Goal: Task Accomplishment & Management: Manage account settings

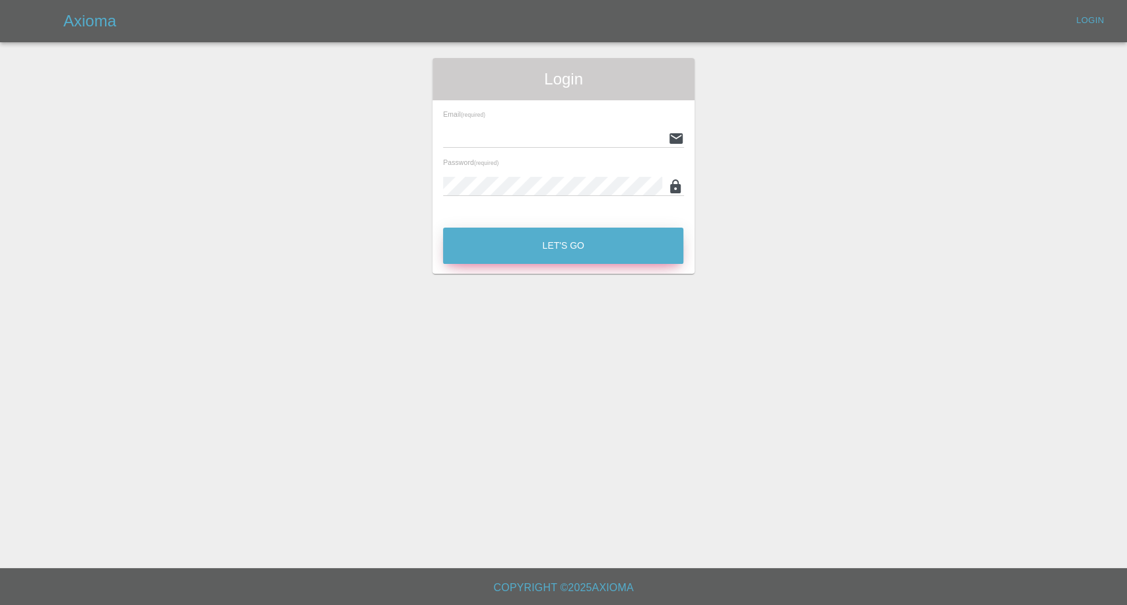
type input "[EMAIL_ADDRESS][DOMAIN_NAME]"
click at [555, 254] on button "Let's Go" at bounding box center [563, 246] width 240 height 36
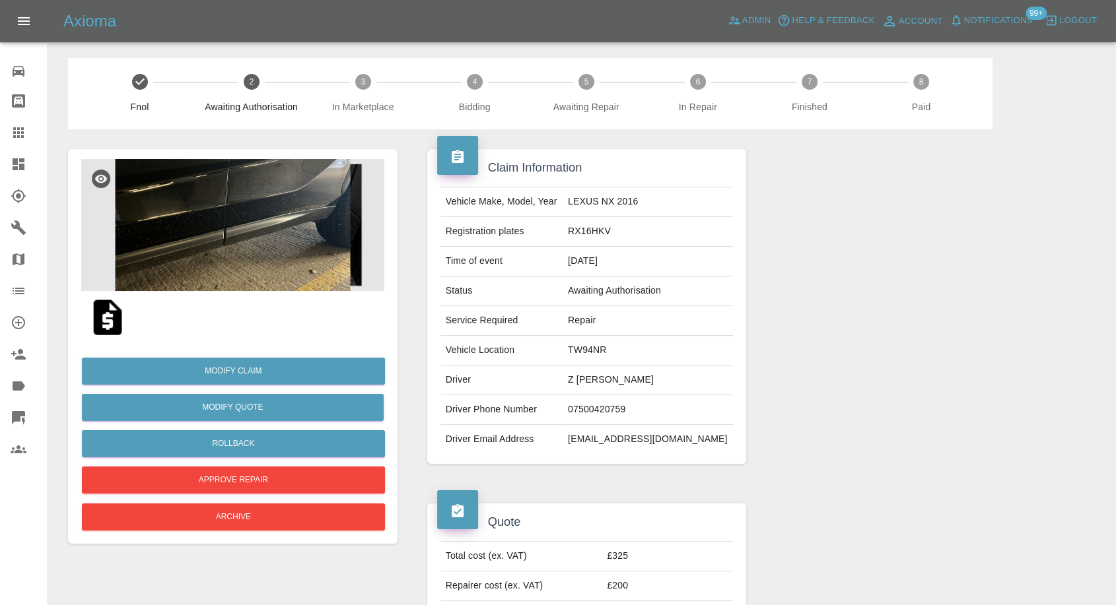
click at [291, 244] on img at bounding box center [232, 225] width 303 height 132
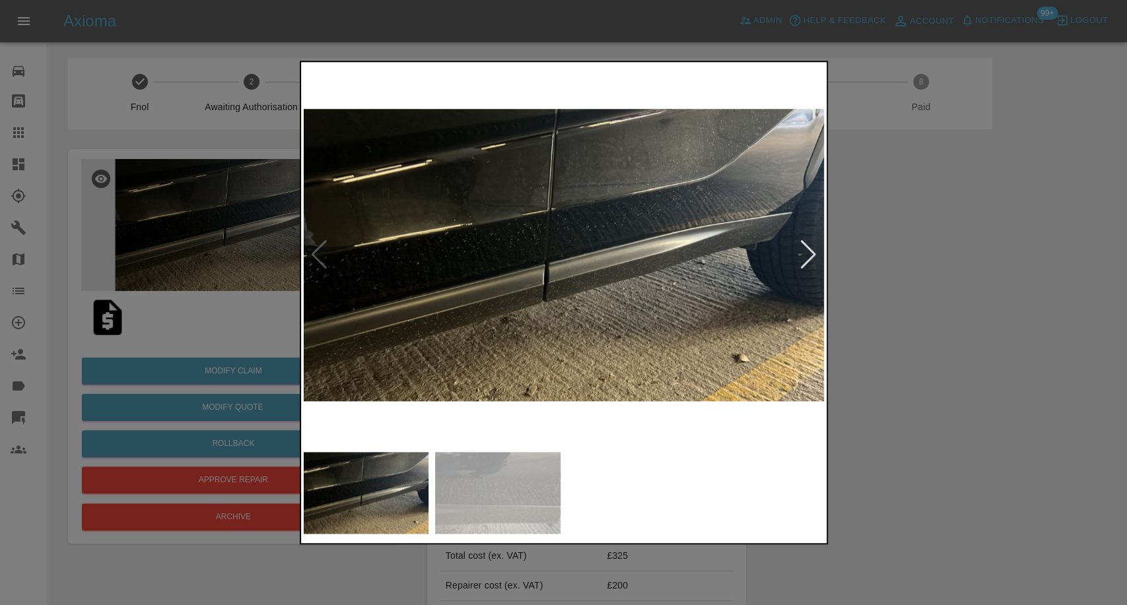
click at [518, 481] on img at bounding box center [497, 493] width 125 height 82
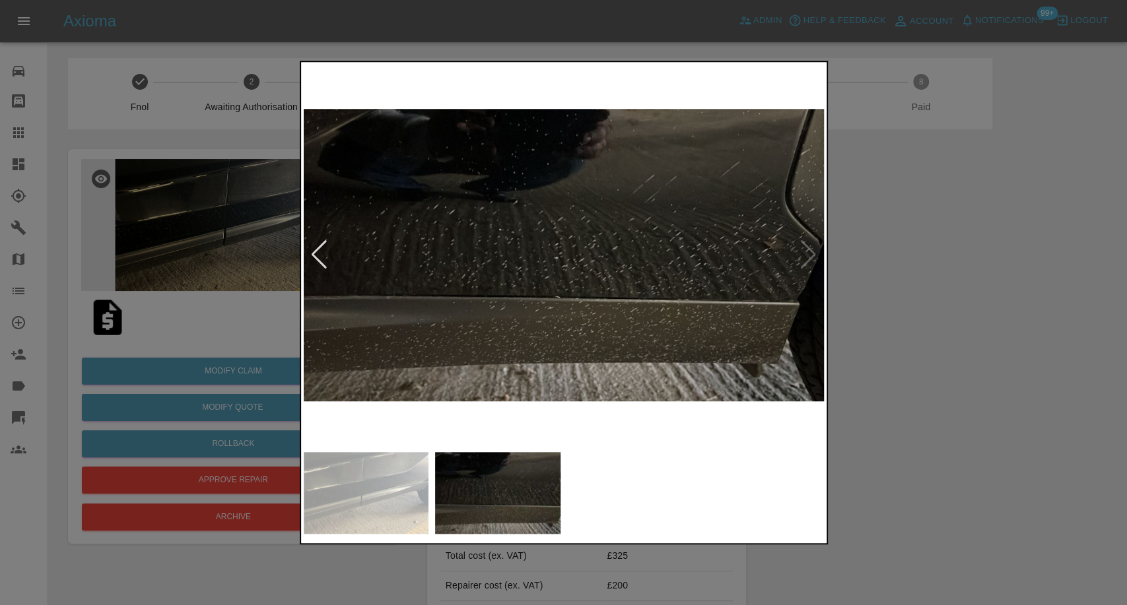
click at [912, 408] on div at bounding box center [563, 302] width 1127 height 605
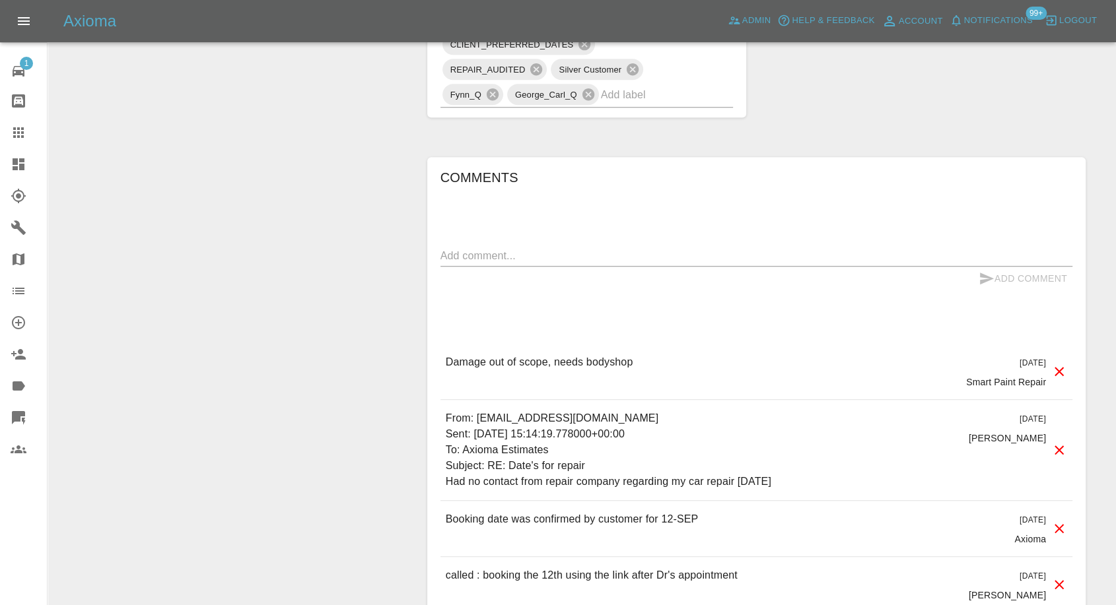
scroll to position [953, 0]
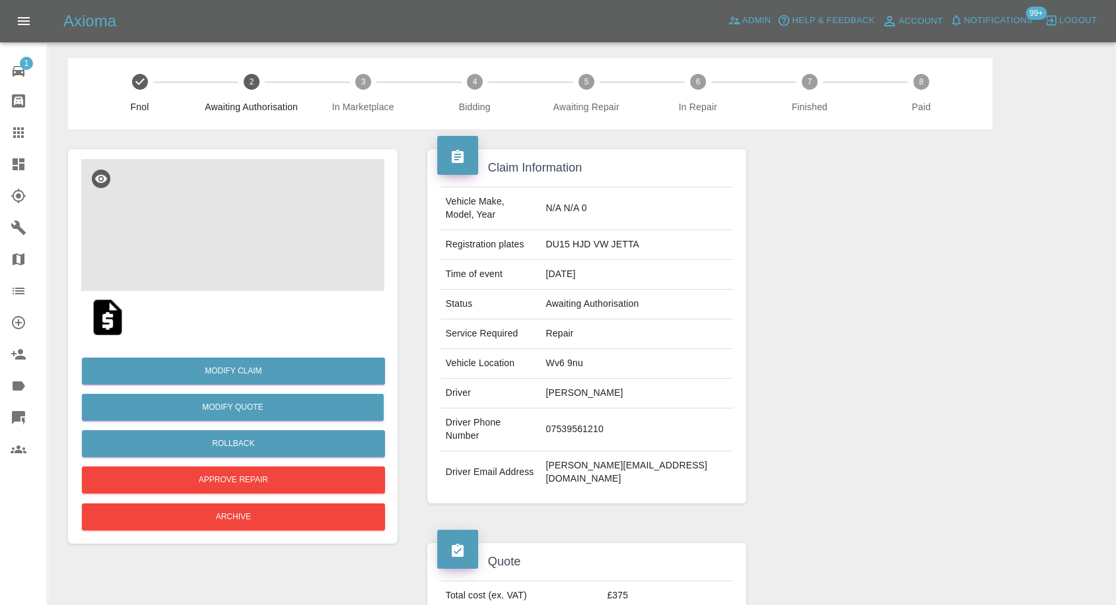
scroll to position [73, 0]
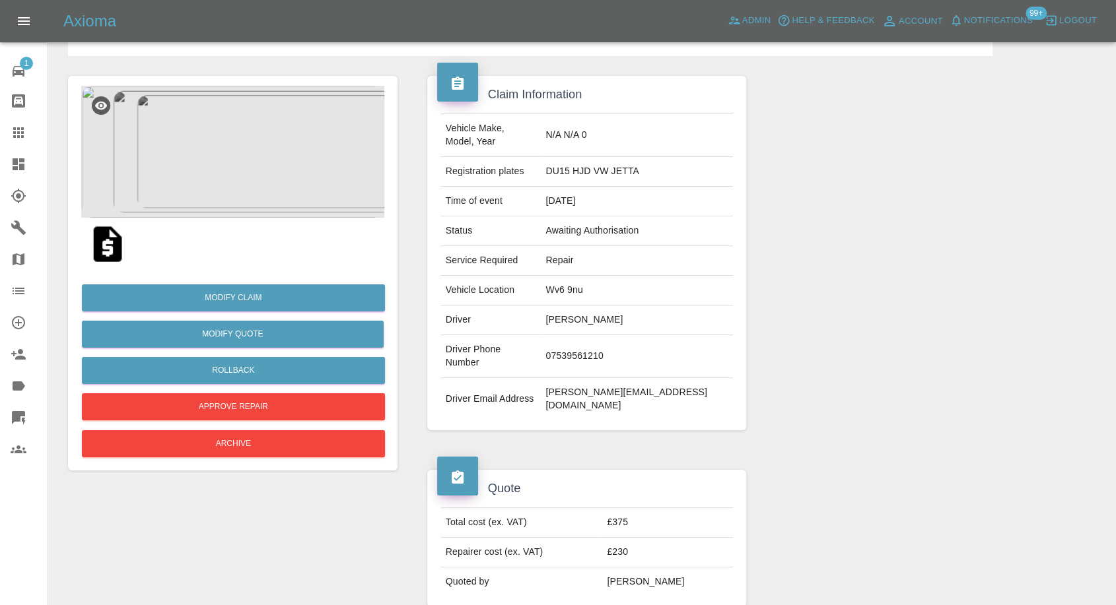
click at [104, 245] on img at bounding box center [107, 244] width 42 height 42
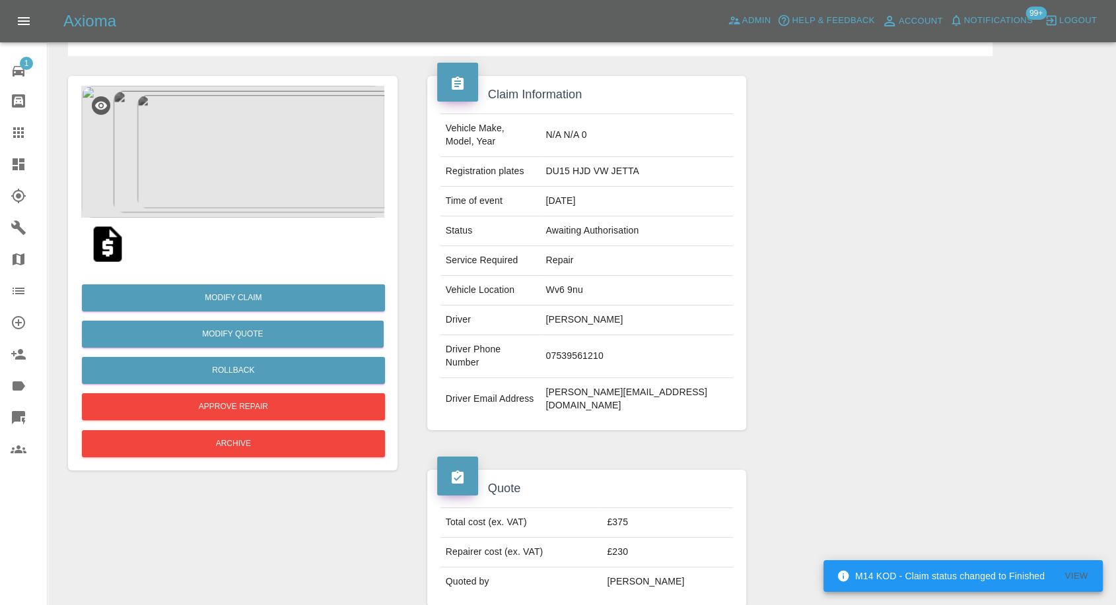
click at [201, 164] on img at bounding box center [232, 152] width 303 height 132
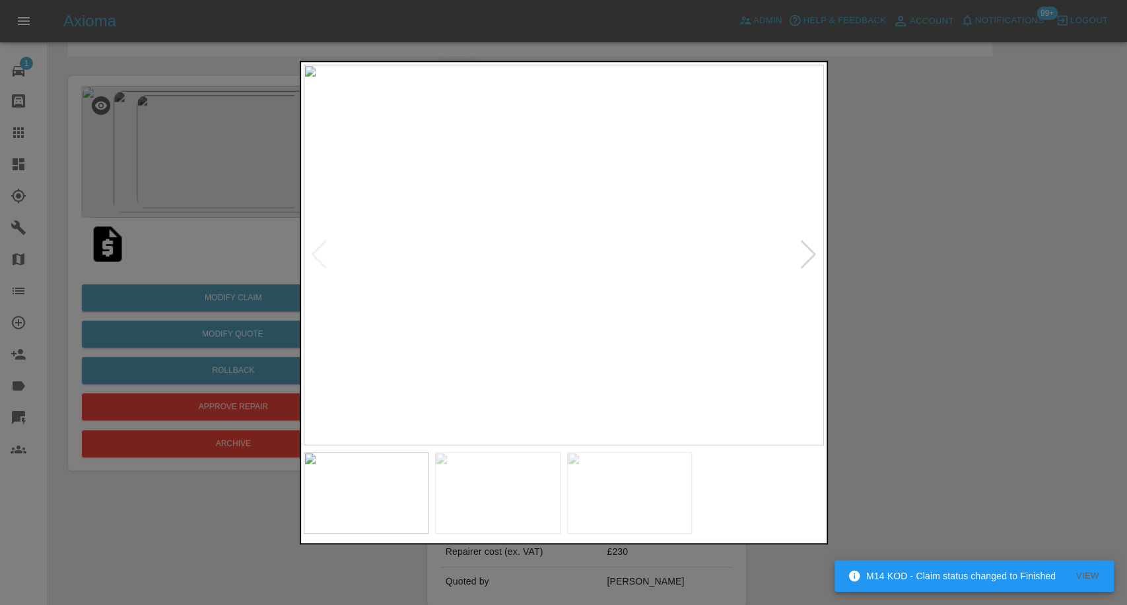
click at [496, 500] on img at bounding box center [497, 493] width 125 height 82
click at [597, 488] on img at bounding box center [629, 493] width 125 height 82
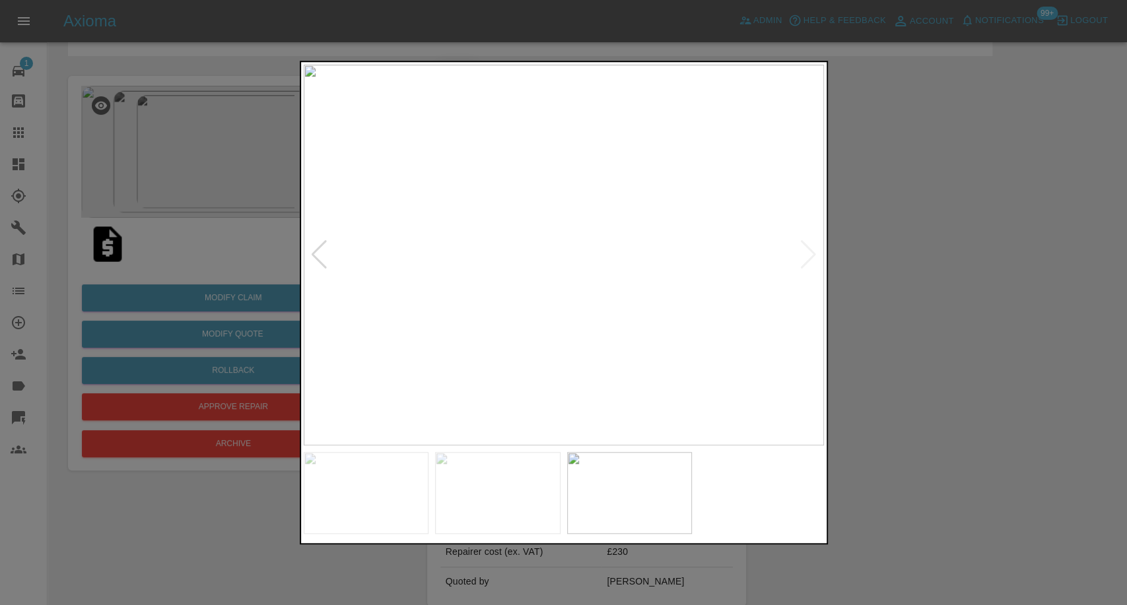
click at [875, 407] on div at bounding box center [563, 302] width 1127 height 605
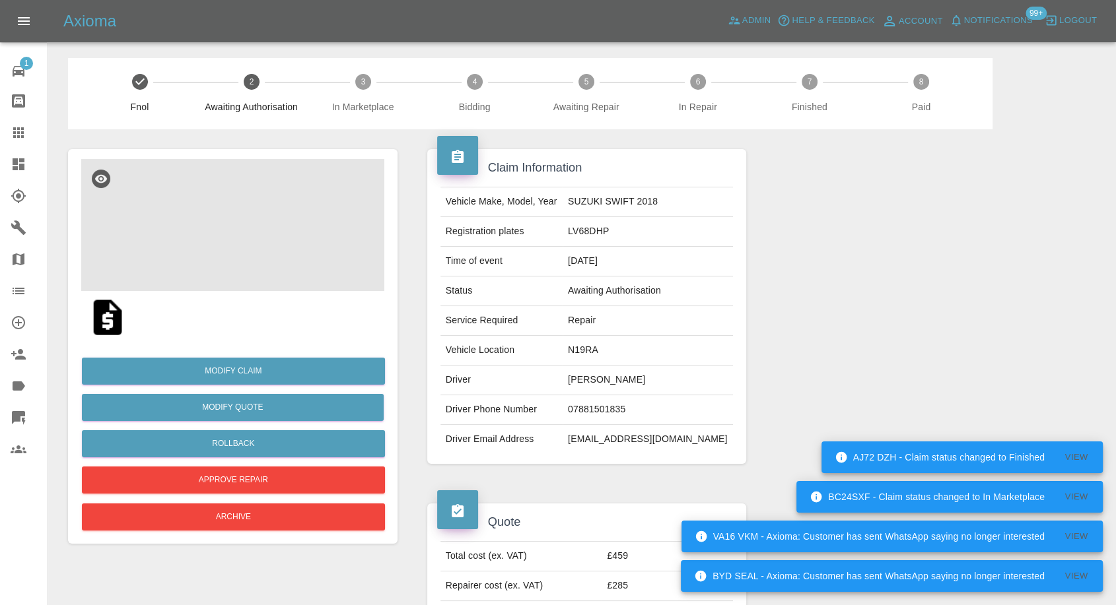
click at [232, 257] on img at bounding box center [232, 225] width 303 height 132
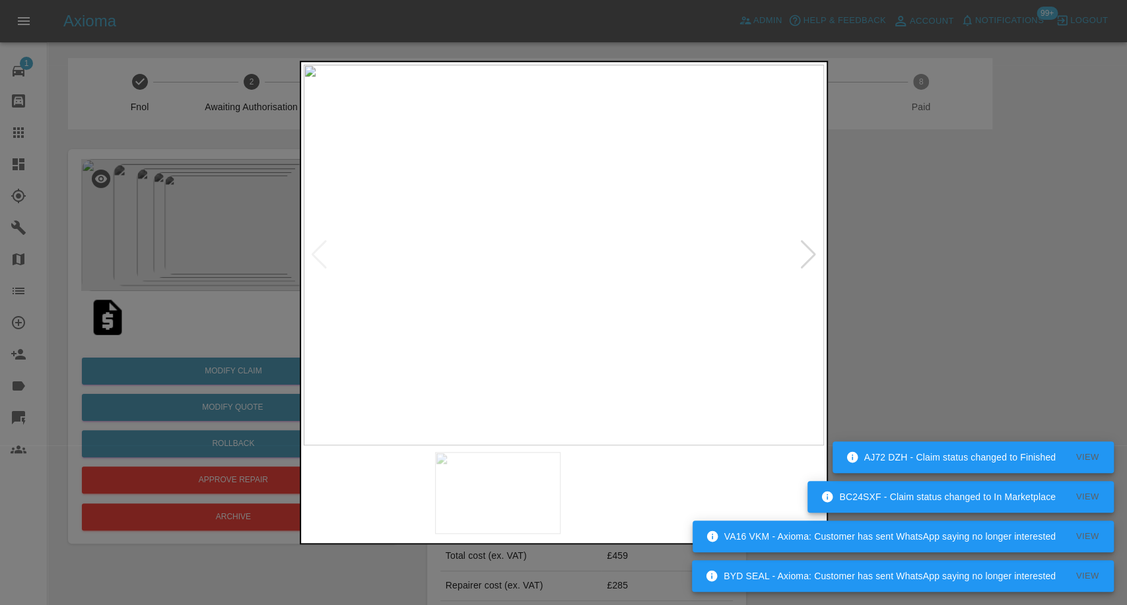
click at [491, 493] on img at bounding box center [497, 493] width 125 height 82
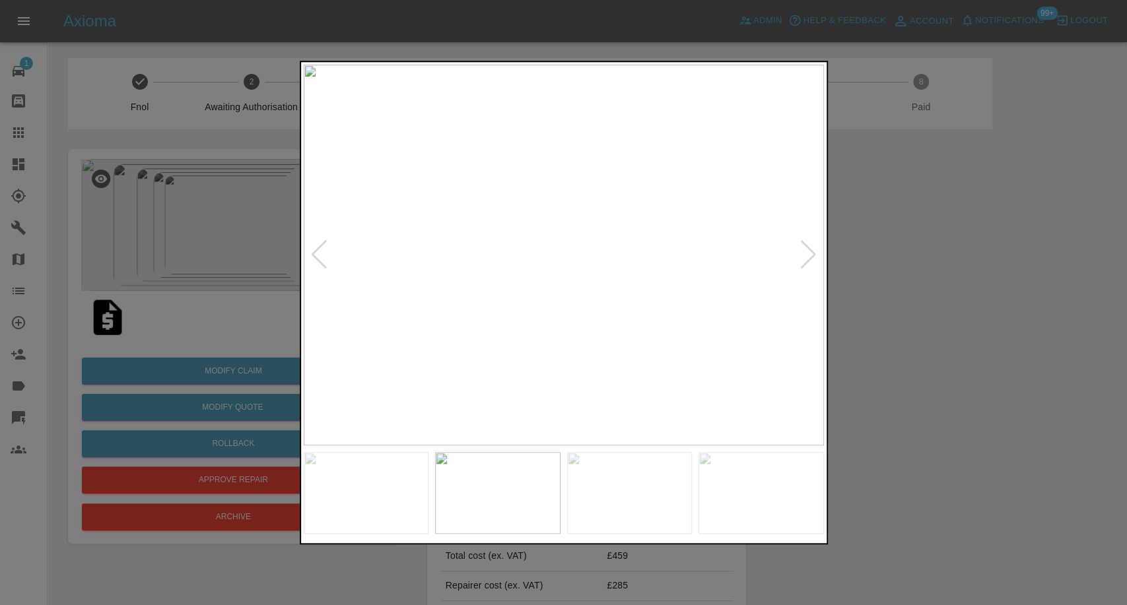
click at [645, 498] on img at bounding box center [629, 493] width 125 height 82
click at [768, 491] on img at bounding box center [761, 493] width 125 height 82
click at [805, 260] on div at bounding box center [809, 254] width 18 height 29
click at [805, 260] on img at bounding box center [564, 255] width 520 height 381
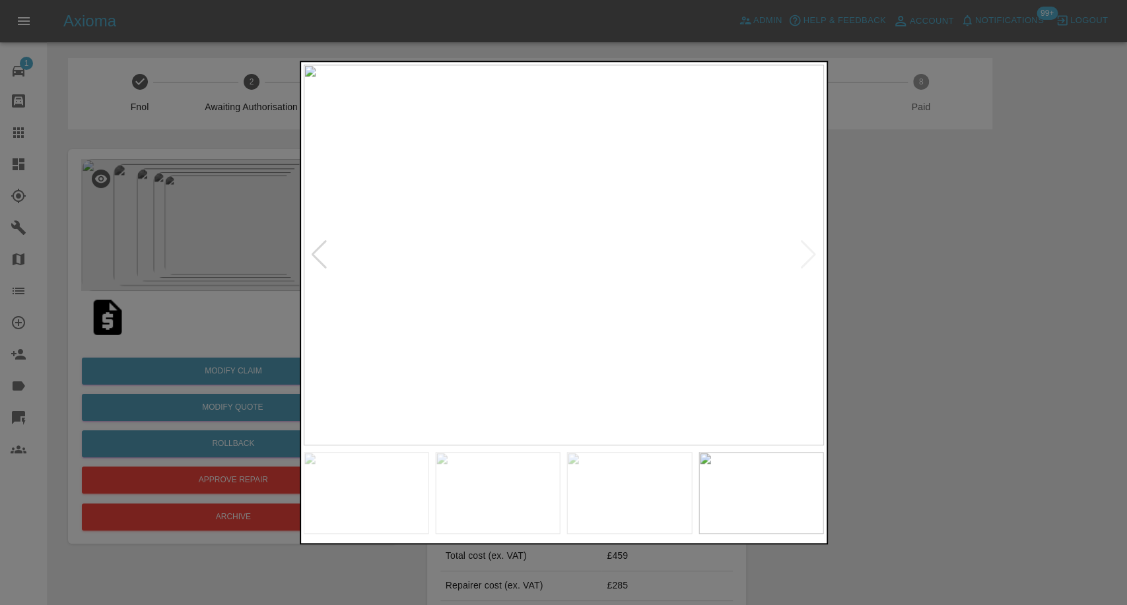
click at [984, 318] on div at bounding box center [563, 302] width 1127 height 605
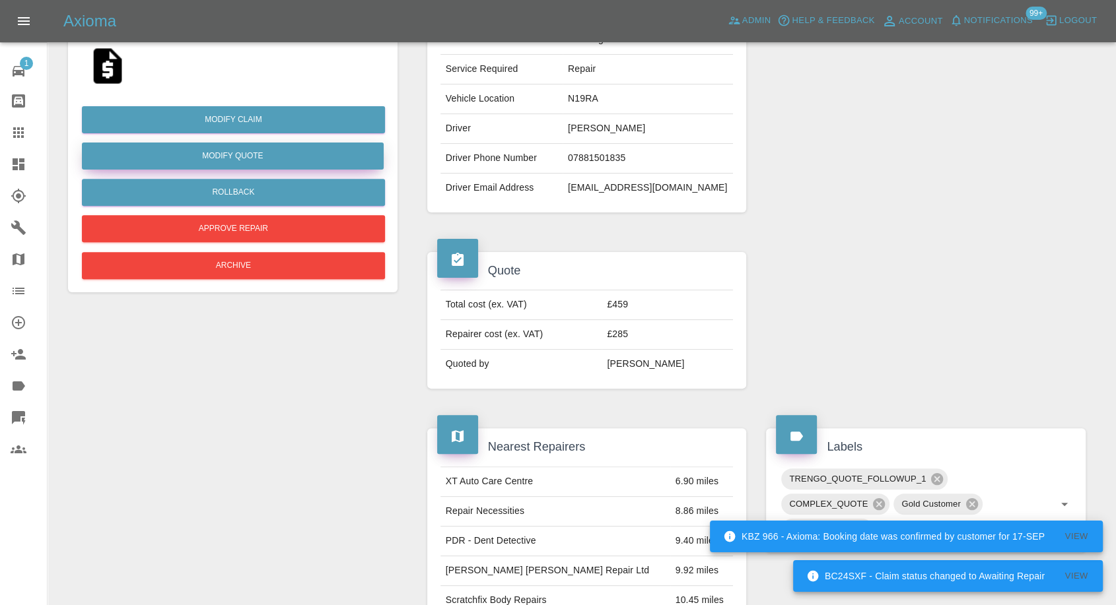
scroll to position [45, 0]
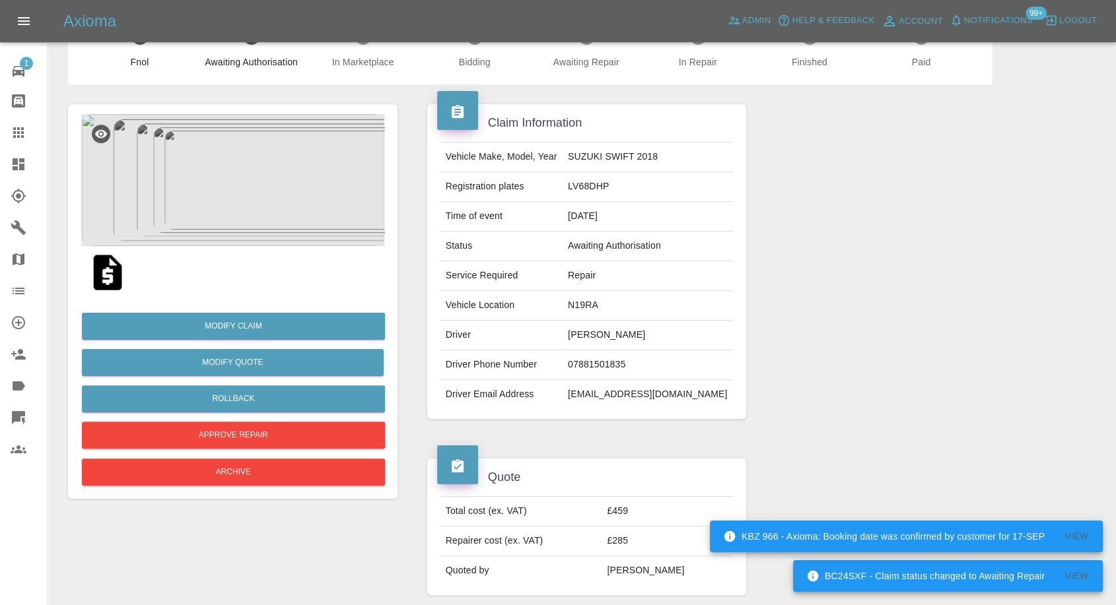
click at [108, 285] on img at bounding box center [107, 273] width 42 height 42
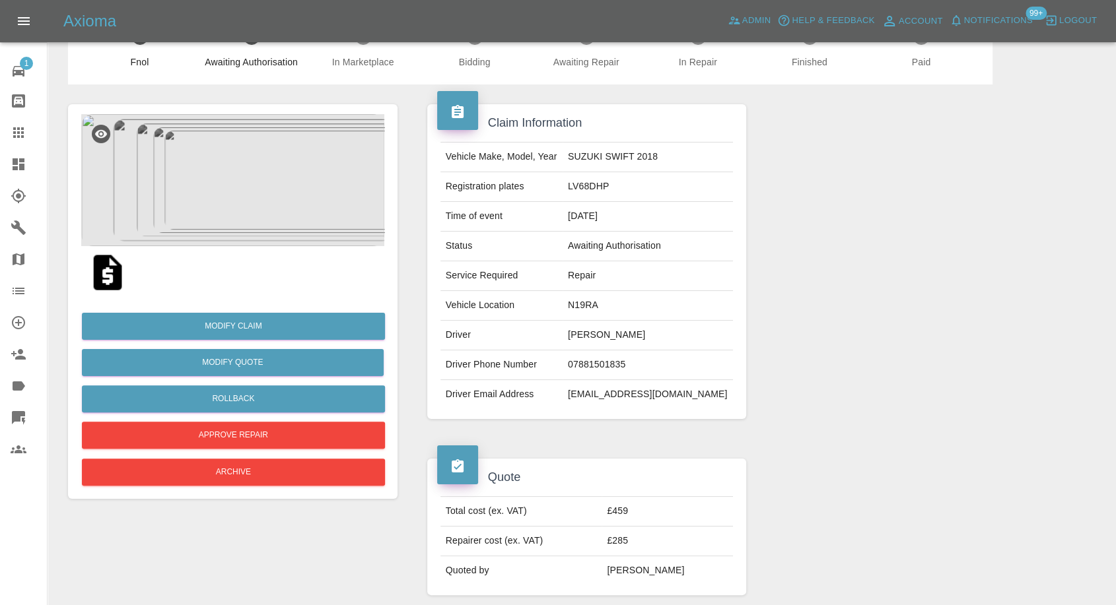
click at [242, 201] on img at bounding box center [232, 180] width 303 height 132
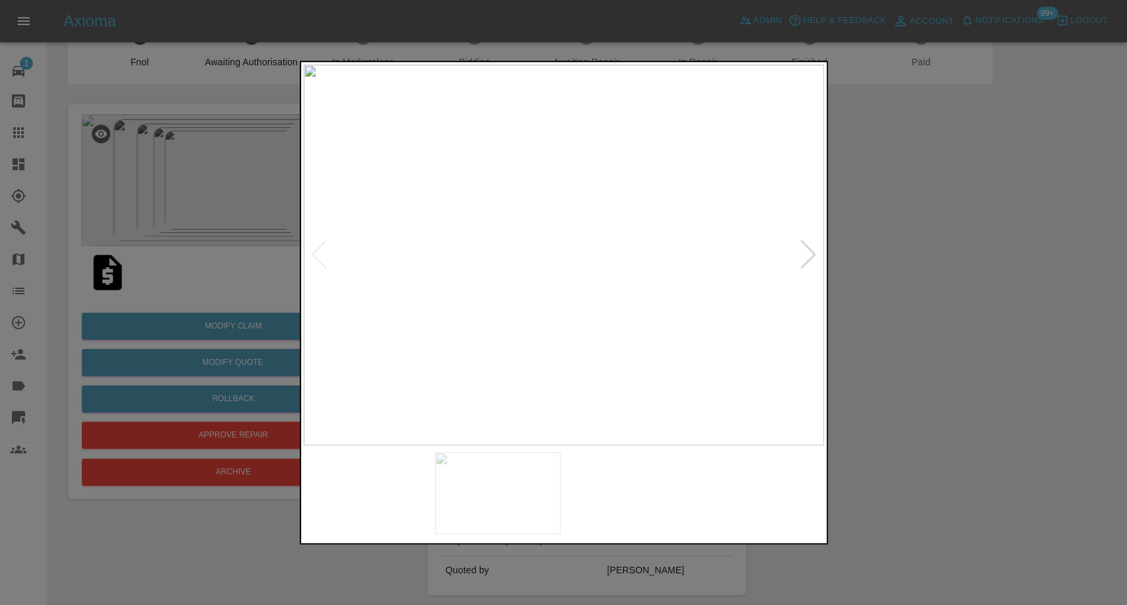
click at [483, 467] on img at bounding box center [497, 493] width 125 height 82
click at [650, 502] on img at bounding box center [629, 493] width 125 height 82
click at [760, 500] on img at bounding box center [761, 493] width 125 height 82
click at [807, 259] on div at bounding box center [809, 254] width 18 height 29
click at [807, 260] on img at bounding box center [564, 255] width 520 height 381
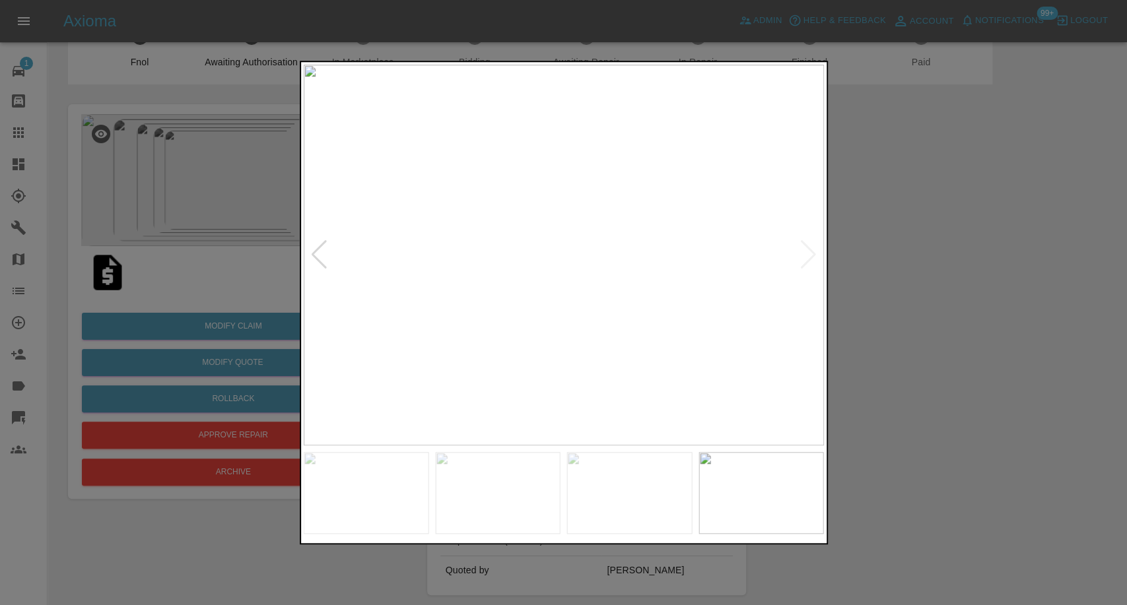
click at [626, 473] on img at bounding box center [629, 493] width 125 height 82
click at [513, 481] on img at bounding box center [497, 493] width 125 height 82
click at [968, 342] on div at bounding box center [563, 302] width 1127 height 605
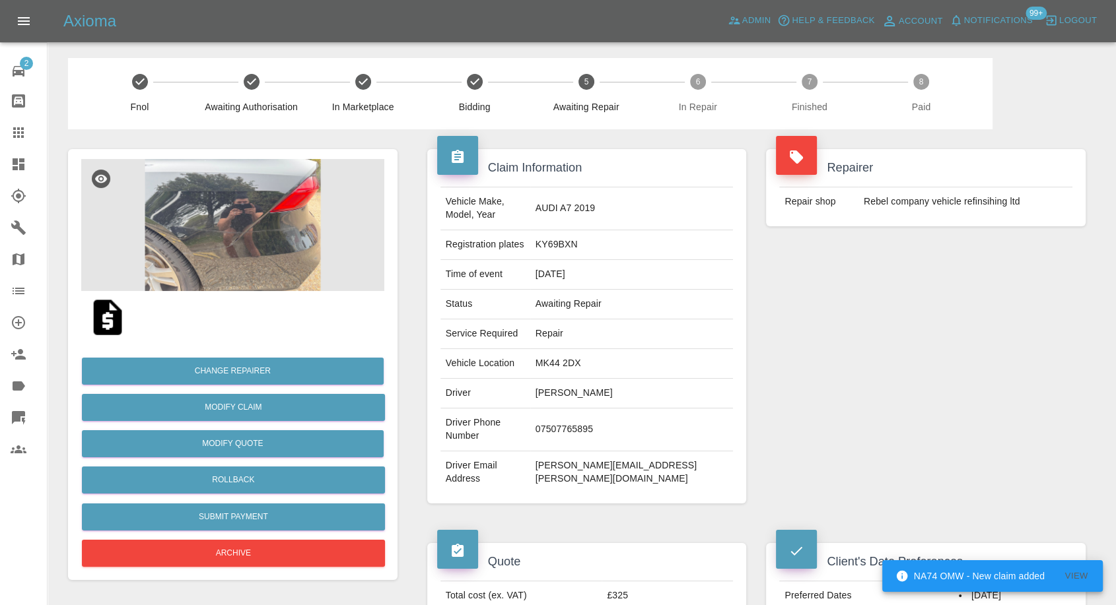
click at [143, 221] on img at bounding box center [232, 225] width 303 height 132
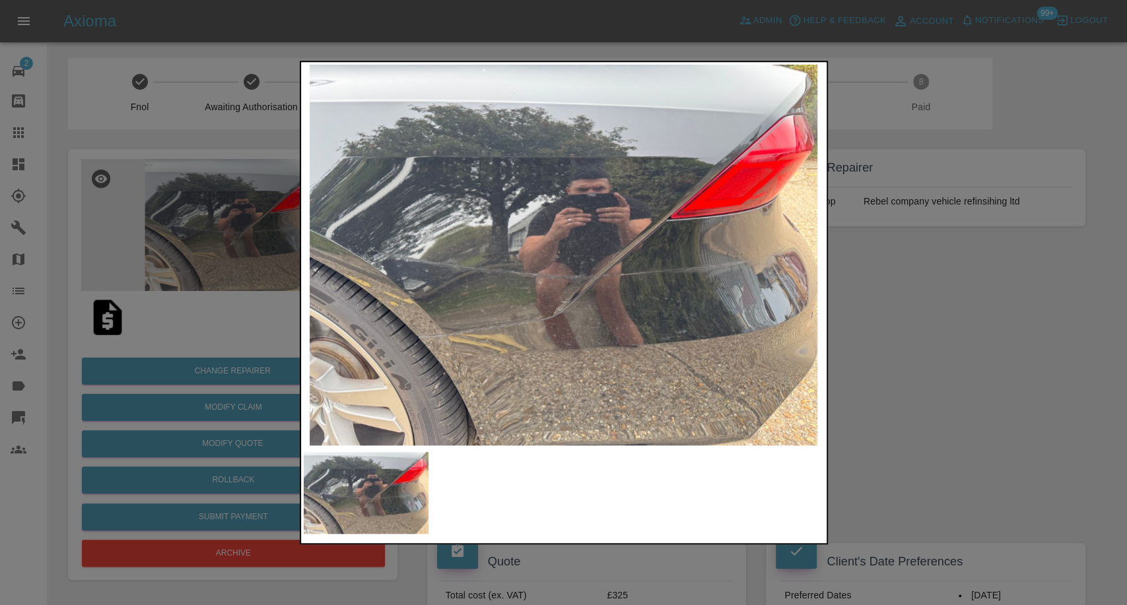
drag, startPoint x: 973, startPoint y: 355, endPoint x: 608, endPoint y: 195, distance: 398.8
click at [973, 357] on div at bounding box center [563, 302] width 1127 height 605
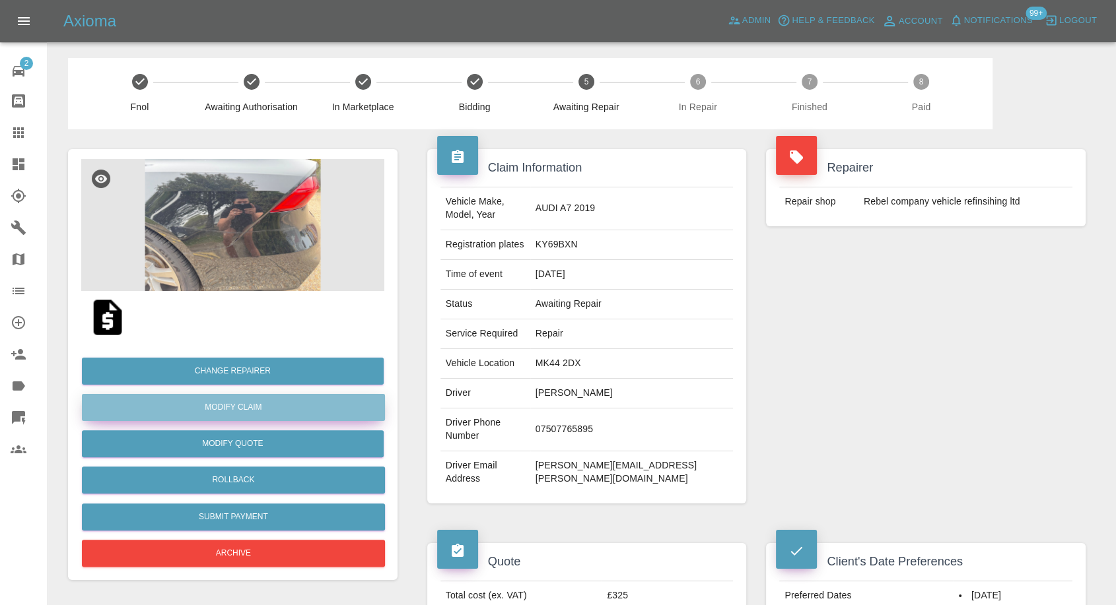
click at [244, 409] on link "Modify Claim" at bounding box center [233, 407] width 303 height 27
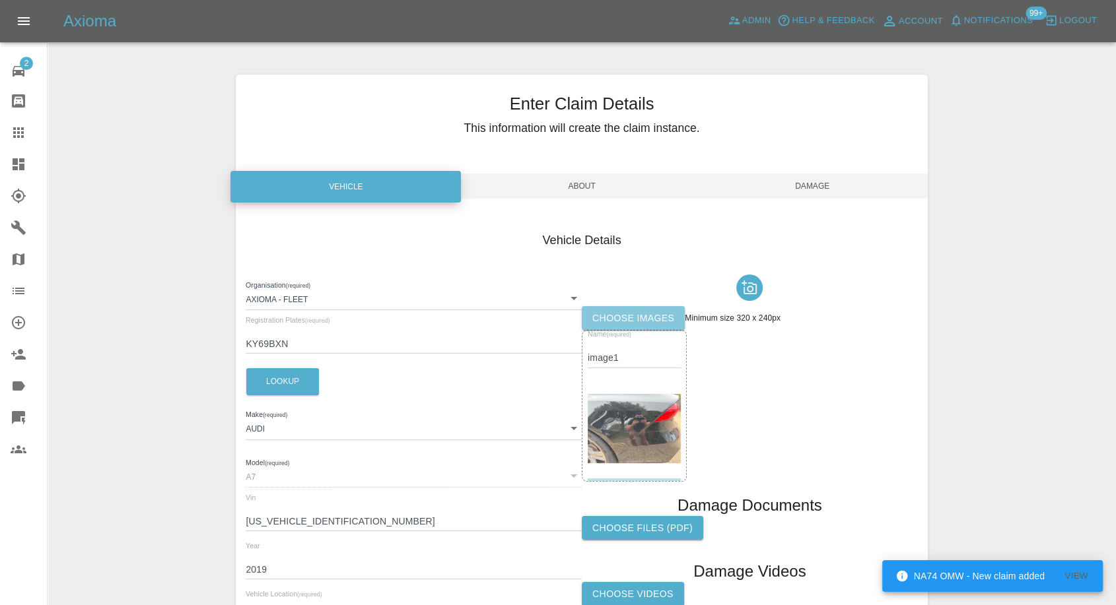
click at [634, 318] on label "Choose images" at bounding box center [633, 318] width 103 height 24
click at [0, 0] on input "Choose images" at bounding box center [0, 0] width 0 height 0
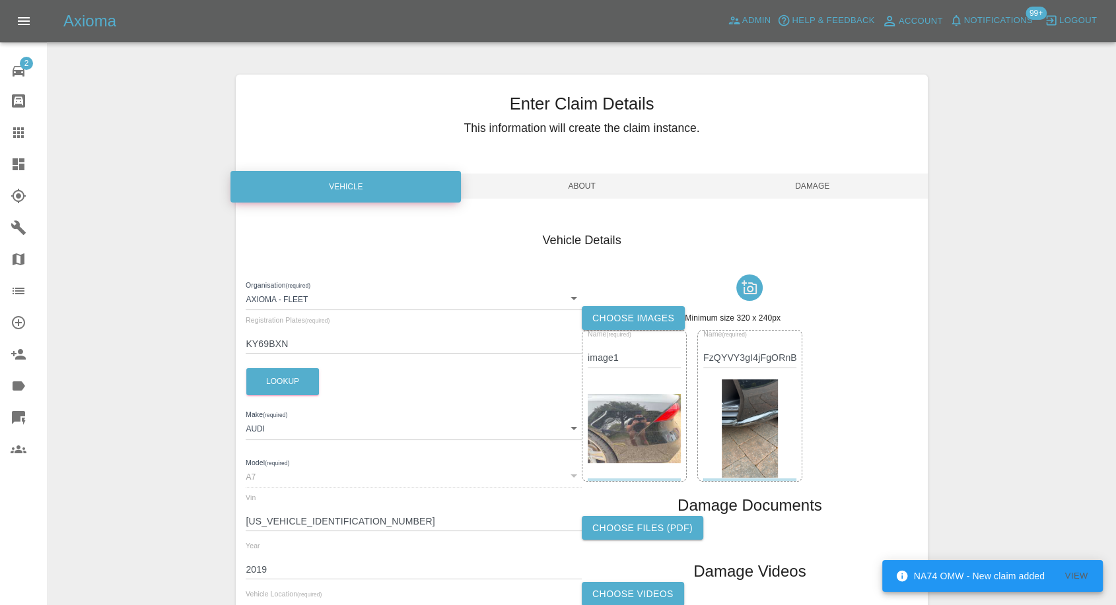
click at [813, 191] on span "Damage" at bounding box center [812, 186] width 230 height 25
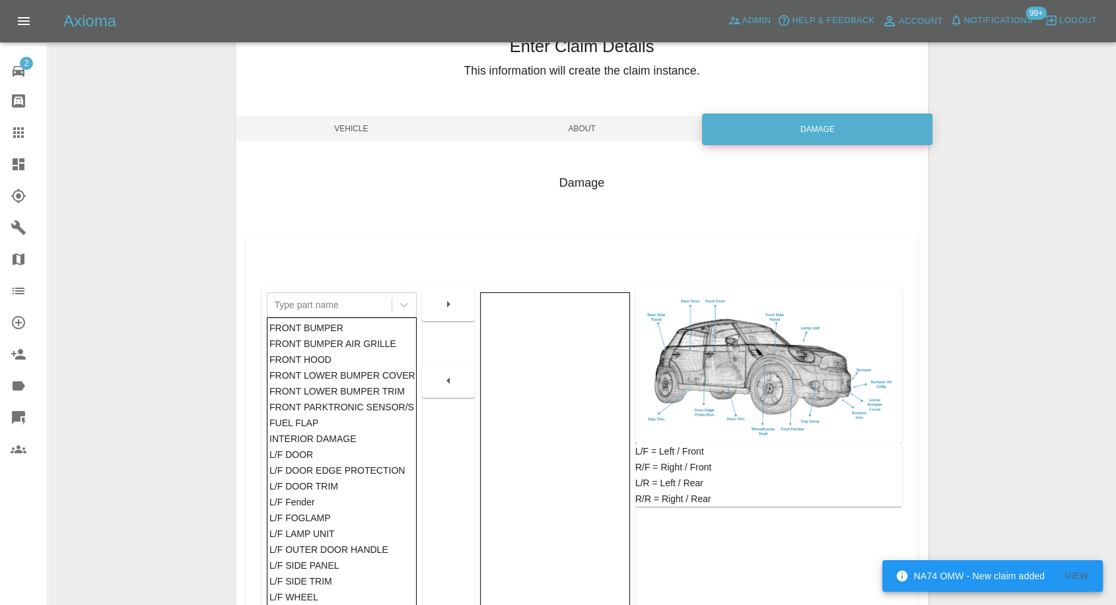
scroll to position [147, 0]
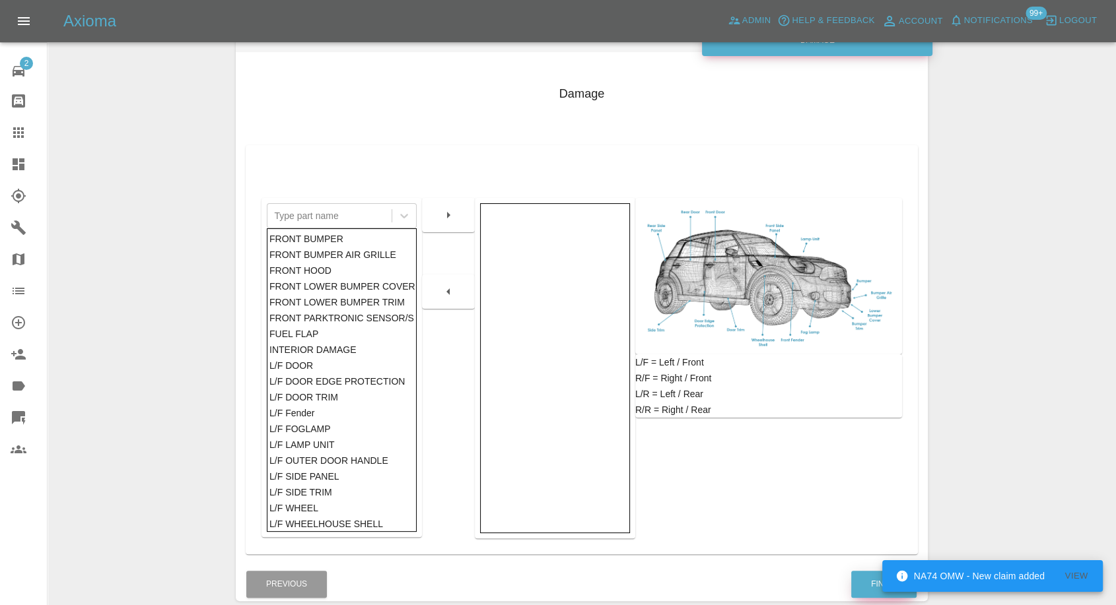
click at [875, 576] on button "Finish" at bounding box center [883, 584] width 65 height 27
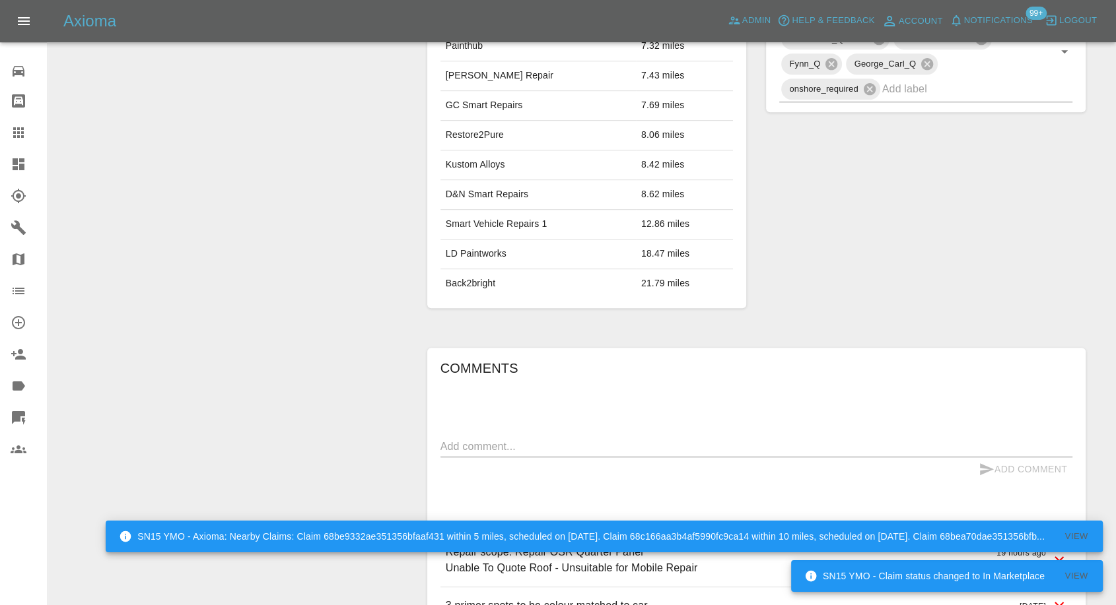
scroll to position [852, 0]
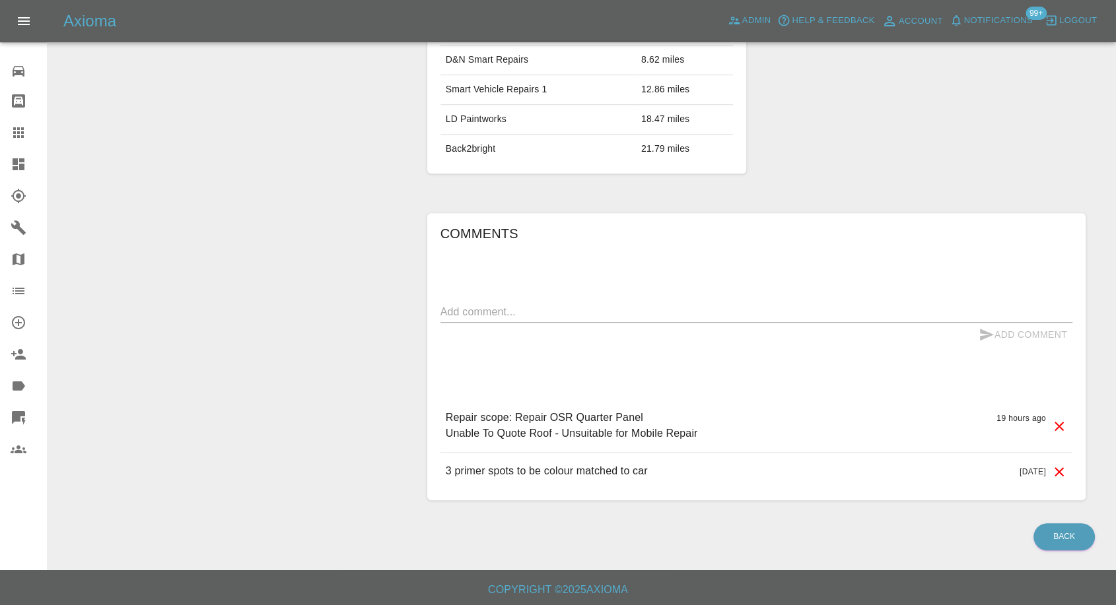
click at [600, 306] on textarea at bounding box center [756, 311] width 632 height 15
paste textarea "thank you for getting back to me. After receiving a couple of quotes I've come …"
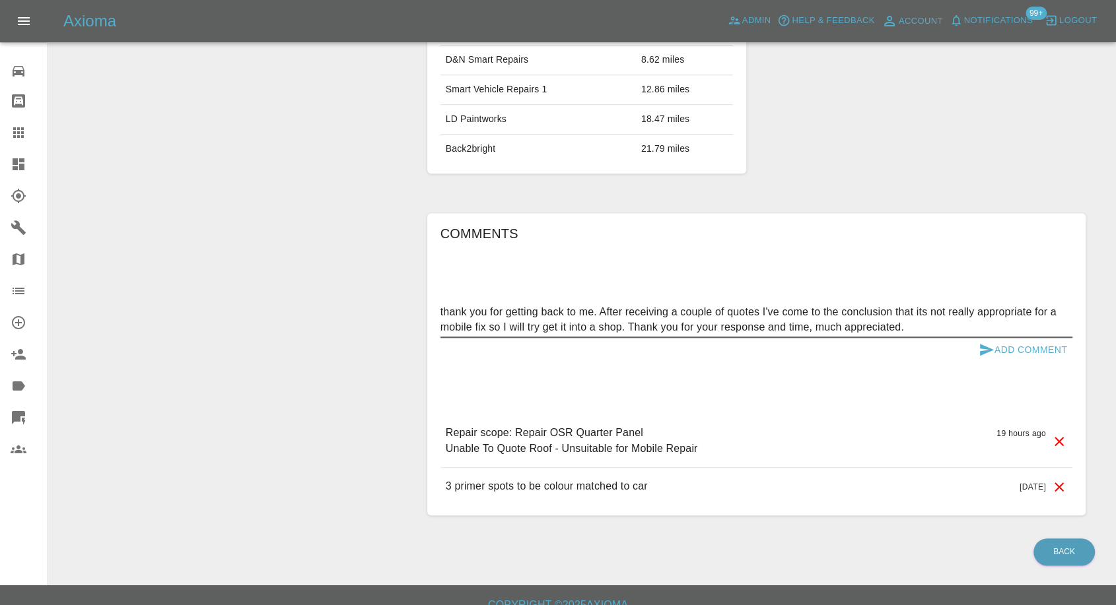
type textarea "thank you for getting back to me. After receiving a couple of quotes I've come …"
click at [982, 346] on icon "submit" at bounding box center [987, 350] width 14 height 12
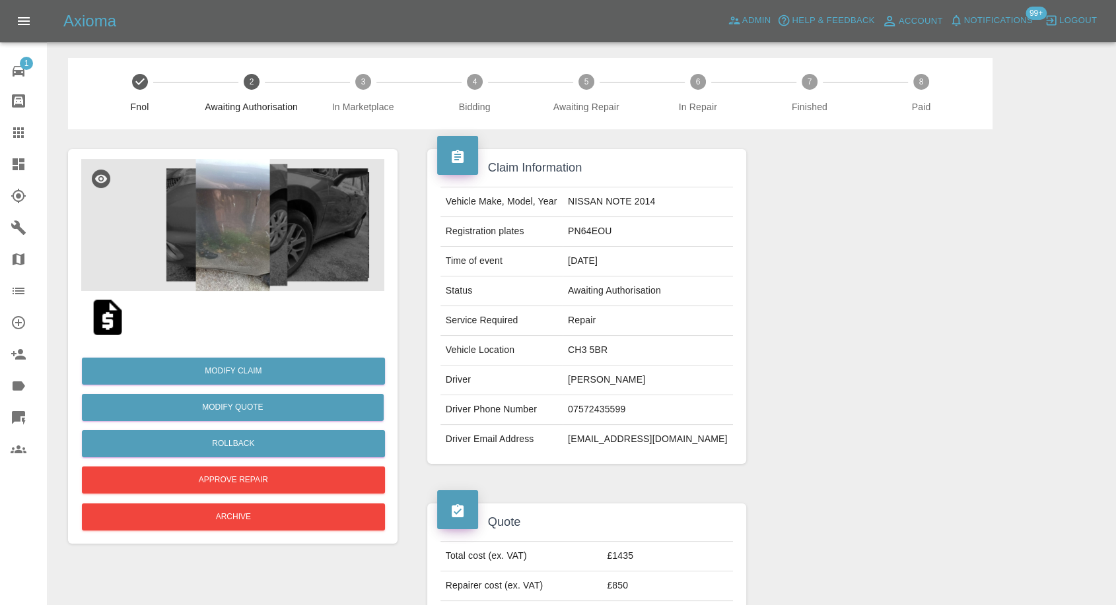
click at [101, 327] on img at bounding box center [107, 317] width 42 height 42
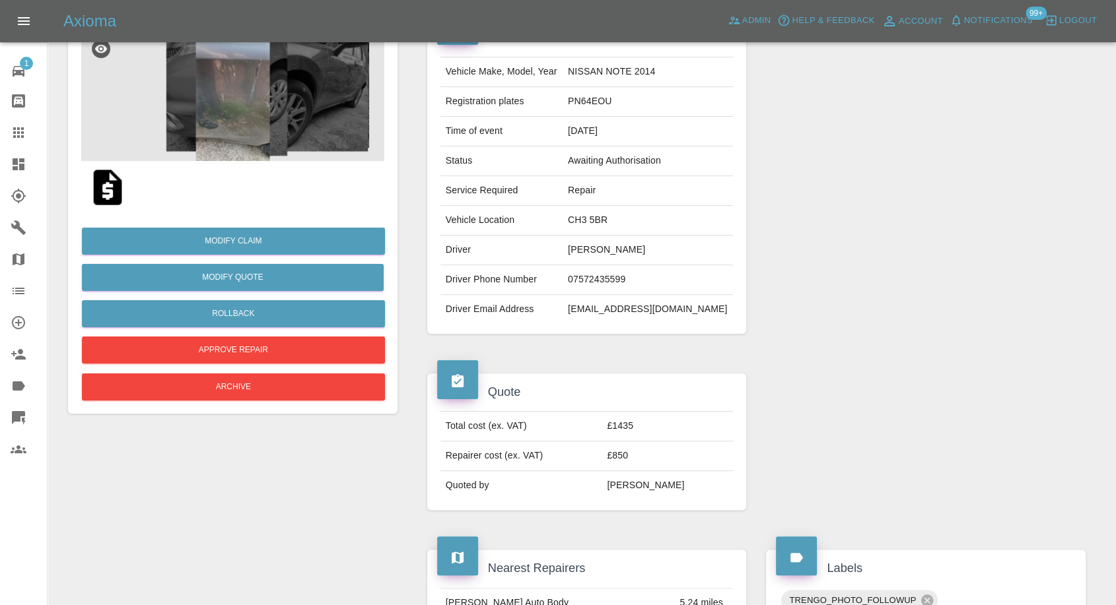
scroll to position [147, 0]
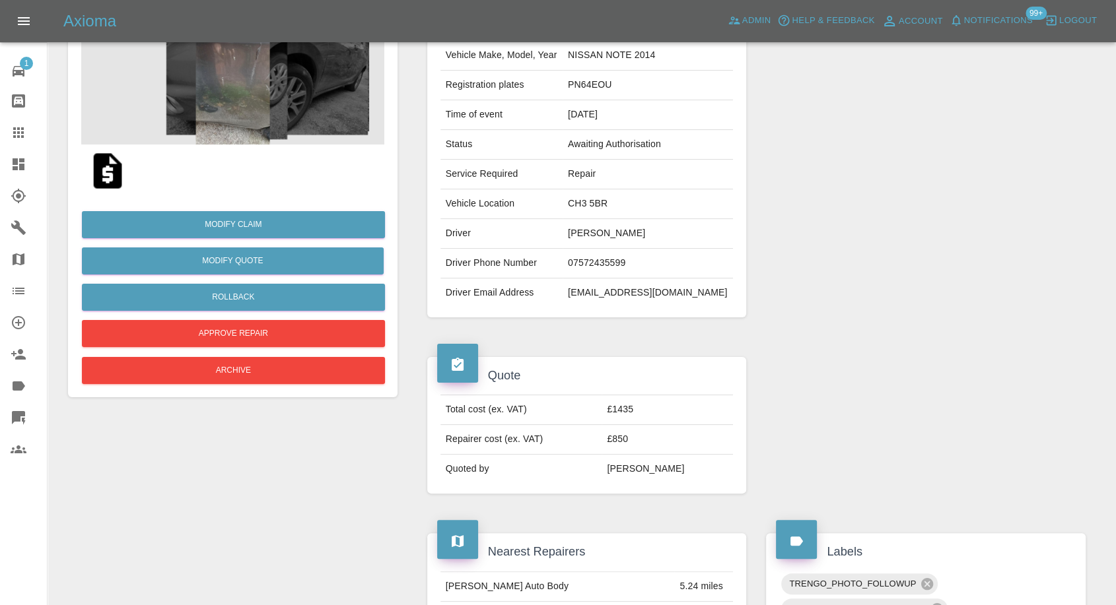
click at [240, 128] on img at bounding box center [232, 79] width 303 height 132
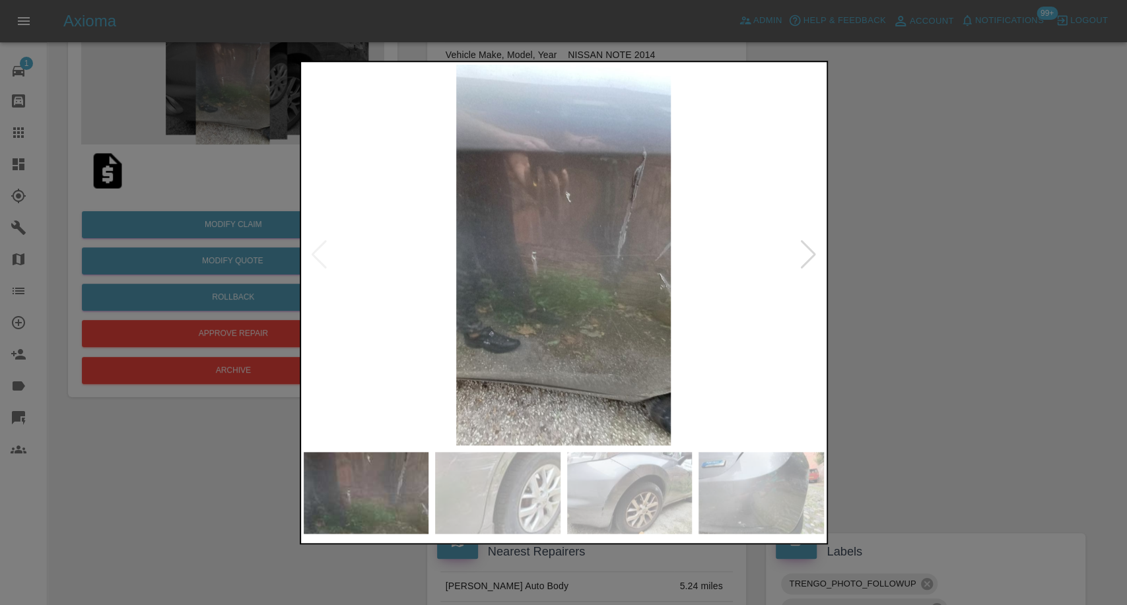
click at [492, 483] on img at bounding box center [497, 493] width 125 height 82
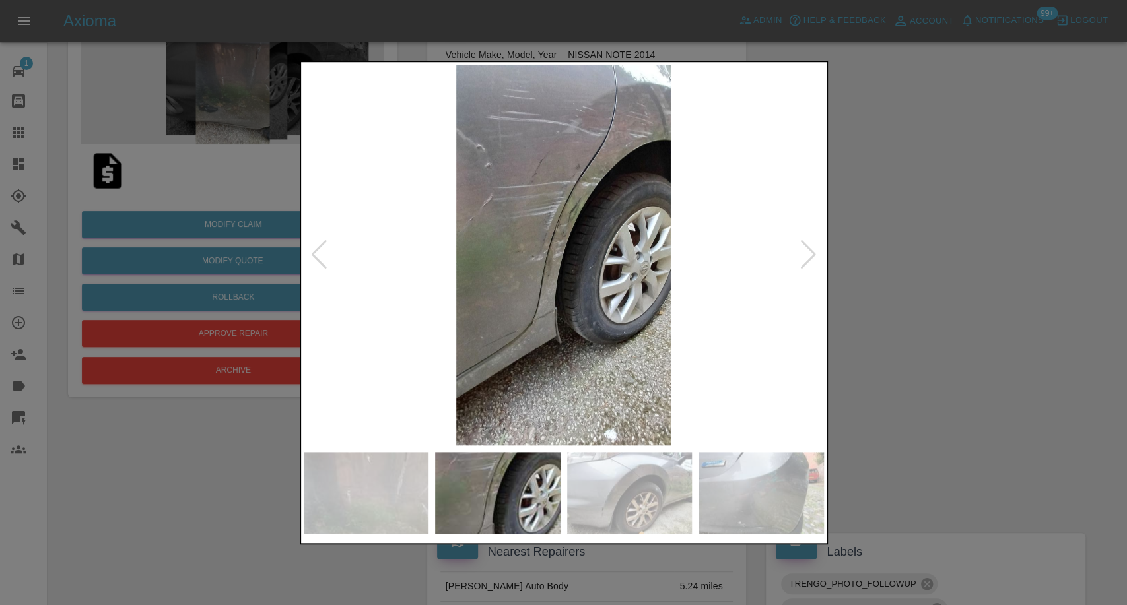
click at [636, 502] on img at bounding box center [629, 493] width 125 height 82
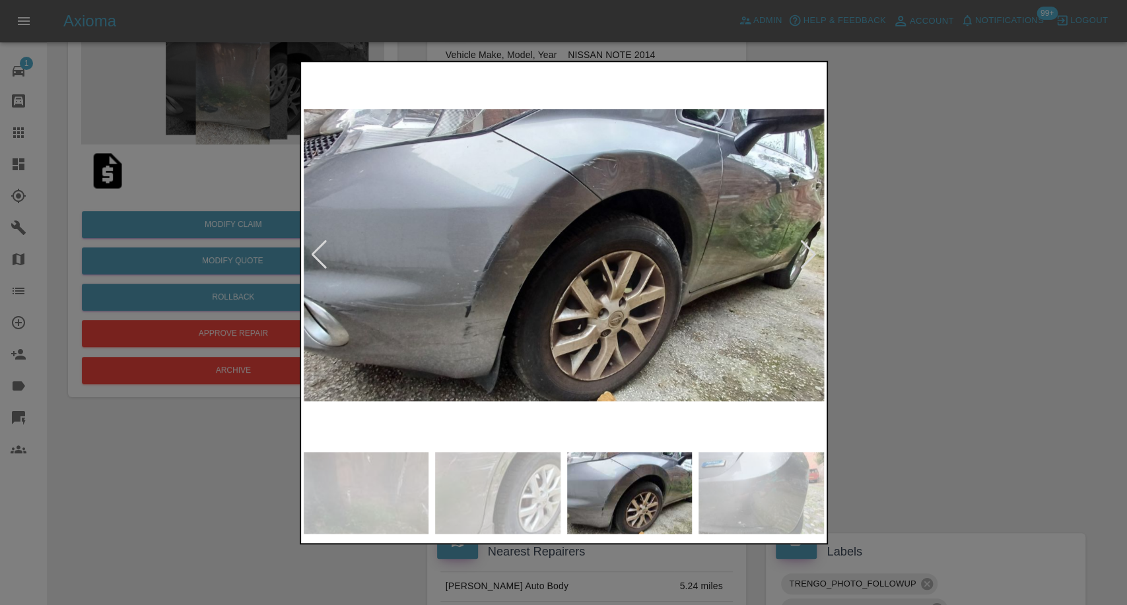
click at [776, 496] on img at bounding box center [761, 493] width 125 height 82
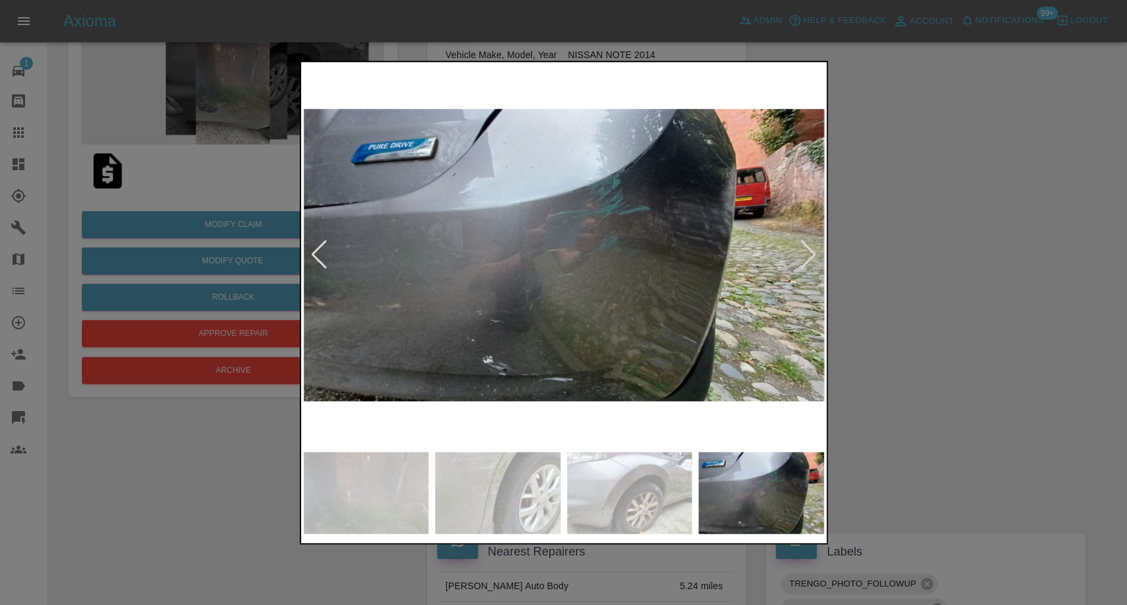
click at [811, 267] on div at bounding box center [809, 254] width 18 height 29
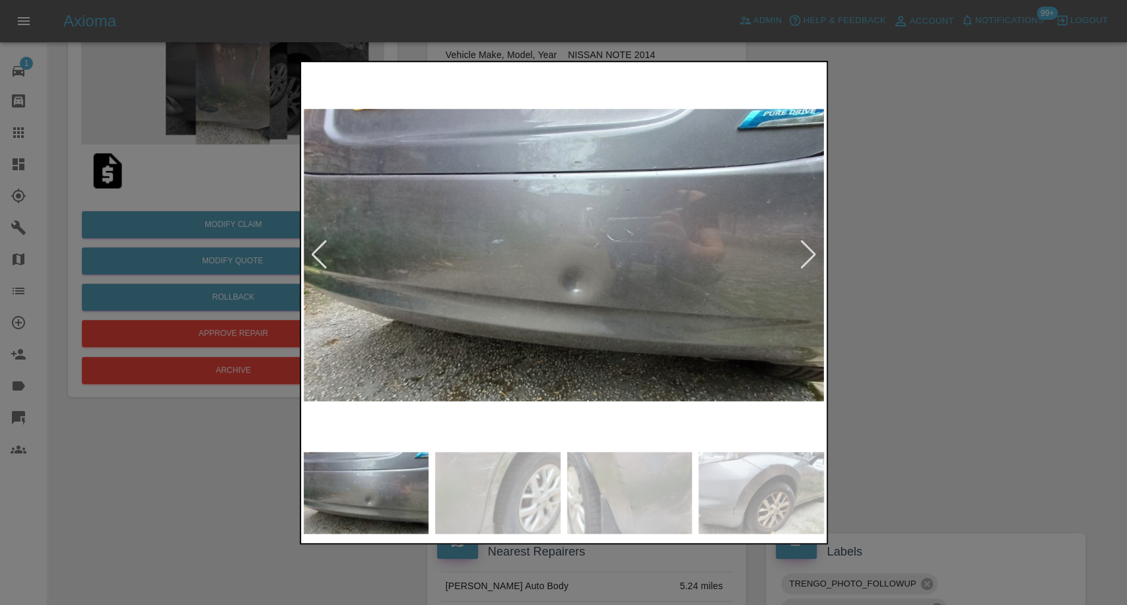
click at [811, 267] on div at bounding box center [809, 254] width 18 height 29
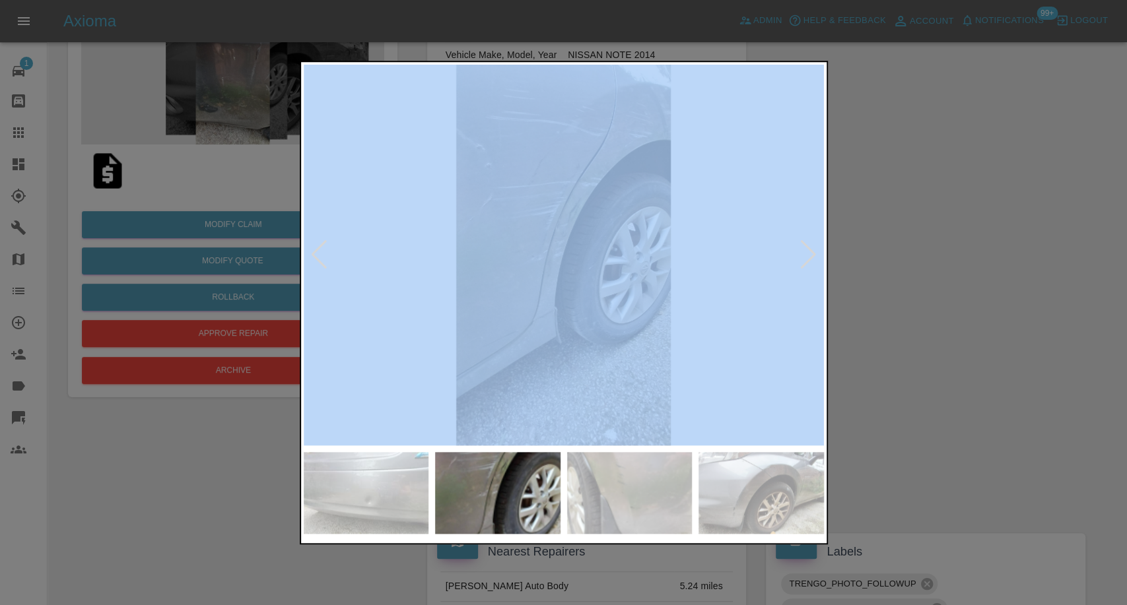
click at [811, 267] on div at bounding box center [809, 254] width 18 height 29
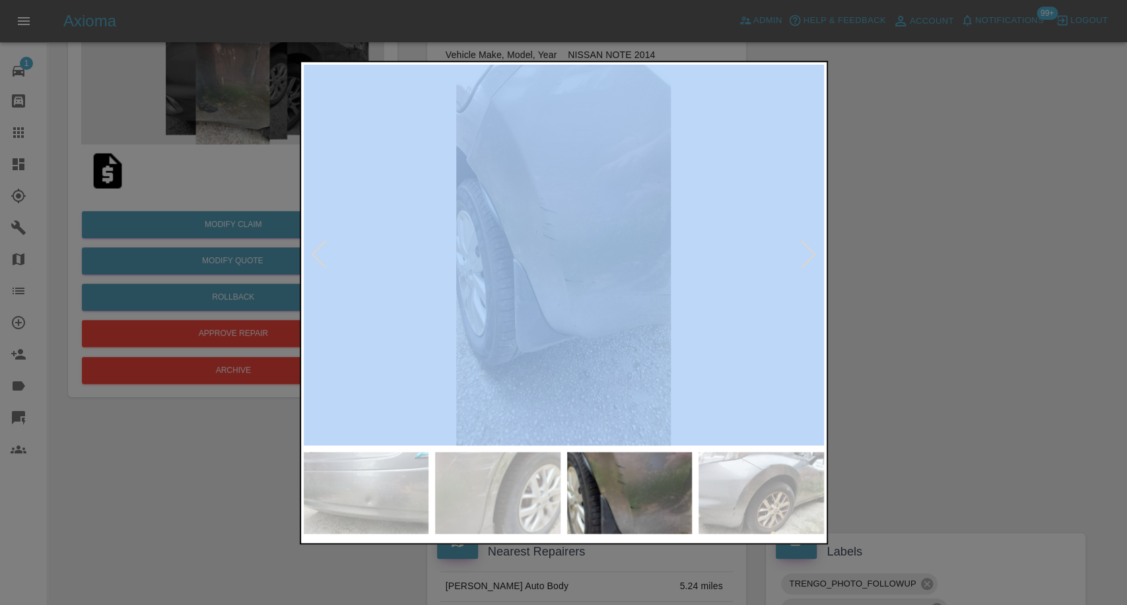
click at [811, 267] on div at bounding box center [809, 254] width 18 height 29
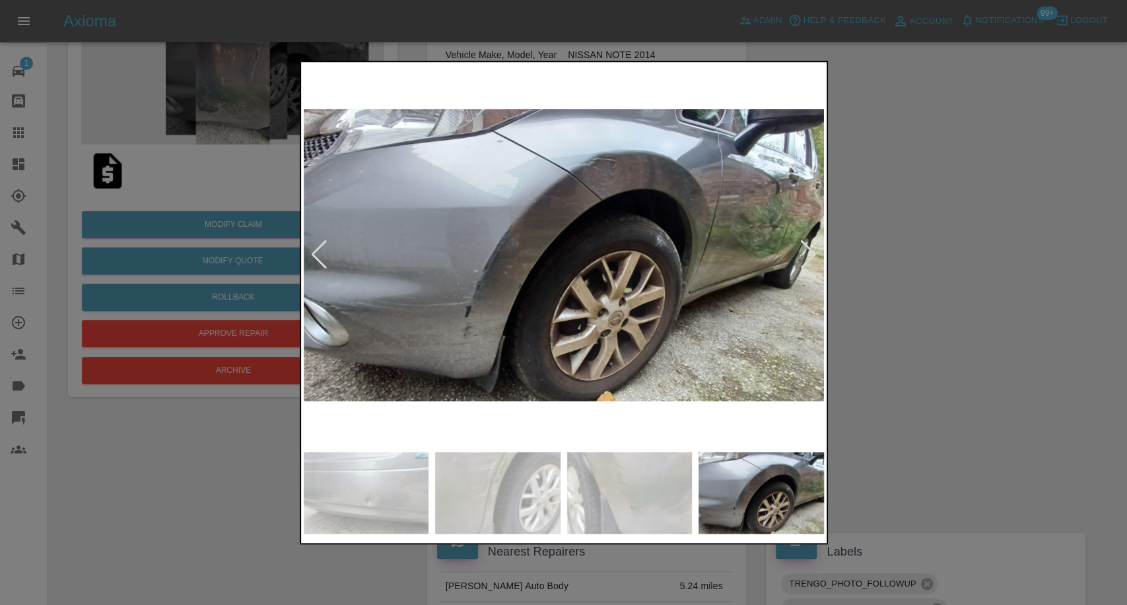
click at [811, 267] on div at bounding box center [809, 254] width 18 height 29
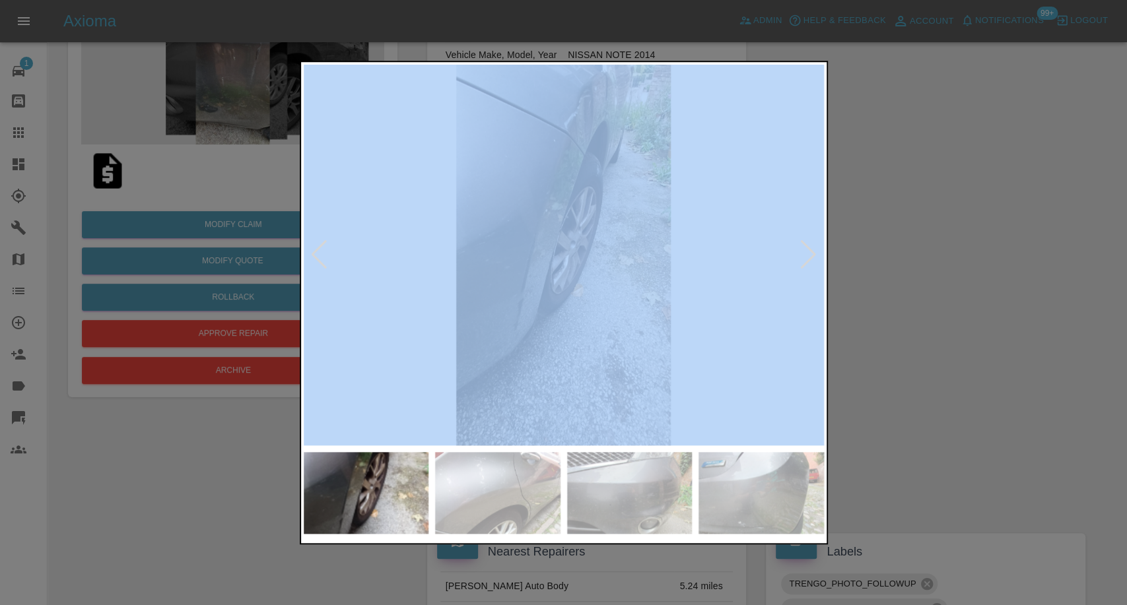
click at [811, 267] on div at bounding box center [809, 254] width 18 height 29
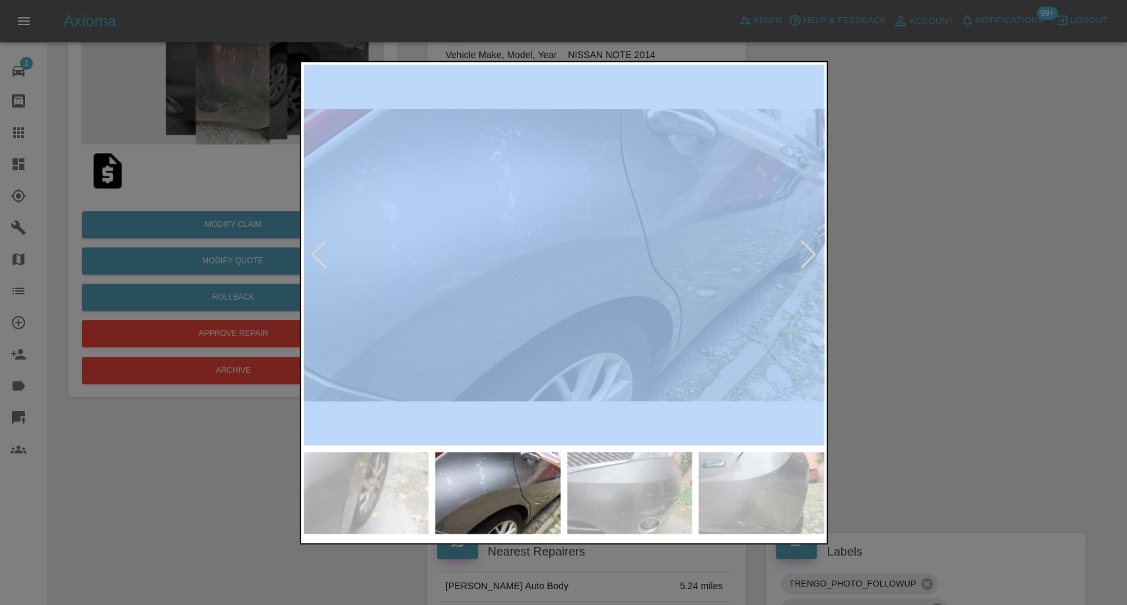
click at [811, 267] on div at bounding box center [809, 254] width 18 height 29
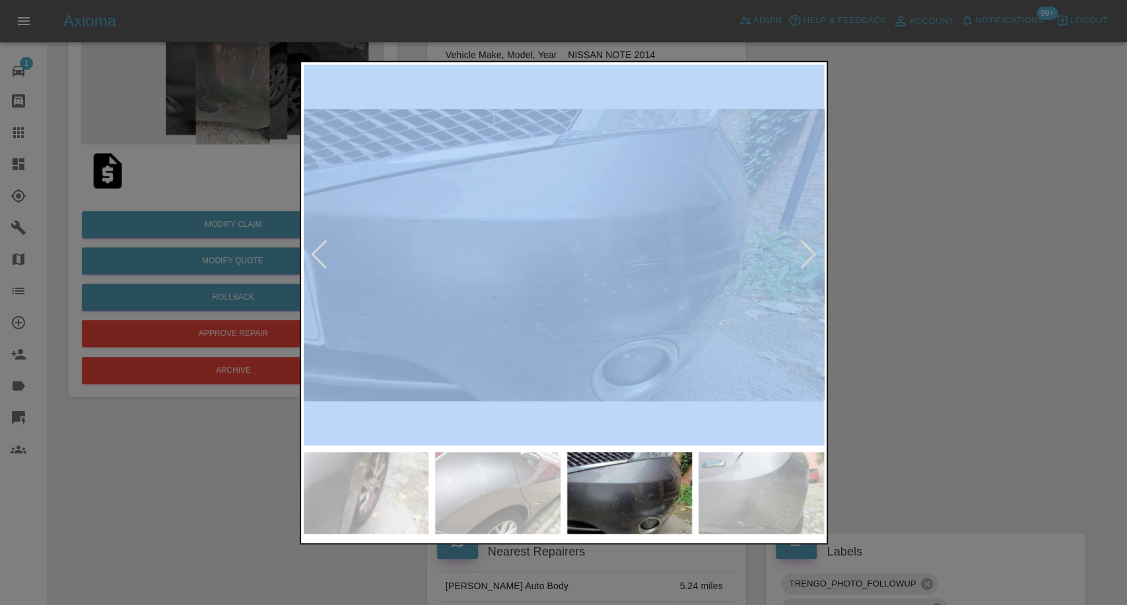
click at [811, 267] on div at bounding box center [809, 254] width 18 height 29
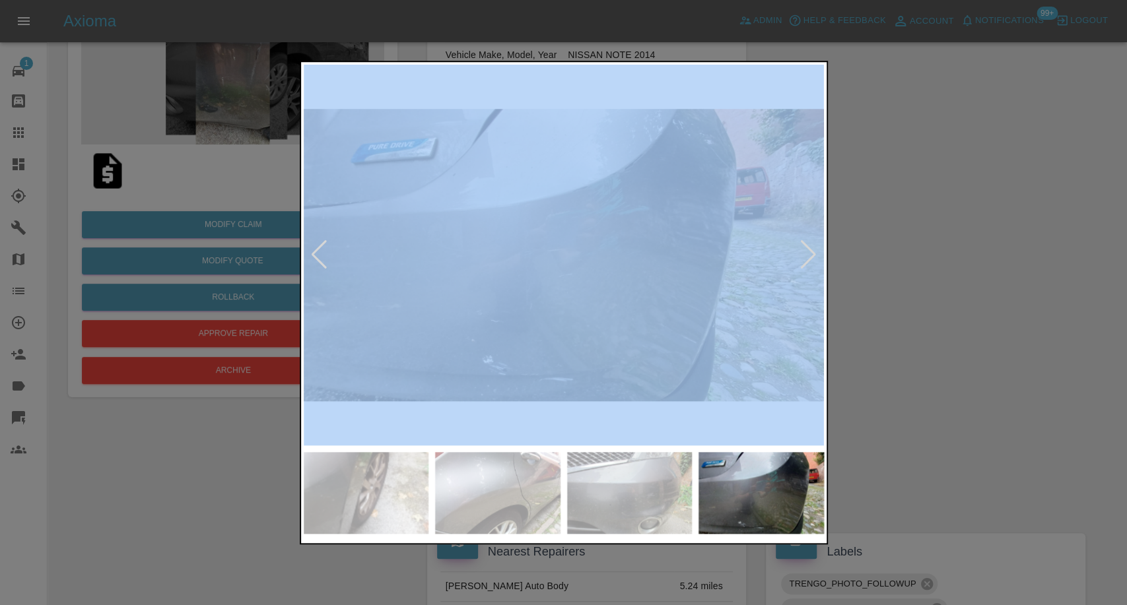
click at [811, 267] on div at bounding box center [809, 254] width 18 height 29
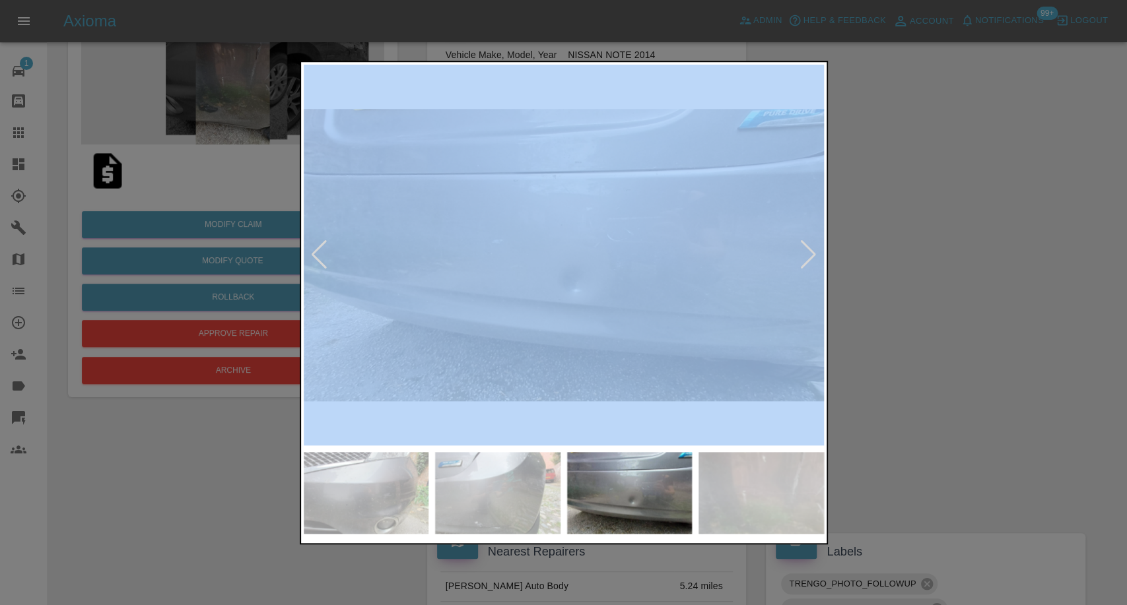
click at [811, 267] on div at bounding box center [809, 254] width 18 height 29
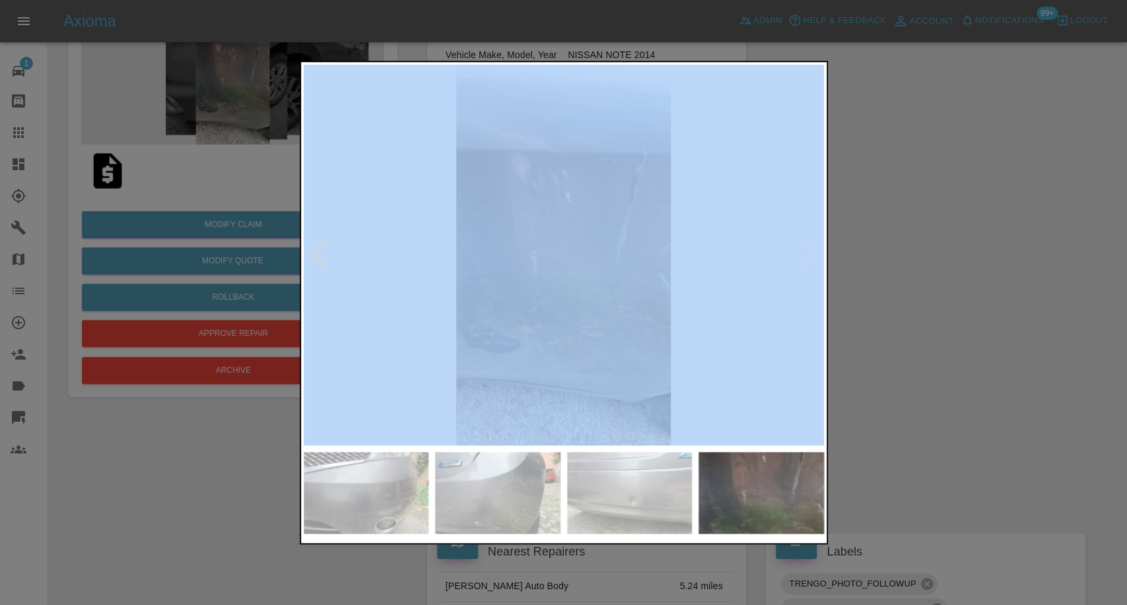
click at [811, 267] on img at bounding box center [564, 255] width 520 height 381
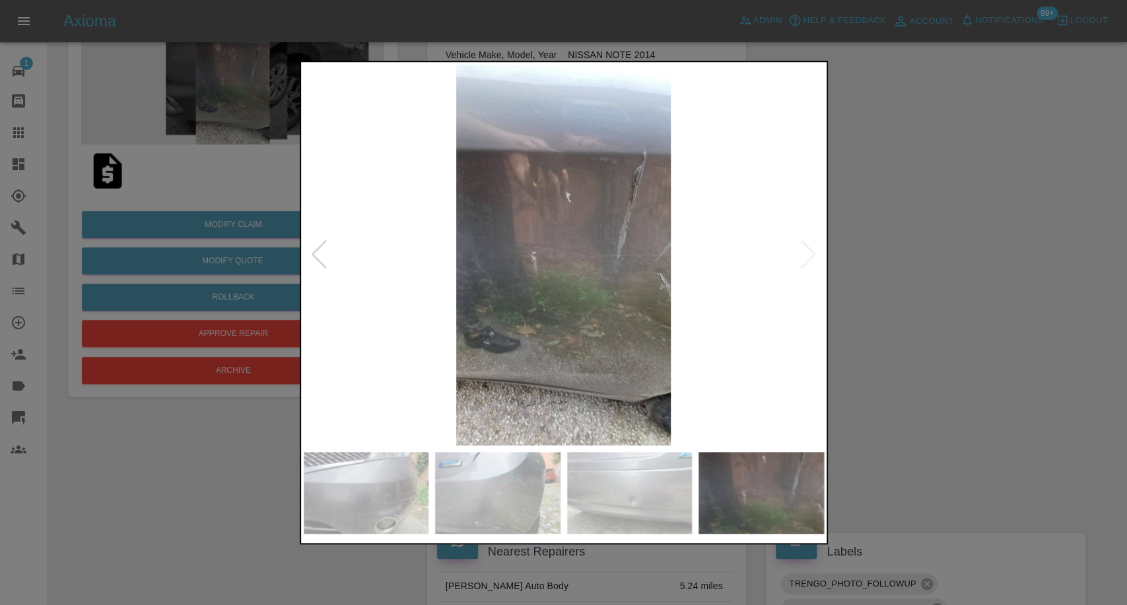
click at [897, 292] on div at bounding box center [563, 302] width 1127 height 605
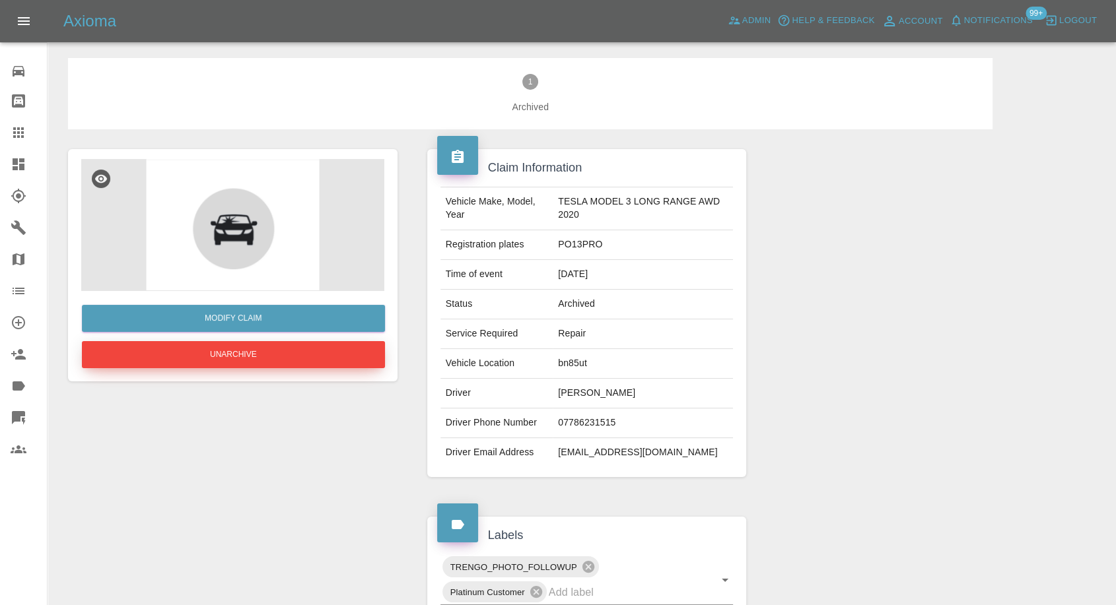
click at [267, 351] on button "Unarchive" at bounding box center [233, 354] width 303 height 27
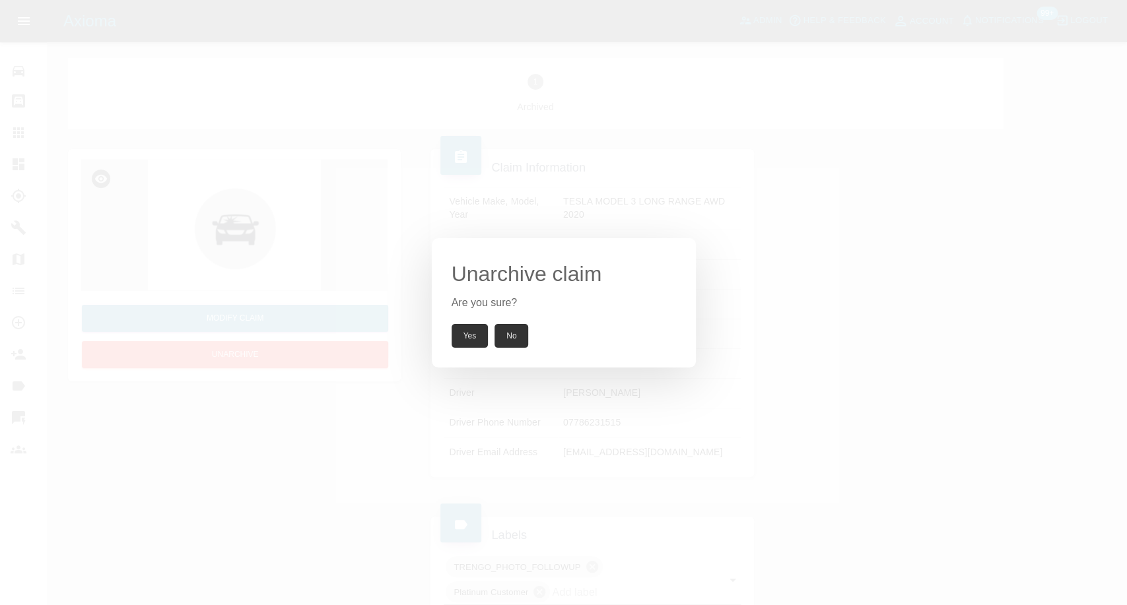
click at [463, 329] on button "Yes" at bounding box center [470, 336] width 37 height 24
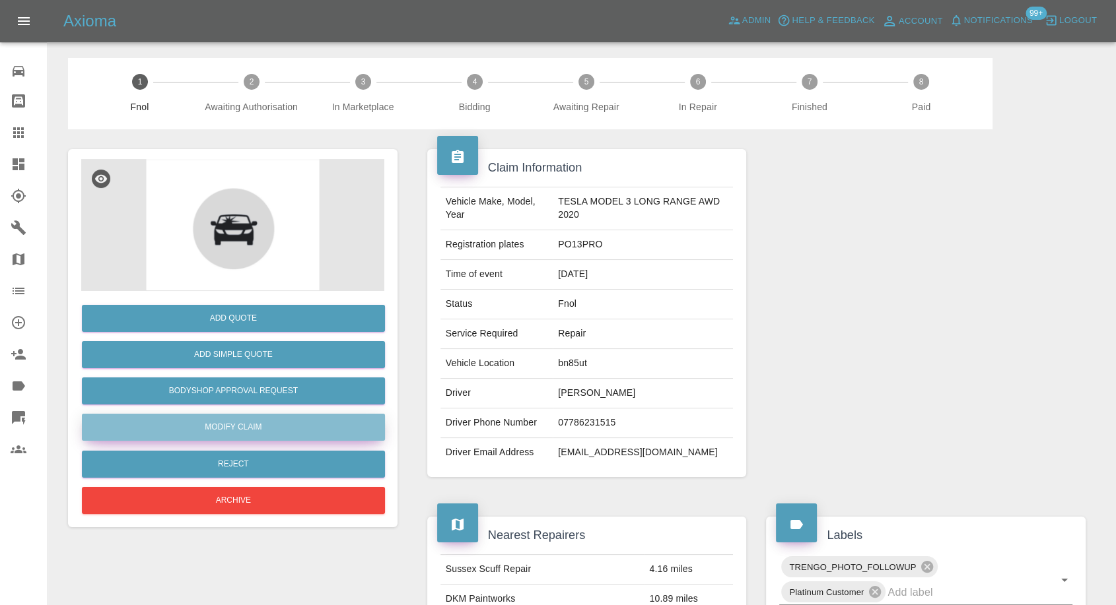
drag, startPoint x: 223, startPoint y: 426, endPoint x: 238, endPoint y: 432, distance: 16.3
click at [223, 427] on link "Modify Claim" at bounding box center [233, 427] width 303 height 27
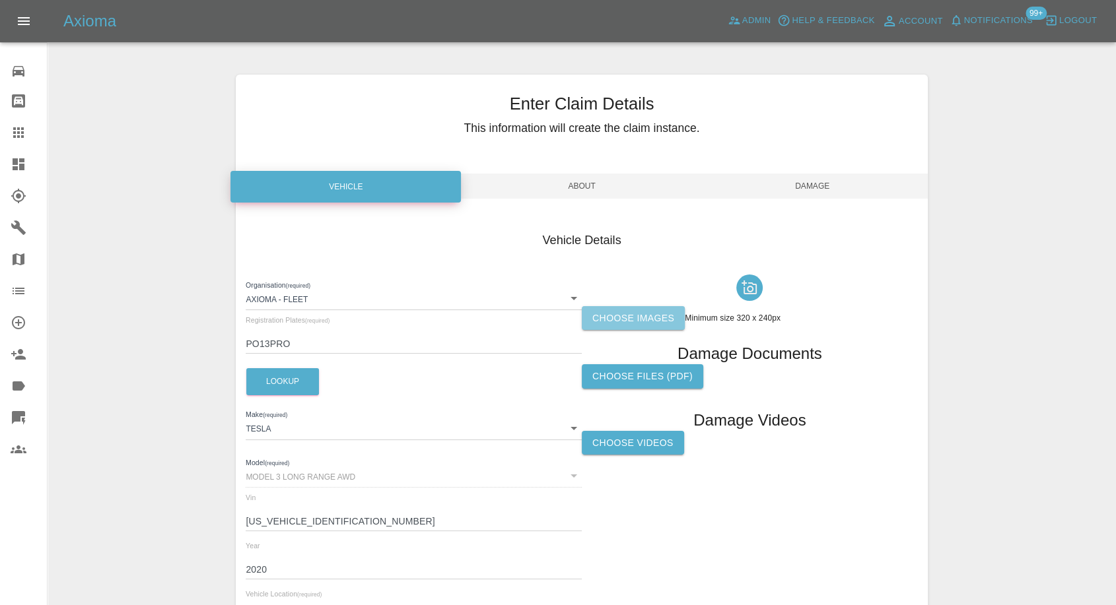
click at [616, 324] on label "Choose images" at bounding box center [633, 318] width 103 height 24
click at [0, 0] on input "Choose images" at bounding box center [0, 0] width 0 height 0
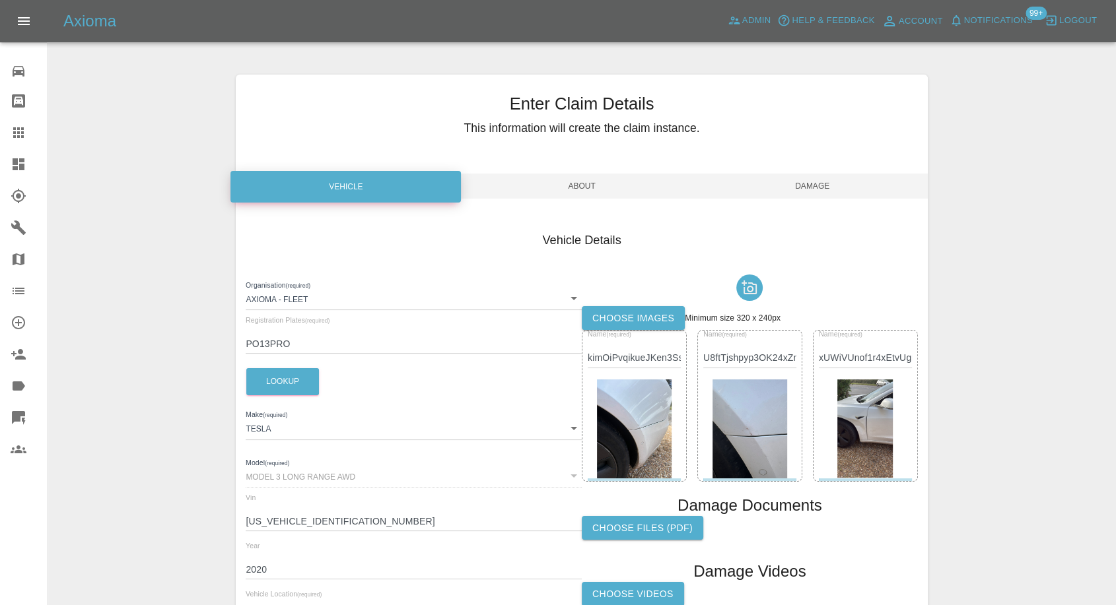
click at [809, 177] on span "Damage" at bounding box center [812, 186] width 230 height 25
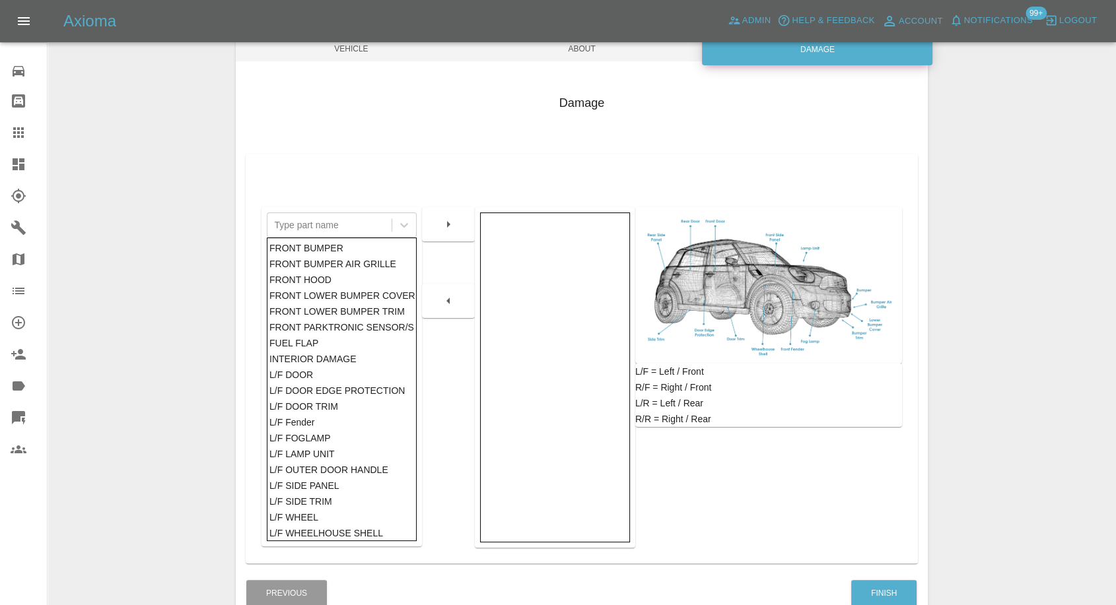
scroll to position [138, 0]
click at [879, 587] on button "Finish" at bounding box center [883, 593] width 65 height 27
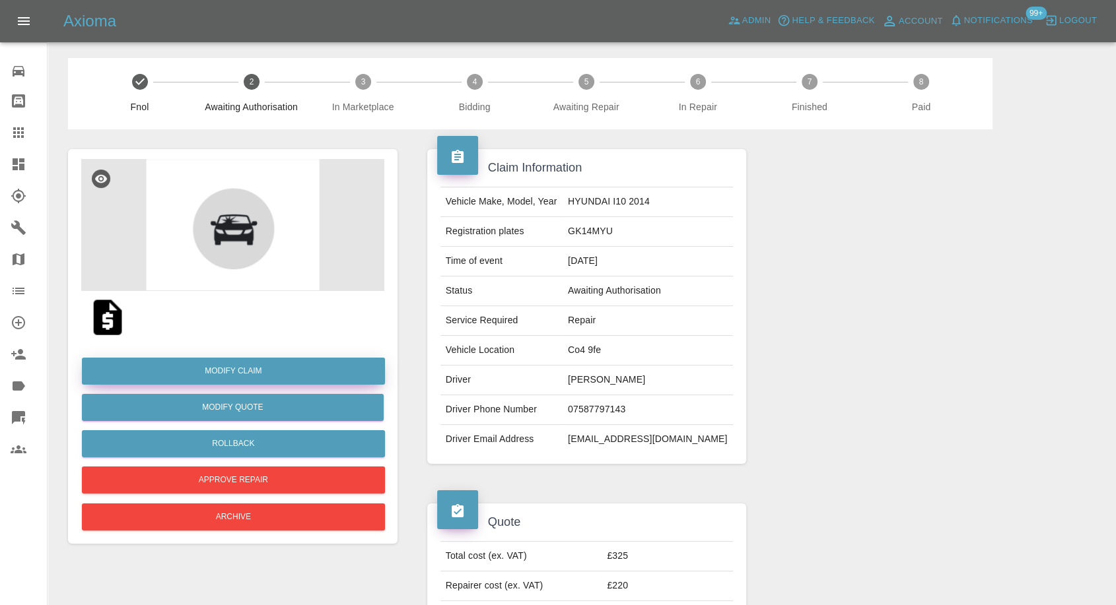
click at [257, 365] on link "Modify Claim" at bounding box center [233, 371] width 303 height 27
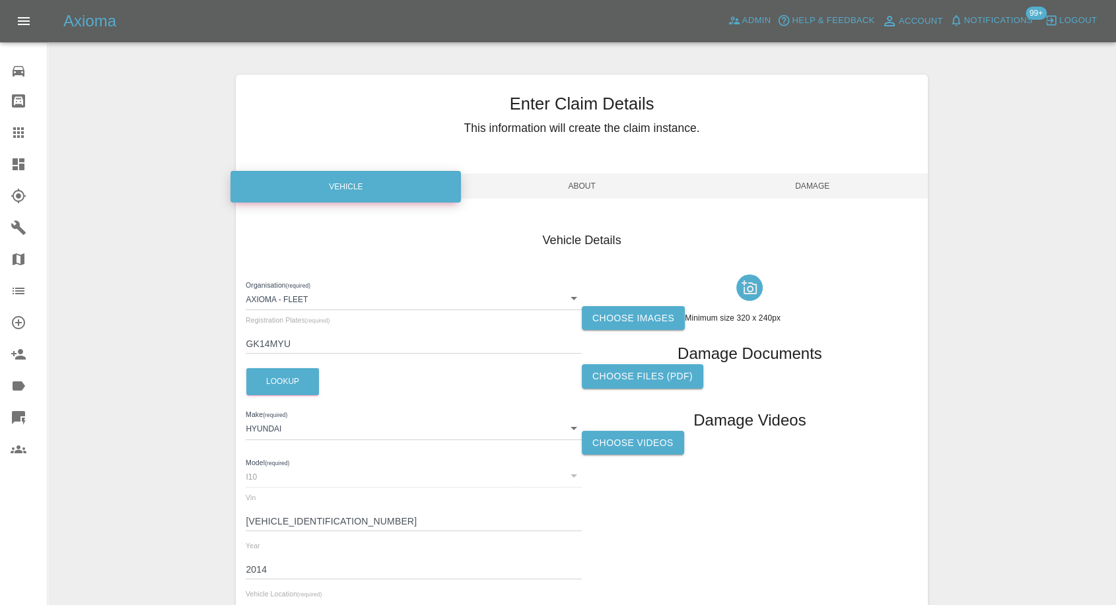
click at [635, 322] on label "Choose images" at bounding box center [633, 318] width 103 height 24
click at [0, 0] on input "Choose images" at bounding box center [0, 0] width 0 height 0
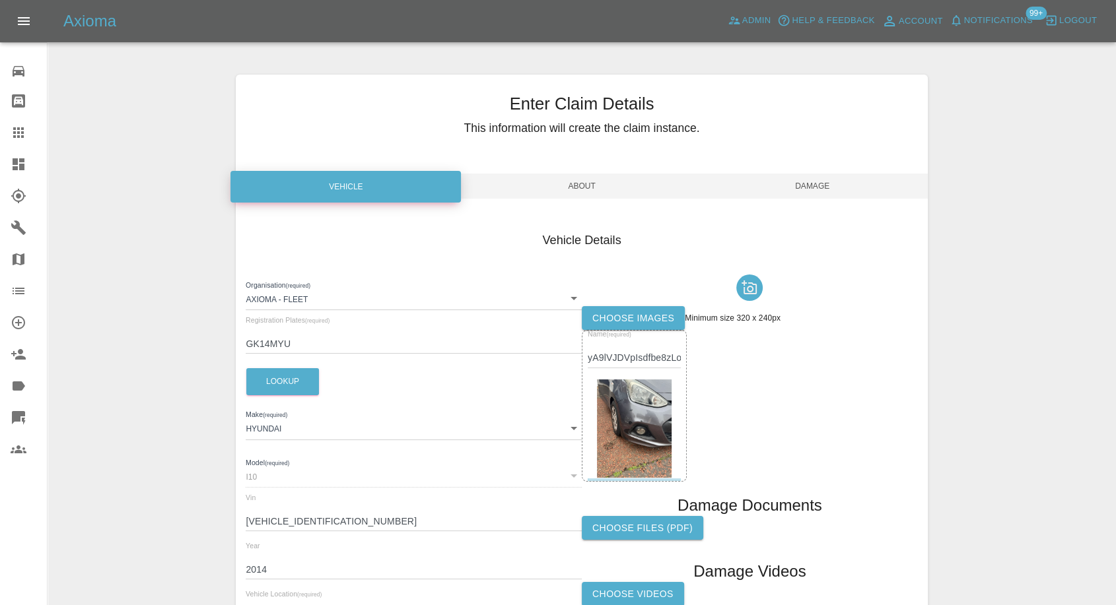
click at [625, 320] on label "Choose images" at bounding box center [633, 318] width 103 height 24
click at [0, 0] on input "Choose images" at bounding box center [0, 0] width 0 height 0
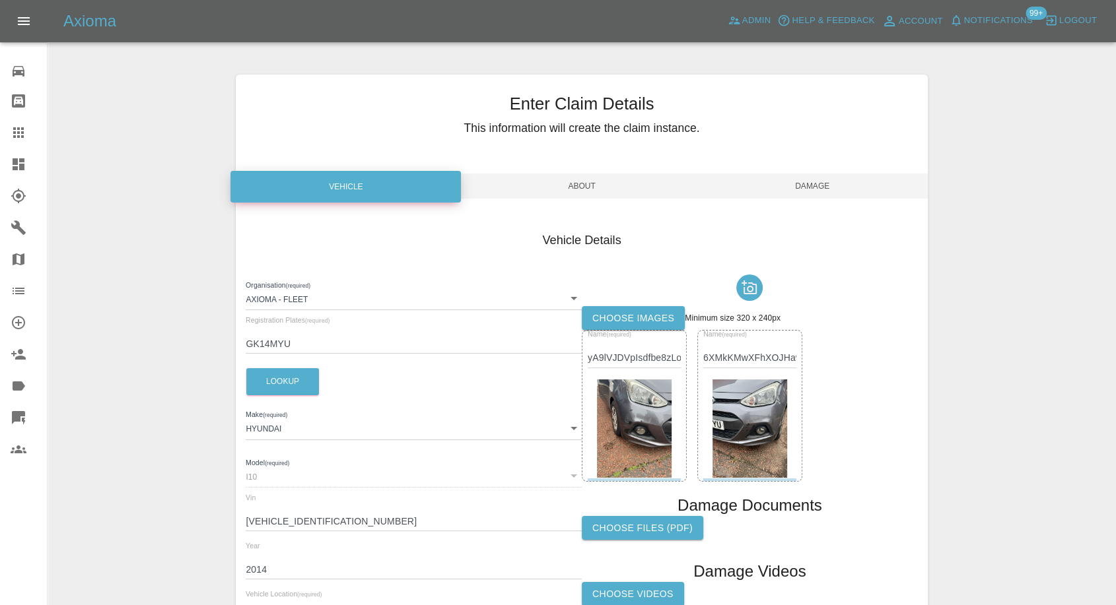
click at [792, 189] on span "Damage" at bounding box center [812, 186] width 230 height 25
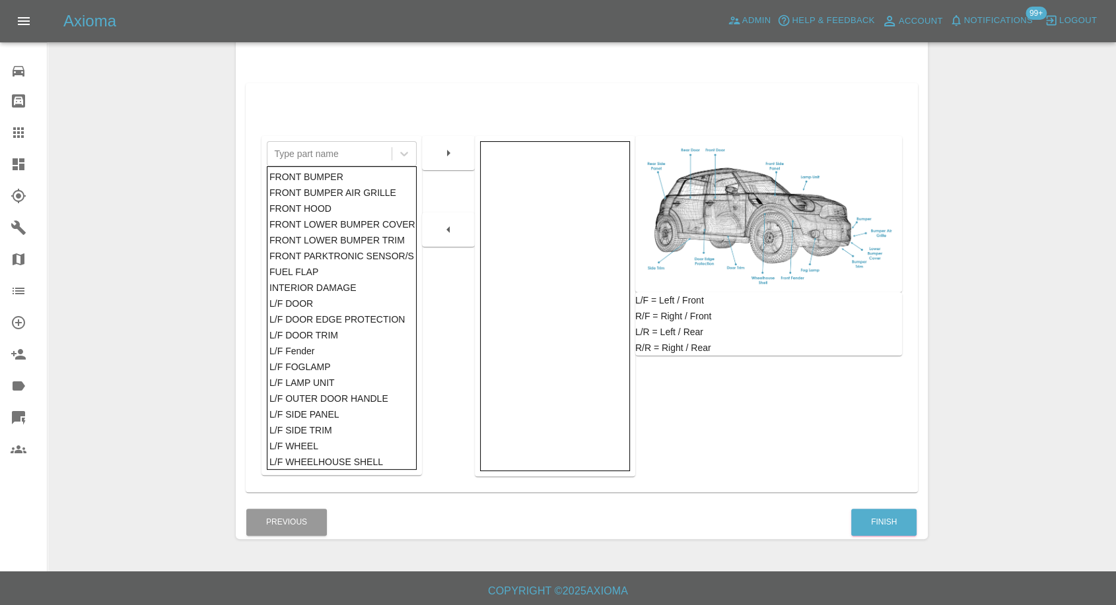
scroll to position [211, 0]
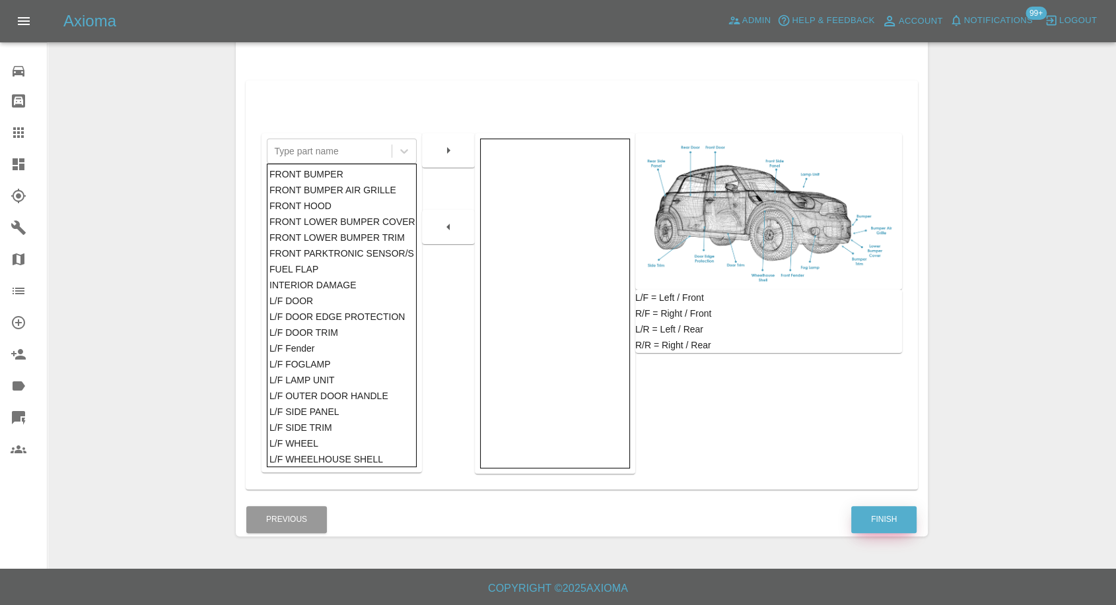
click at [887, 525] on button "Finish" at bounding box center [883, 519] width 65 height 27
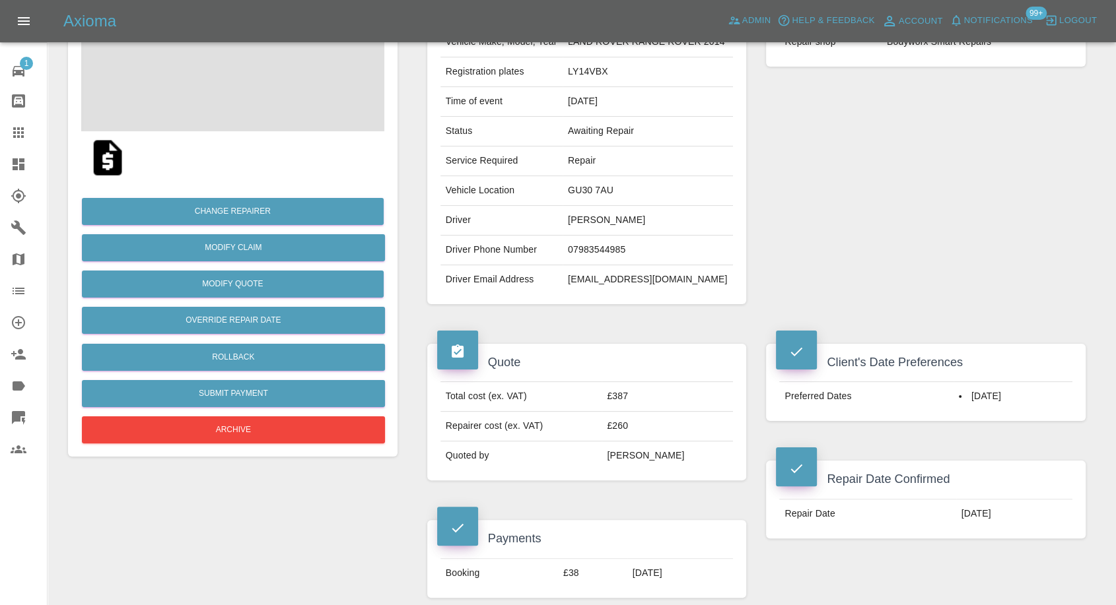
scroll to position [366, 0]
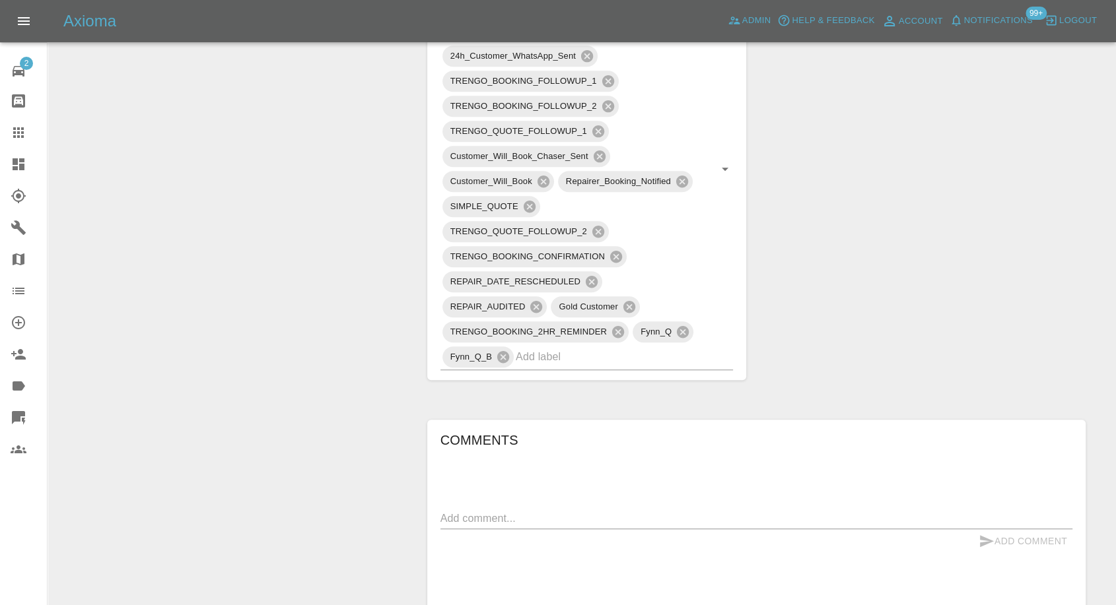
scroll to position [1027, 0]
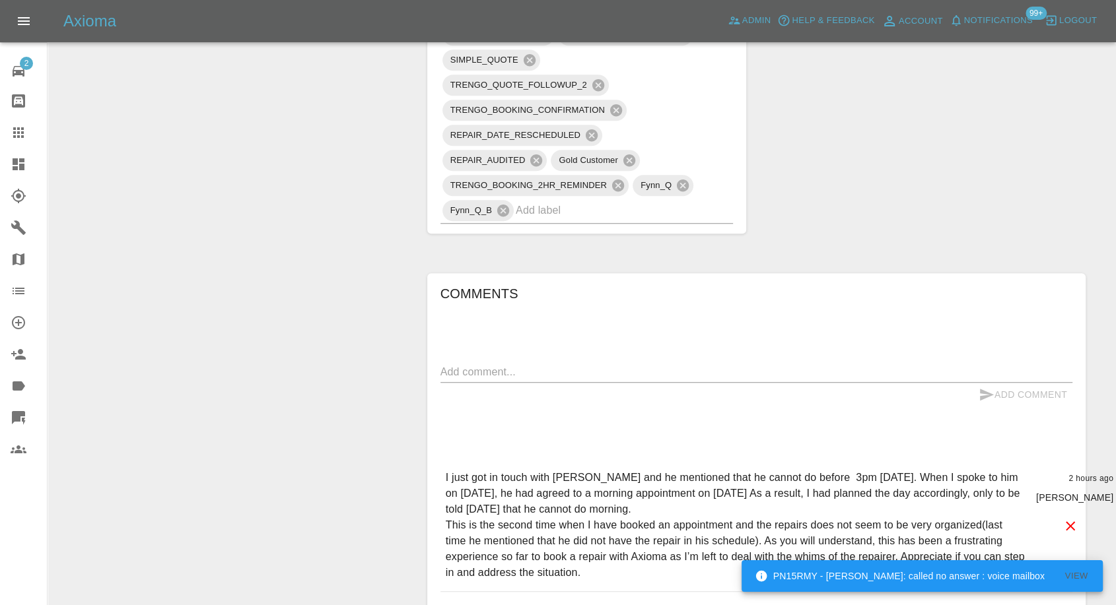
click at [547, 372] on textarea at bounding box center [756, 371] width 632 height 15
paste textarea "Ok, we are booked for the morning of this Friday"
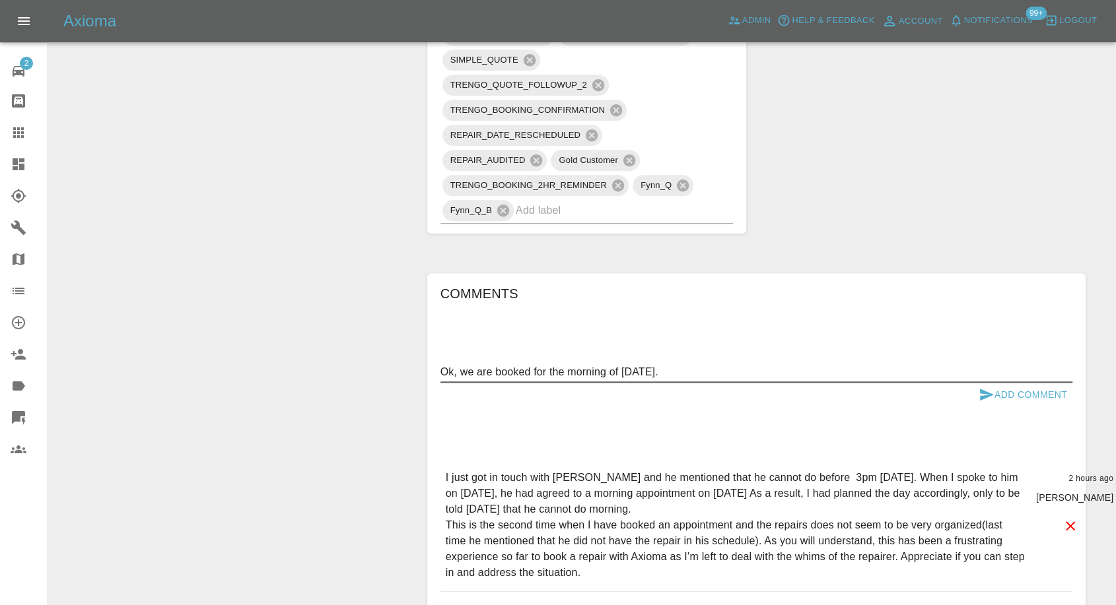
type textarea "Ok, we are booked for the morning of this Friday."
click at [987, 392] on icon "submit" at bounding box center [987, 395] width 14 height 12
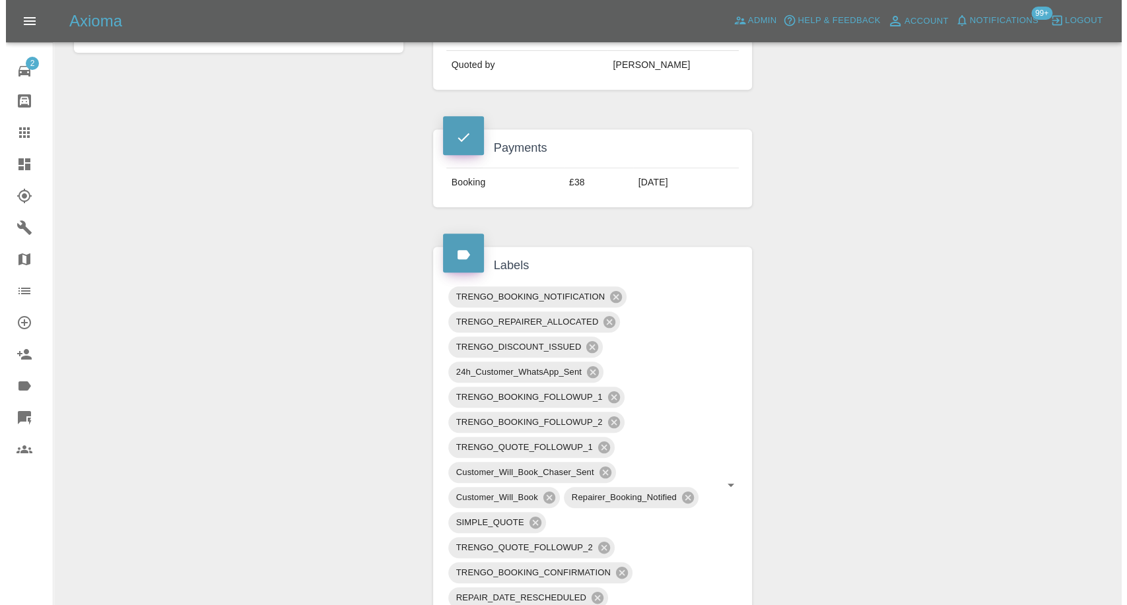
scroll to position [293, 0]
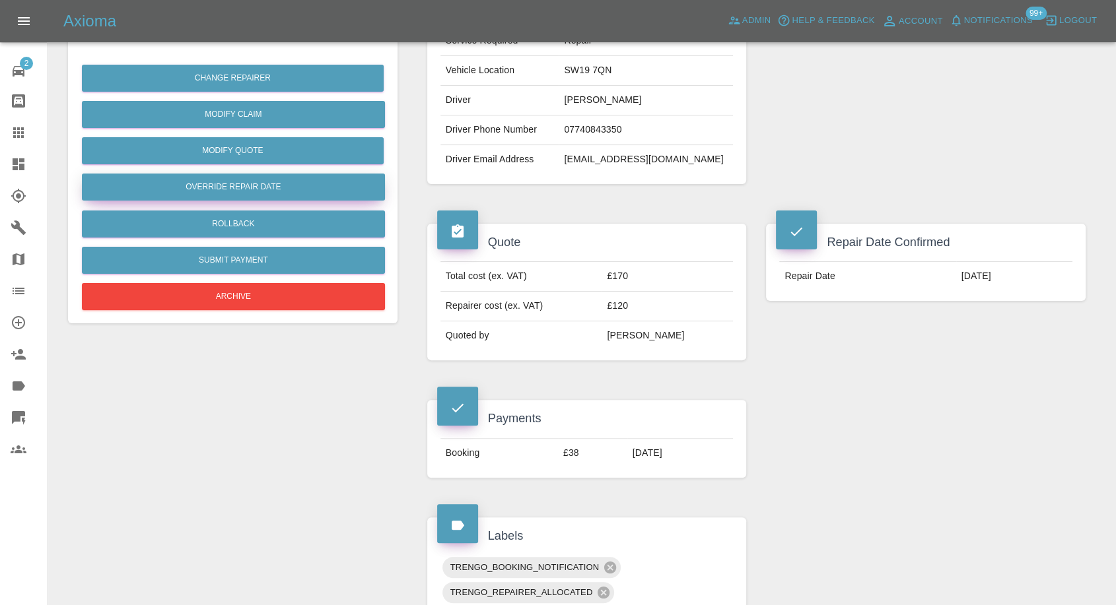
click at [265, 187] on button "Override Repair Date" at bounding box center [233, 187] width 303 height 27
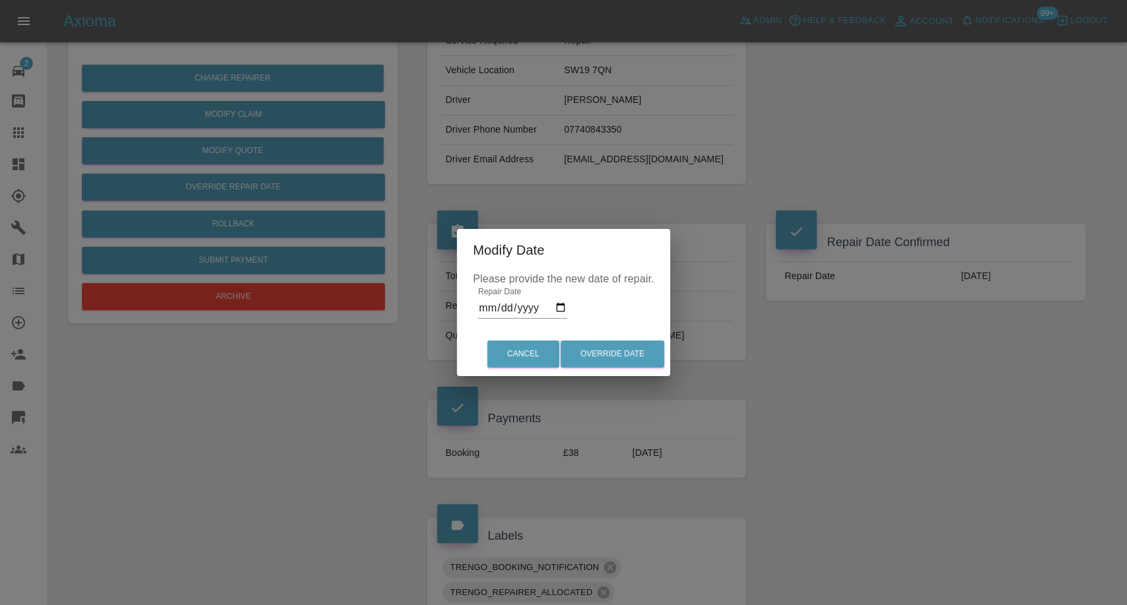
click at [564, 302] on input "2025-09-16" at bounding box center [522, 308] width 89 height 21
type input "2025-09-19"
click at [629, 355] on button "Override Date" at bounding box center [613, 354] width 104 height 27
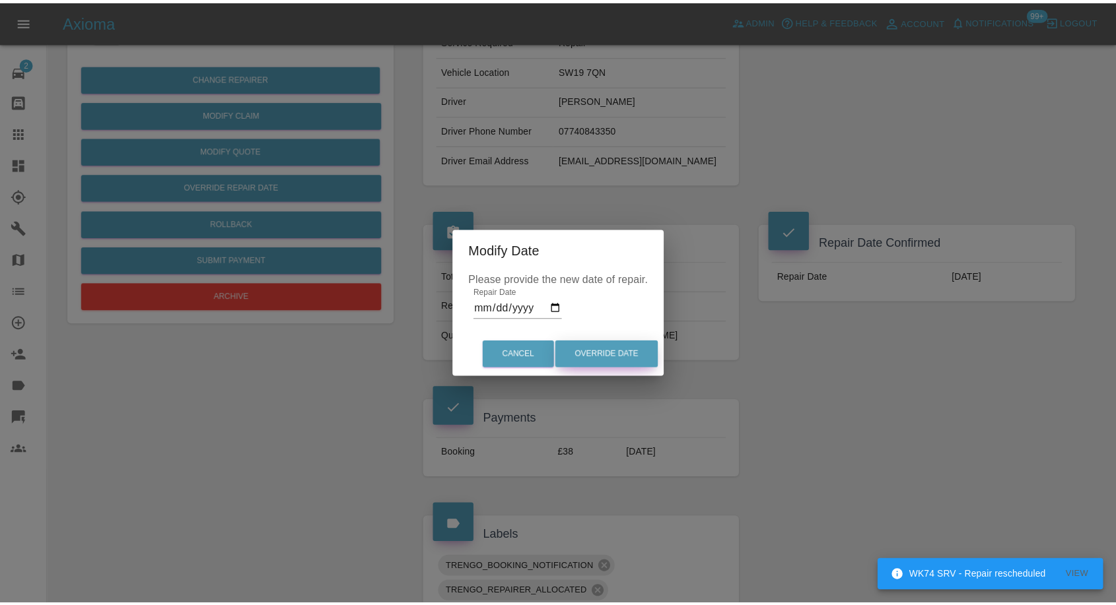
scroll to position [0, 0]
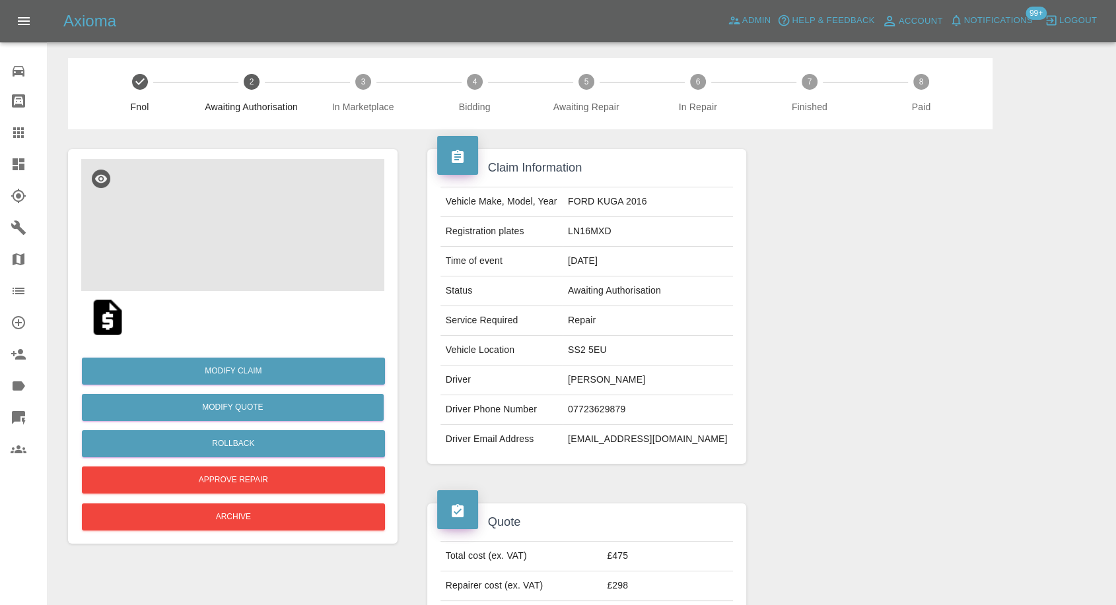
click at [236, 239] on img at bounding box center [232, 225] width 303 height 132
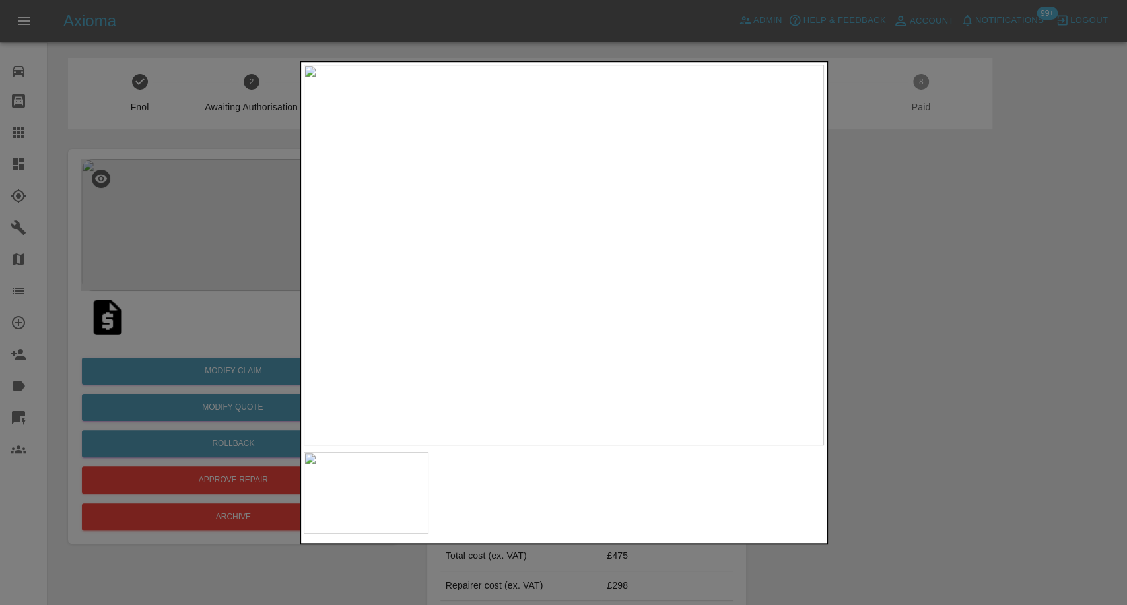
click at [951, 403] on div at bounding box center [563, 302] width 1127 height 605
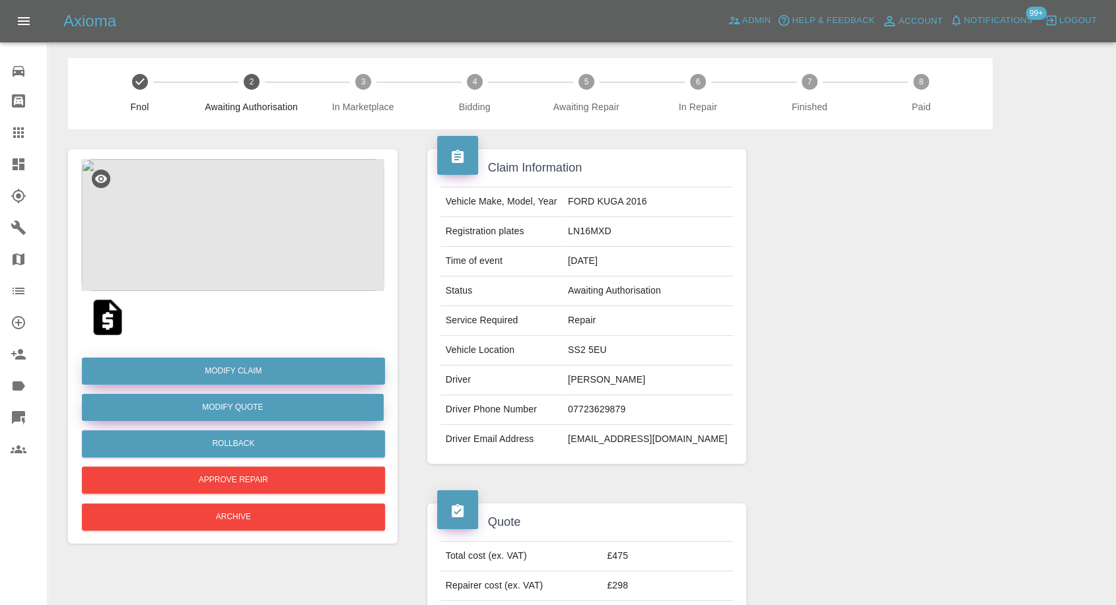
drag, startPoint x: 244, startPoint y: 370, endPoint x: 339, endPoint y: 398, distance: 99.2
click at [244, 370] on link "Modify Claim" at bounding box center [233, 371] width 303 height 27
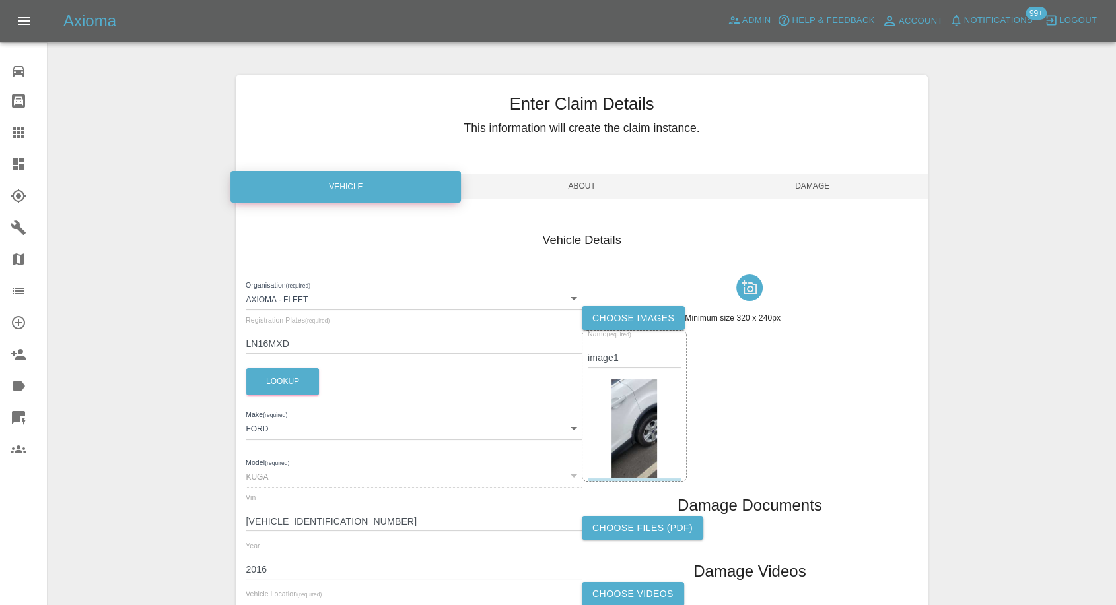
click at [651, 328] on label "Choose images" at bounding box center [633, 318] width 103 height 24
click at [0, 0] on input "Choose images" at bounding box center [0, 0] width 0 height 0
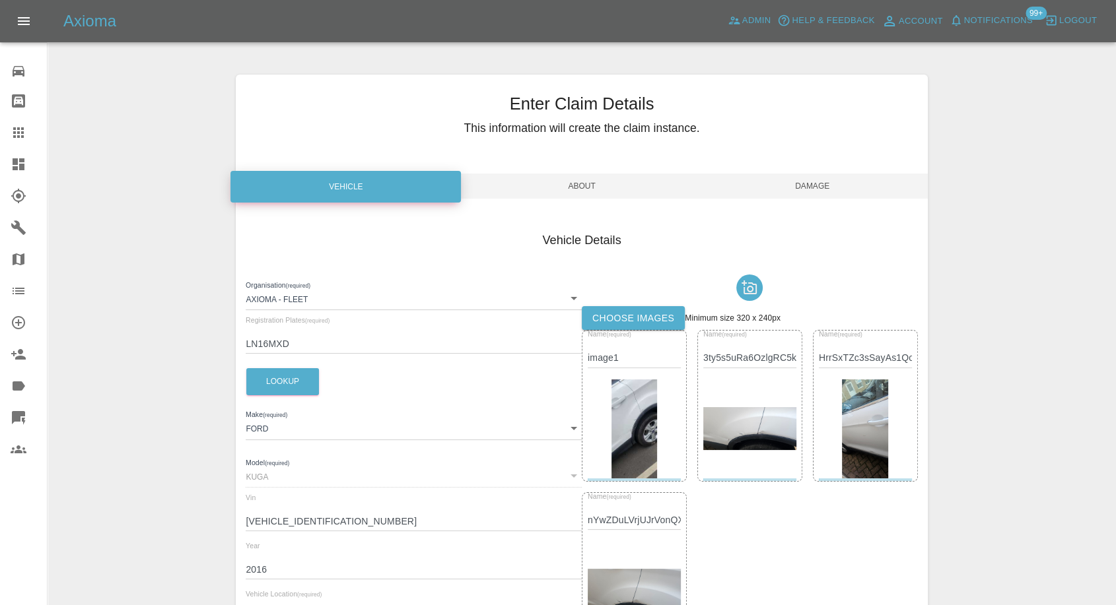
click at [822, 181] on span "Damage" at bounding box center [812, 186] width 230 height 25
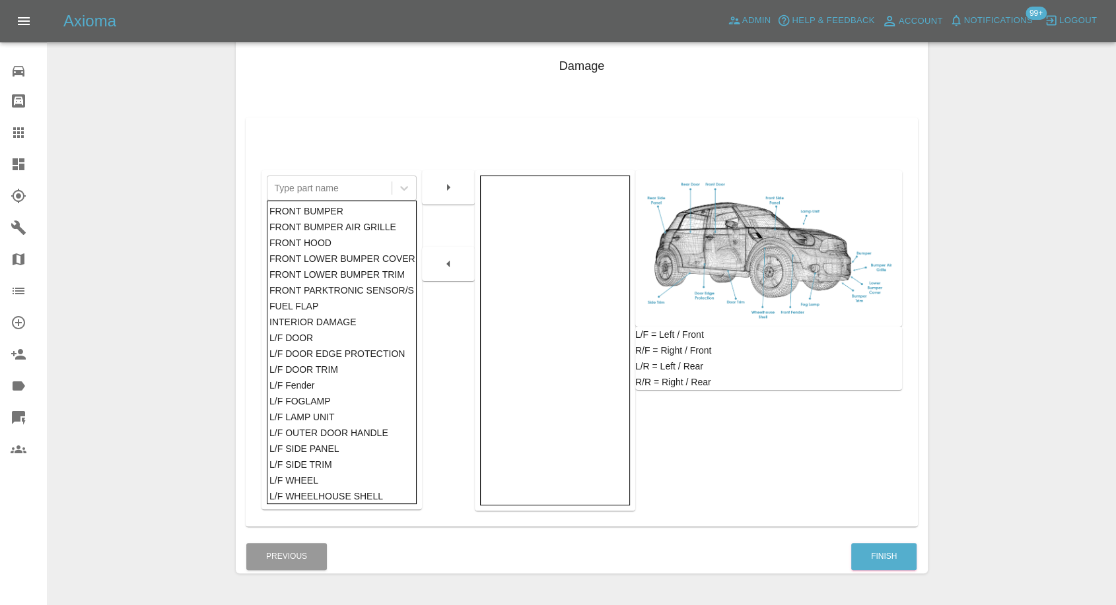
scroll to position [211, 0]
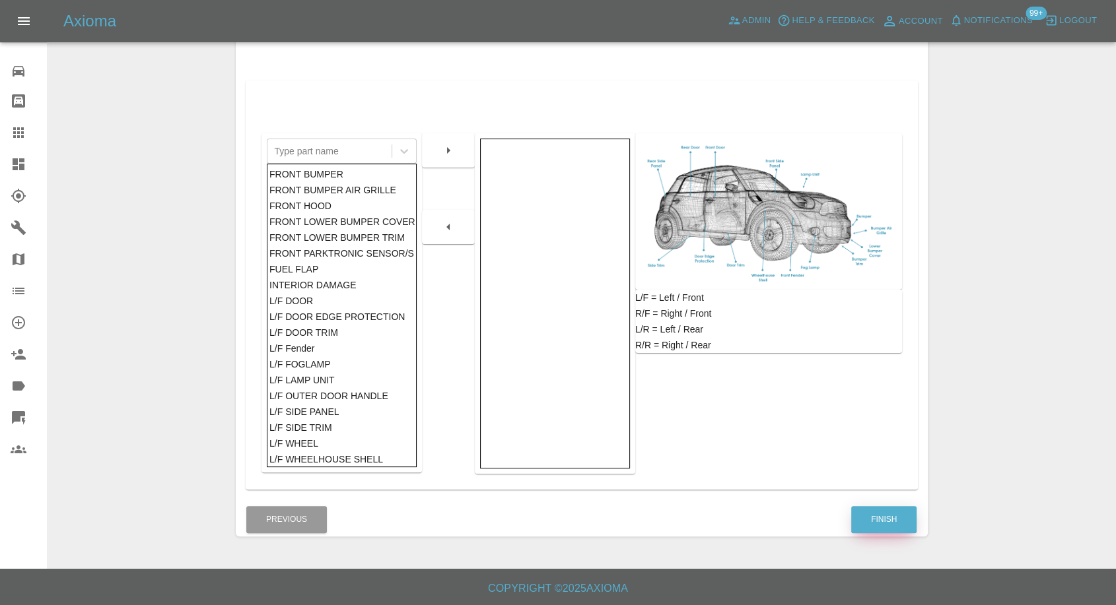
click at [876, 518] on button "Finish" at bounding box center [883, 519] width 65 height 27
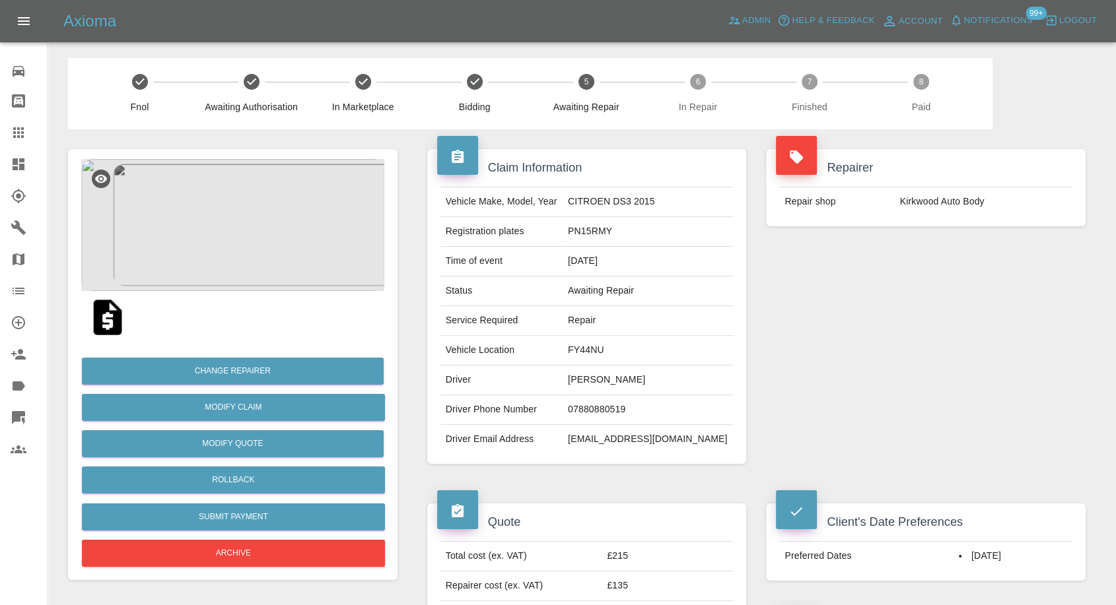
click at [615, 405] on td "07880880519" at bounding box center [648, 410] width 170 height 30
copy td "07880880519"
click at [975, 436] on div "Repairer Repair shop Kirkwood Auto Body" at bounding box center [925, 306] width 339 height 355
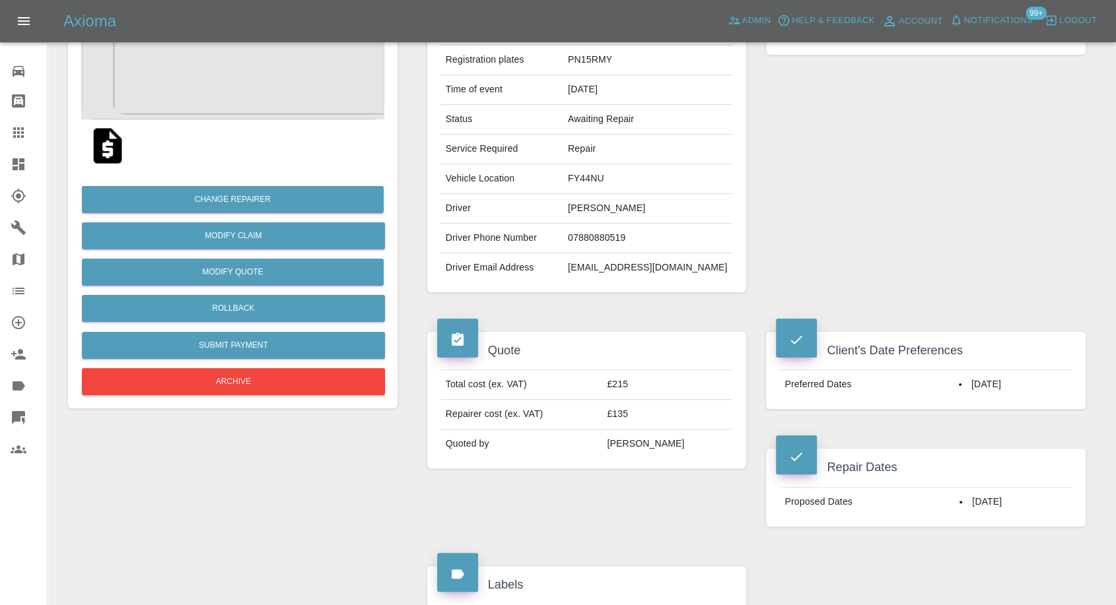
scroll to position [147, 0]
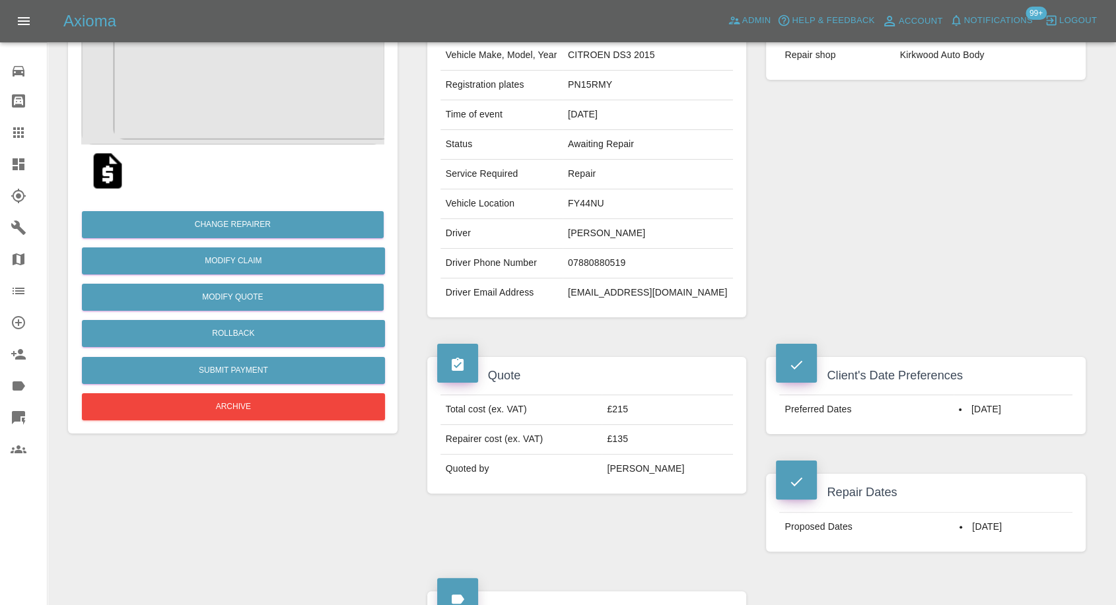
click at [628, 298] on td "[EMAIL_ADDRESS][DOMAIN_NAME]" at bounding box center [648, 293] width 170 height 29
click at [628, 298] on td "barriemack@outlook.com" at bounding box center [648, 293] width 170 height 29
copy div "barriemack@outlook.com"
click at [601, 230] on td "Barrie Mack" at bounding box center [648, 234] width 170 height 30
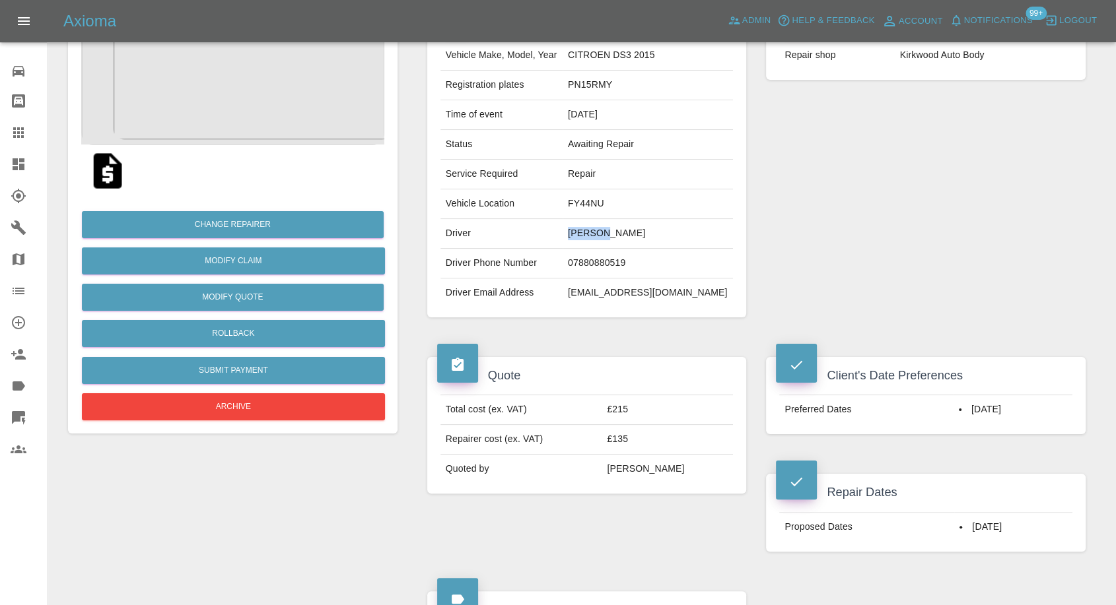
click at [601, 230] on td "Barrie Mack" at bounding box center [648, 234] width 170 height 30
copy td "Barrie"
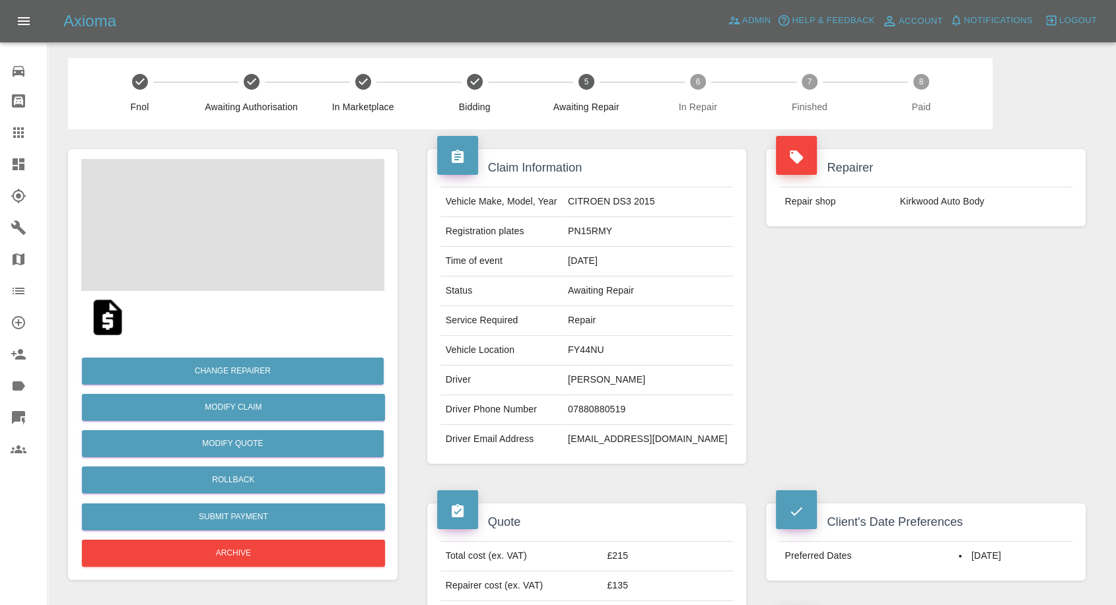
click at [600, 235] on td "PN15RMY" at bounding box center [648, 232] width 170 height 30
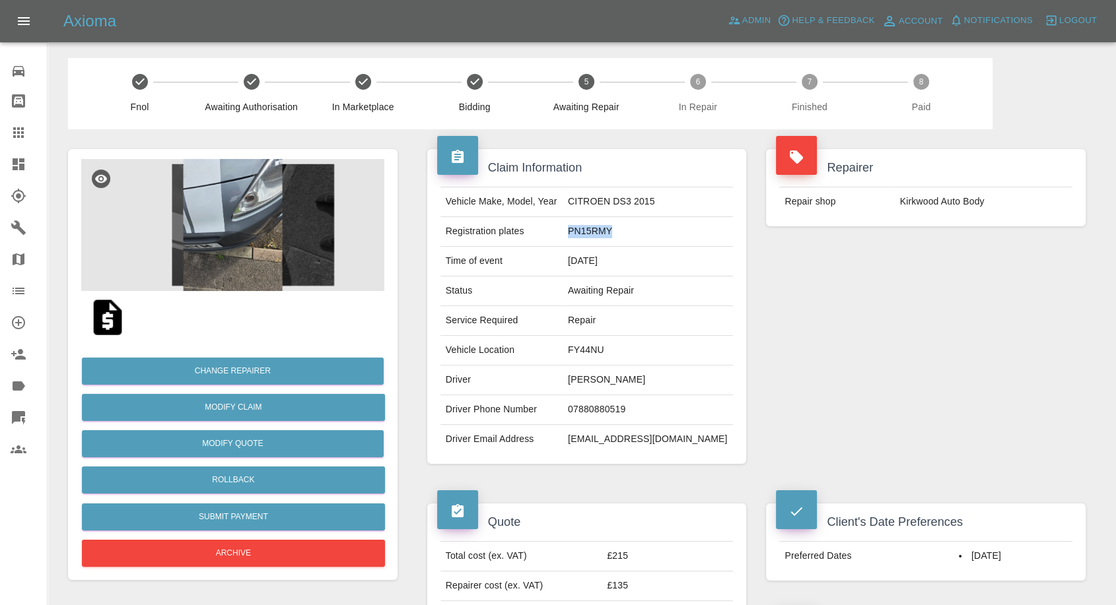
click at [600, 235] on td "PN15RMY" at bounding box center [648, 232] width 170 height 30
copy td "PN15RMY"
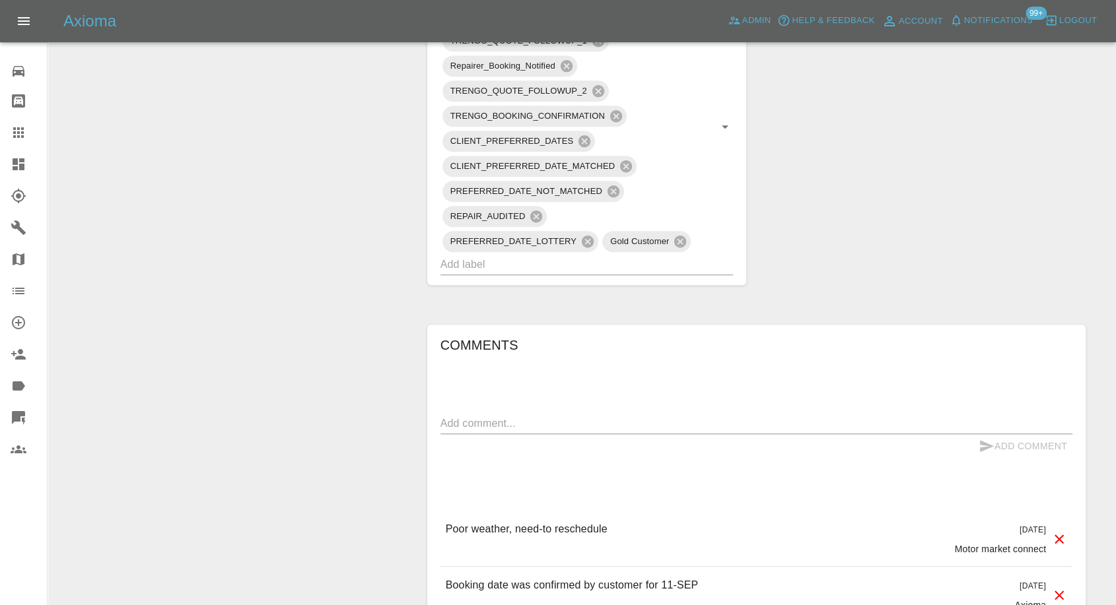
scroll to position [953, 0]
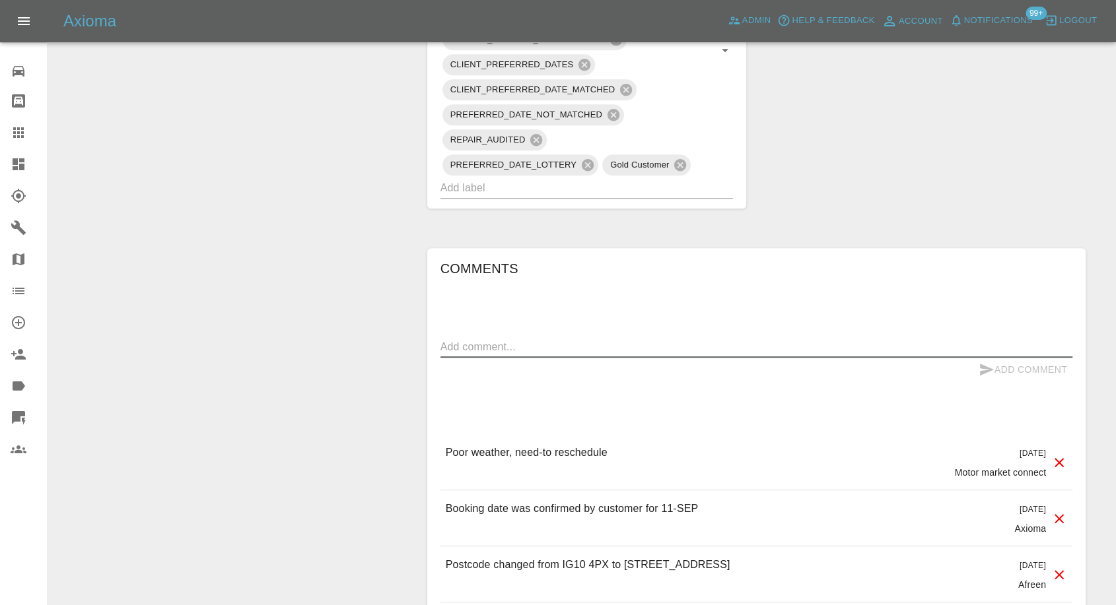
click at [543, 347] on textarea at bounding box center [756, 346] width 632 height 15
type textarea "please send the dates available for this week, car has to go back next week."
click at [985, 372] on icon "submit" at bounding box center [986, 370] width 16 height 16
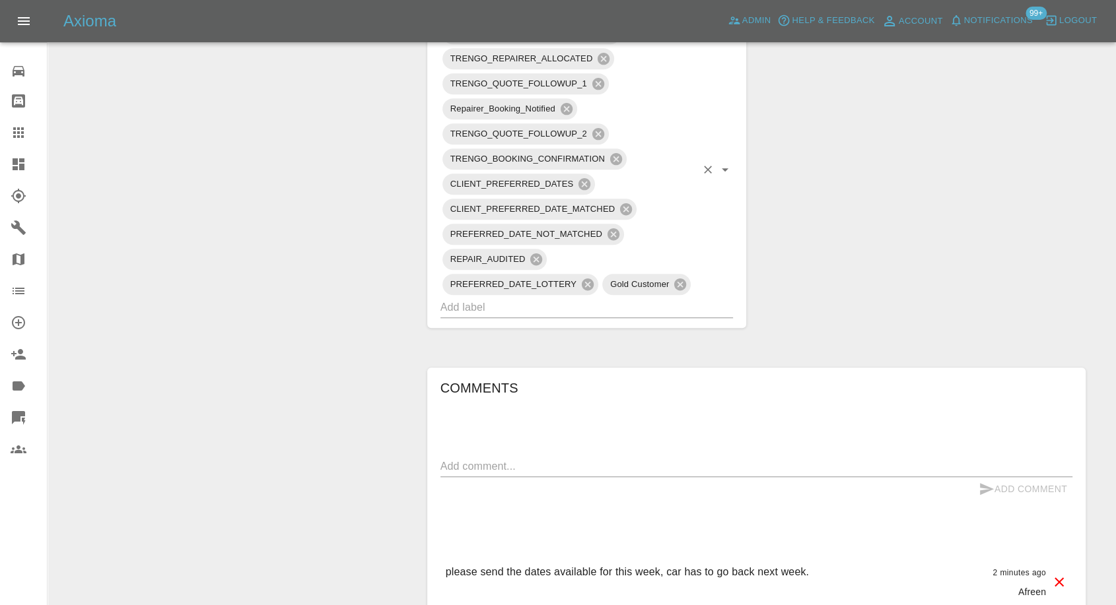
scroll to position [660, 0]
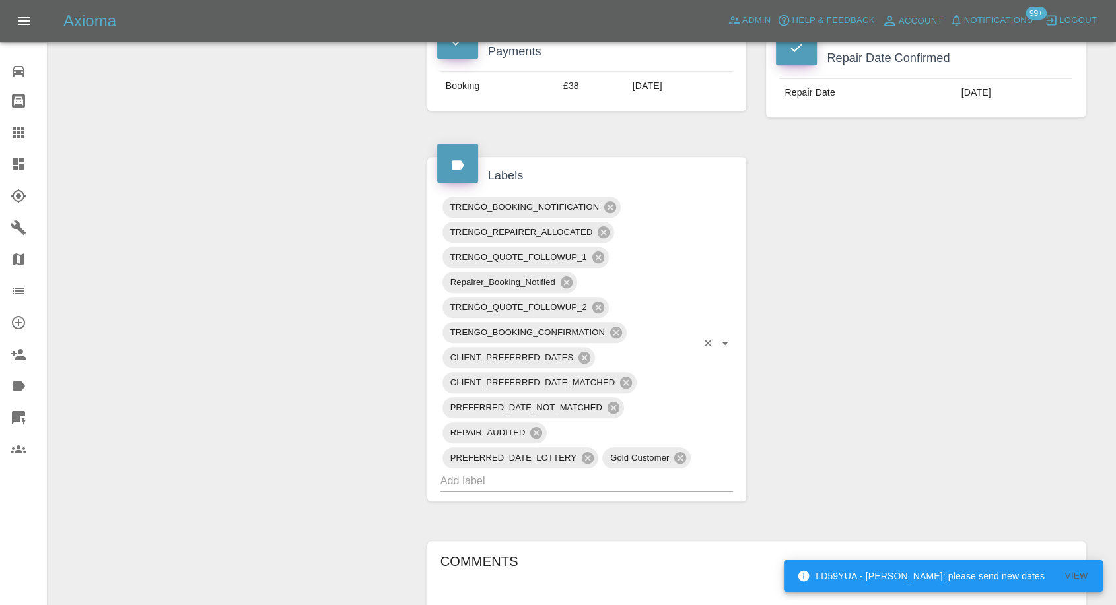
click at [601, 205] on span "TRENGO_BOOKING_NOTIFICATION" at bounding box center [524, 206] width 165 height 15
click at [611, 207] on icon at bounding box center [610, 207] width 15 height 15
click at [570, 277] on icon at bounding box center [566, 282] width 15 height 15
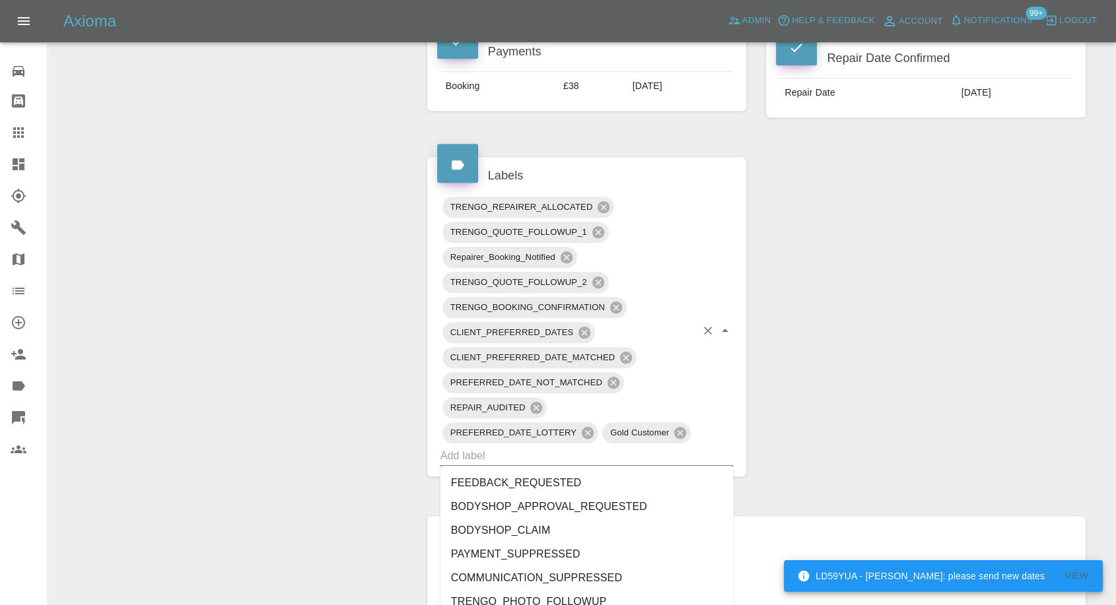
click at [615, 330] on div "TRENGO_REPAIRER_ALLOCATED TRENGO_QUOTE_FOLLOWUP_1 Repairer_Booking_Notified TRE…" at bounding box center [586, 331] width 293 height 272
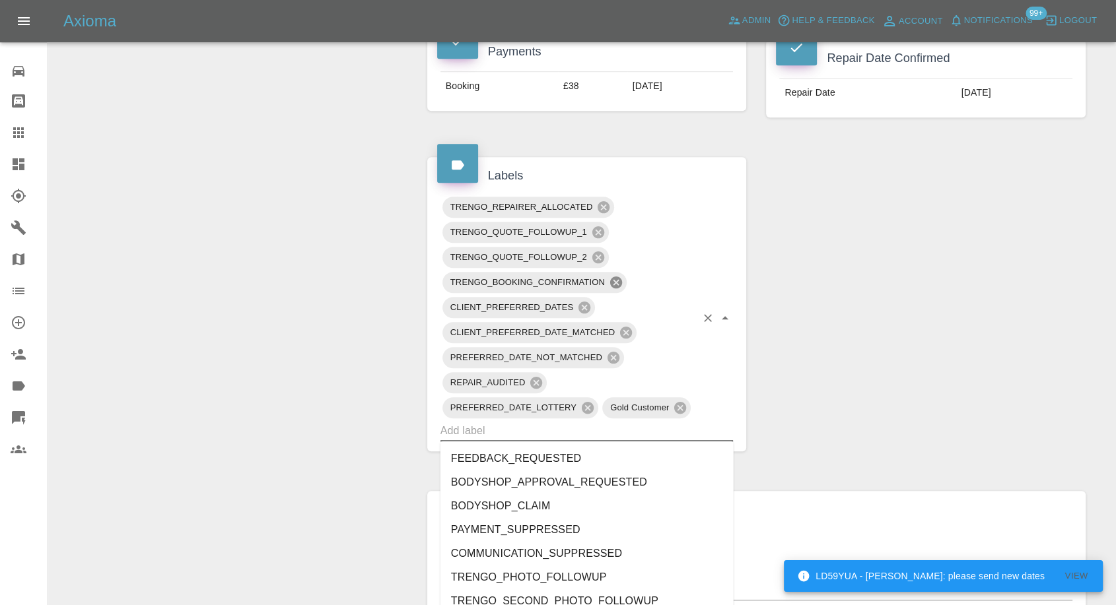
click at [622, 281] on icon at bounding box center [616, 282] width 15 height 15
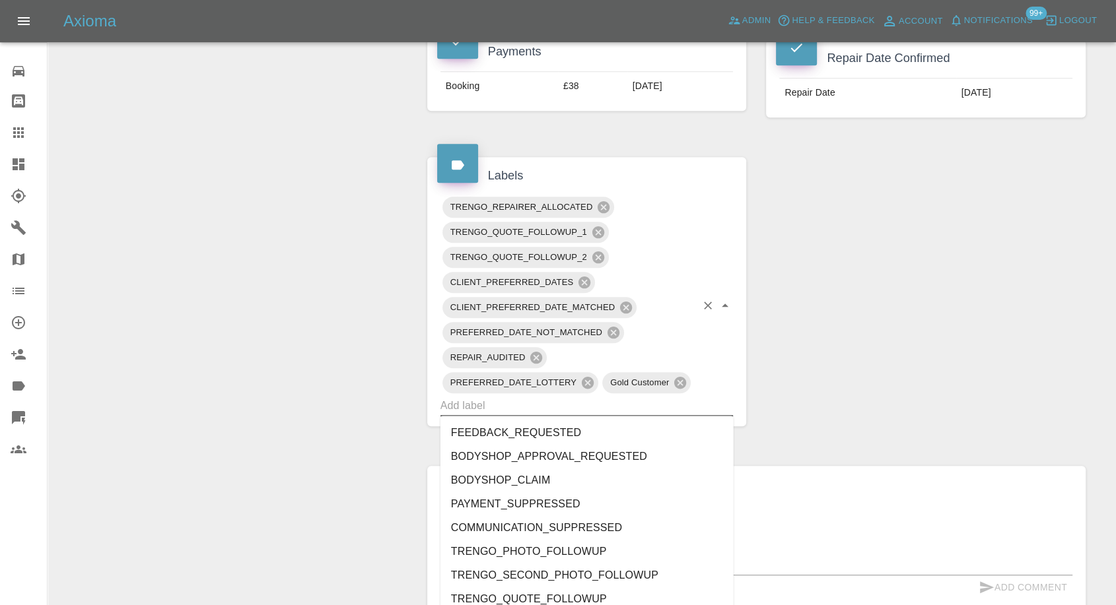
click at [879, 371] on div "Claim Information Vehicle Make, Model, Year VOLKSWAGEN T-ROC LIFE TSI 2022 Regi…" at bounding box center [756, 348] width 678 height 1758
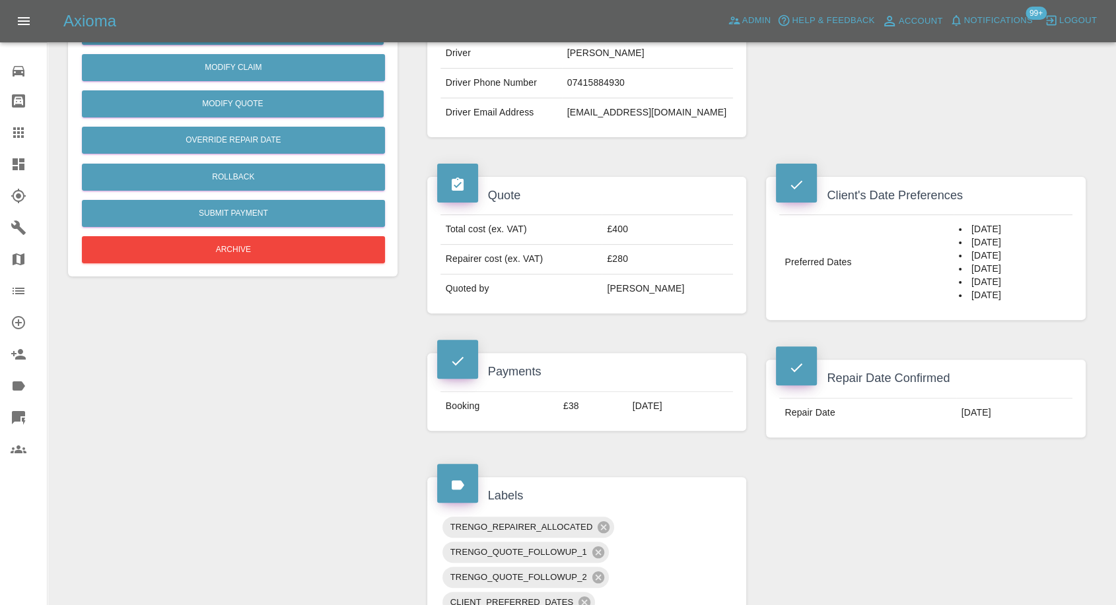
scroll to position [293, 0]
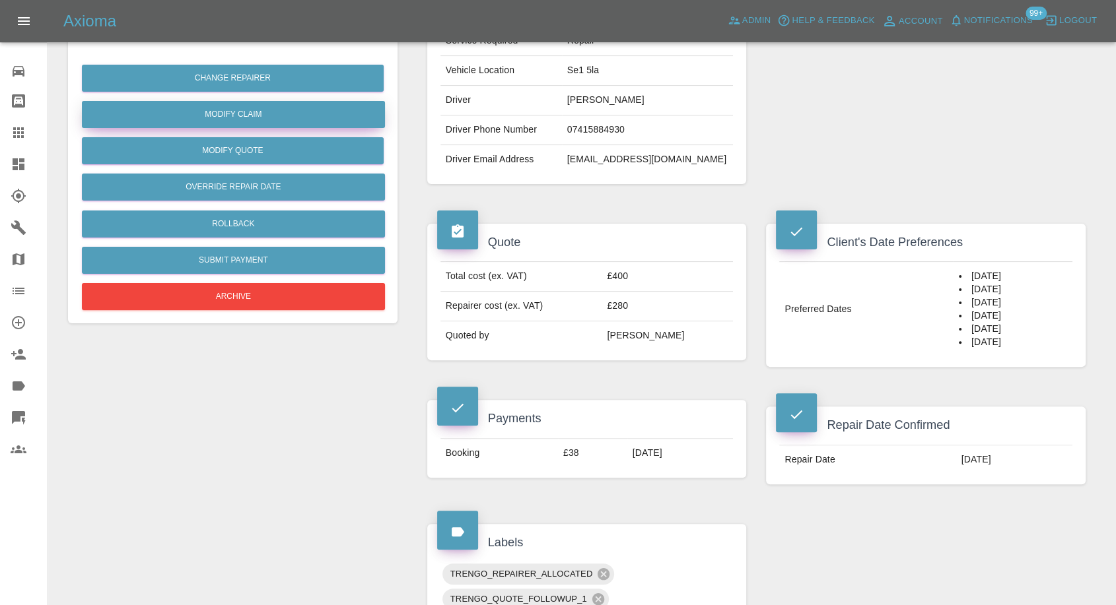
click at [248, 118] on link "Modify Claim" at bounding box center [233, 114] width 303 height 27
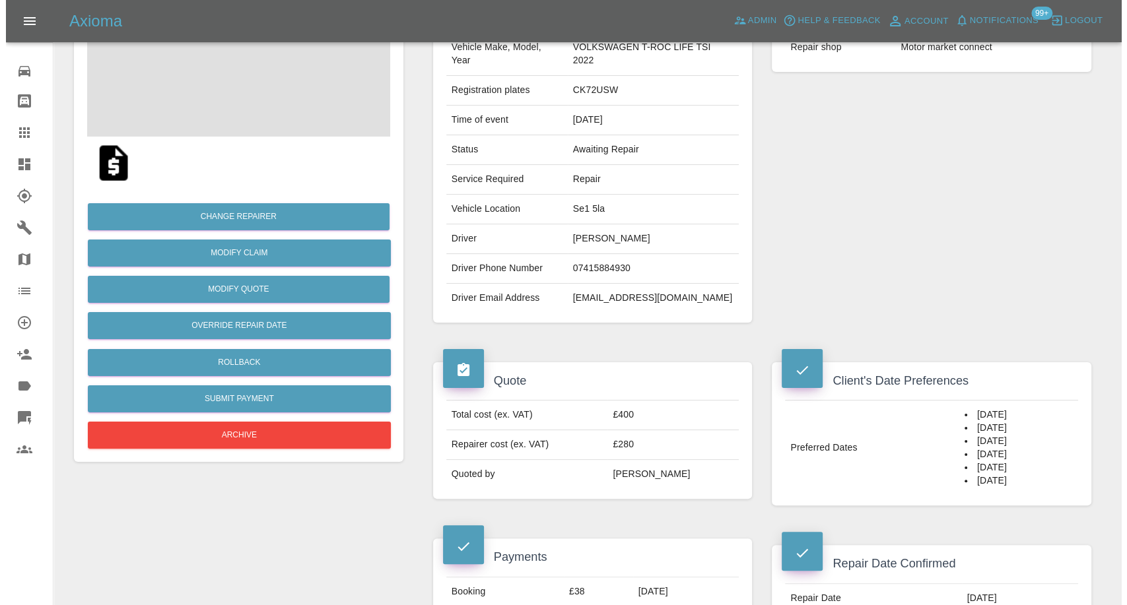
scroll to position [220, 0]
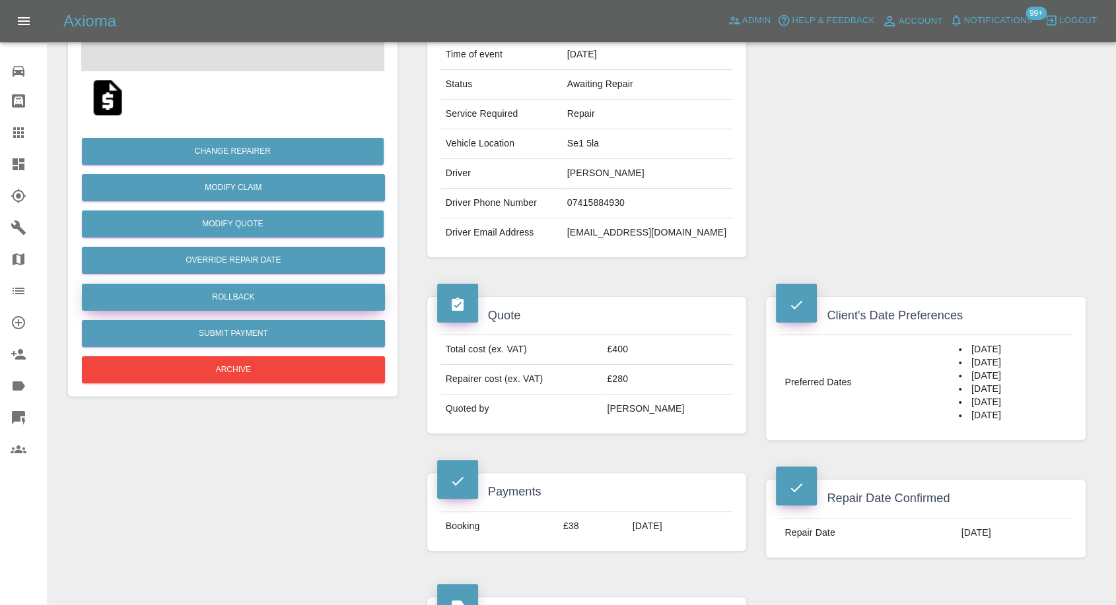
click at [242, 295] on button "Rollback" at bounding box center [233, 297] width 303 height 27
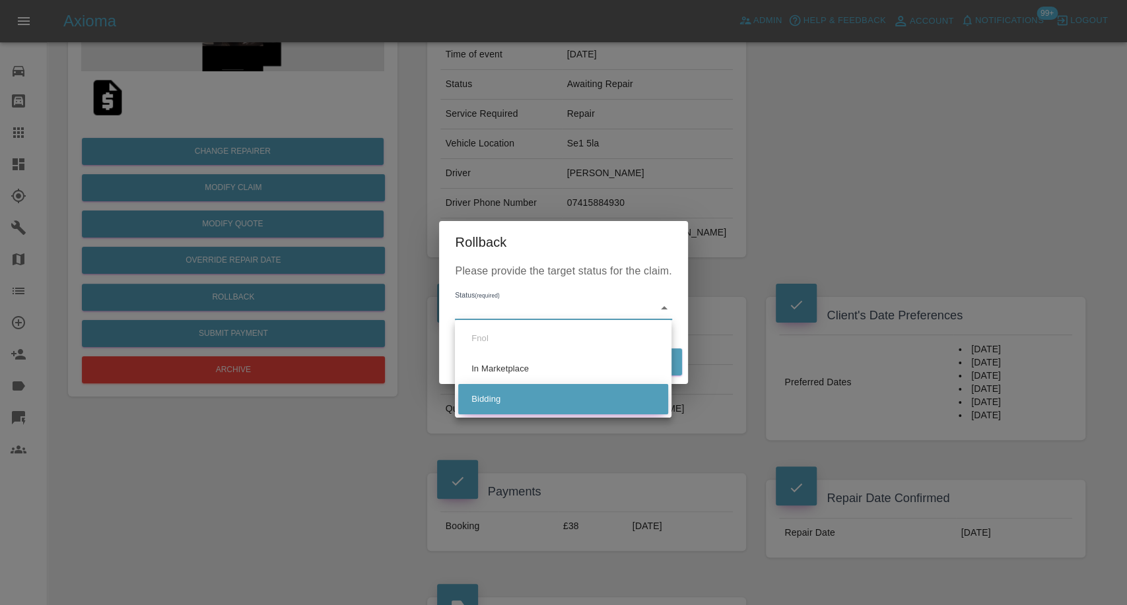
click at [495, 390] on li "Bidding" at bounding box center [563, 399] width 210 height 30
type input "bidding"
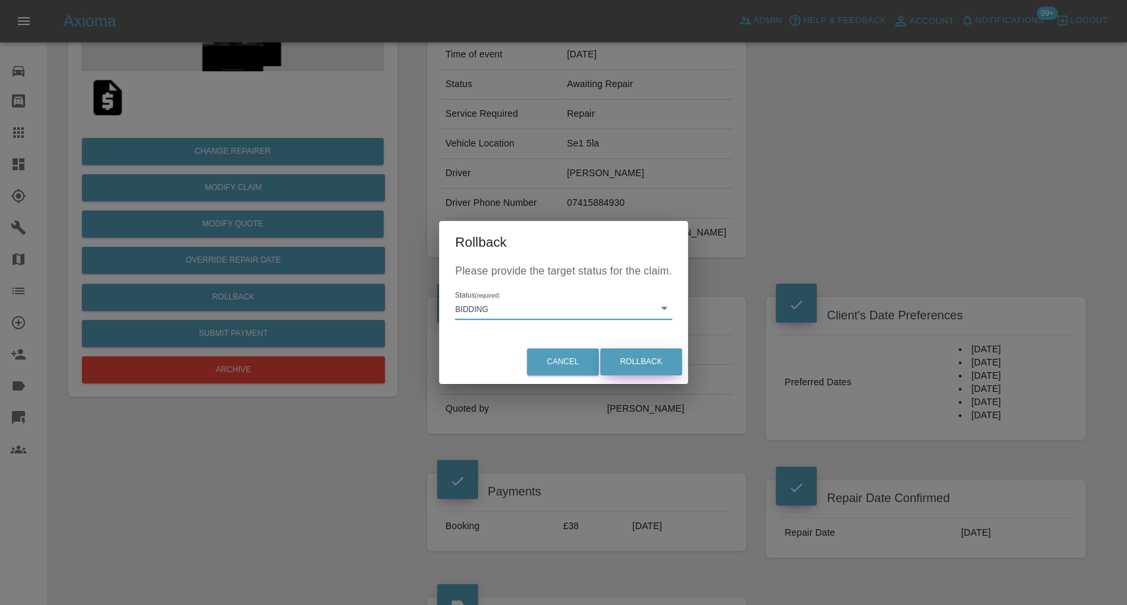
click at [635, 361] on button "Rollback" at bounding box center [641, 362] width 82 height 27
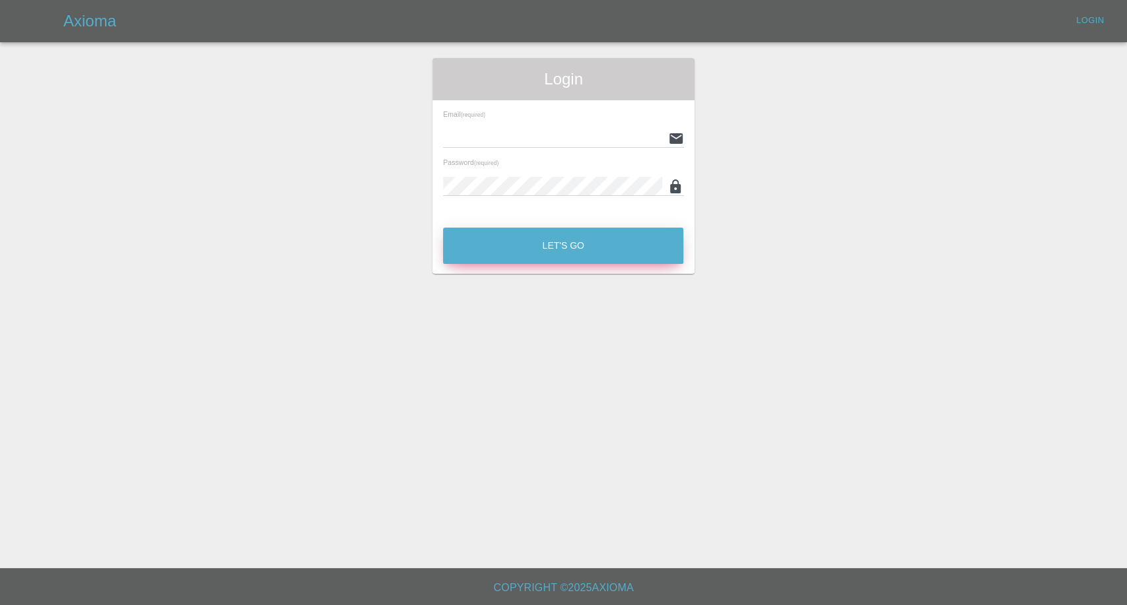
type input "[EMAIL_ADDRESS][DOMAIN_NAME]"
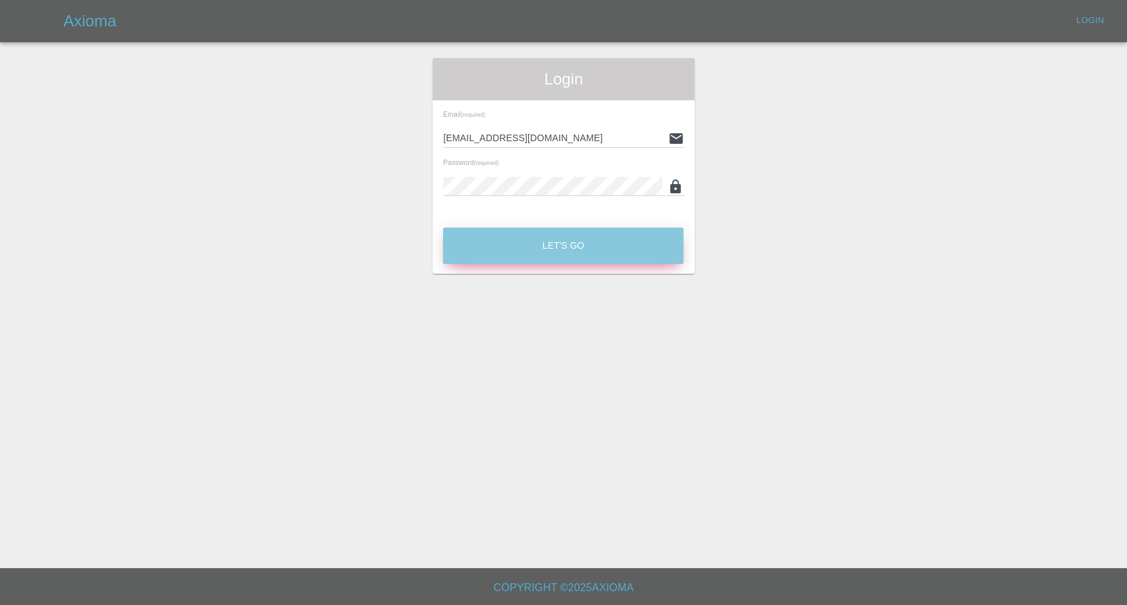
click at [545, 253] on button "Let's Go" at bounding box center [563, 246] width 240 height 36
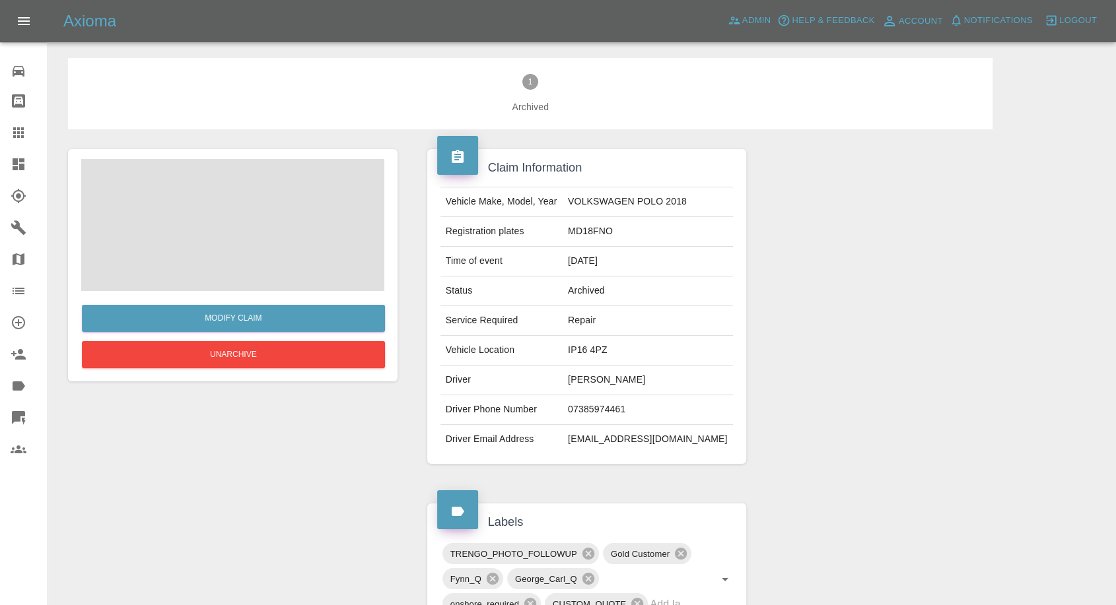
drag, startPoint x: 20, startPoint y: 135, endPoint x: 30, endPoint y: 139, distance: 11.3
click at [20, 135] on icon at bounding box center [19, 133] width 16 height 16
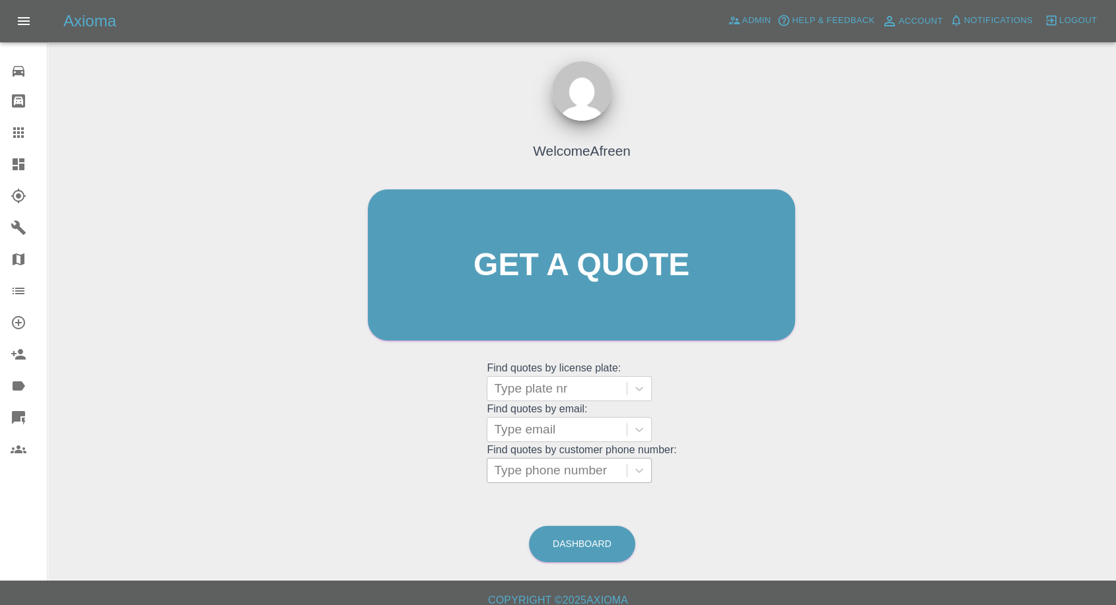
click at [565, 469] on div at bounding box center [557, 471] width 126 height 18
paste input "+447737794066"
drag, startPoint x: 518, startPoint y: 474, endPoint x: 312, endPoint y: 473, distance: 206.0
click at [326, 473] on div "Welcome Afreen Get a quote Get a quote Find quotes by license plate: Type plate…" at bounding box center [581, 328] width 1047 height 474
type input "7737794066"
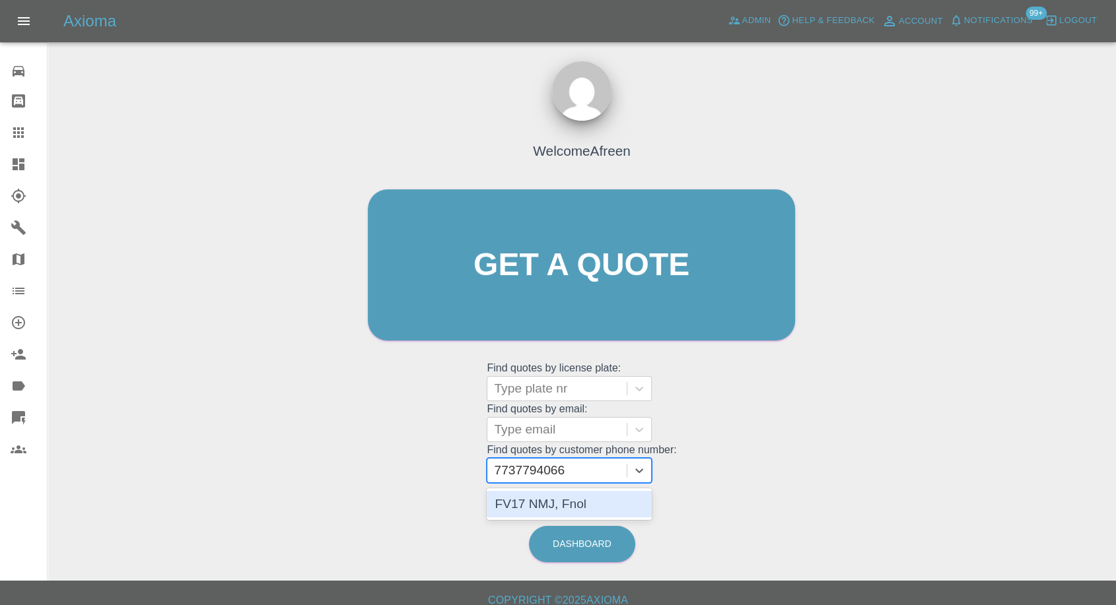
click at [574, 505] on div "FV17 NMJ, Fnol" at bounding box center [569, 504] width 165 height 26
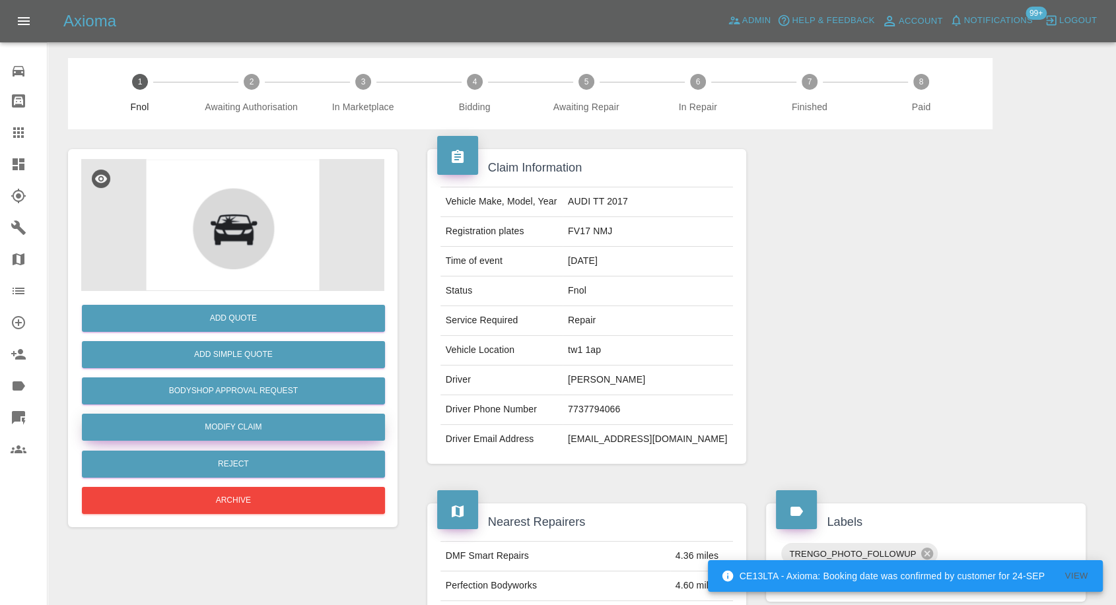
click at [244, 432] on link "Modify Claim" at bounding box center [233, 427] width 303 height 27
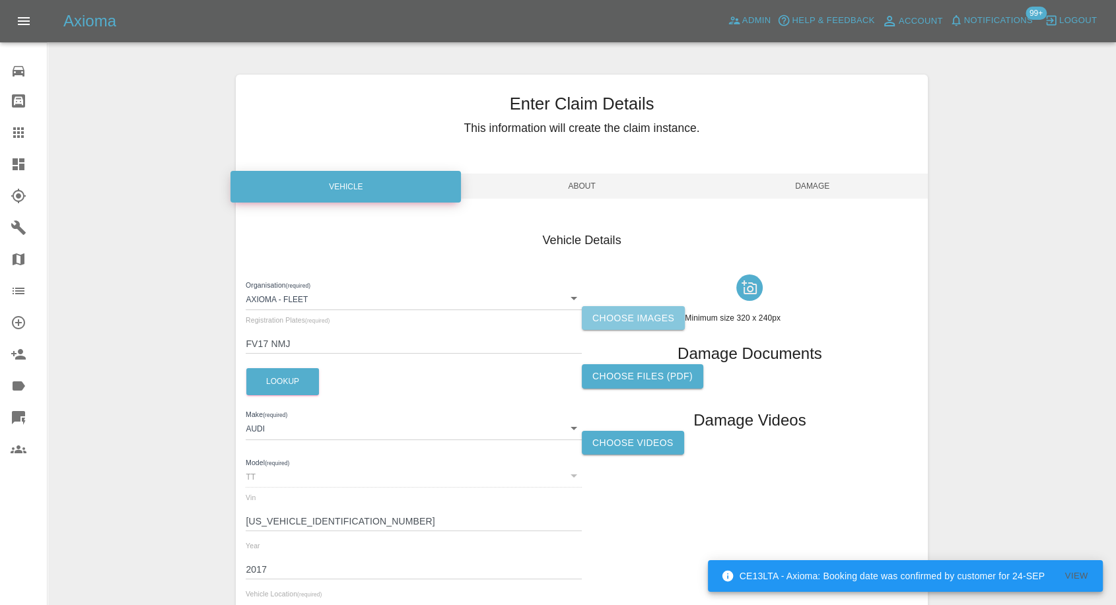
click at [633, 312] on label "Choose images" at bounding box center [633, 318] width 103 height 24
click at [0, 0] on input "Choose images" at bounding box center [0, 0] width 0 height 0
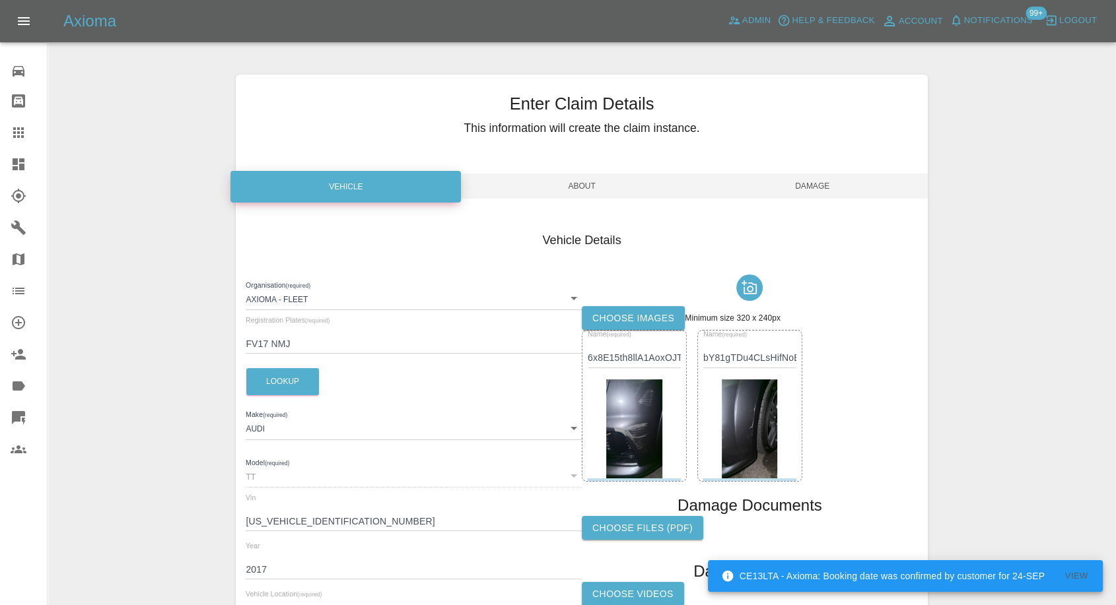
click at [814, 186] on span "Damage" at bounding box center [812, 186] width 230 height 25
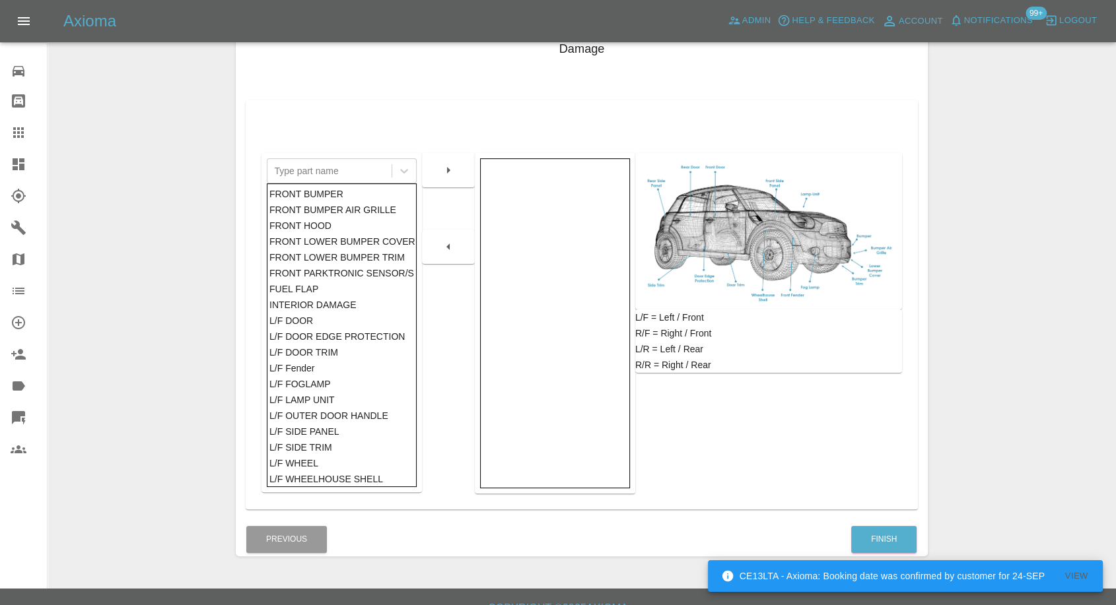
scroll to position [211, 0]
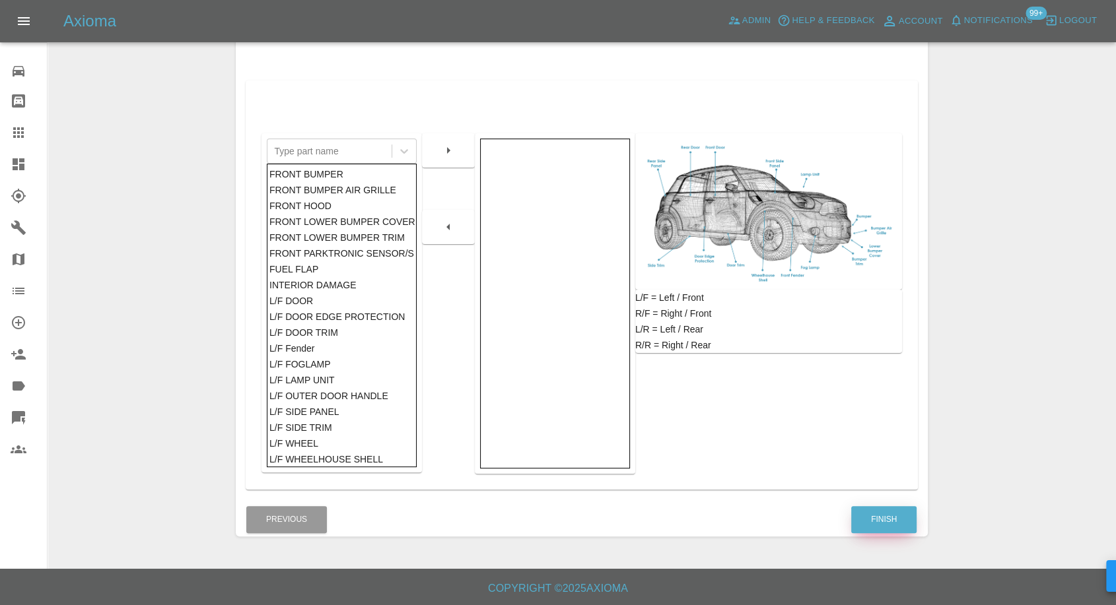
click at [882, 519] on button "Finish" at bounding box center [883, 519] width 65 height 27
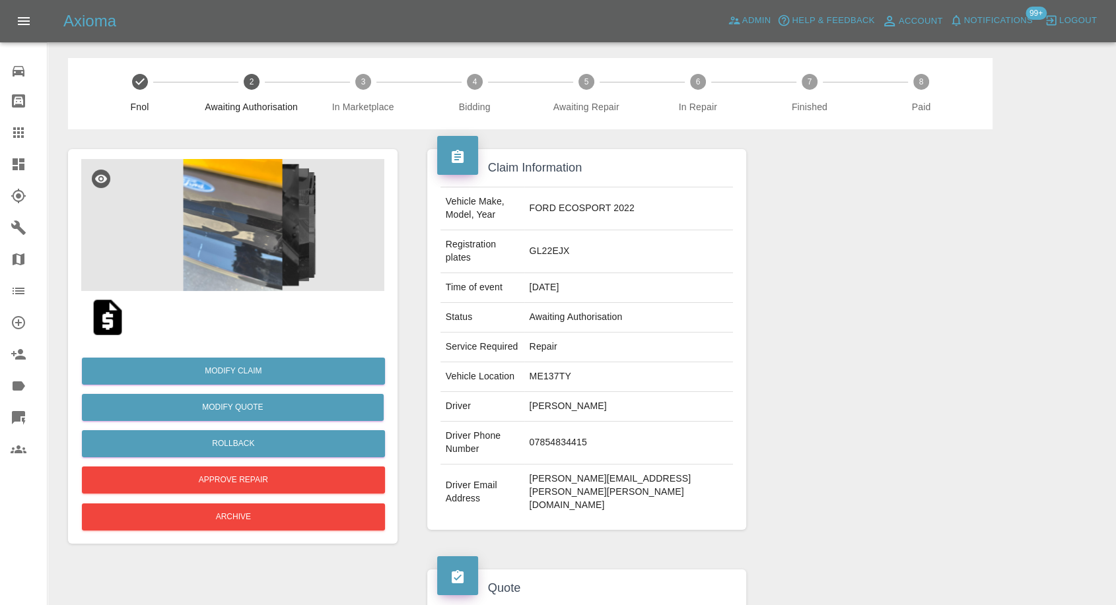
click at [227, 186] on img at bounding box center [232, 225] width 303 height 132
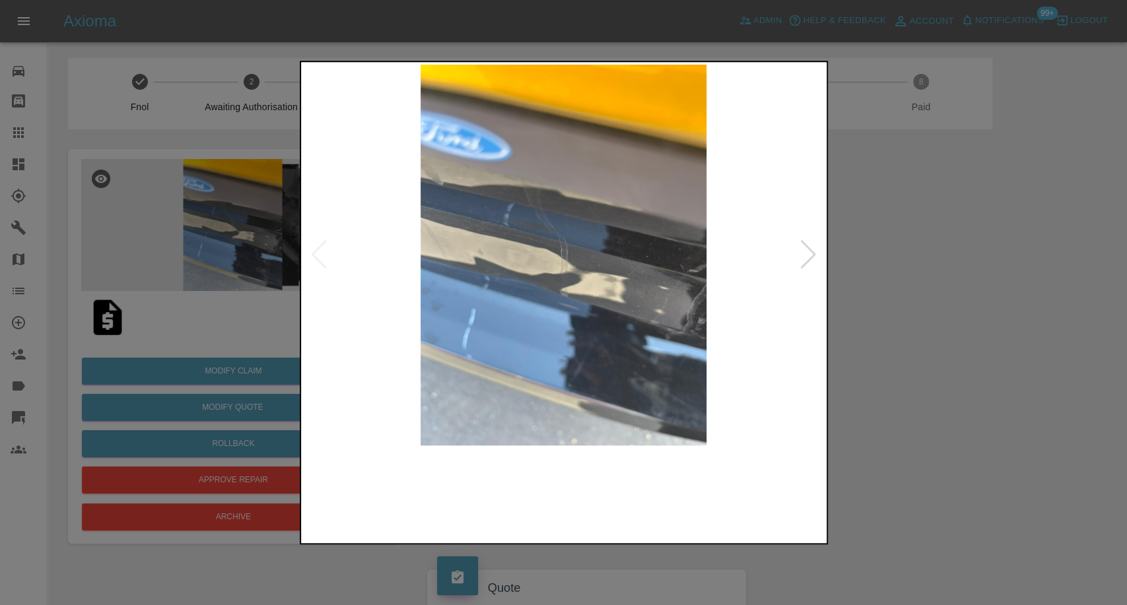
click at [489, 423] on img at bounding box center [564, 255] width 520 height 381
click at [618, 492] on img at bounding box center [629, 493] width 125 height 82
click at [754, 511] on img at bounding box center [761, 493] width 125 height 82
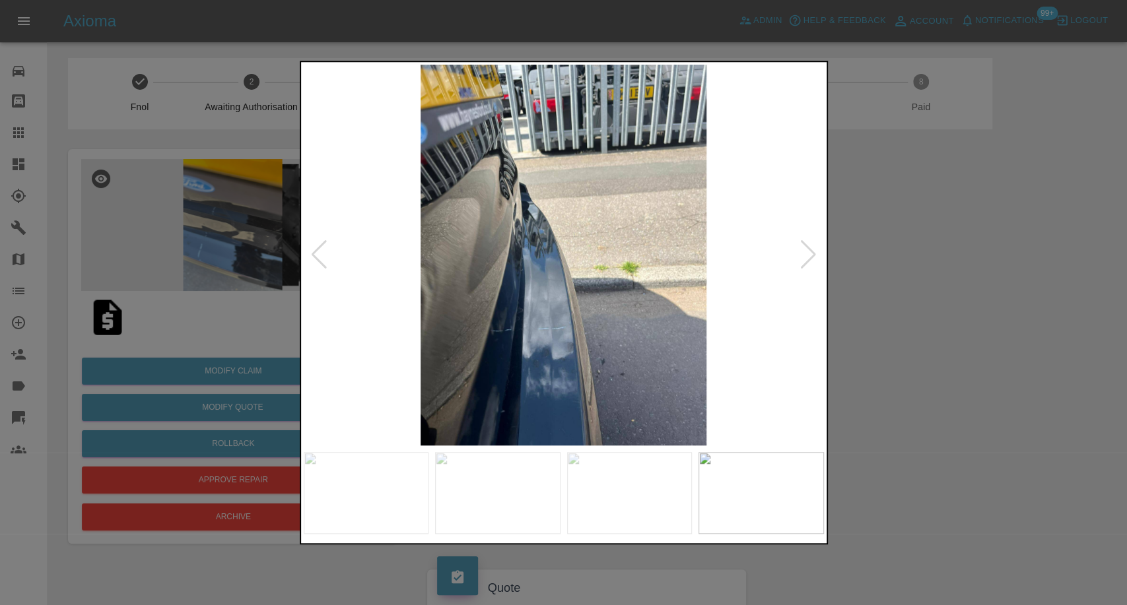
click at [803, 265] on div at bounding box center [809, 254] width 18 height 29
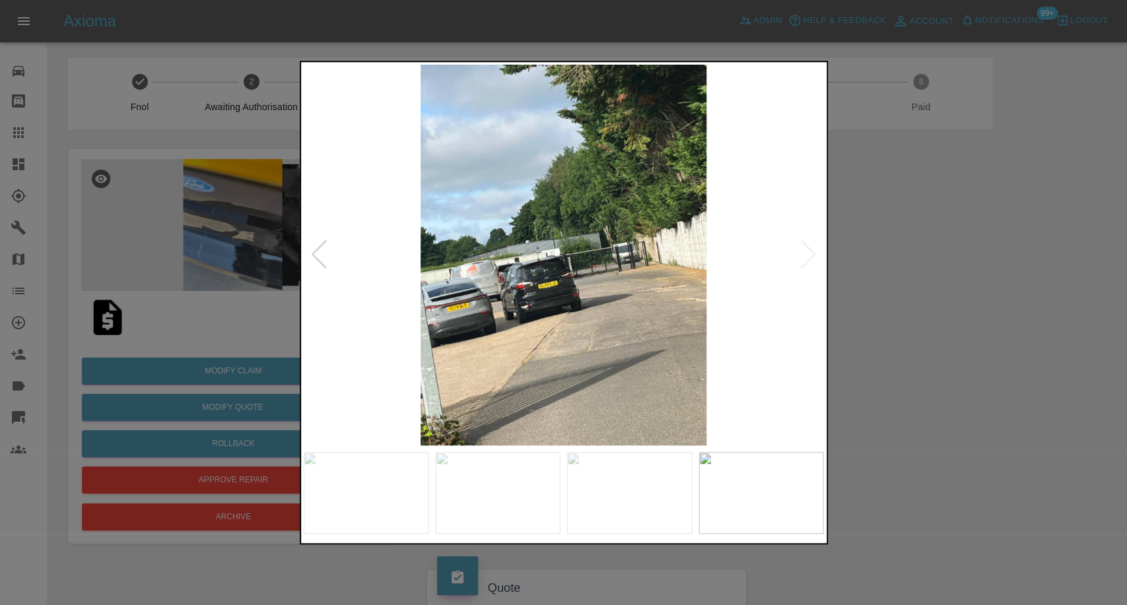
click at [803, 265] on img at bounding box center [564, 255] width 520 height 381
click at [936, 287] on div at bounding box center [563, 302] width 1127 height 605
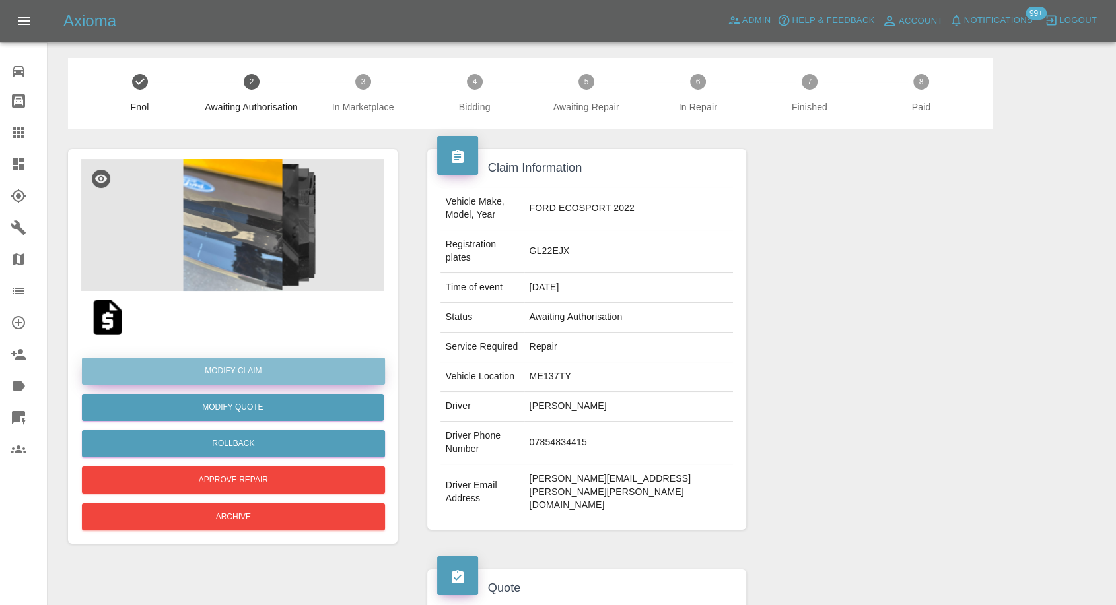
drag, startPoint x: 247, startPoint y: 371, endPoint x: 279, endPoint y: 366, distance: 32.1
click at [247, 371] on link "Modify Claim" at bounding box center [233, 371] width 303 height 27
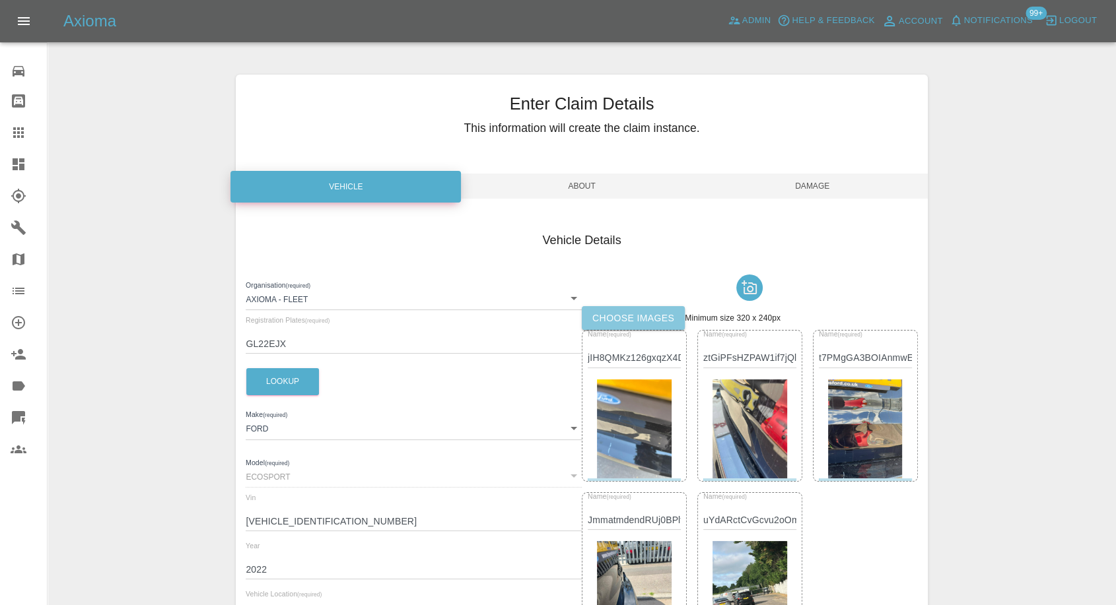
click at [647, 308] on label "Choose images" at bounding box center [633, 318] width 103 height 24
click at [0, 0] on input "Choose images" at bounding box center [0, 0] width 0 height 0
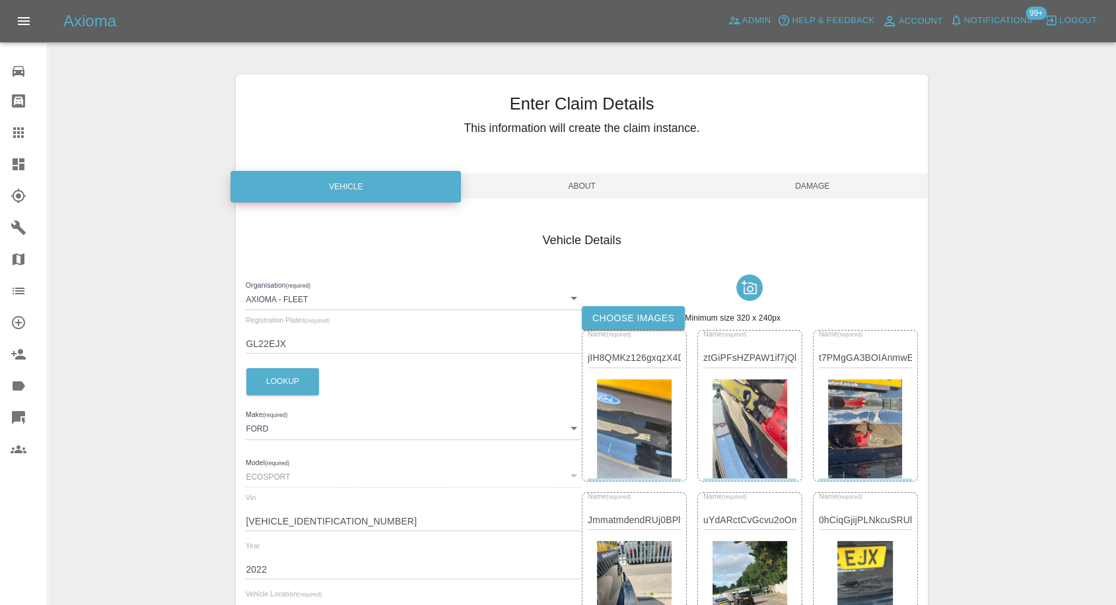
click at [643, 313] on label "Choose images" at bounding box center [633, 318] width 103 height 24
click at [0, 0] on input "Choose images" at bounding box center [0, 0] width 0 height 0
click at [621, 316] on label "Choose images" at bounding box center [633, 318] width 103 height 24
click at [0, 0] on input "Choose images" at bounding box center [0, 0] width 0 height 0
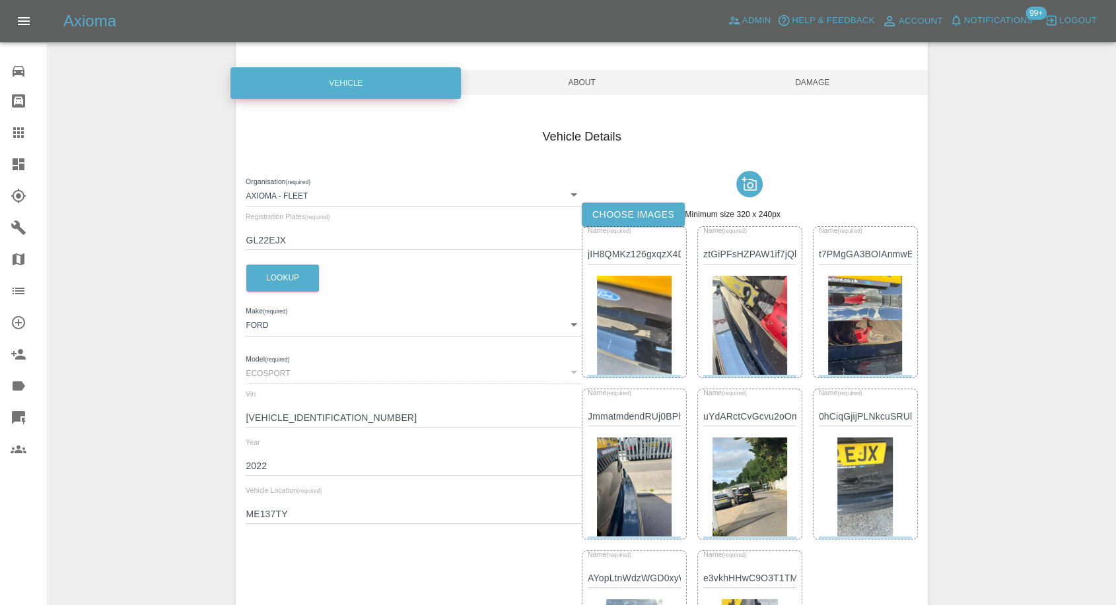
scroll to position [73, 0]
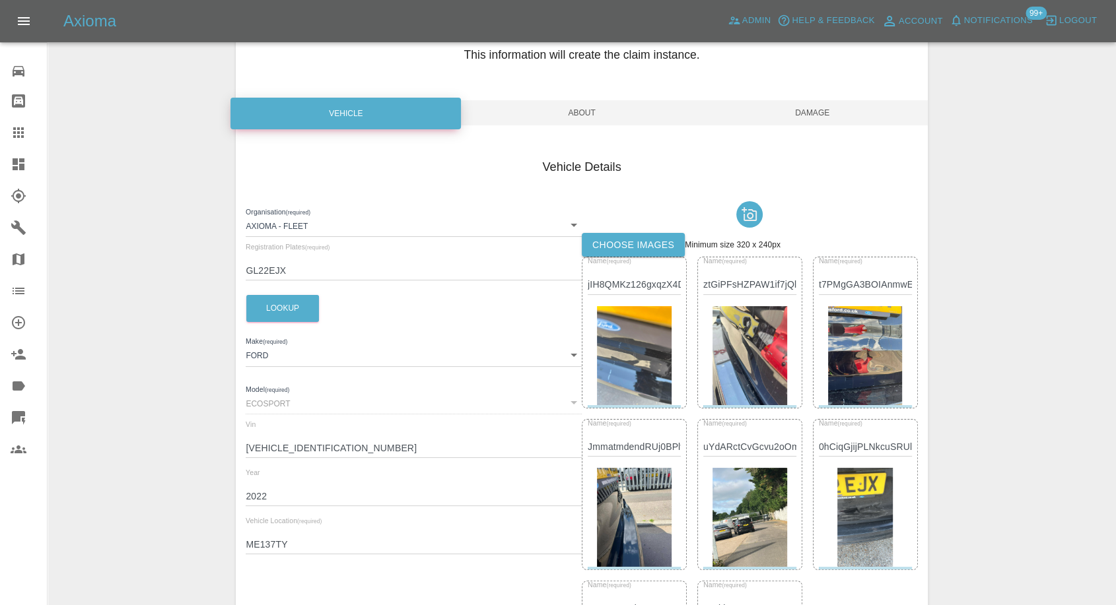
click at [820, 116] on span "Damage" at bounding box center [812, 112] width 230 height 25
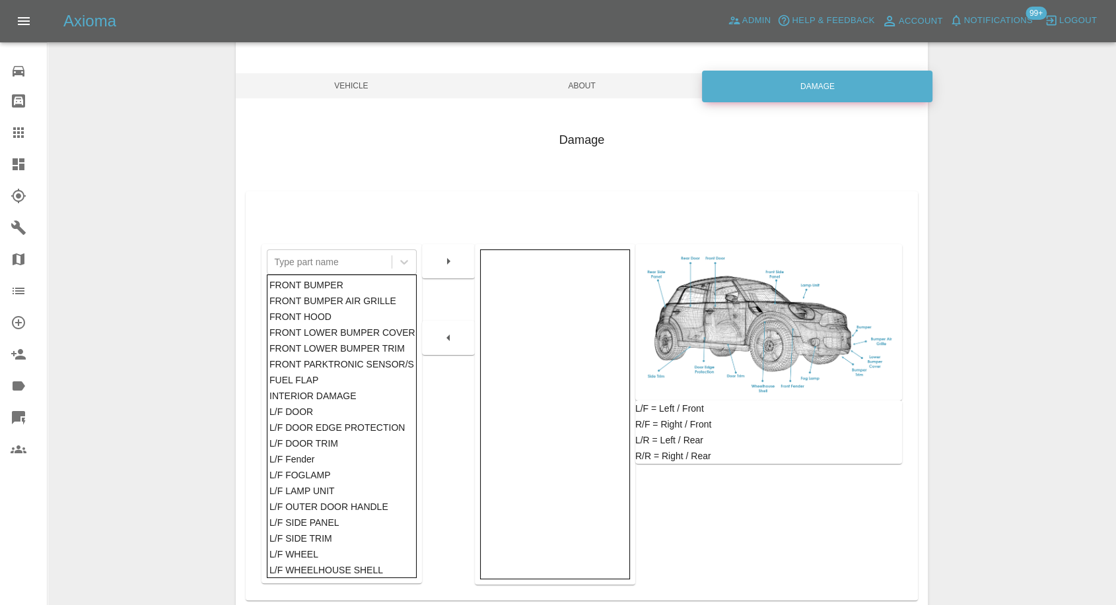
scroll to position [147, 0]
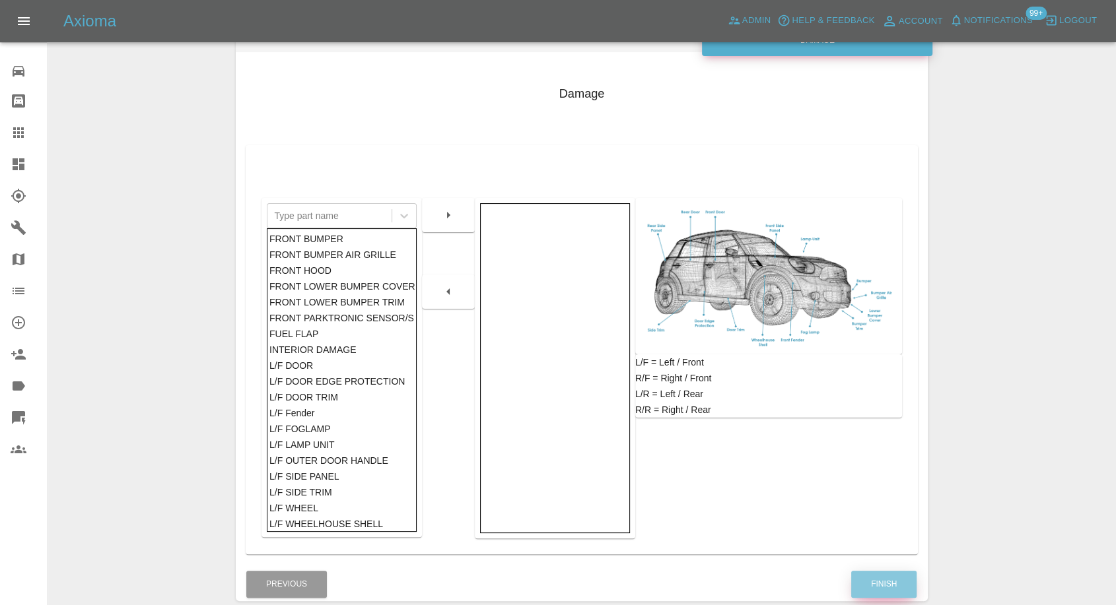
click at [884, 572] on button "Finish" at bounding box center [883, 584] width 65 height 27
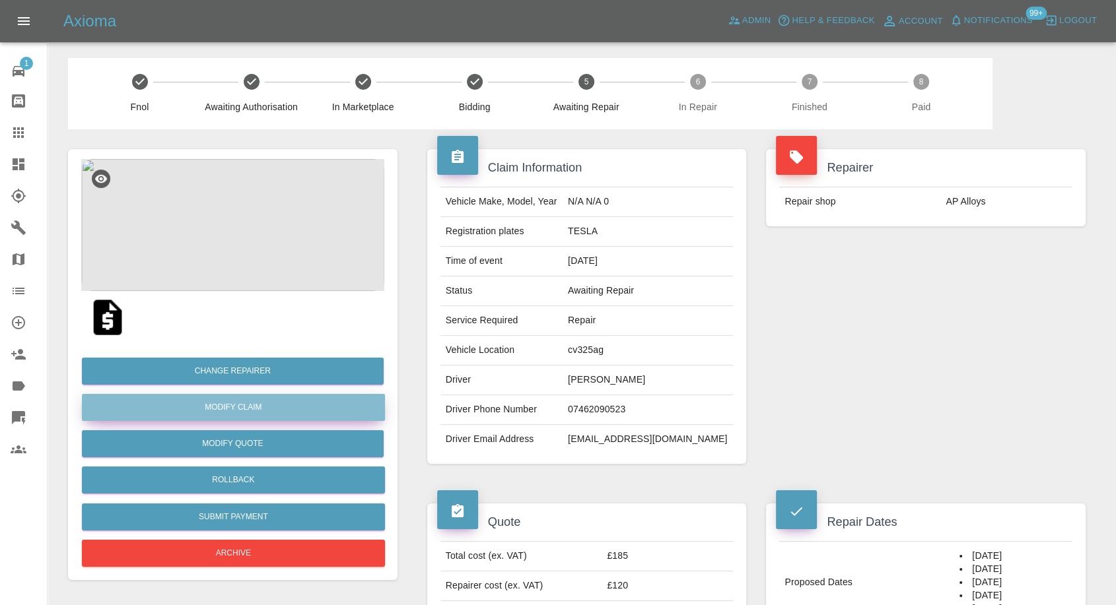
click at [231, 408] on link "Modify Claim" at bounding box center [233, 407] width 303 height 27
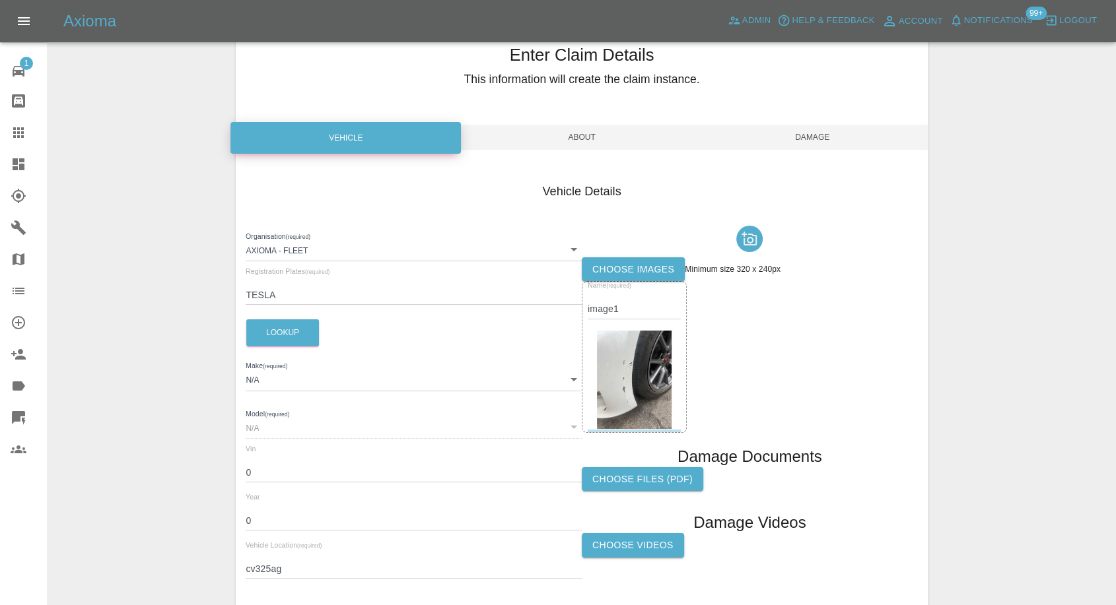
scroll to position [73, 0]
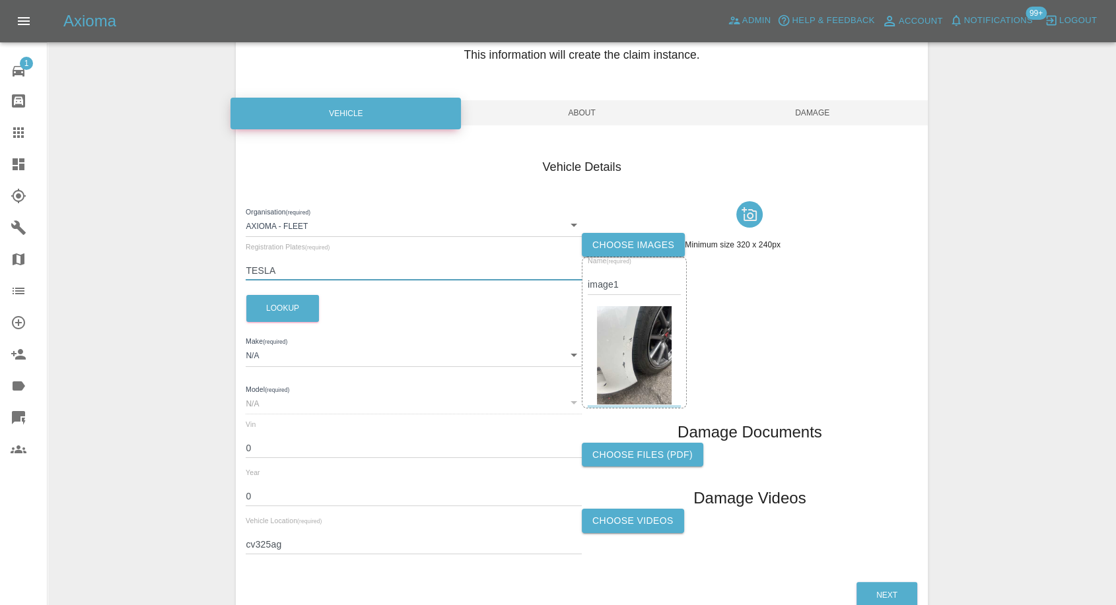
drag, startPoint x: 294, startPoint y: 271, endPoint x: 243, endPoint y: 271, distance: 50.8
click at [243, 271] on div "Vehicle Details Organisation (required) Axioma - Fleet 5e6b5a8122cd0a001728b604…" at bounding box center [581, 359] width 691 height 441
type input "BT71WVS"
click at [275, 313] on button "Lookup" at bounding box center [282, 308] width 73 height 27
type input "TESLA"
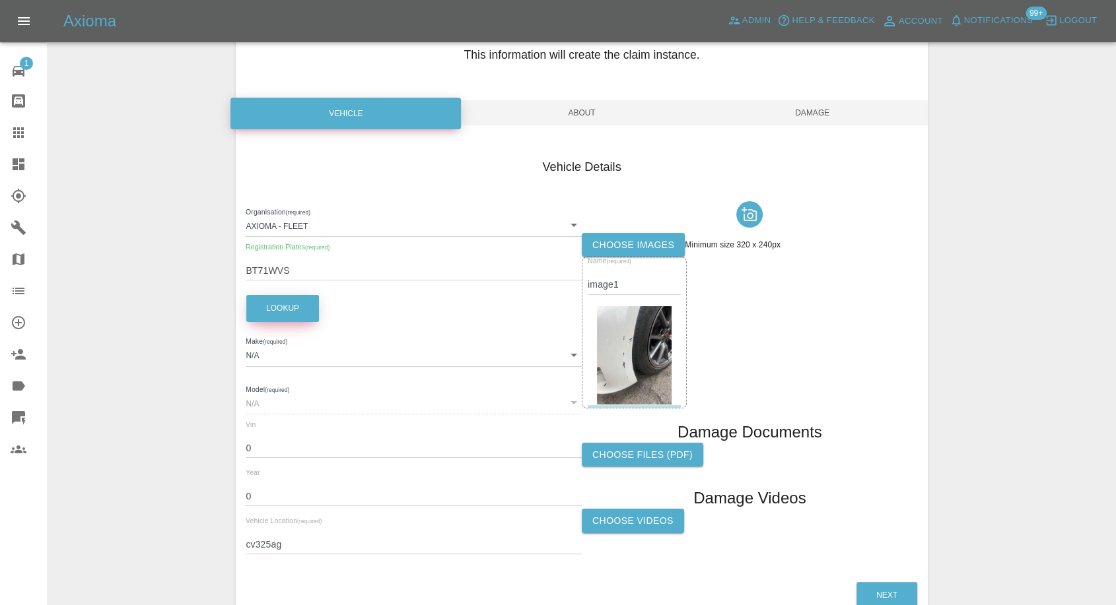
type input "MODEL 3 LONG RANGE AWD"
type input "LRW3F7EB2MC414140"
type input "2021"
click at [821, 118] on span "Damage" at bounding box center [812, 112] width 230 height 25
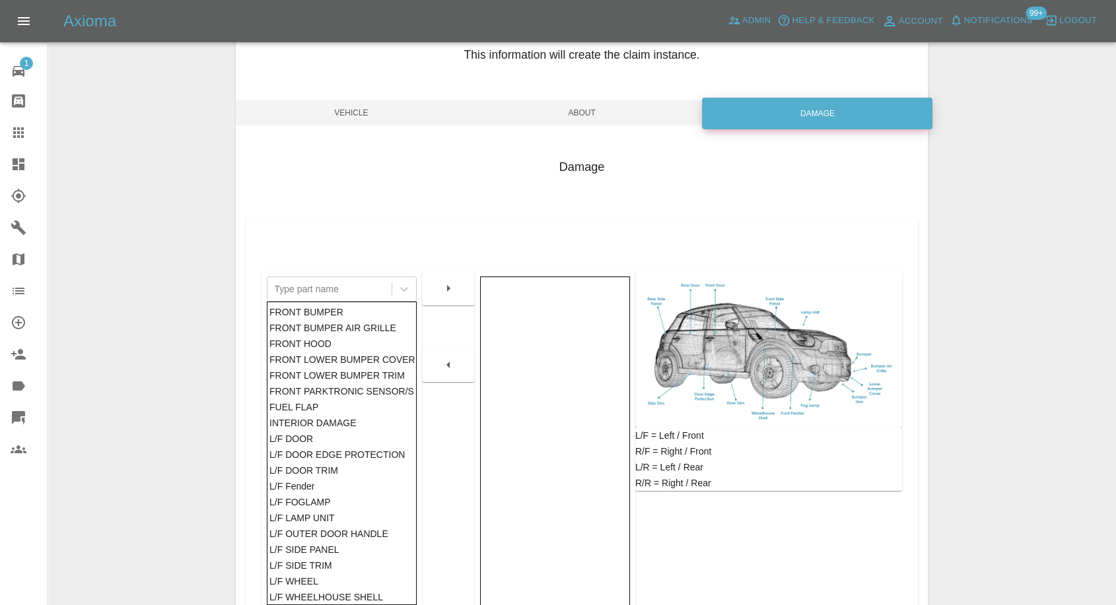
scroll to position [138, 0]
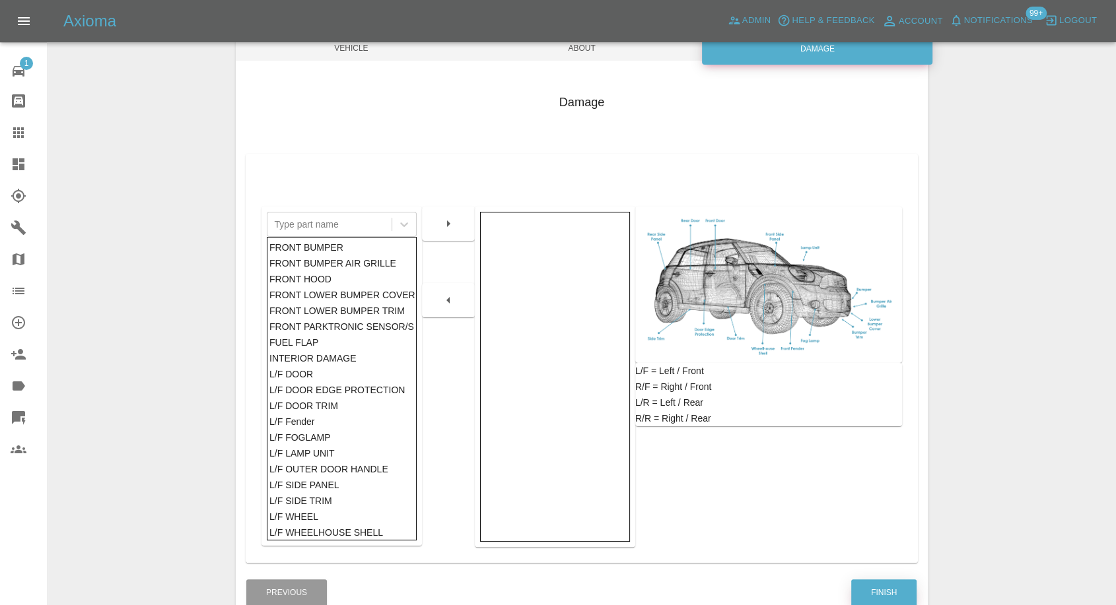
click at [882, 588] on button "Finish" at bounding box center [883, 593] width 65 height 27
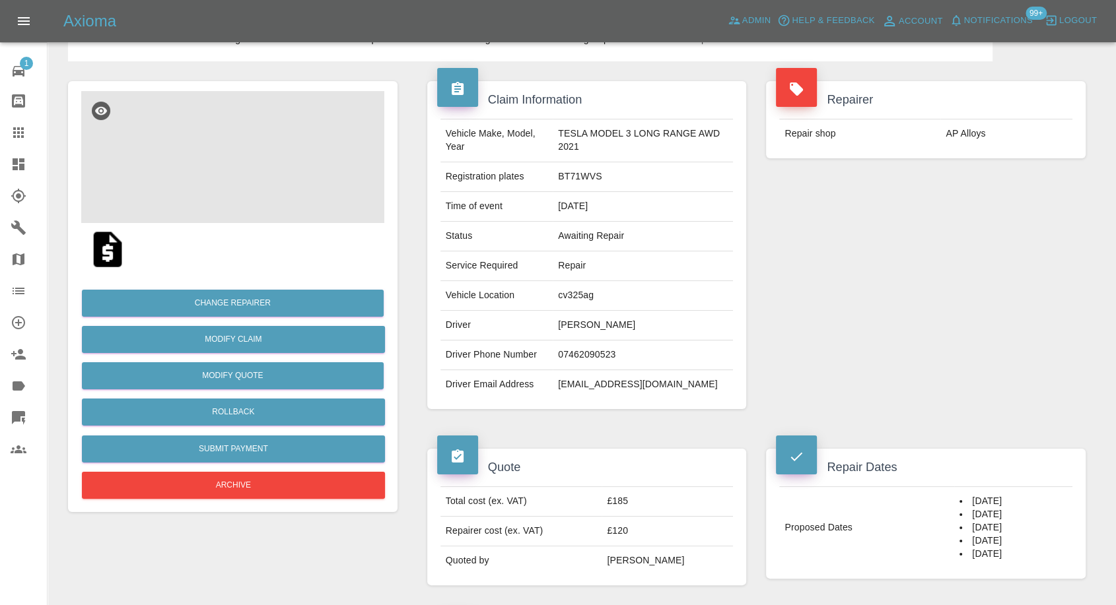
scroll to position [147, 0]
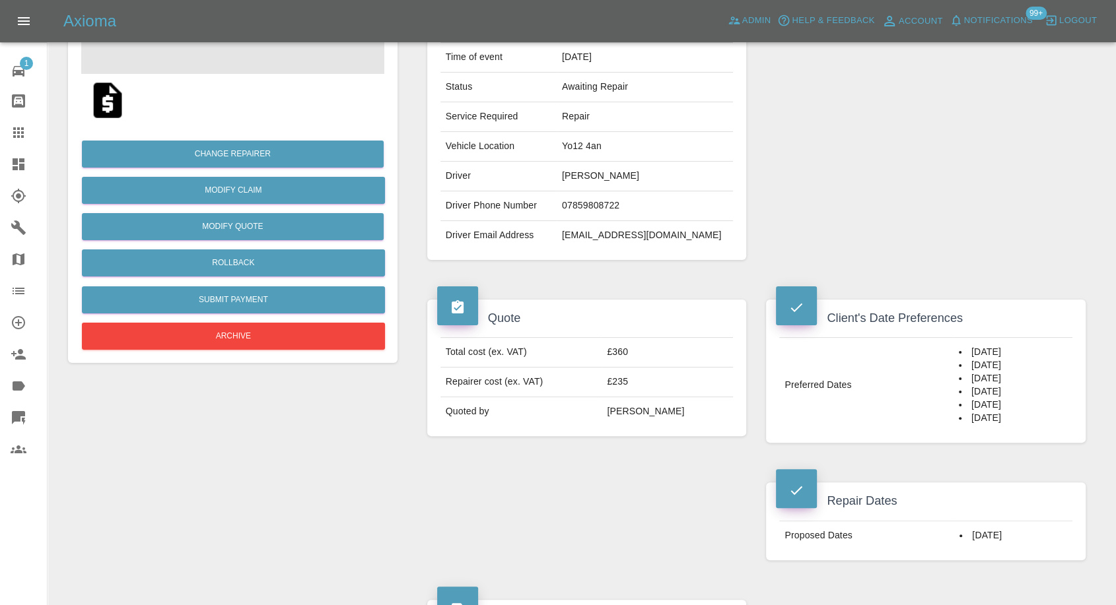
scroll to position [220, 0]
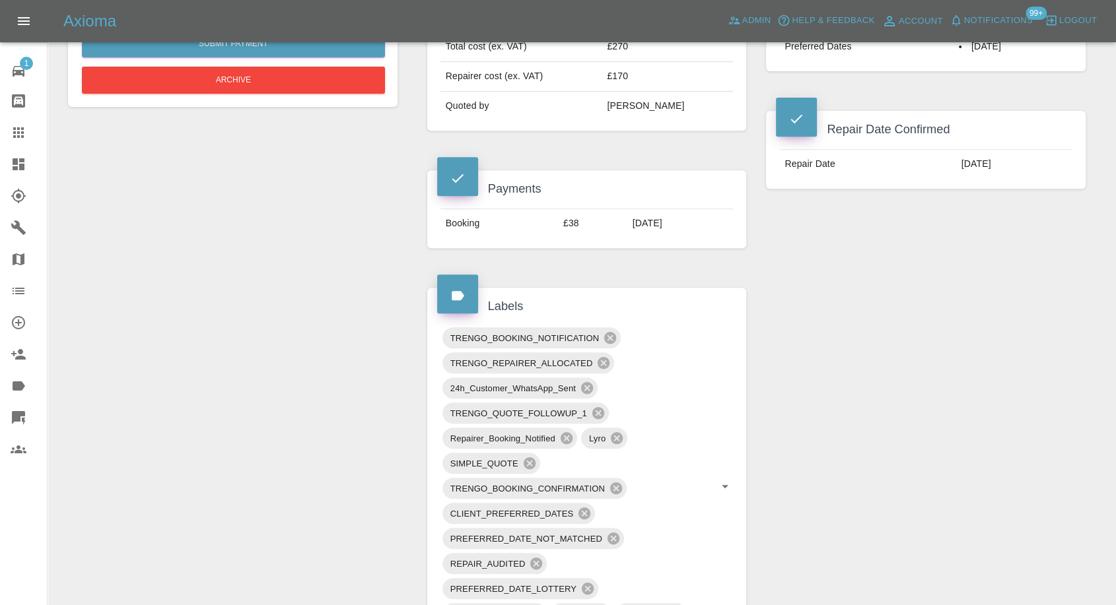
scroll to position [366, 0]
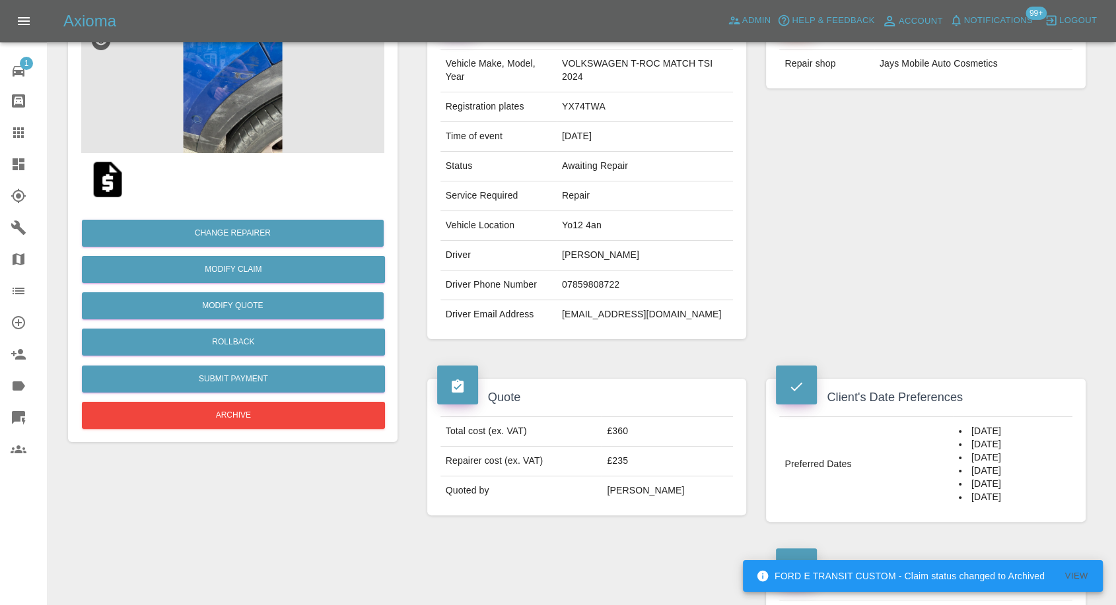
scroll to position [73, 0]
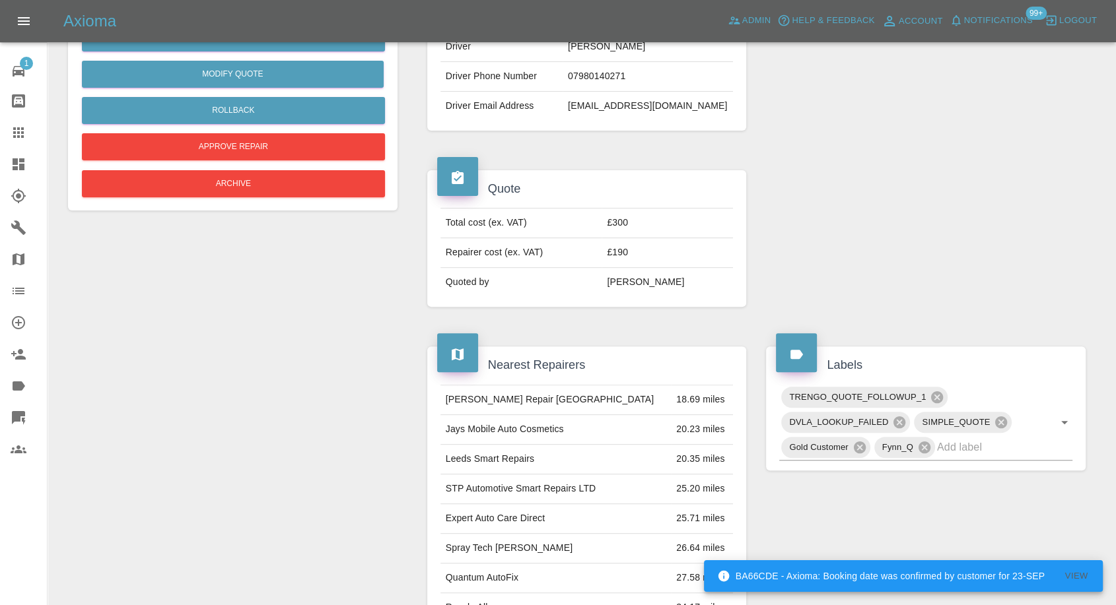
scroll to position [220, 0]
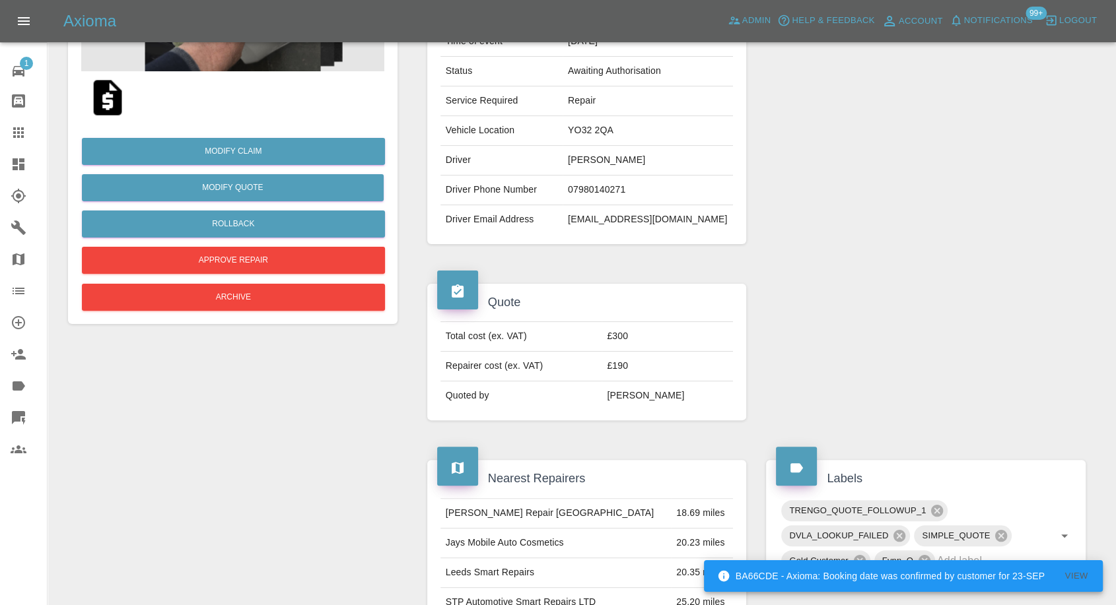
click at [256, 165] on div "Modify Claim Modify Quote Rollback Approve Repair Archive" at bounding box center [232, 219] width 303 height 190
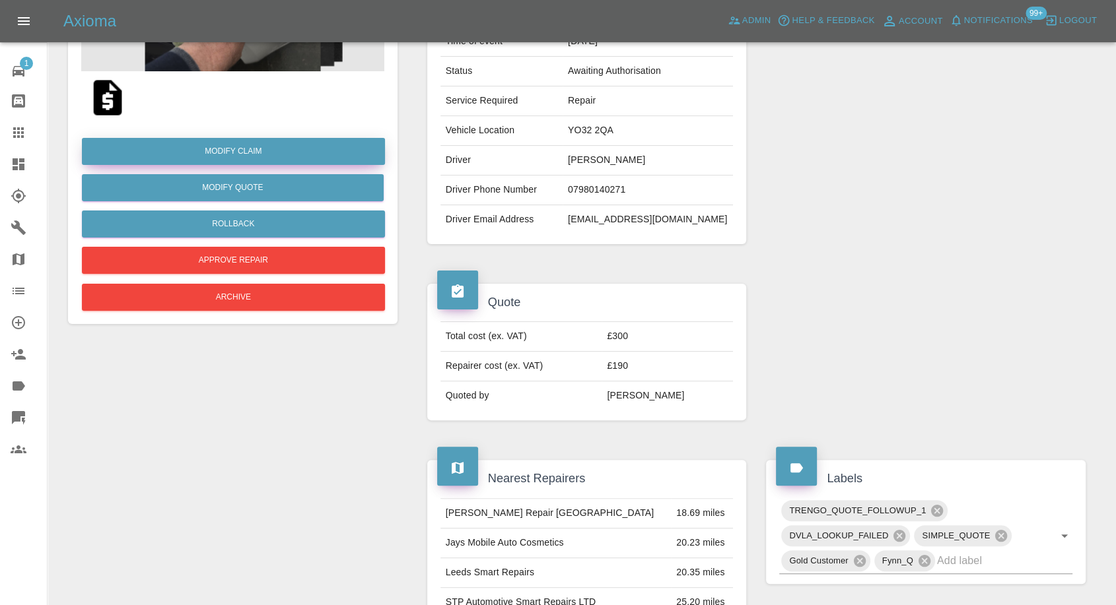
click at [256, 157] on link "Modify Claim" at bounding box center [233, 151] width 303 height 27
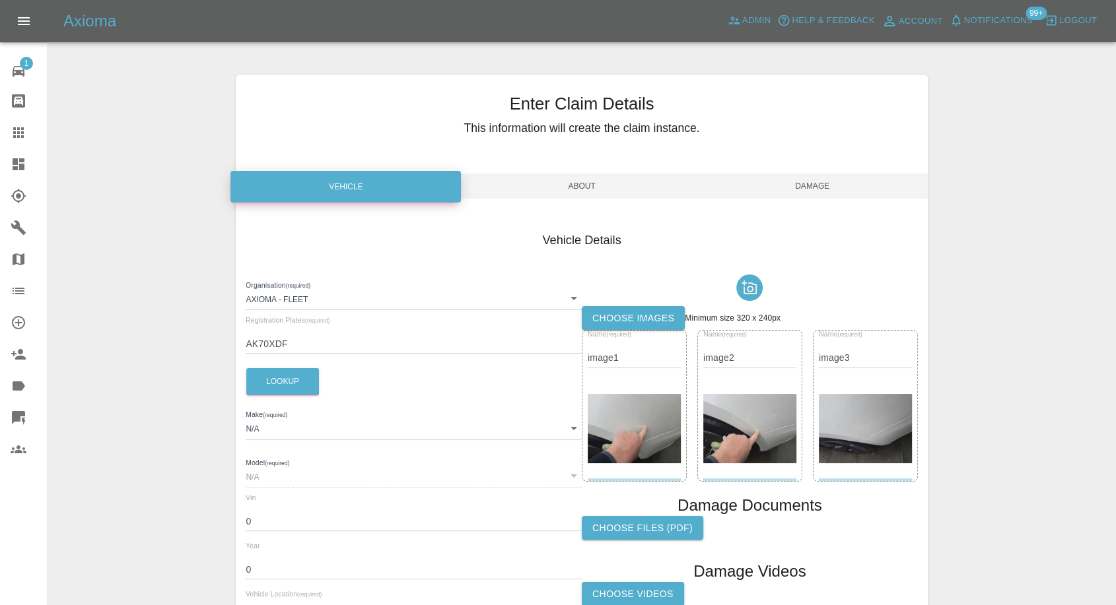
click at [627, 599] on label "Choose Videos" at bounding box center [633, 594] width 102 height 24
click at [0, 0] on input "Choose Videos" at bounding box center [0, 0] width 0 height 0
click at [815, 185] on span "Damage" at bounding box center [812, 186] width 230 height 25
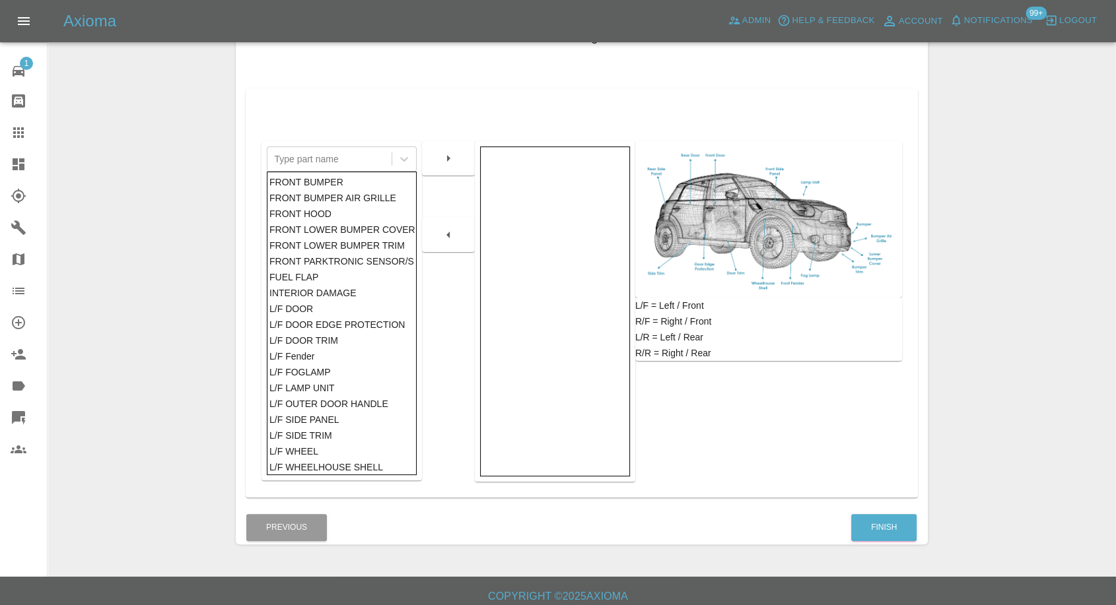
scroll to position [211, 0]
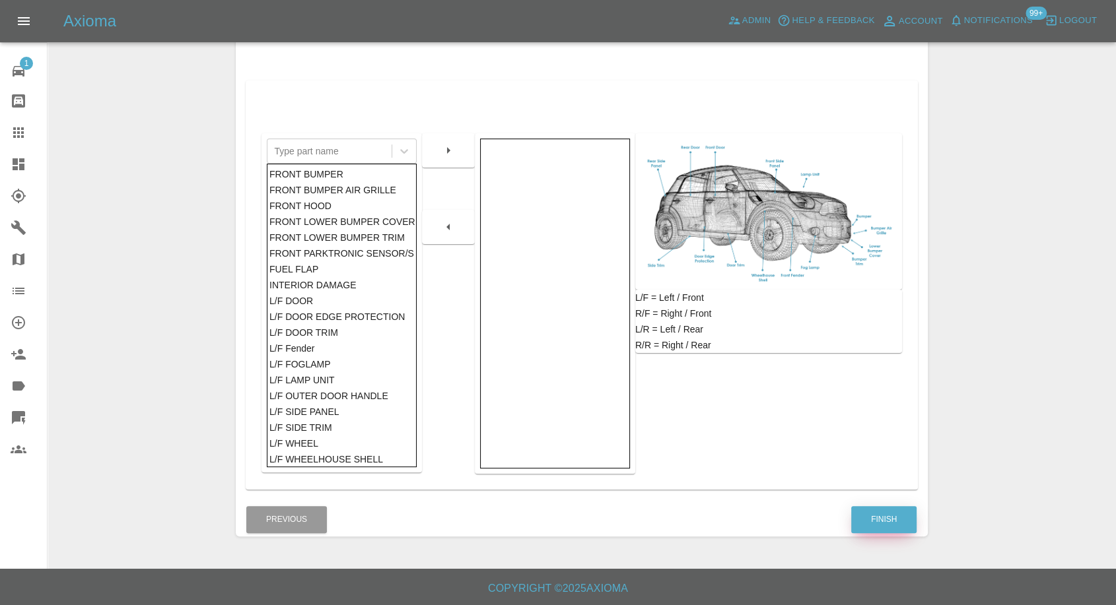
click at [893, 510] on button "Finish" at bounding box center [883, 519] width 65 height 27
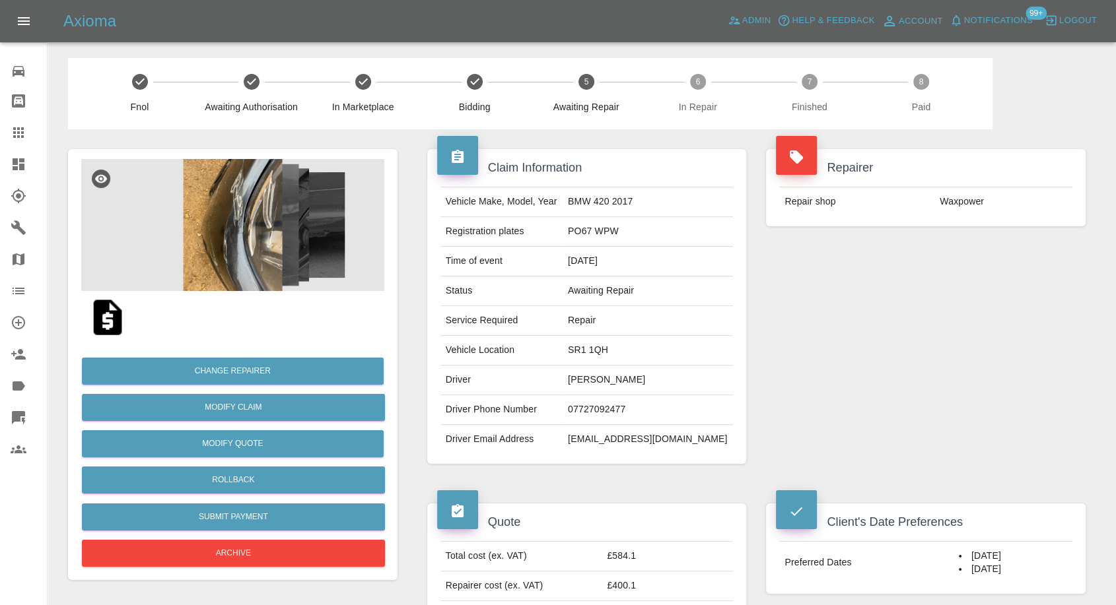
click at [606, 411] on td "07727092477" at bounding box center [648, 410] width 170 height 30
copy td "07727092477"
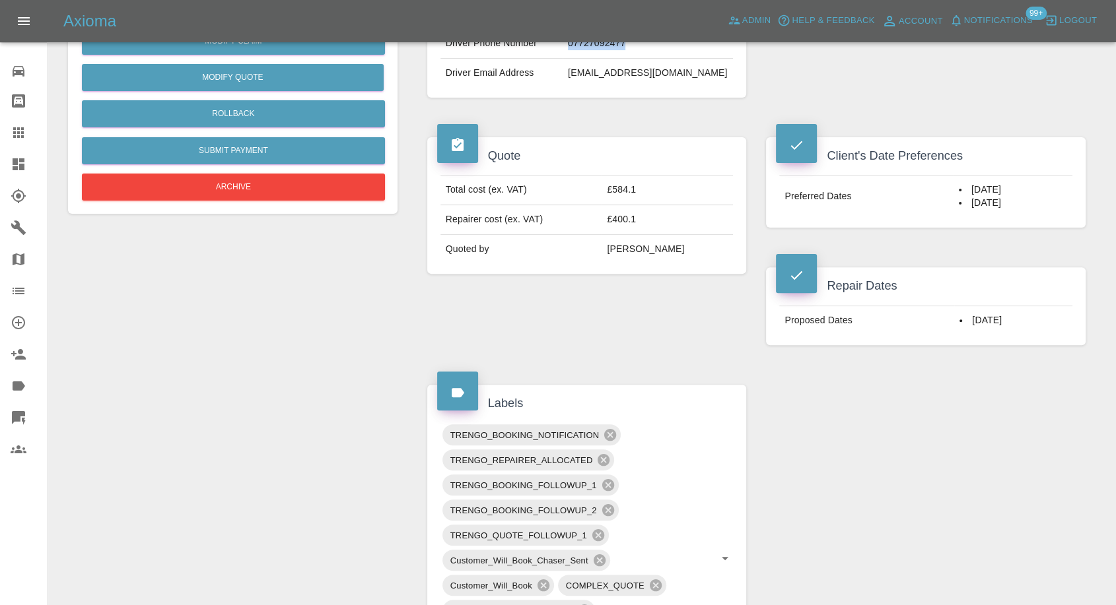
scroll to position [147, 0]
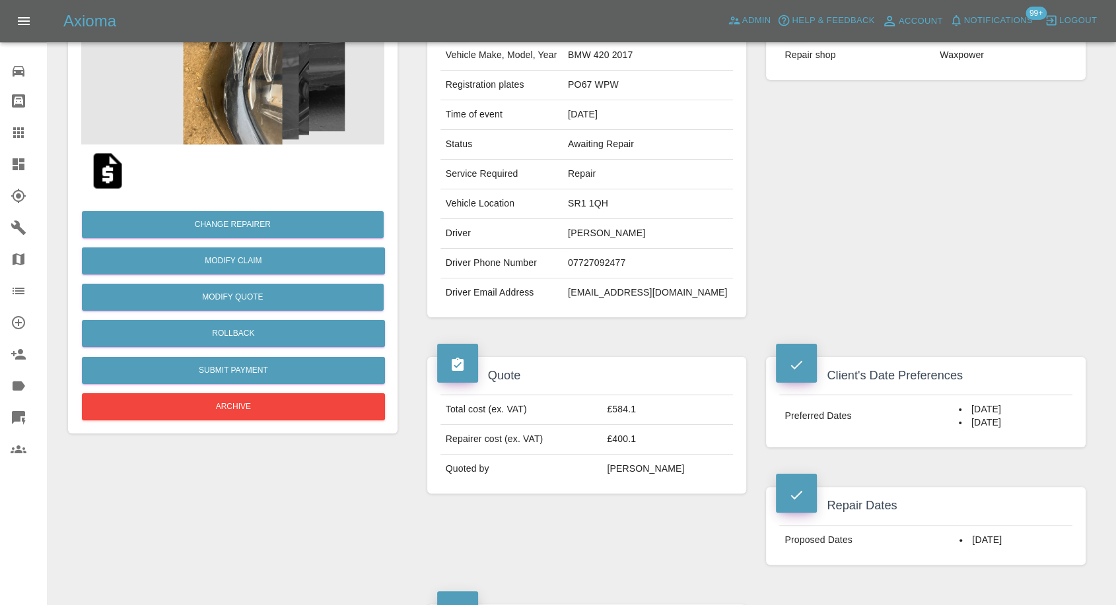
click at [907, 292] on div "Repairer Repair shop Waxpower" at bounding box center [925, 160] width 339 height 355
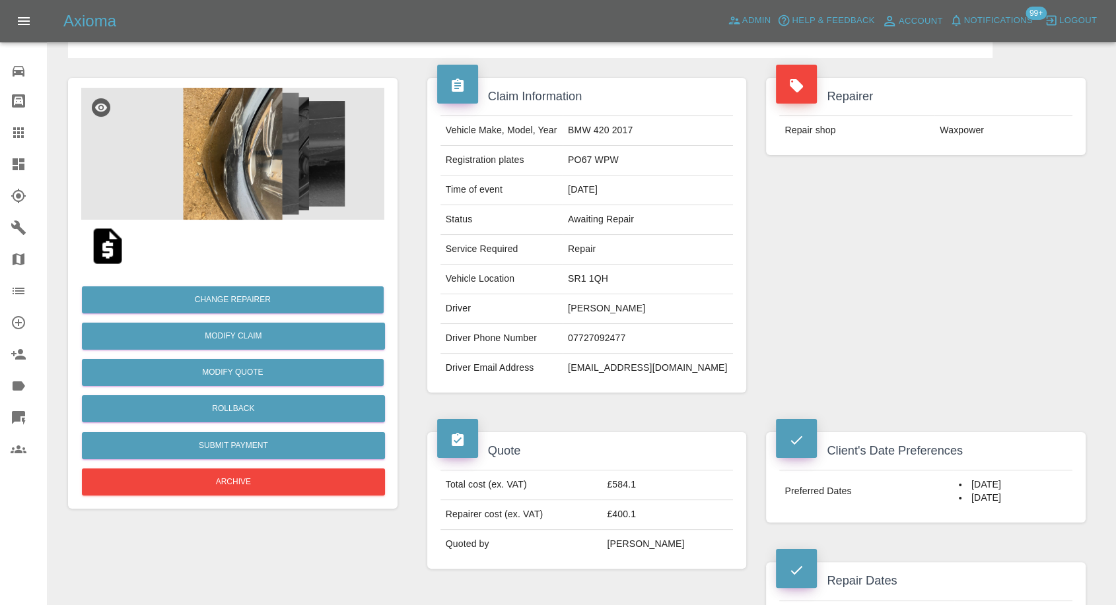
scroll to position [0, 0]
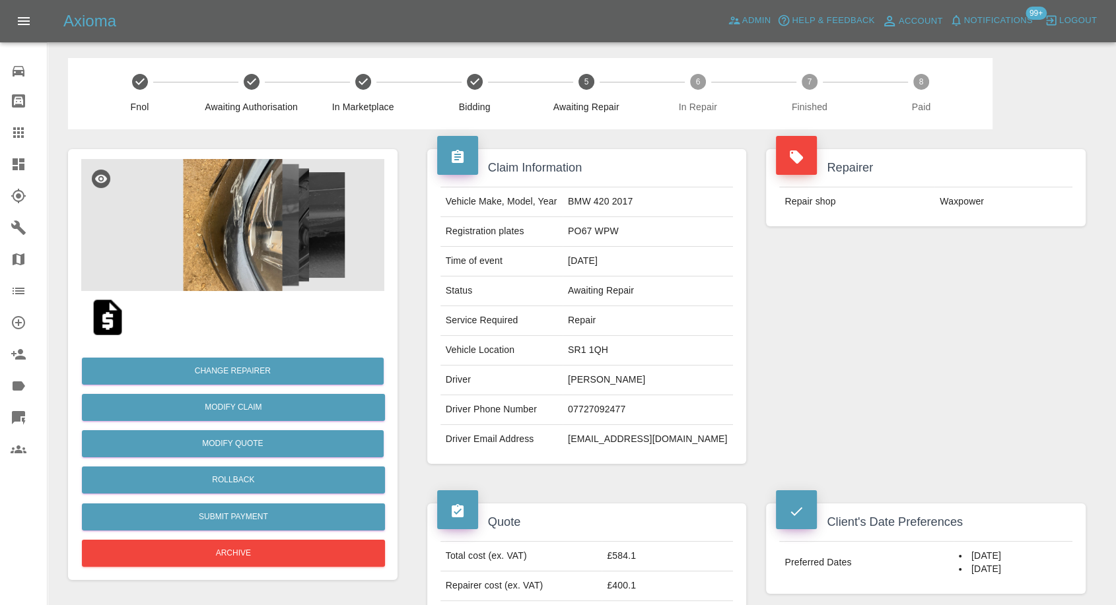
click at [628, 405] on td "07727092477" at bounding box center [648, 410] width 170 height 30
copy td "07727092477"
click at [621, 407] on td "07727092477" at bounding box center [648, 410] width 170 height 30
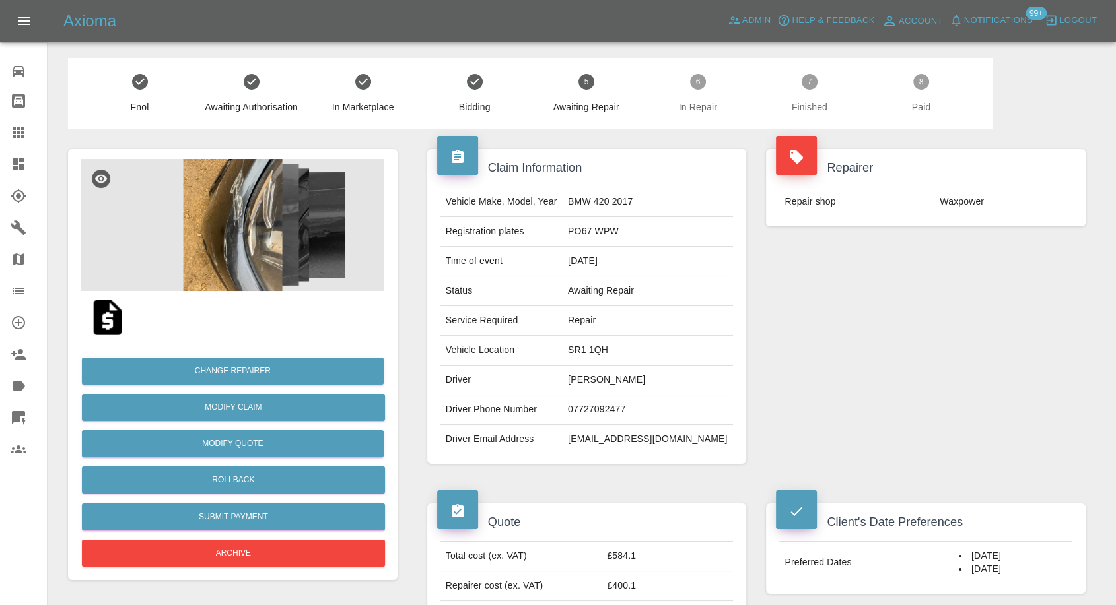
drag, startPoint x: 506, startPoint y: 300, endPoint x: 535, endPoint y: 322, distance: 36.3
click at [509, 306] on tbody "Vehicle Make, Model, Year BMW 420 2017 Registration plates PO67 WPW Time of eve…" at bounding box center [586, 321] width 293 height 267
drag, startPoint x: 560, startPoint y: 378, endPoint x: 575, endPoint y: 375, distance: 15.5
click at [560, 379] on td "Driver" at bounding box center [501, 381] width 122 height 30
click at [596, 376] on td "Alex Davies" at bounding box center [648, 381] width 170 height 30
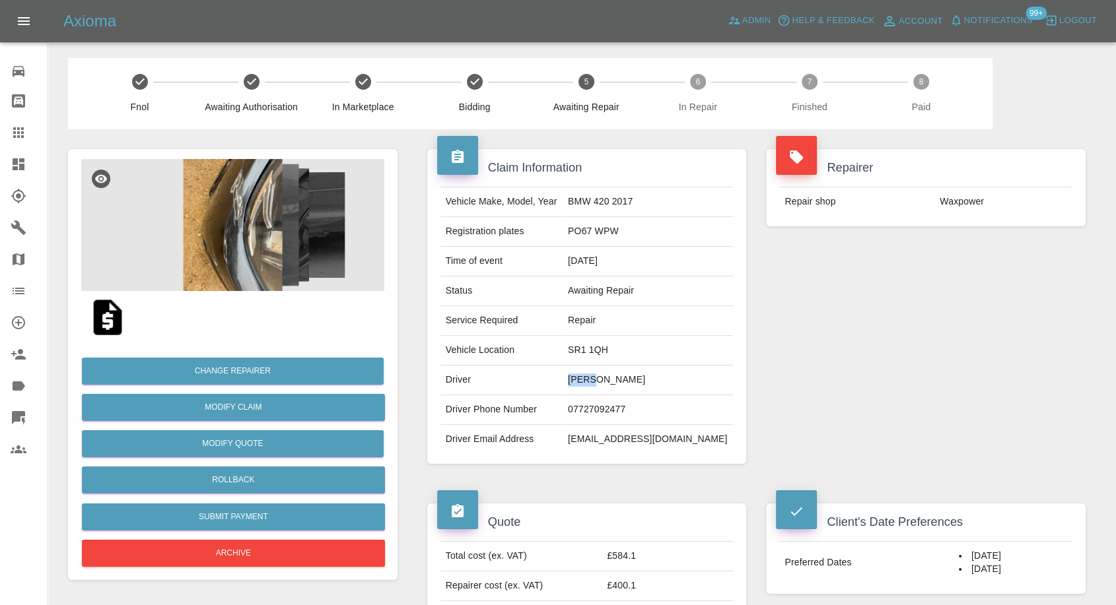
click at [596, 376] on td "Alex Davies" at bounding box center [648, 381] width 170 height 30
copy td "Alex"
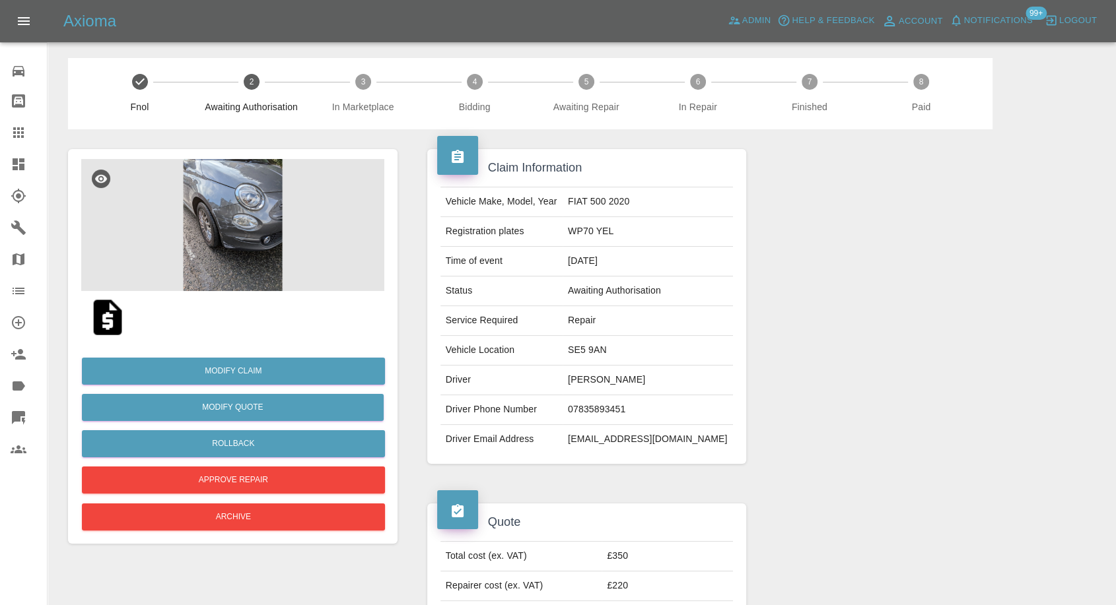
click at [112, 324] on img at bounding box center [107, 317] width 42 height 42
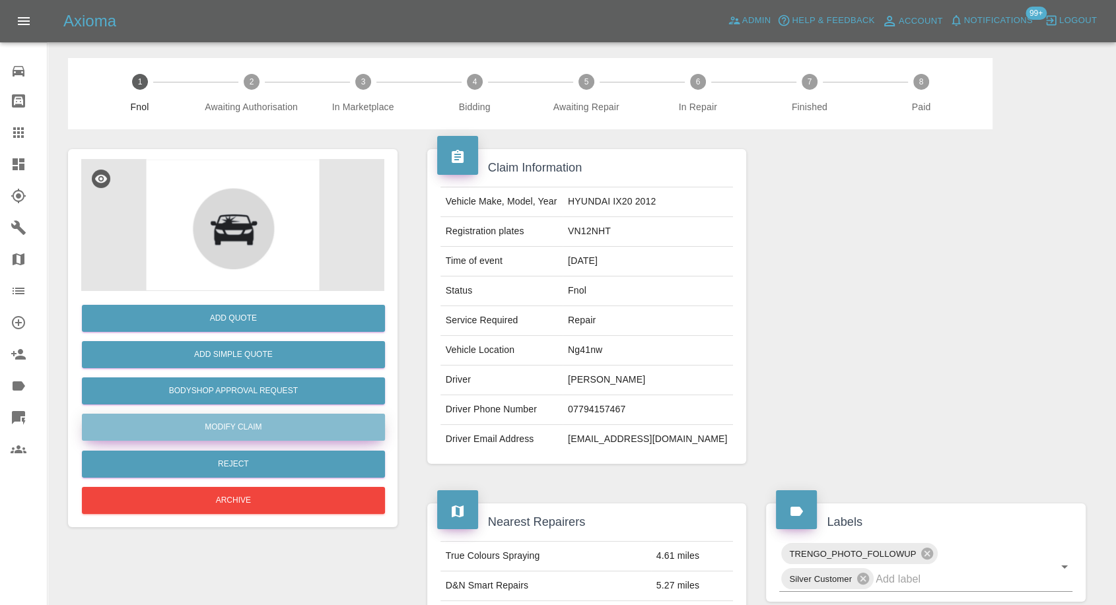
click at [252, 417] on link "Modify Claim" at bounding box center [233, 427] width 303 height 27
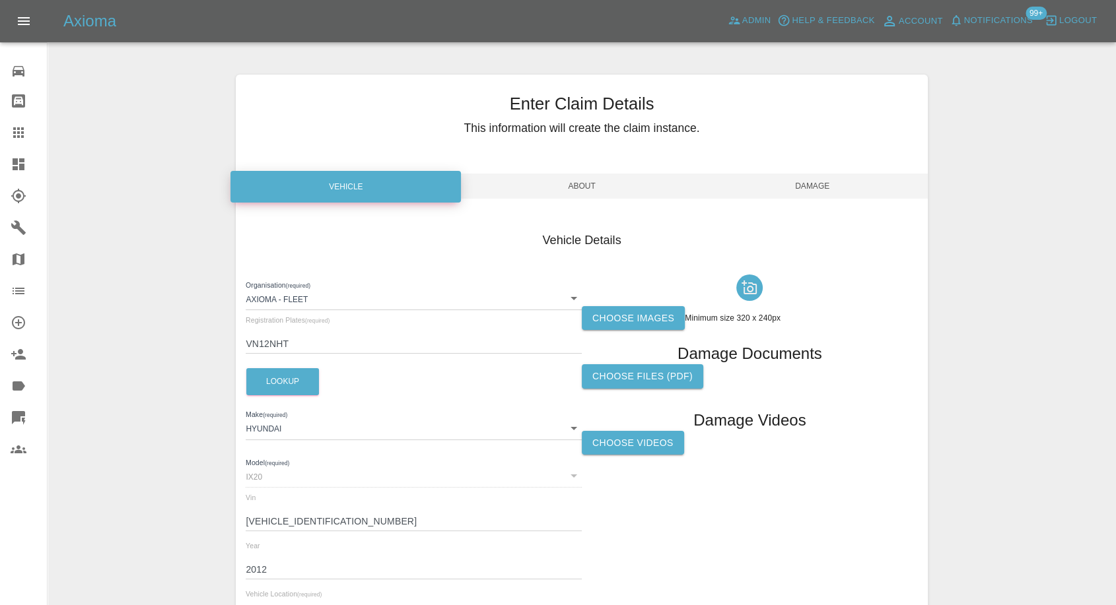
click at [624, 310] on label "Choose images" at bounding box center [633, 318] width 103 height 24
click at [0, 0] on input "Choose images" at bounding box center [0, 0] width 0 height 0
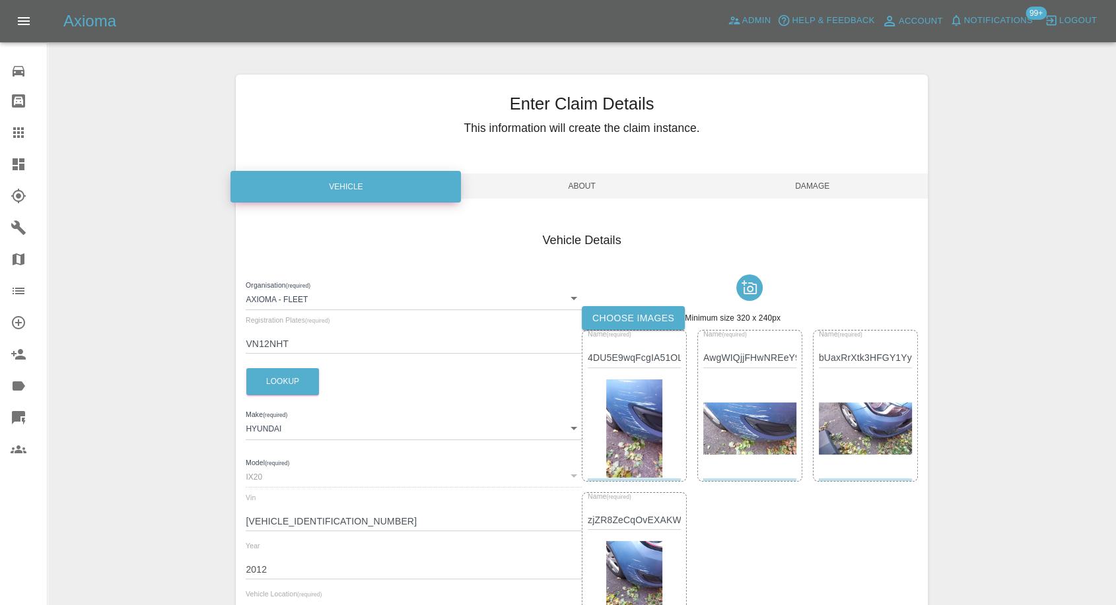
click at [821, 189] on span "Damage" at bounding box center [812, 186] width 230 height 25
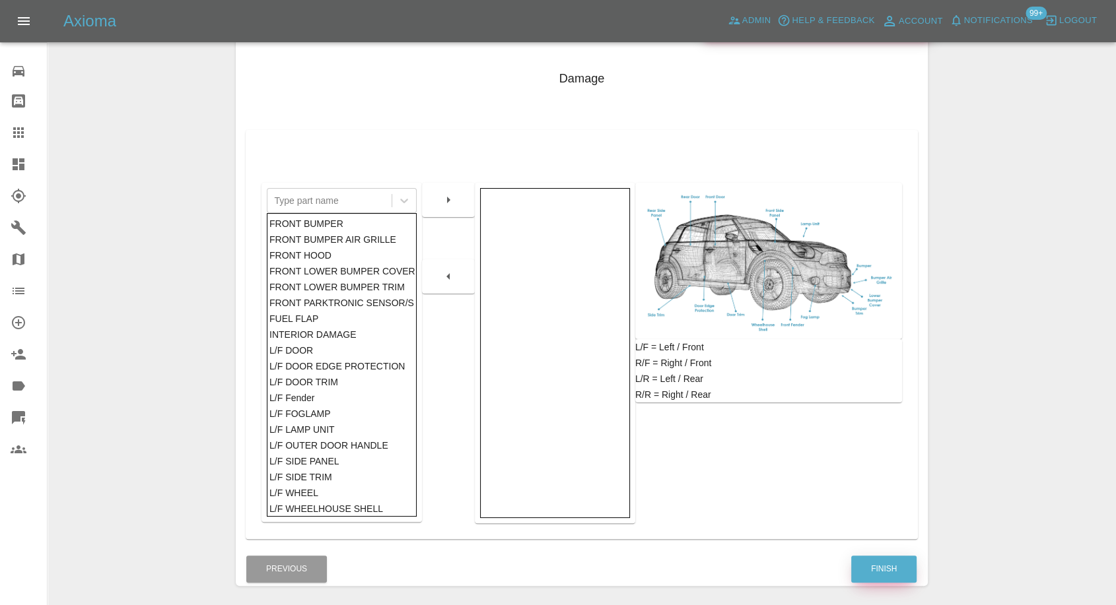
scroll to position [211, 0]
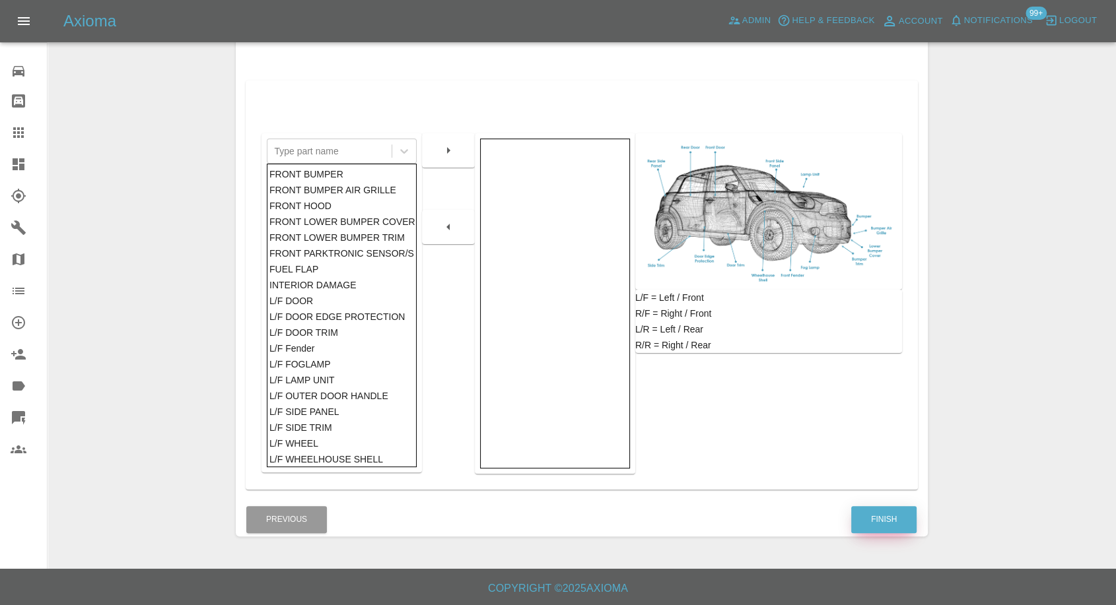
click at [886, 520] on button "Finish" at bounding box center [883, 519] width 65 height 27
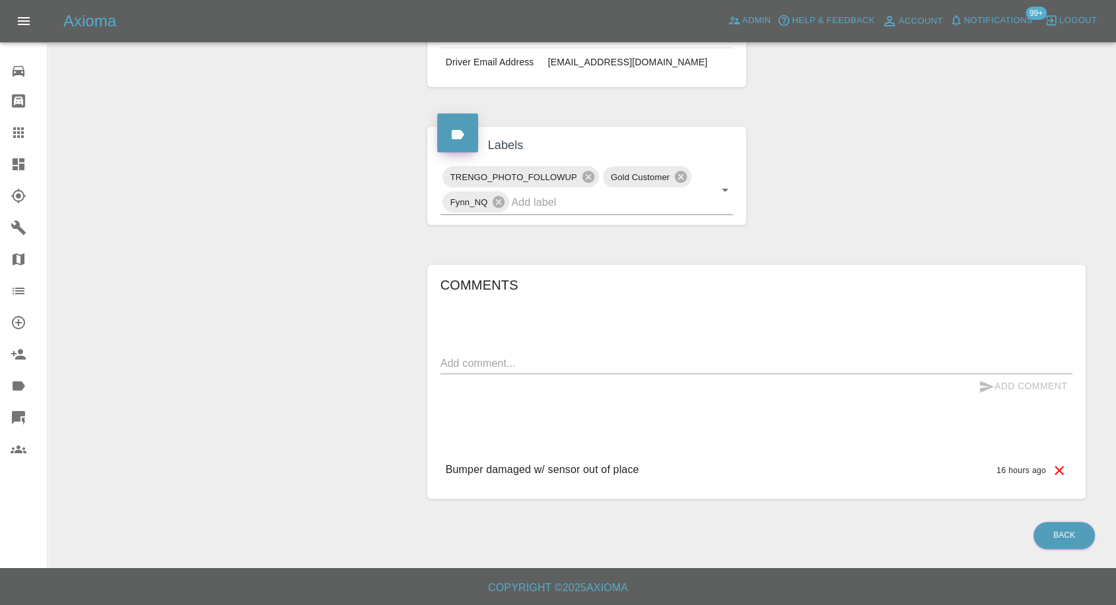
scroll to position [403, 0]
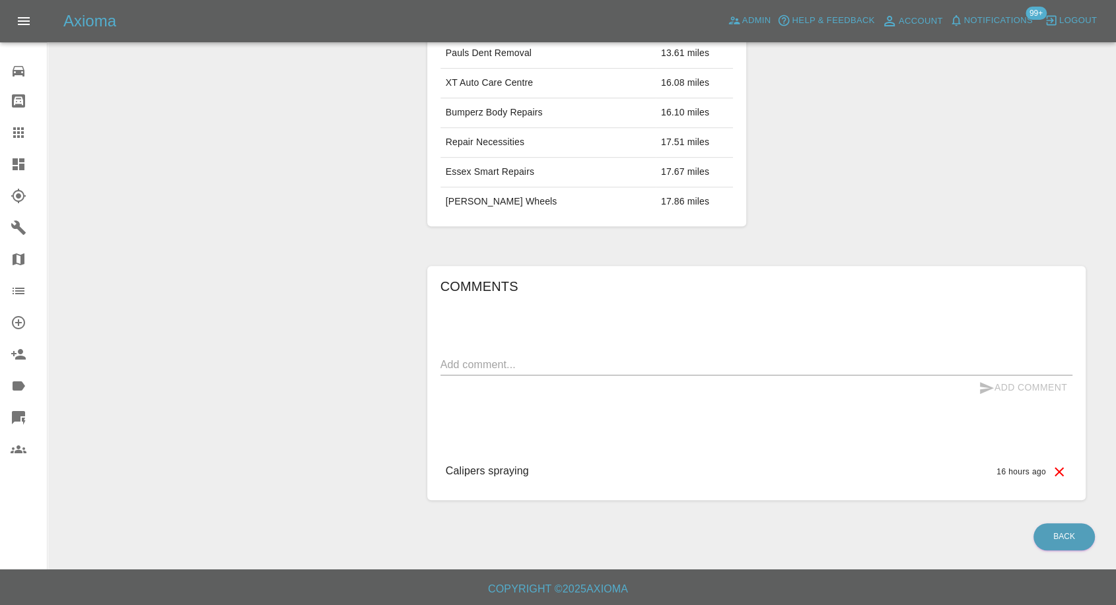
scroll to position [623, 0]
click at [493, 464] on p "Calipers spraying" at bounding box center [487, 471] width 83 height 16
copy p "Calipers spraying"
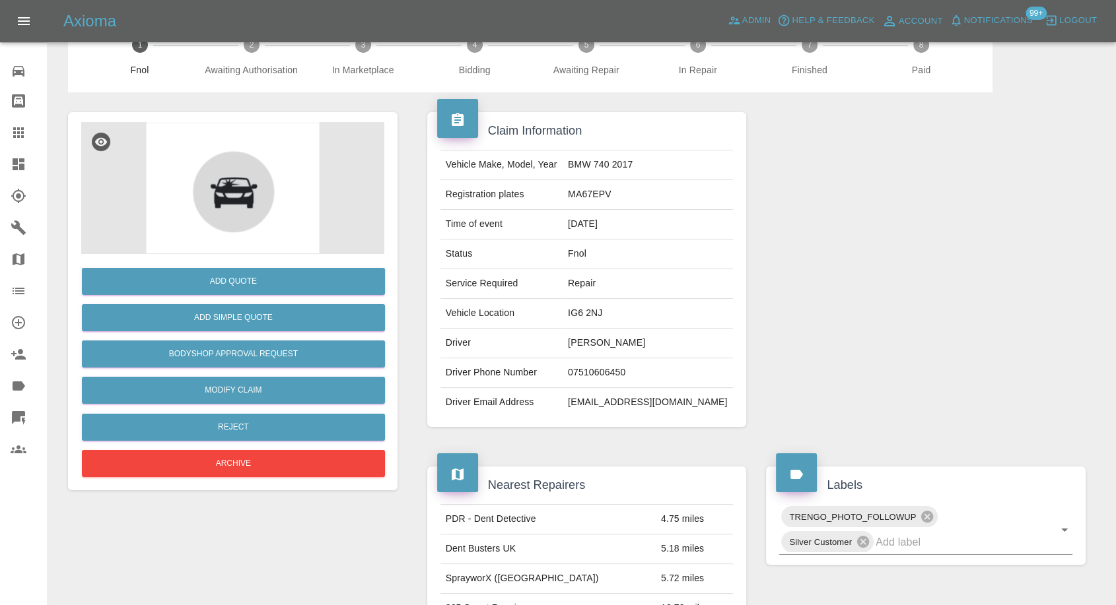
scroll to position [36, 0]
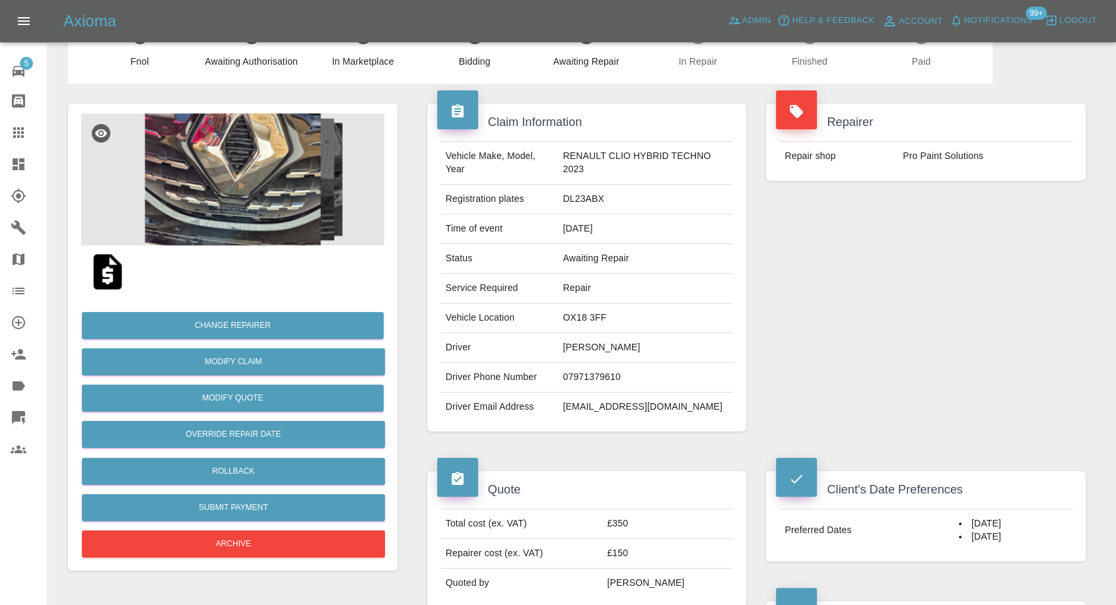
scroll to position [220, 0]
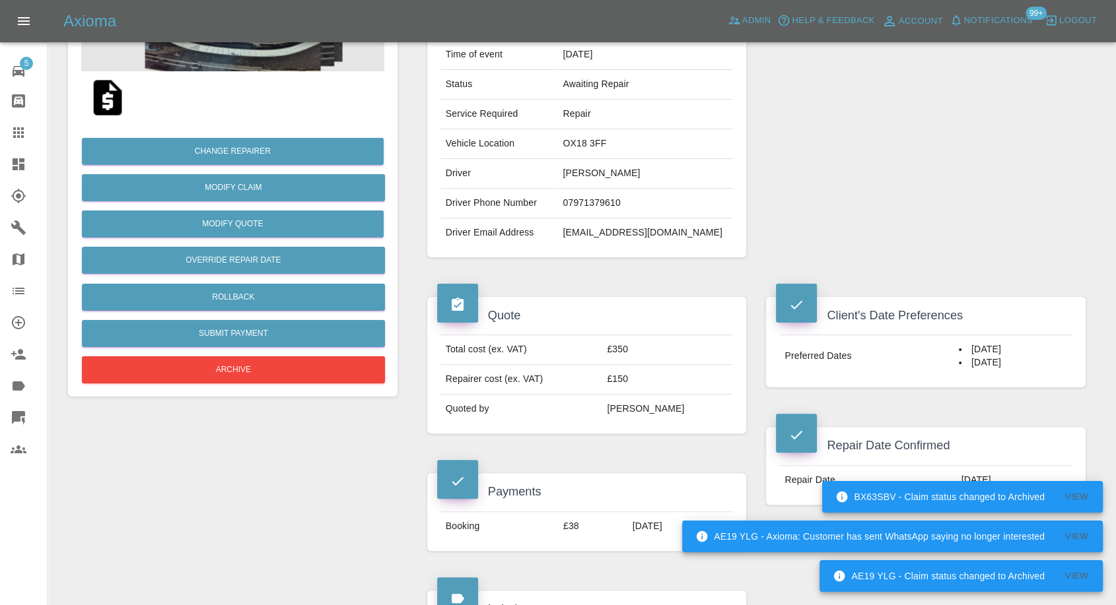
click at [26, 125] on div at bounding box center [29, 133] width 37 height 16
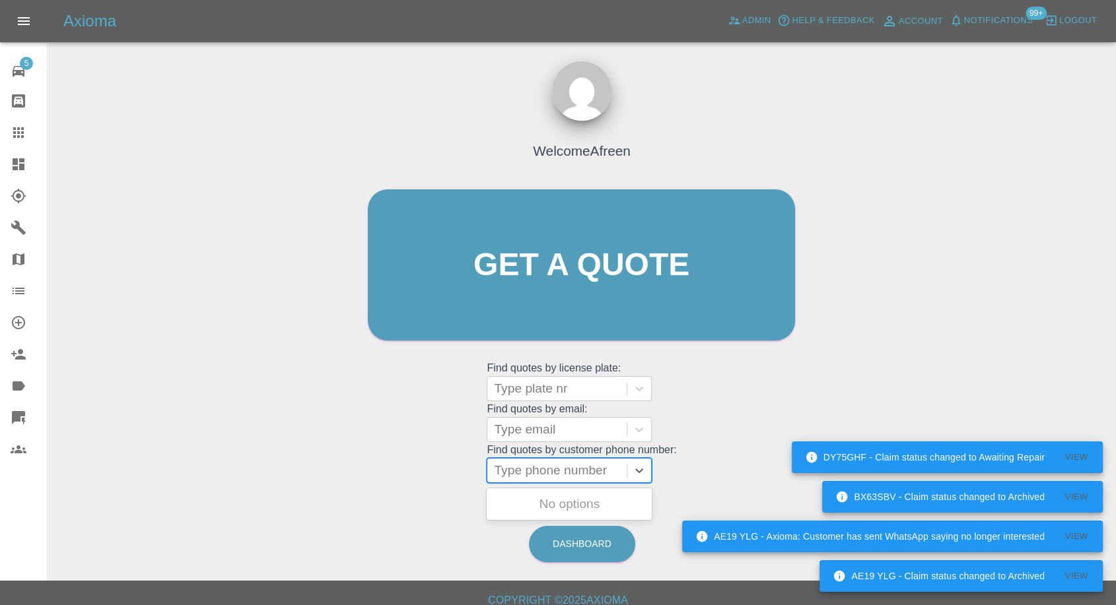
click at [528, 470] on div at bounding box center [557, 471] width 126 height 18
paste input "[PHONE_NUMBER]"
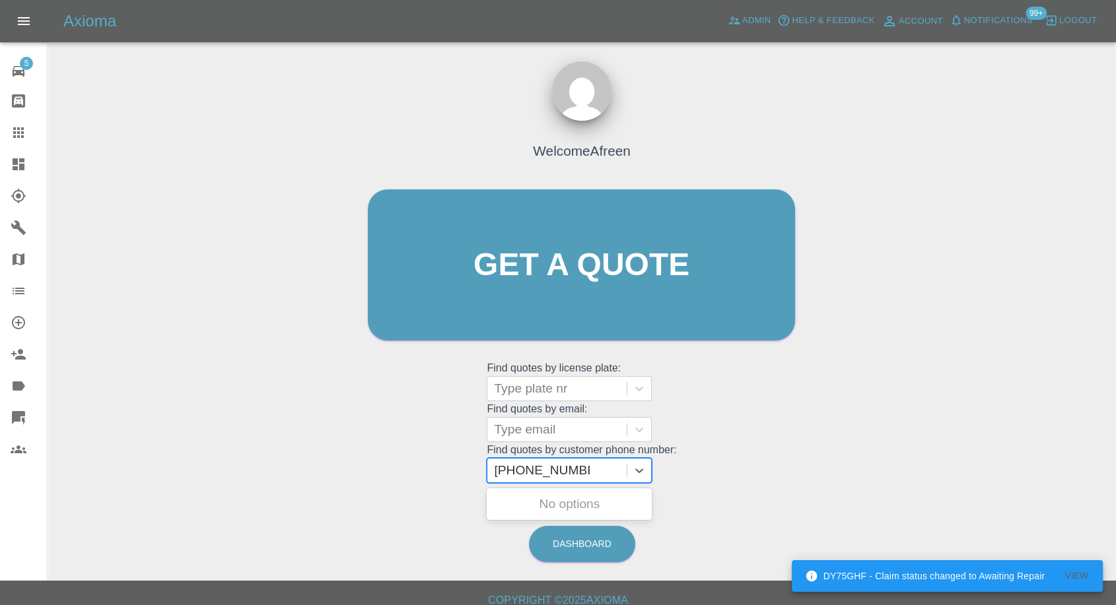
drag, startPoint x: 520, startPoint y: 475, endPoint x: 434, endPoint y: 478, distance: 85.2
click at [434, 478] on div "Welcome Afreen Get a quote Get a quote Find quotes by license plate: Type plate…" at bounding box center [581, 290] width 455 height 399
type input "07507765895"
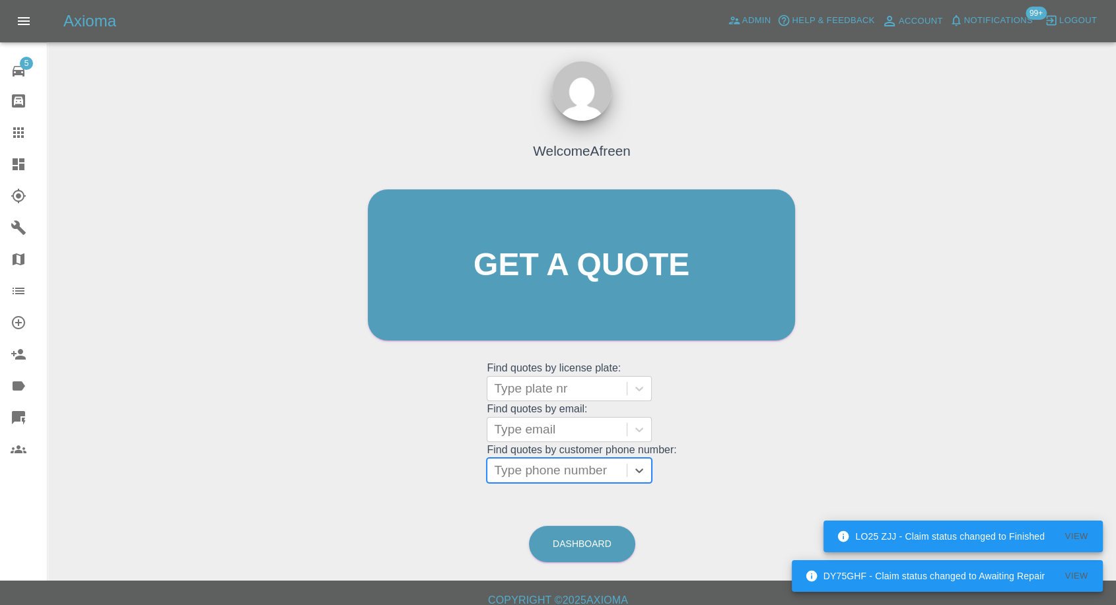
paste input "+447971379610"
drag, startPoint x: 518, startPoint y: 472, endPoint x: 373, endPoint y: 477, distance: 144.7
click at [380, 477] on div "Welcome Afreen Get a quote Get a quote Find quotes by license plate: Type plate…" at bounding box center [581, 290] width 455 height 399
type input "07971379610"
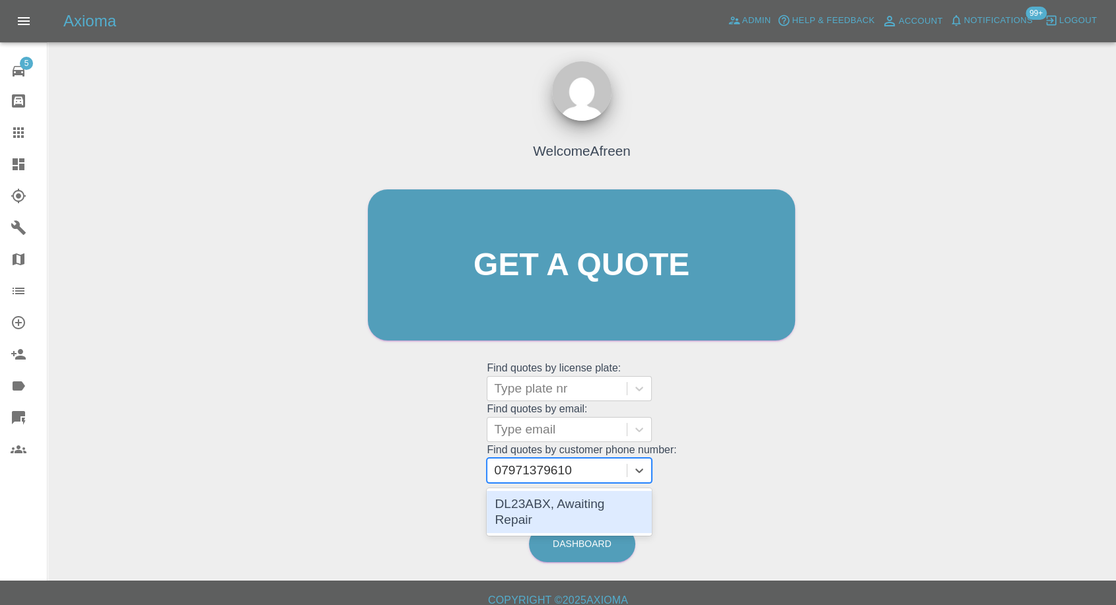
click at [580, 505] on div "DL23ABX, Awaiting Repair" at bounding box center [569, 512] width 165 height 42
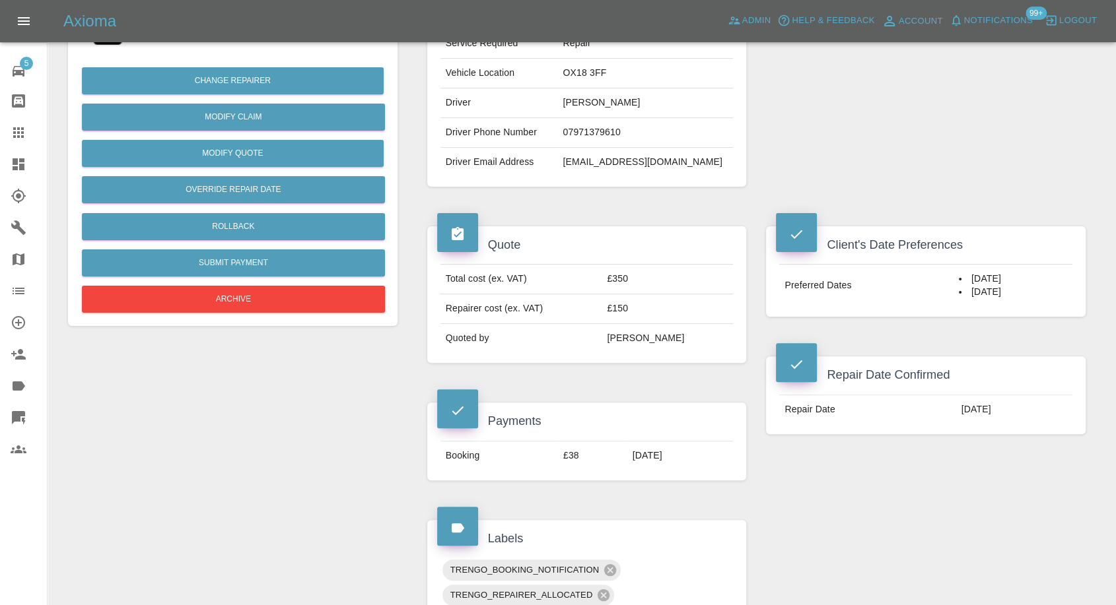
scroll to position [293, 0]
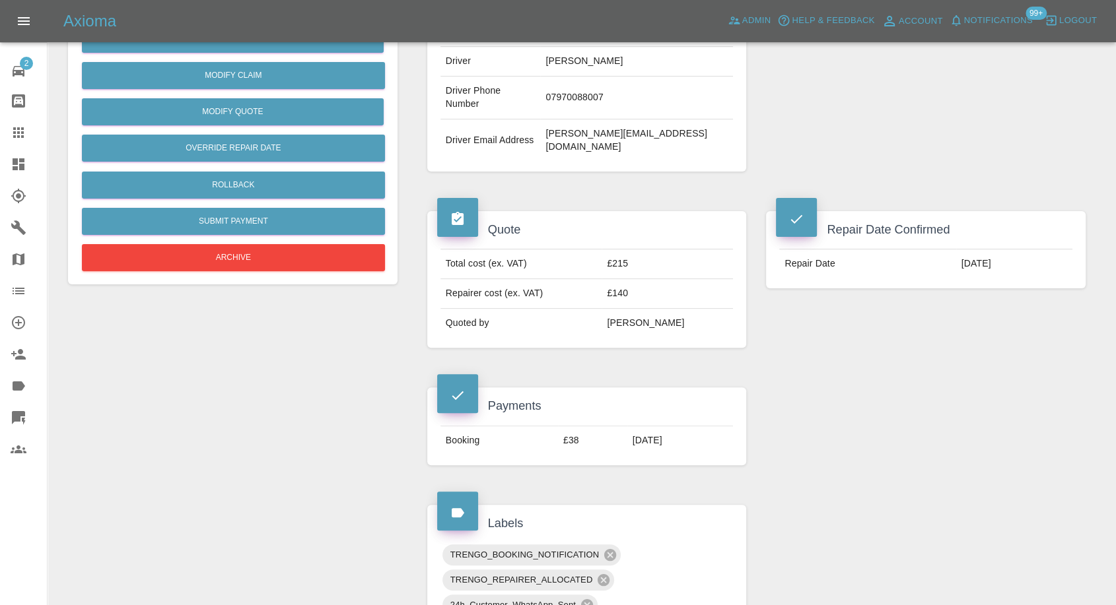
scroll to position [331, 0]
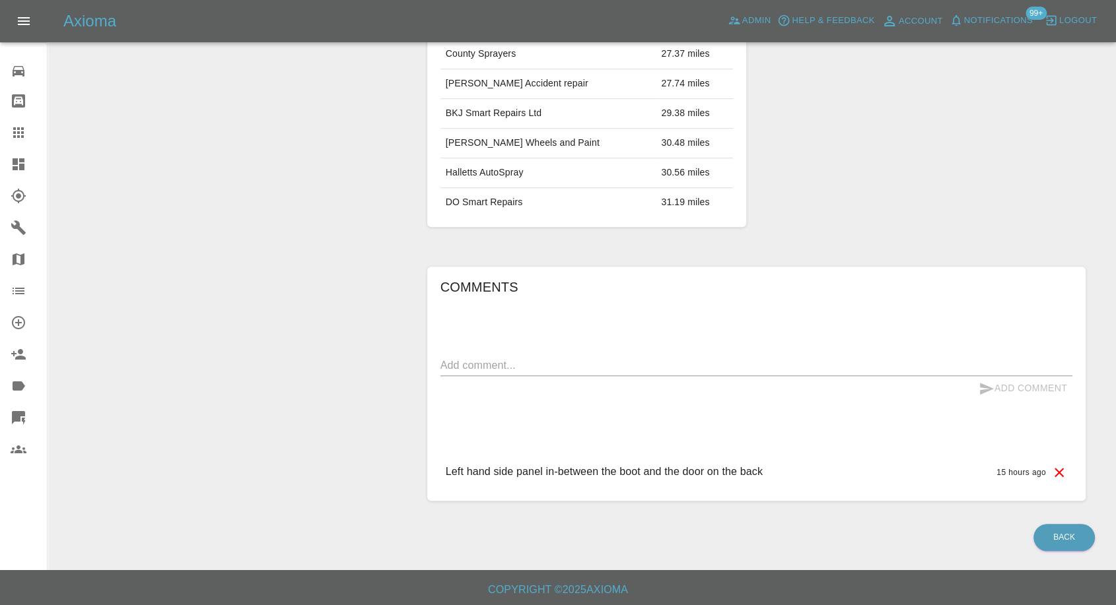
scroll to position [623, 0]
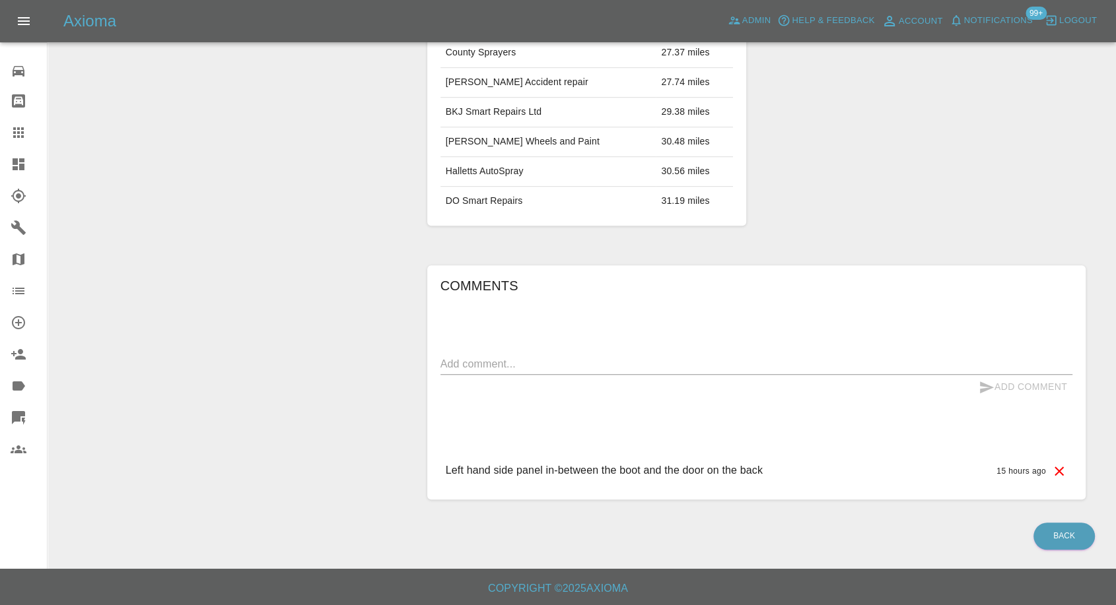
click at [522, 370] on textarea at bounding box center [756, 364] width 632 height 15
type textarea "images on its way"
click at [984, 383] on icon "submit" at bounding box center [987, 388] width 14 height 12
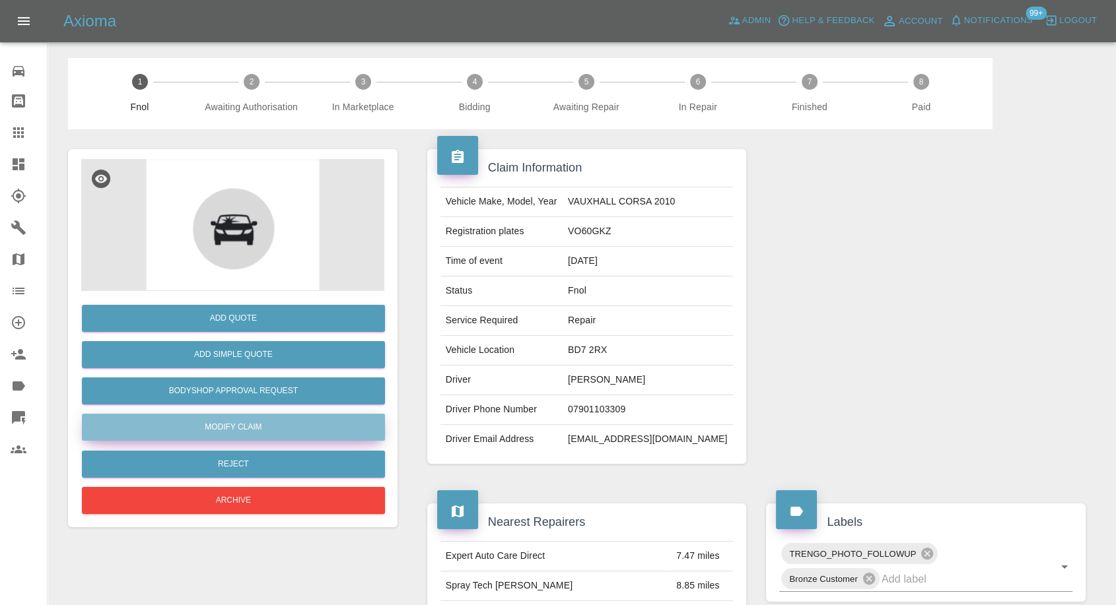
click at [229, 429] on link "Modify Claim" at bounding box center [233, 427] width 303 height 27
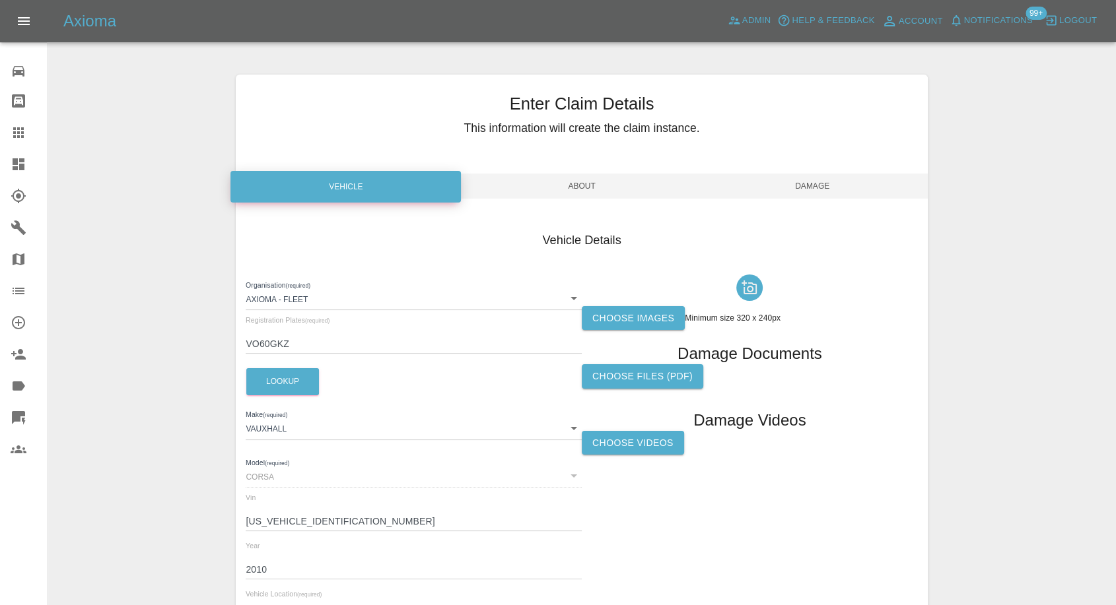
click at [654, 450] on label "Choose Videos" at bounding box center [633, 443] width 102 height 24
click at [0, 0] on input "Choose Videos" at bounding box center [0, 0] width 0 height 0
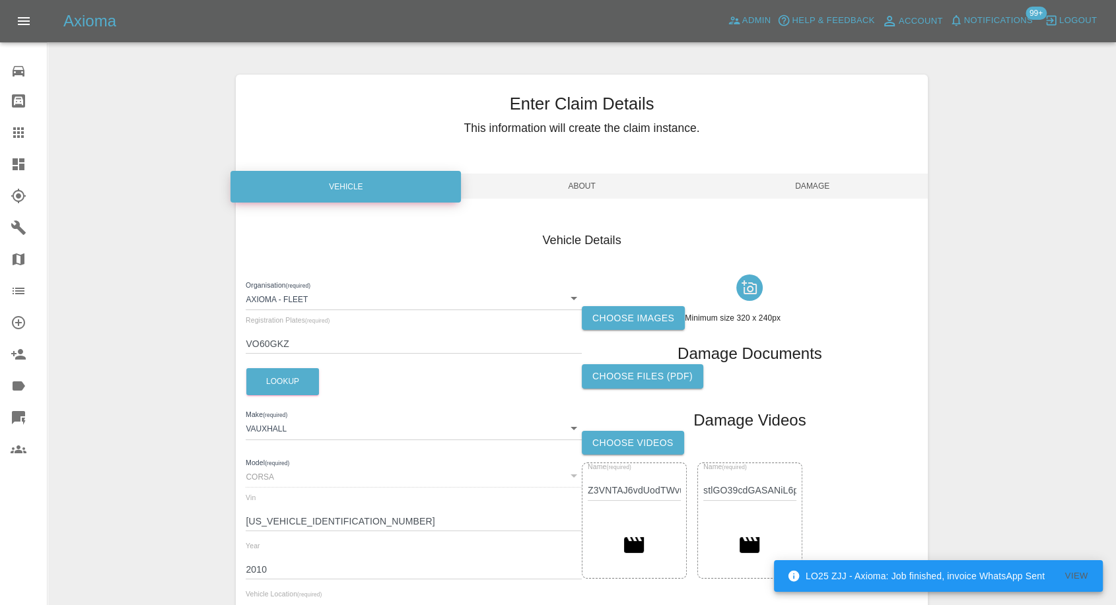
click at [808, 181] on span "Damage" at bounding box center [812, 186] width 230 height 25
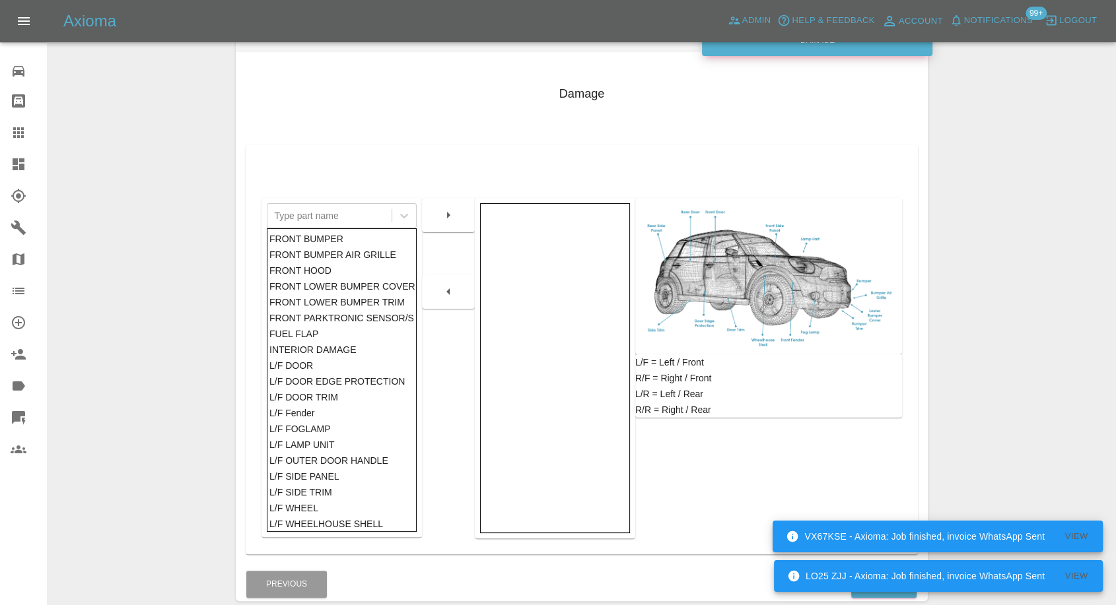
scroll to position [211, 0]
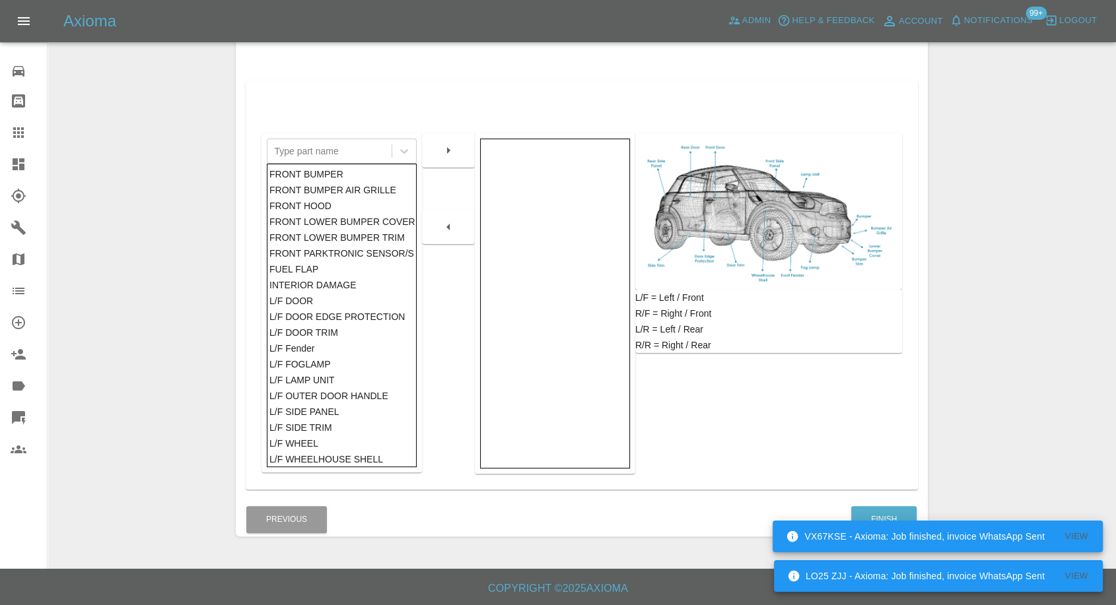
click at [891, 522] on div "VX67KSE - Axioma: Job finished, invoice WhatsApp Sent View" at bounding box center [937, 537] width 330 height 32
click at [889, 506] on button "Finish" at bounding box center [883, 519] width 65 height 27
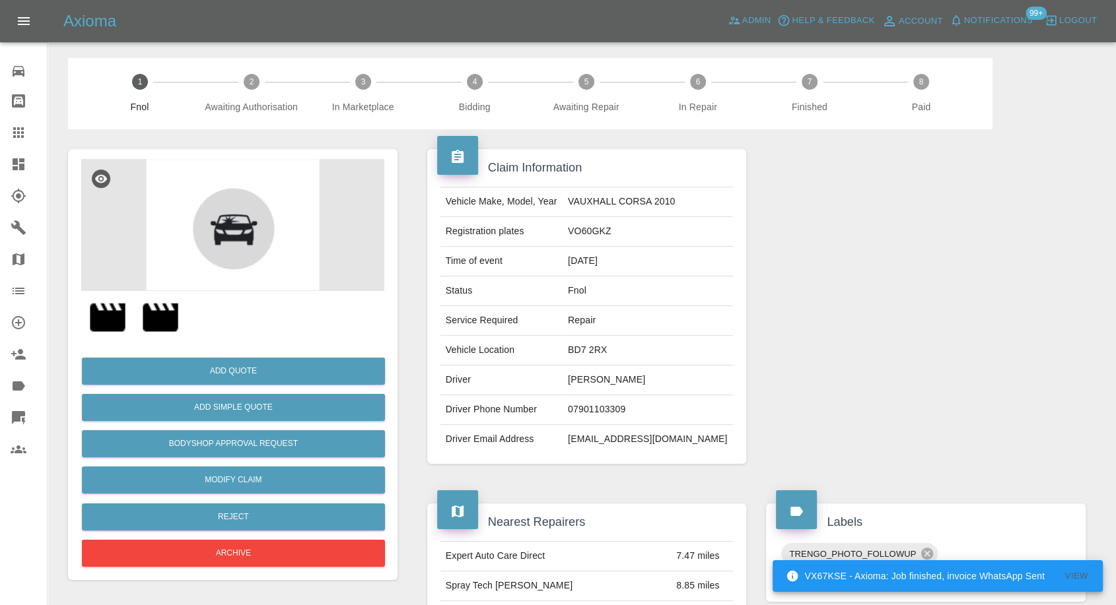
drag, startPoint x: 11, startPoint y: 122, endPoint x: 53, endPoint y: 145, distance: 48.4
click at [11, 122] on link "Claims" at bounding box center [23, 133] width 47 height 32
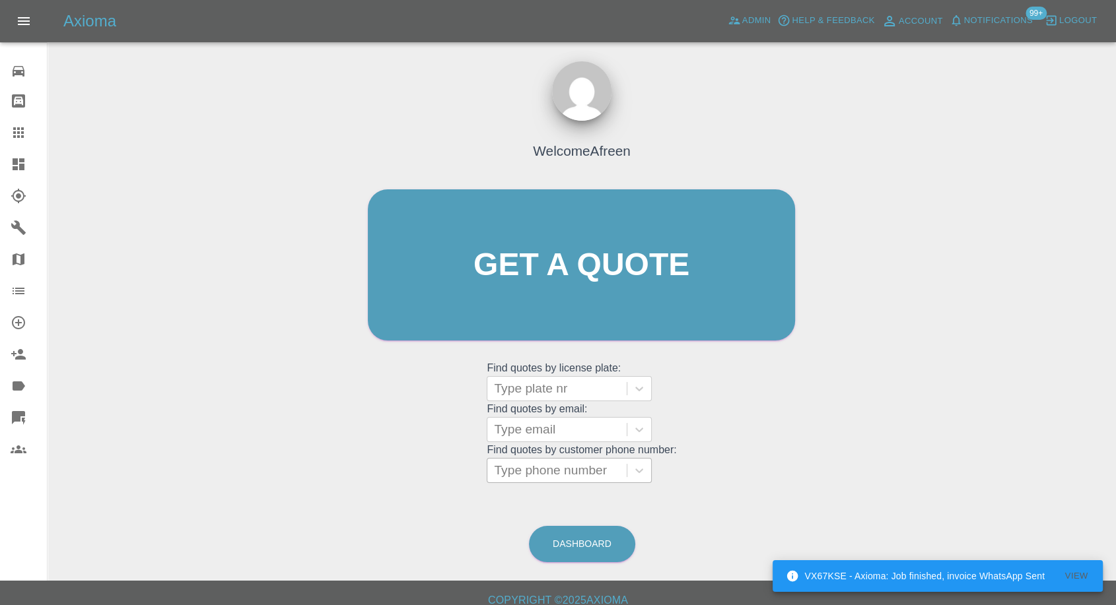
click at [576, 477] on div at bounding box center [557, 471] width 126 height 18
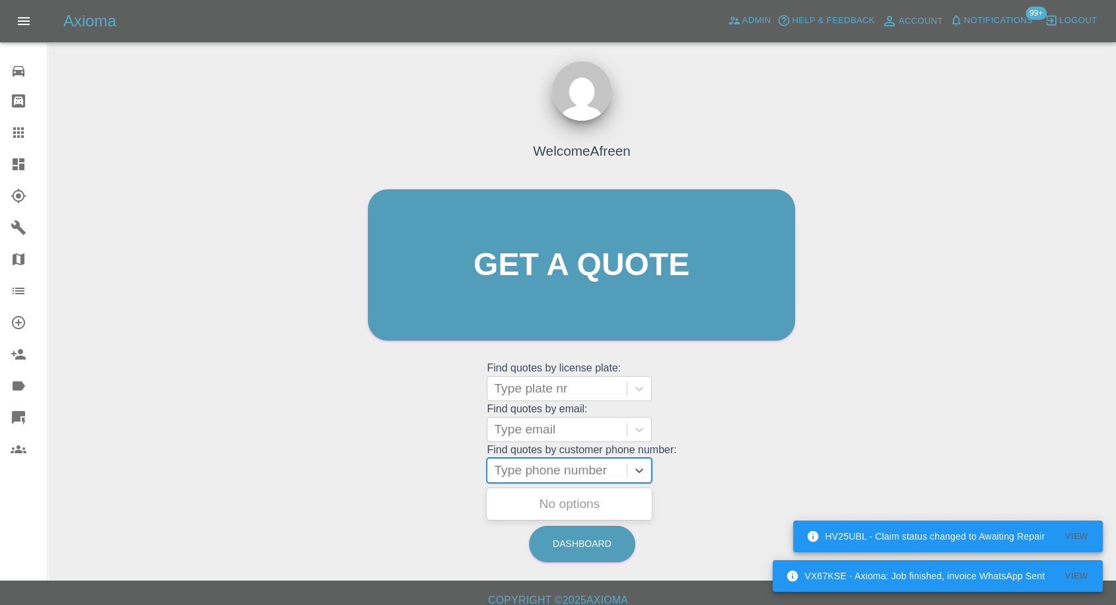
paste input "+447936468104"
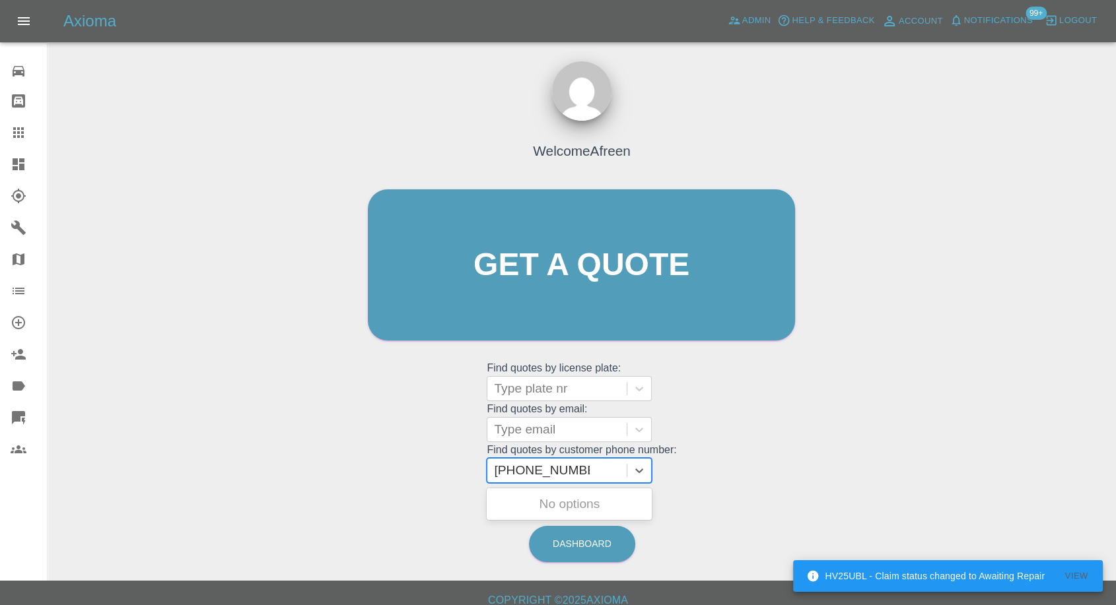
drag, startPoint x: 518, startPoint y: 469, endPoint x: 406, endPoint y: 478, distance: 111.9
click at [407, 478] on div "Welcome Afreen Get a quote Get a quote Find quotes by license plate: Type plate…" at bounding box center [581, 290] width 455 height 399
type input "7936468104"
click at [540, 493] on div "BMW 330E, Fnol" at bounding box center [569, 504] width 165 height 26
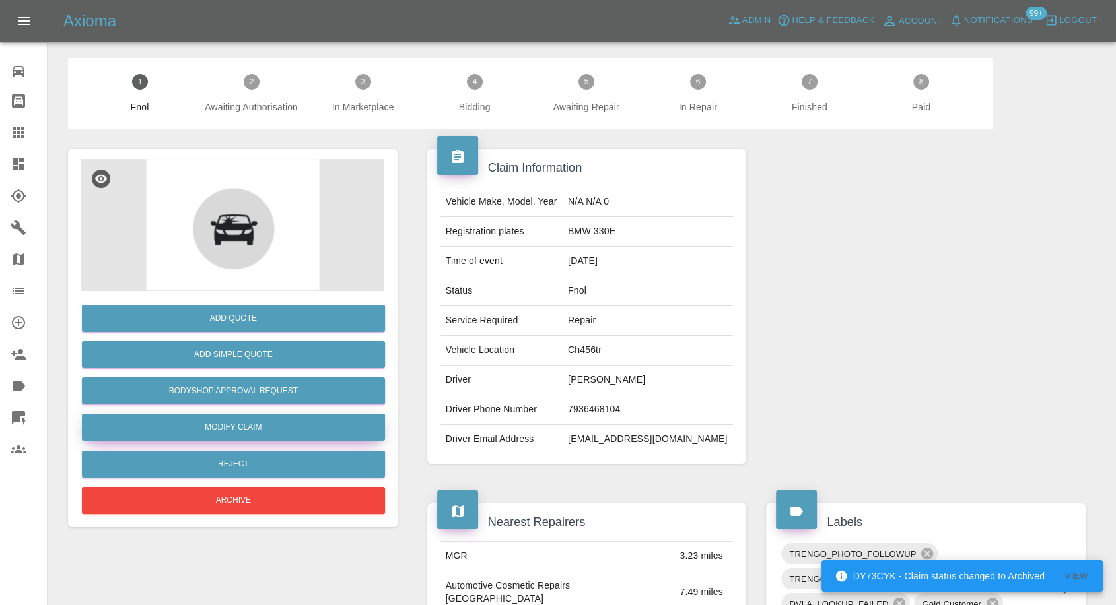
click at [254, 431] on link "Modify Claim" at bounding box center [233, 427] width 303 height 27
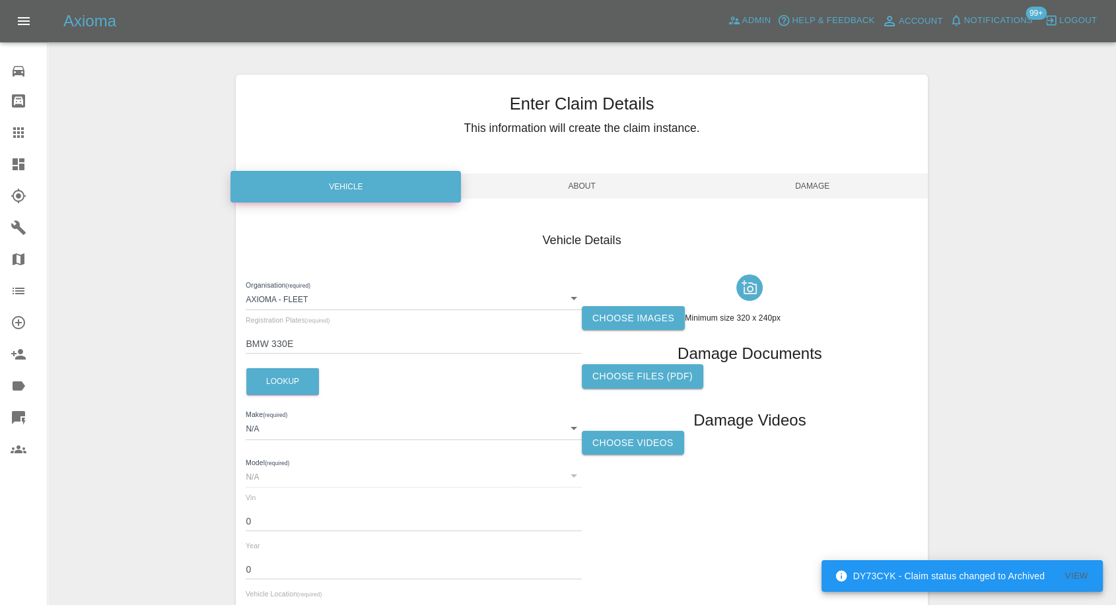
click at [638, 313] on label "Choose images" at bounding box center [633, 318] width 103 height 24
click at [0, 0] on input "Choose images" at bounding box center [0, 0] width 0 height 0
click at [613, 313] on label "Choose images" at bounding box center [633, 318] width 103 height 24
click at [0, 0] on input "Choose images" at bounding box center [0, 0] width 0 height 0
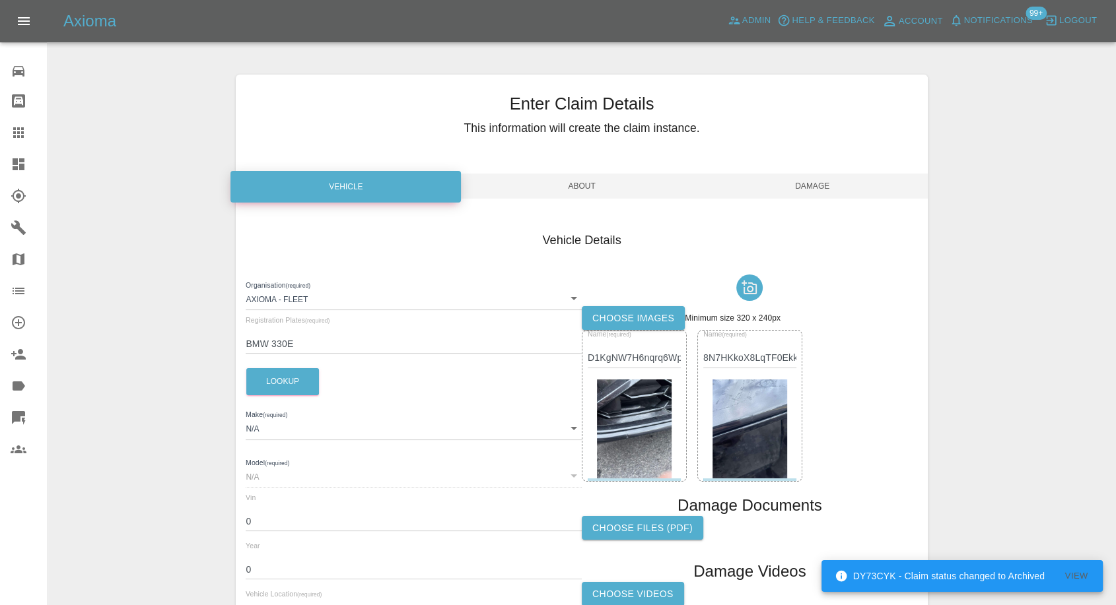
click at [824, 181] on span "Damage" at bounding box center [812, 186] width 230 height 25
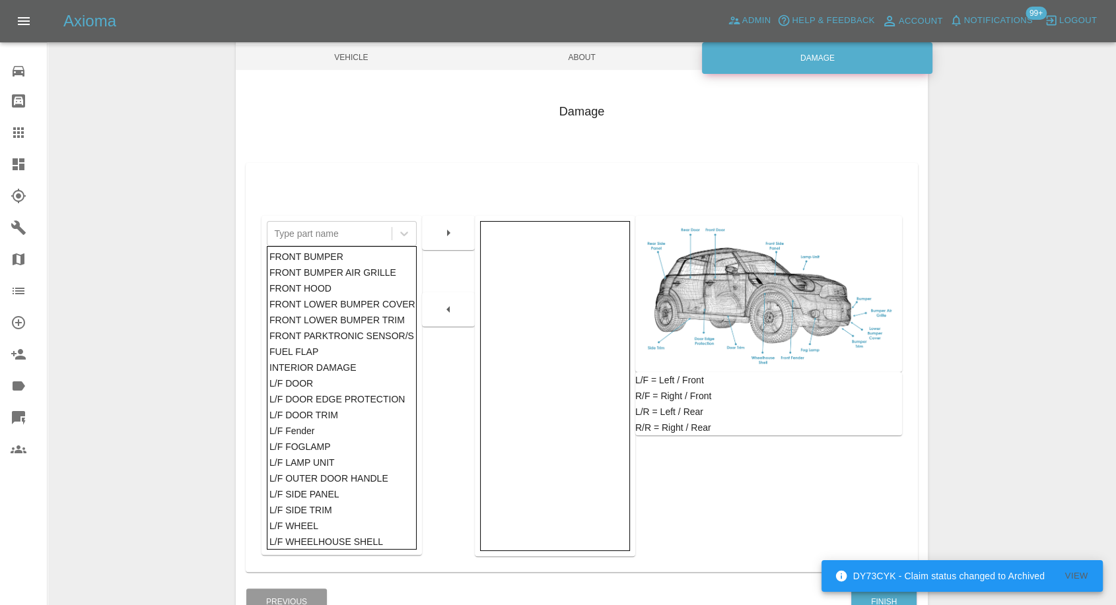
scroll to position [211, 0]
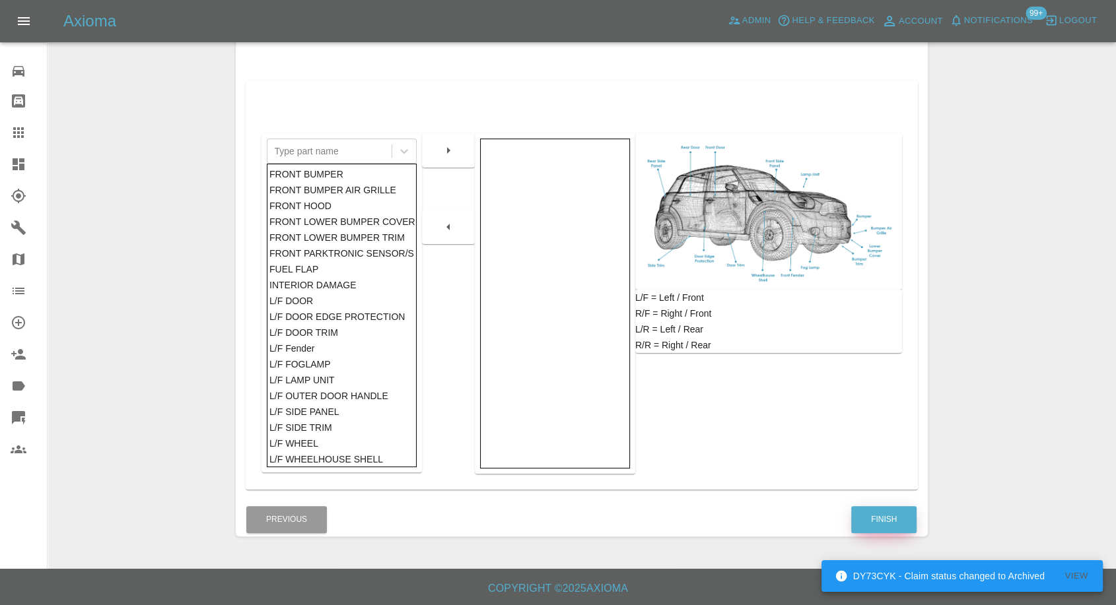
click at [873, 529] on button "Finish" at bounding box center [883, 519] width 65 height 27
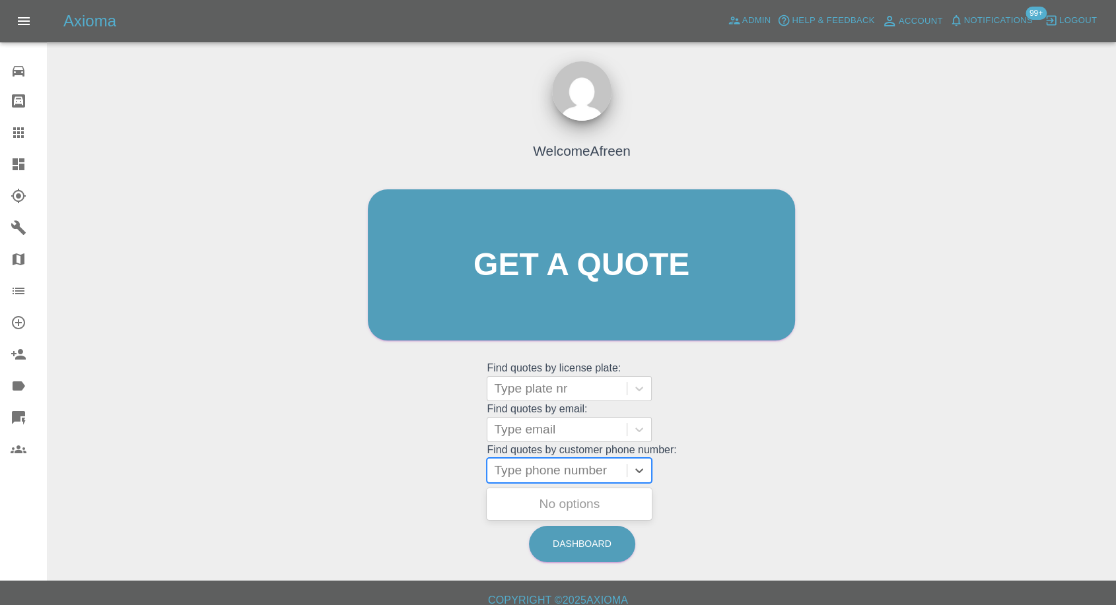
click at [566, 472] on div at bounding box center [557, 471] width 126 height 18
paste input "+447873133926"
drag, startPoint x: 520, startPoint y: 467, endPoint x: 422, endPoint y: 473, distance: 98.6
click at [422, 473] on div "Welcome Afreen Get a quote Get a quote Find quotes by license plate: Type plate…" at bounding box center [581, 290] width 455 height 399
type input "07873133926"
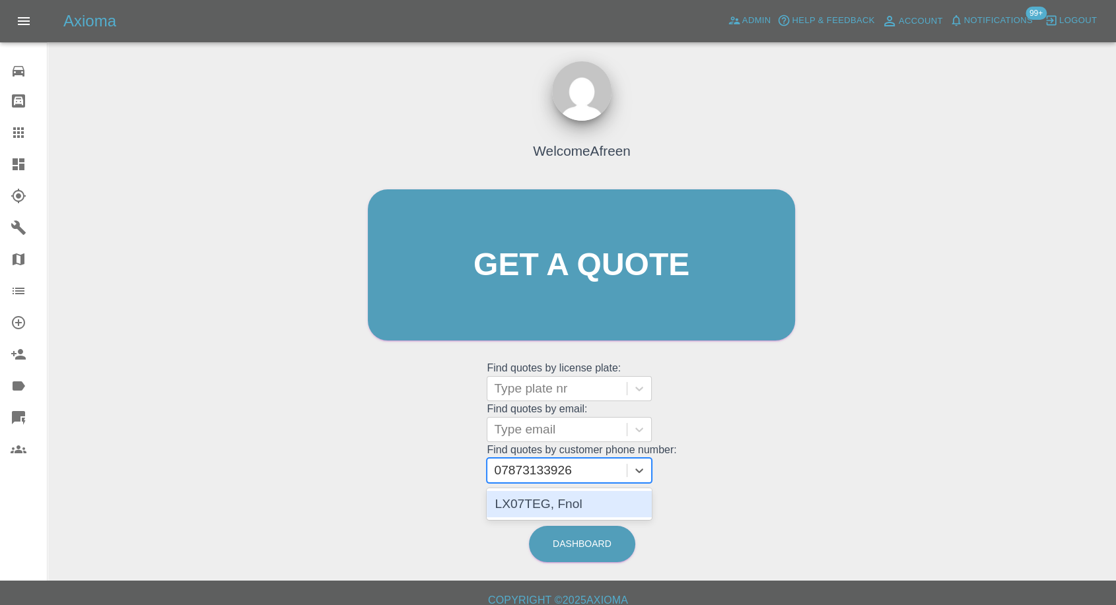
click at [595, 502] on div "LX07TEG, Fnol" at bounding box center [569, 504] width 165 height 26
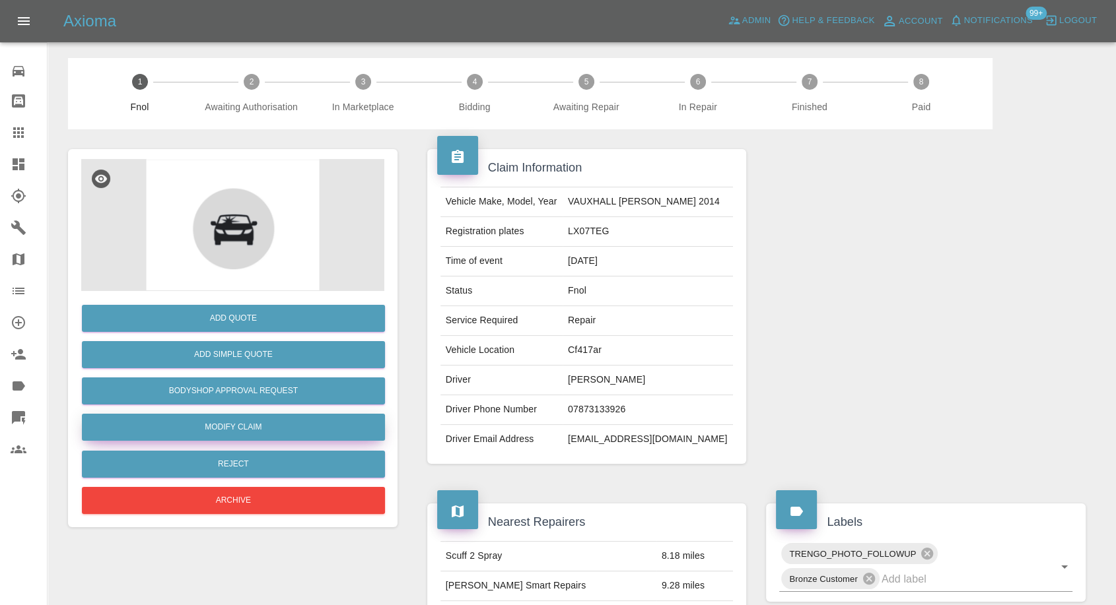
click at [237, 423] on link "Modify Claim" at bounding box center [233, 427] width 303 height 27
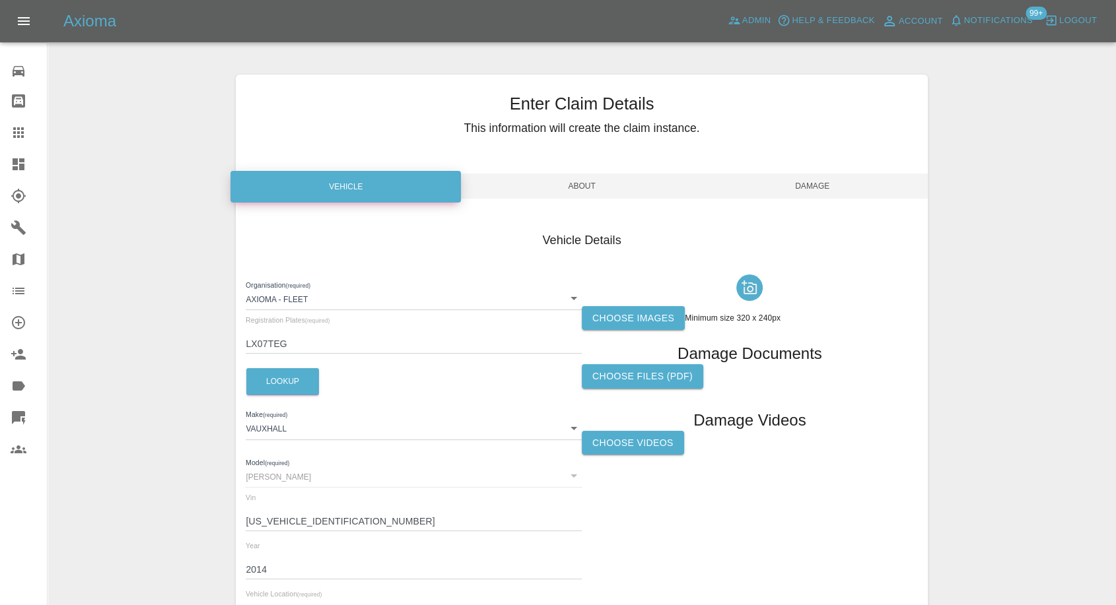
click at [607, 445] on label "Choose Videos" at bounding box center [633, 443] width 102 height 24
click at [0, 0] on input "Choose Videos" at bounding box center [0, 0] width 0 height 0
click at [642, 504] on div "Name (required) 3f7KCF7TTFIEAsXiP3SXXzW9mANpNZgXRpGx80UK8XxKGZAkG5BMAbtHuwDB0mY…" at bounding box center [634, 521] width 105 height 116
click at [627, 545] on img at bounding box center [634, 545] width 24 height 24
click at [652, 442] on label "Choose Videos" at bounding box center [633, 443] width 102 height 24
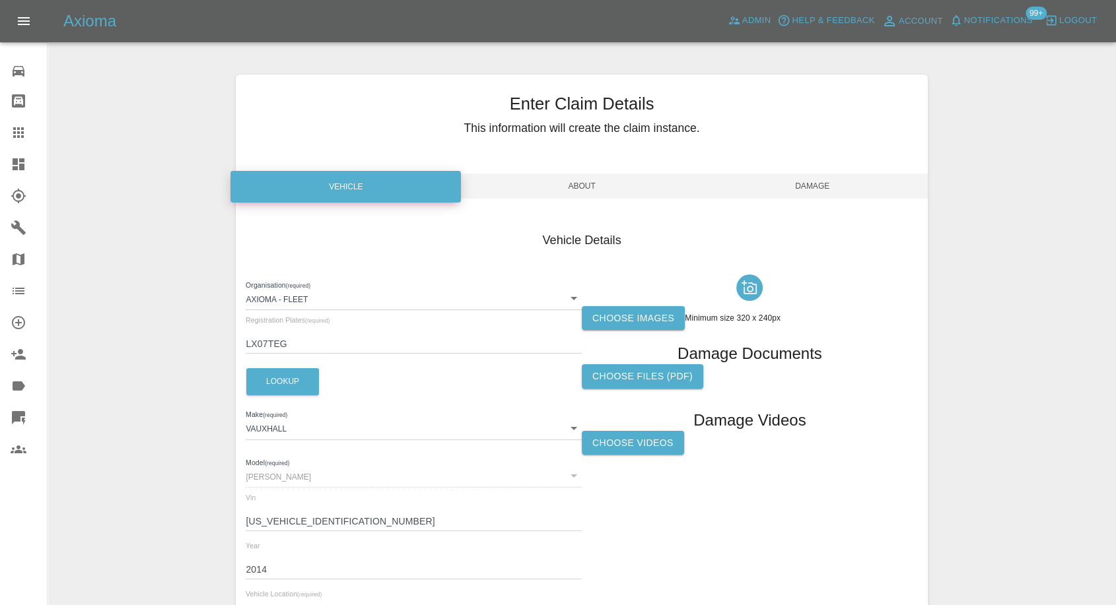
click at [0, 0] on input "Choose Videos" at bounding box center [0, 0] width 0 height 0
click at [629, 440] on label "Choose Videos" at bounding box center [633, 443] width 102 height 24
click at [0, 0] on input "Choose Videos" at bounding box center [0, 0] width 0 height 0
click at [794, 195] on span "Damage" at bounding box center [812, 186] width 230 height 25
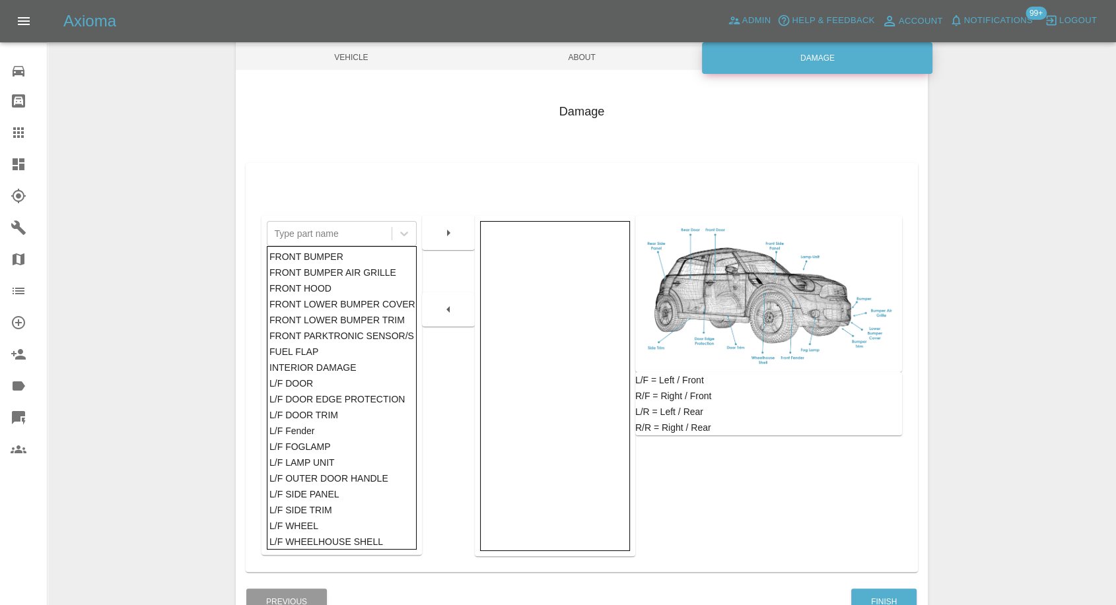
scroll to position [211, 0]
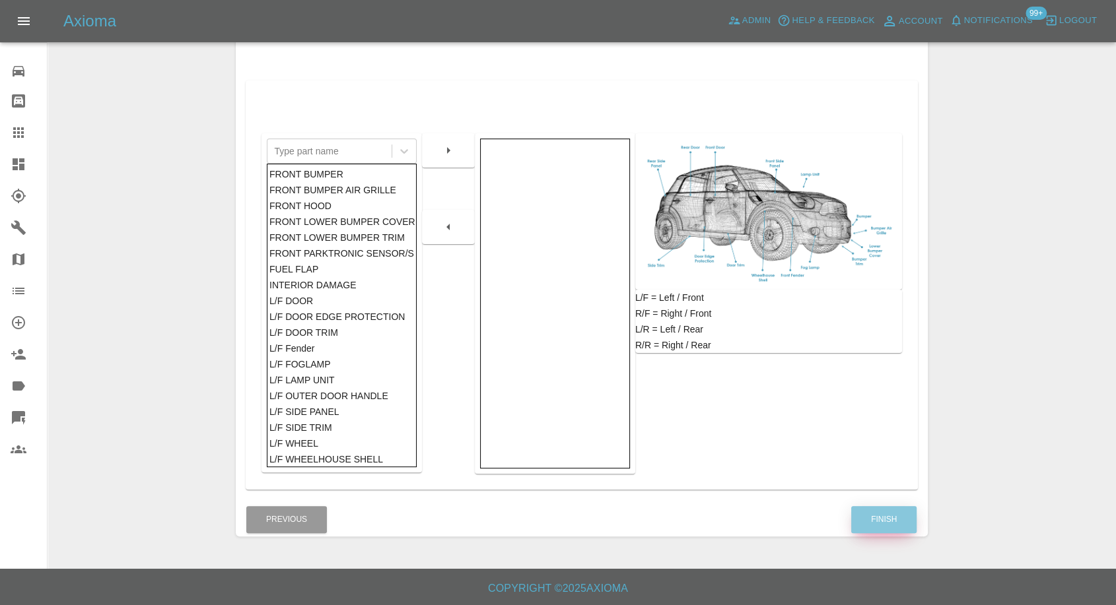
click at [887, 522] on button "Finish" at bounding box center [883, 519] width 65 height 27
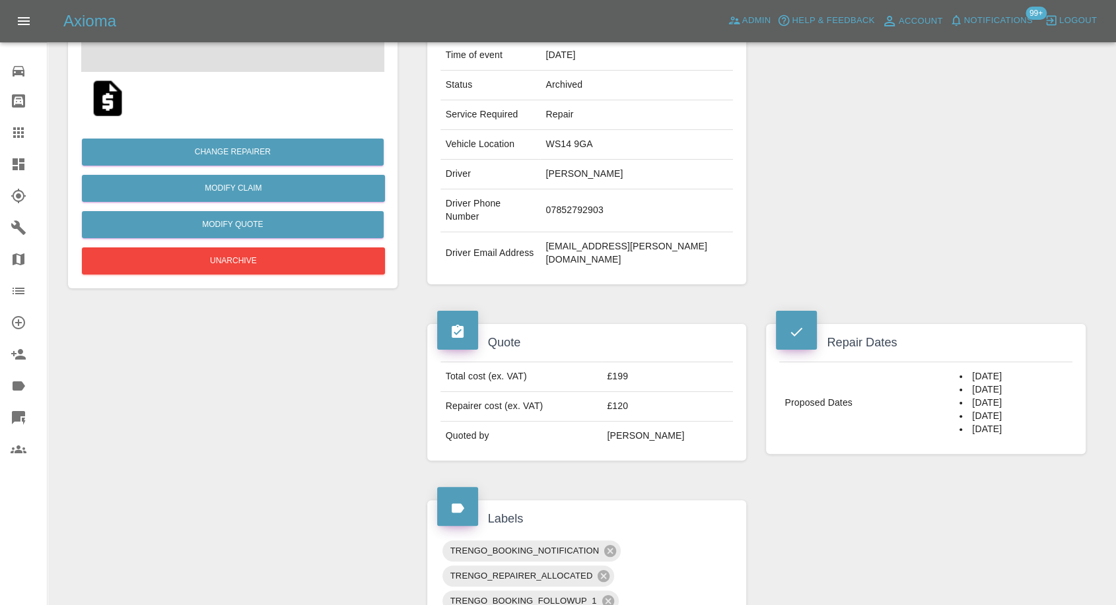
scroll to position [220, 0]
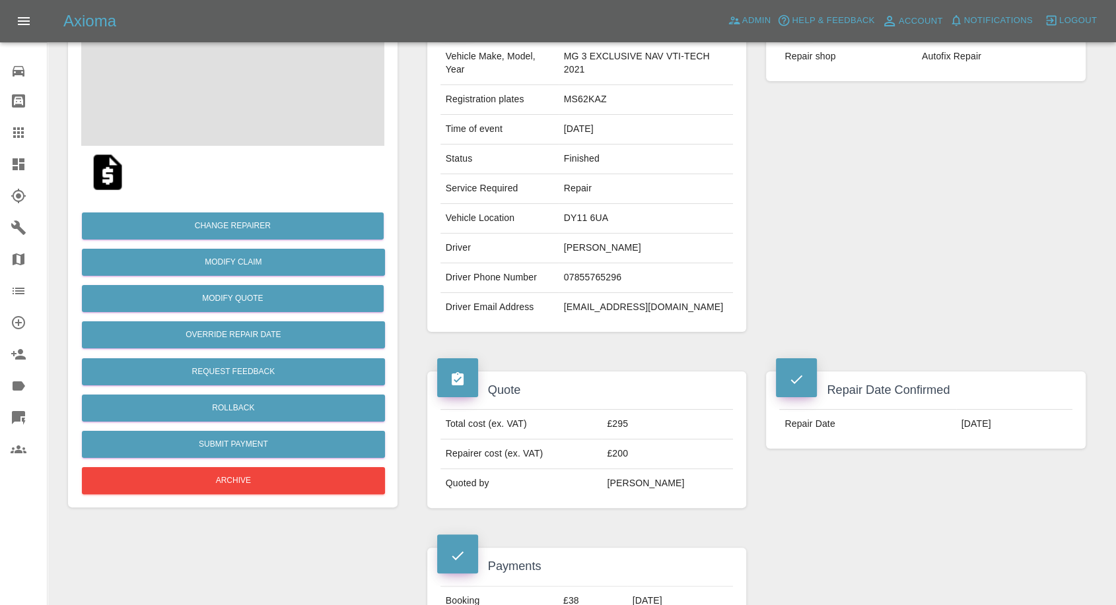
scroll to position [147, 0]
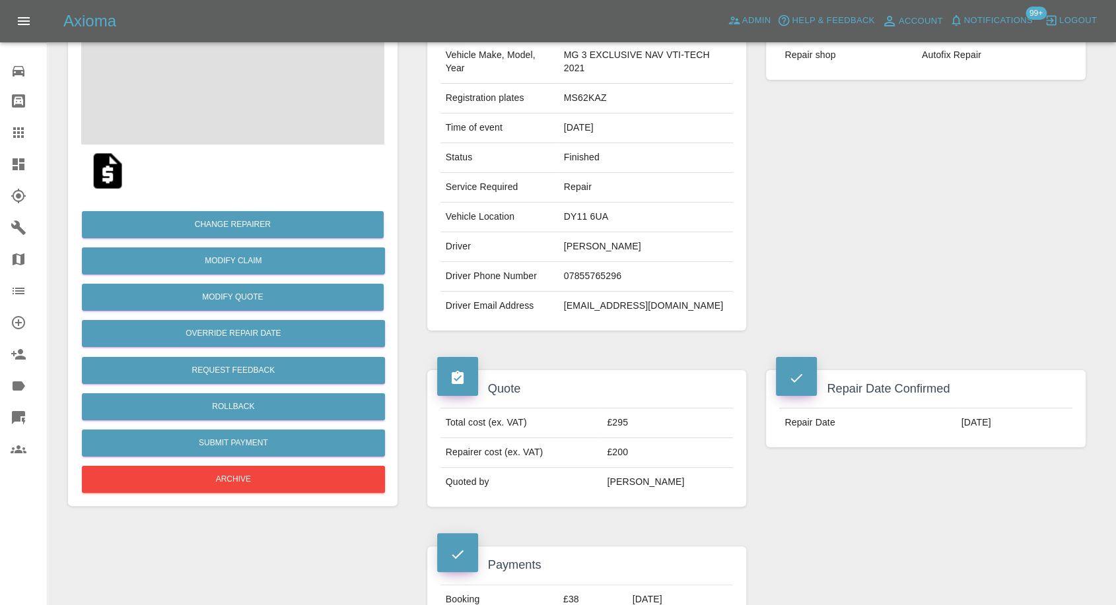
click at [611, 307] on td "[EMAIL_ADDRESS][DOMAIN_NAME]" at bounding box center [646, 306] width 175 height 29
click at [611, 307] on td "dezwinnall97@gmail.com" at bounding box center [646, 306] width 175 height 29
copy div "dezwinnall97@gmail.com"
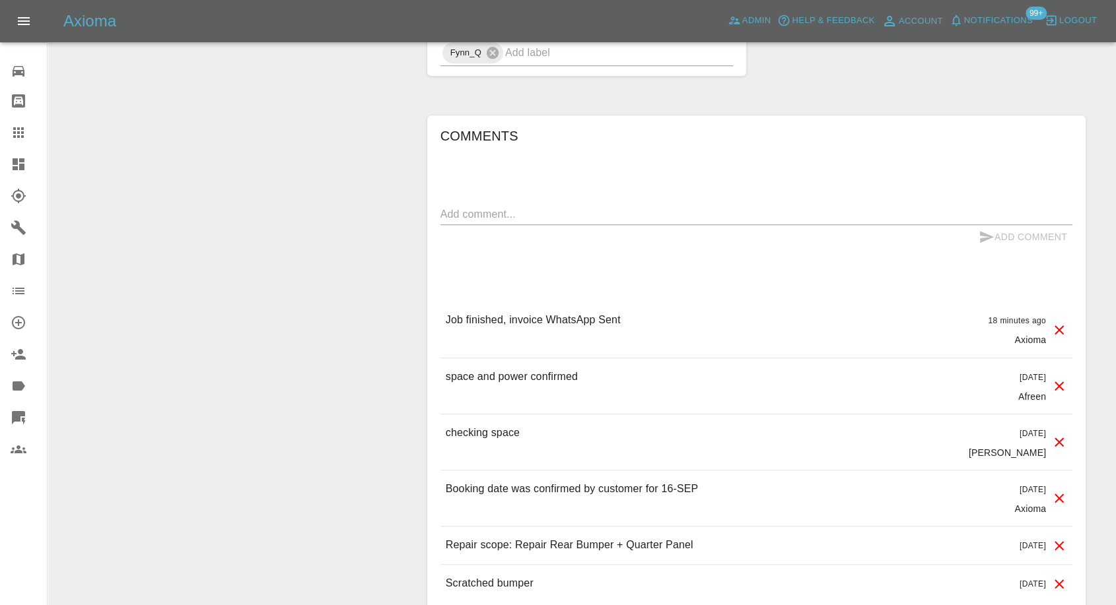
scroll to position [1027, 0]
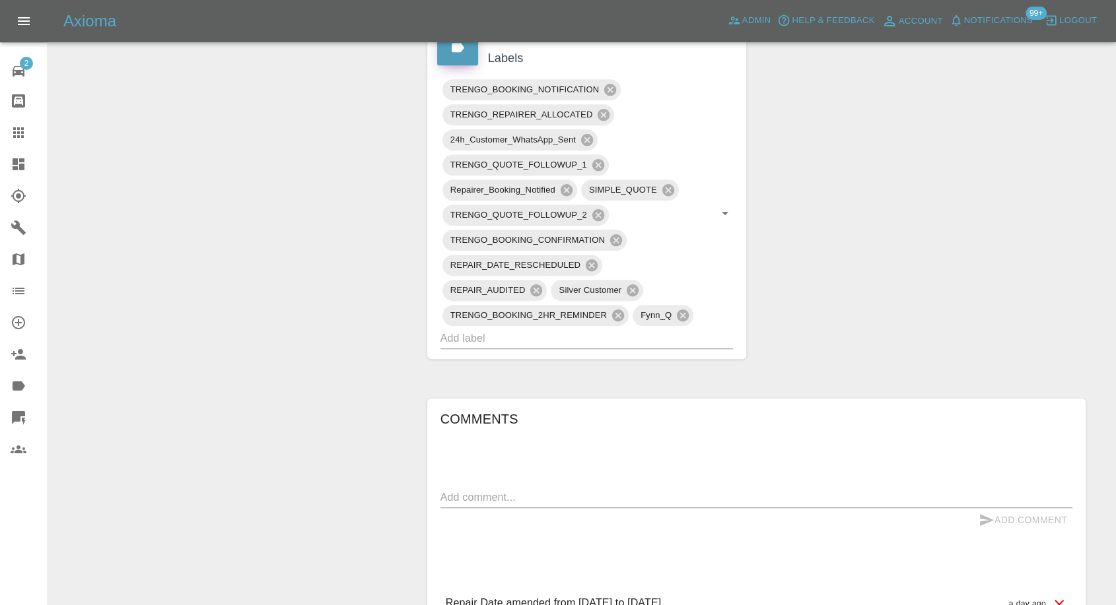
scroll to position [807, 0]
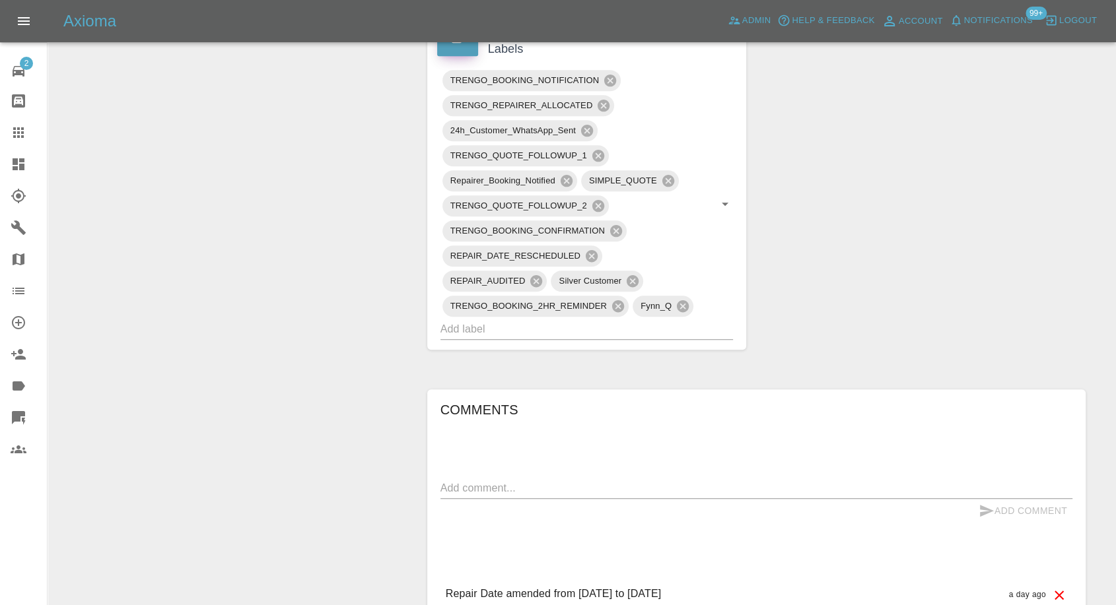
click at [548, 481] on textarea at bounding box center [756, 488] width 632 height 15
paste textarea "Can't make it 18th the repairer rescheduled it as he said was to windy to do jo…"
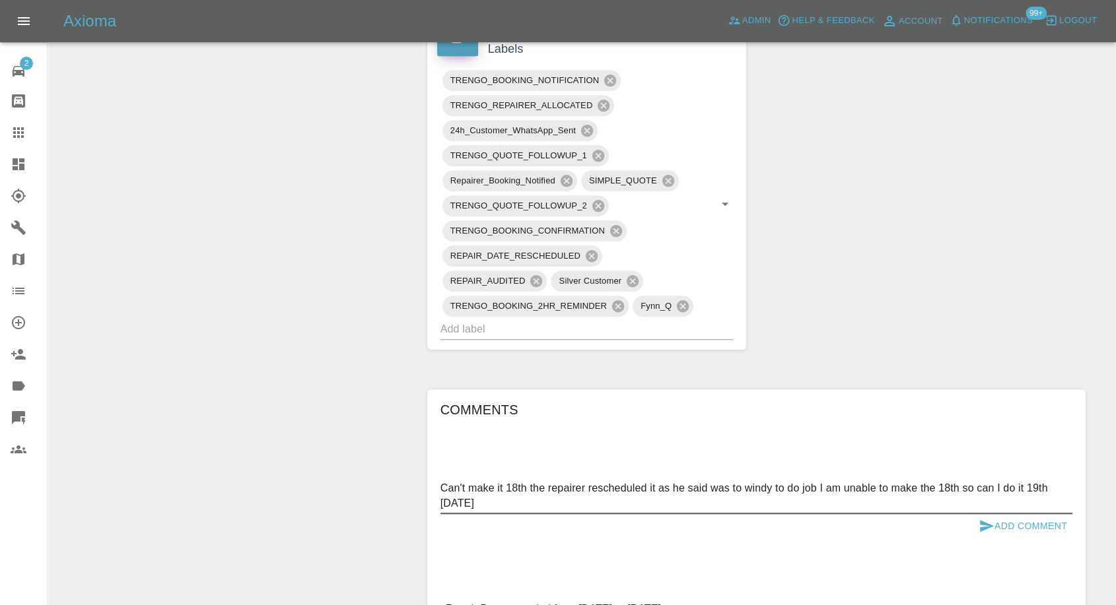
type textarea "Can't make it 18th the repairer rescheduled it as he said was to windy to do jo…"
click at [983, 518] on icon "submit" at bounding box center [986, 526] width 16 height 16
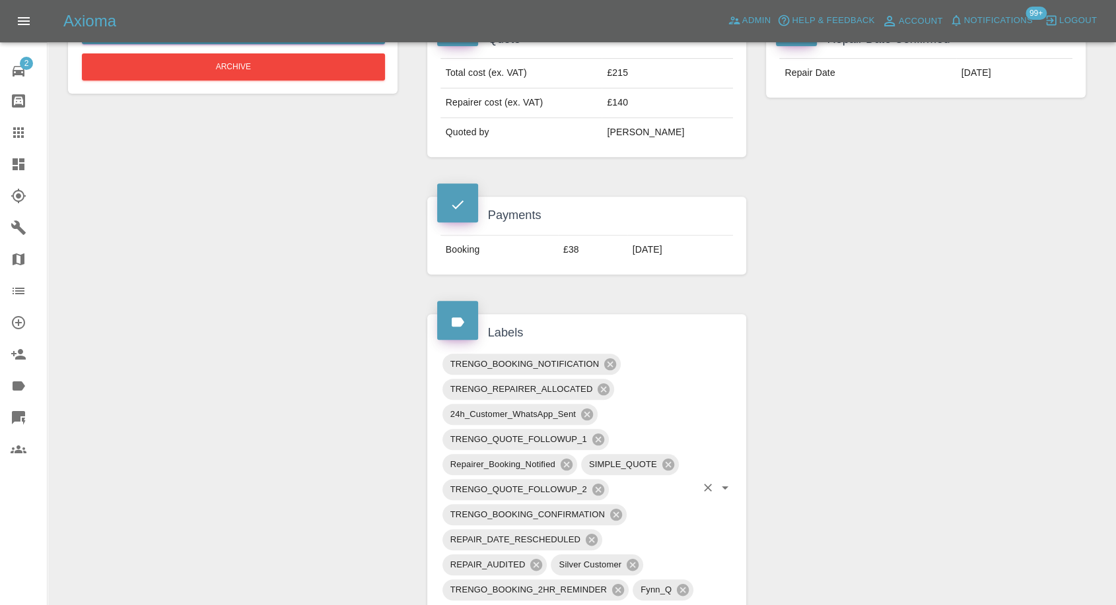
scroll to position [513, 0]
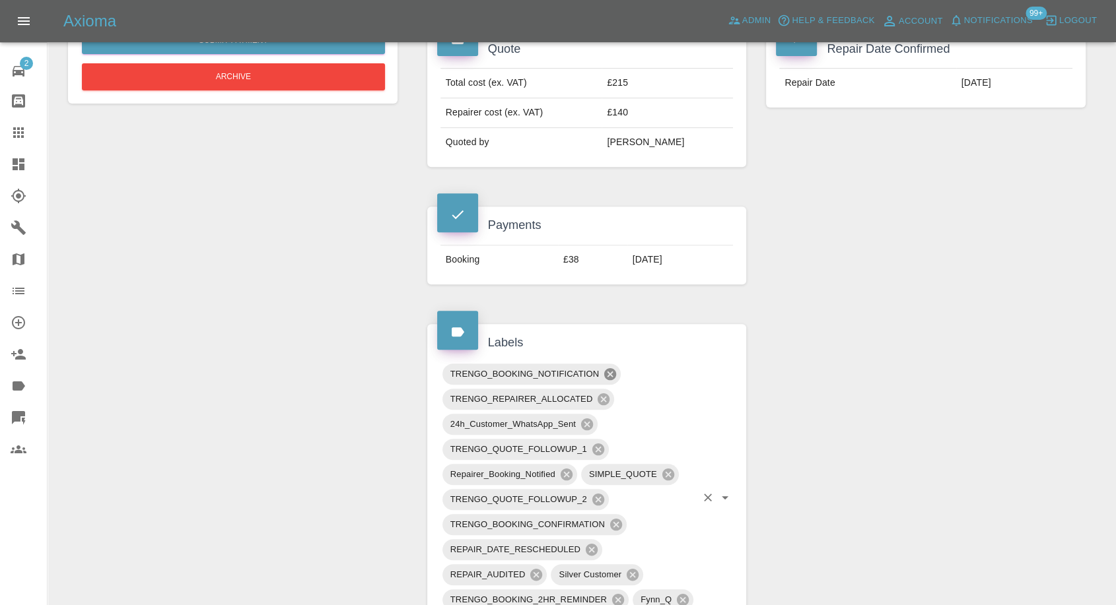
click at [607, 368] on icon at bounding box center [610, 374] width 12 height 12
click at [588, 419] on icon at bounding box center [587, 425] width 12 height 12
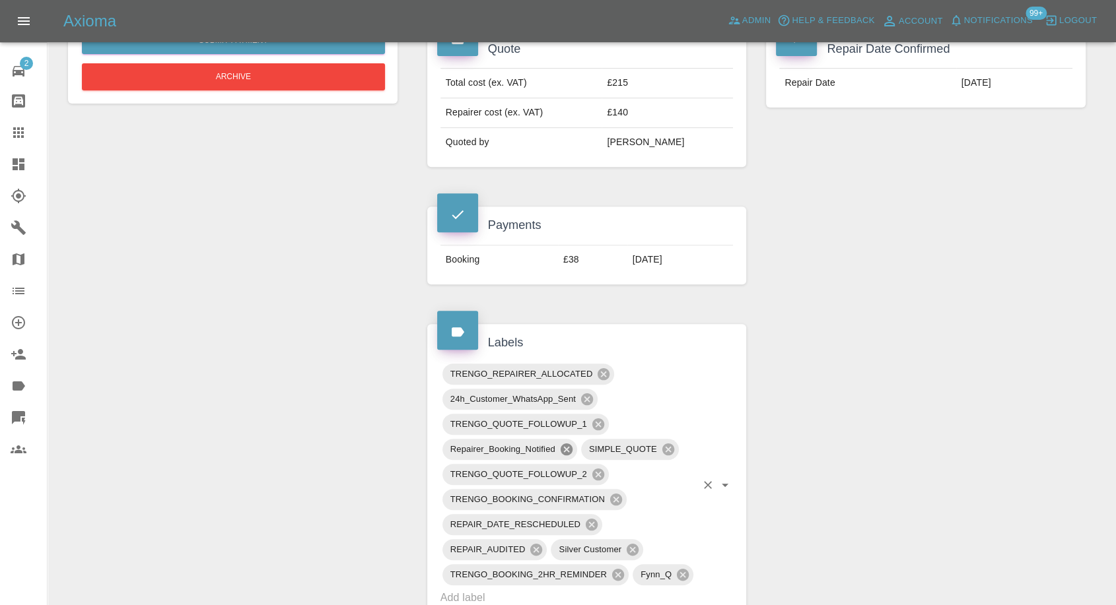
click at [566, 442] on icon at bounding box center [566, 449] width 15 height 15
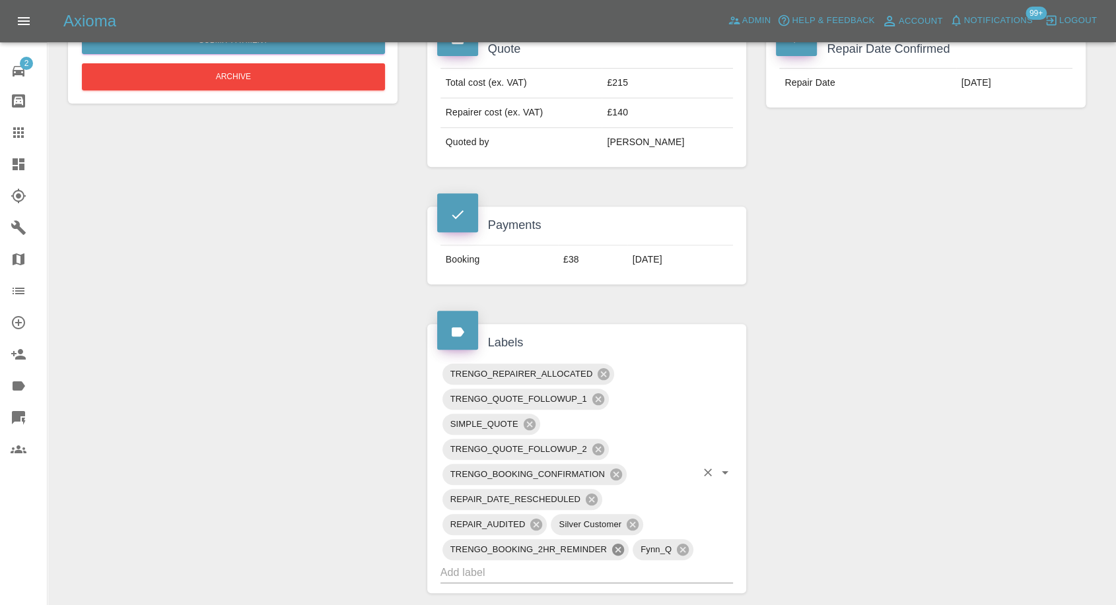
click at [617, 543] on icon at bounding box center [618, 550] width 15 height 15
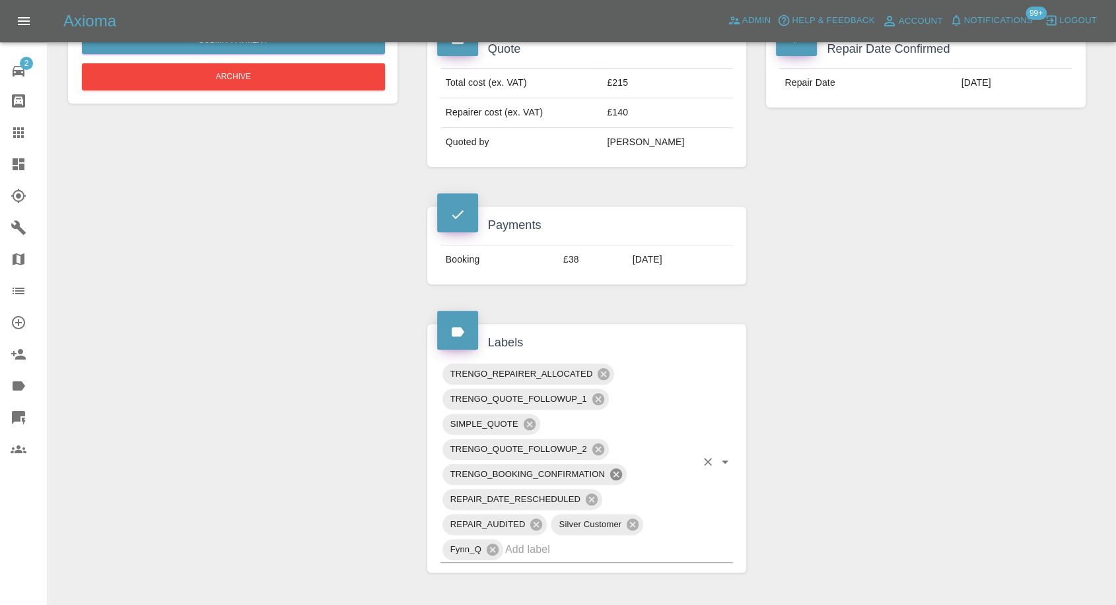
click at [617, 469] on icon at bounding box center [616, 475] width 12 height 12
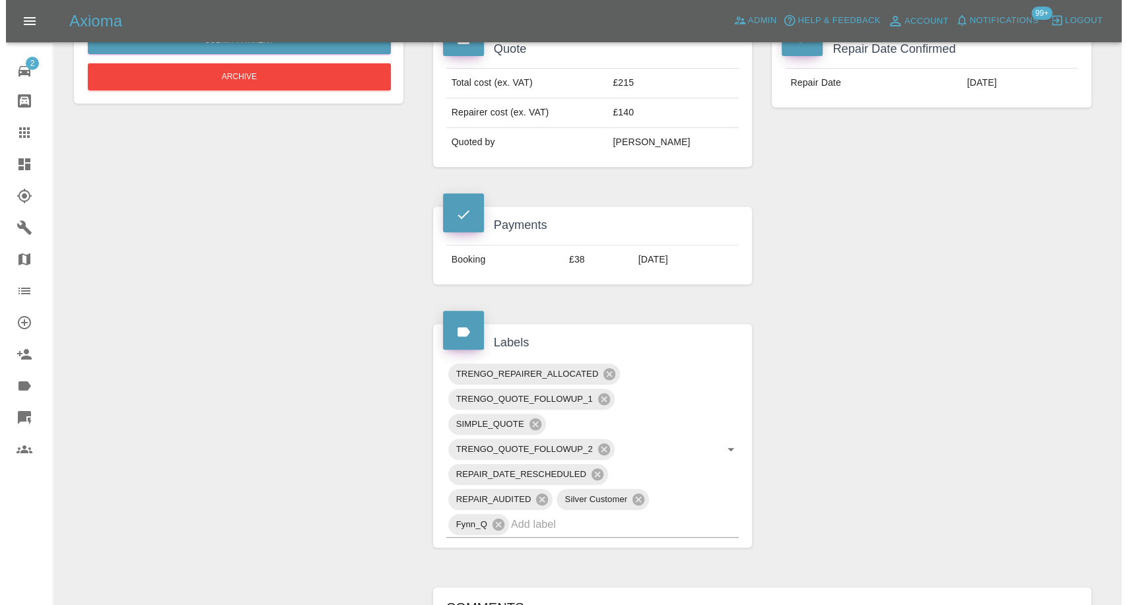
scroll to position [220, 0]
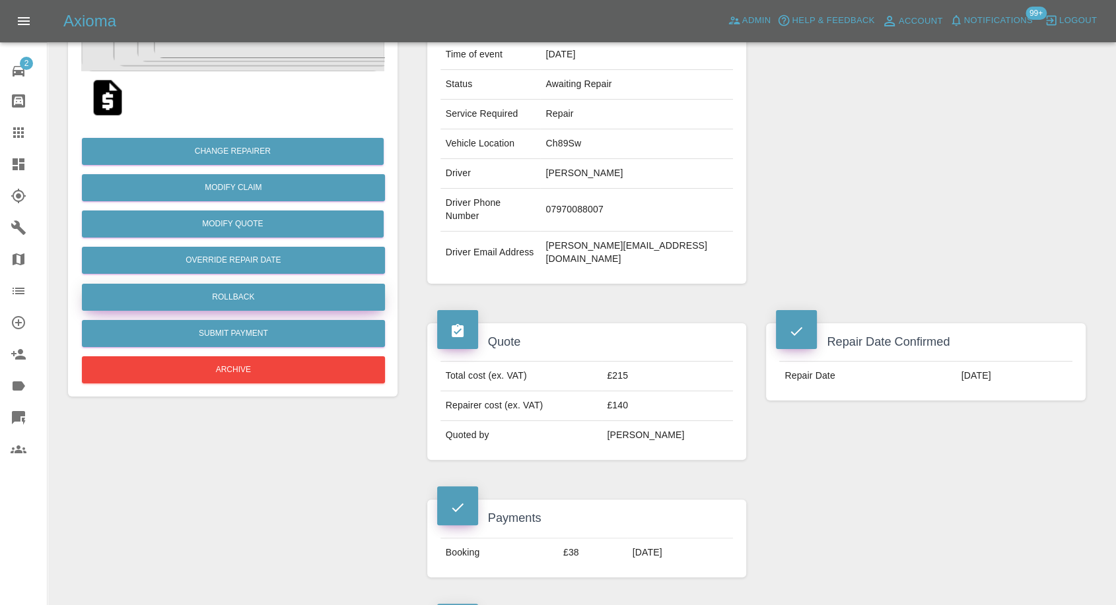
click at [222, 296] on button "Rollback" at bounding box center [233, 297] width 303 height 27
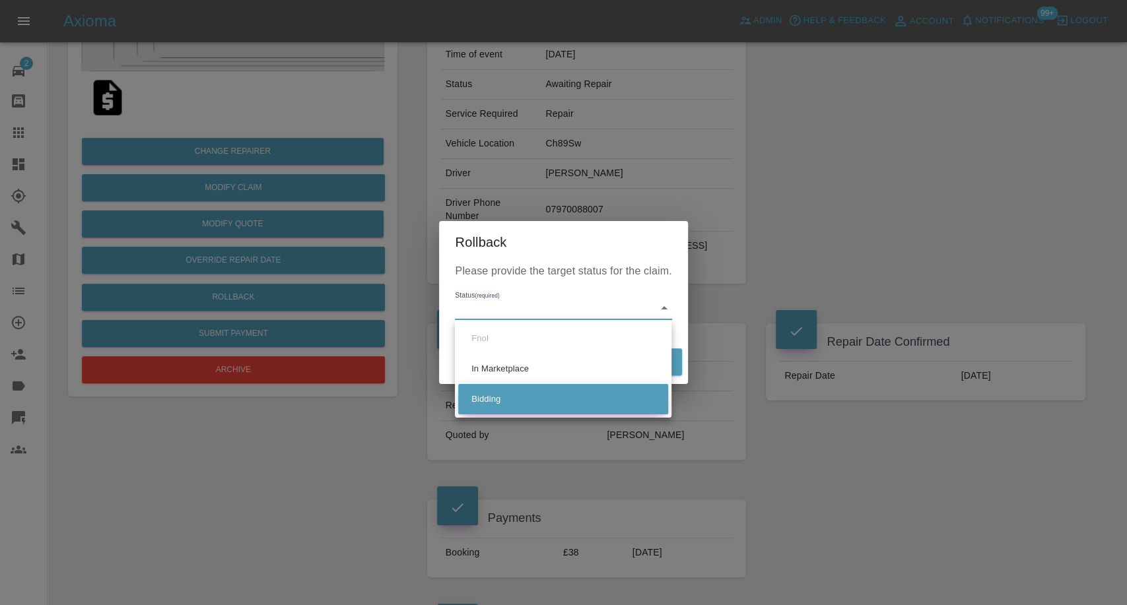
click at [493, 396] on li "Bidding" at bounding box center [563, 399] width 210 height 30
type input "bidding"
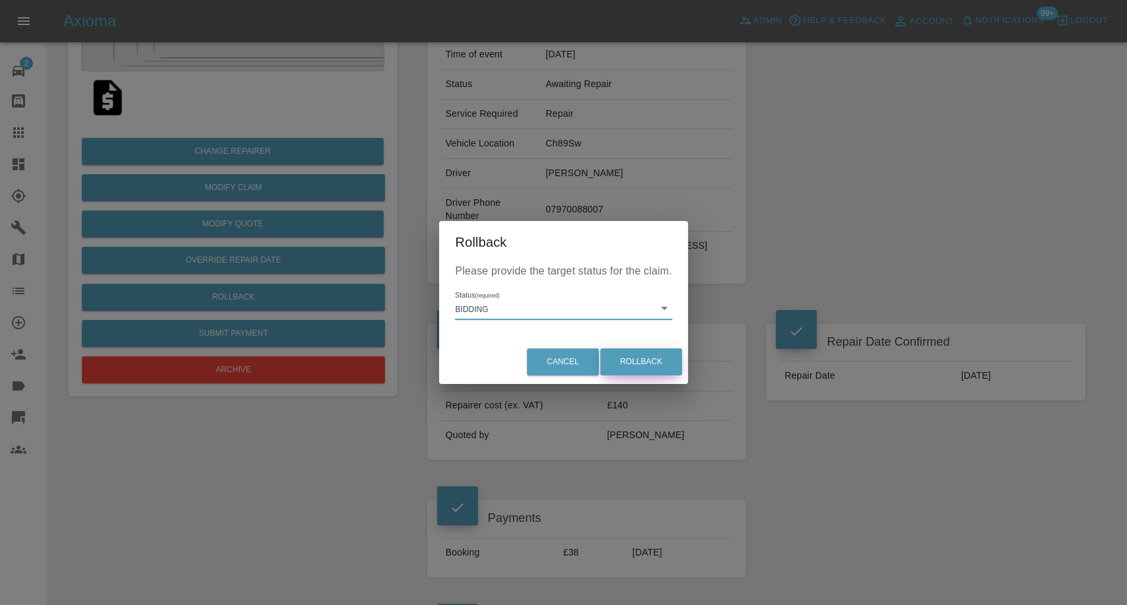
click at [638, 364] on button "Rollback" at bounding box center [641, 362] width 82 height 27
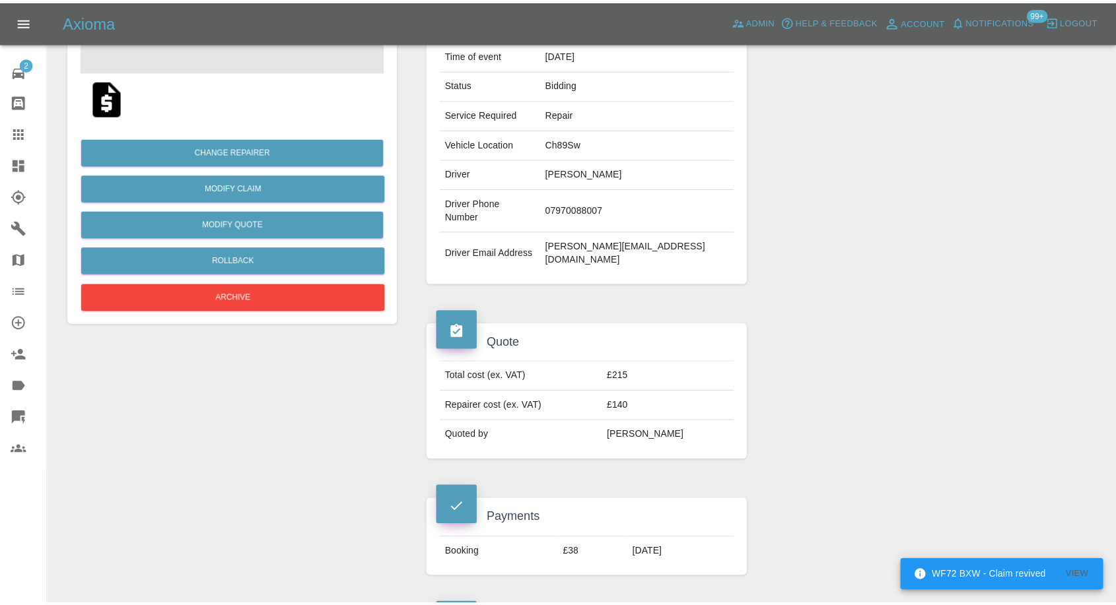
scroll to position [0, 0]
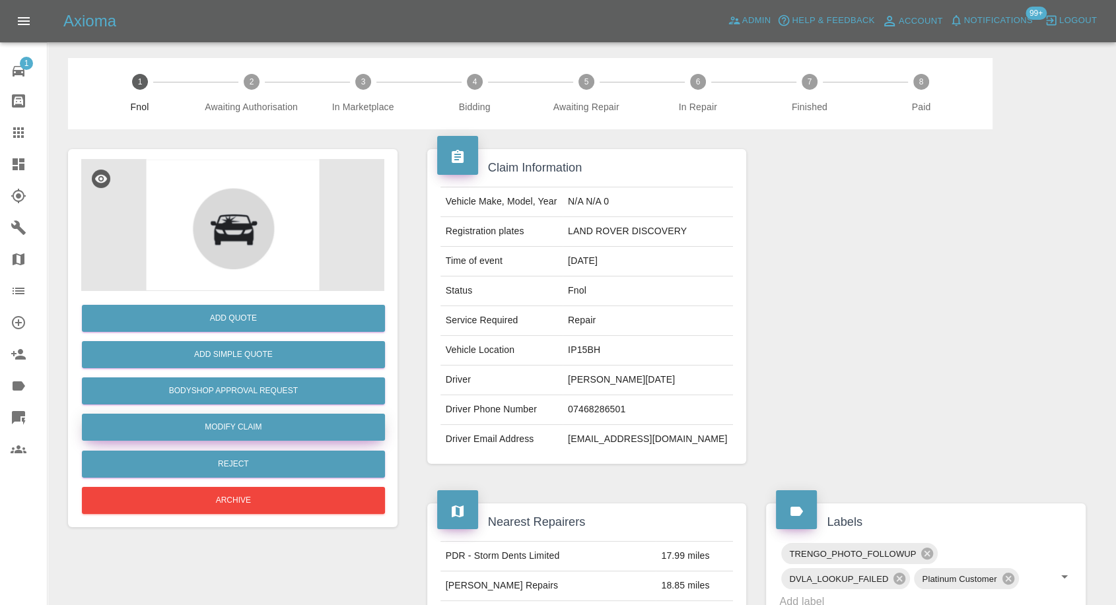
click at [241, 429] on link "Modify Claim" at bounding box center [233, 427] width 303 height 27
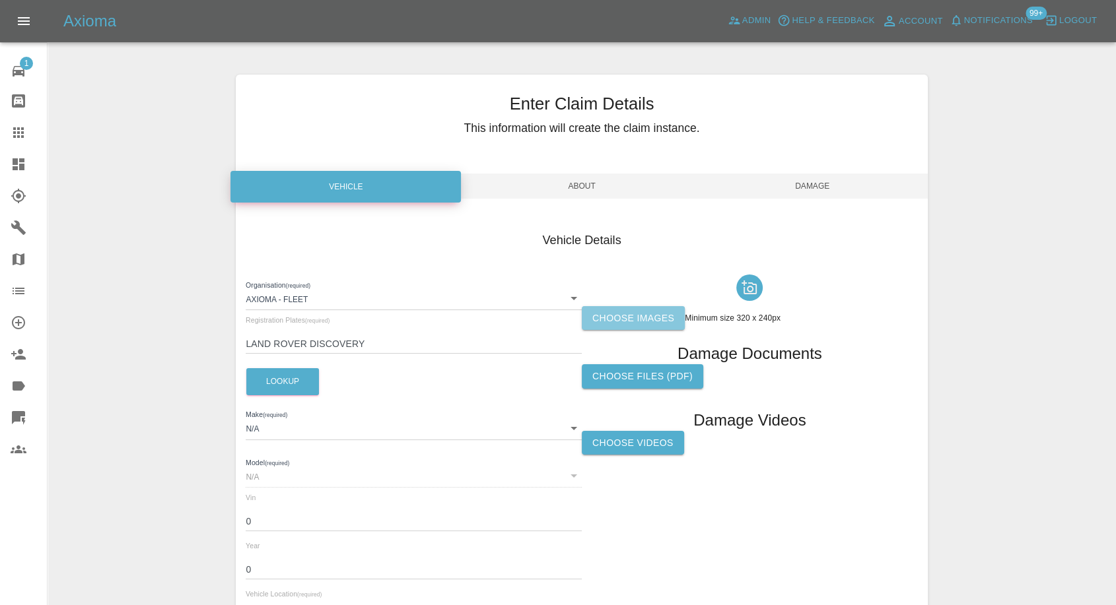
click at [615, 325] on label "Choose images" at bounding box center [633, 318] width 103 height 24
click at [0, 0] on input "Choose images" at bounding box center [0, 0] width 0 height 0
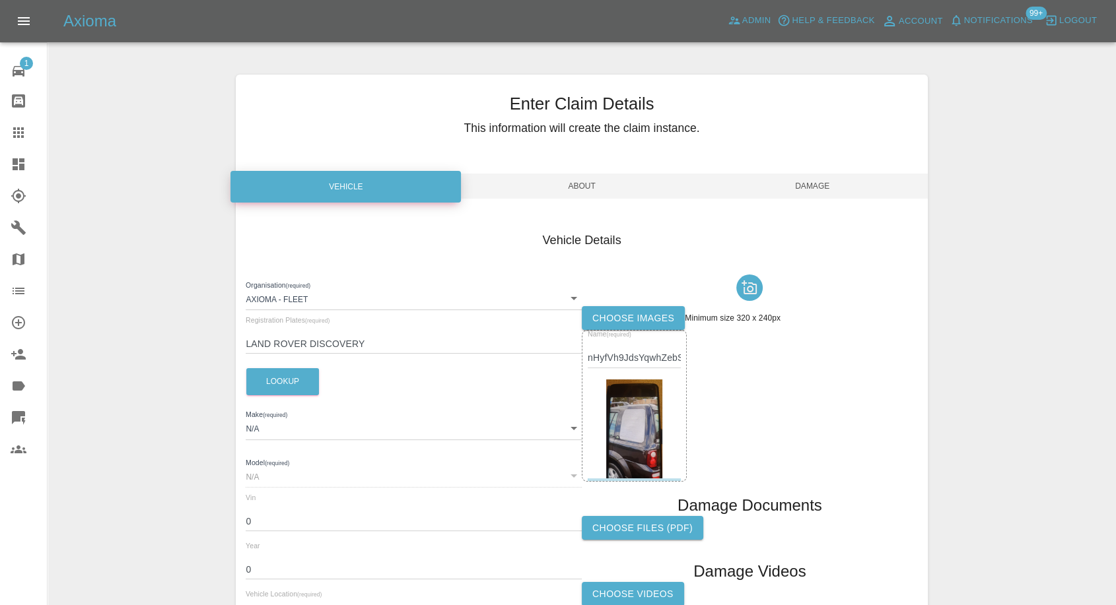
click at [824, 190] on span "Damage" at bounding box center [812, 186] width 230 height 25
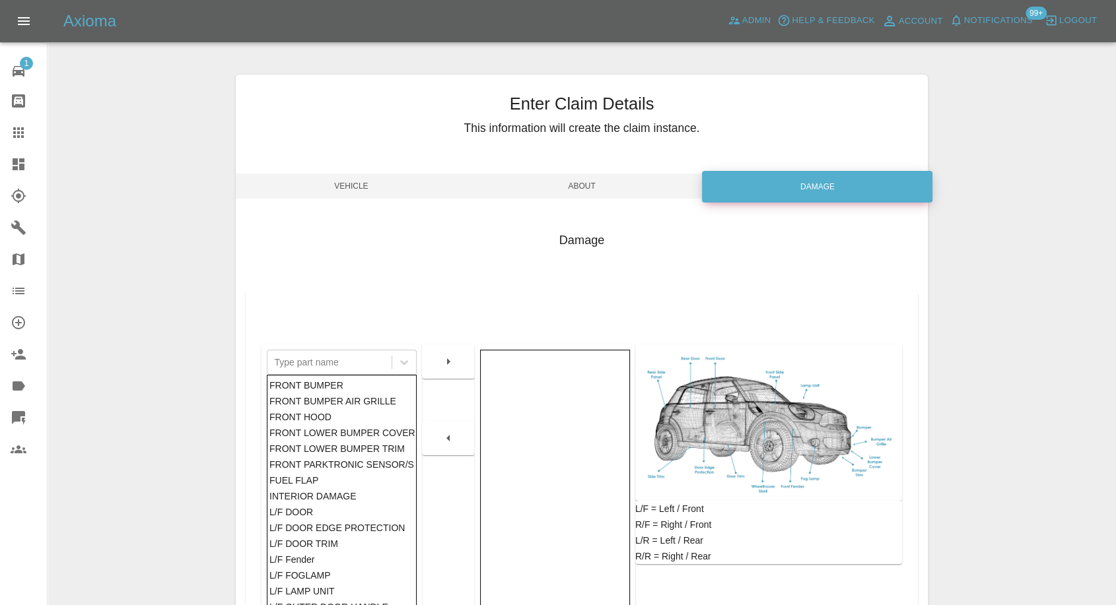
scroll to position [211, 0]
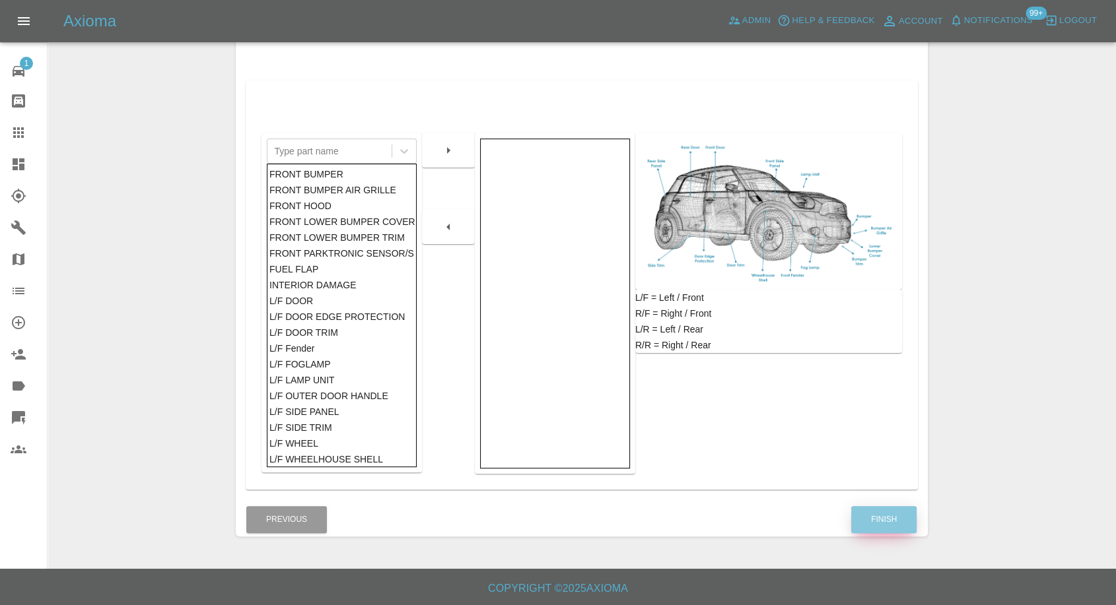
click at [866, 512] on button "Finish" at bounding box center [883, 519] width 65 height 27
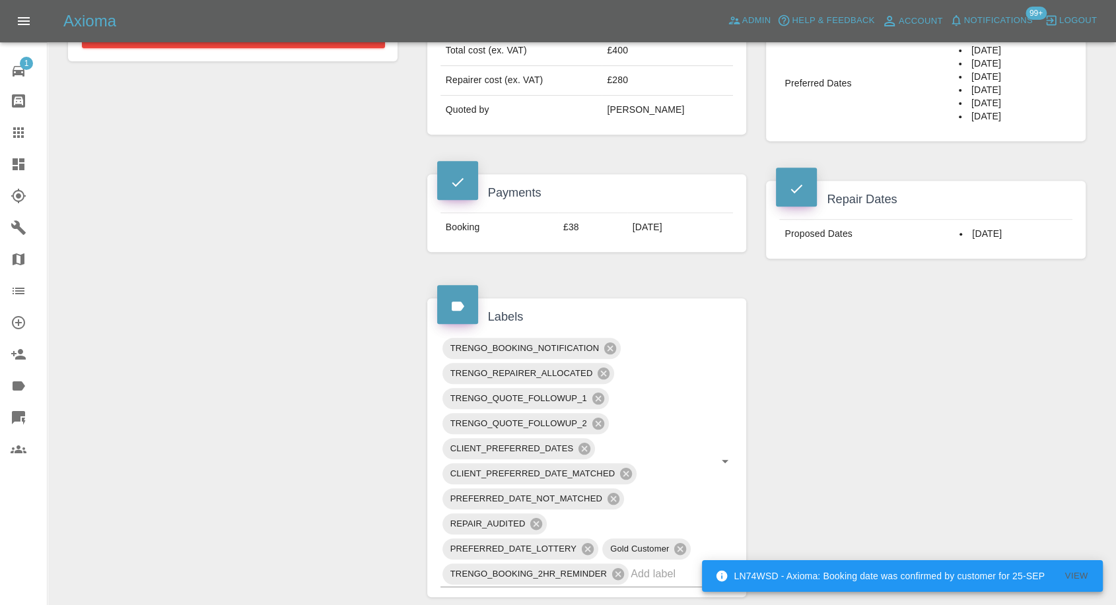
scroll to position [513, 0]
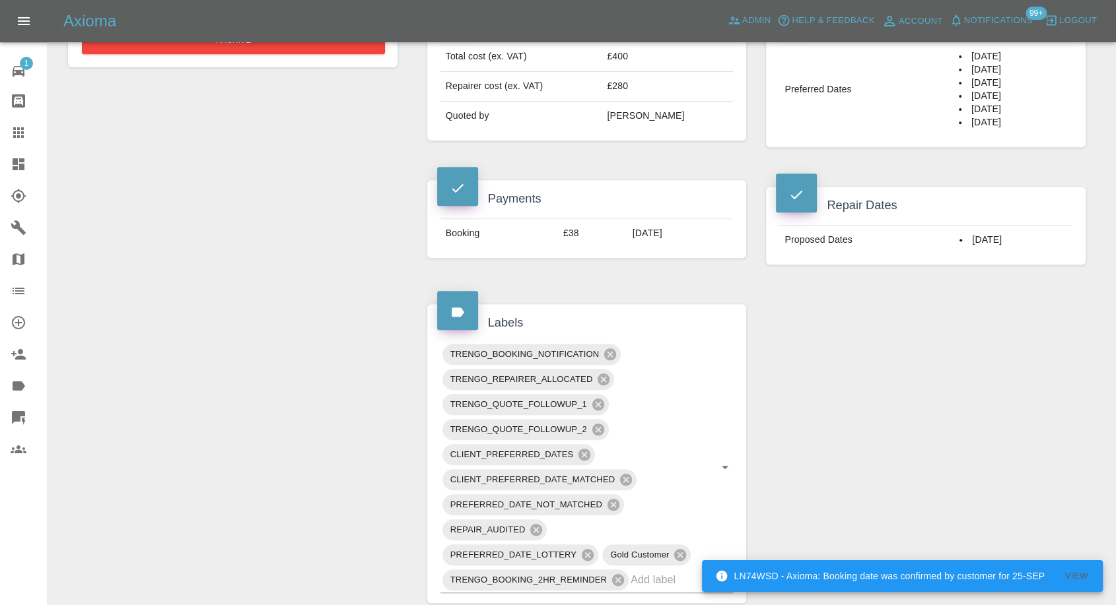
click at [786, 413] on div "Claim Information Vehicle Make, Model, Year VOLKSWAGEN T-ROC LIFE TSI 2022 Regi…" at bounding box center [756, 510] width 678 height 1788
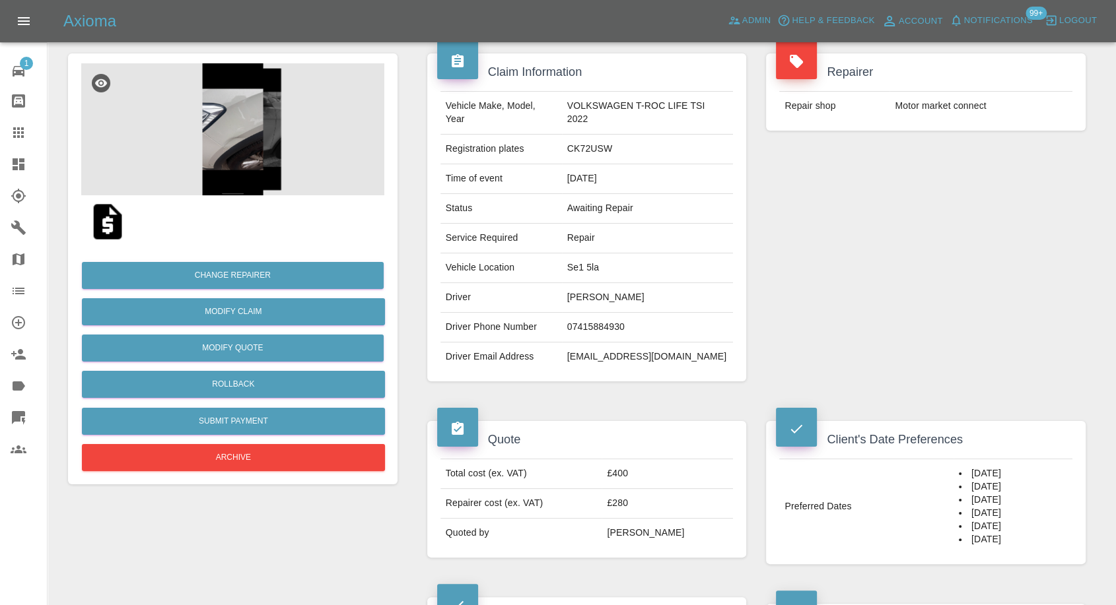
scroll to position [73, 0]
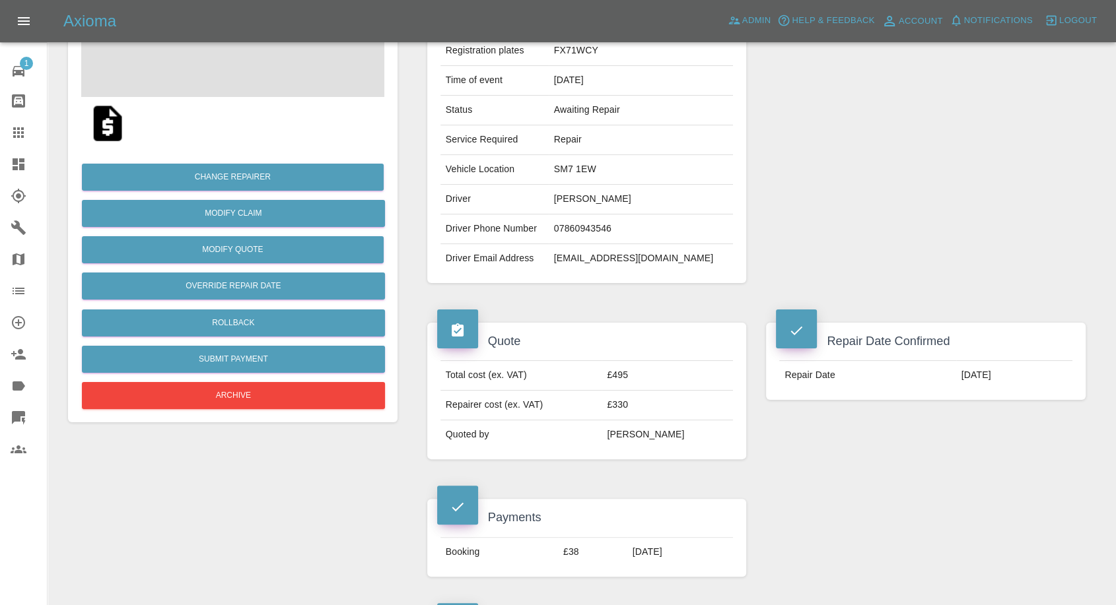
scroll to position [220, 0]
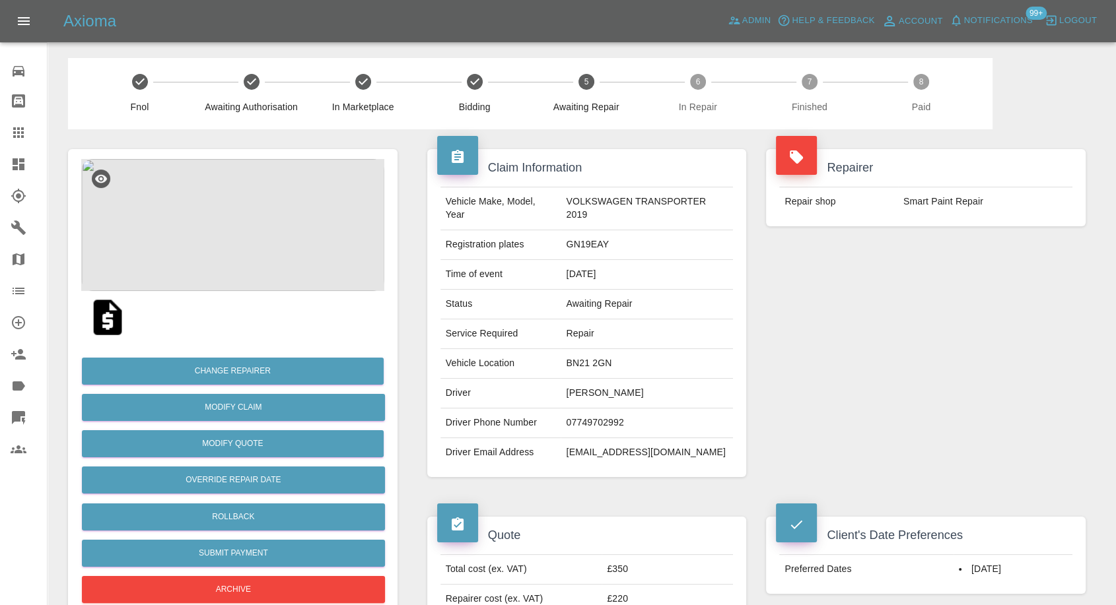
click at [586, 386] on td "adrian hillman" at bounding box center [647, 394] width 172 height 30
copy td "adrian hillman"
click at [608, 421] on td "07749702992" at bounding box center [647, 424] width 172 height 30
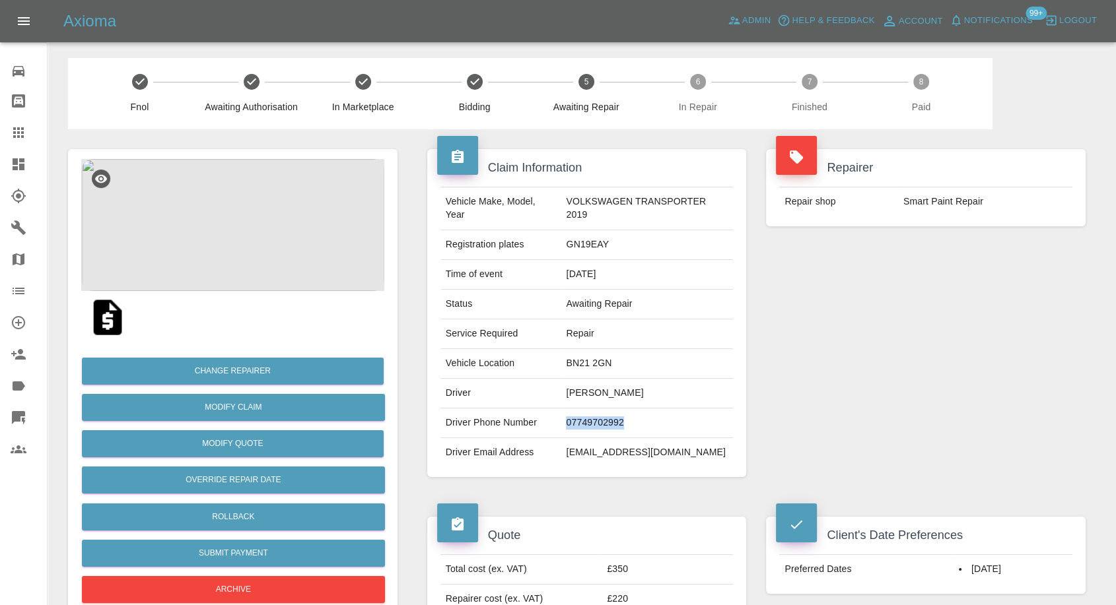
click at [608, 421] on td "07749702992" at bounding box center [647, 424] width 172 height 30
copy td "07749702992"
click at [813, 362] on div "Repairer Repair shop Smart Paint Repair" at bounding box center [925, 313] width 339 height 368
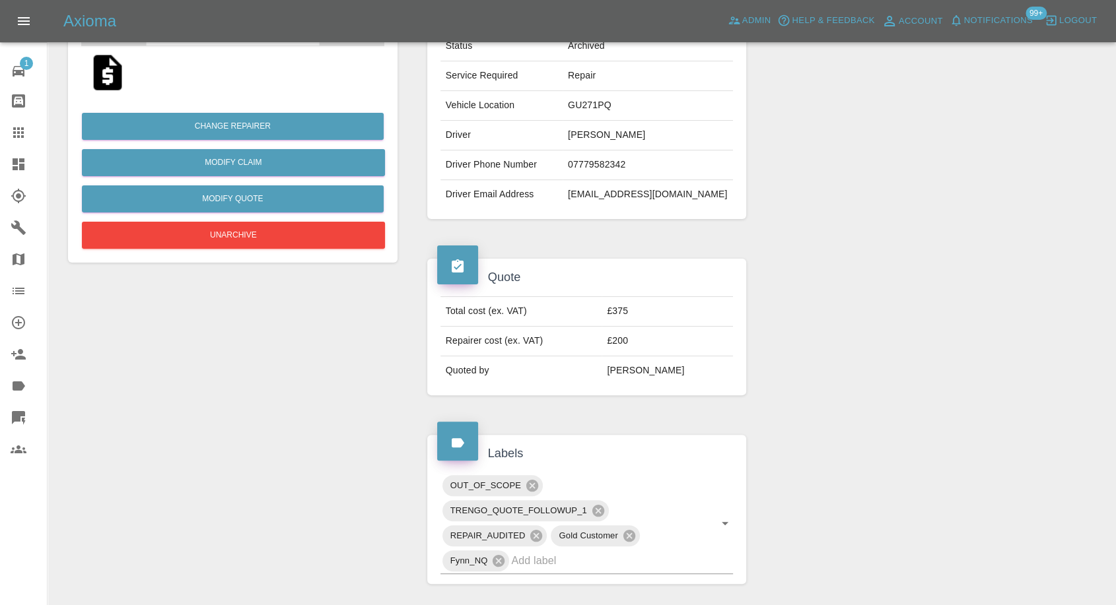
scroll to position [220, 0]
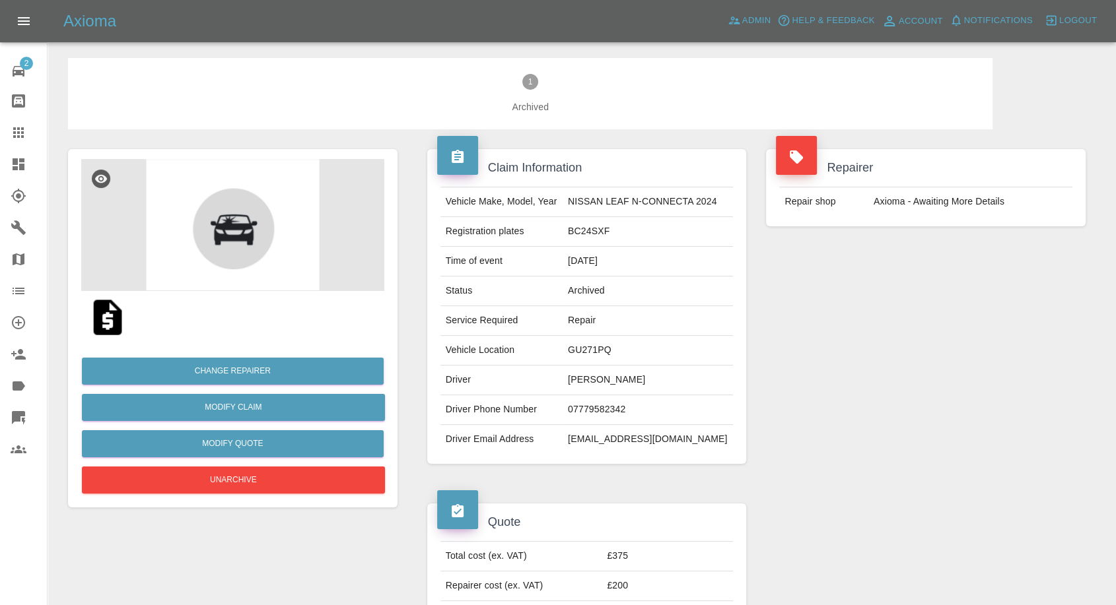
click at [583, 382] on td "[PERSON_NAME]" at bounding box center [648, 381] width 170 height 30
click at [583, 382] on td "Beth Farren" at bounding box center [648, 381] width 170 height 30
copy td "Beth Farren"
click at [613, 407] on td "07779582342" at bounding box center [648, 410] width 170 height 30
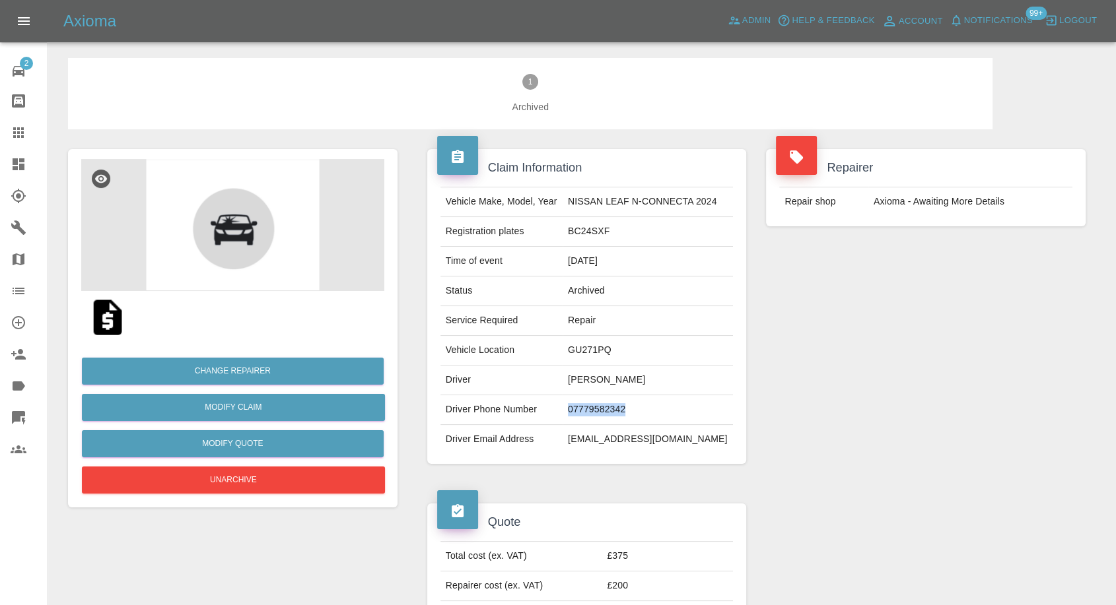
click at [613, 407] on td "07779582342" at bounding box center [648, 410] width 170 height 30
copy td "07779582342"
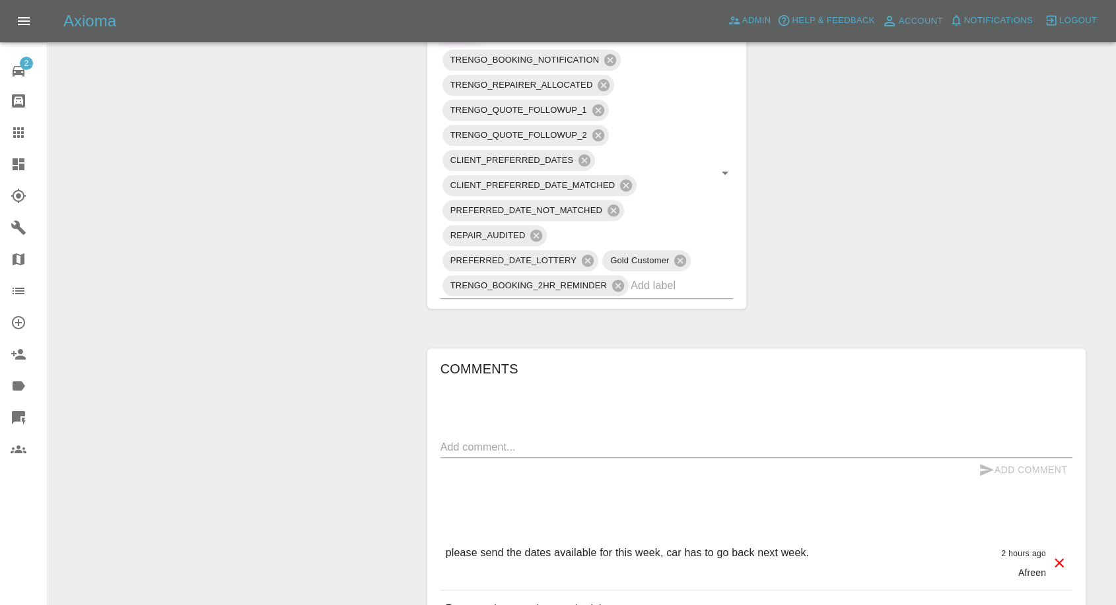
scroll to position [880, 0]
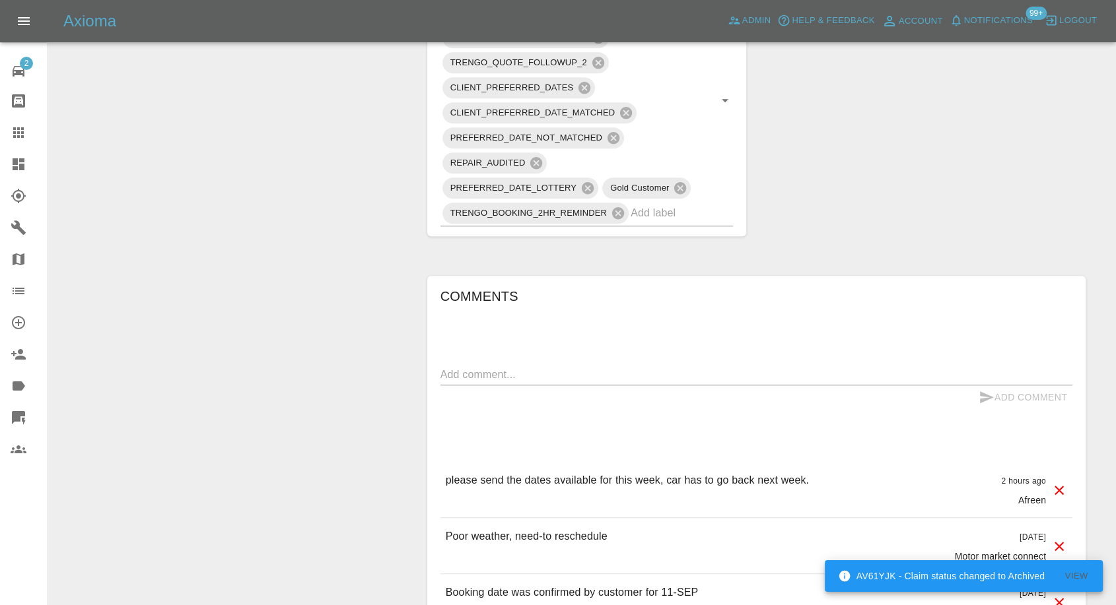
click at [529, 372] on textarea at bounding box center [756, 374] width 632 height 15
paste textarea "[STREET_ADDRESS]"
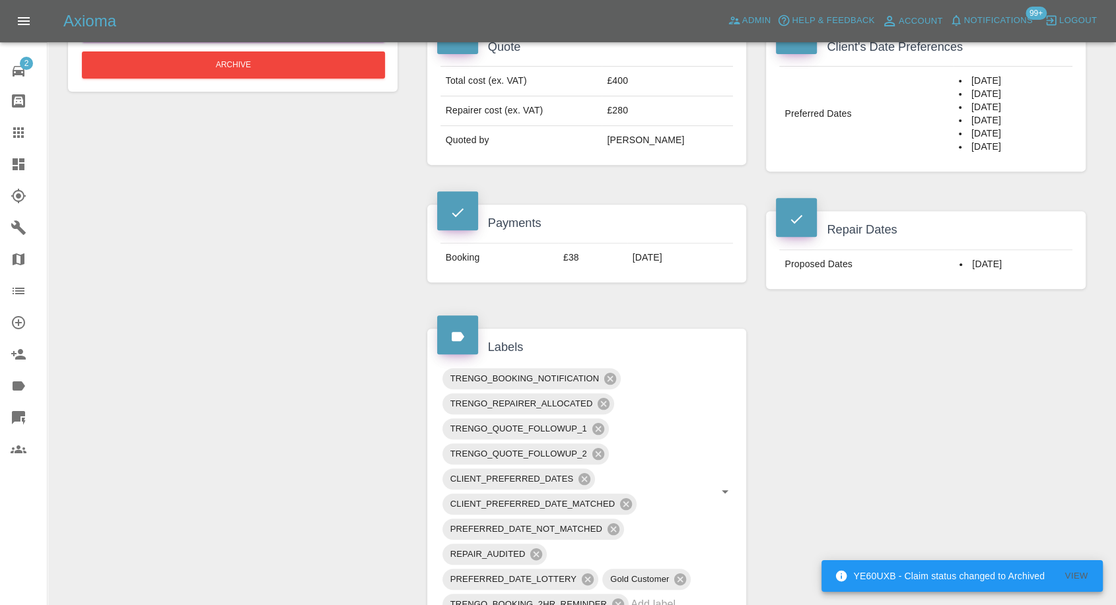
scroll to position [293, 0]
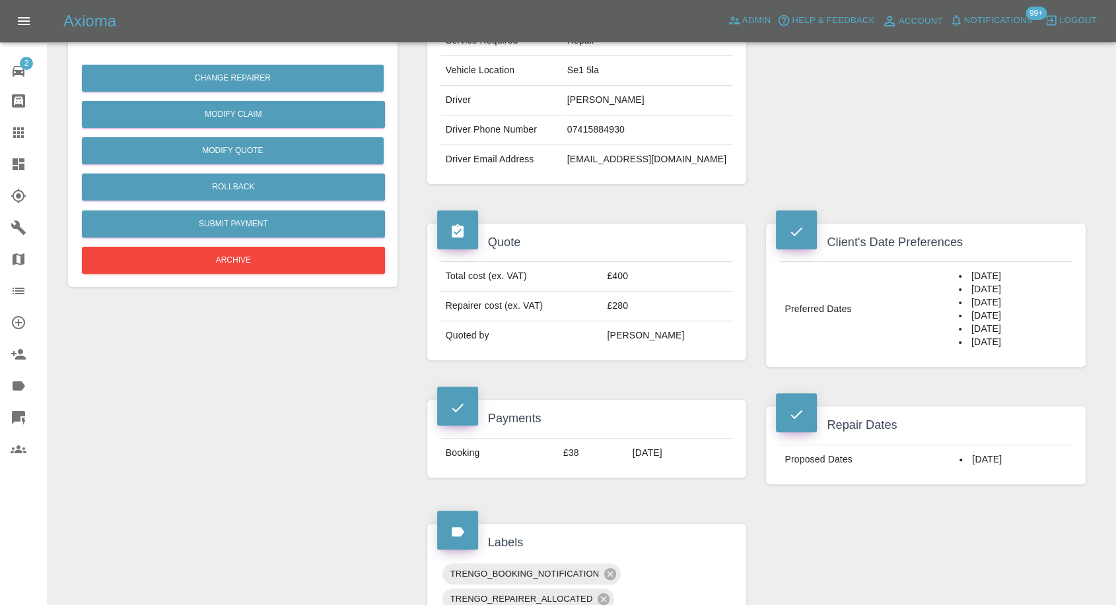
click at [581, 67] on td "Se1 5la" at bounding box center [648, 71] width 172 height 30
copy td "Se1 5la"
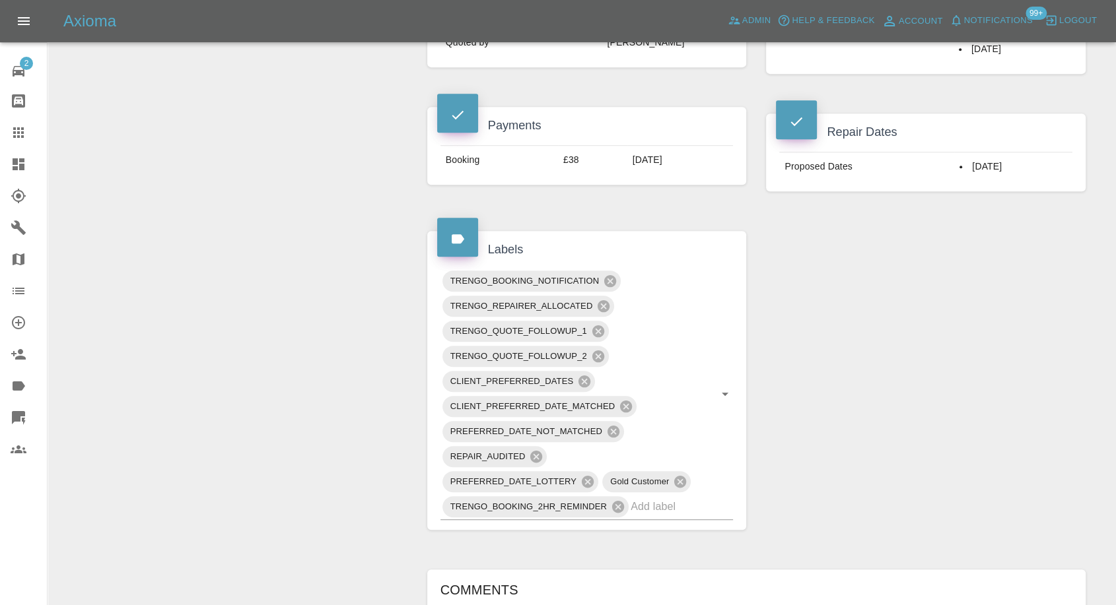
scroll to position [734, 0]
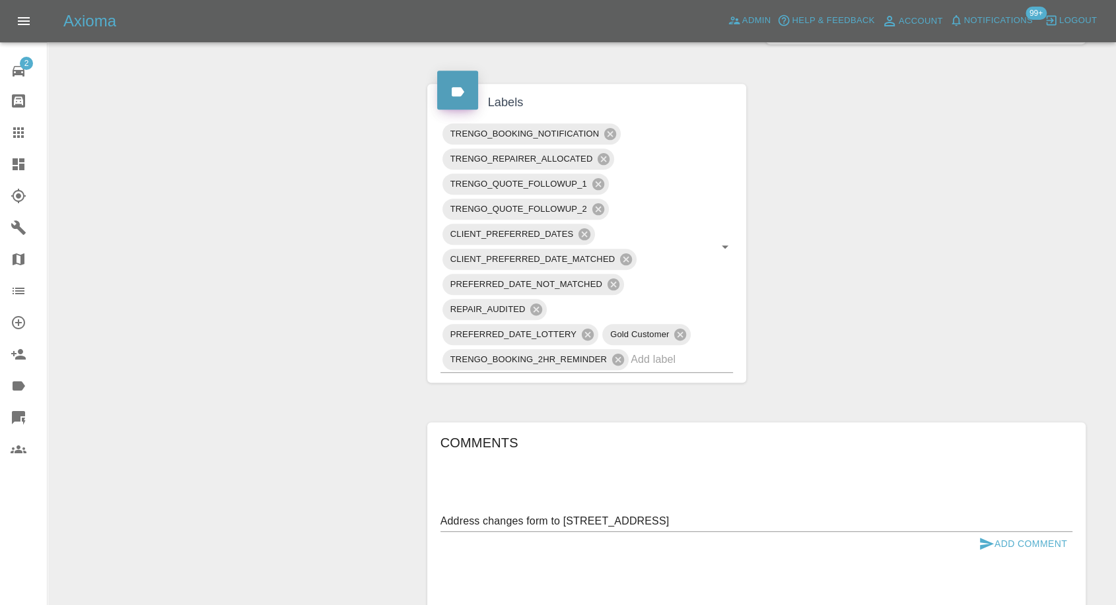
click at [549, 520] on textarea "Address changes form to 23 the avenue, ig10 4px" at bounding box center [756, 521] width 632 height 15
paste textarea "Se1 5la"
type textarea "Address changes form Se1 5la to 23 the avenue, ig10 4px"
click at [975, 544] on button "Add Comment" at bounding box center [1022, 544] width 99 height 24
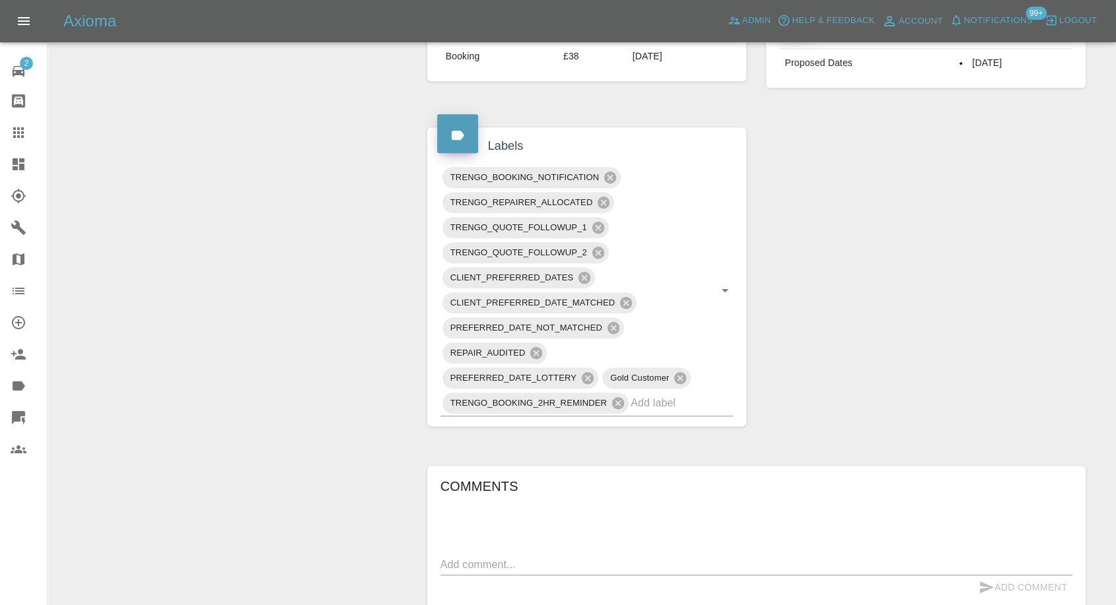
scroll to position [953, 0]
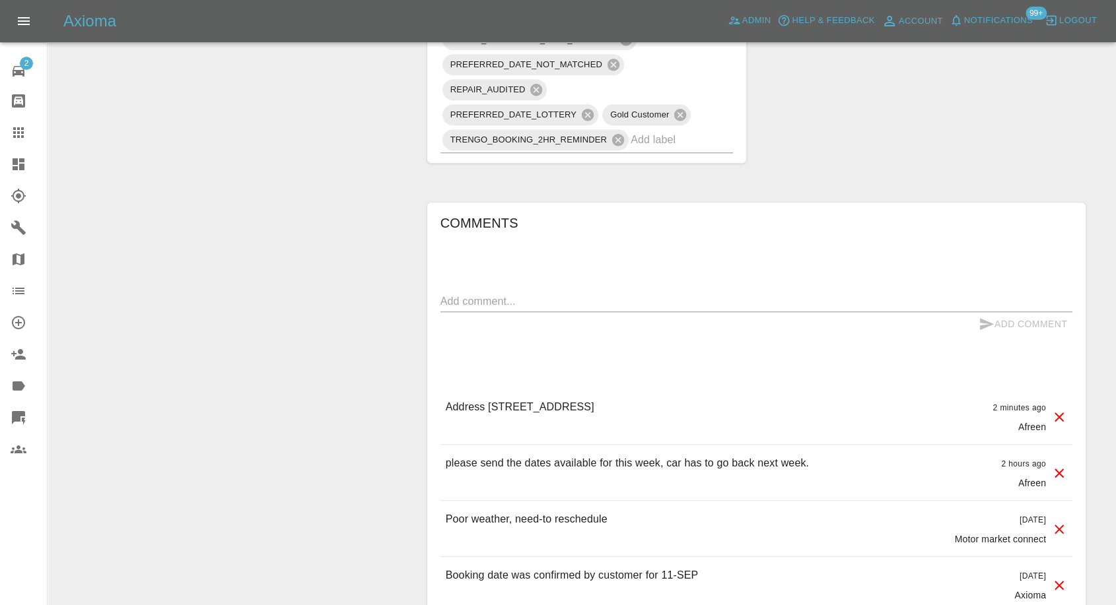
drag, startPoint x: 681, startPoint y: 408, endPoint x: 728, endPoint y: 409, distance: 46.9
click at [728, 409] on div "Address changes form Se1 5la to 23 the avenue, ig10 4px 2 minutes ago Afreen" at bounding box center [756, 416] width 632 height 55
copy p "ig10 4px"
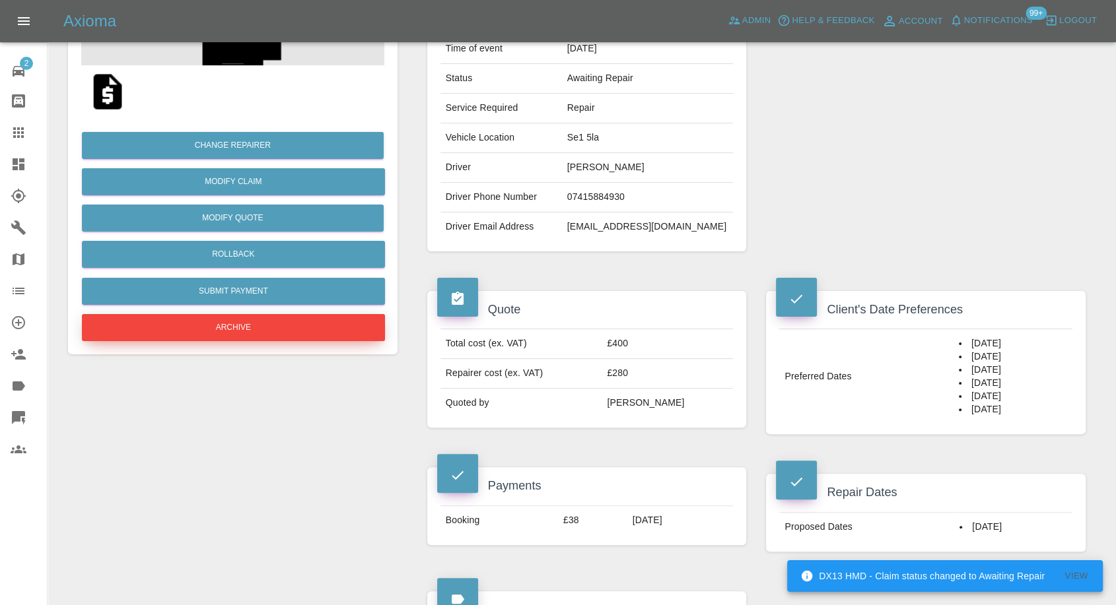
scroll to position [220, 0]
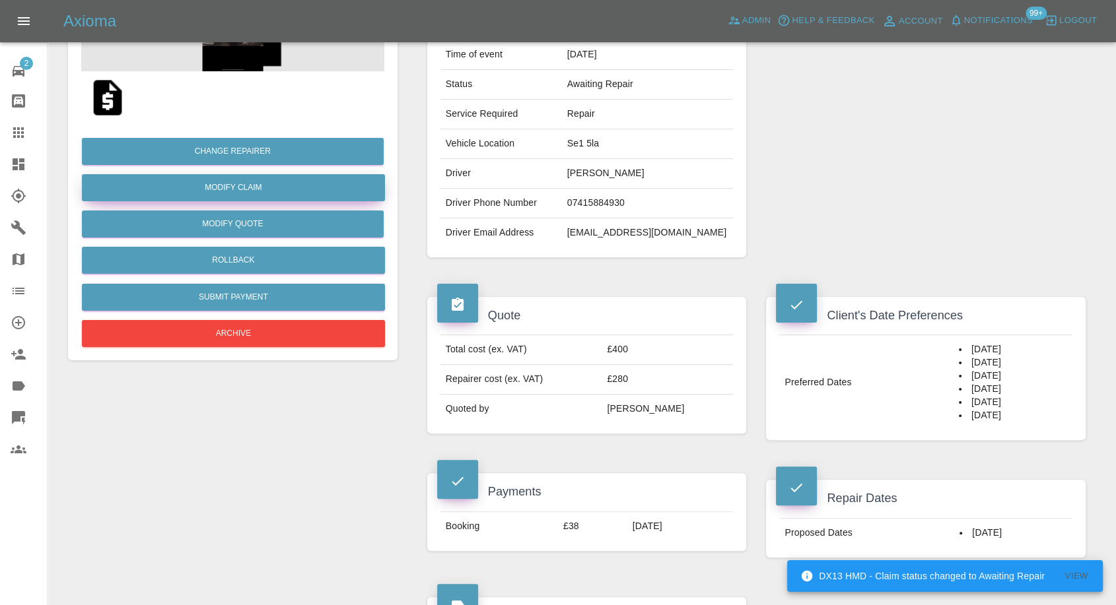
click at [254, 196] on link "Modify Claim" at bounding box center [233, 187] width 303 height 27
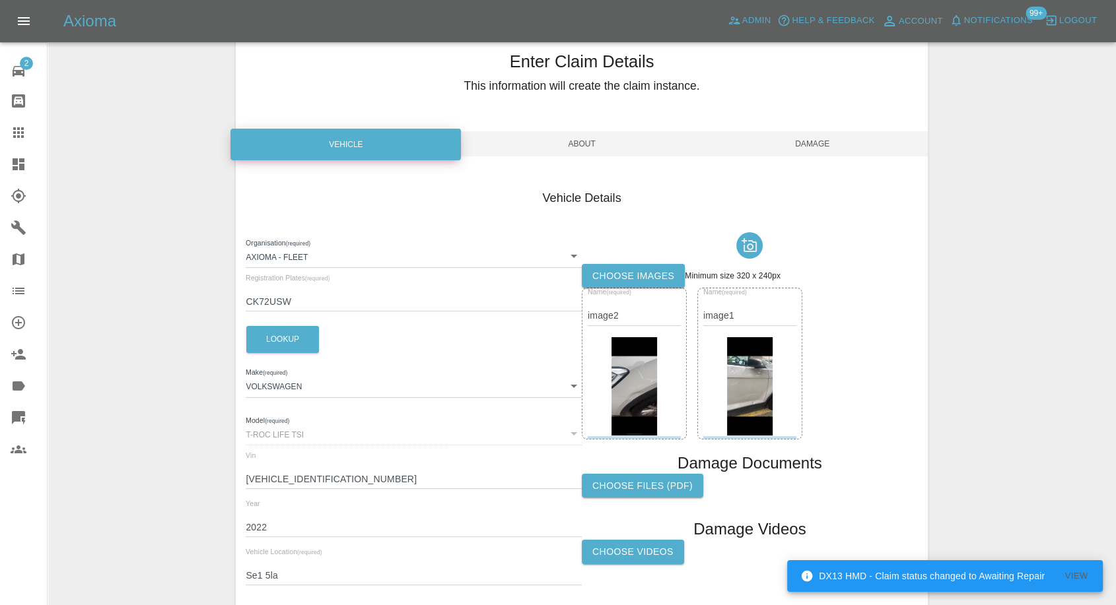
scroll to position [149, 0]
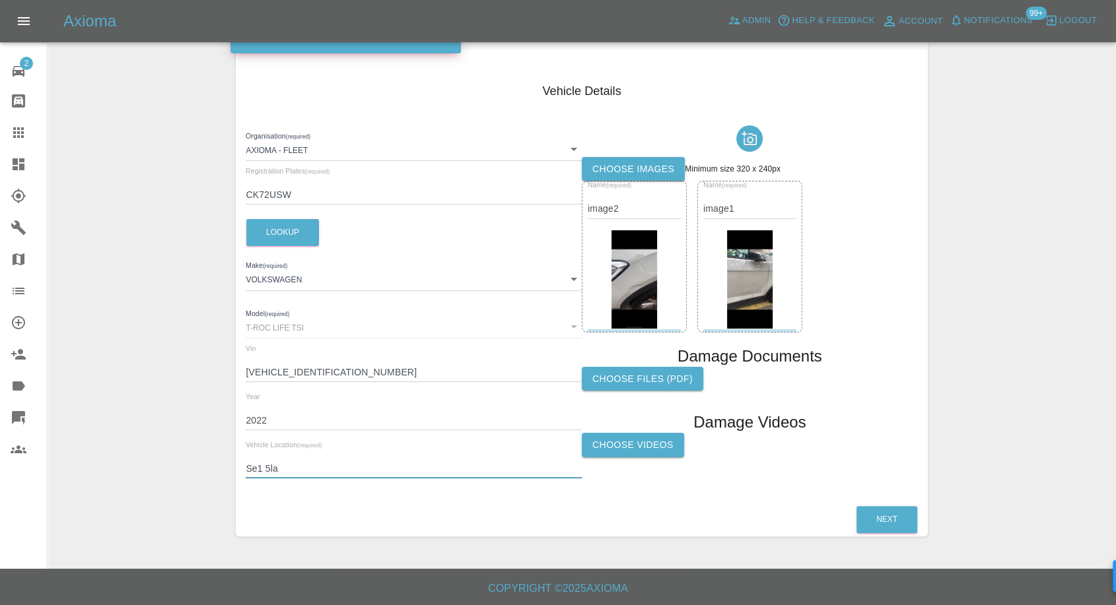
drag, startPoint x: 289, startPoint y: 461, endPoint x: 219, endPoint y: 471, distance: 70.0
click at [219, 471] on div "Enter Claim Details This information will create the claim instance. Vehicle Ab…" at bounding box center [581, 231] width 1067 height 644
paste input "ig10 4px"
drag, startPoint x: 281, startPoint y: 471, endPoint x: 178, endPoint y: 469, distance: 103.0
click at [181, 469] on div "Enter Claim Details This information will create the claim instance. Vehicle Ab…" at bounding box center [581, 231] width 1067 height 644
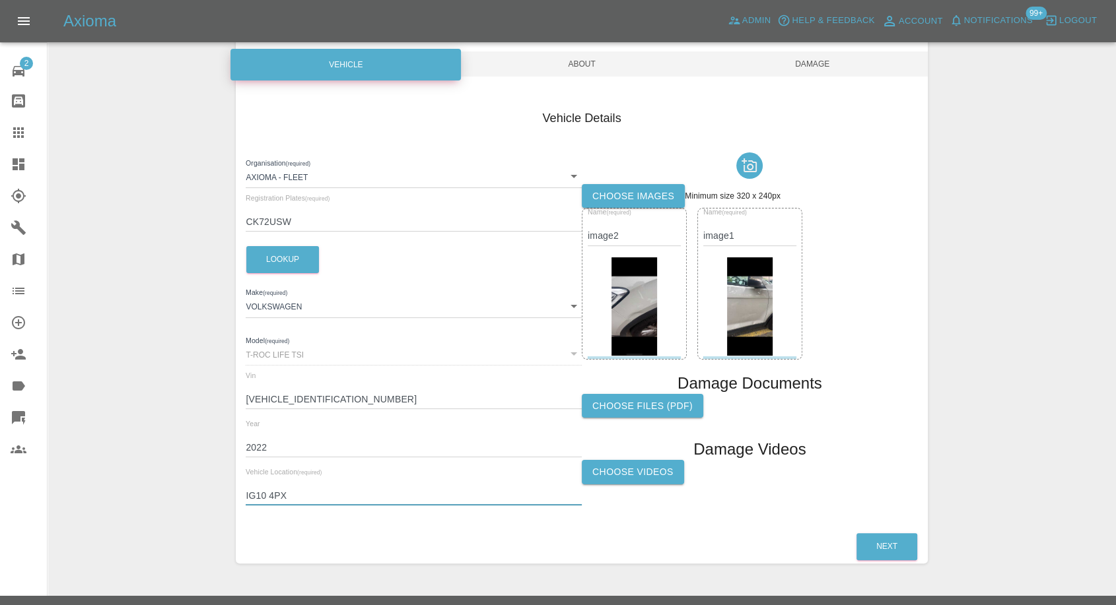
scroll to position [76, 0]
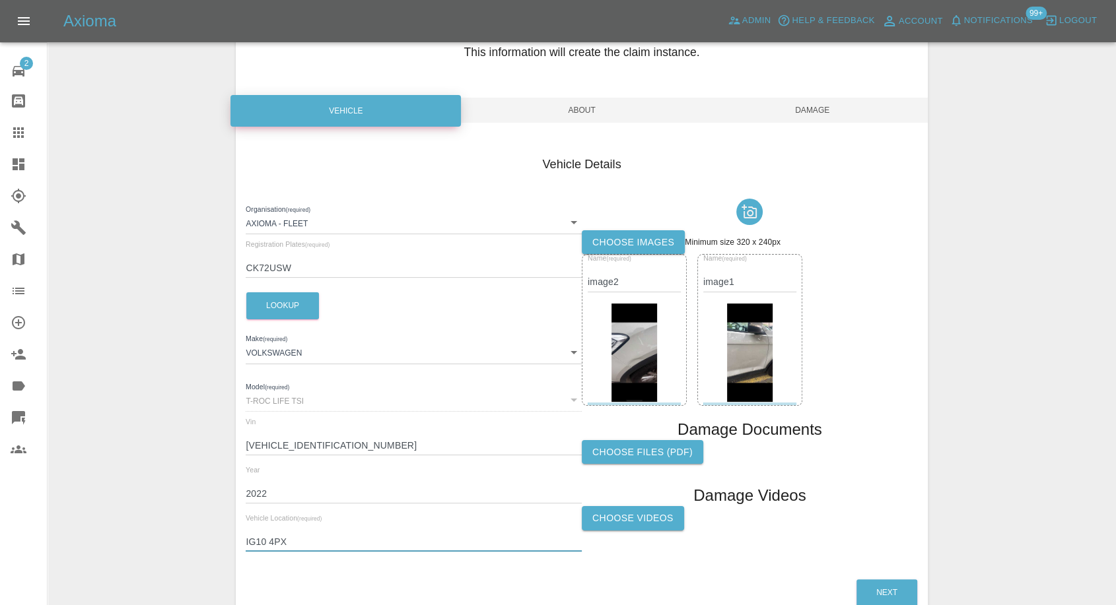
type input "IG10 4PX"
click at [817, 102] on span "Damage" at bounding box center [812, 110] width 230 height 25
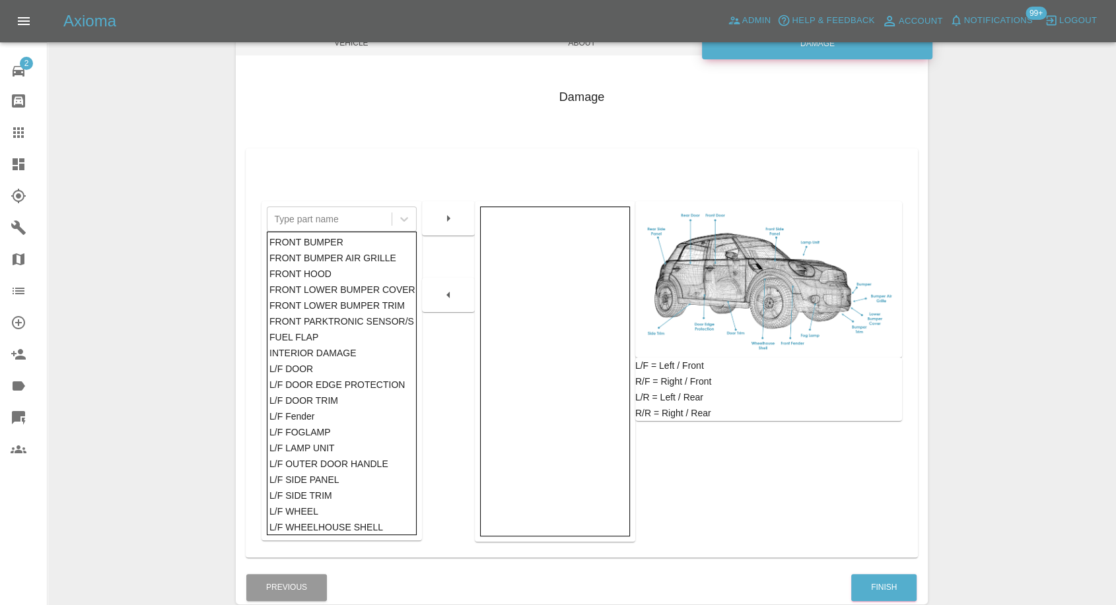
scroll to position [149, 0]
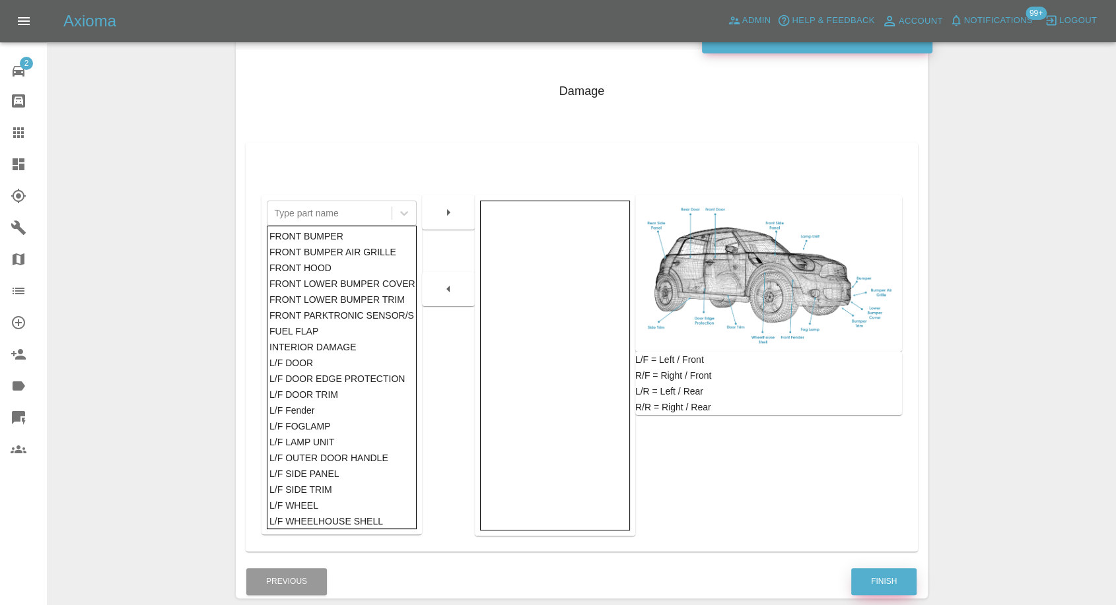
click at [866, 585] on button "Finish" at bounding box center [883, 581] width 65 height 27
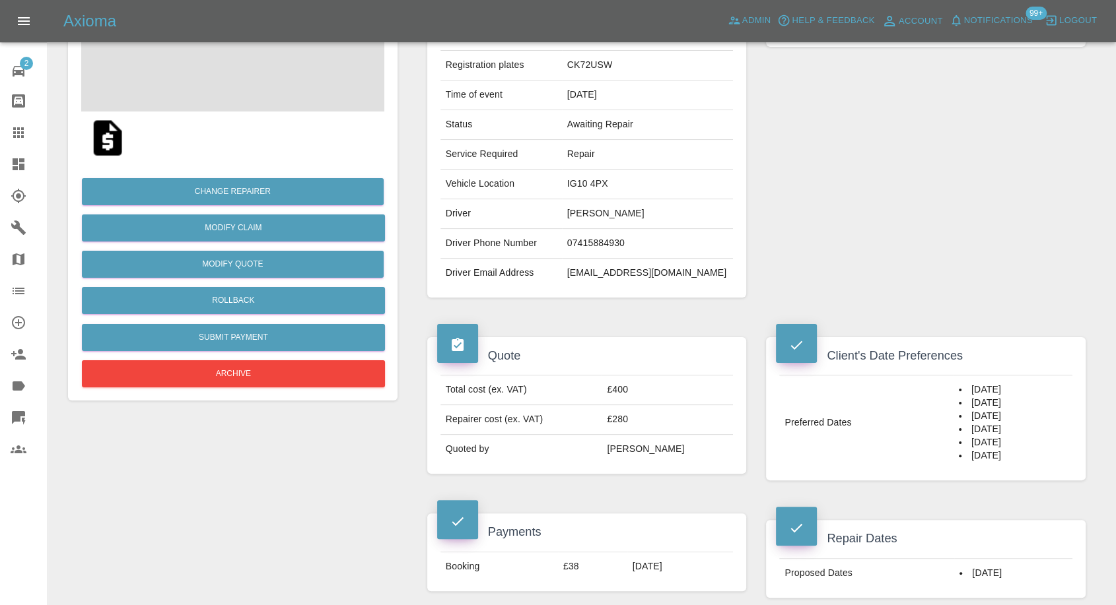
scroll to position [293, 0]
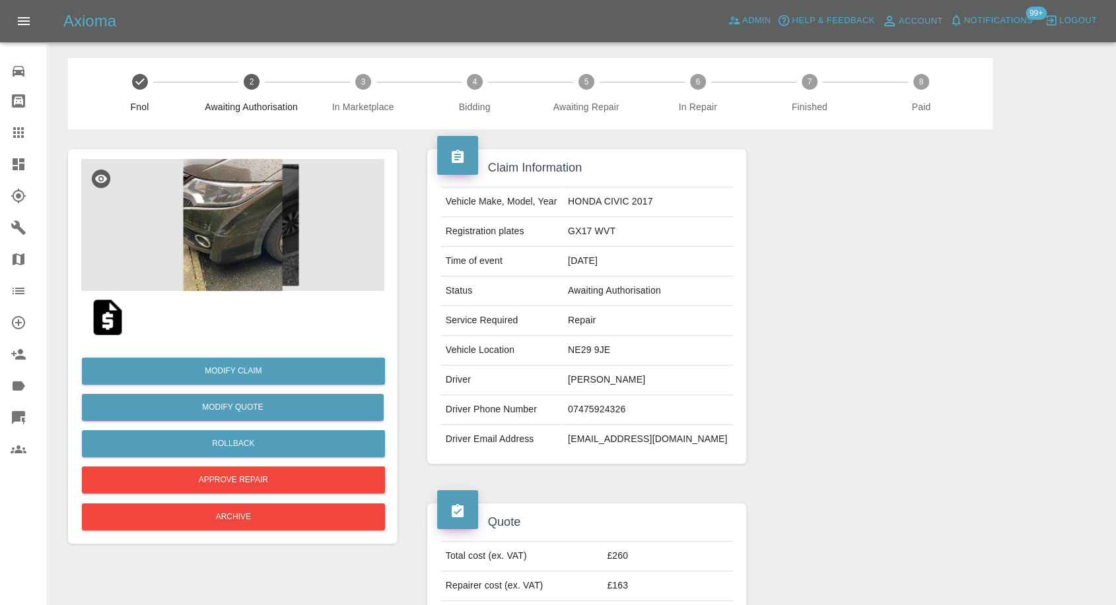
click at [215, 255] on img at bounding box center [232, 225] width 303 height 132
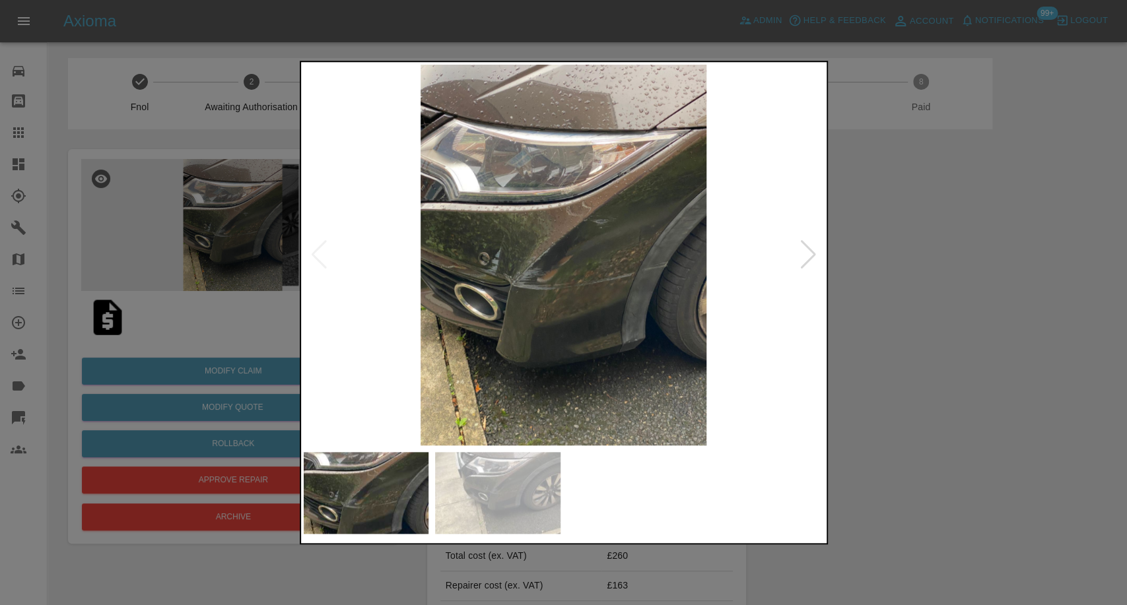
click at [489, 491] on img at bounding box center [497, 493] width 125 height 82
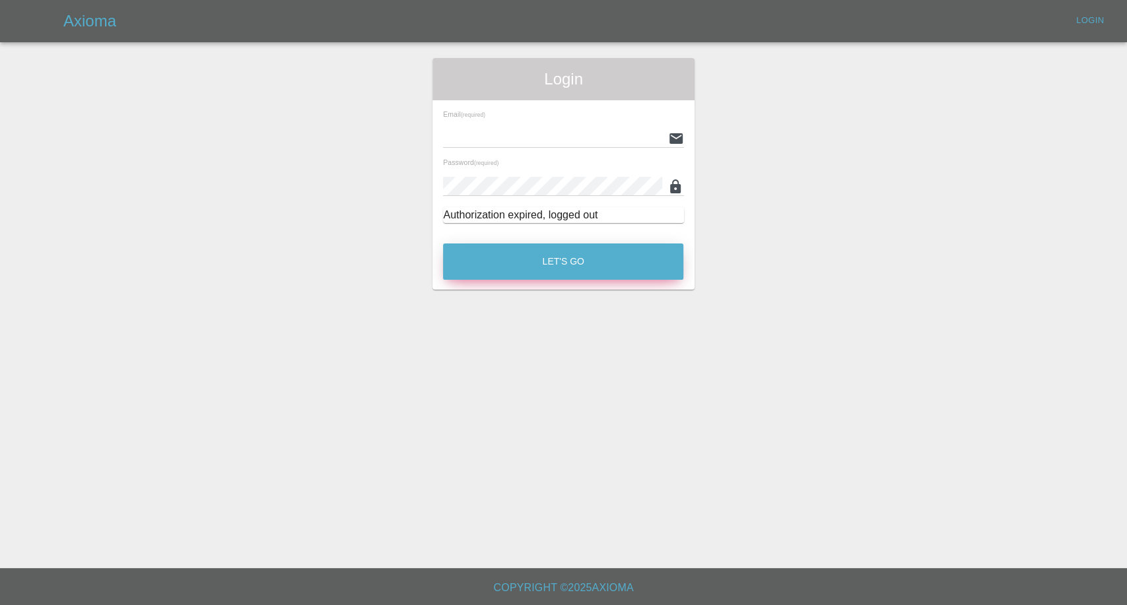
type input "afreen@axioma.co.uk"
click at [527, 271] on button "Let's Go" at bounding box center [563, 262] width 240 height 36
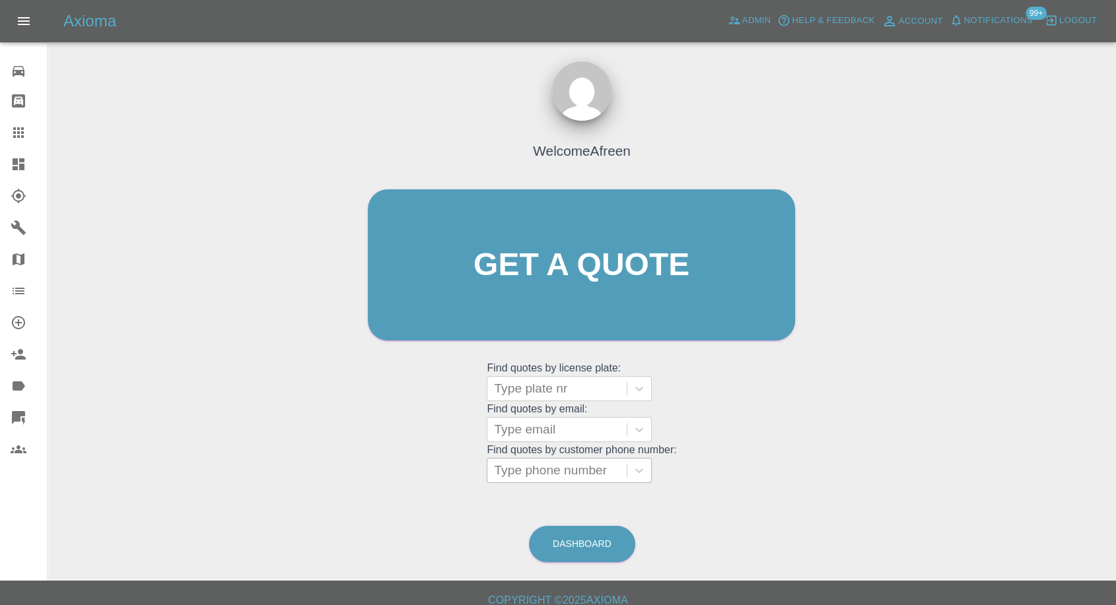
click at [533, 480] on div "Type phone number" at bounding box center [556, 471] width 139 height 24
paste input "+447404454648"
drag, startPoint x: 518, startPoint y: 469, endPoint x: 368, endPoint y: 473, distance: 149.3
click at [510, 469] on input "+447404454648" at bounding box center [542, 471] width 96 height 16
type input "07404454648"
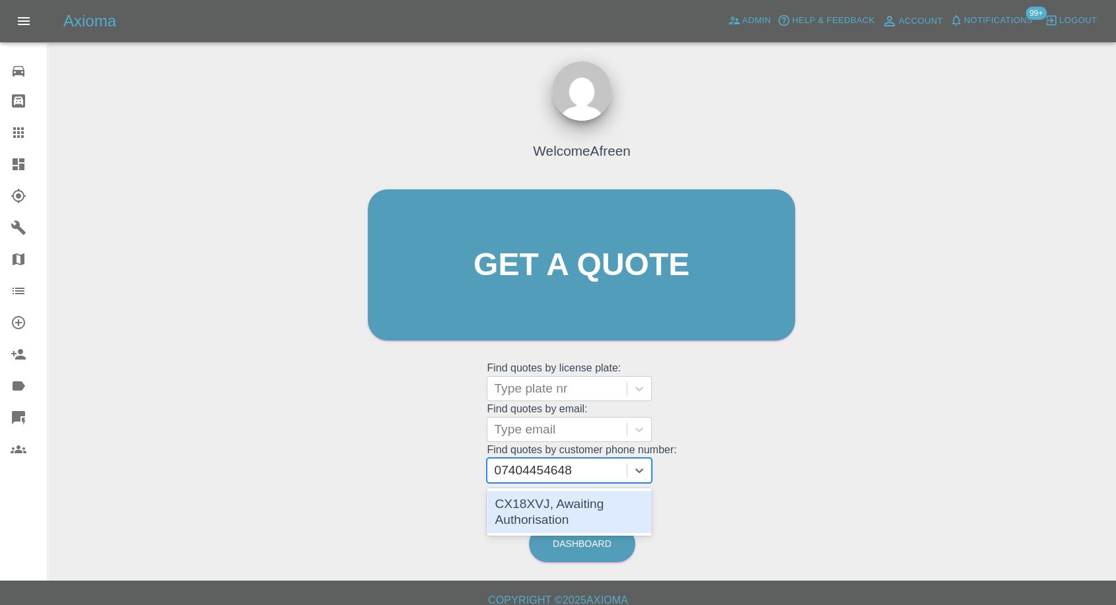
click at [543, 508] on div "CX18XVJ, Awaiting Authorisation" at bounding box center [569, 512] width 165 height 42
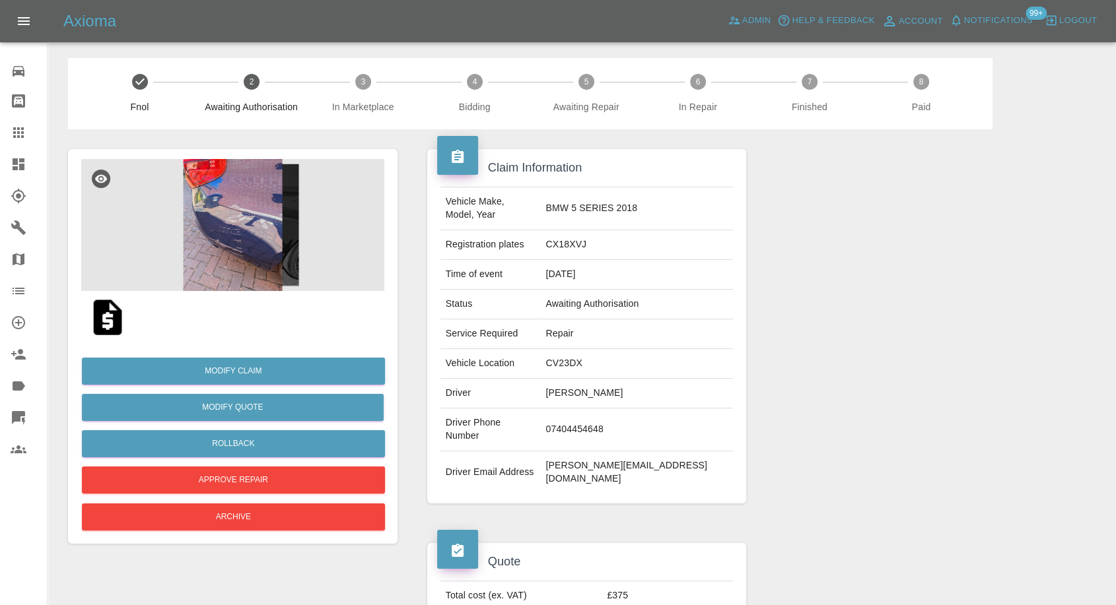
click at [252, 243] on img at bounding box center [232, 225] width 303 height 132
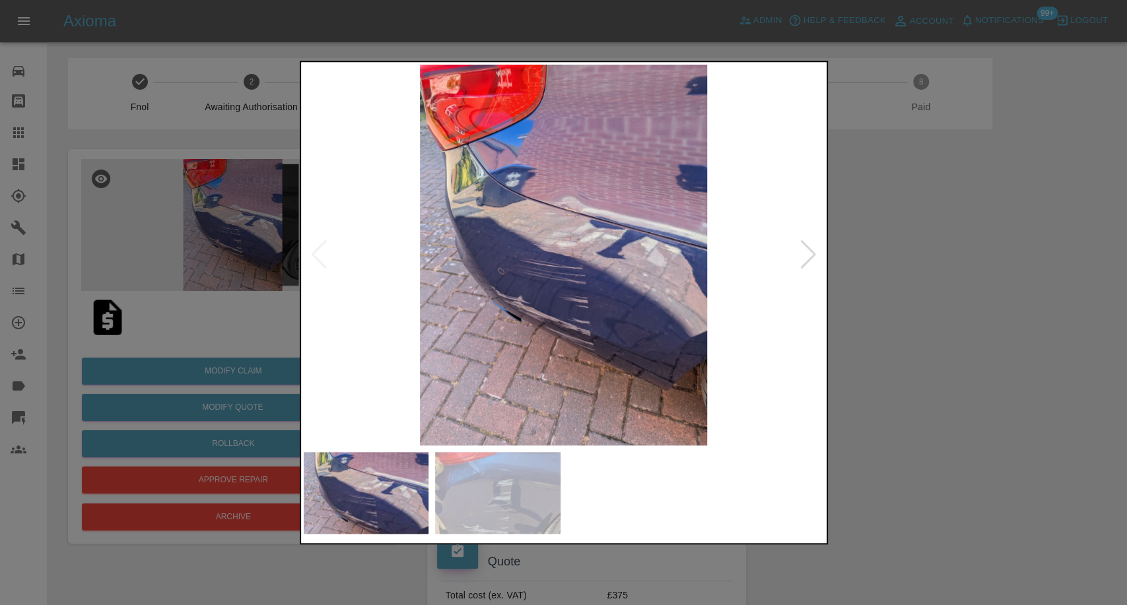
click at [965, 360] on div at bounding box center [563, 302] width 1127 height 605
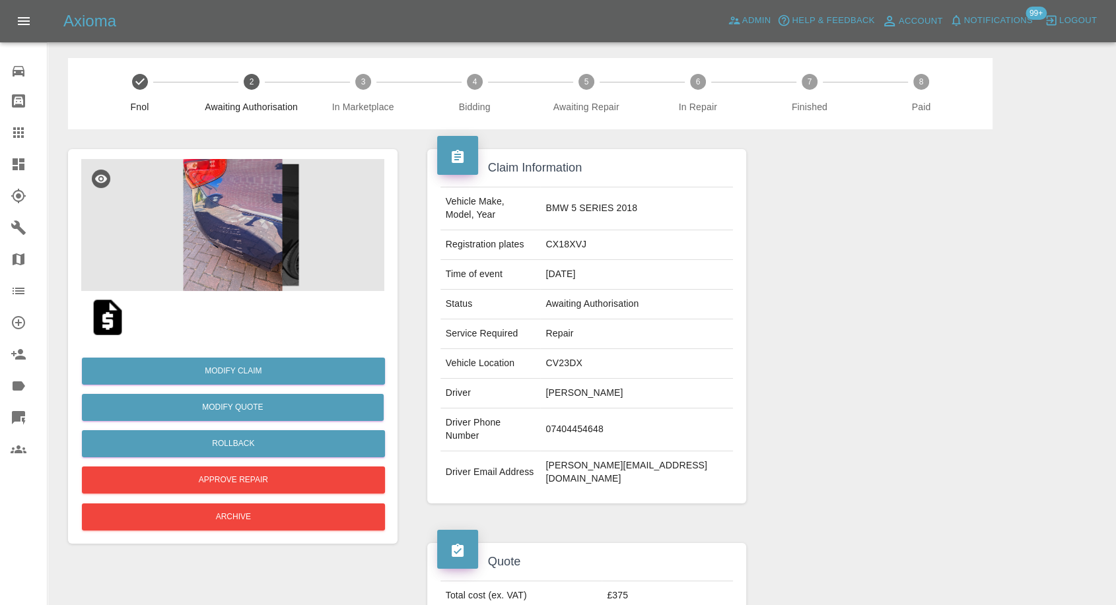
click at [110, 327] on img at bounding box center [107, 317] width 42 height 42
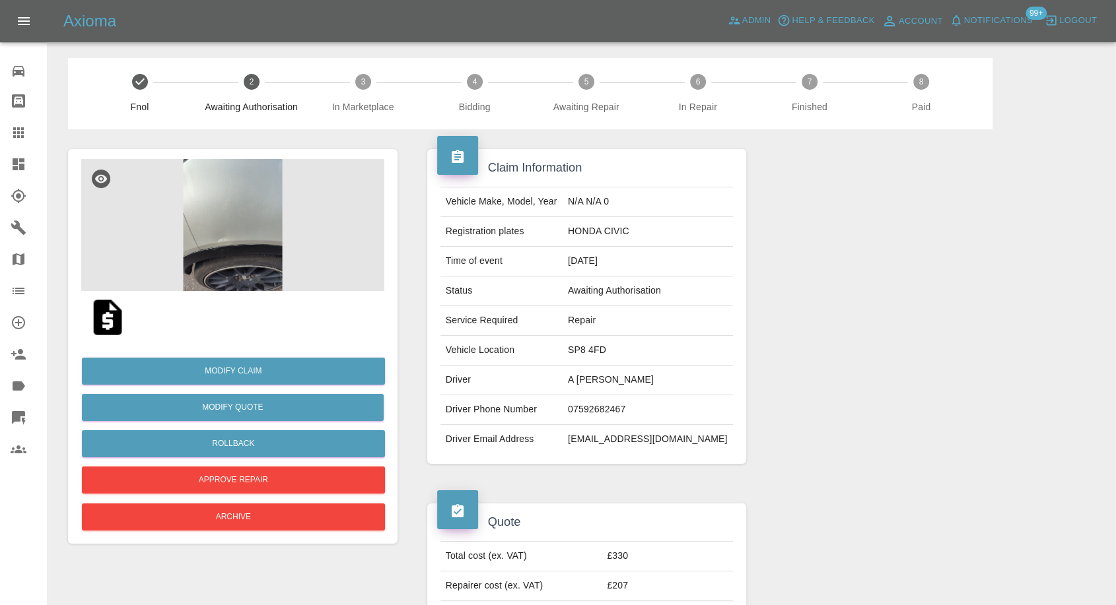
click at [201, 234] on img at bounding box center [232, 225] width 303 height 132
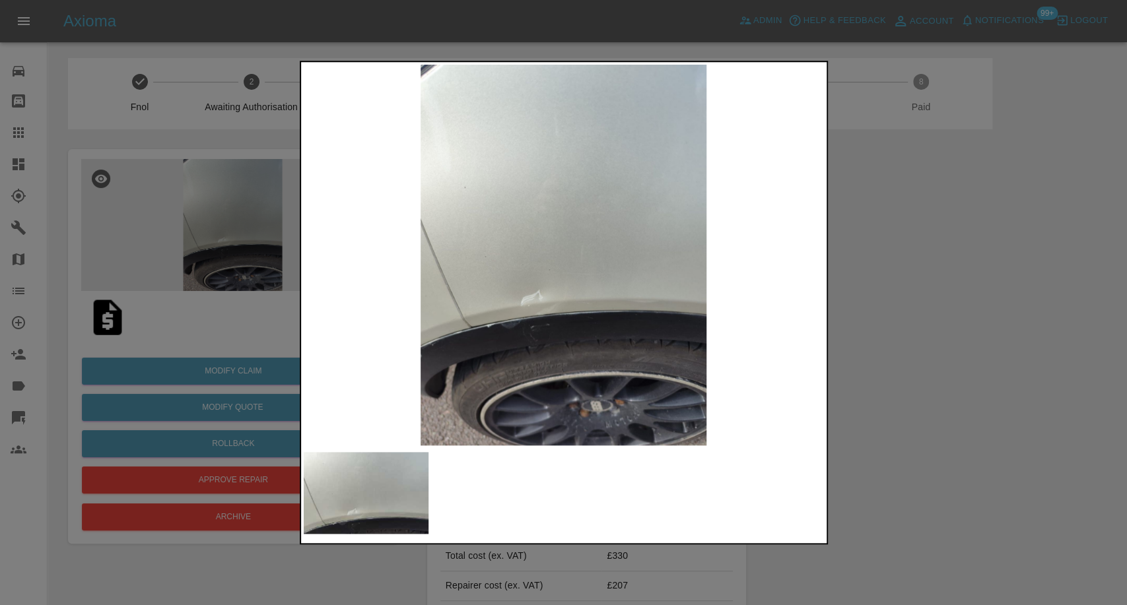
click at [483, 483] on div at bounding box center [564, 493] width 520 height 82
click at [951, 371] on div at bounding box center [563, 302] width 1127 height 605
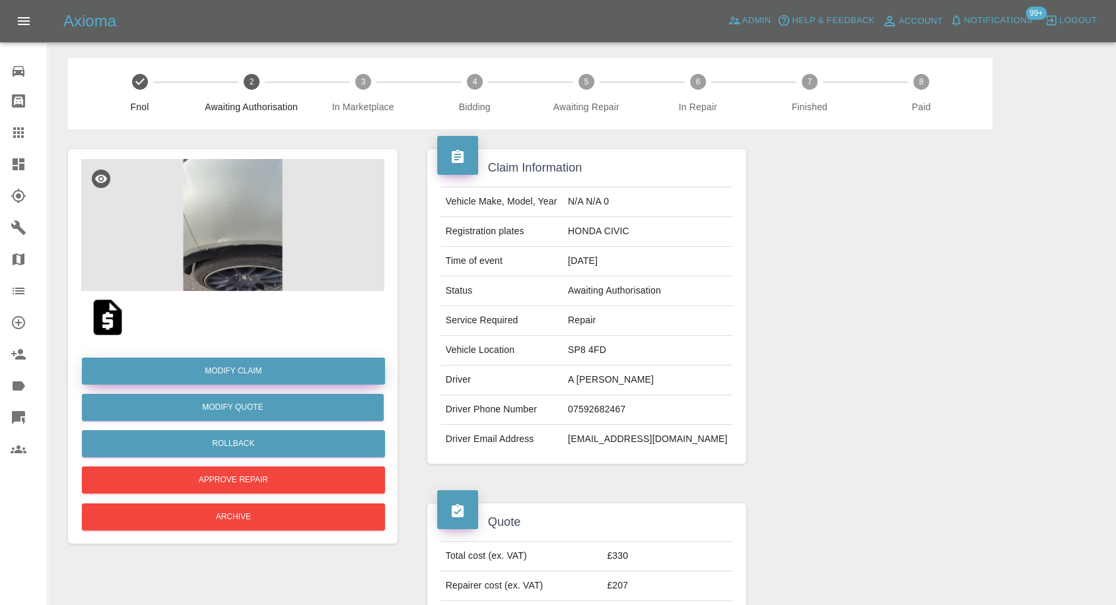
click at [243, 372] on link "Modify Claim" at bounding box center [233, 371] width 303 height 27
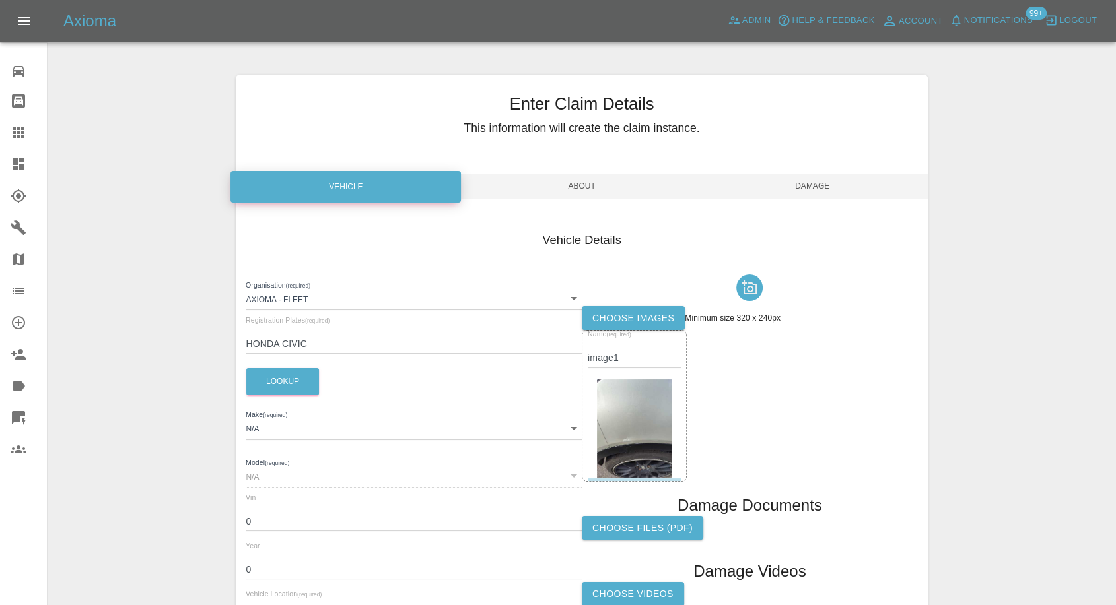
click at [598, 312] on label "Choose images" at bounding box center [633, 318] width 103 height 24
click at [0, 0] on input "Choose images" at bounding box center [0, 0] width 0 height 0
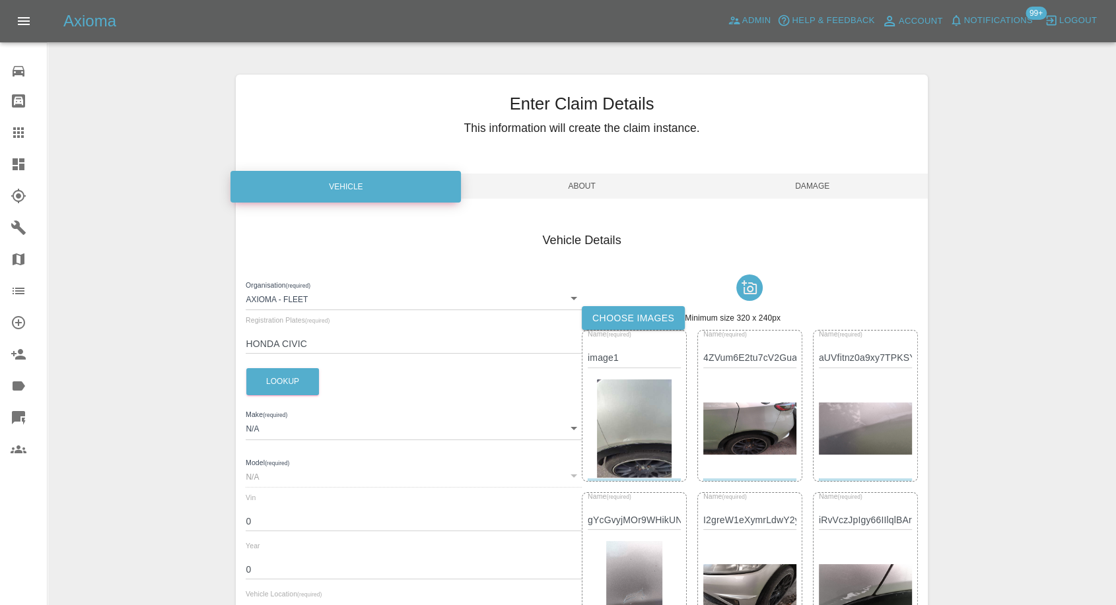
click at [820, 186] on span "Damage" at bounding box center [812, 186] width 230 height 25
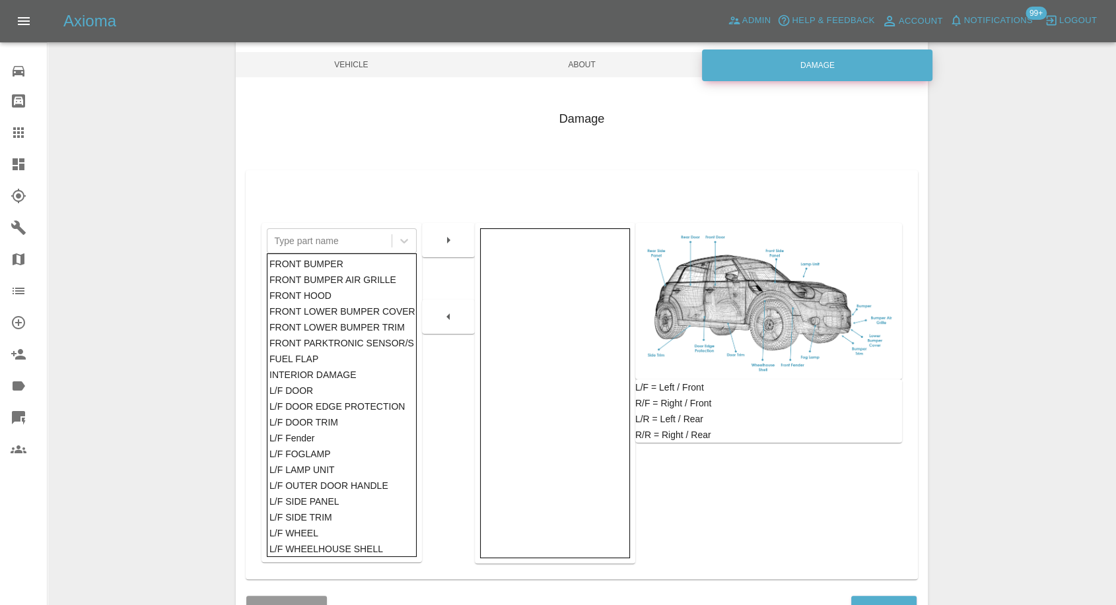
scroll to position [211, 0]
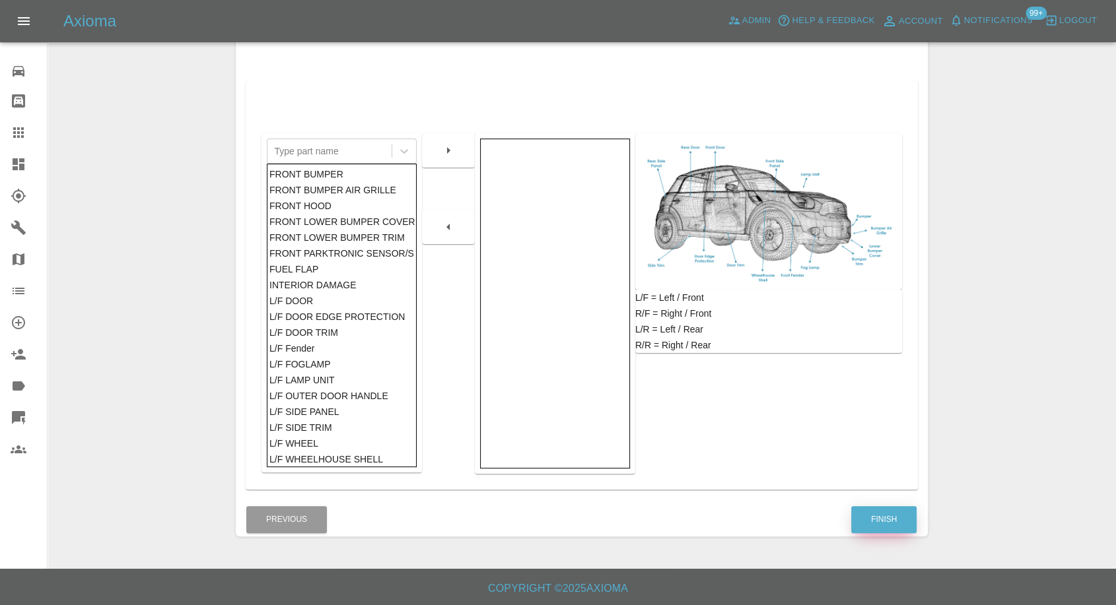
click at [868, 524] on button "Finish" at bounding box center [883, 519] width 65 height 27
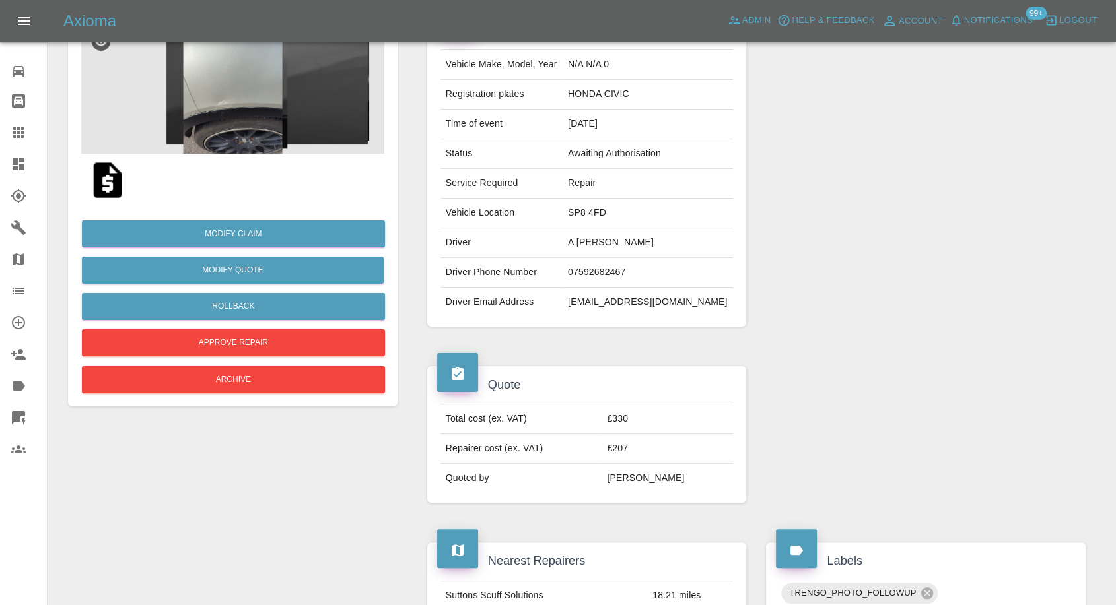
scroll to position [147, 0]
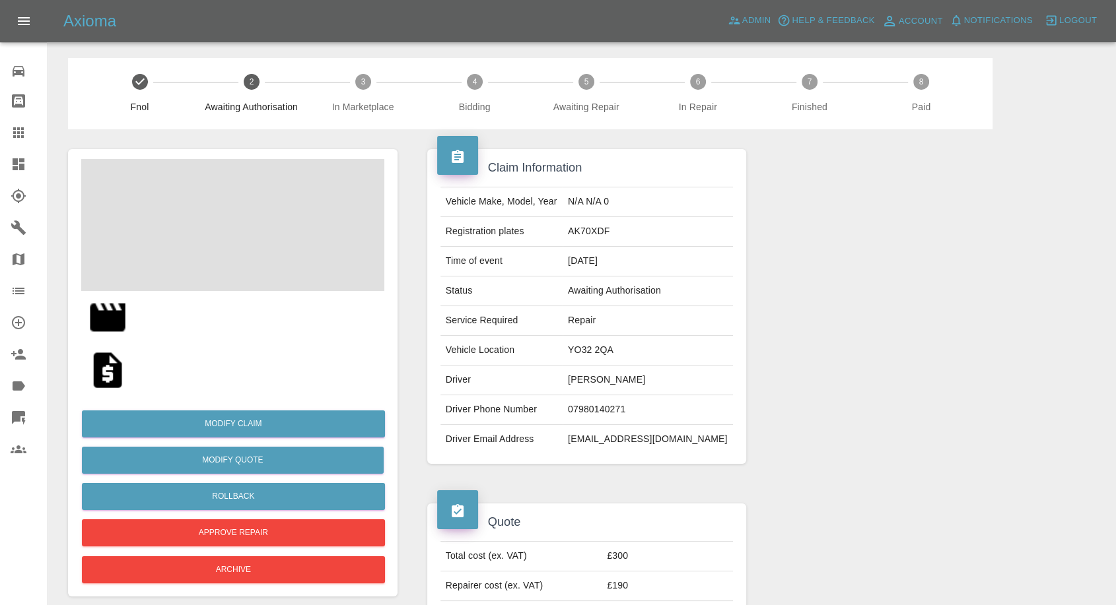
click at [618, 381] on td "Tony Laird" at bounding box center [648, 381] width 170 height 30
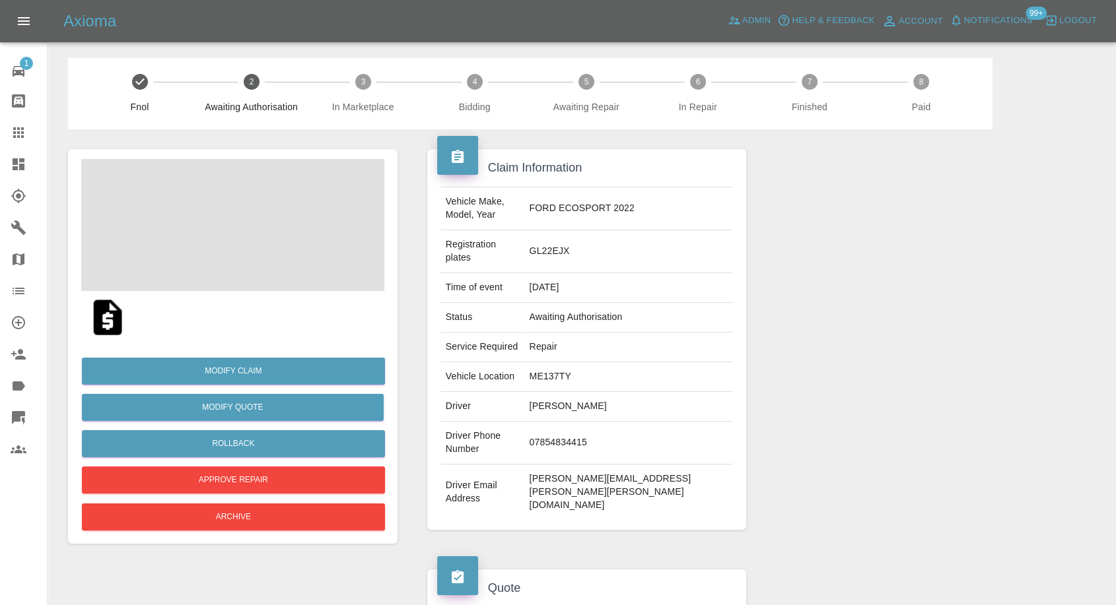
click at [602, 392] on td "[PERSON_NAME]" at bounding box center [628, 407] width 209 height 30
click at [602, 392] on td "ryan Taffe" at bounding box center [628, 407] width 209 height 30
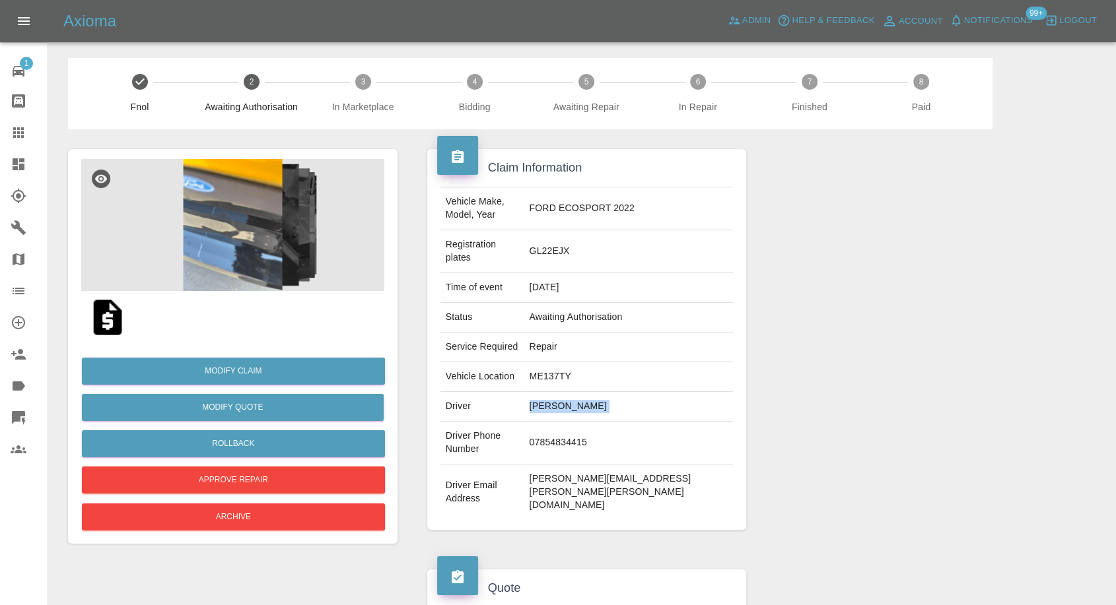
copy td "ryan Taffe"
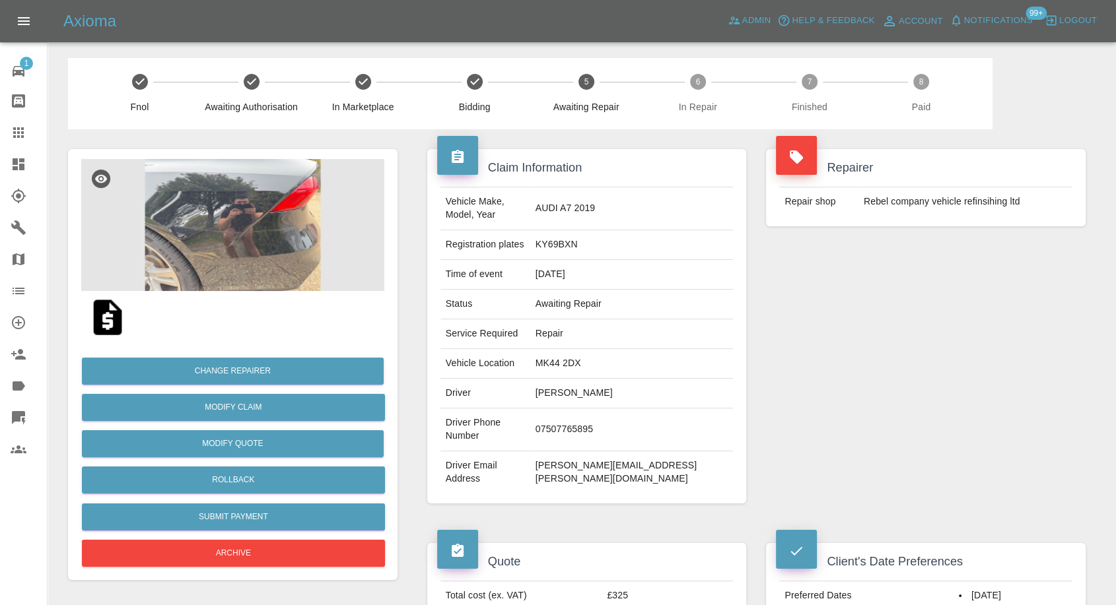
click at [611, 380] on td "[PERSON_NAME]" at bounding box center [631, 394] width 203 height 30
copy td "Ryan Benson"
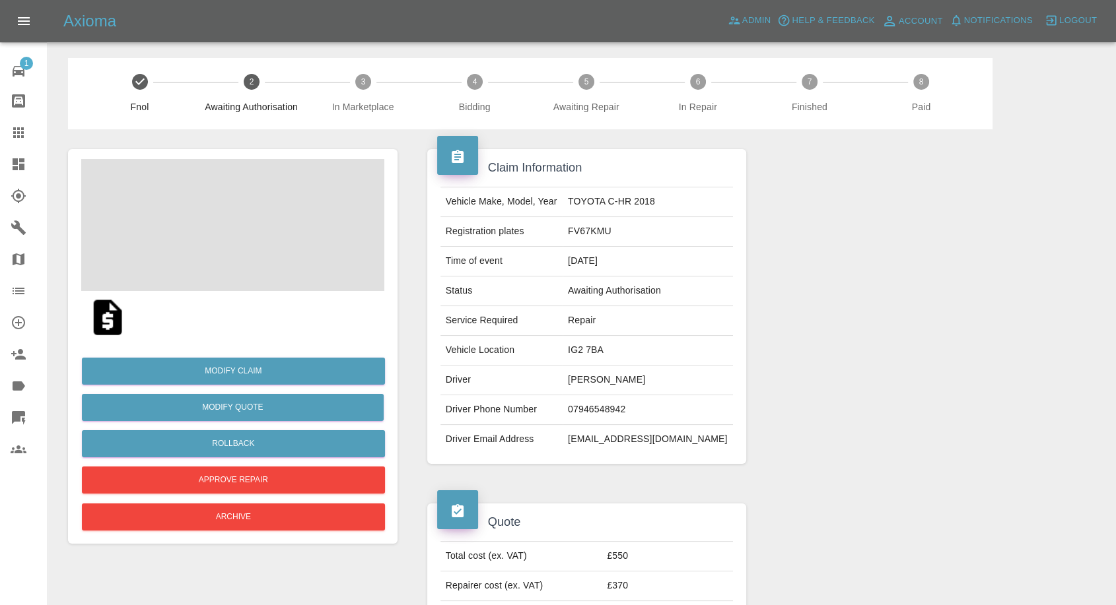
click at [634, 392] on td "Ashok Parmar" at bounding box center [648, 381] width 170 height 30
copy td "Ashok Parmar"
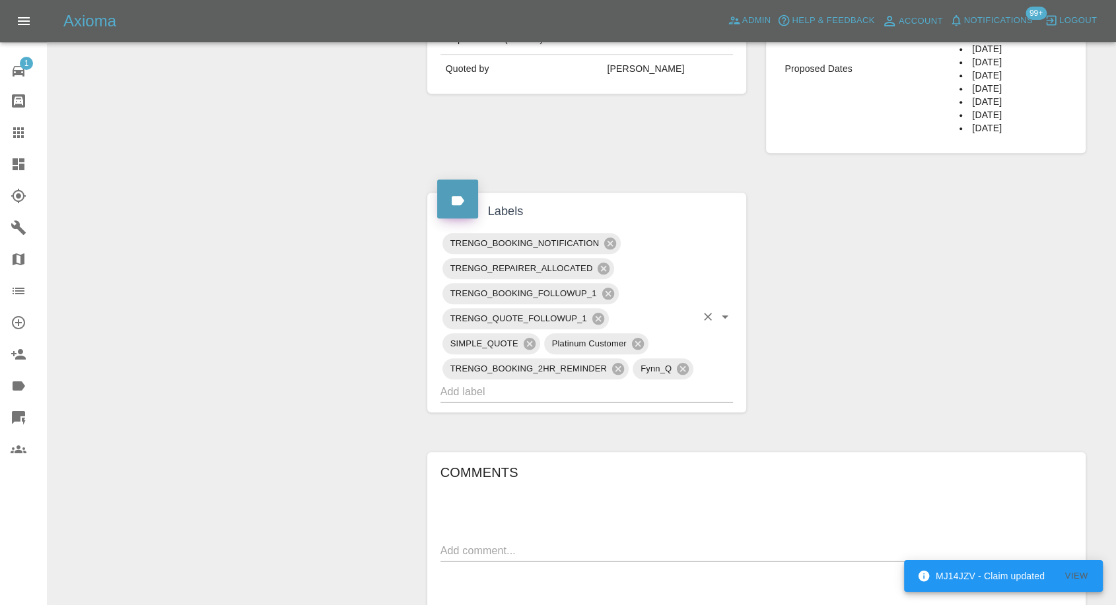
scroll to position [807, 0]
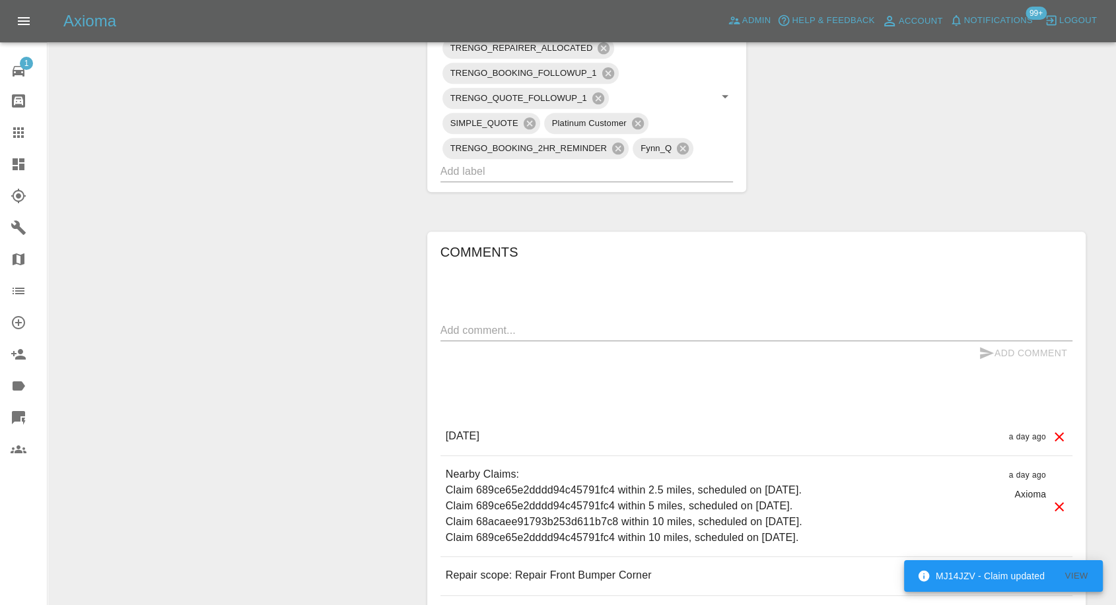
click at [713, 293] on div "Comments x Add Comment [DATE] a day ago [DATE] a day ago Nearby Claims: Claim 6…" at bounding box center [756, 438] width 632 height 392
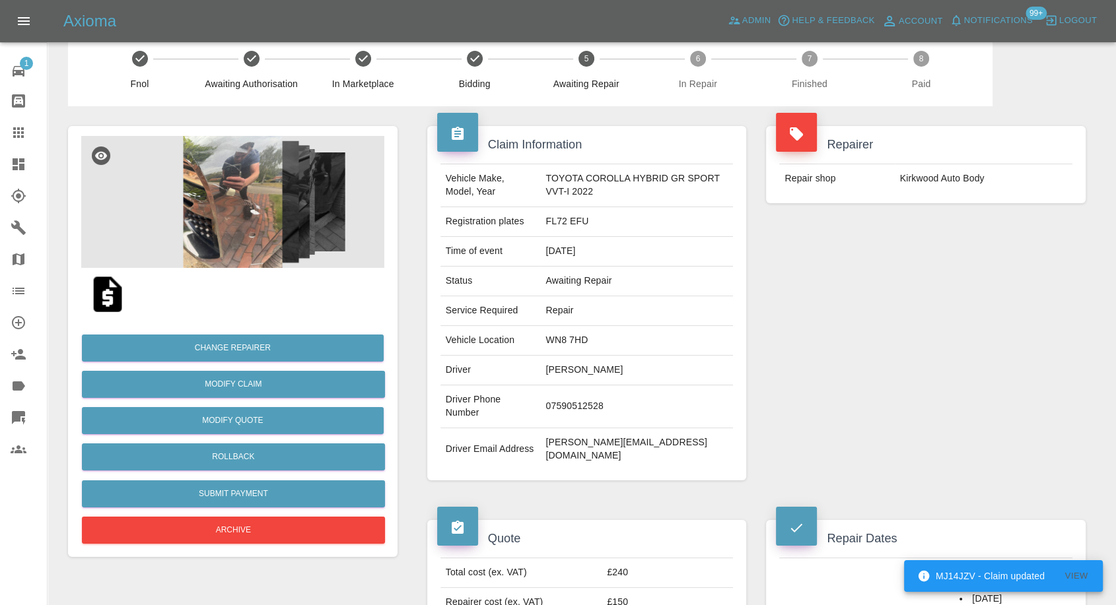
scroll to position [0, 0]
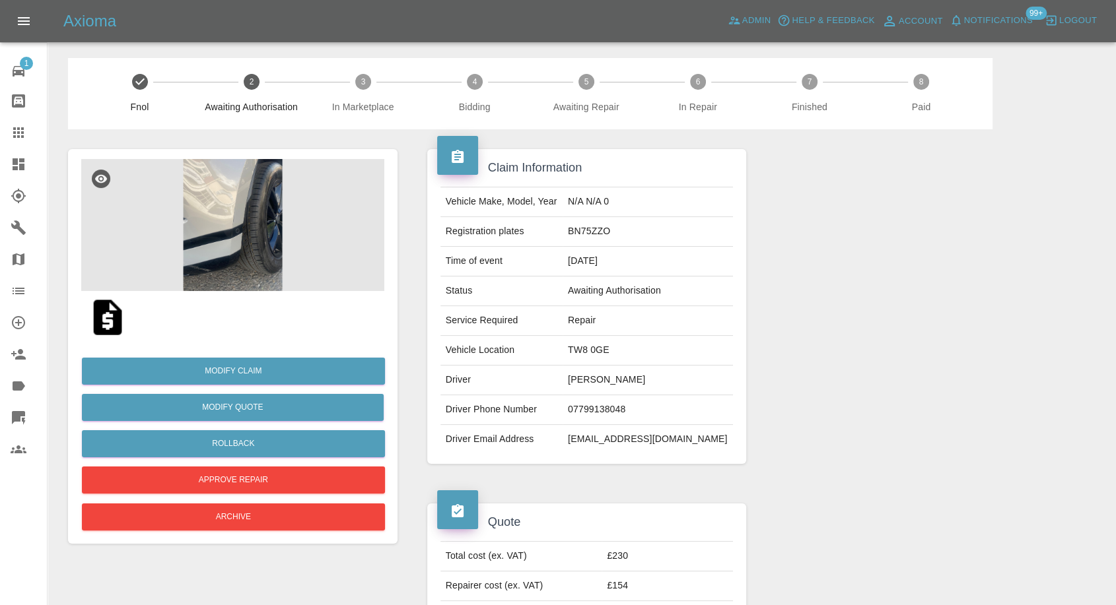
click at [607, 354] on td "TW8 0GE" at bounding box center [648, 351] width 170 height 30
copy td "TW8 0GE"
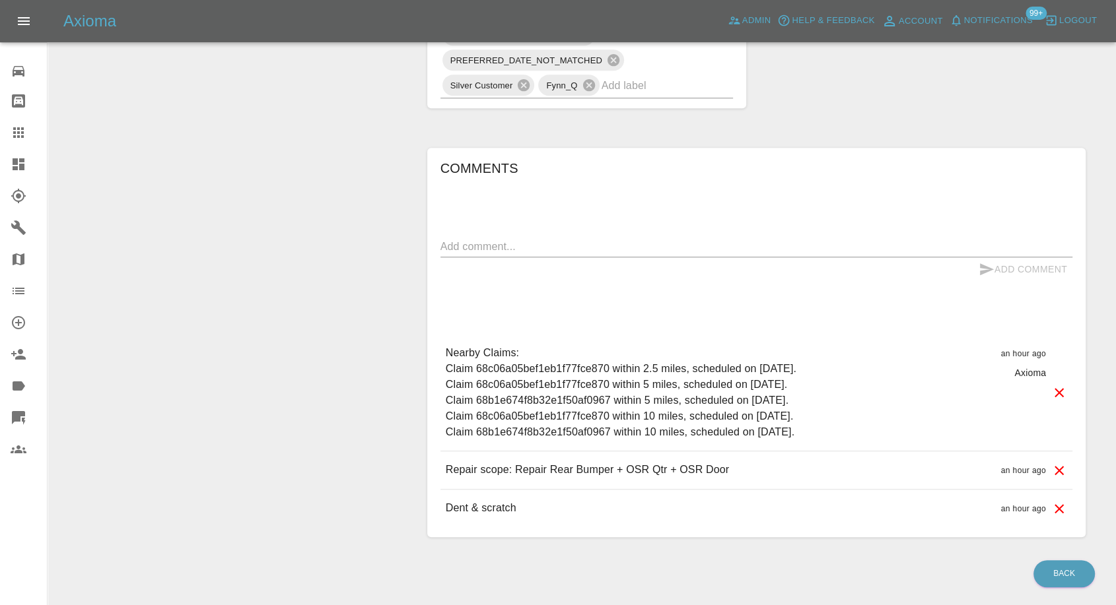
scroll to position [880, 0]
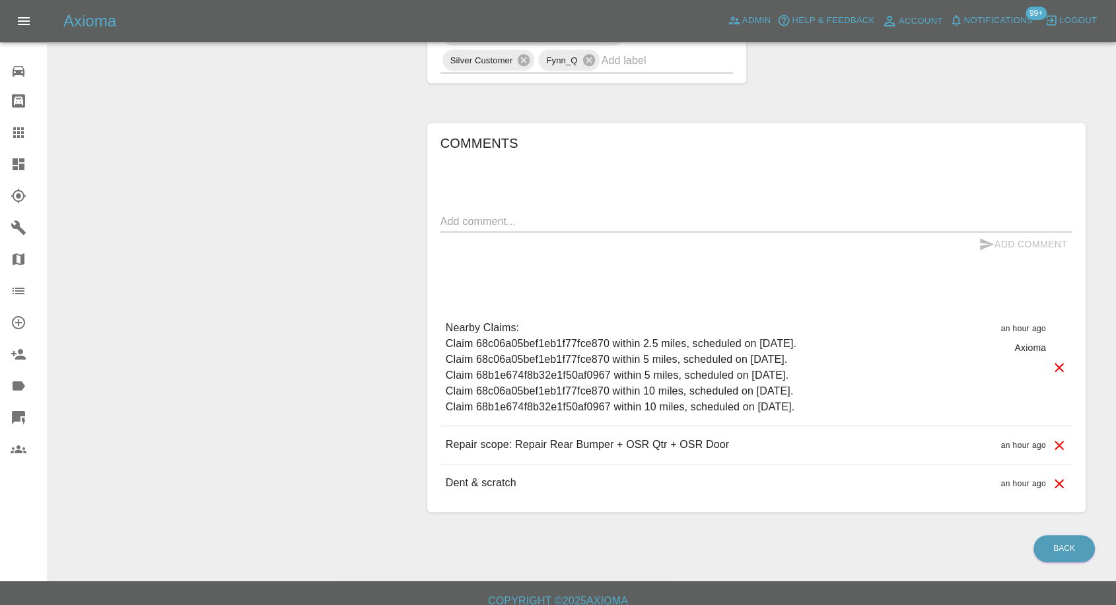
click at [536, 221] on textarea at bounding box center [756, 221] width 632 height 15
type textarea "[DATE]"
click at [986, 240] on icon "submit" at bounding box center [986, 244] width 16 height 16
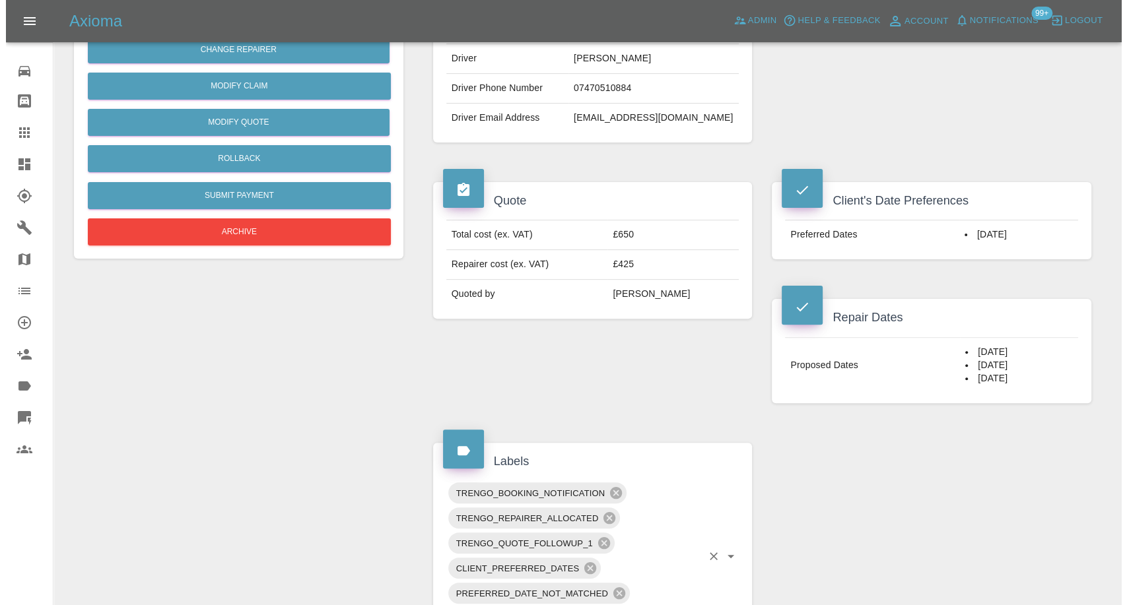
scroll to position [293, 0]
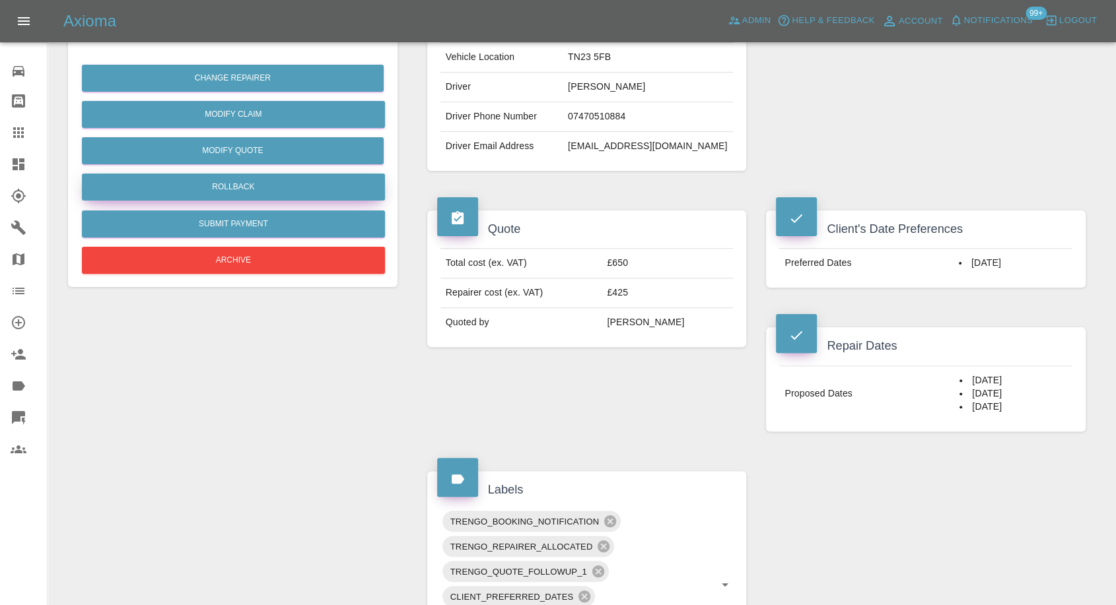
click at [253, 187] on button "Rollback" at bounding box center [233, 187] width 303 height 27
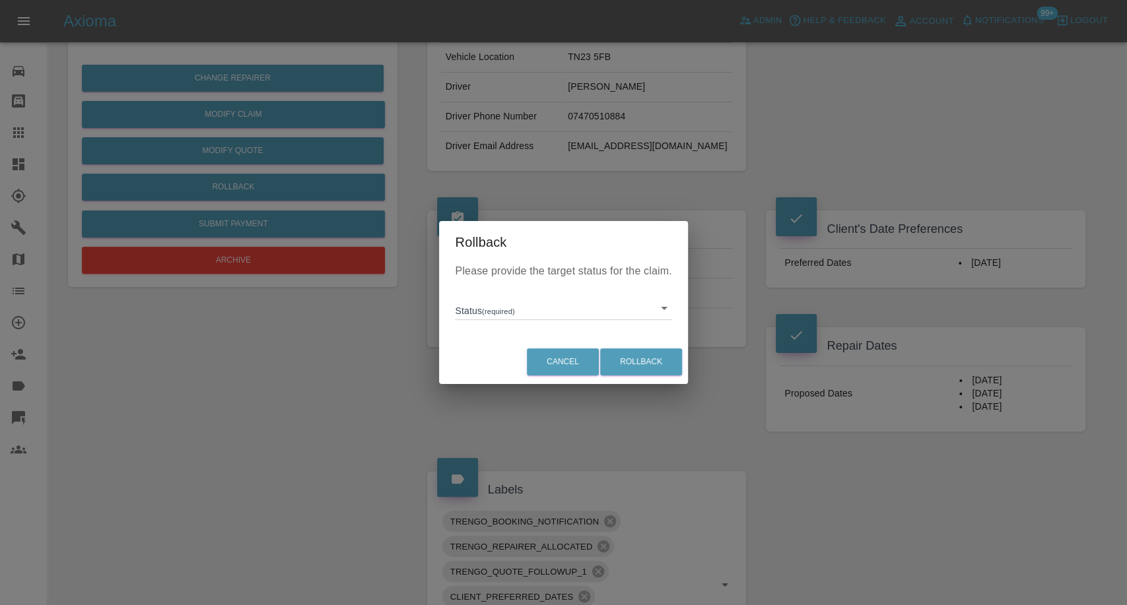
click at [495, 297] on body "Axioma Admin Help & Feedback Account Notifications 99+ Logout Repair home Bodys…" at bounding box center [563, 484] width 1127 height 1555
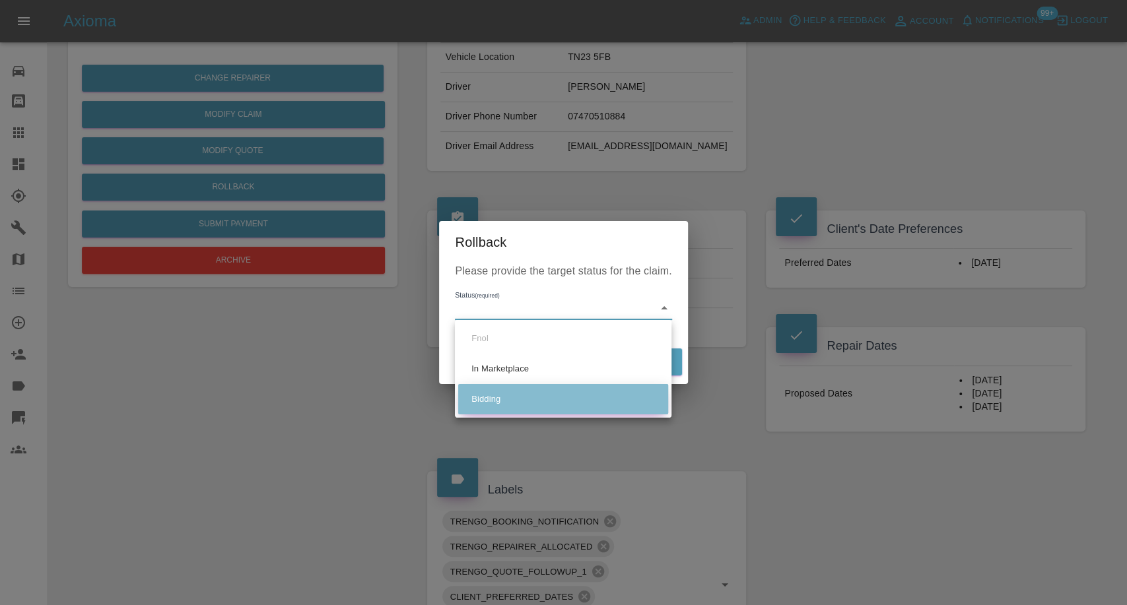
click at [497, 393] on li "Bidding" at bounding box center [563, 399] width 210 height 30
type input "bidding"
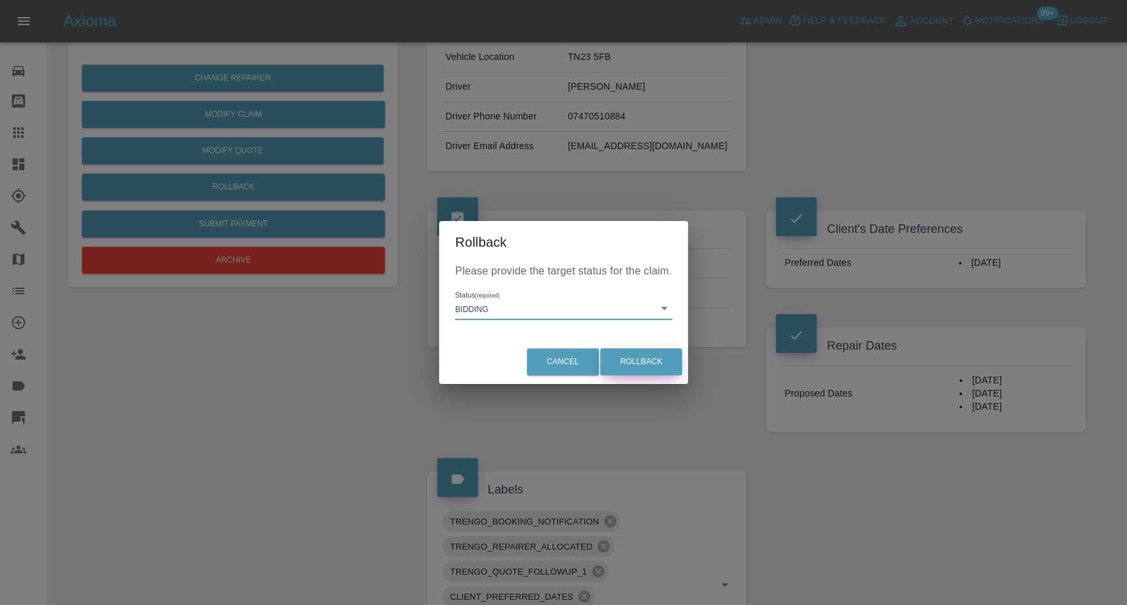
click at [639, 367] on button "Rollback" at bounding box center [641, 362] width 82 height 27
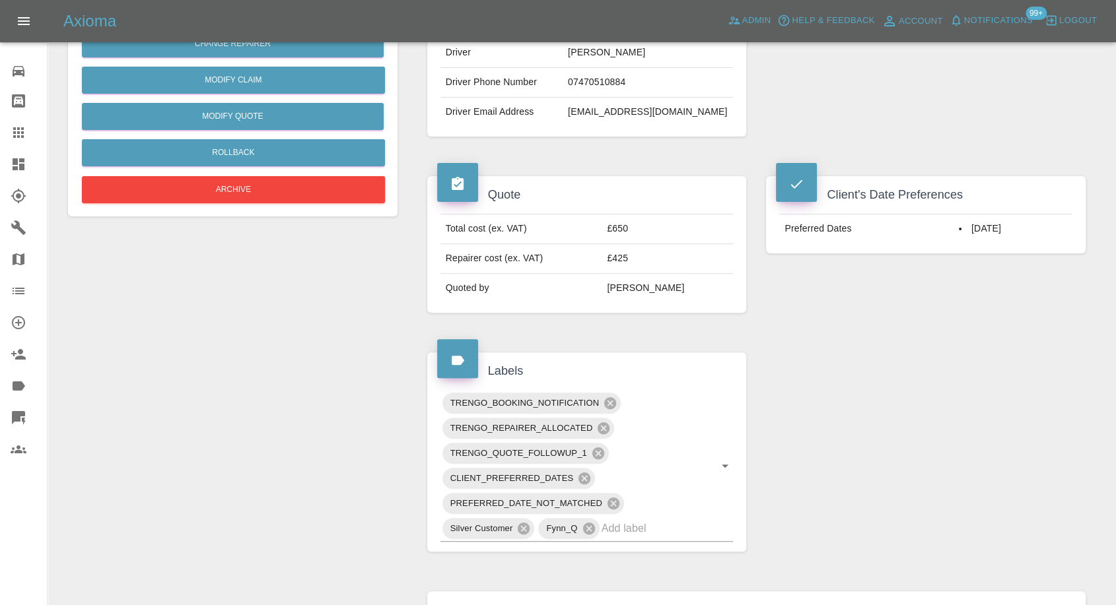
scroll to position [586, 0]
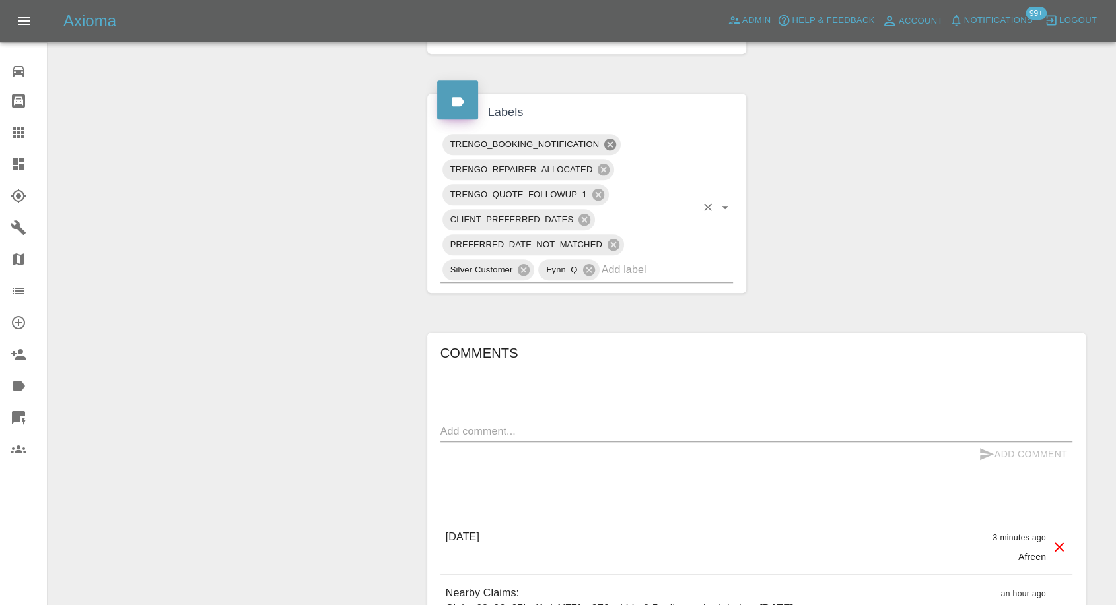
click at [613, 145] on icon at bounding box center [610, 144] width 15 height 15
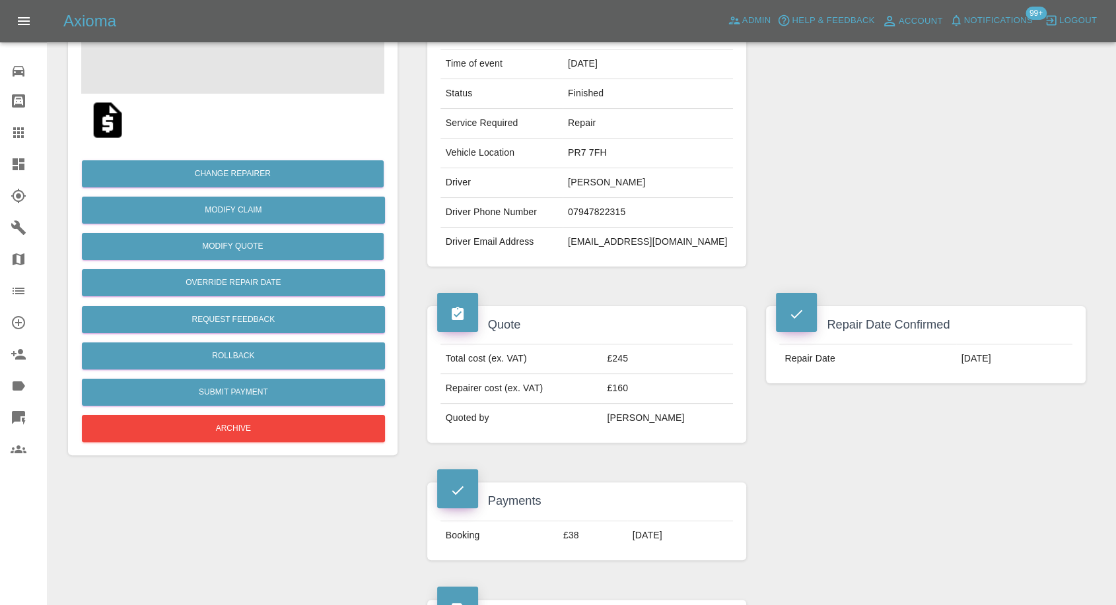
scroll to position [220, 0]
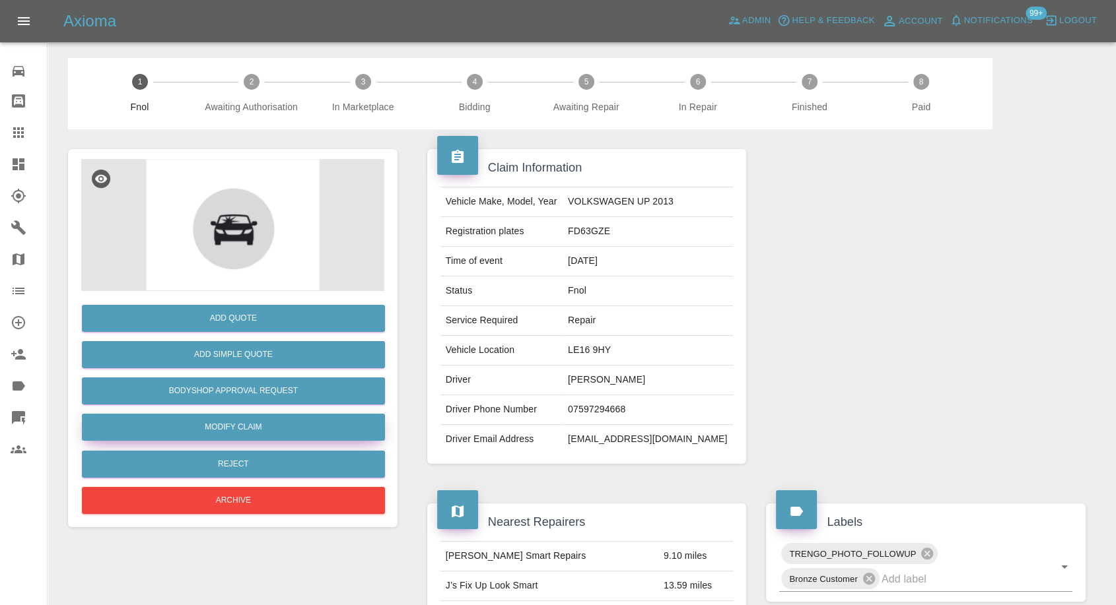
click at [217, 425] on link "Modify Claim" at bounding box center [233, 427] width 303 height 27
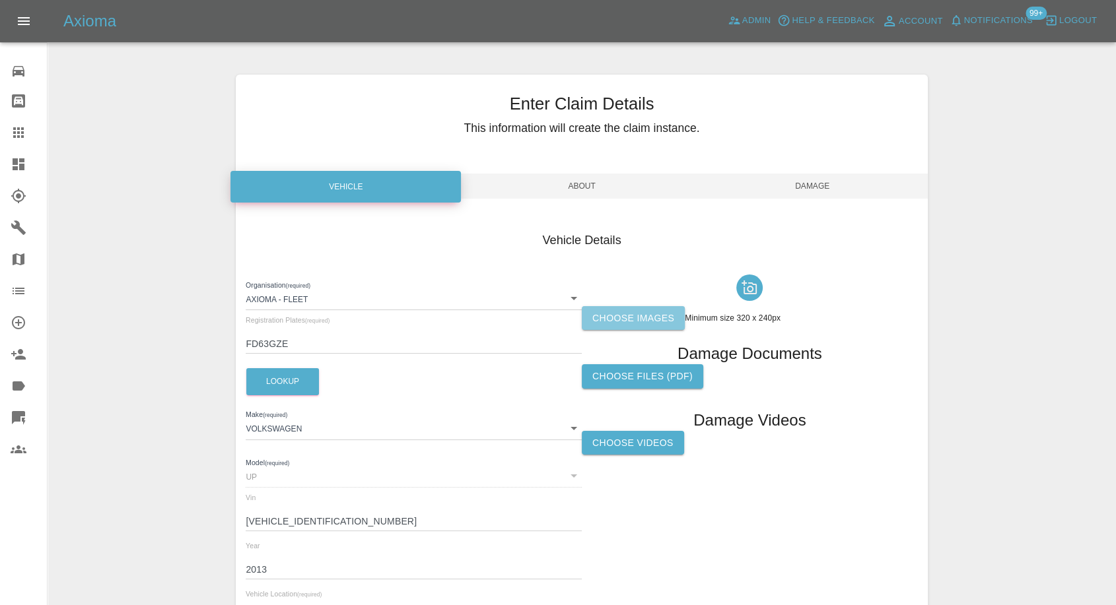
click at [658, 314] on label "Choose images" at bounding box center [633, 318] width 103 height 24
click at [0, 0] on input "Choose images" at bounding box center [0, 0] width 0 height 0
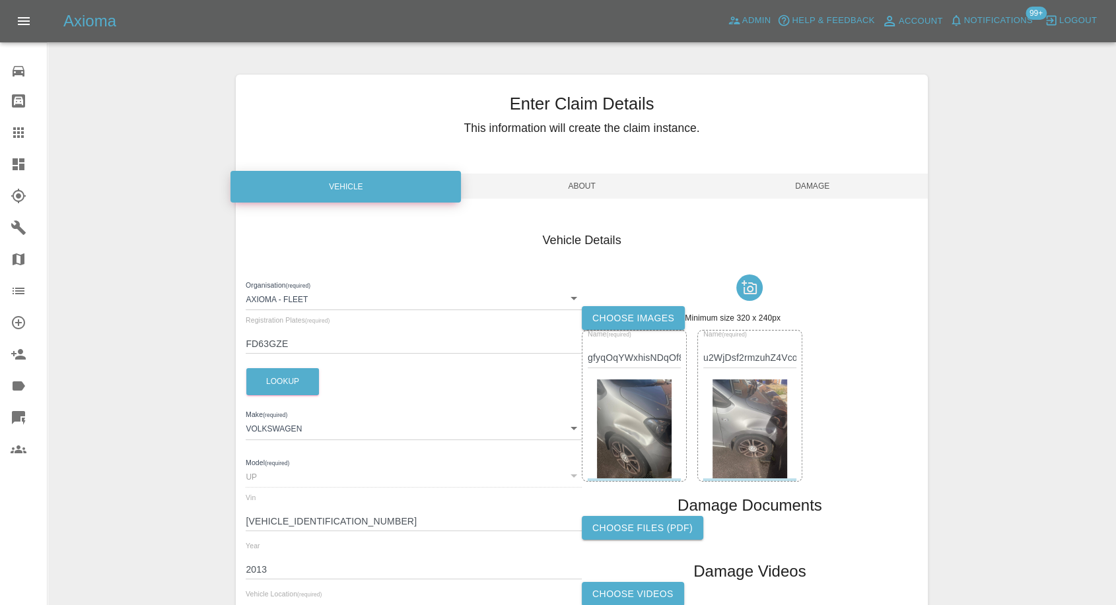
click at [826, 179] on span "Damage" at bounding box center [812, 186] width 230 height 25
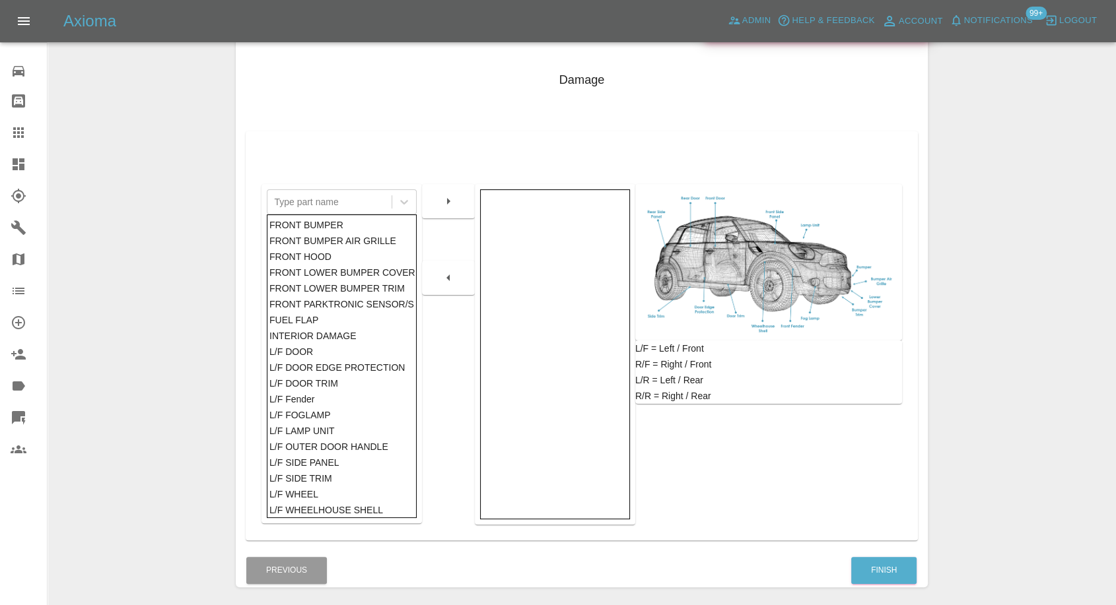
scroll to position [211, 0]
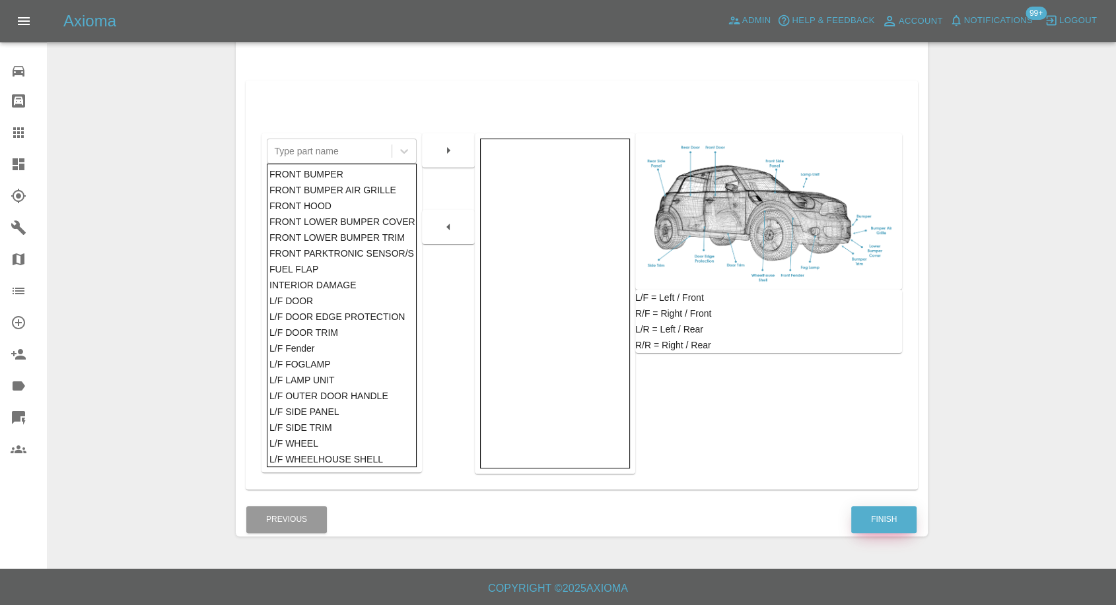
click at [894, 514] on button "Finish" at bounding box center [883, 519] width 65 height 27
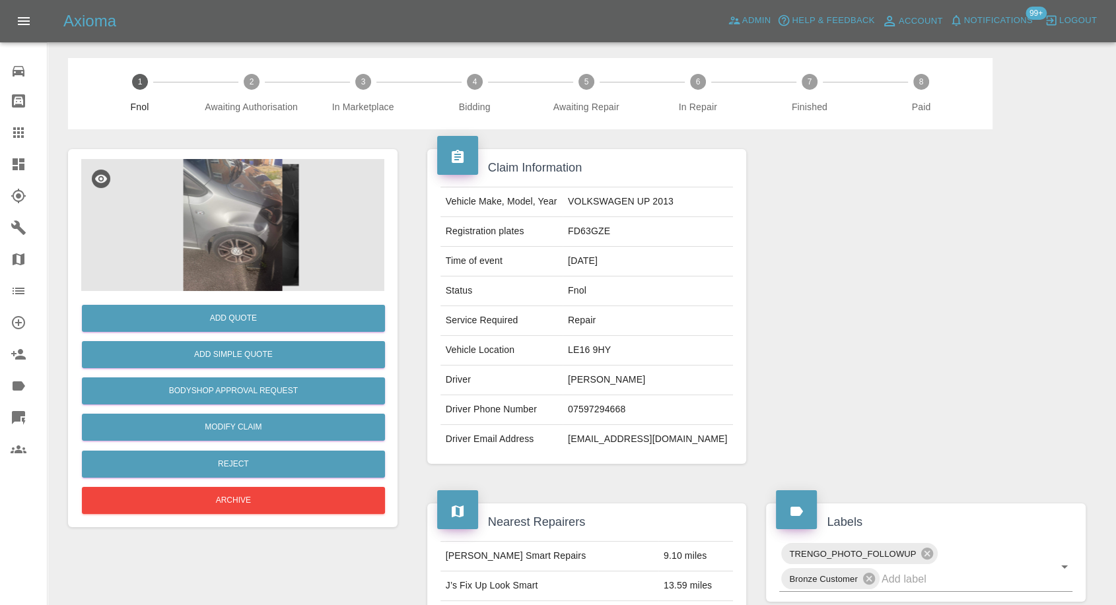
drag, startPoint x: 9, startPoint y: 139, endPoint x: 96, endPoint y: 202, distance: 107.8
click at [9, 139] on link "Claims" at bounding box center [23, 133] width 47 height 32
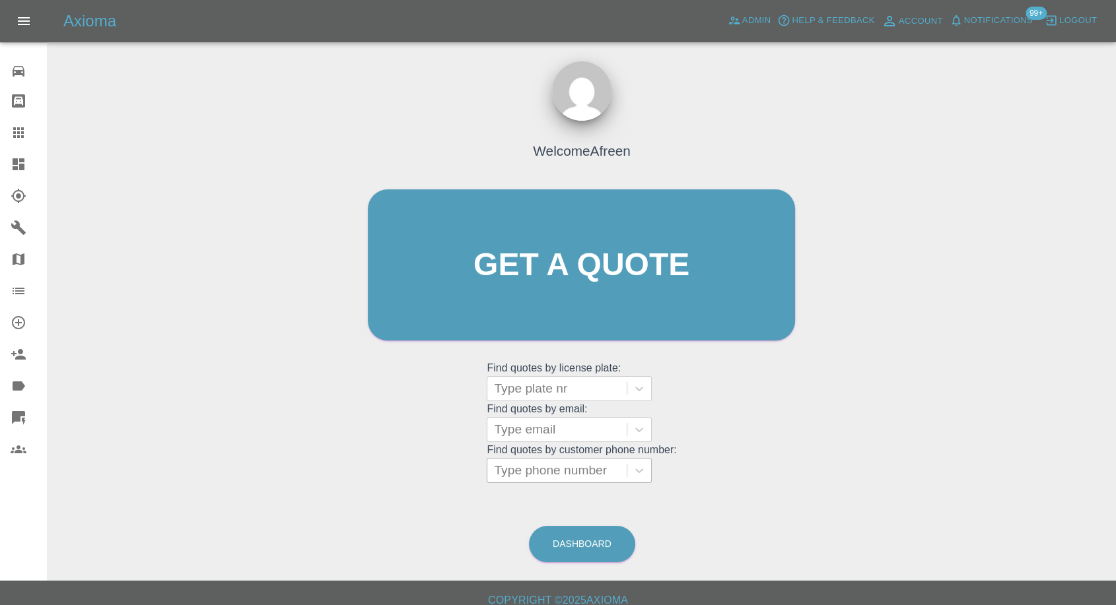
click at [530, 471] on div at bounding box center [557, 471] width 126 height 18
paste input "+447894009001"
drag, startPoint x: 518, startPoint y: 471, endPoint x: 334, endPoint y: 459, distance: 184.0
click at [463, 471] on div "Welcome Afreen Get a quote Get a quote Find quotes by license plate: Type plate…" at bounding box center [581, 290] width 455 height 399
type input "07894009001"
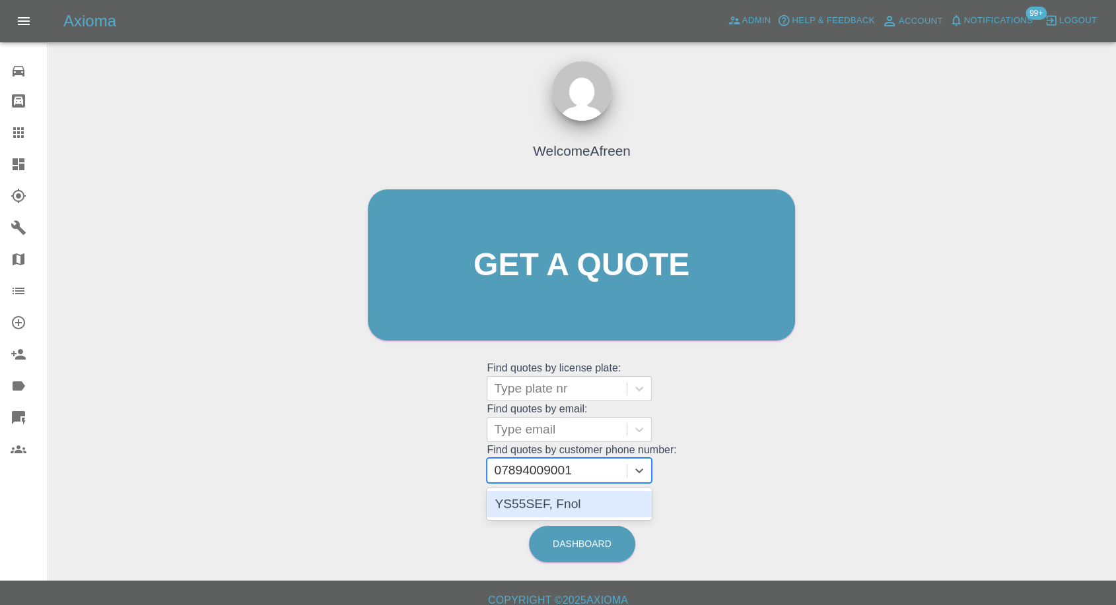
click at [533, 508] on div "YS55SEF, Fnol" at bounding box center [569, 504] width 165 height 26
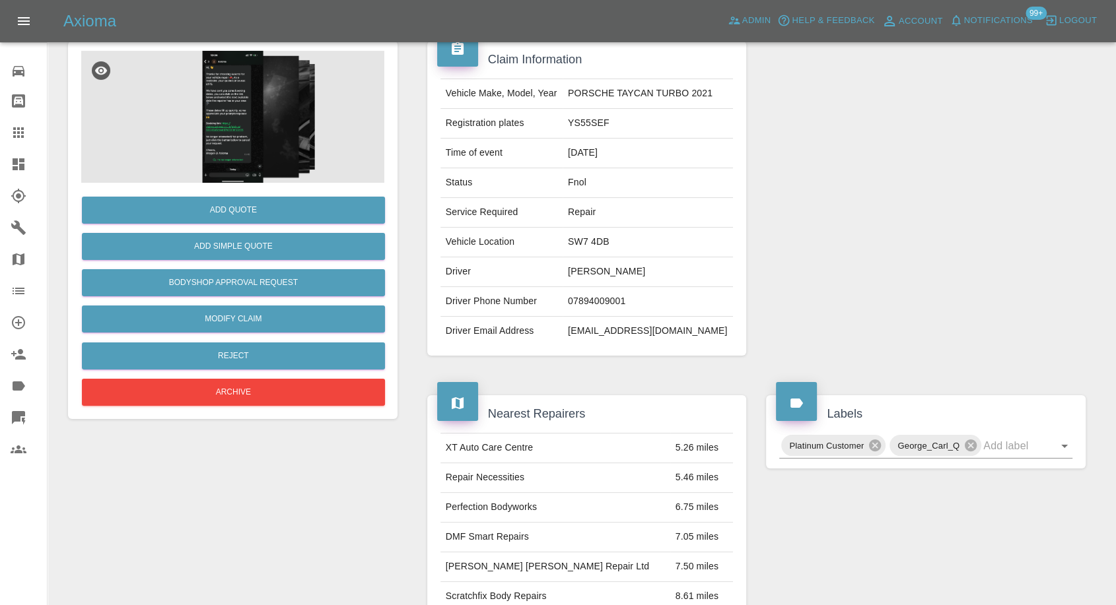
scroll to position [73, 0]
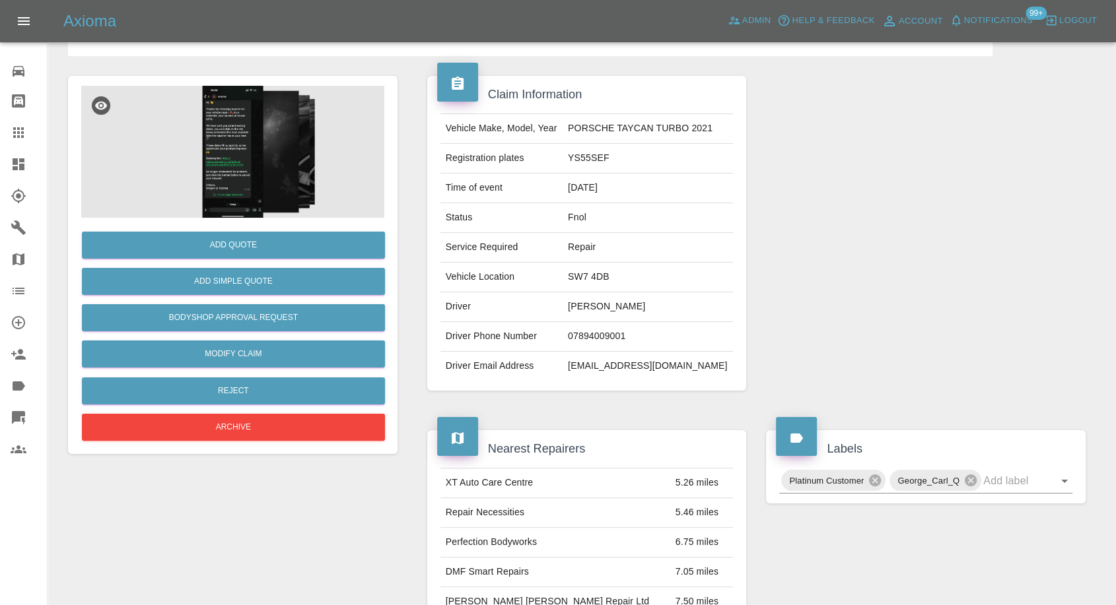
click at [242, 162] on img at bounding box center [232, 152] width 303 height 132
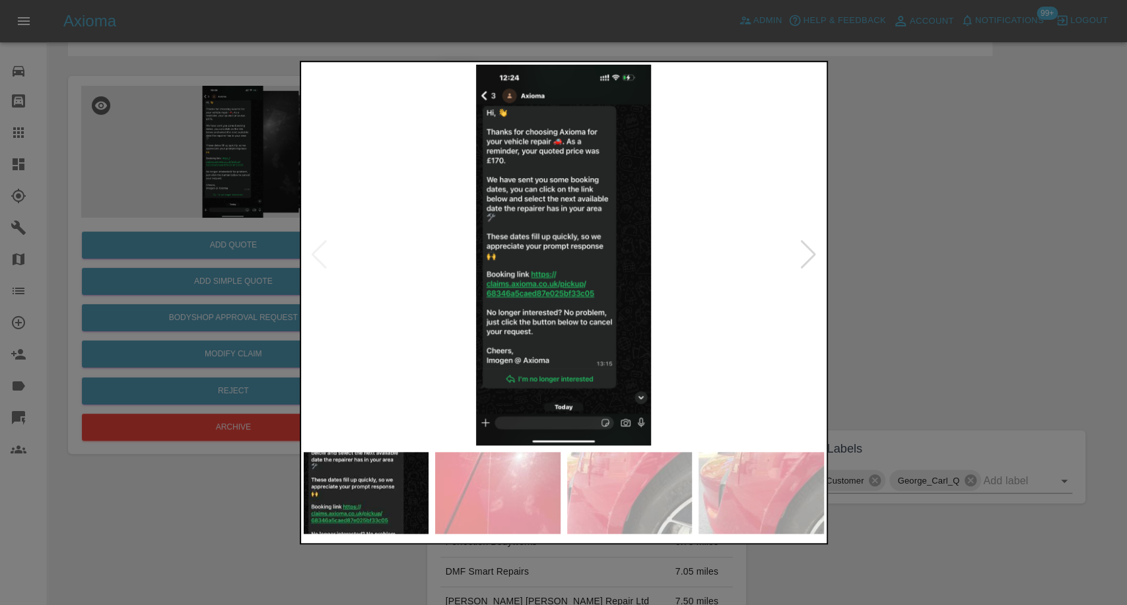
click at [516, 503] on img at bounding box center [497, 493] width 125 height 82
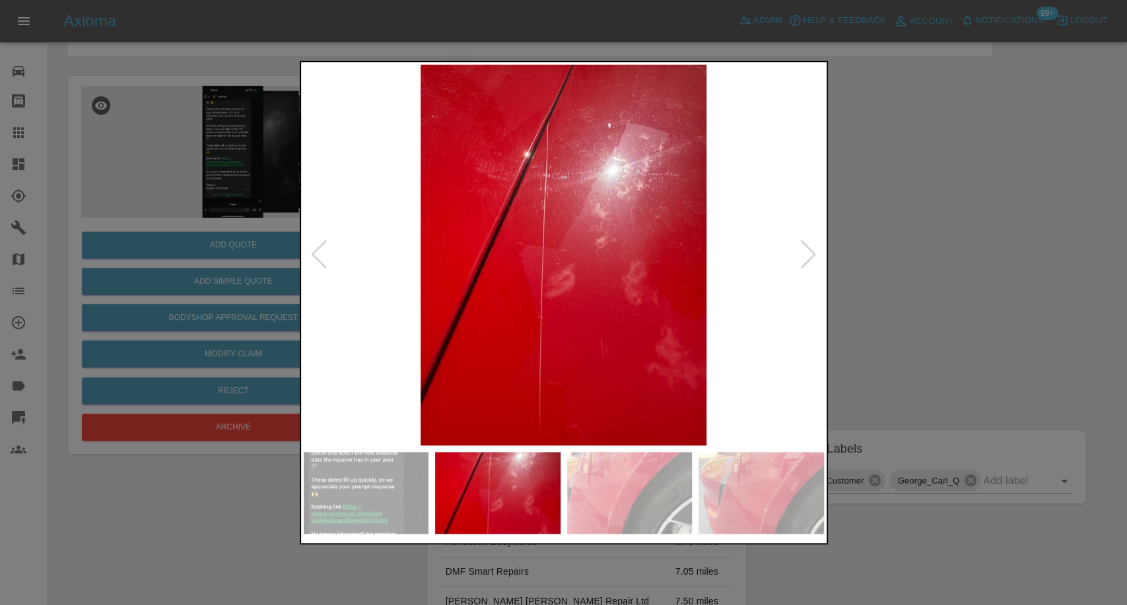
click at [609, 510] on img at bounding box center [629, 493] width 125 height 82
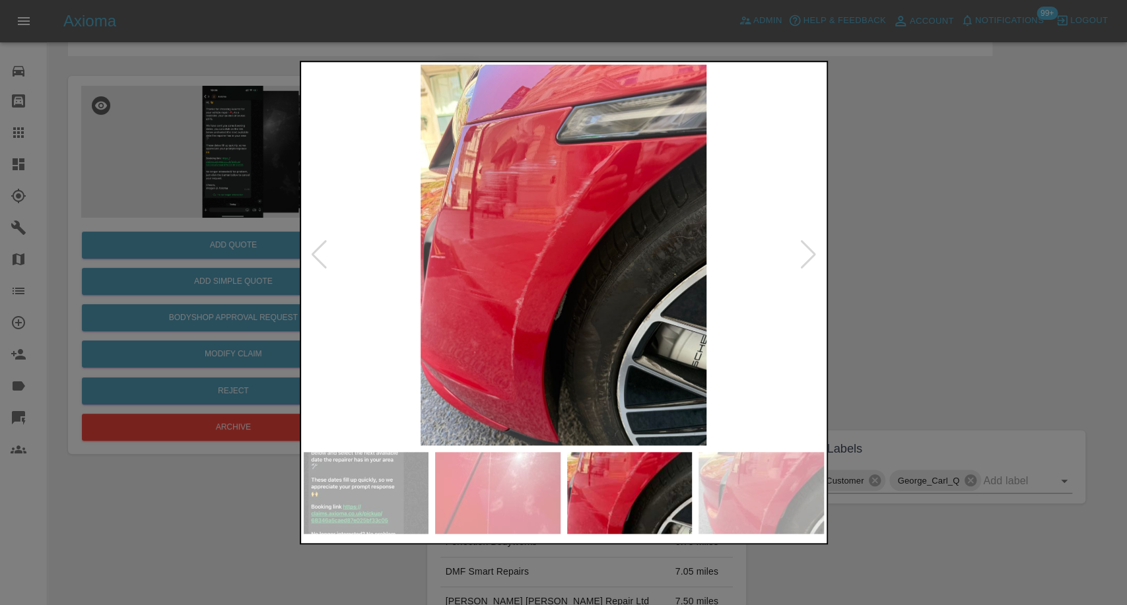
click at [723, 480] on img at bounding box center [761, 493] width 125 height 82
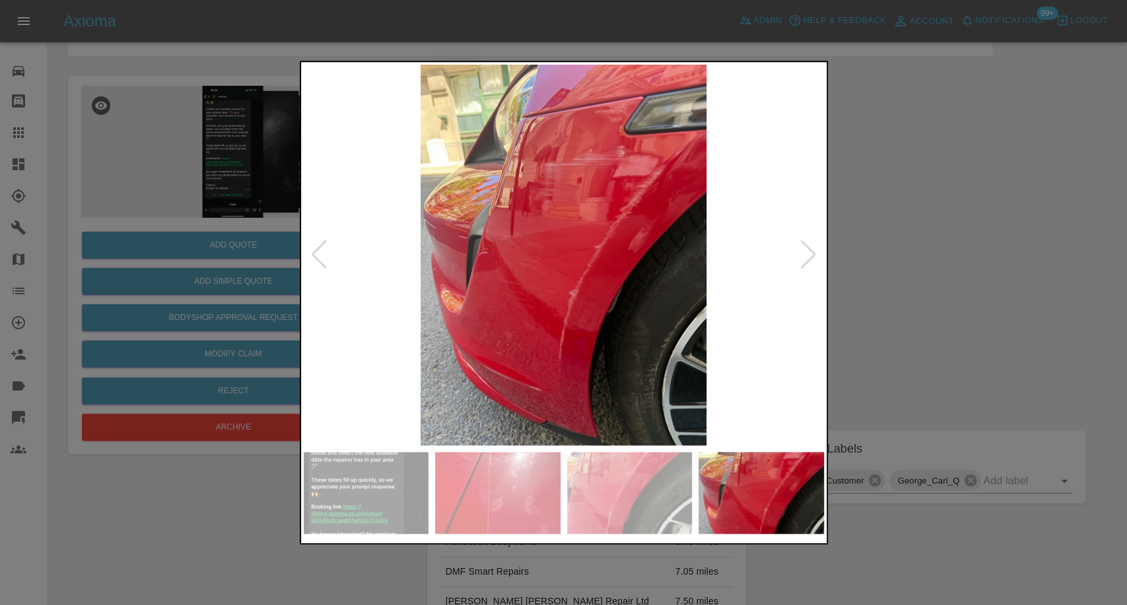
click at [808, 247] on div at bounding box center [809, 254] width 18 height 29
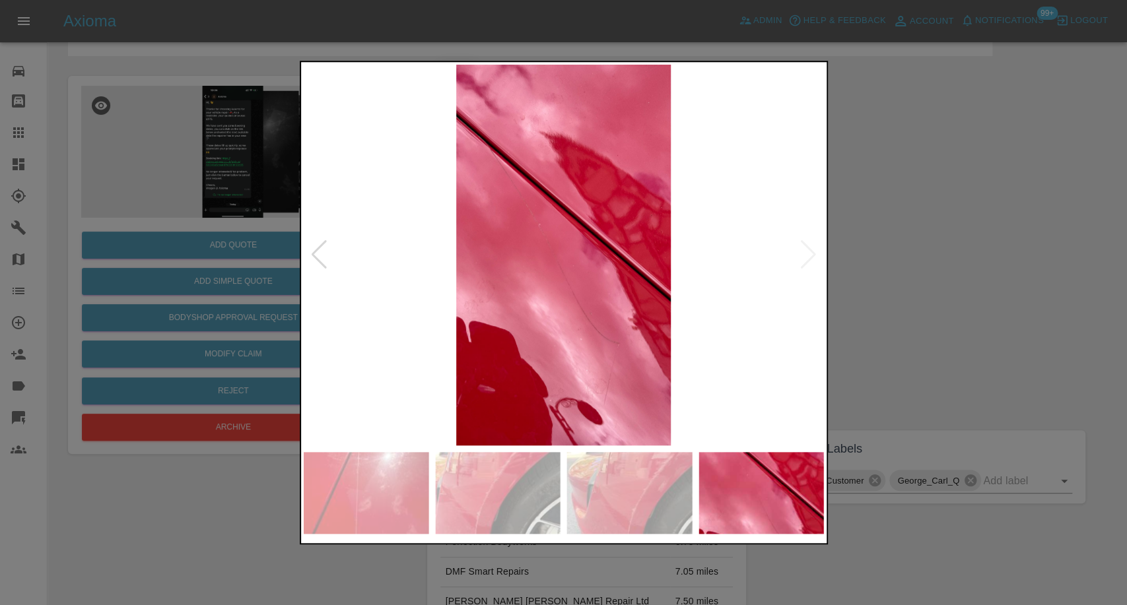
click at [808, 247] on img at bounding box center [564, 255] width 520 height 381
click at [940, 290] on div at bounding box center [563, 302] width 1127 height 605
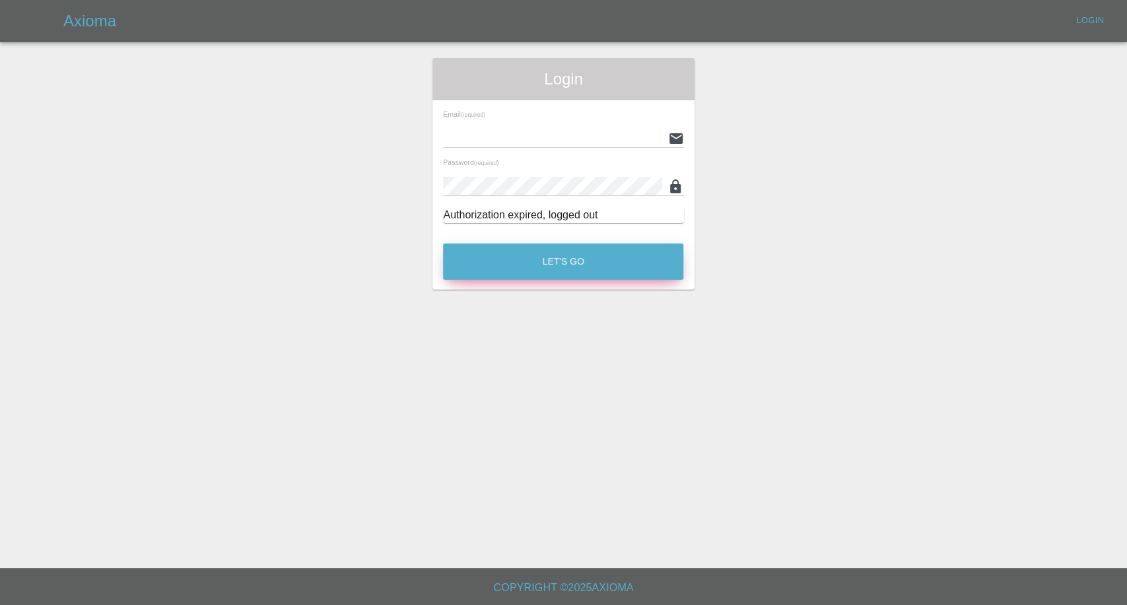
type input "[EMAIL_ADDRESS][DOMAIN_NAME]"
click at [559, 258] on button "Let's Go" at bounding box center [563, 262] width 240 height 36
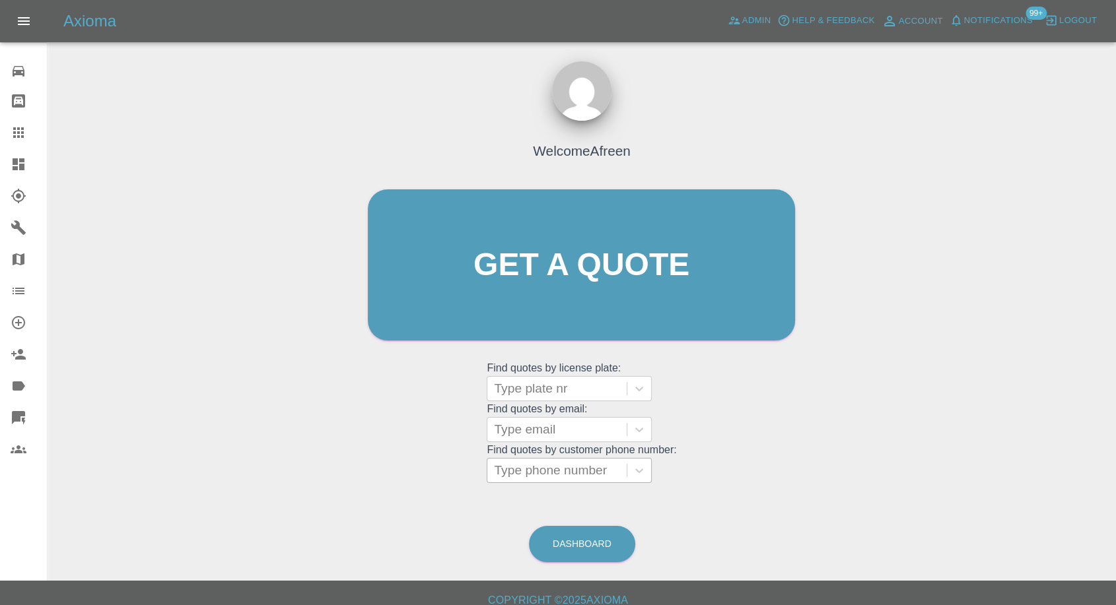
click at [569, 471] on div at bounding box center [557, 471] width 126 height 18
paste input "+447943542808"
drag, startPoint x: 522, startPoint y: 475, endPoint x: 267, endPoint y: 469, distance: 255.6
click at [264, 472] on div "Welcome Afreen Get a quote Get a quote Find quotes by license plate: Type plate…" at bounding box center [581, 328] width 1047 height 474
type input "07943542808"
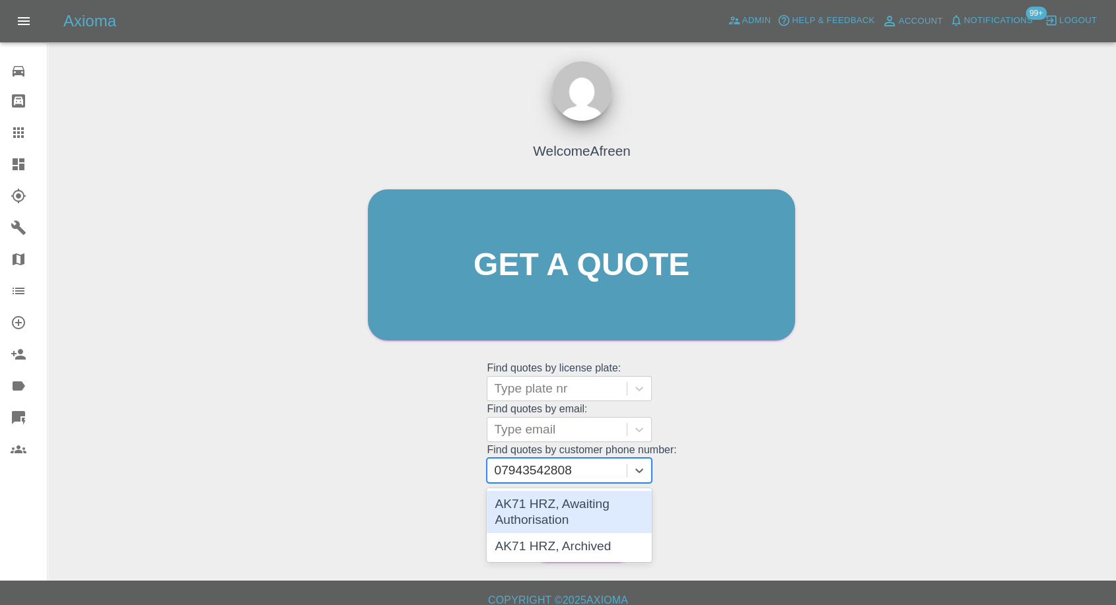
click at [586, 508] on div "AK71 HRZ, Awaiting Authorisation" at bounding box center [569, 512] width 165 height 42
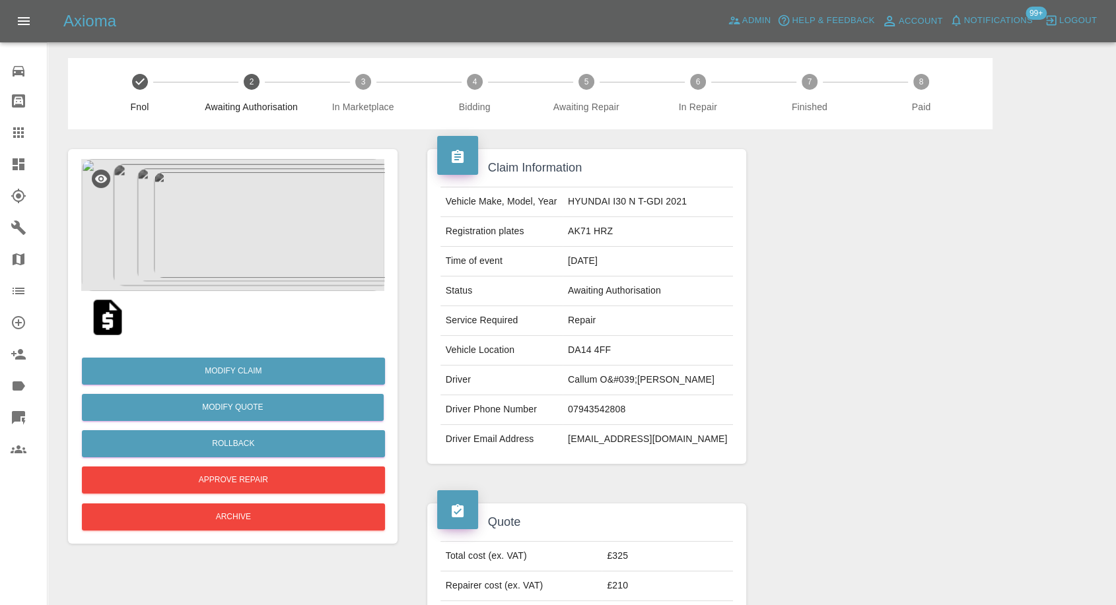
click at [206, 274] on img at bounding box center [232, 225] width 303 height 132
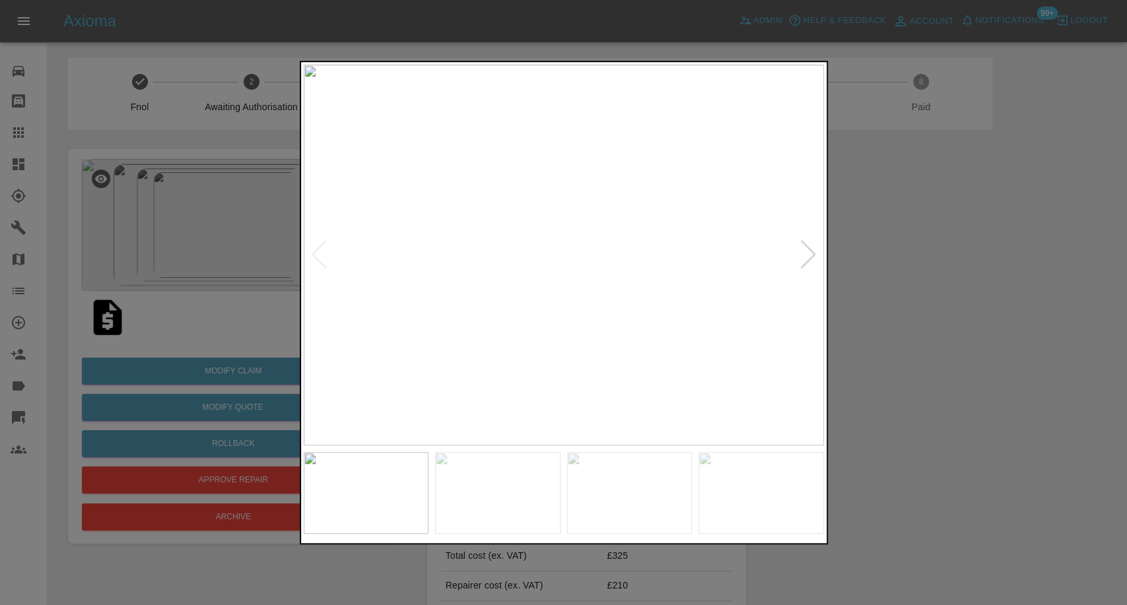
click at [528, 472] on img at bounding box center [497, 493] width 125 height 82
click at [366, 460] on img at bounding box center [366, 493] width 125 height 82
click at [887, 429] on div at bounding box center [563, 302] width 1127 height 605
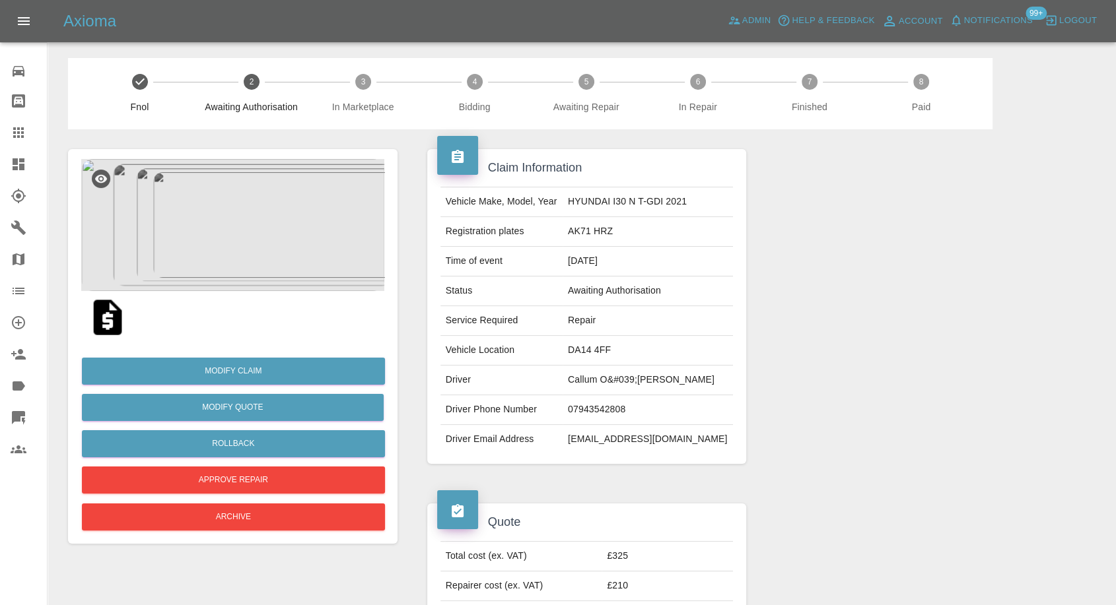
click at [242, 267] on img at bounding box center [232, 225] width 303 height 132
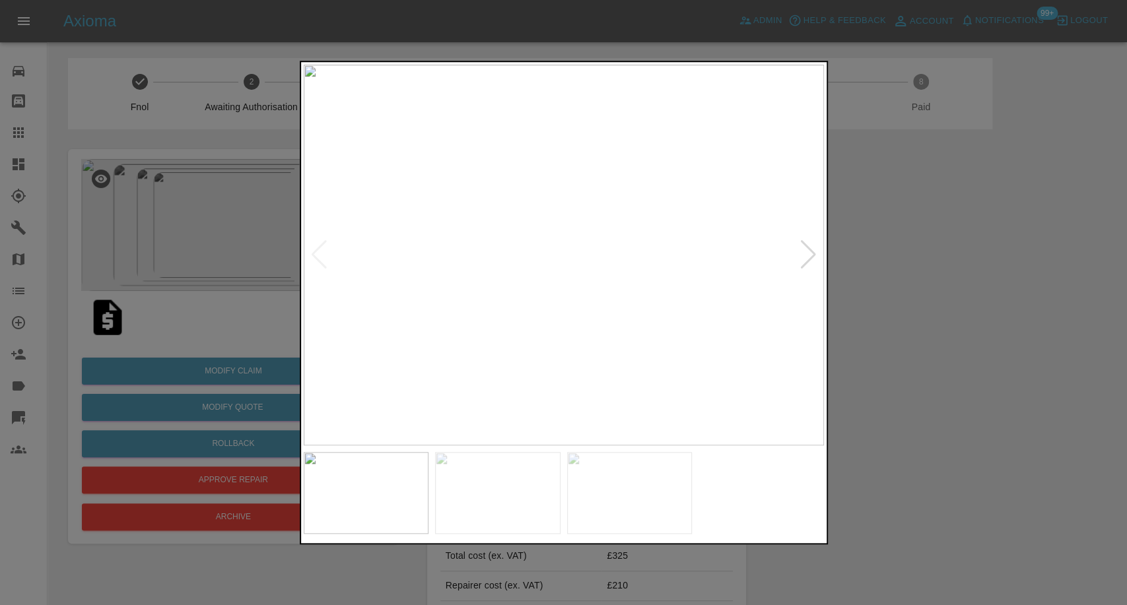
click at [570, 300] on img at bounding box center [564, 255] width 520 height 381
click at [970, 368] on div at bounding box center [563, 302] width 1127 height 605
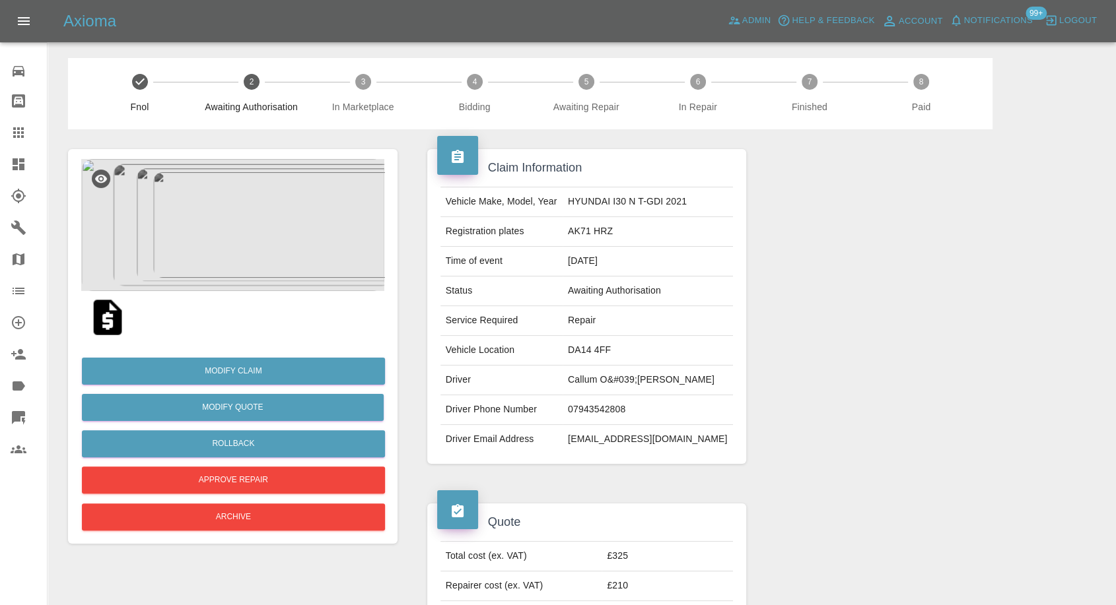
click at [248, 227] on img at bounding box center [232, 225] width 303 height 132
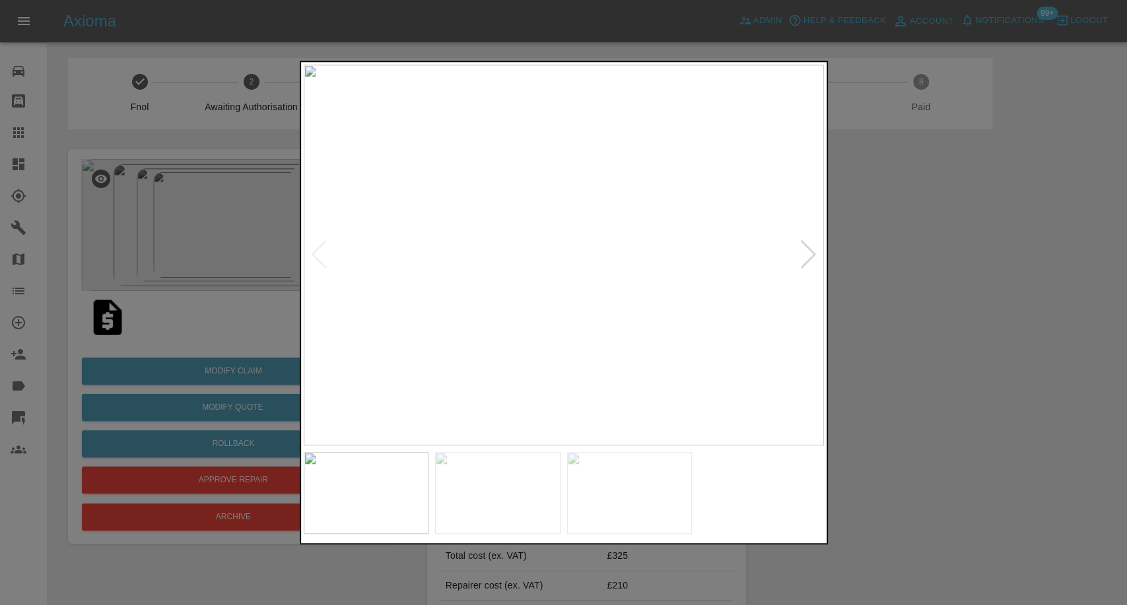
click at [535, 503] on img at bounding box center [497, 493] width 125 height 82
click at [636, 507] on img at bounding box center [629, 493] width 125 height 82
click at [784, 504] on img at bounding box center [761, 493] width 125 height 82
click at [978, 312] on div at bounding box center [563, 302] width 1127 height 605
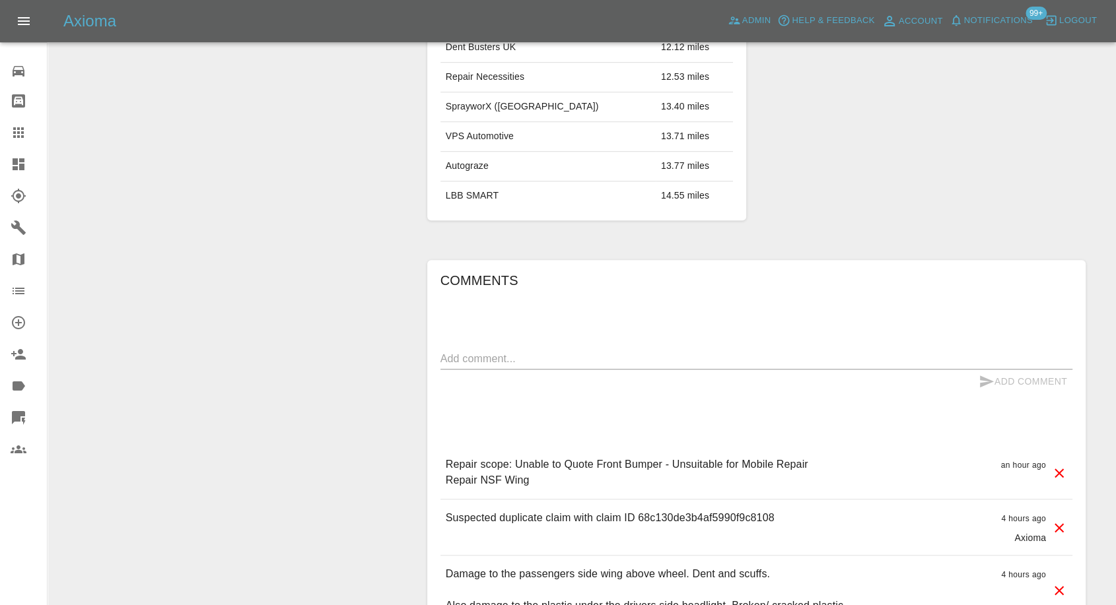
scroll to position [807, 0]
click at [662, 512] on p "Suspected duplicate claim with claim ID 68c130de3b4af5990f9c8108" at bounding box center [610, 516] width 329 height 16
copy p "68c130de3b4af5990f9c8108"
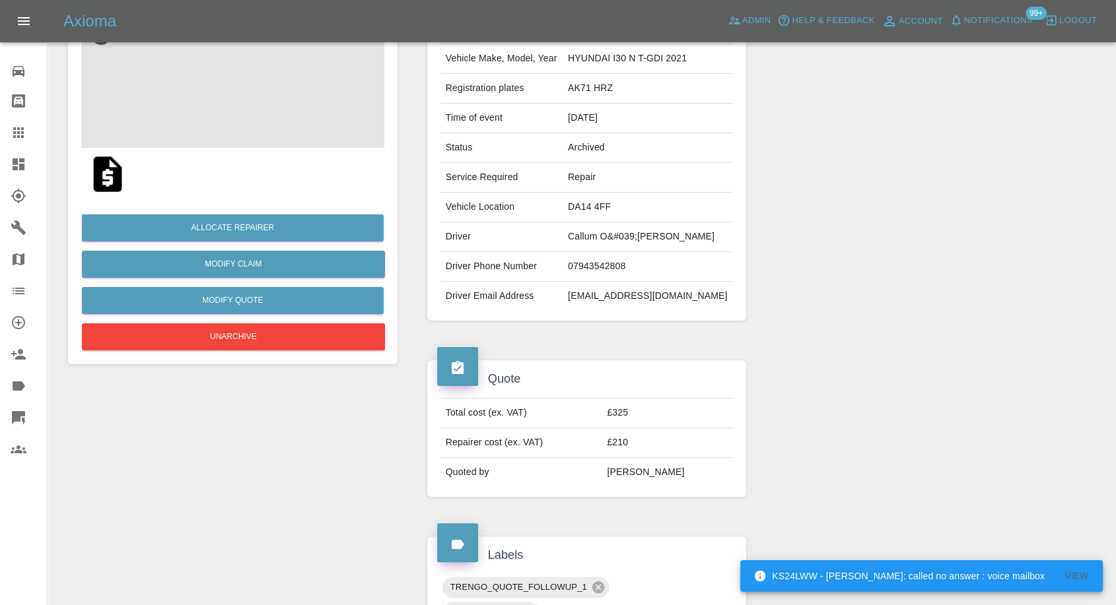
scroll to position [147, 0]
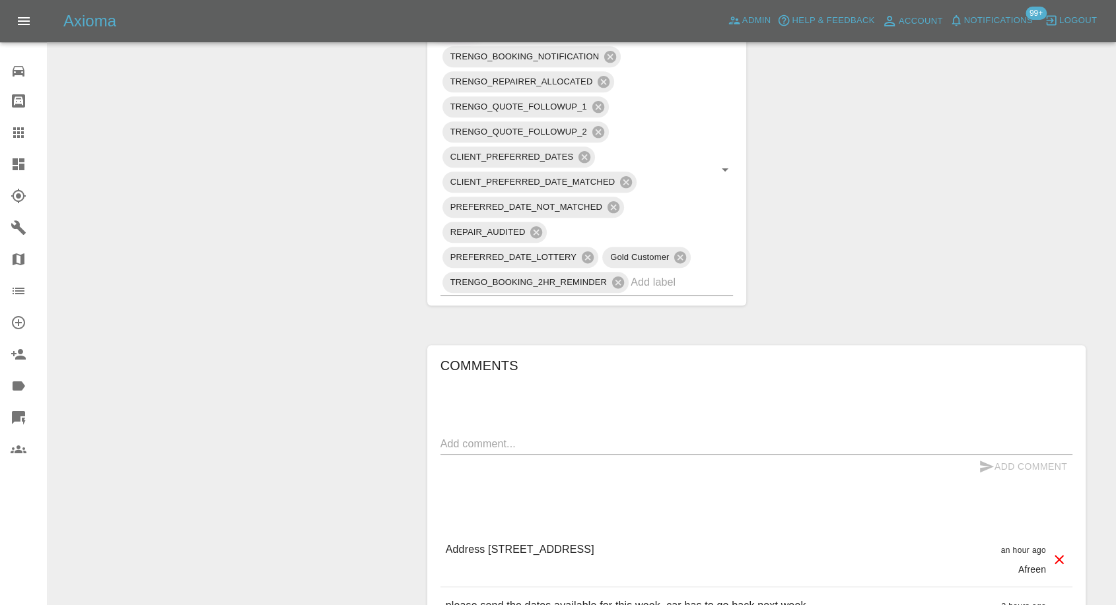
scroll to position [953, 0]
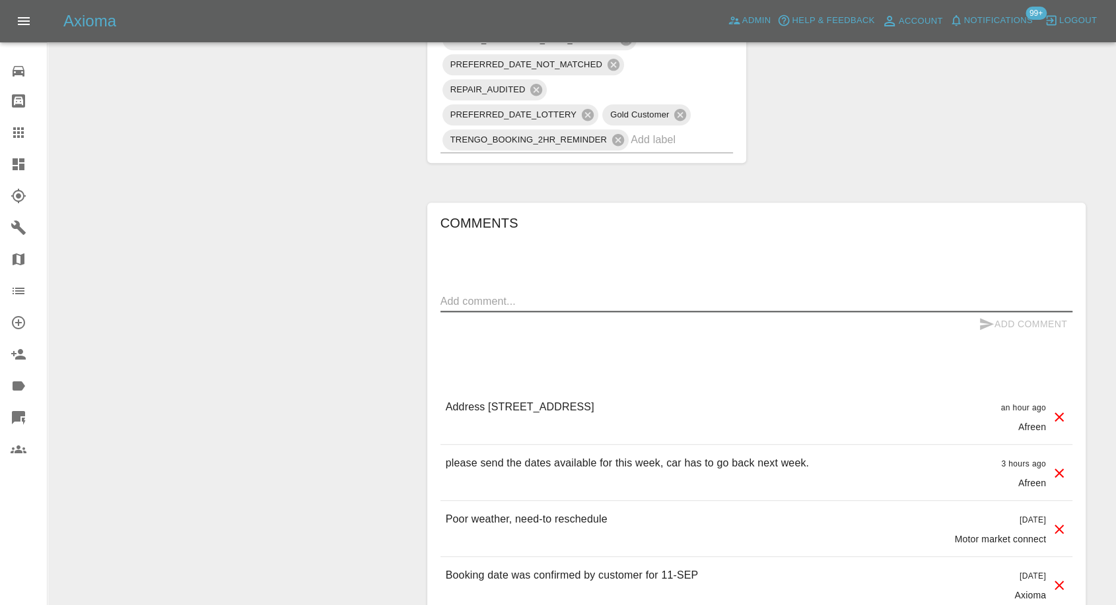
click at [470, 301] on textarea at bounding box center [756, 301] width 632 height 15
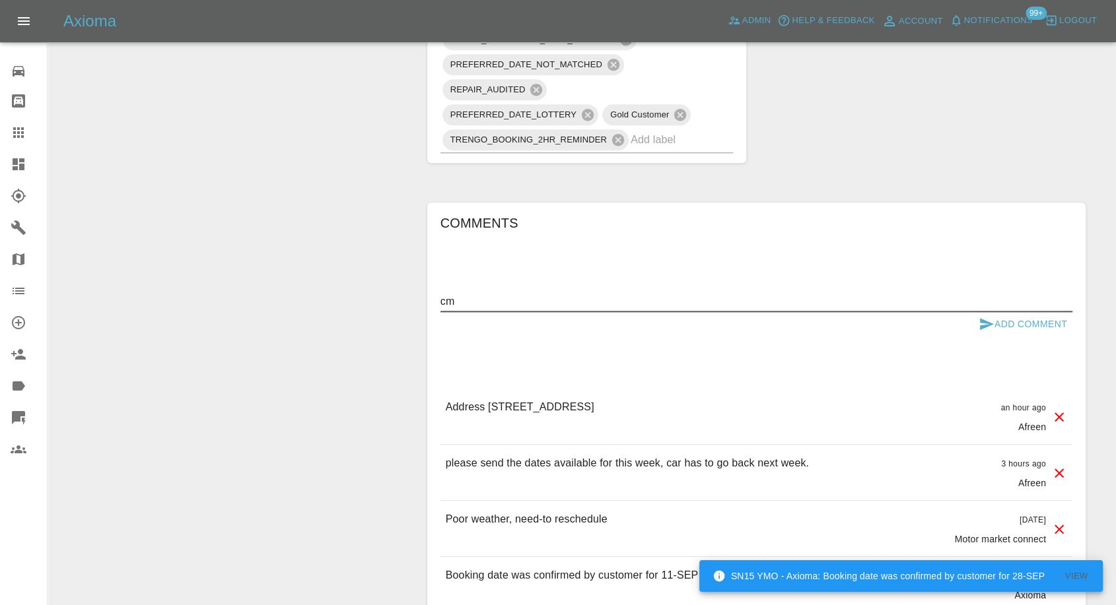
type textarea "c"
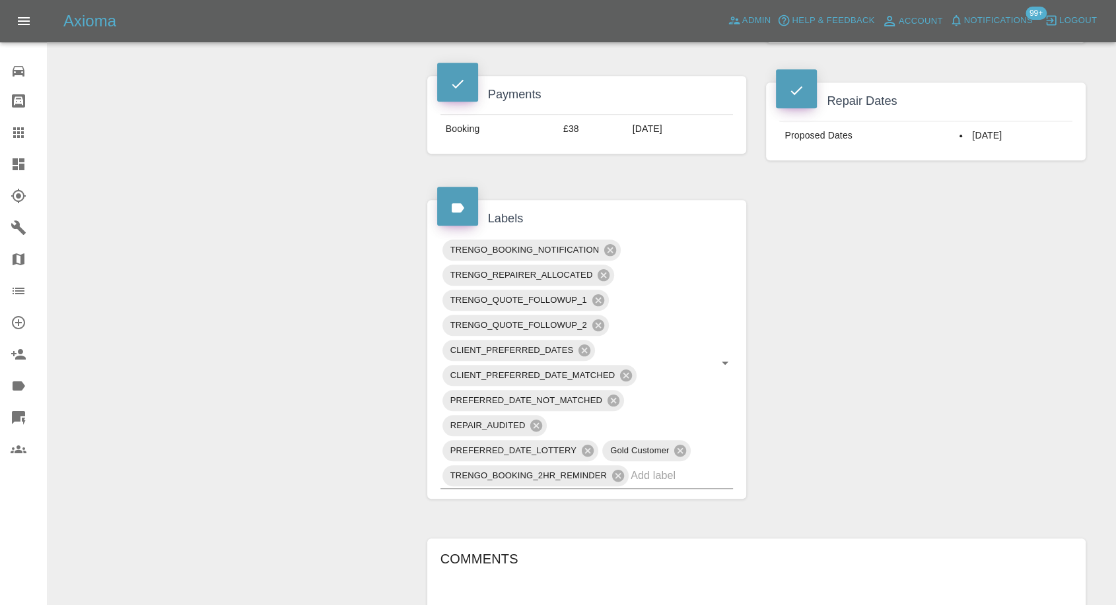
scroll to position [734, 0]
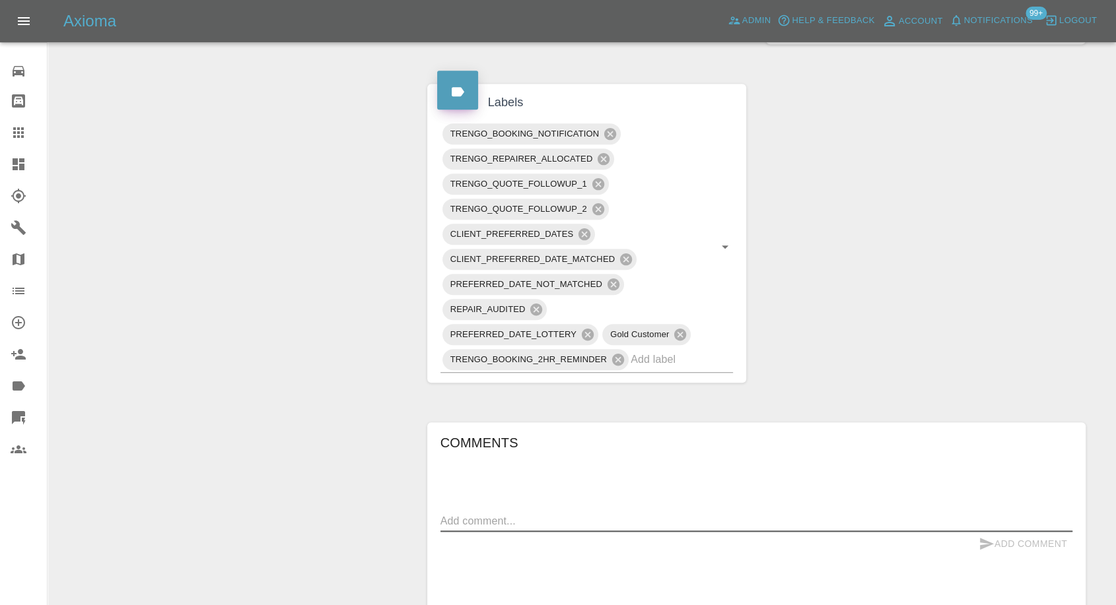
click at [483, 512] on div "x" at bounding box center [756, 521] width 632 height 21
paste textarea "CM can’t wait any longer and we do not have any sooner dates in this week for e…"
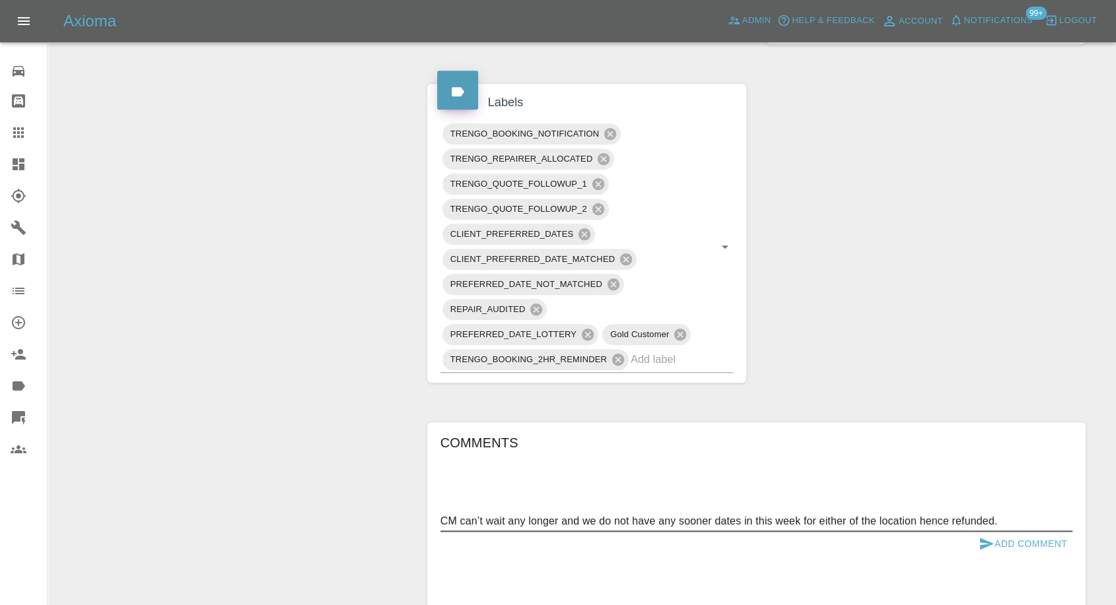
click at [453, 522] on textarea "CM can’t wait any longer and we do not have any sooner dates in this week for e…" at bounding box center [756, 521] width 632 height 15
type textarea "Customer can’t wait any longer and we do not have any sooner dates in this week…"
click at [981, 543] on icon "submit" at bounding box center [986, 544] width 16 height 16
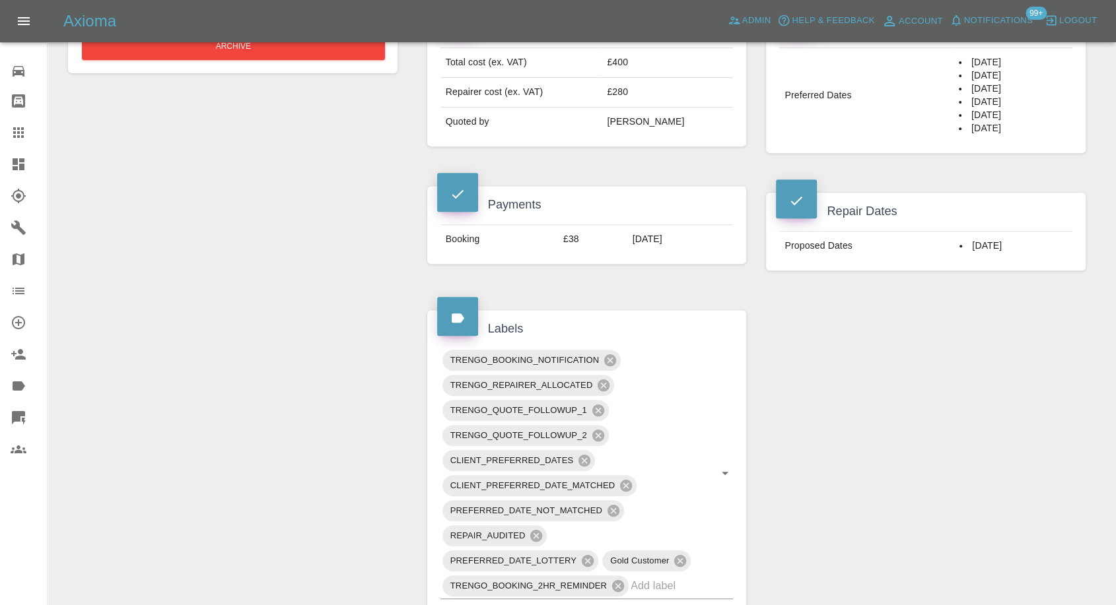
scroll to position [366, 0]
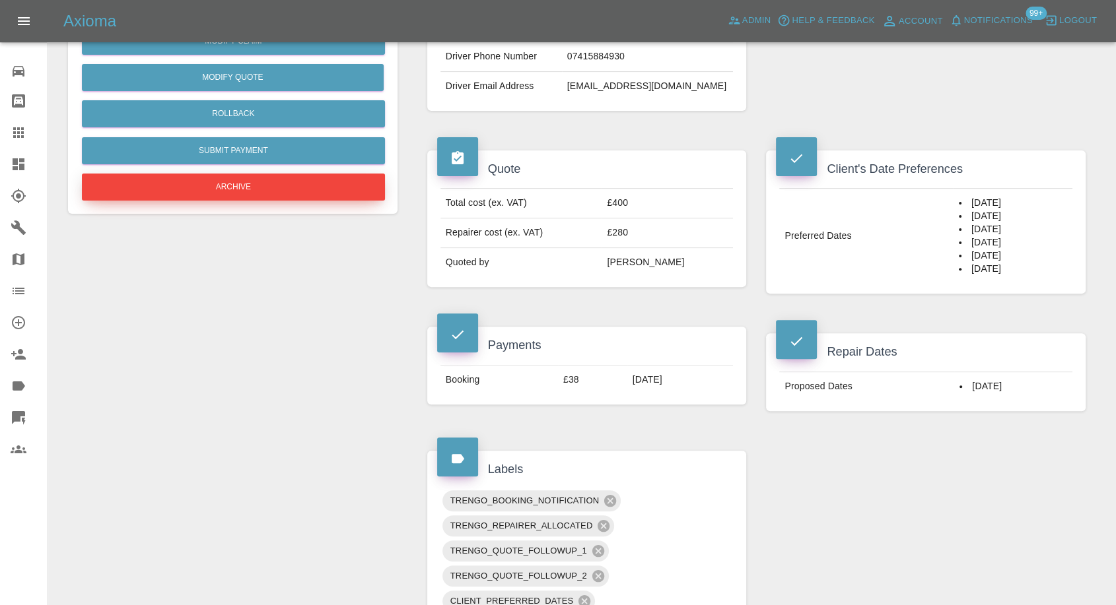
click at [268, 191] on button "Archive" at bounding box center [233, 187] width 303 height 27
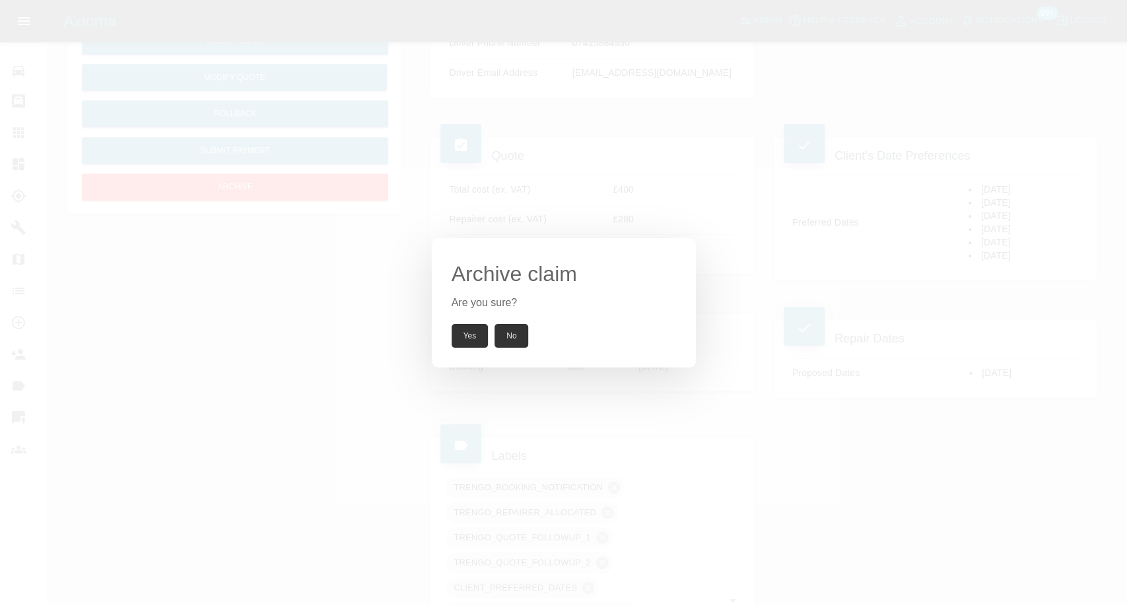
click at [468, 339] on button "Yes" at bounding box center [470, 336] width 37 height 24
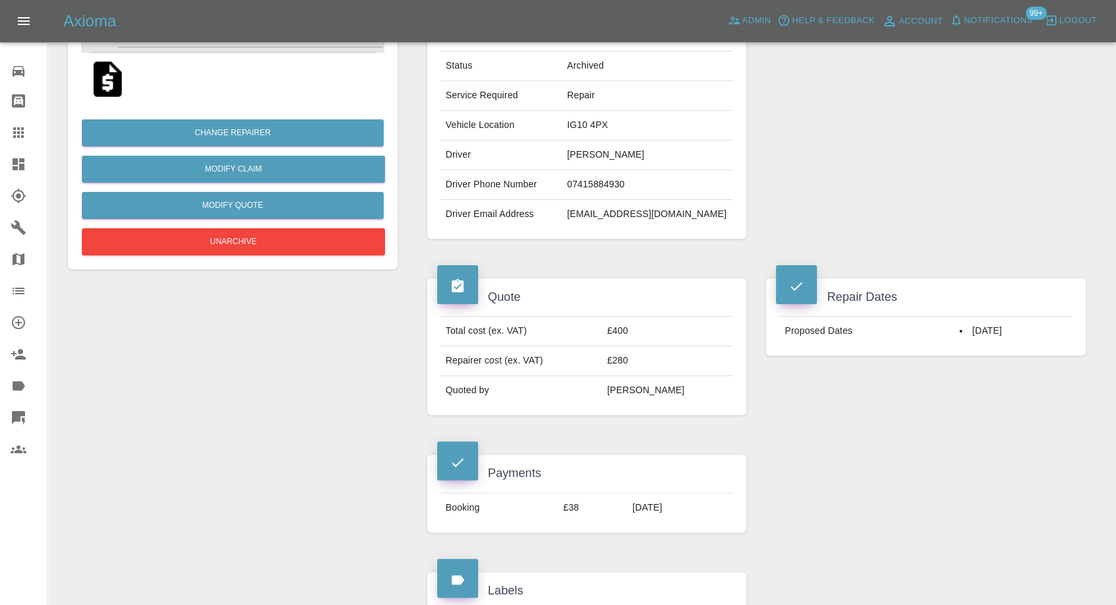
scroll to position [220, 0]
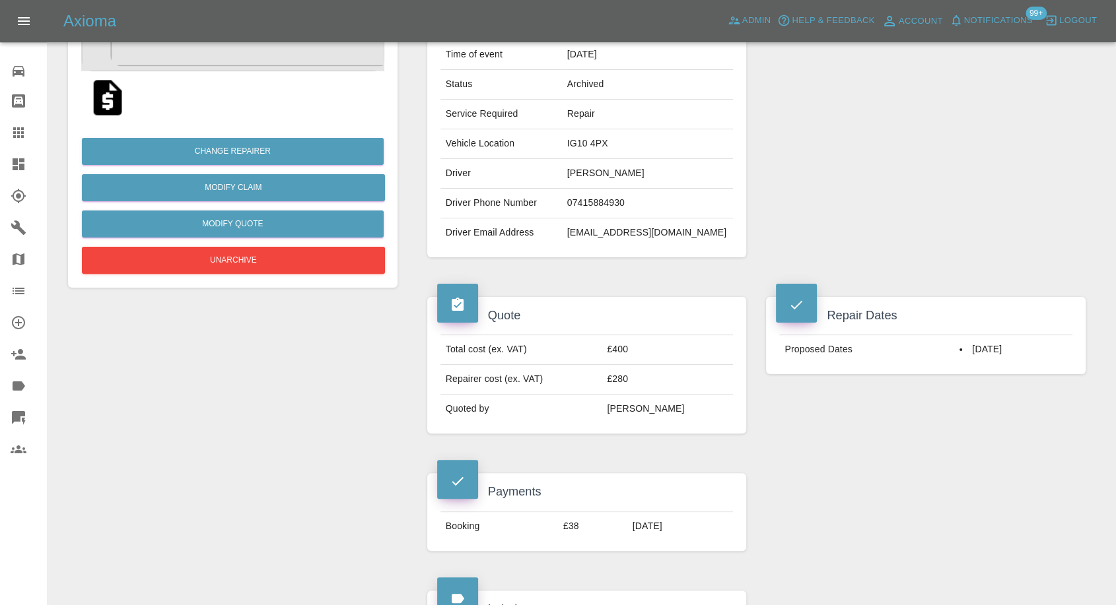
click at [592, 222] on td "lilicounsell@hotmail.com" at bounding box center [648, 233] width 172 height 29
copy div "lilicounsell@hotmail.com"
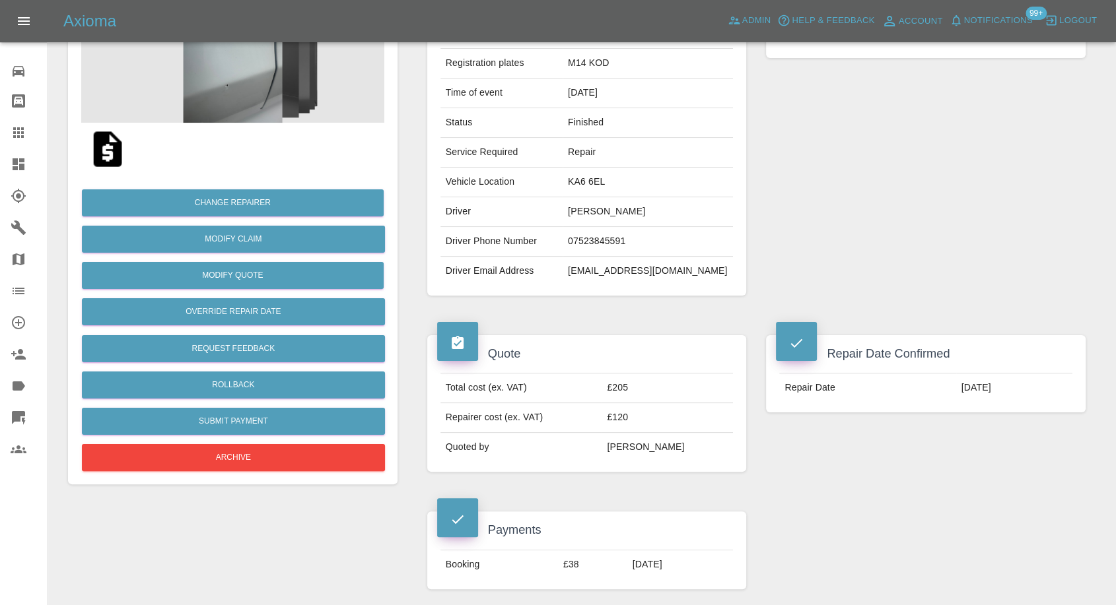
scroll to position [147, 0]
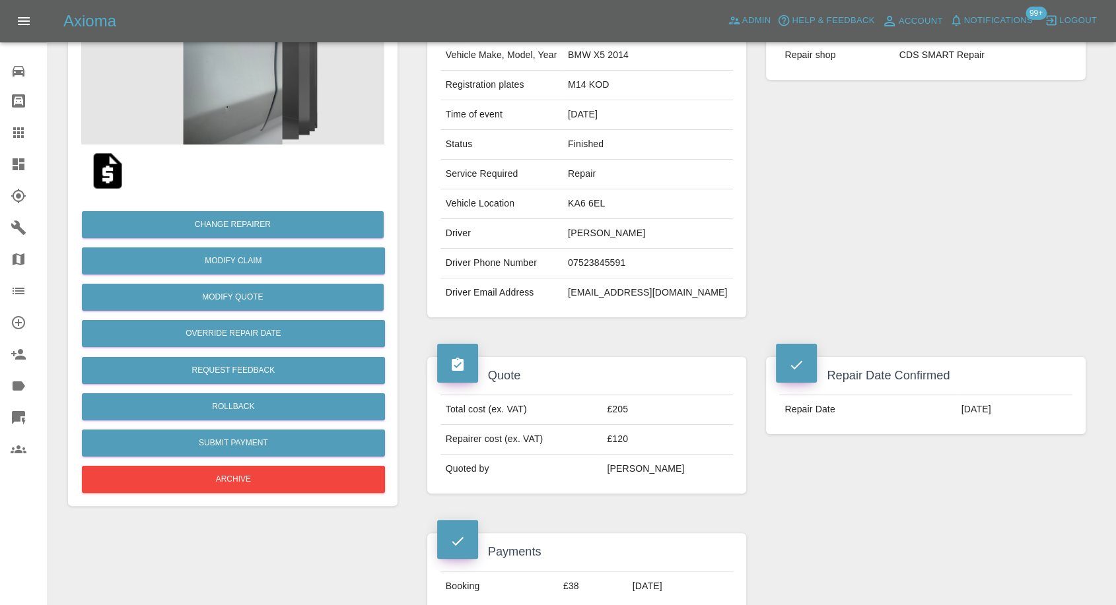
click at [114, 170] on img at bounding box center [107, 171] width 42 height 42
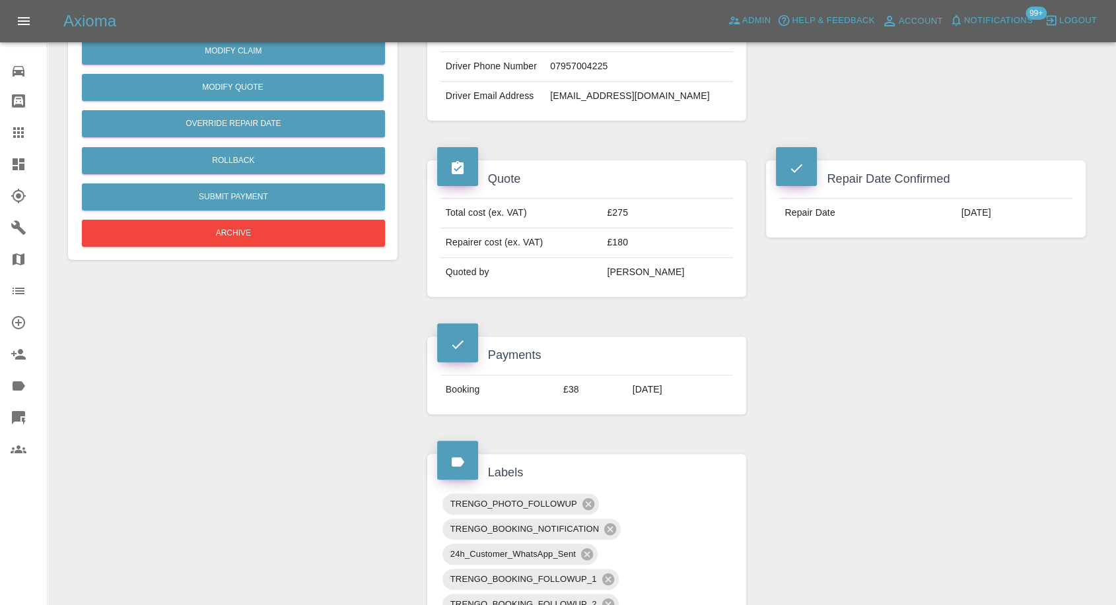
scroll to position [366, 0]
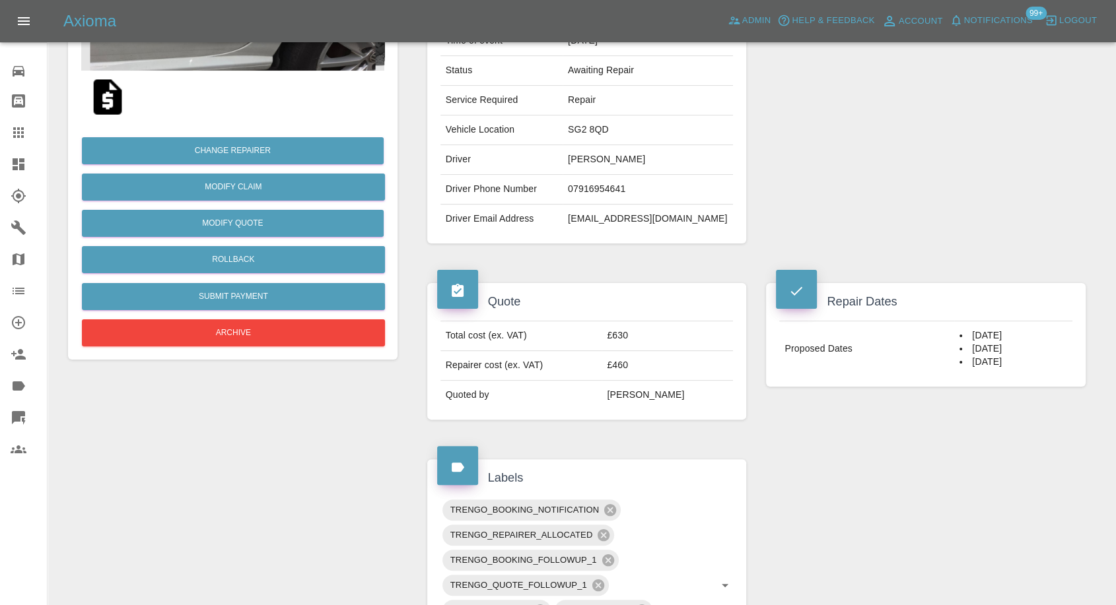
scroll to position [293, 0]
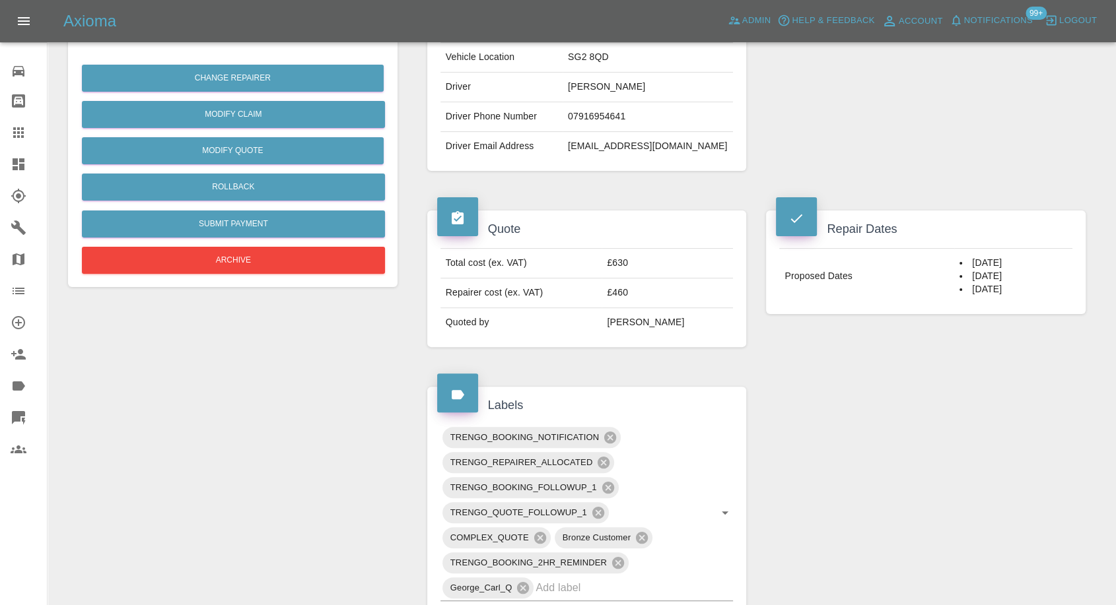
drag, startPoint x: 809, startPoint y: 421, endPoint x: 803, endPoint y: 427, distance: 8.4
click at [809, 421] on div "Claim Information Vehicle Make, Model, Year VOLKSWAGEN POLO 2014 Registration p…" at bounding box center [756, 463] width 678 height 1255
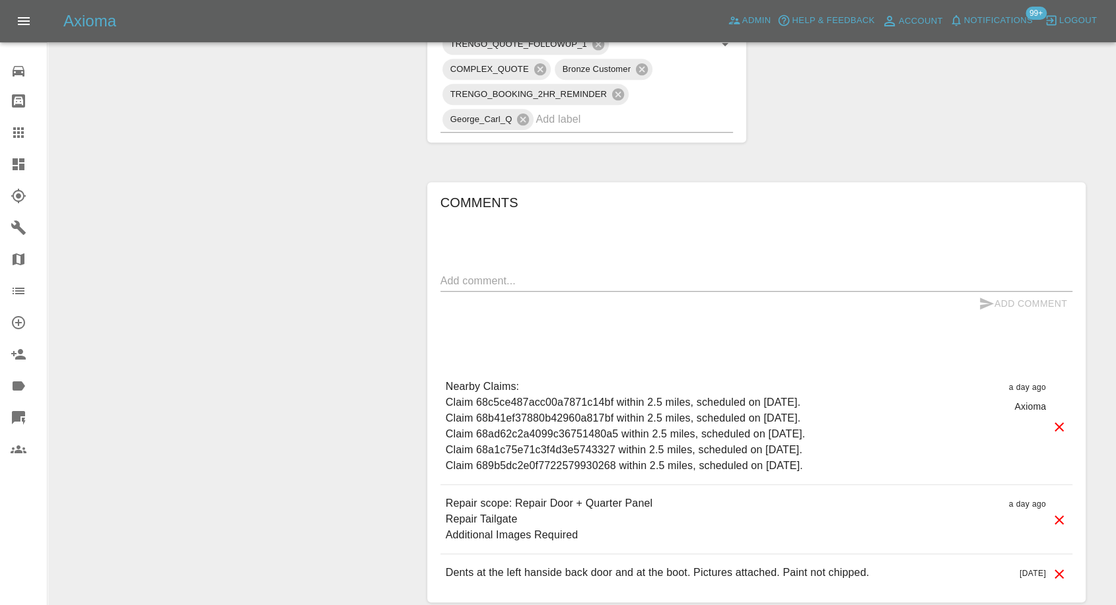
scroll to position [807, 0]
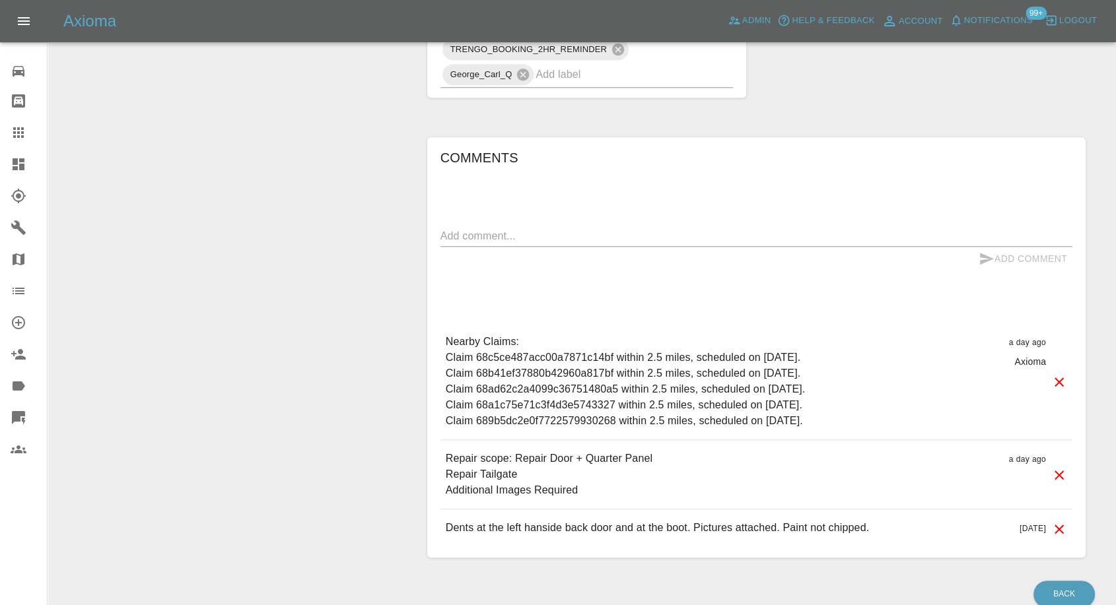
click at [476, 237] on textarea at bounding box center [756, 235] width 632 height 15
type textarea "need weekends"
click at [990, 256] on icon "submit" at bounding box center [986, 259] width 16 height 16
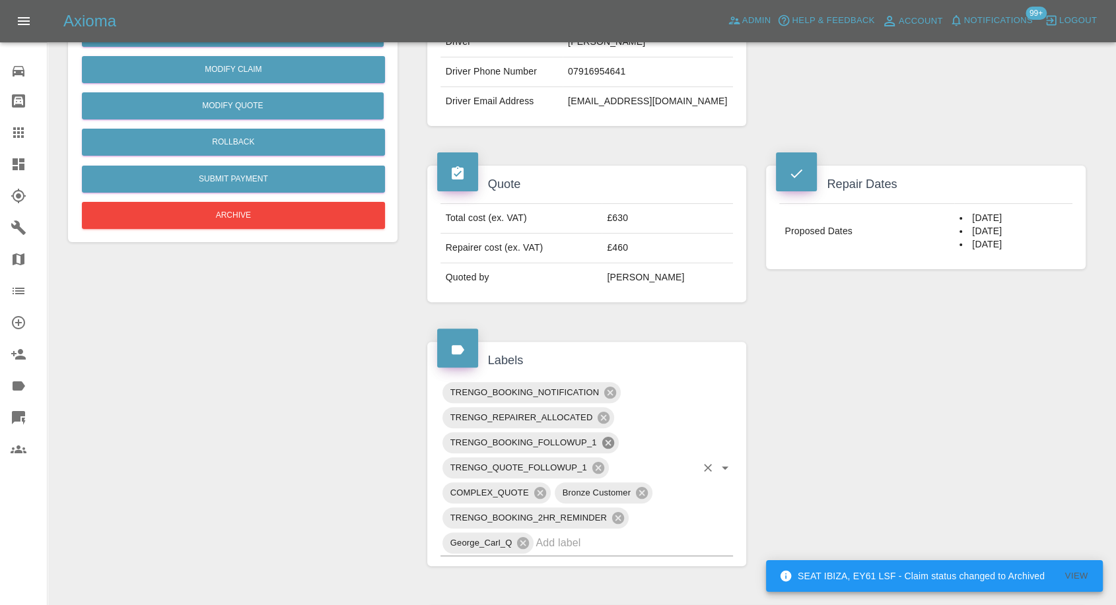
scroll to position [366, 0]
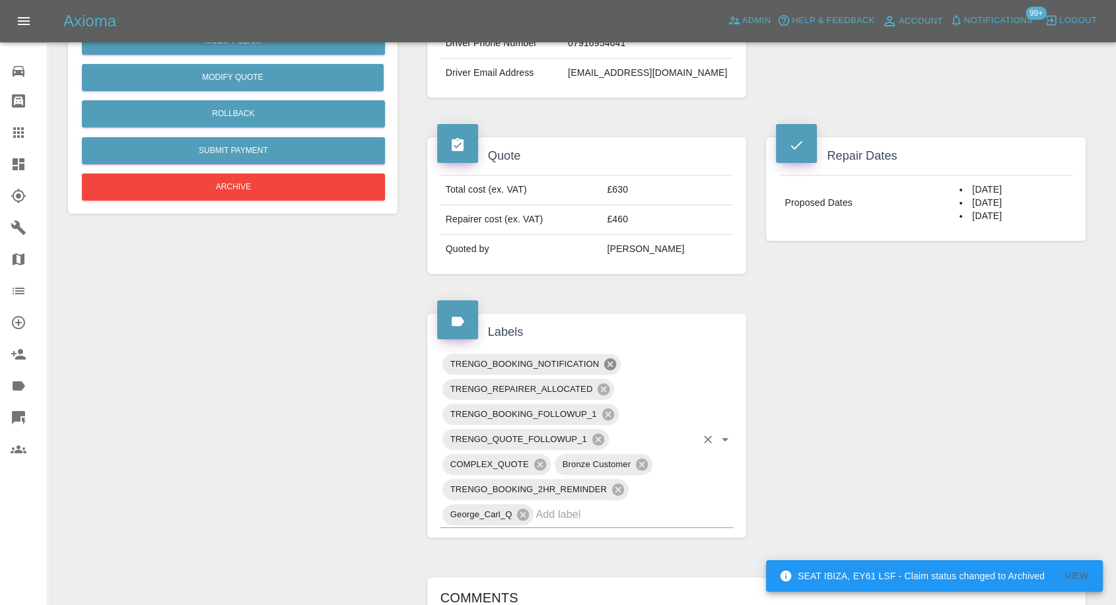
click at [607, 361] on icon at bounding box center [610, 364] width 15 height 15
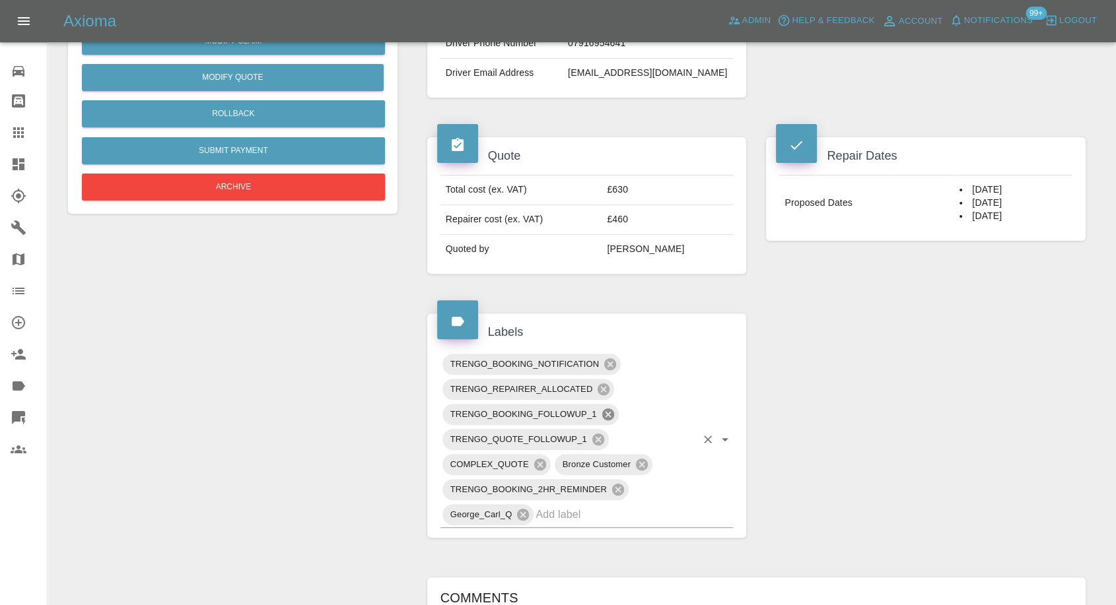
click at [609, 409] on icon at bounding box center [607, 415] width 12 height 12
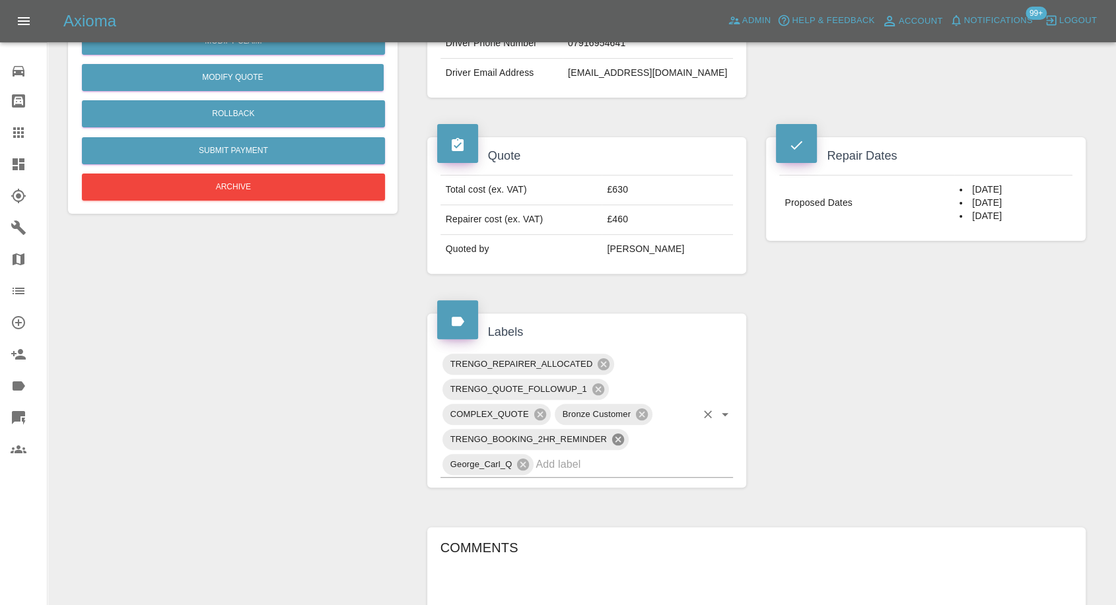
click at [618, 440] on icon at bounding box center [618, 440] width 12 height 12
click at [283, 458] on div "Change Repairer Modify Claim Modify Quote Rollback Submit Payment Archive" at bounding box center [232, 393] width 349 height 1261
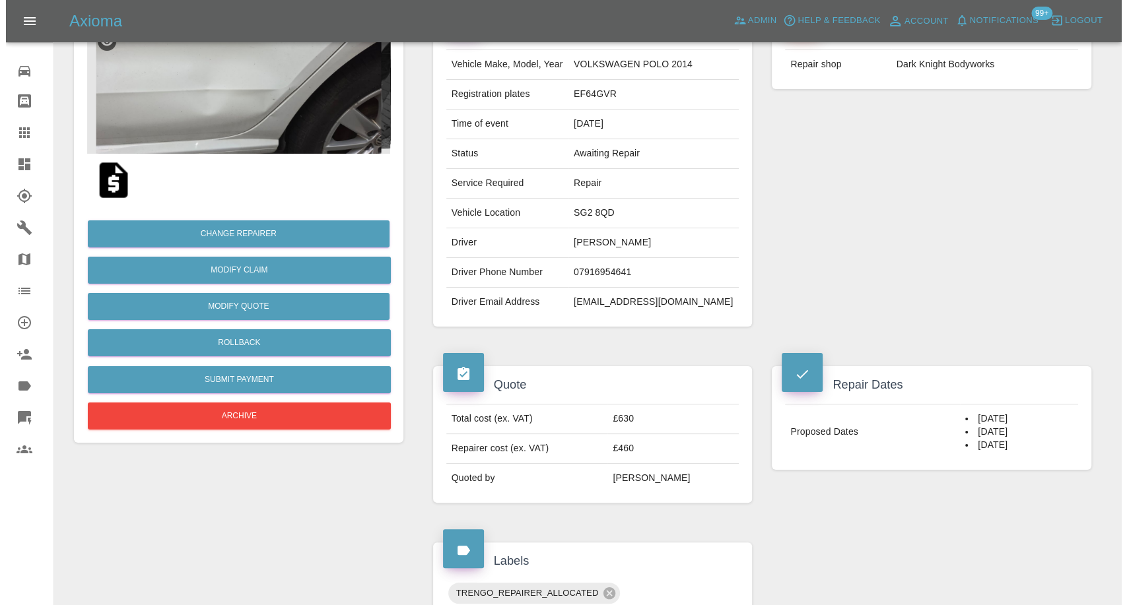
scroll to position [73, 0]
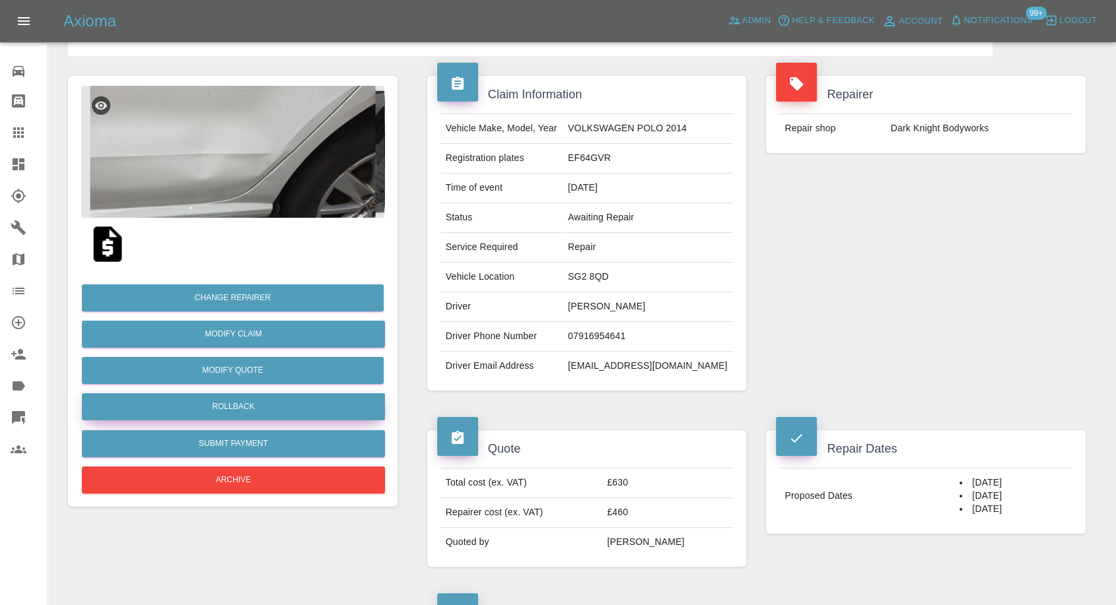
click at [217, 405] on button "Rollback" at bounding box center [233, 407] width 303 height 27
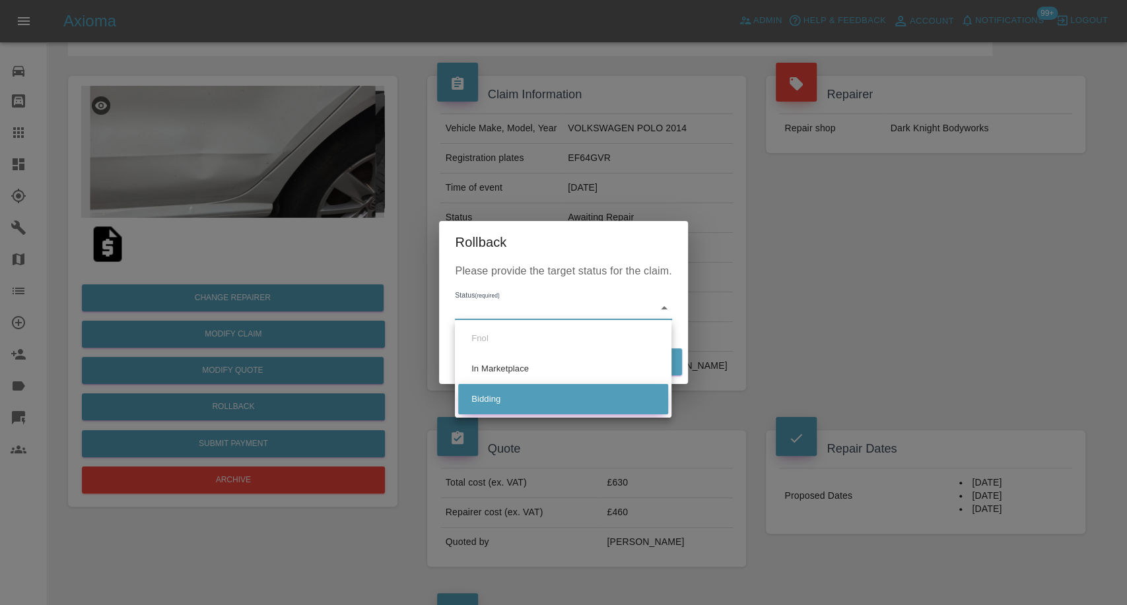
click at [521, 398] on li "Bidding" at bounding box center [563, 399] width 210 height 30
type input "bidding"
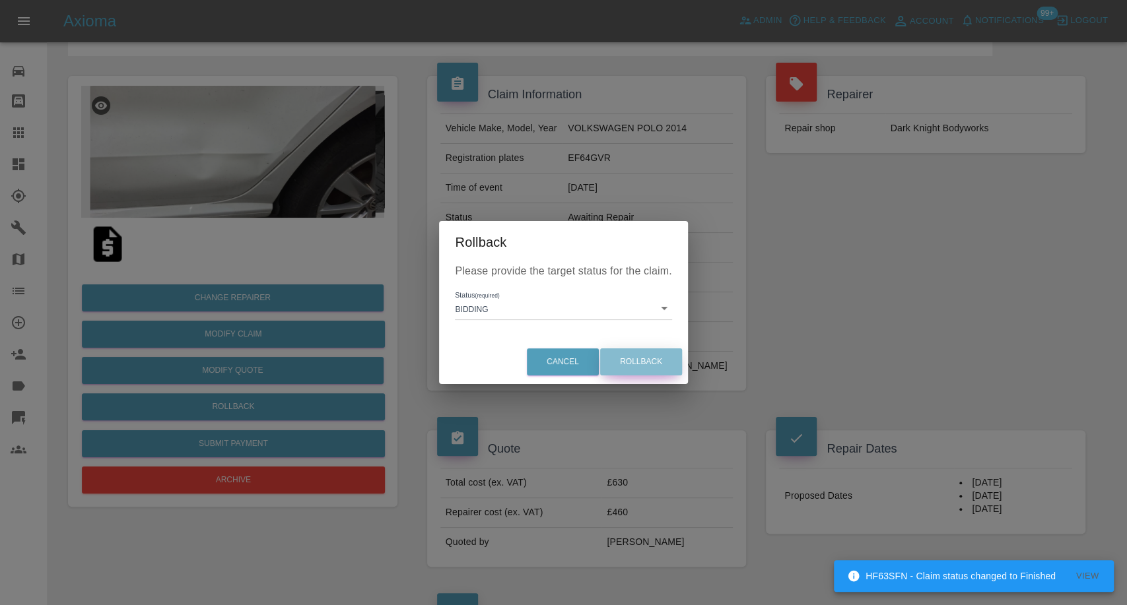
click at [646, 366] on button "Rollback" at bounding box center [641, 362] width 82 height 27
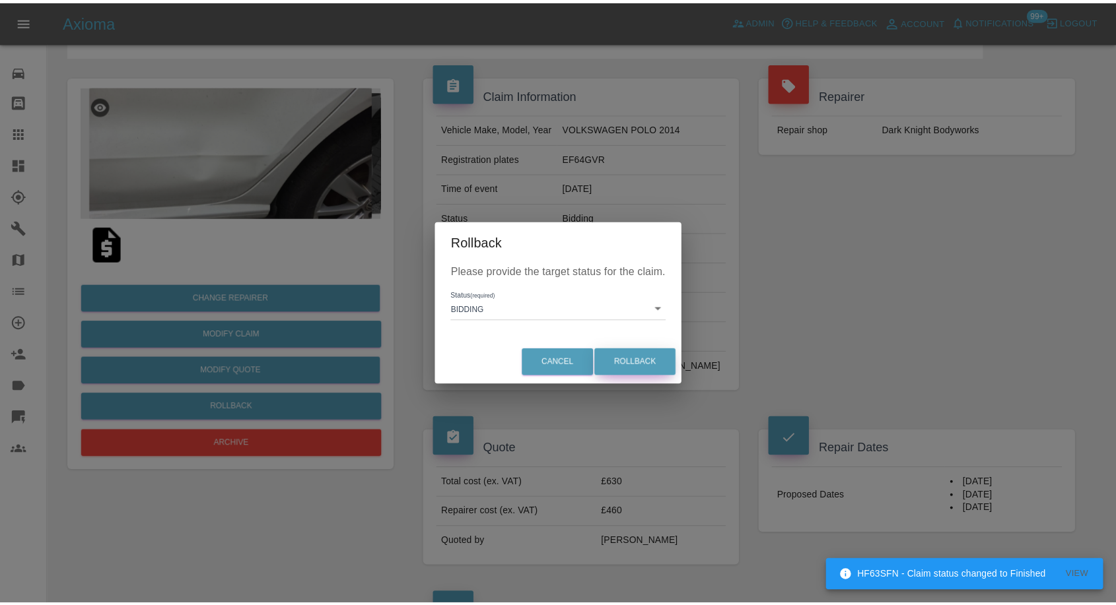
scroll to position [0, 0]
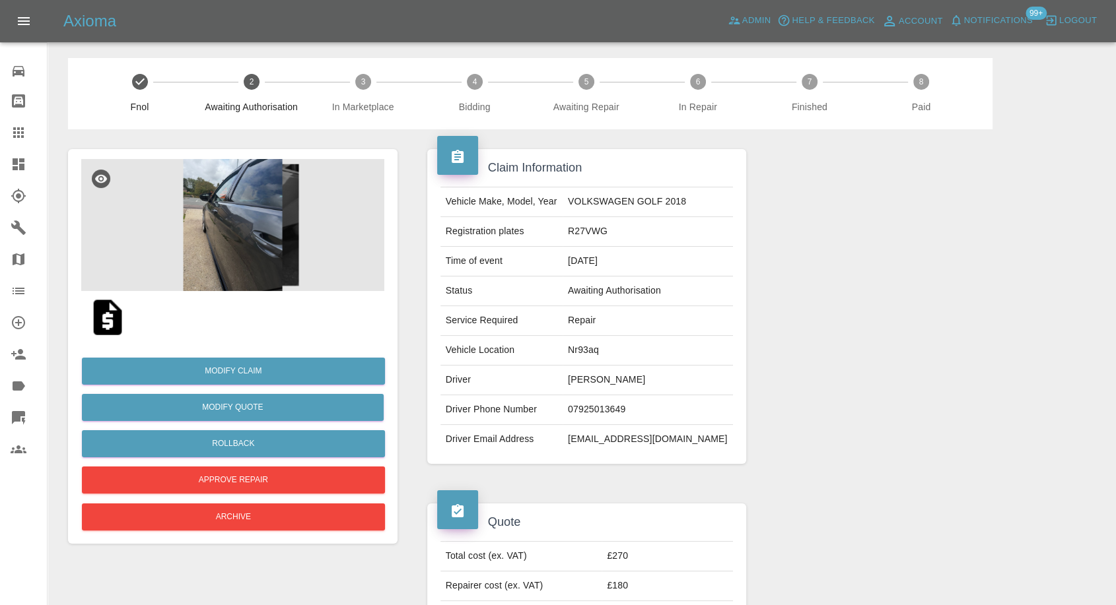
click at [598, 412] on td "07925013649" at bounding box center [648, 410] width 170 height 30
copy td "07925013649"
click at [185, 225] on img at bounding box center [232, 225] width 303 height 132
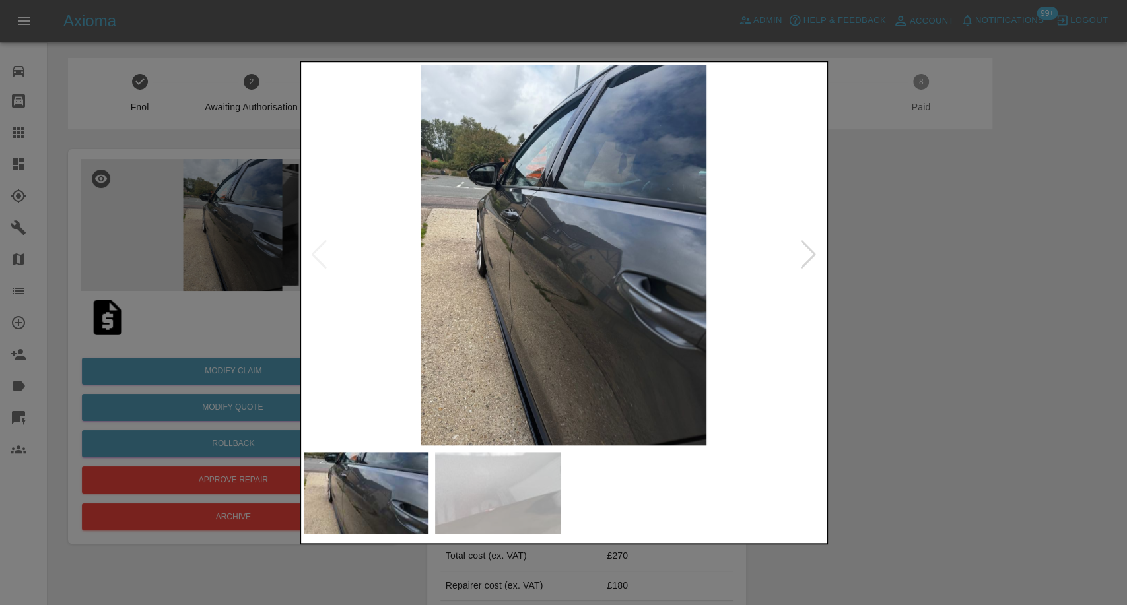
click at [493, 469] on img at bounding box center [497, 493] width 125 height 82
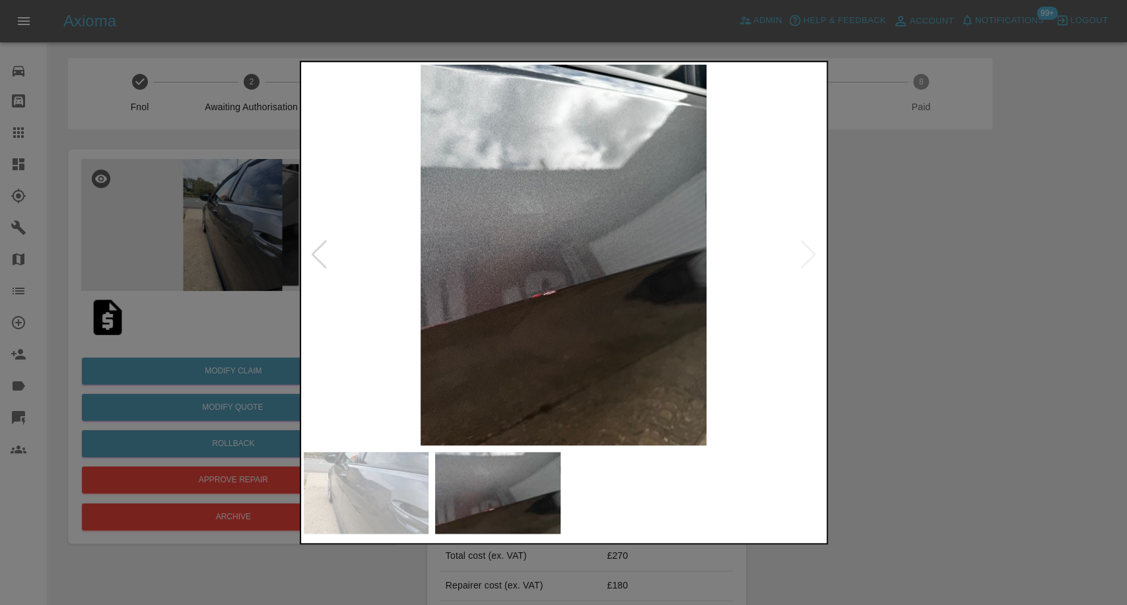
click at [1004, 399] on div at bounding box center [563, 302] width 1127 height 605
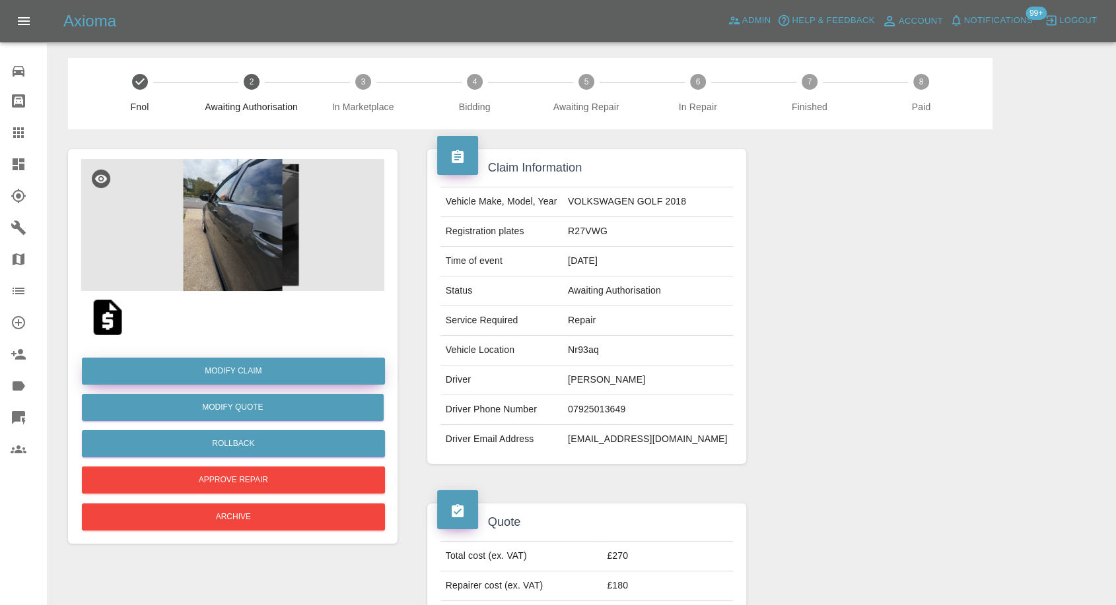
click at [247, 373] on link "Modify Claim" at bounding box center [233, 371] width 303 height 27
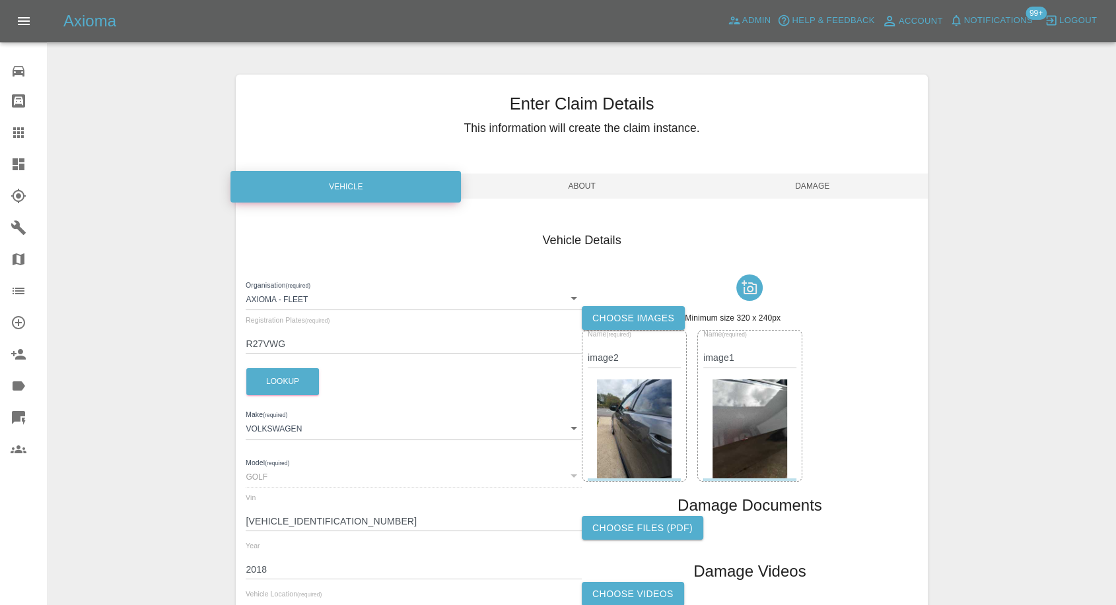
click at [635, 318] on label "Choose images" at bounding box center [633, 318] width 103 height 24
click at [0, 0] on input "Choose images" at bounding box center [0, 0] width 0 height 0
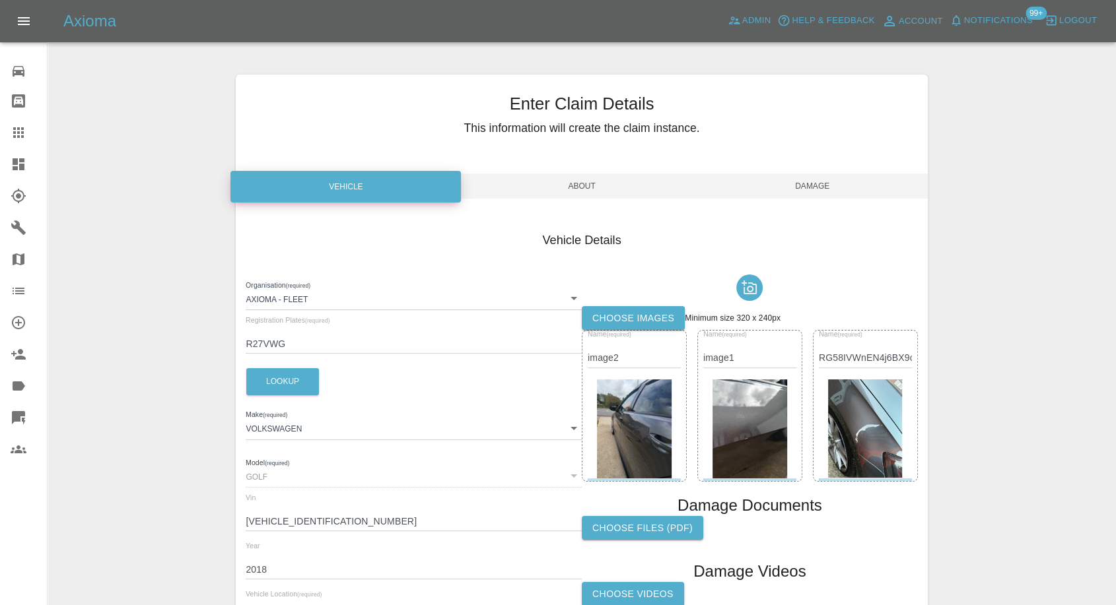
click at [625, 310] on label "Choose images" at bounding box center [633, 318] width 103 height 24
click at [0, 0] on input "Choose images" at bounding box center [0, 0] width 0 height 0
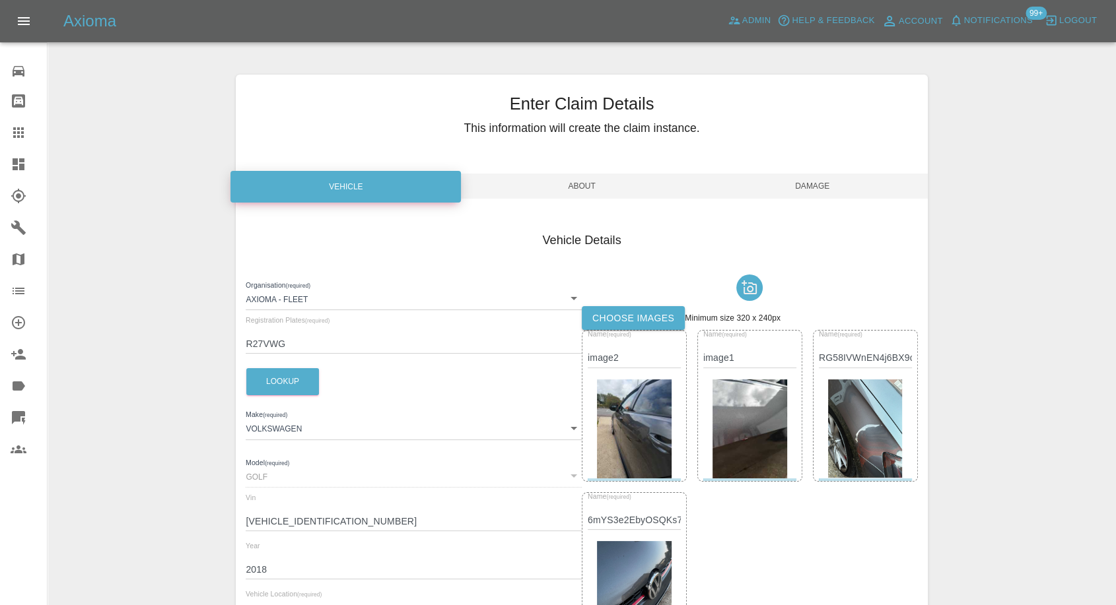
click at [806, 191] on span "Damage" at bounding box center [812, 186] width 230 height 25
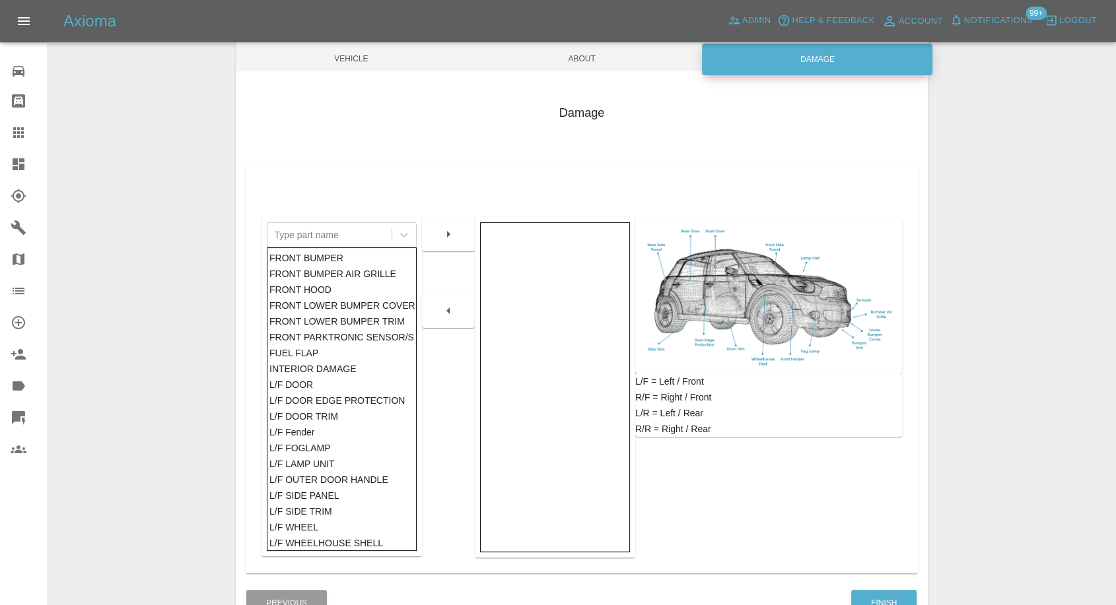
scroll to position [147, 0]
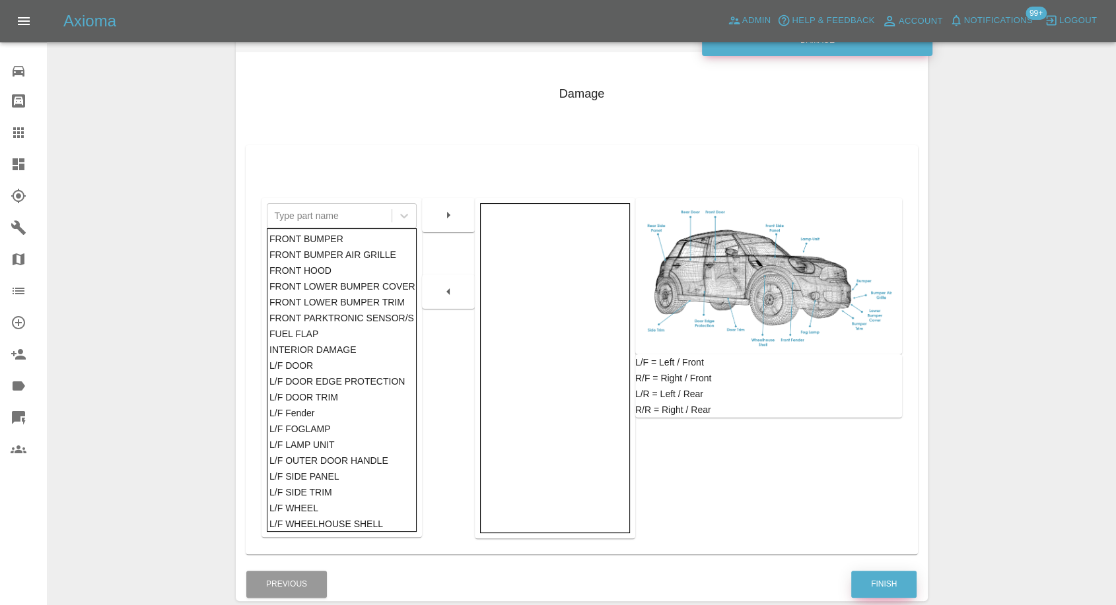
click at [869, 582] on button "Finish" at bounding box center [883, 584] width 65 height 27
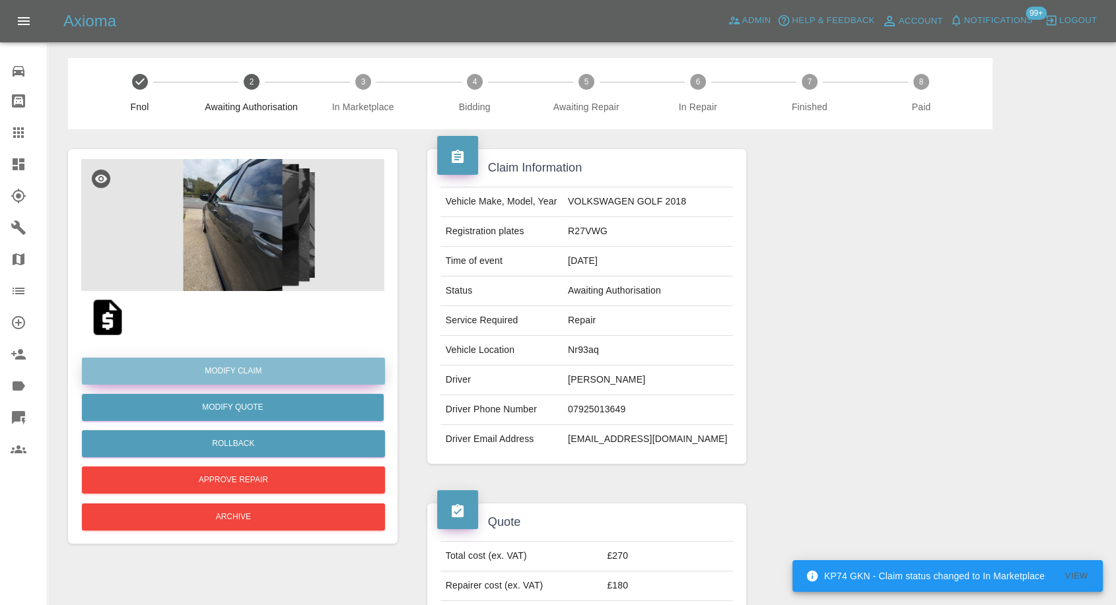
click at [243, 370] on link "Modify Claim" at bounding box center [233, 371] width 303 height 27
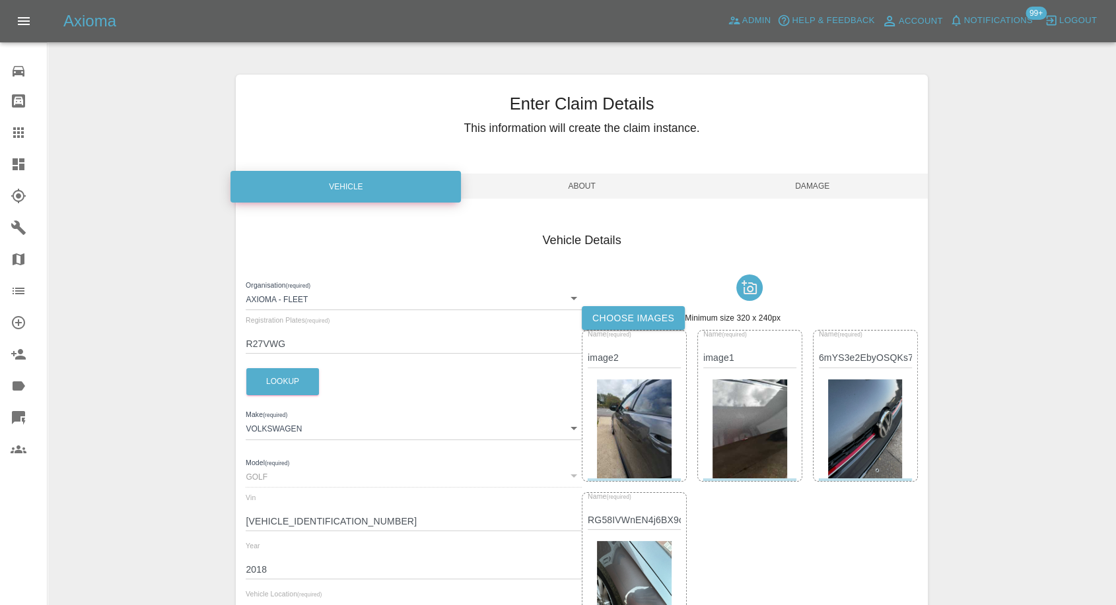
click at [589, 163] on div "Enter Claim Details This information will create the claim instance. Vehicle Ab…" at bounding box center [581, 449] width 691 height 749
click at [571, 177] on span "About" at bounding box center [581, 186] width 230 height 25
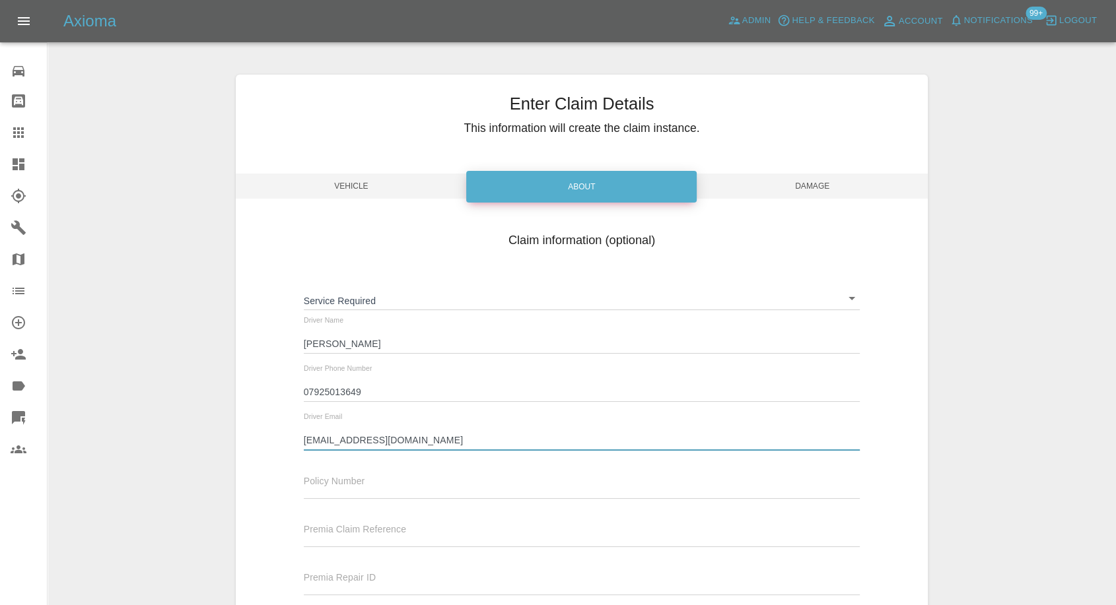
click at [368, 442] on input "robert1995beanwy@outlook.com" at bounding box center [582, 440] width 557 height 19
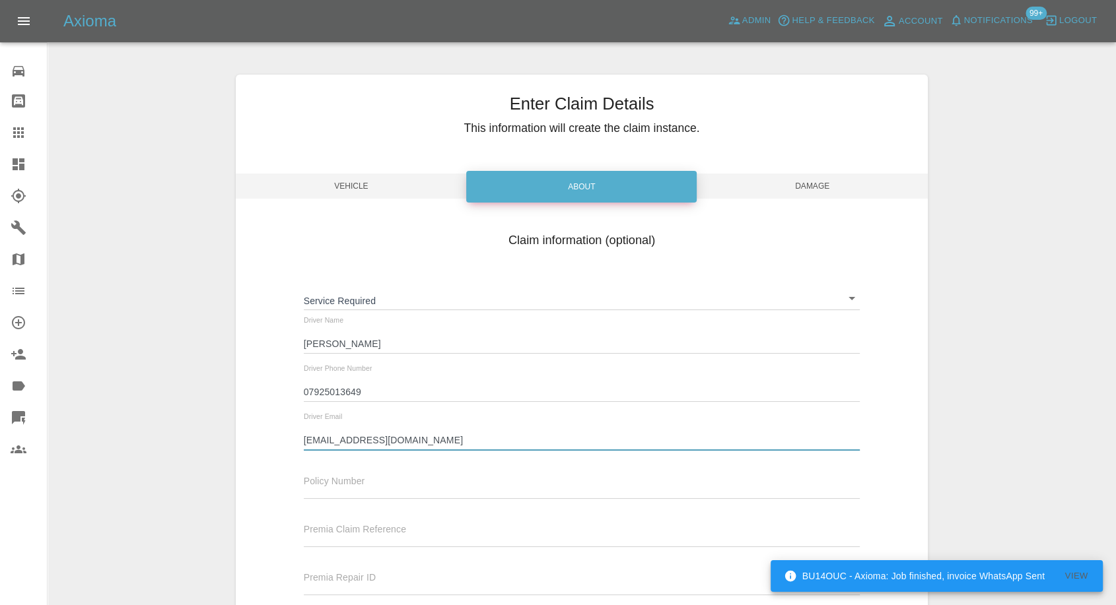
paste input "Robert1995beaney@"
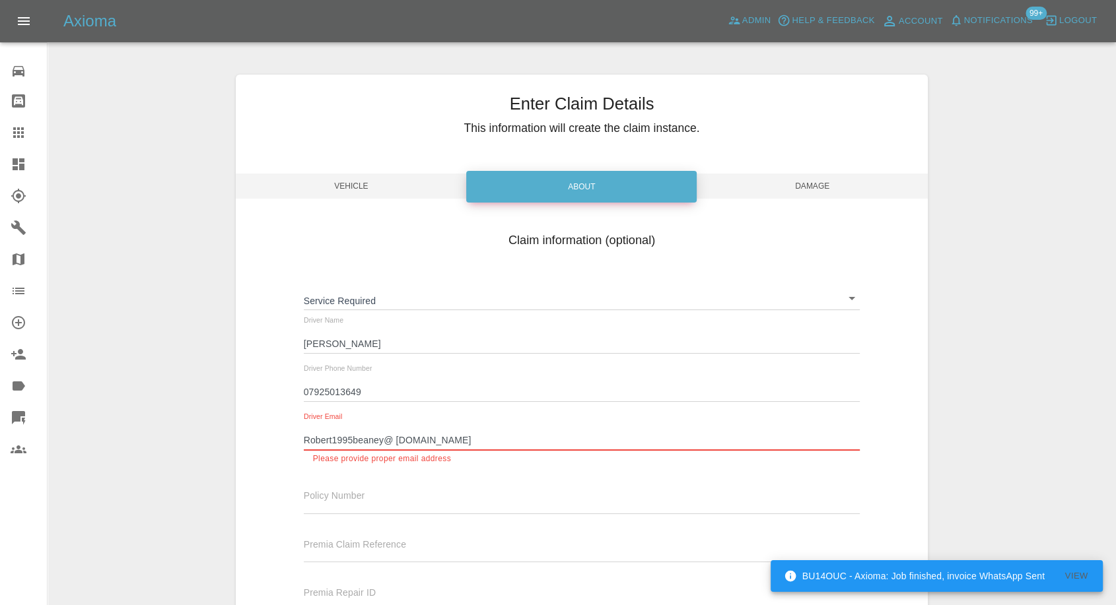
drag, startPoint x: 395, startPoint y: 442, endPoint x: 447, endPoint y: 458, distance: 54.1
click at [396, 443] on input "Robert1995beaney@ outlook.com" at bounding box center [582, 440] width 557 height 19
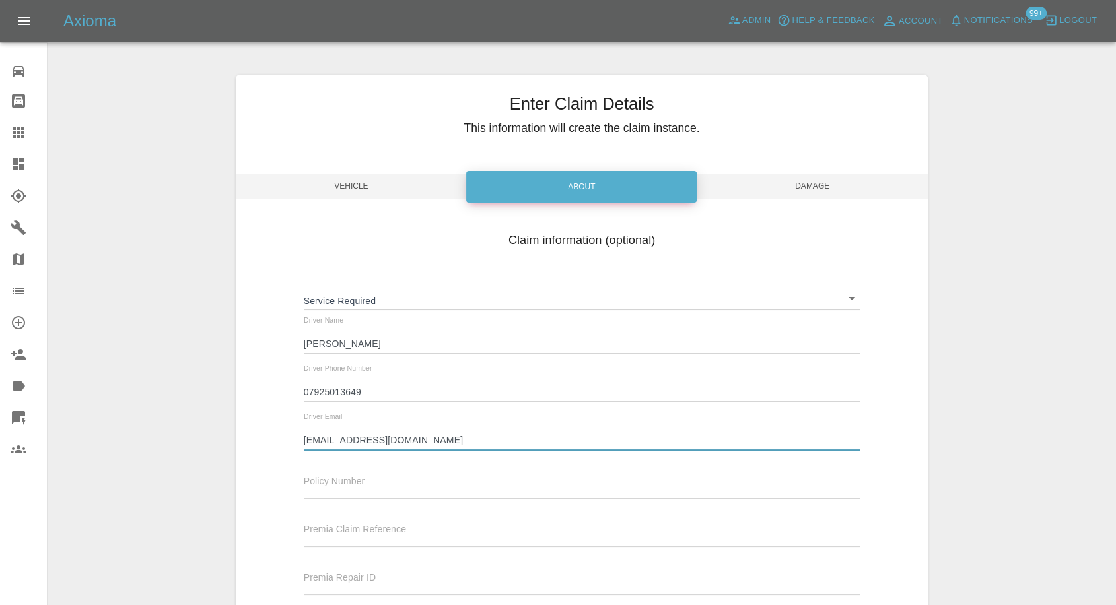
type input "Robert1995beaney@outlook.com"
click at [811, 184] on span "Damage" at bounding box center [812, 186] width 230 height 25
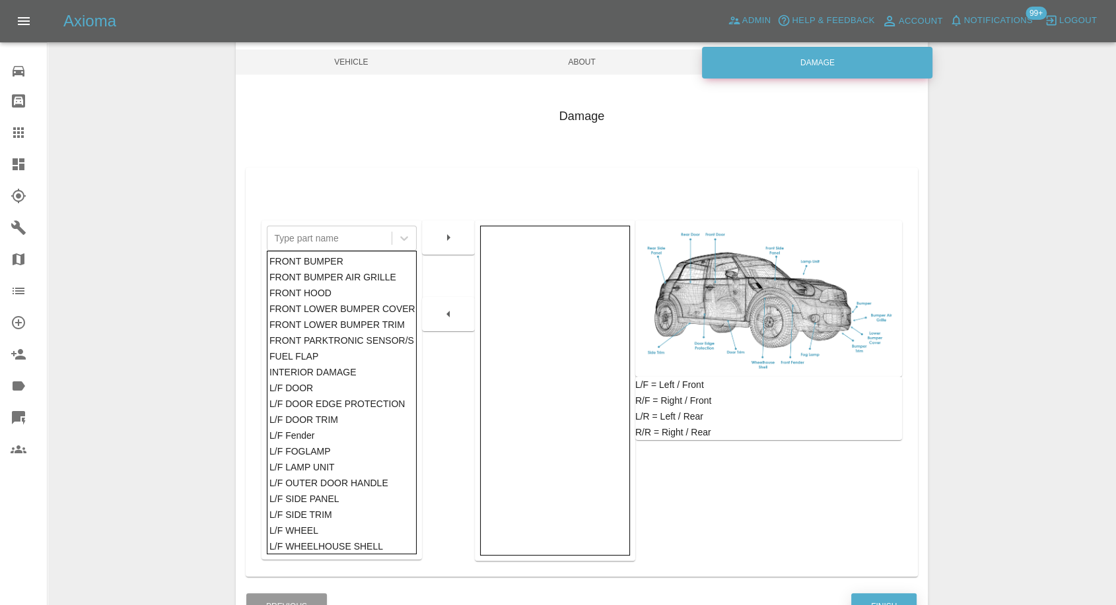
scroll to position [211, 0]
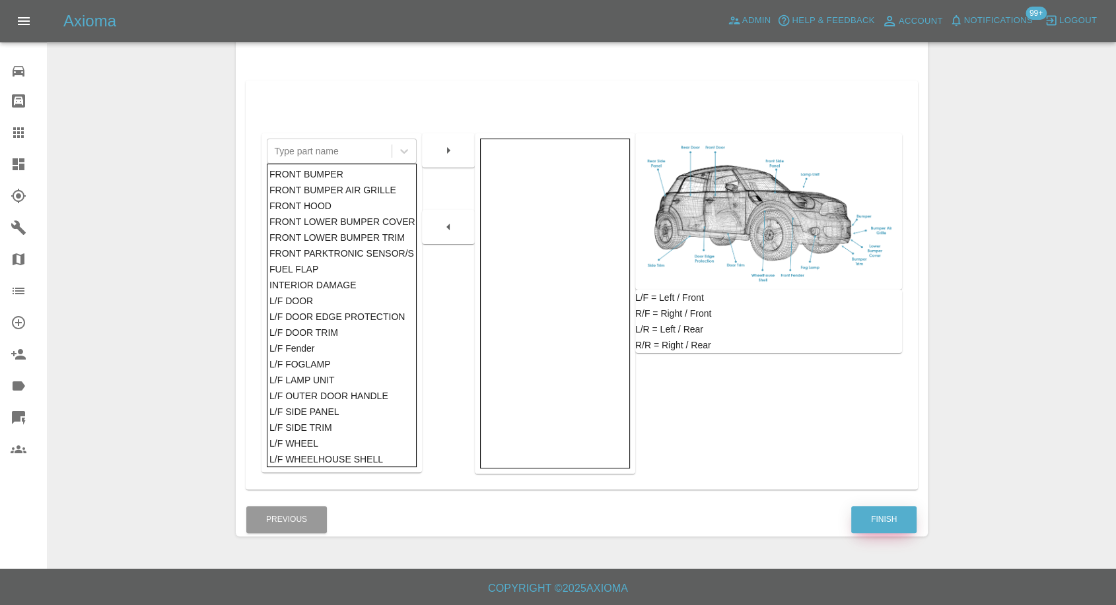
click at [895, 524] on button "Finish" at bounding box center [883, 519] width 65 height 27
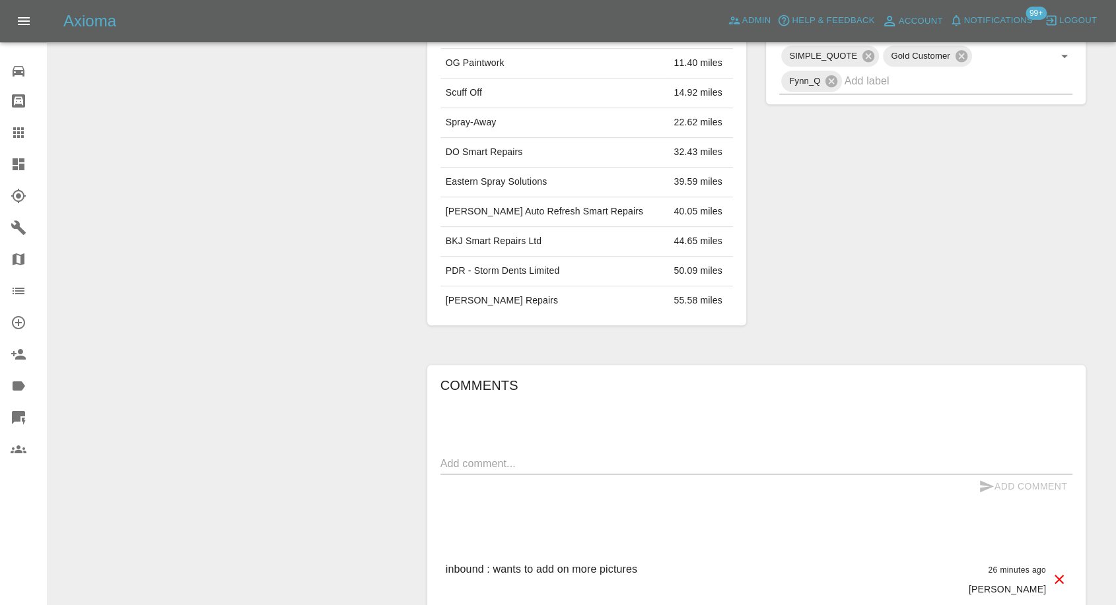
scroll to position [734, 0]
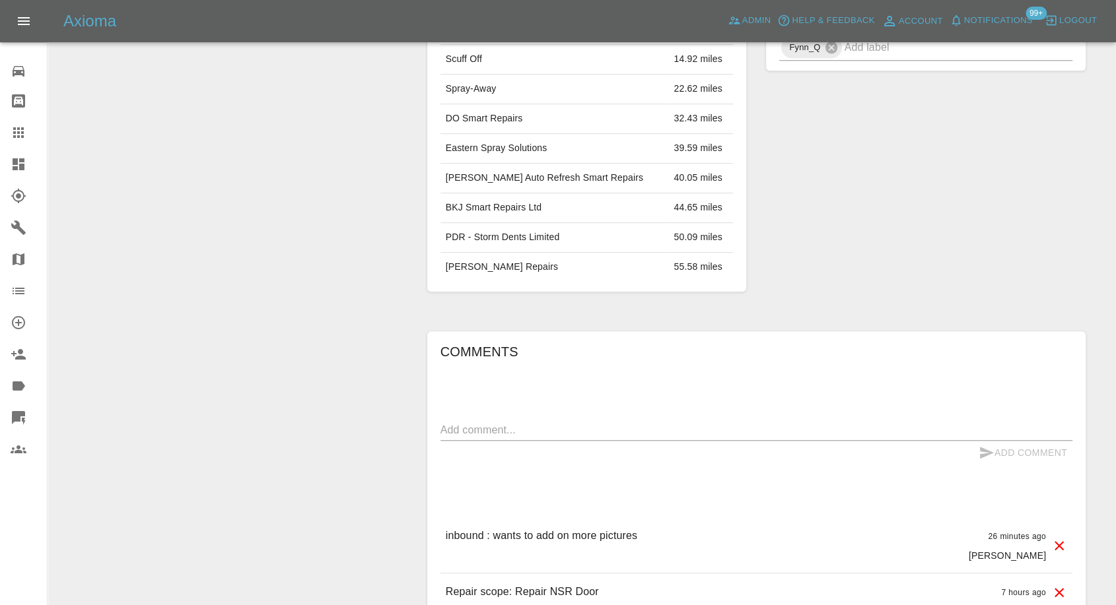
click at [559, 445] on div "Add Comment" at bounding box center [756, 453] width 632 height 24
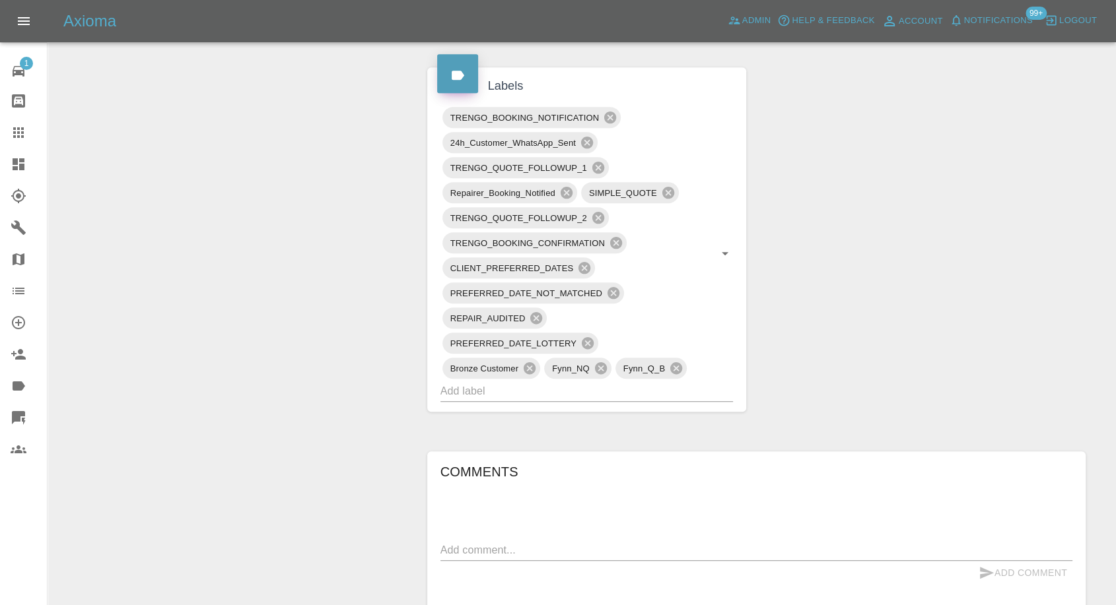
scroll to position [734, 0]
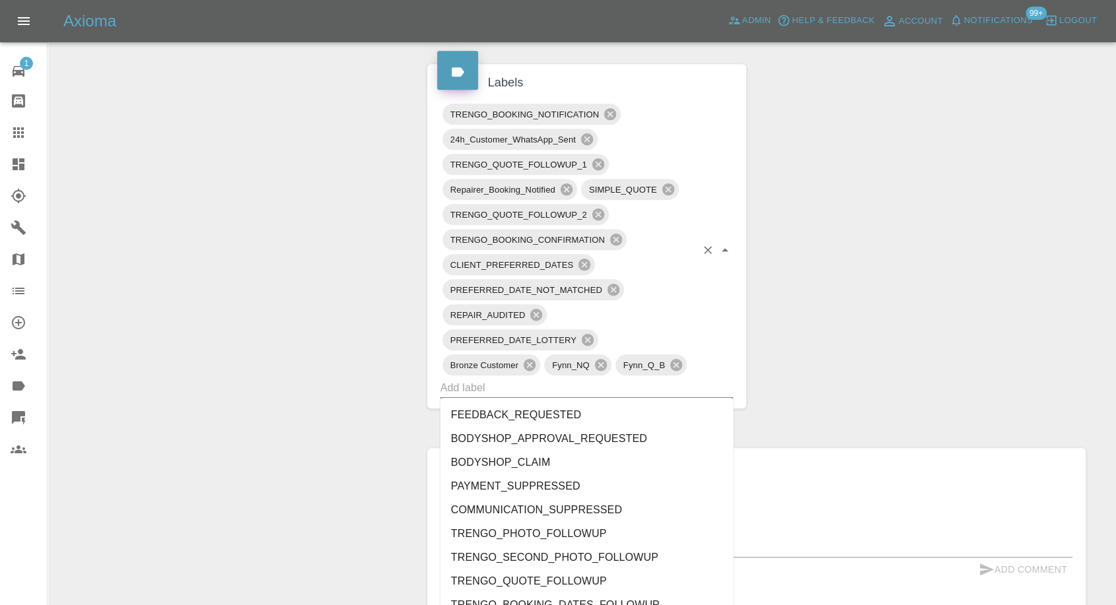
click at [479, 387] on input "text" at bounding box center [568, 388] width 256 height 20
type input "rec"
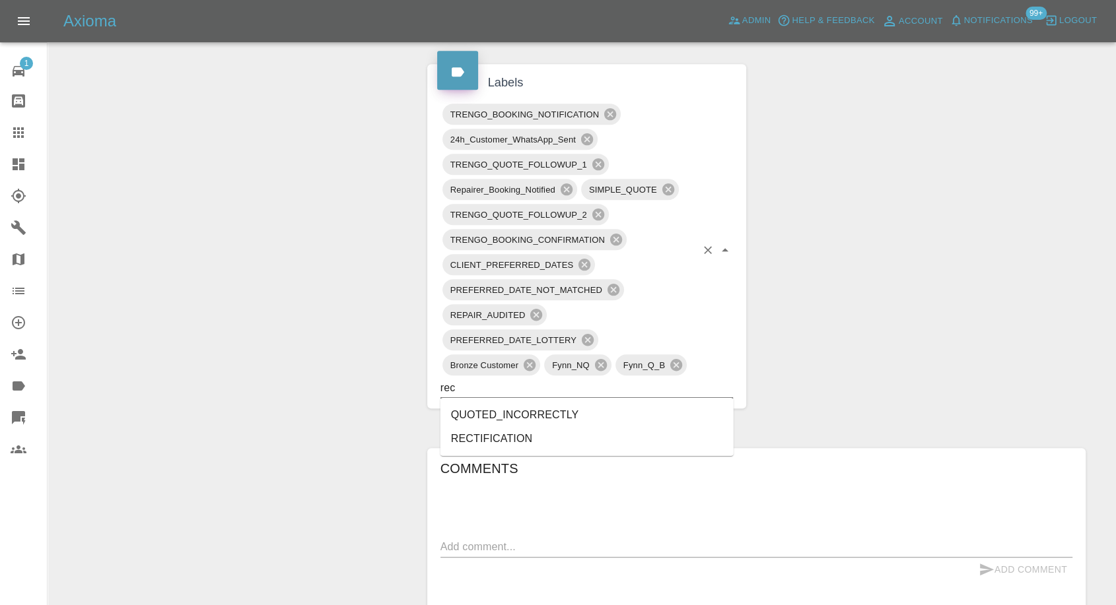
click at [473, 436] on li "RECTIFICATION" at bounding box center [586, 439] width 293 height 24
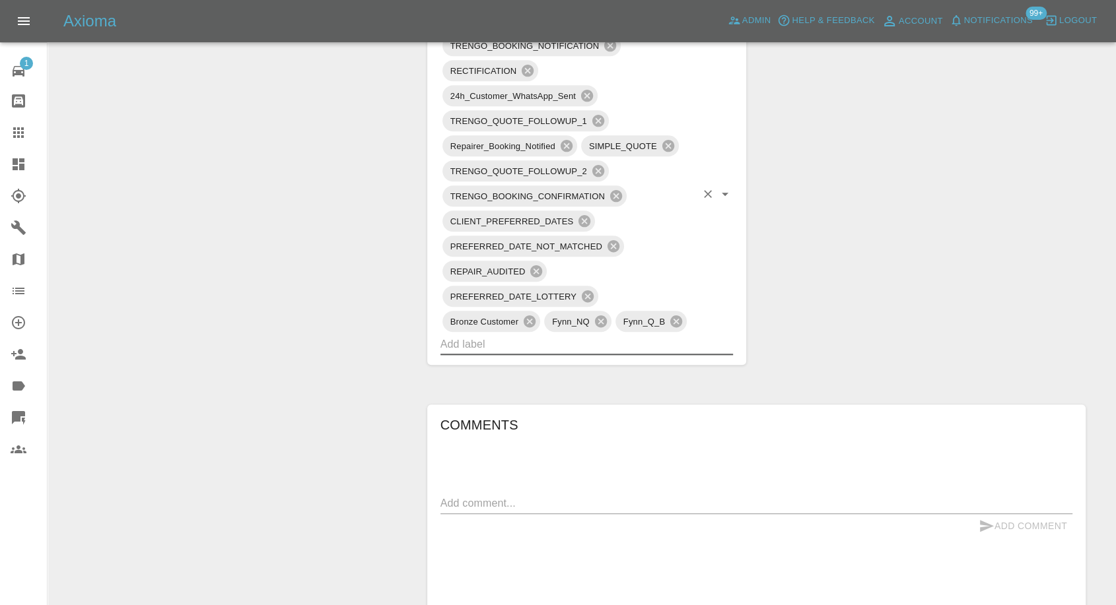
scroll to position [807, 0]
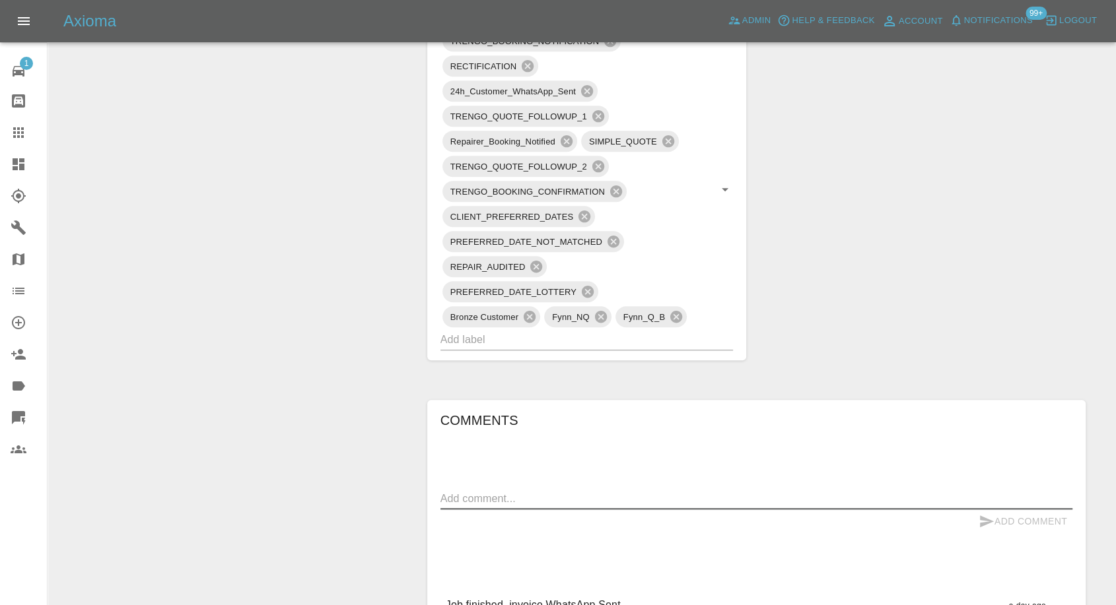
click at [498, 496] on textarea at bounding box center [756, 498] width 632 height 15
paste textarea "How do I get over spray off the right hand side of my windscreen? Also, appear …"
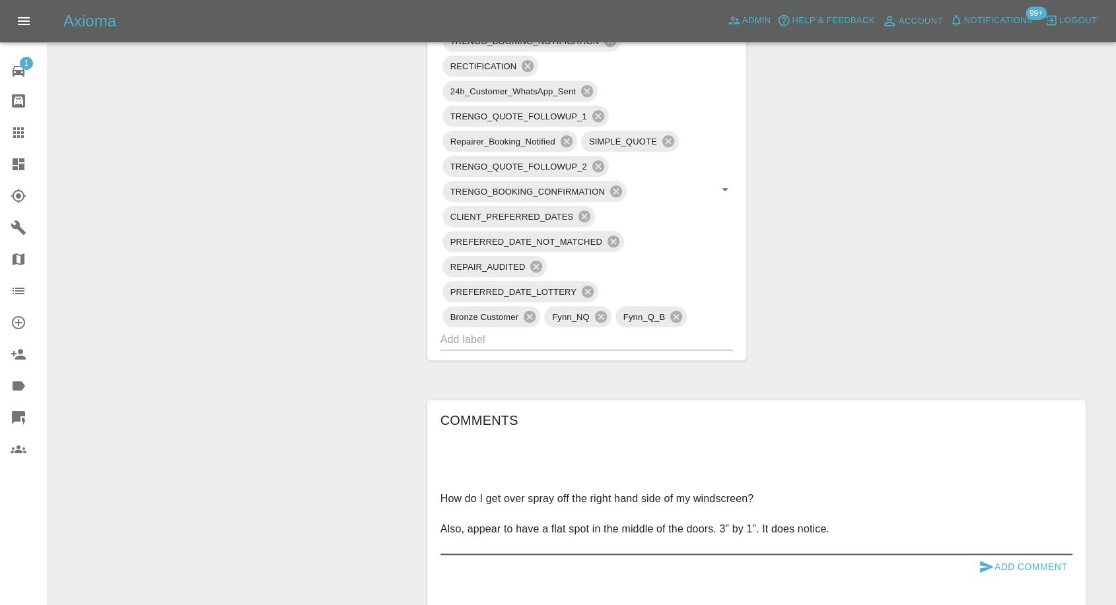
click at [507, 503] on textarea "How do I get over spray off the right hand side of my windscreen? Also, appear …" at bounding box center [756, 521] width 632 height 61
click at [507, 506] on textarea "How do I get over spray off the right hand side of my windscreen? Also, appear …" at bounding box center [756, 521] width 632 height 61
type textarea "How do I get over spray off the right hand side of my windscreen? Also, appear …"
click at [981, 563] on icon "submit" at bounding box center [987, 567] width 14 height 12
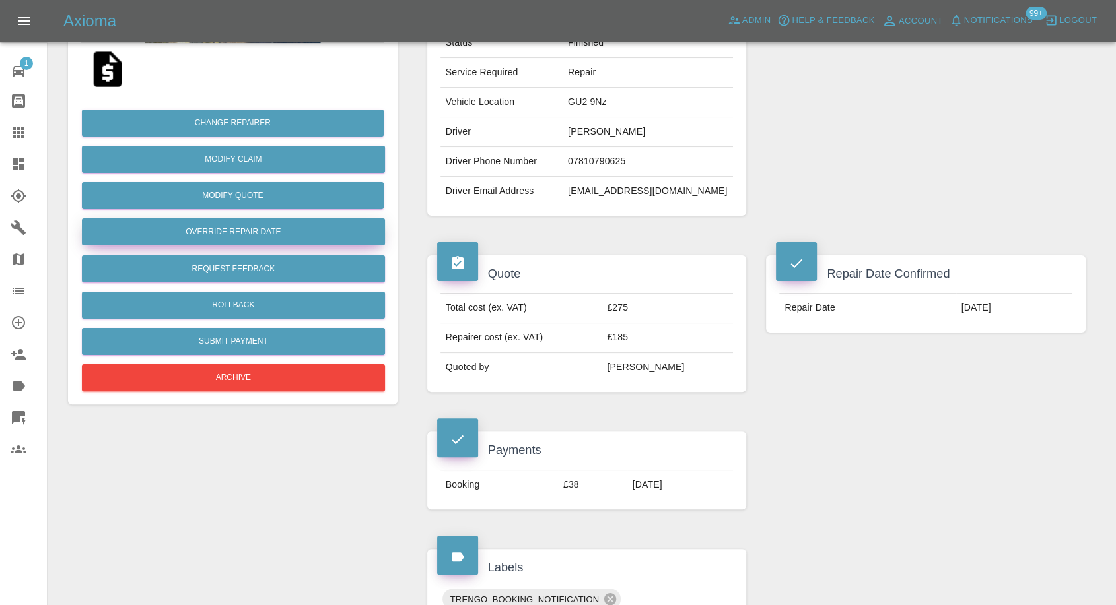
scroll to position [220, 0]
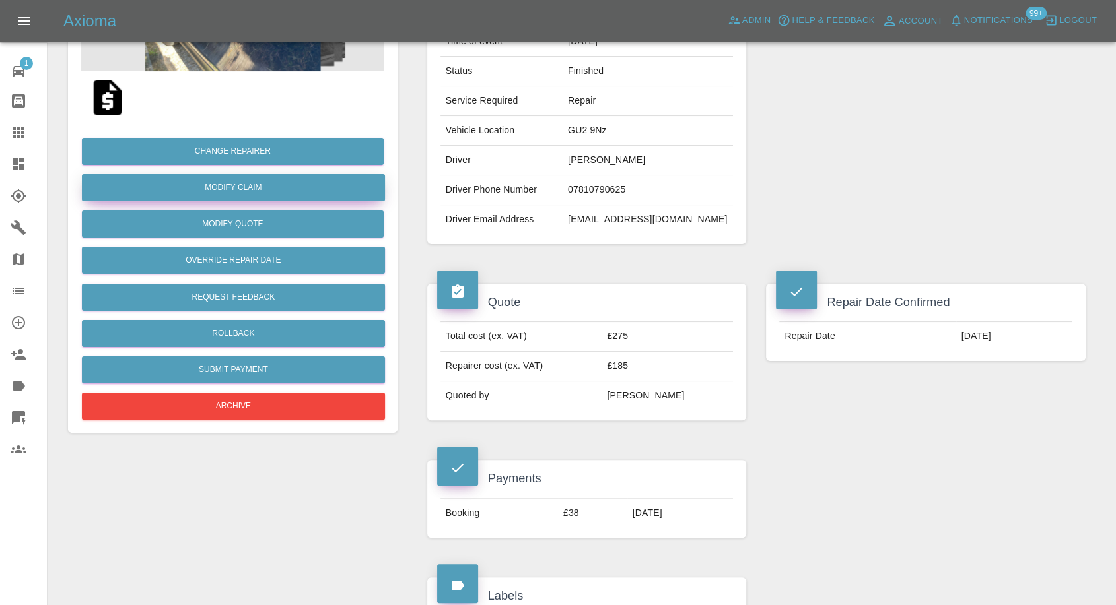
drag, startPoint x: 259, startPoint y: 184, endPoint x: 301, endPoint y: 199, distance: 44.9
click at [257, 184] on link "Modify Claim" at bounding box center [233, 187] width 303 height 27
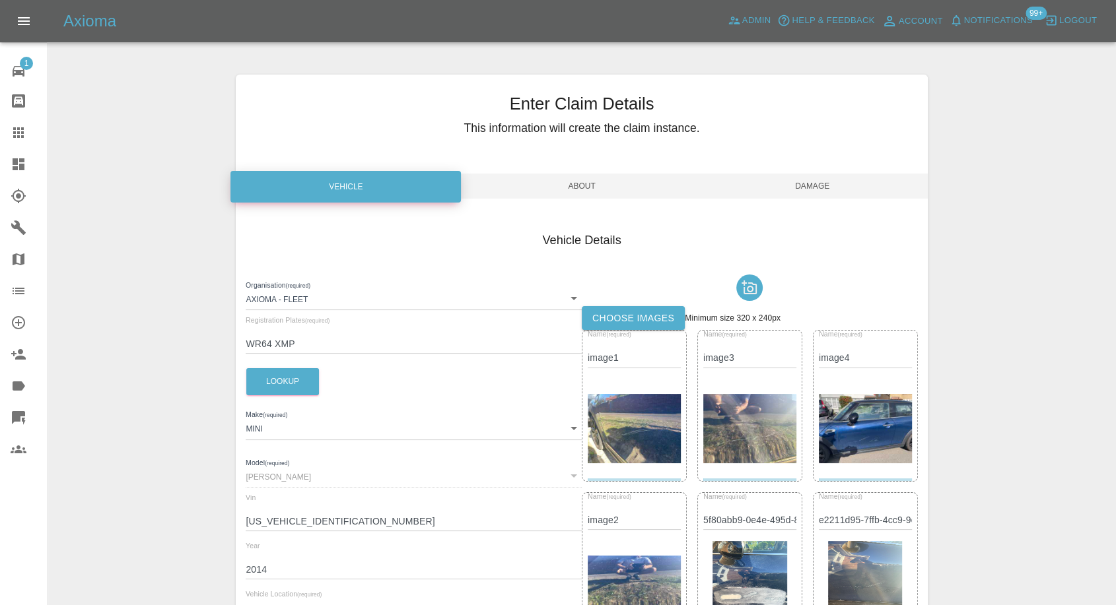
click at [619, 315] on label "Choose images" at bounding box center [633, 318] width 103 height 24
click at [0, 0] on input "Choose images" at bounding box center [0, 0] width 0 height 0
click at [817, 182] on span "Damage" at bounding box center [812, 186] width 230 height 25
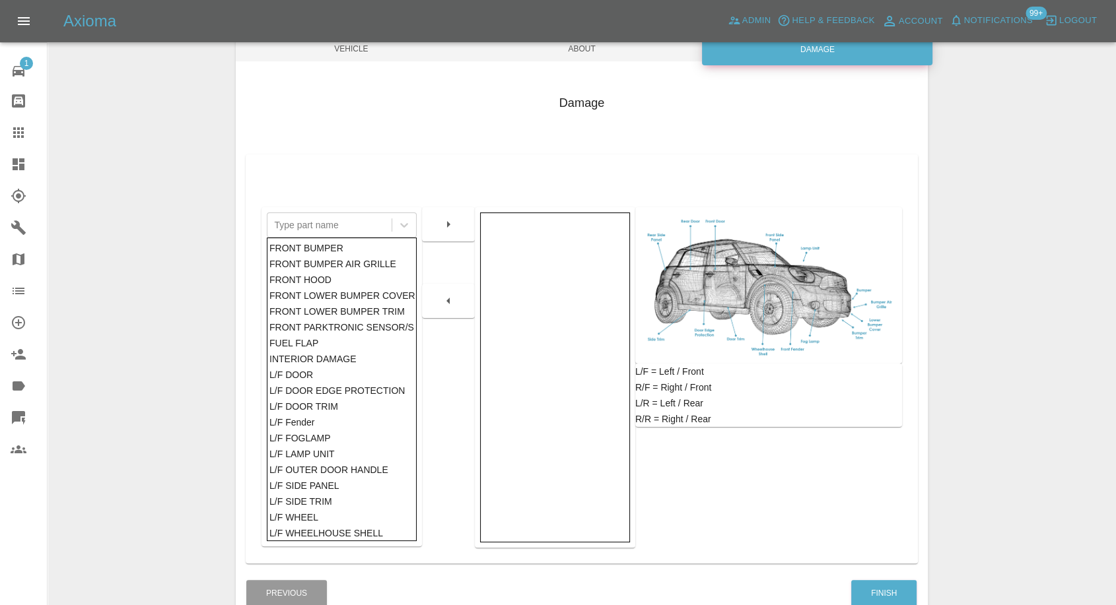
scroll to position [211, 0]
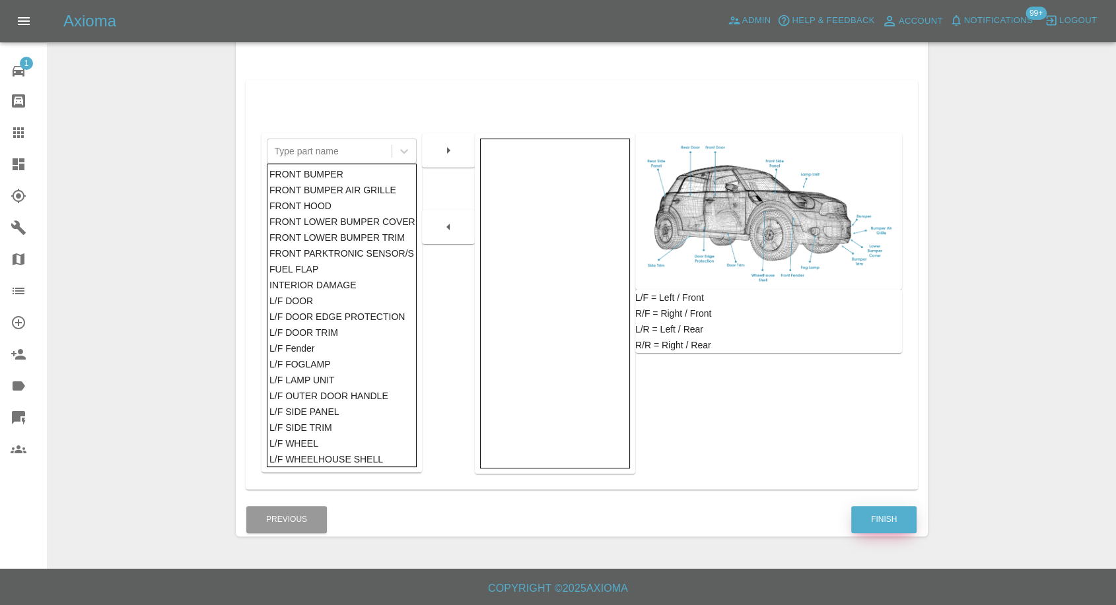
click at [903, 524] on button "Finish" at bounding box center [883, 519] width 65 height 27
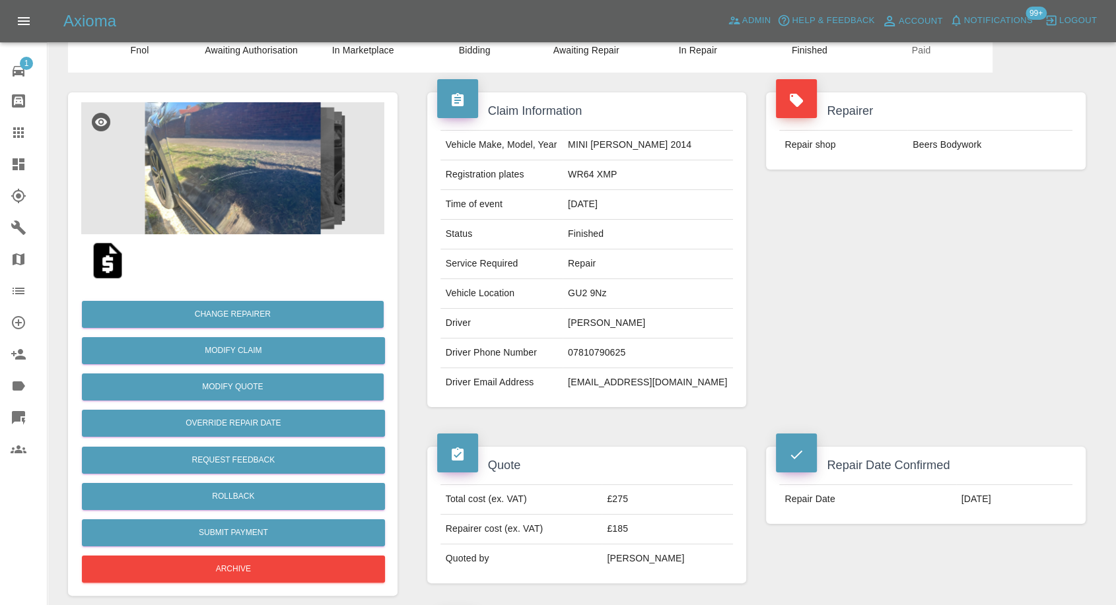
scroll to position [220, 0]
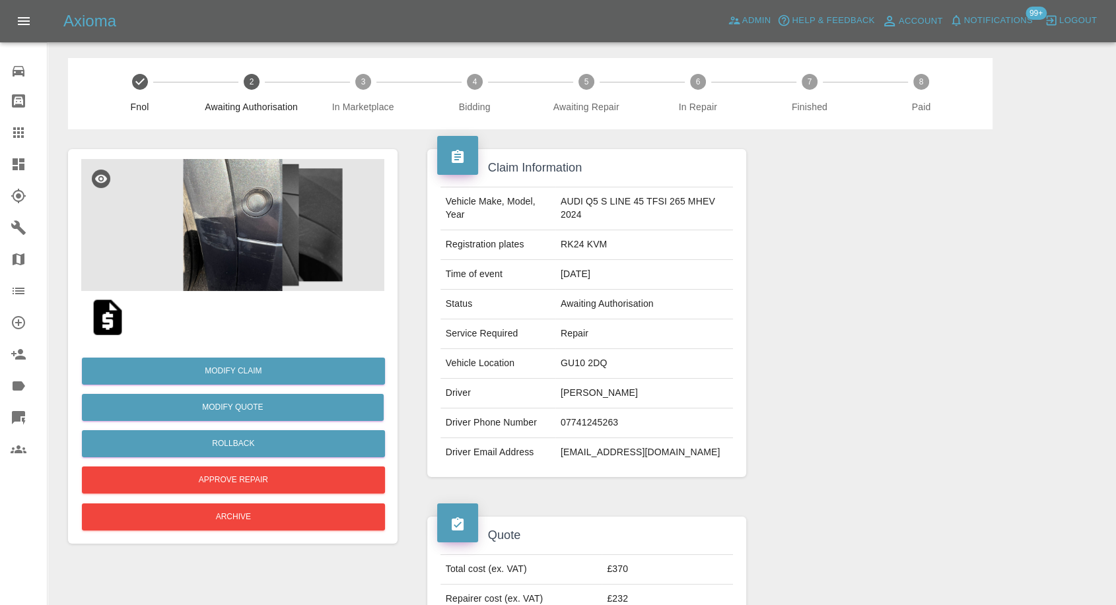
click at [203, 215] on img at bounding box center [232, 225] width 303 height 132
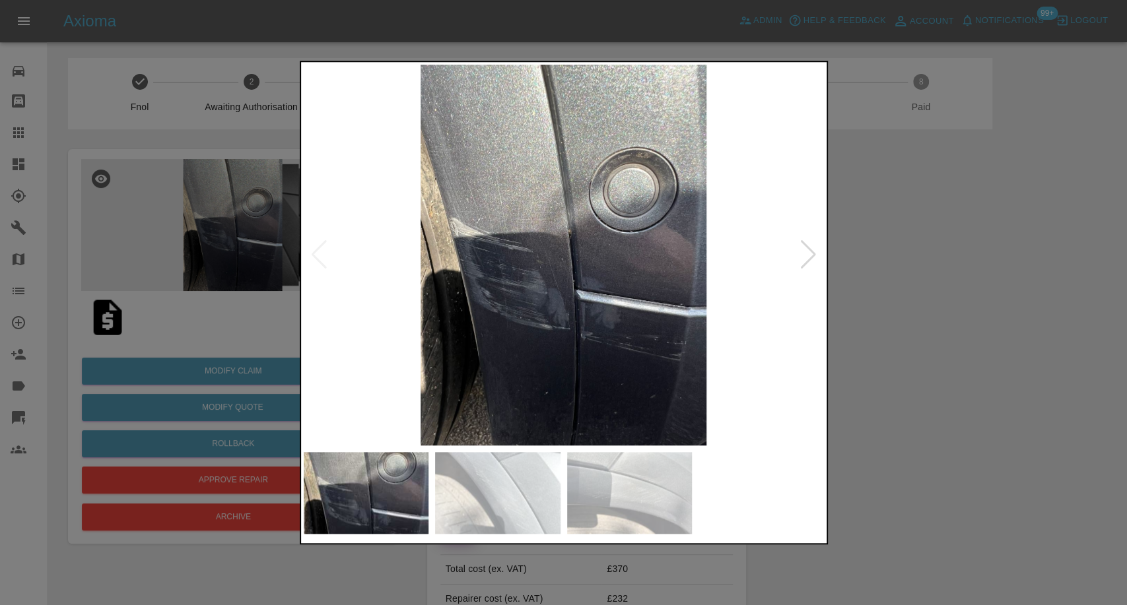
click at [494, 485] on img at bounding box center [497, 493] width 125 height 82
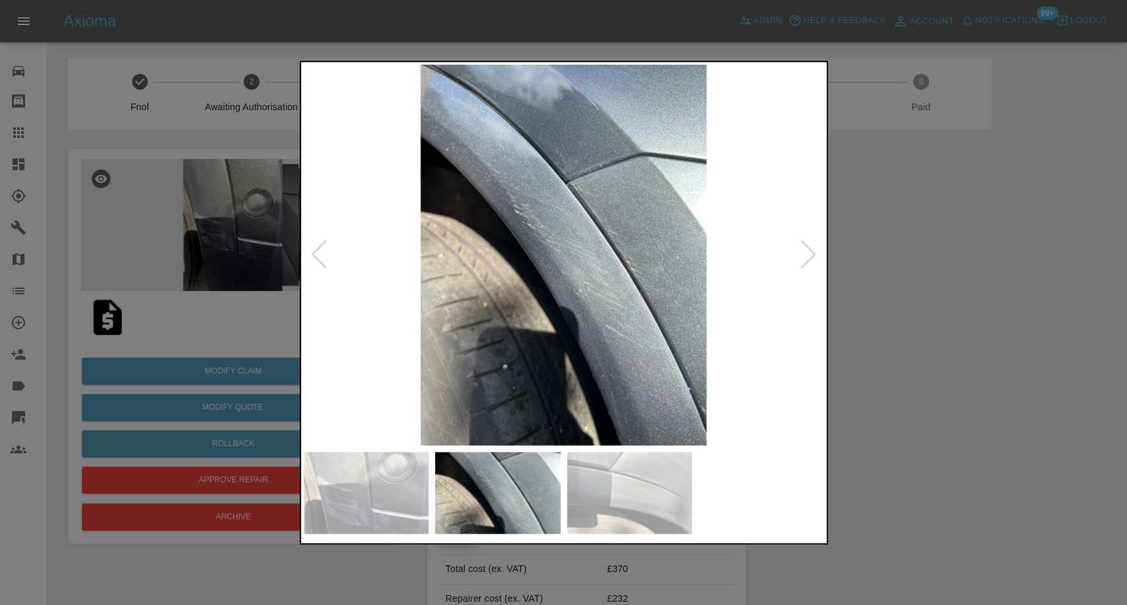
click at [619, 498] on img at bounding box center [629, 493] width 125 height 82
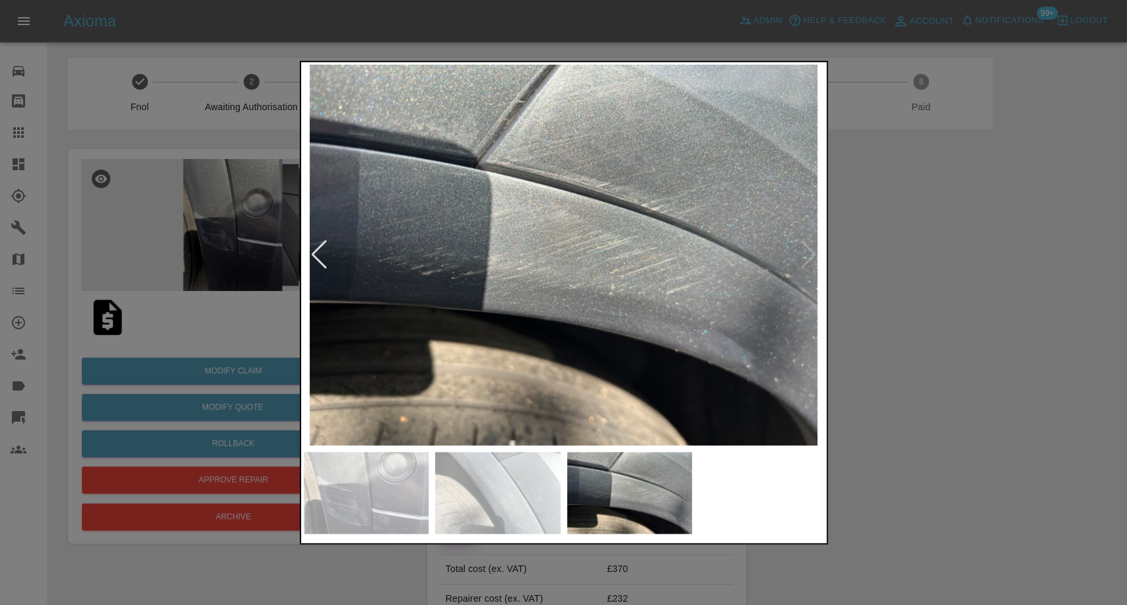
click at [940, 387] on div at bounding box center [563, 302] width 1127 height 605
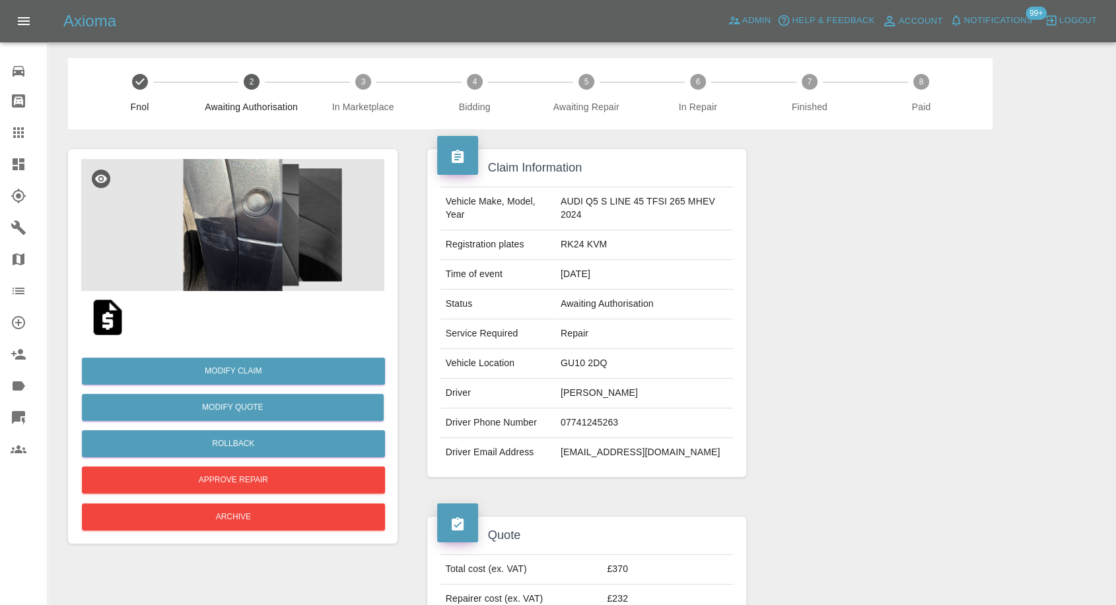
click at [200, 256] on img at bounding box center [232, 225] width 303 height 132
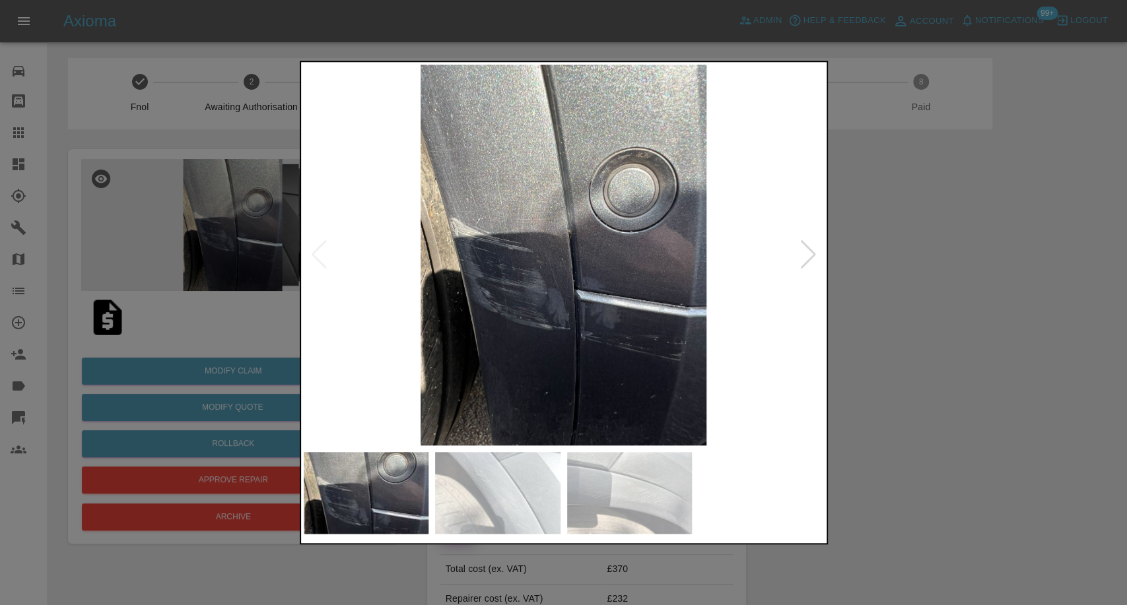
click at [500, 489] on img at bounding box center [497, 493] width 125 height 82
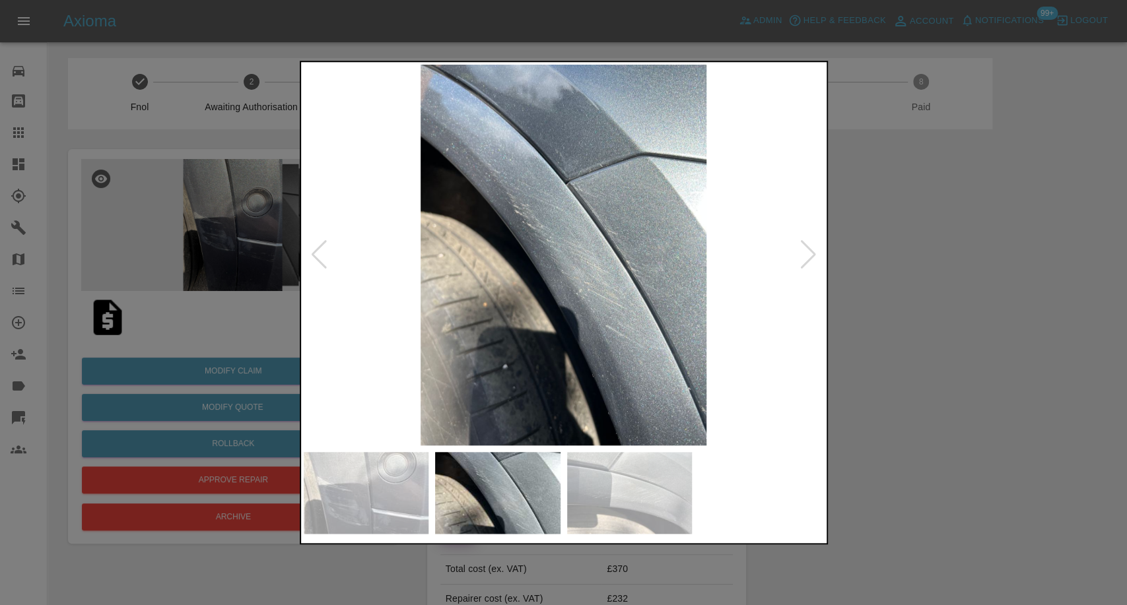
click at [644, 493] on img at bounding box center [629, 493] width 125 height 82
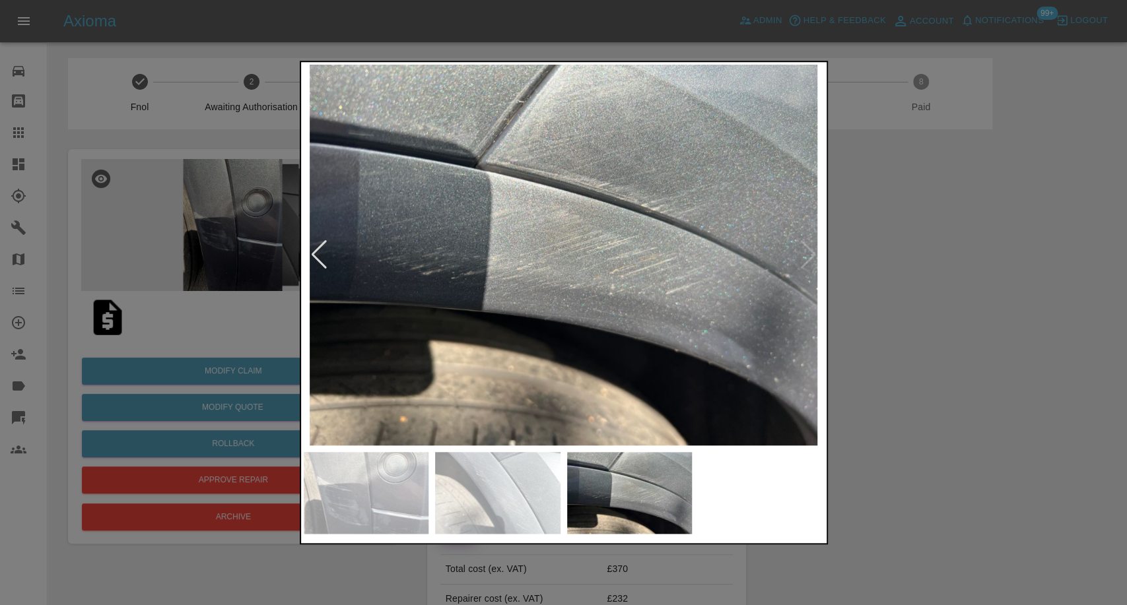
click at [1030, 394] on div at bounding box center [563, 302] width 1127 height 605
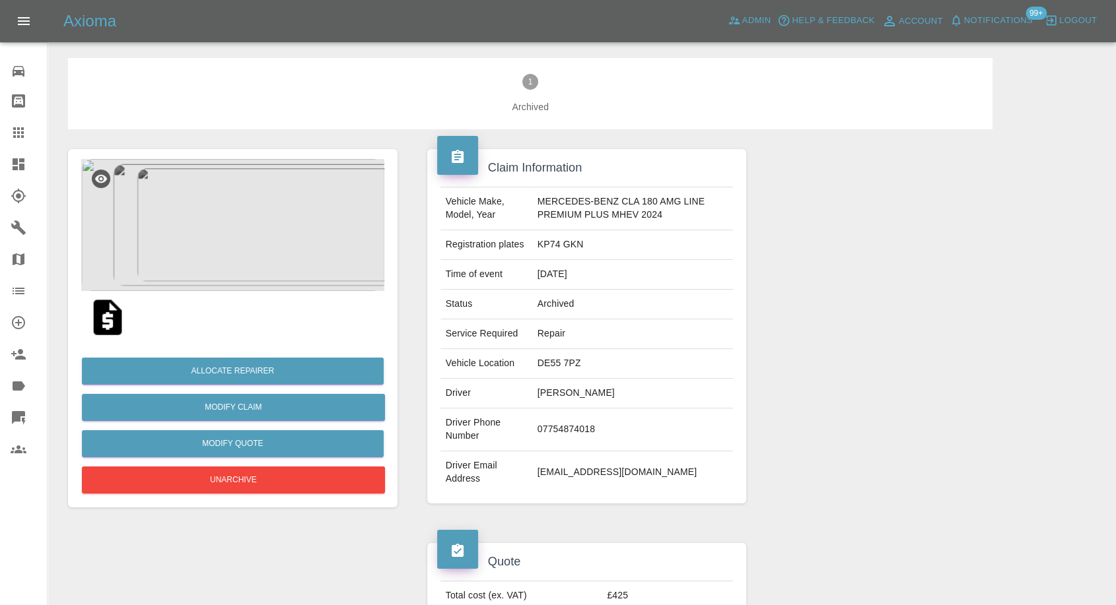
click at [240, 261] on img at bounding box center [232, 225] width 303 height 132
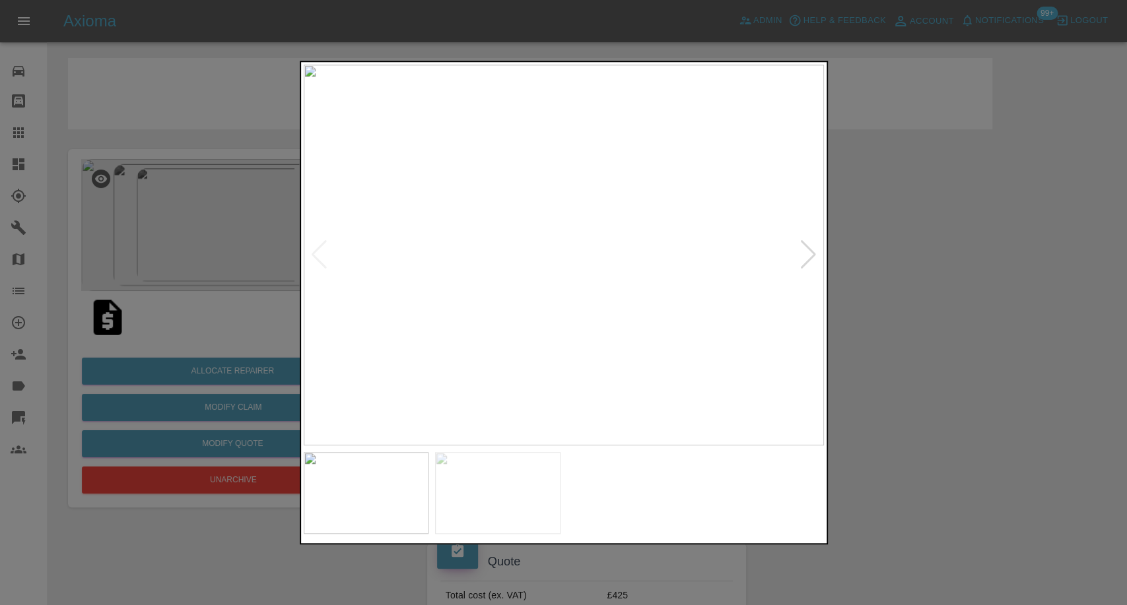
click at [524, 466] on img at bounding box center [497, 493] width 125 height 82
click at [654, 510] on img at bounding box center [629, 493] width 125 height 82
click at [961, 378] on div at bounding box center [563, 302] width 1127 height 605
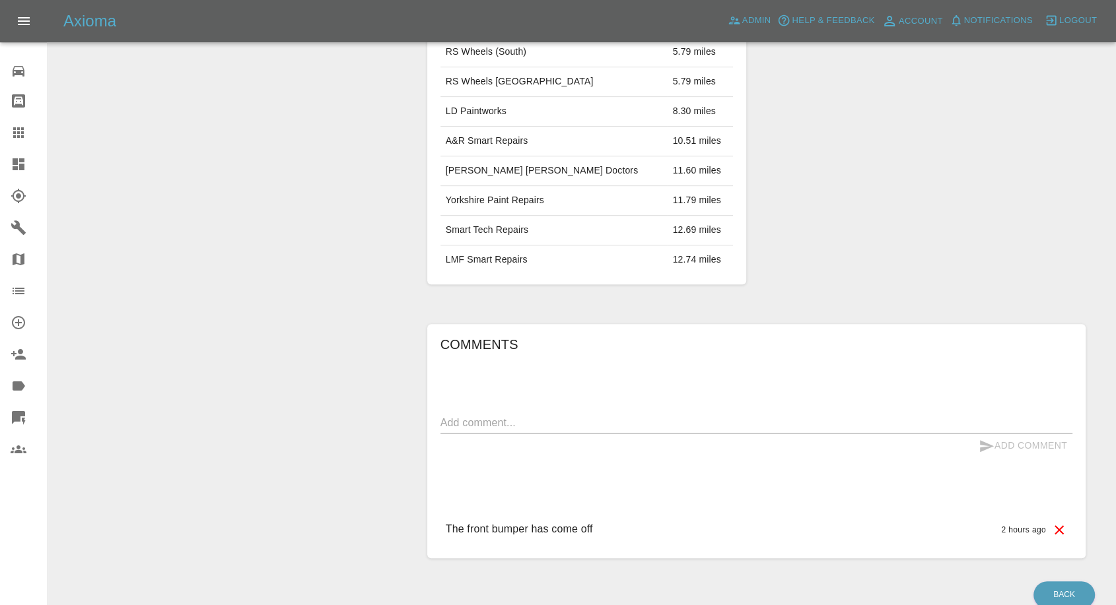
scroll to position [623, 0]
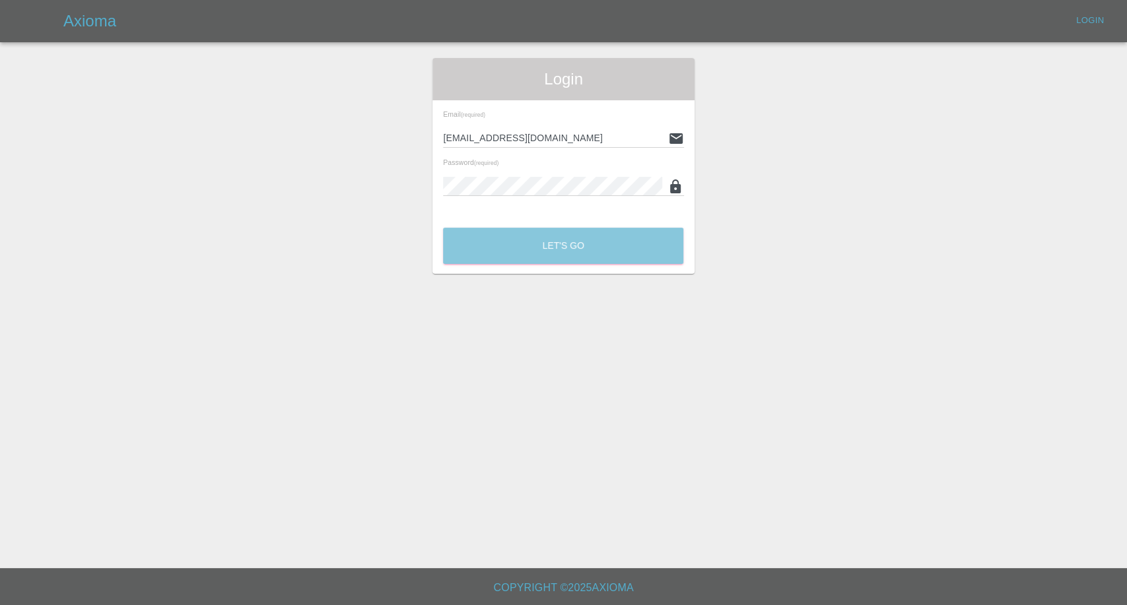
click at [527, 253] on button "Let's Go" at bounding box center [563, 246] width 240 height 36
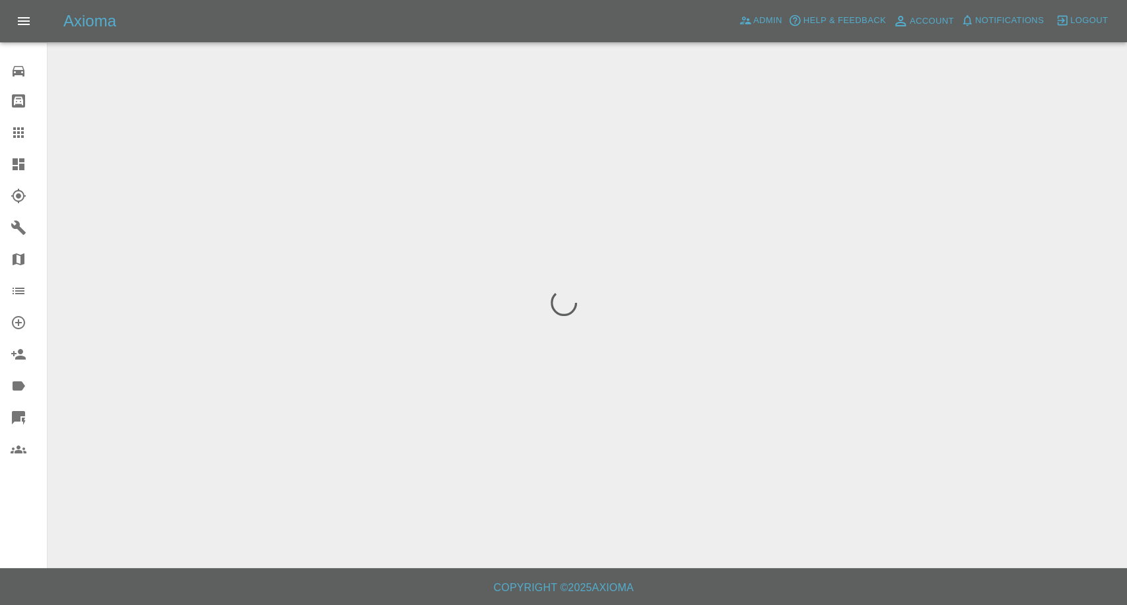
click at [15, 137] on icon at bounding box center [18, 132] width 11 height 11
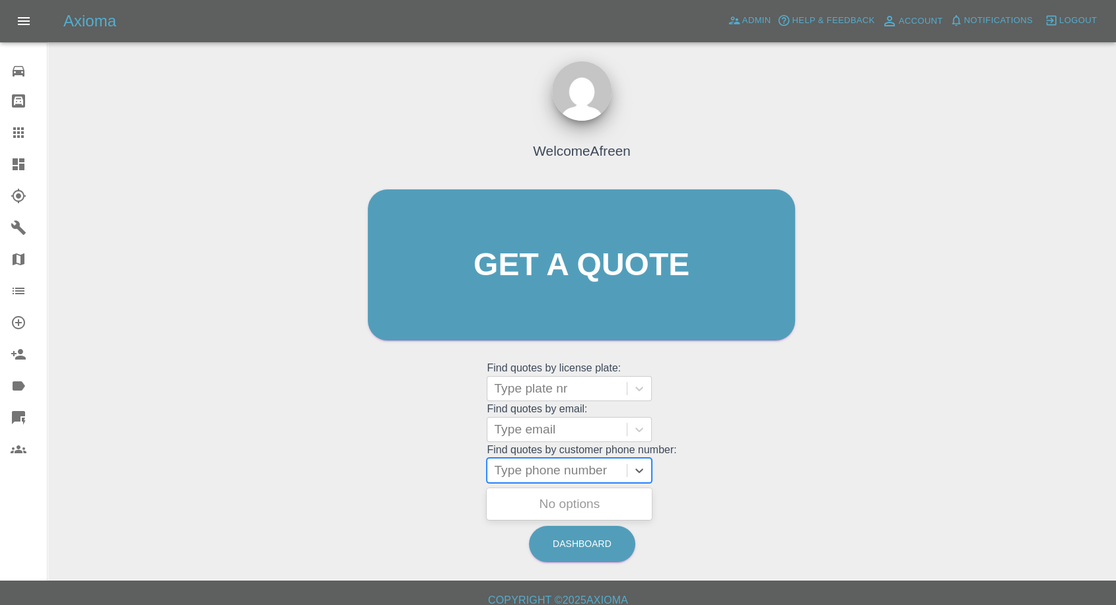
click at [573, 473] on div at bounding box center [557, 471] width 126 height 18
paste input "Hi Pauline, Axioma Customer Care here, We hope you’re well. Could you please fo…"
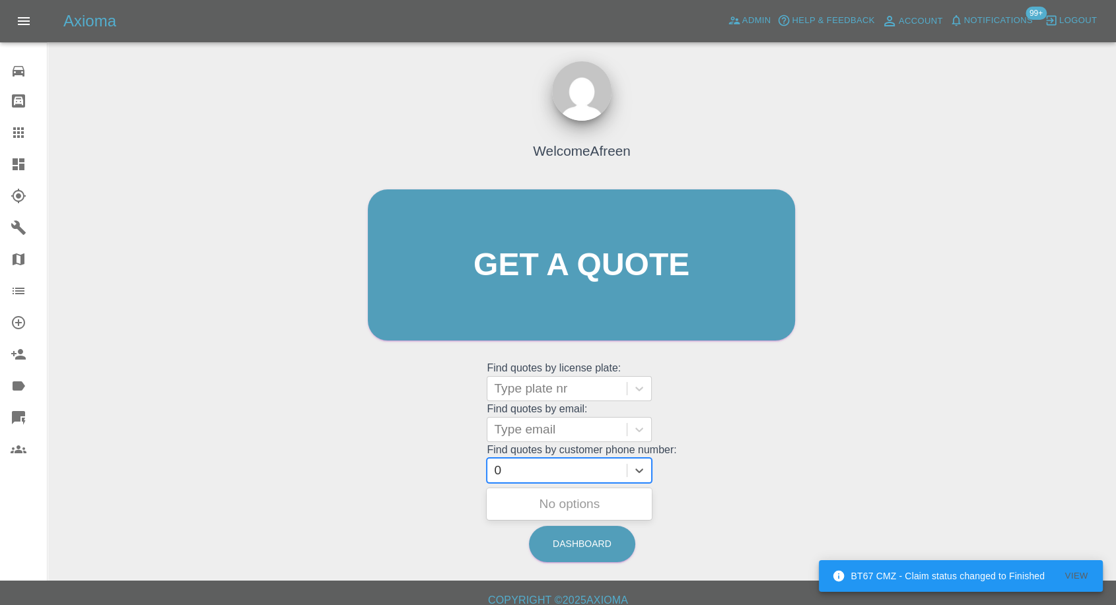
paste input "7737956326"
type input "07737956326"
click at [550, 502] on div "CU15YUX, Archived" at bounding box center [569, 504] width 165 height 26
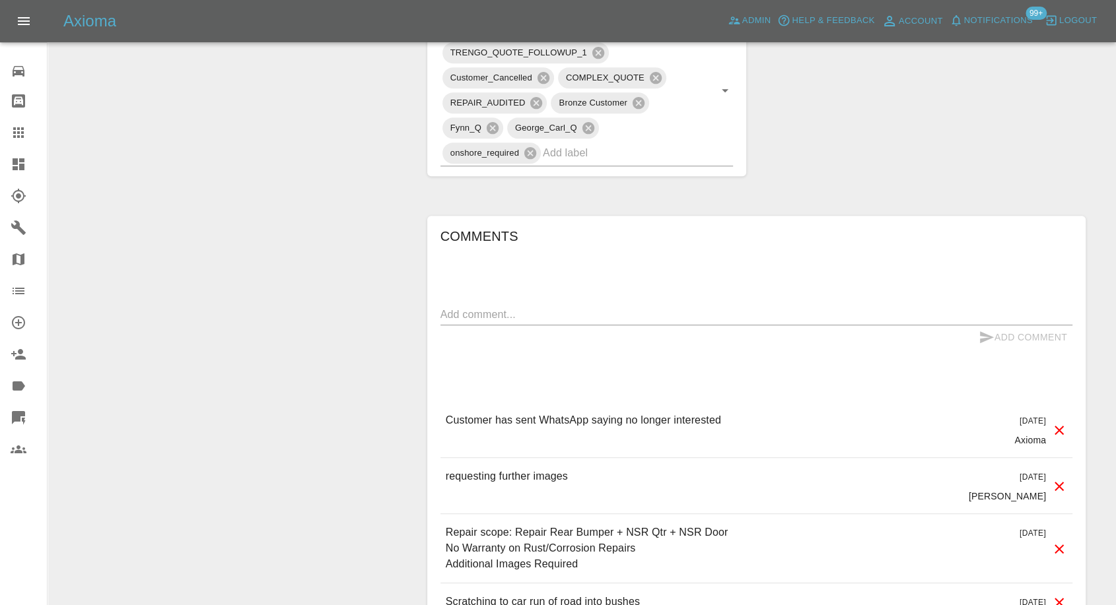
scroll to position [734, 0]
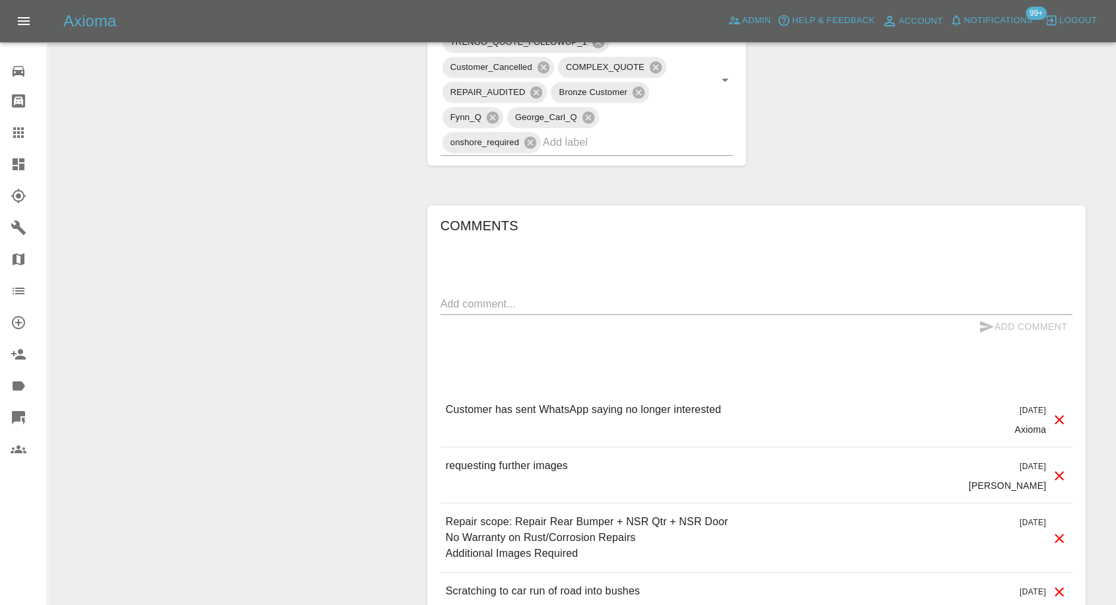
drag, startPoint x: 13, startPoint y: 135, endPoint x: 201, endPoint y: 244, distance: 217.1
click at [13, 135] on icon at bounding box center [19, 133] width 16 height 16
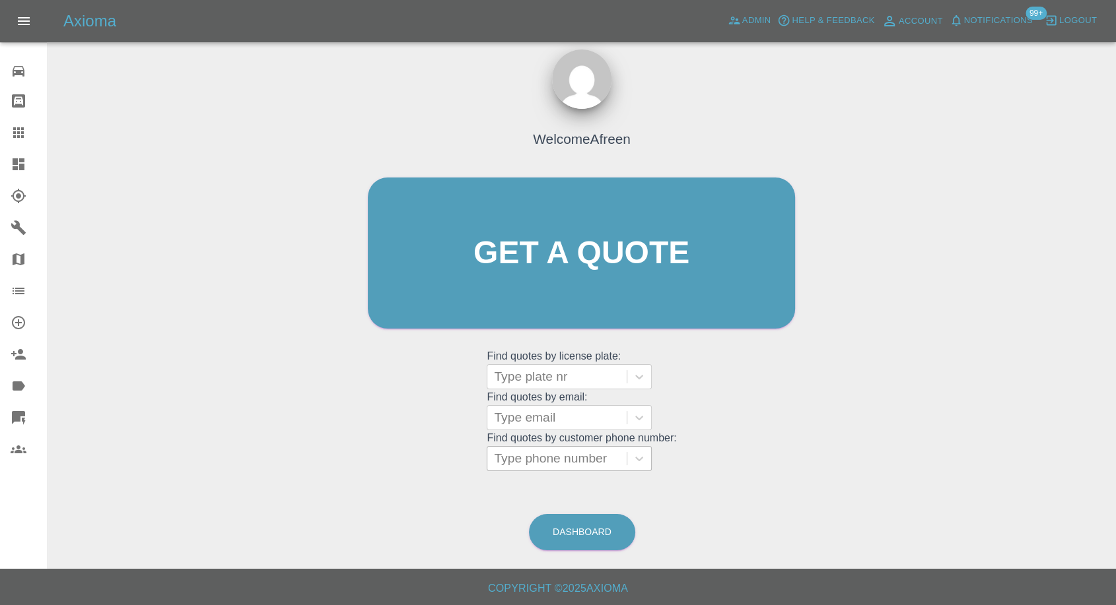
click at [543, 458] on div at bounding box center [557, 459] width 126 height 18
paste input "7585708825"
type input "07585708825"
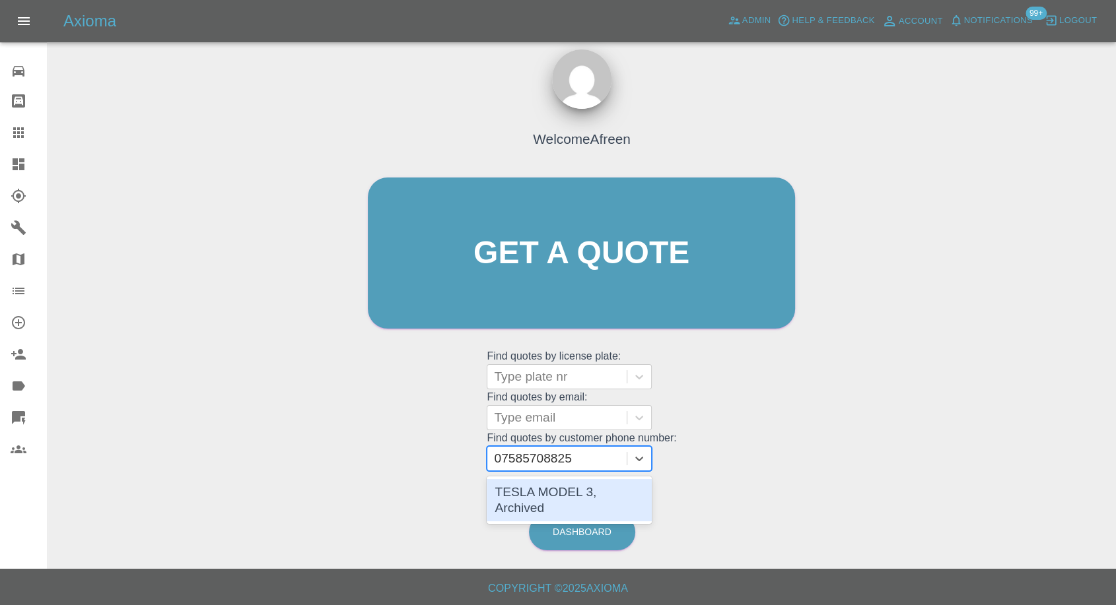
click at [555, 492] on div "TESLA MODEL 3, Archived" at bounding box center [569, 500] width 165 height 42
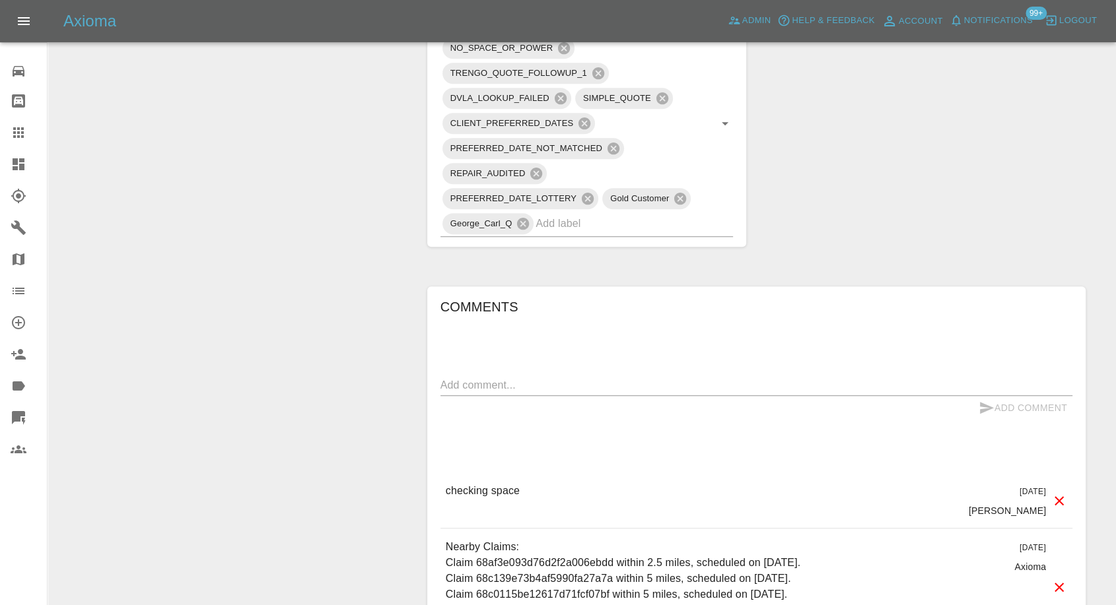
scroll to position [734, 0]
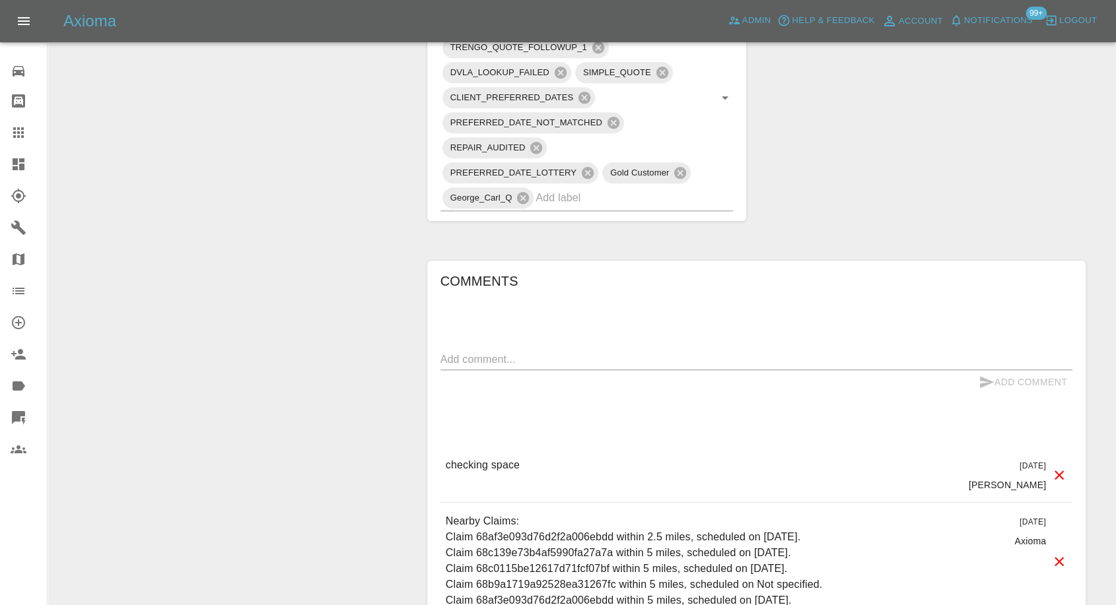
drag, startPoint x: 6, startPoint y: 128, endPoint x: 32, endPoint y: 139, distance: 27.8
click at [6, 128] on link "Claims" at bounding box center [23, 133] width 47 height 32
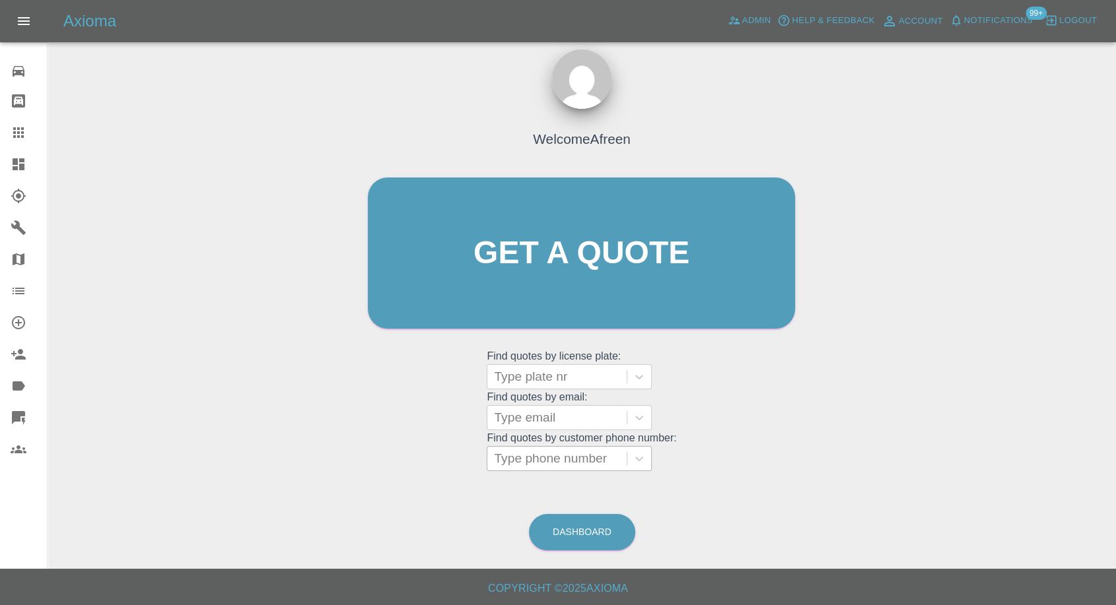
click at [524, 464] on div at bounding box center [557, 459] width 126 height 18
paste input "7769347488"
type input "07769347488"
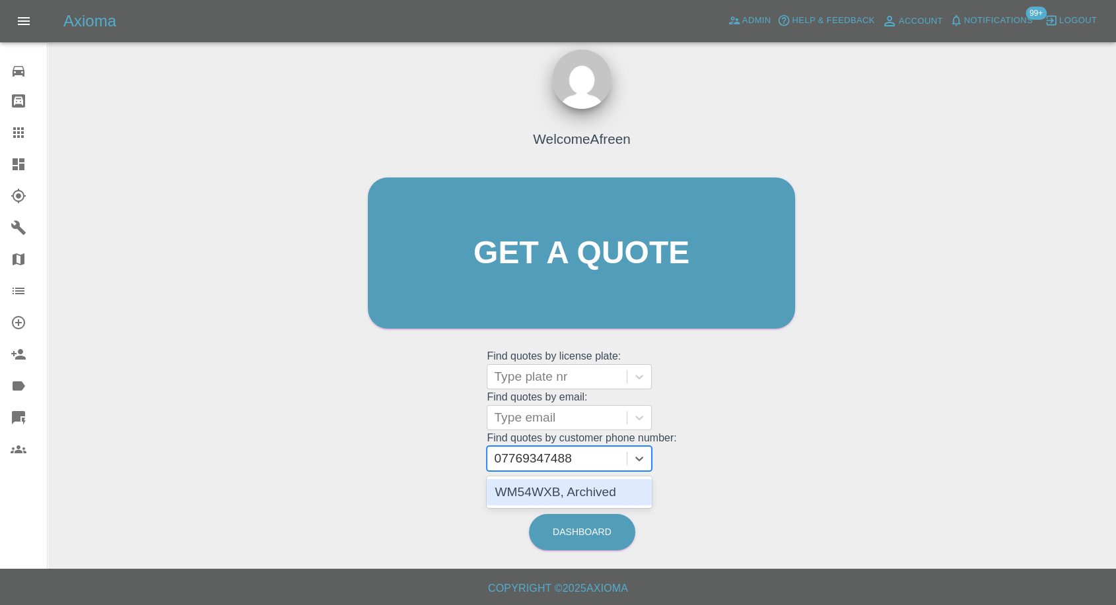
click at [555, 496] on div "WM54WXB, Archived" at bounding box center [569, 492] width 165 height 26
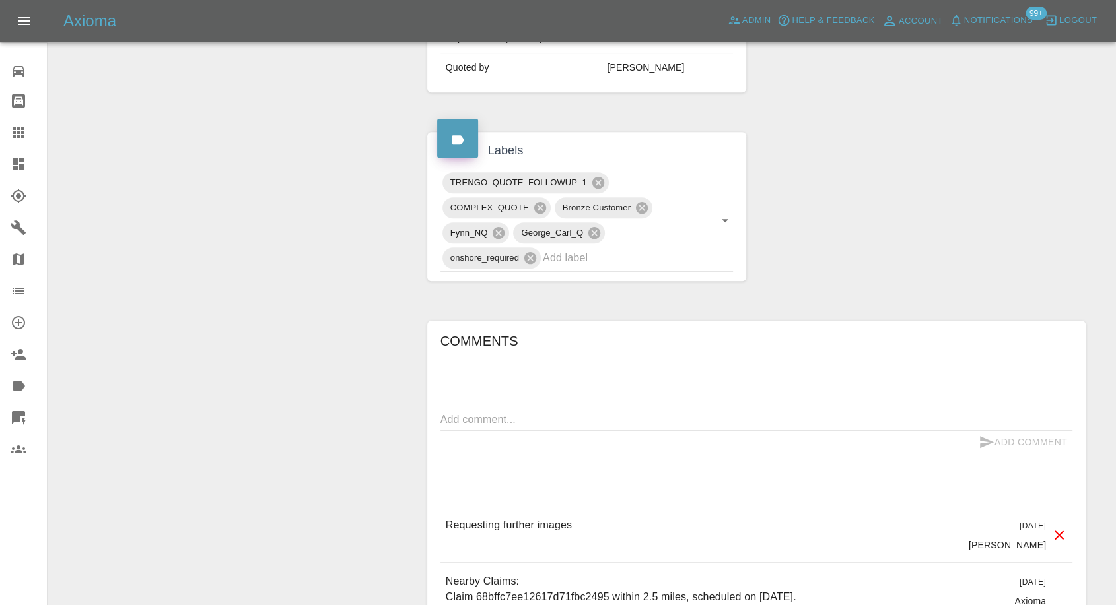
scroll to position [586, 0]
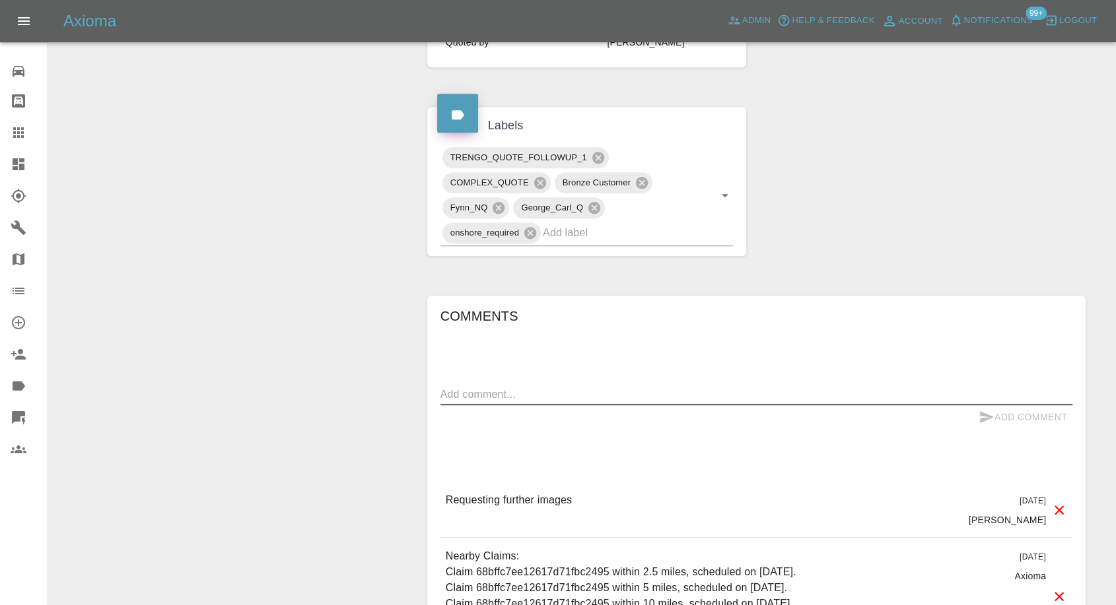
click at [481, 393] on textarea at bounding box center [756, 394] width 632 height 15
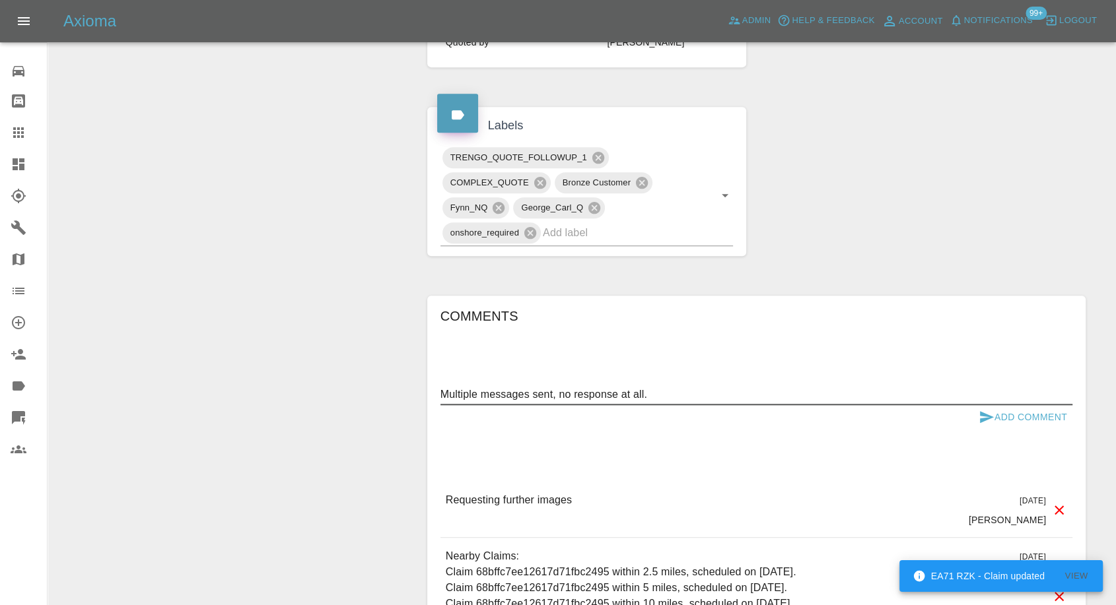
click at [515, 395] on textarea "Multiple messages sent, no response at all." at bounding box center [756, 394] width 632 height 15
type textarea "Multiple reminders sent, no response at all."
click at [984, 419] on icon "submit" at bounding box center [987, 417] width 14 height 12
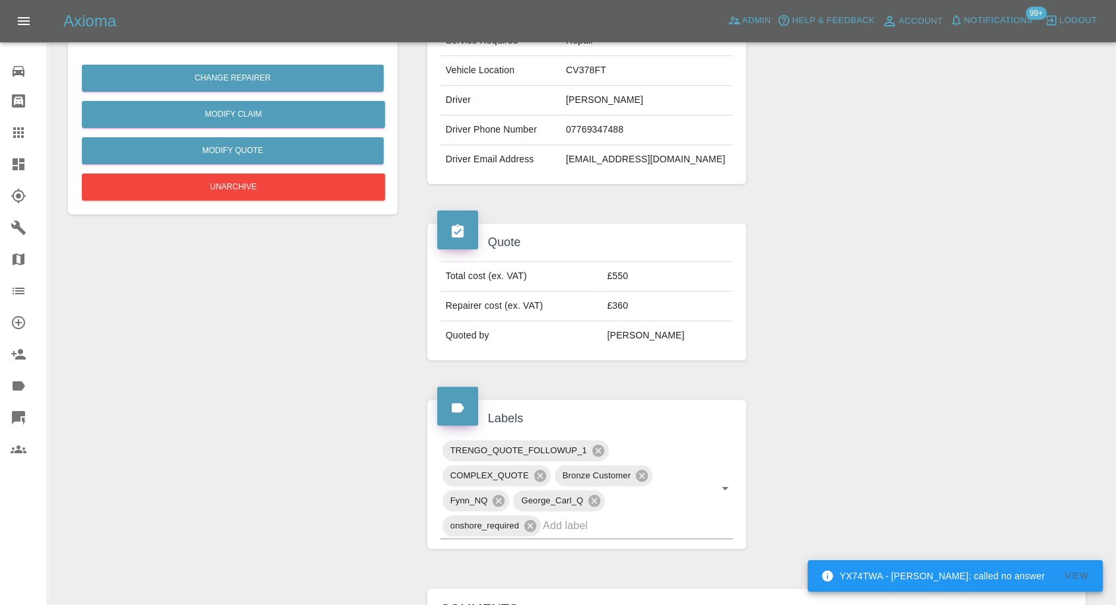
scroll to position [73, 0]
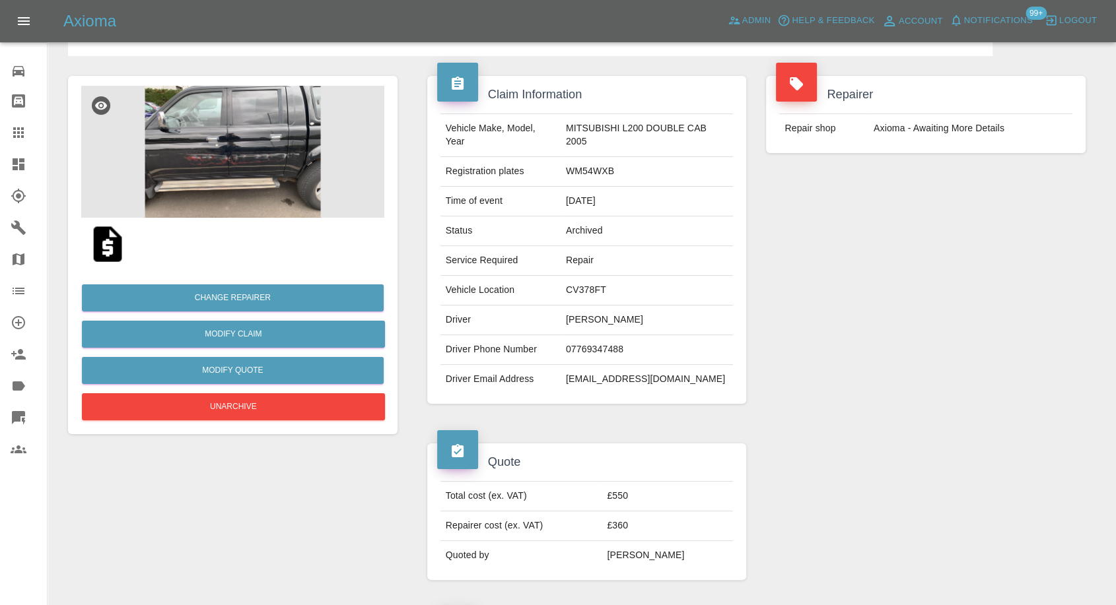
click at [20, 127] on icon at bounding box center [19, 133] width 16 height 16
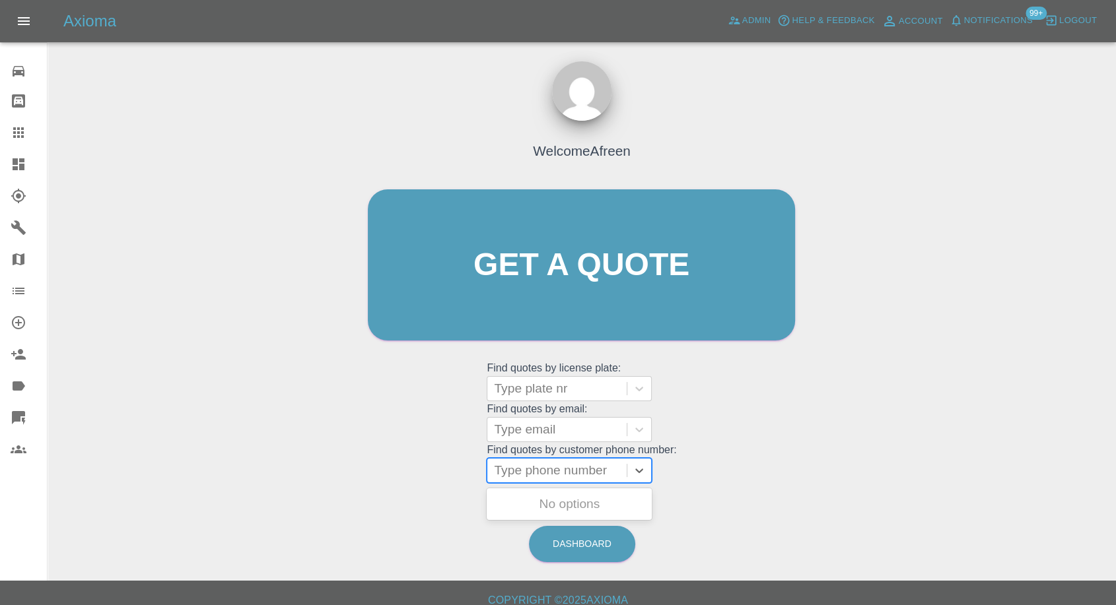
click at [537, 474] on div at bounding box center [557, 471] width 126 height 18
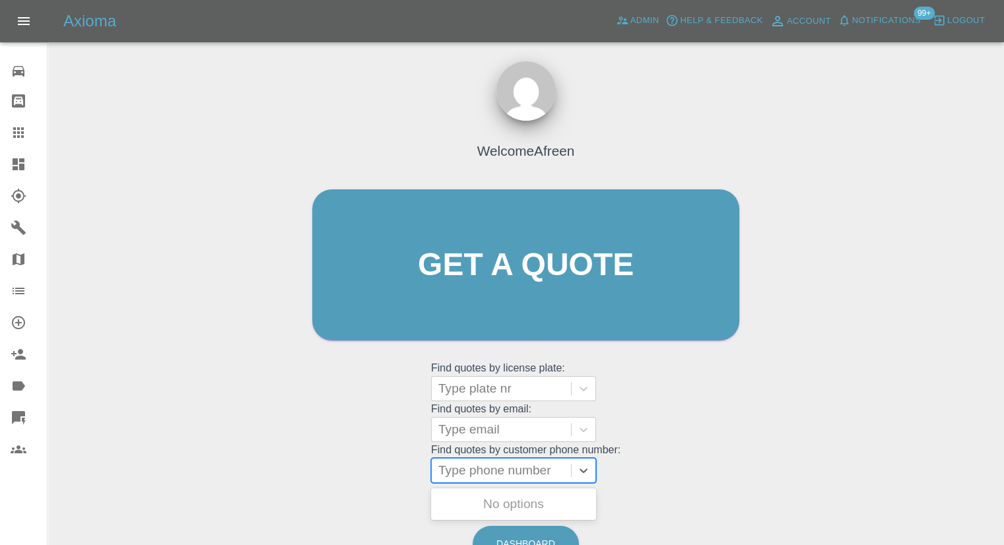
paste input "hello, the person i spoke to on the phone said that i wouldn’t need to be there…"
paste input "7517114752"
click at [442, 476] on input "7517114752" at bounding box center [475, 471] width 74 height 16
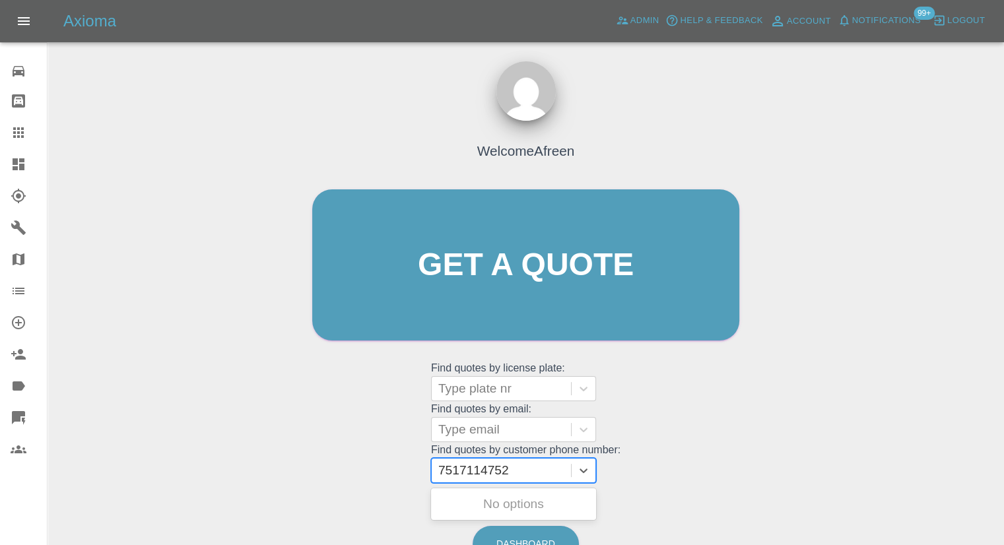
type input "07517114752"
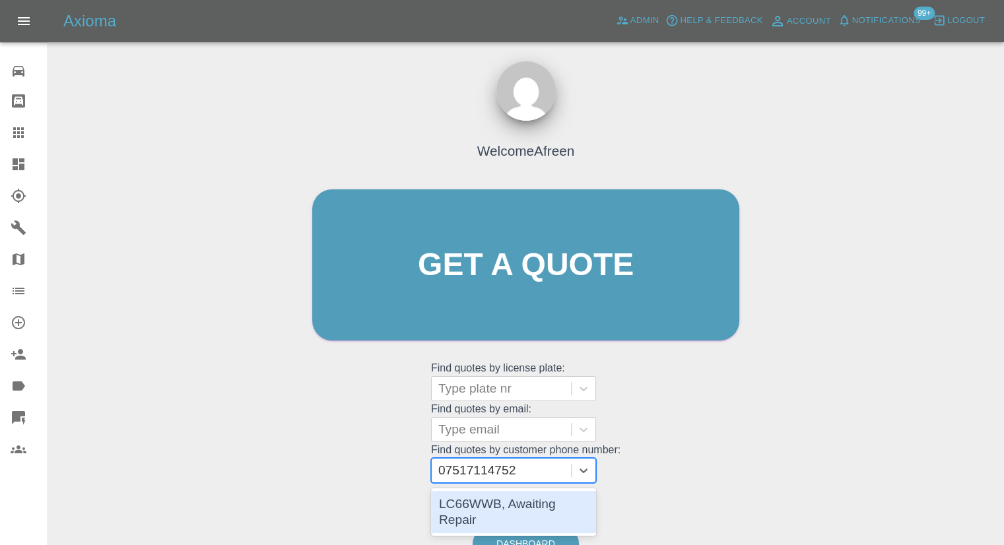
click at [494, 495] on div "LC66WWB, Awaiting Repair" at bounding box center [513, 512] width 165 height 42
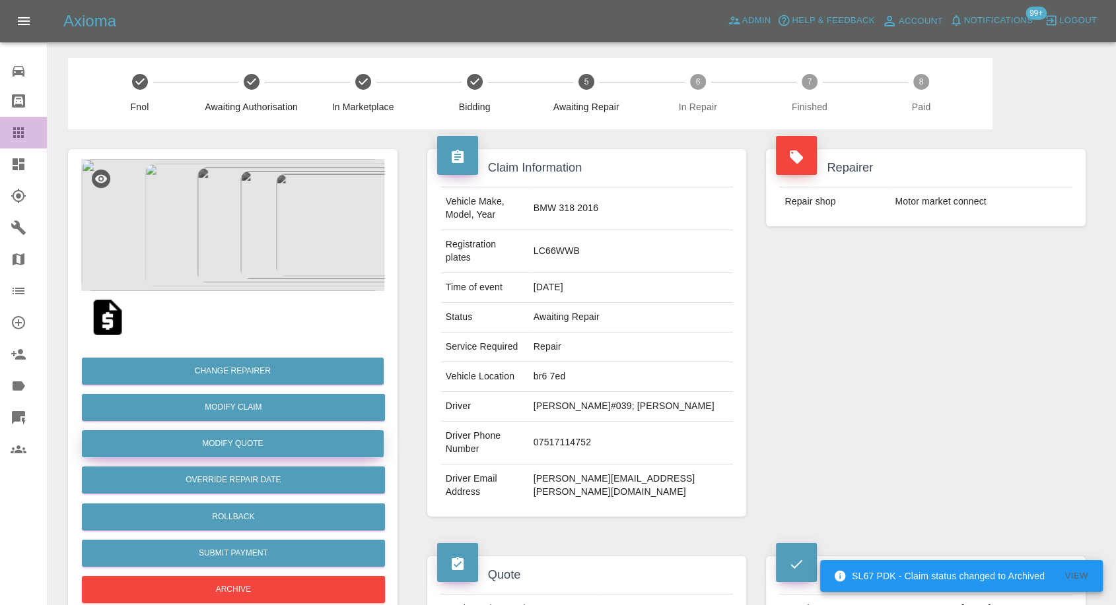
drag, startPoint x: 11, startPoint y: 129, endPoint x: 372, endPoint y: 444, distance: 479.2
click at [13, 131] on icon at bounding box center [19, 133] width 16 height 16
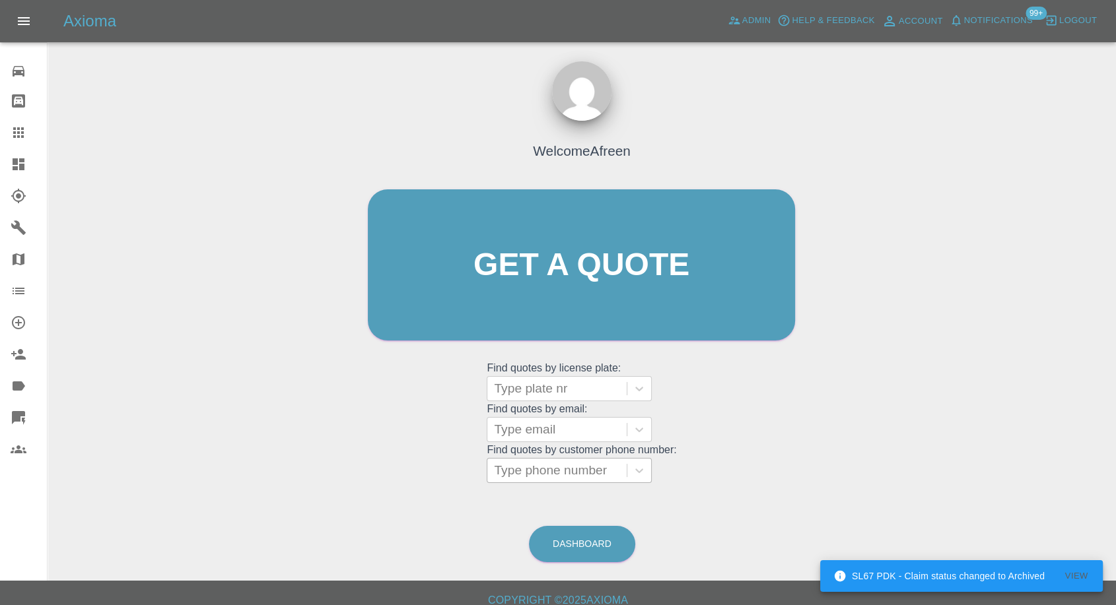
click at [559, 460] on div "Type phone number" at bounding box center [556, 471] width 139 height 24
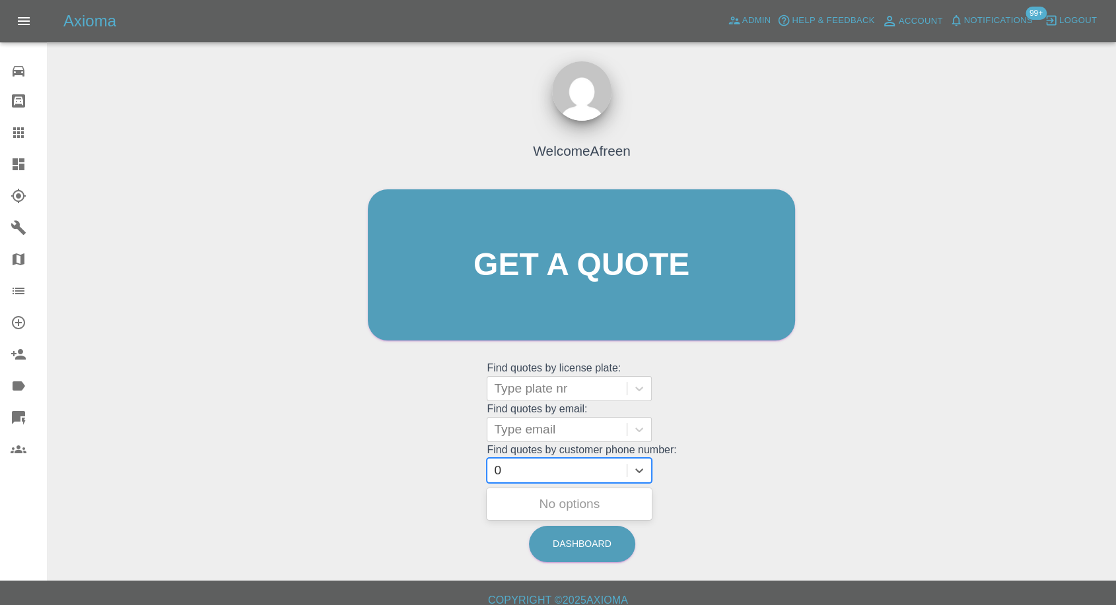
paste input "7502479220"
type input "07502479220"
click at [551, 512] on div "RX64OJS, Awaiting Repair" at bounding box center [569, 512] width 165 height 42
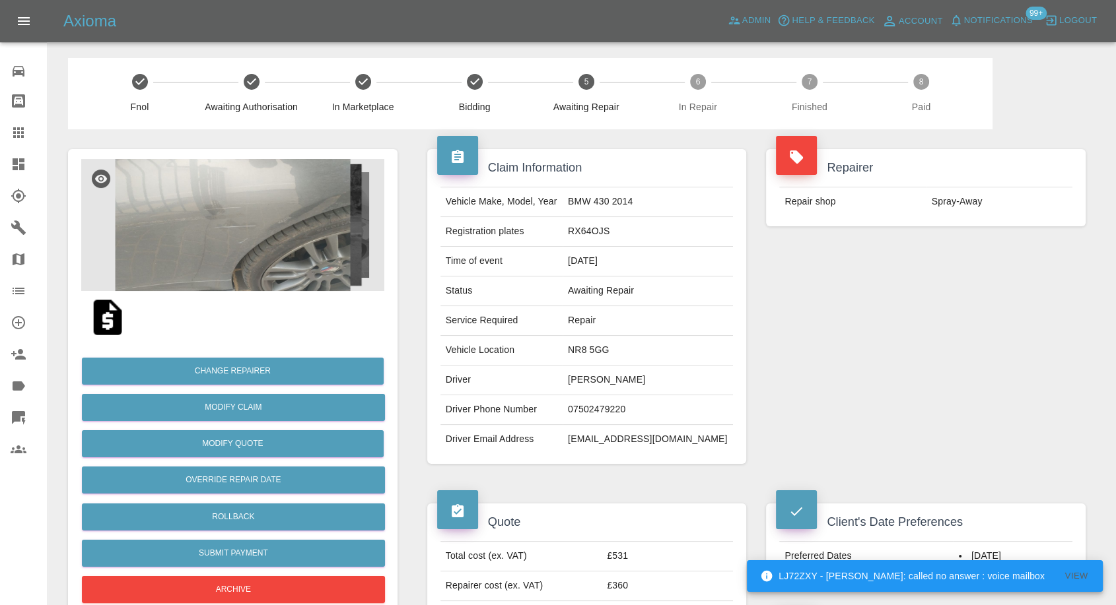
scroll to position [366, 0]
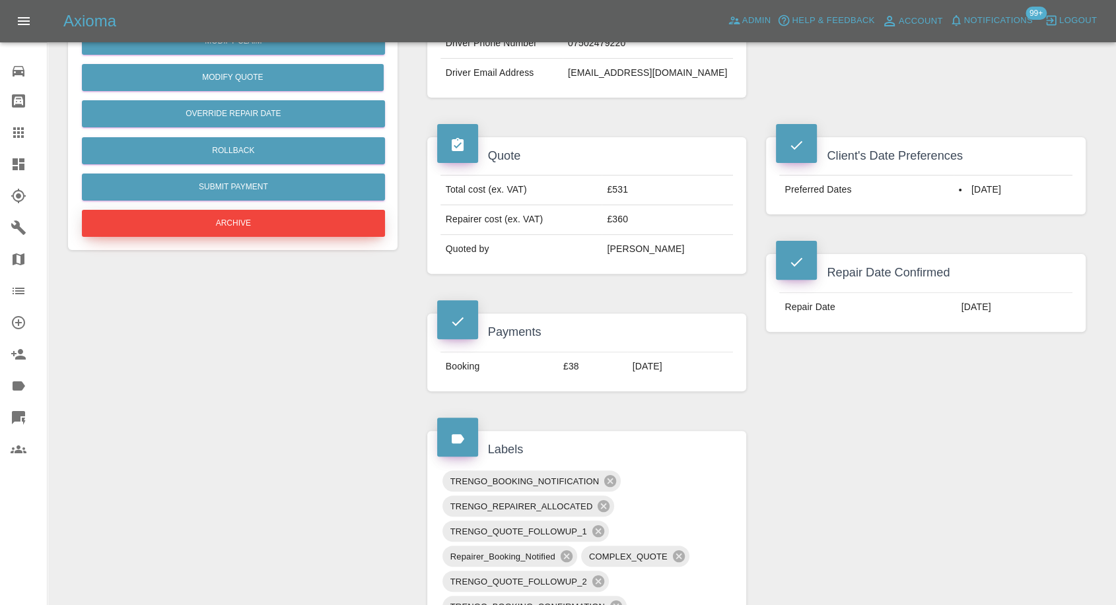
click at [15, 127] on icon at bounding box center [19, 133] width 16 height 16
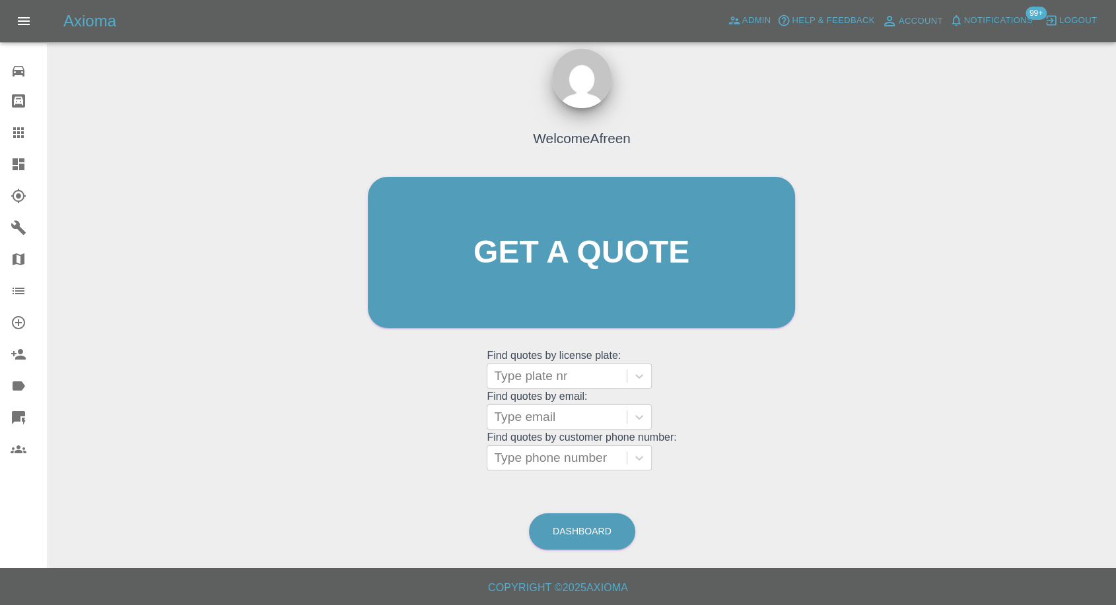
scroll to position [12, 0]
click at [551, 466] on div at bounding box center [557, 459] width 126 height 18
paste input "7720344552"
type input "07720344552"
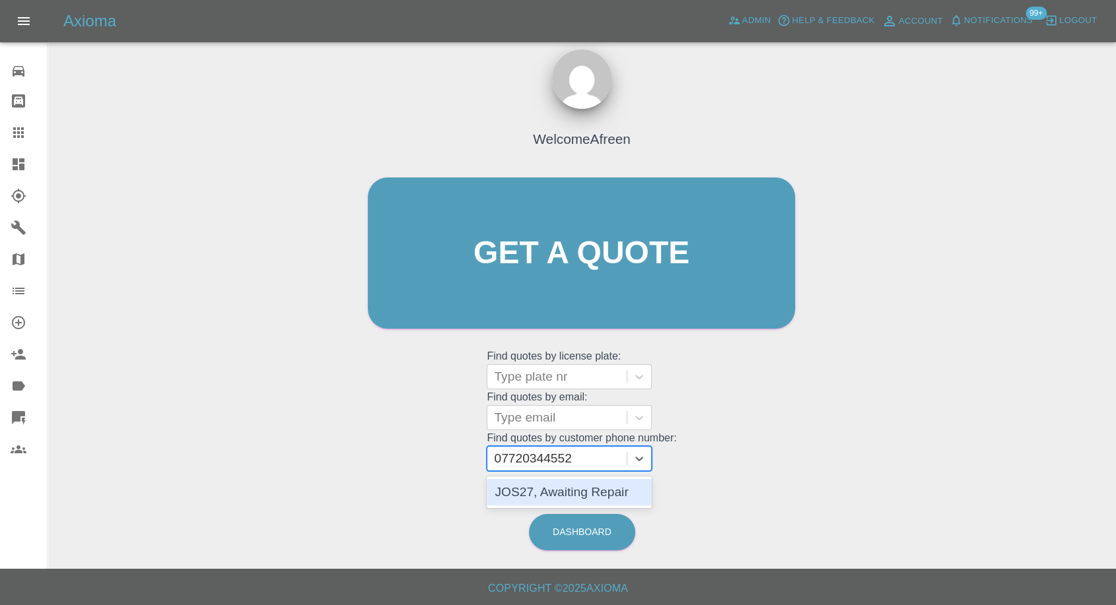
click at [551, 493] on div "JOS27, Awaiting Repair" at bounding box center [569, 492] width 165 height 26
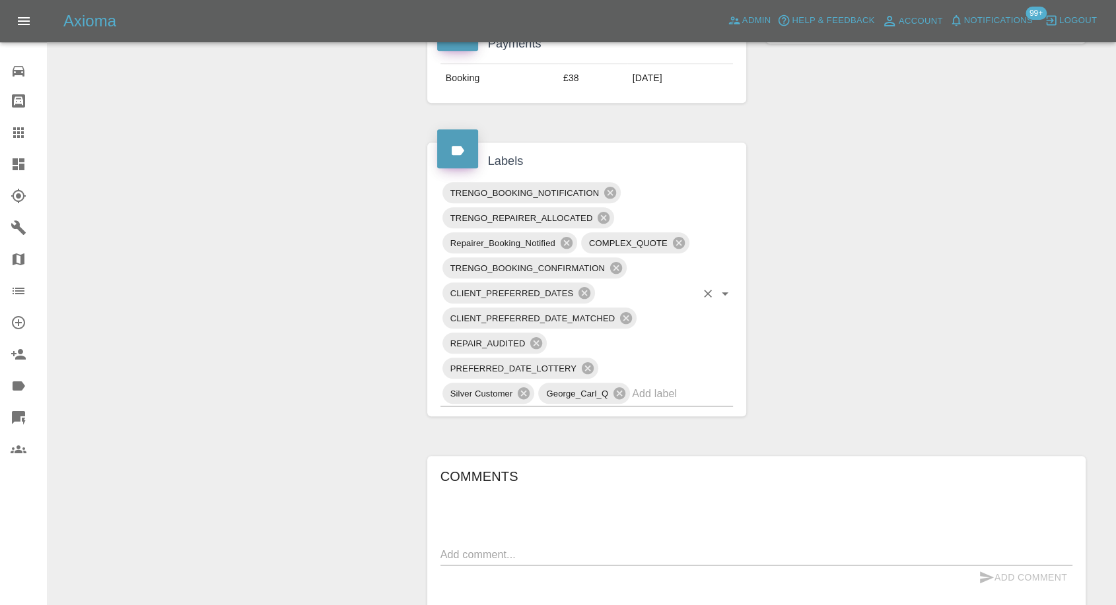
scroll to position [734, 0]
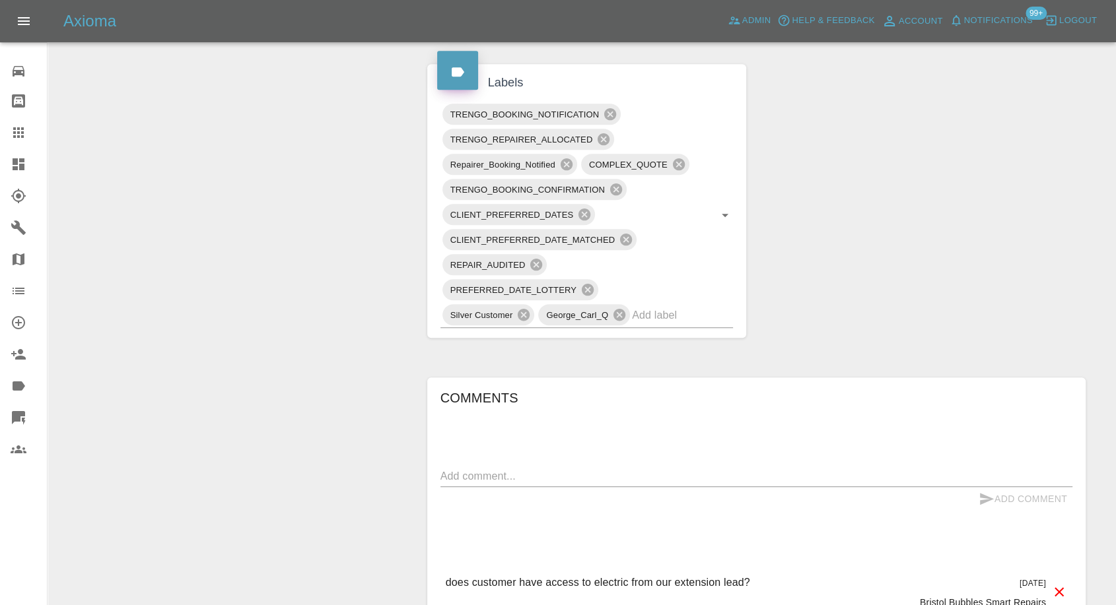
click at [605, 471] on textarea at bounding box center [756, 476] width 632 height 15
paste textarea "It’s parked way in to a private drive, no problems or issues regarding traffic …"
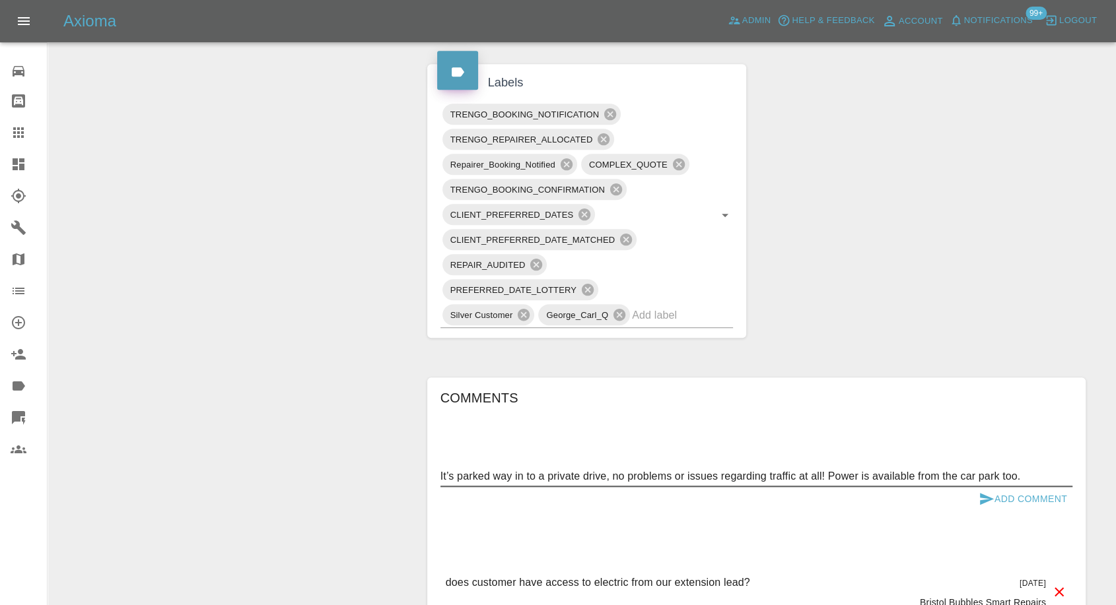
type textarea "It’s parked way in to a private drive, no problems or issues regarding traffic …"
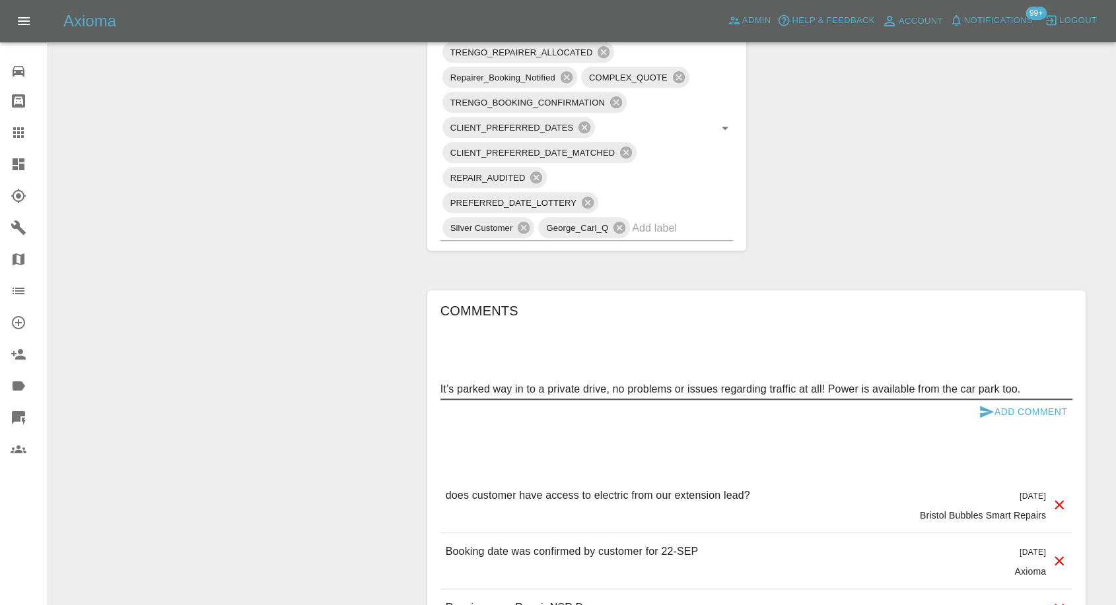
scroll to position [953, 0]
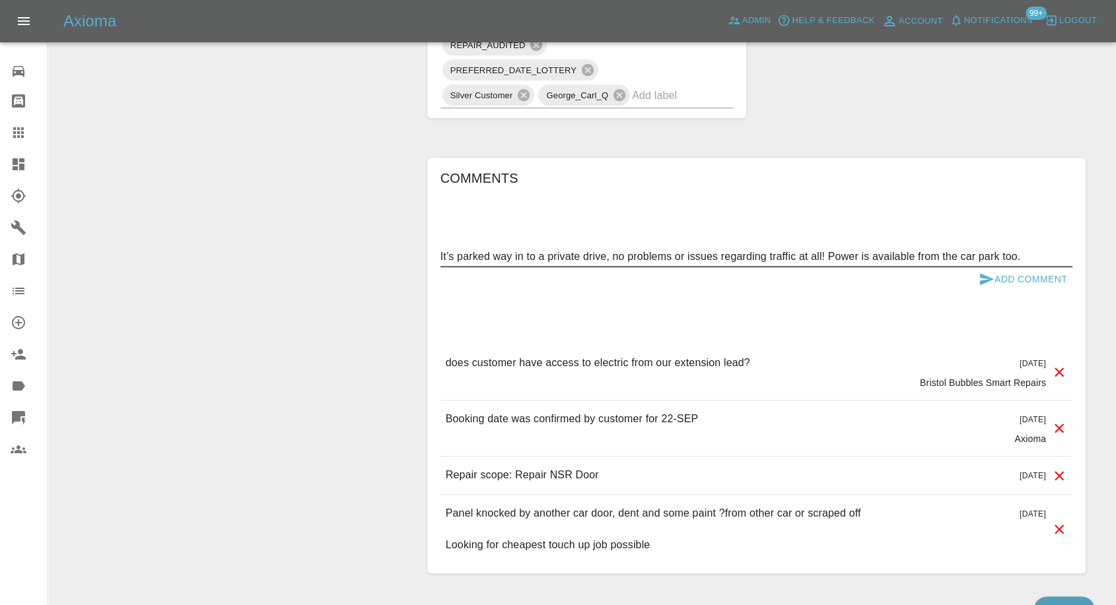
click at [987, 279] on icon "submit" at bounding box center [987, 279] width 14 height 12
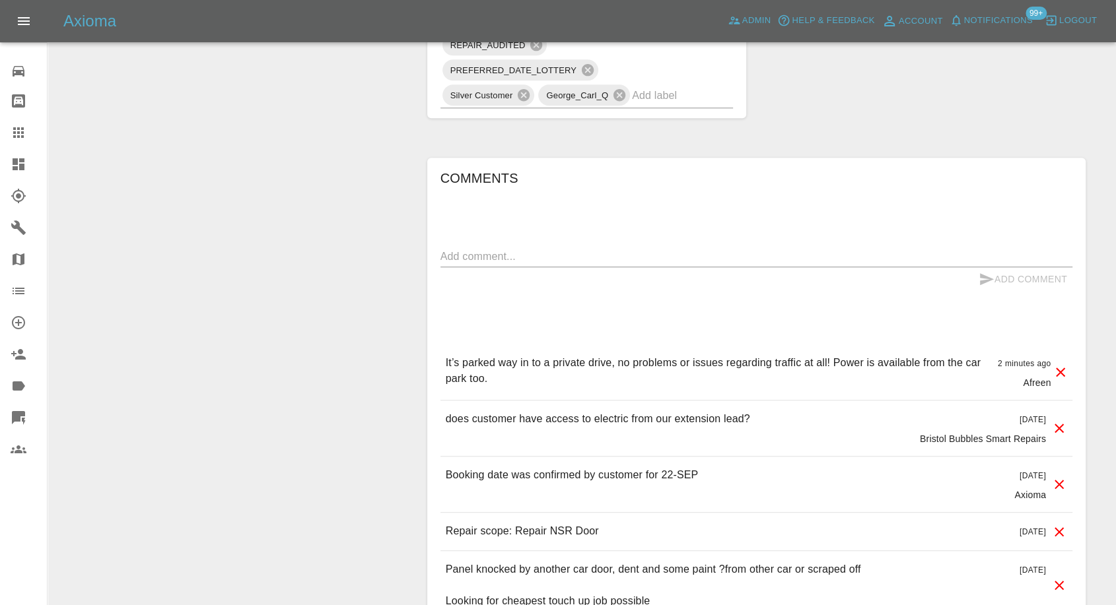
click at [22, 135] on icon at bounding box center [18, 132] width 11 height 11
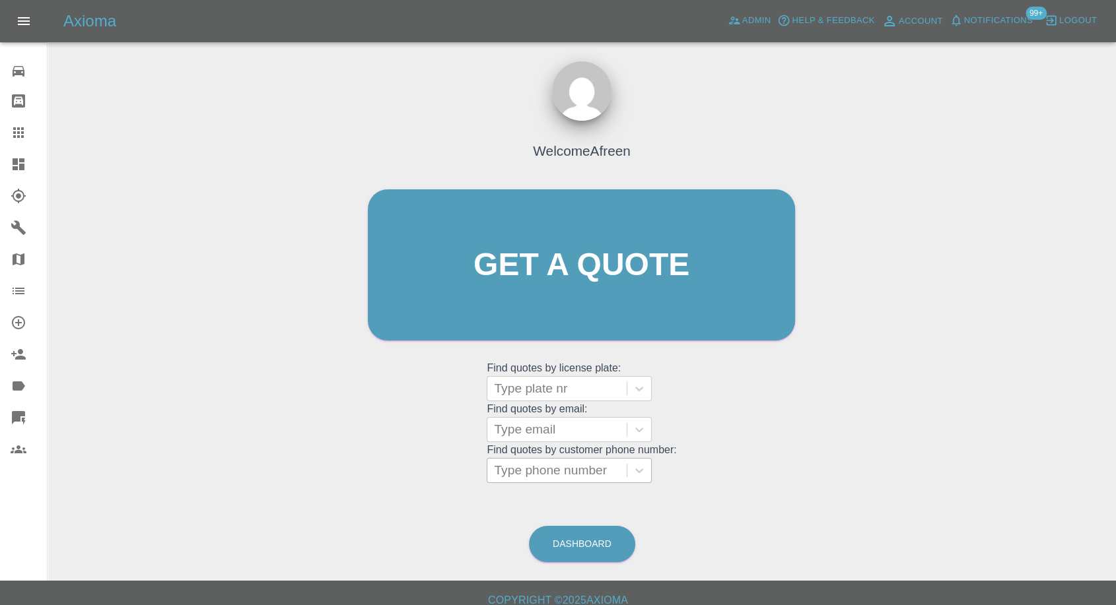
click at [570, 470] on div at bounding box center [557, 471] width 126 height 18
paste input "7896660069"
type input "07896660069"
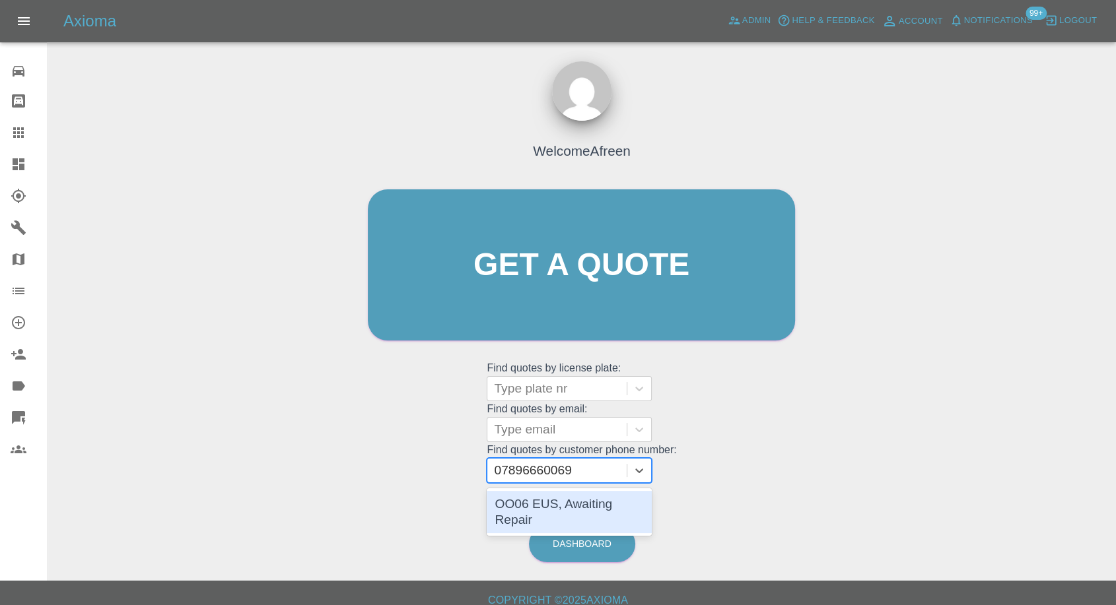
click at [559, 508] on div "OO06 EUS, Awaiting Repair" at bounding box center [569, 512] width 165 height 42
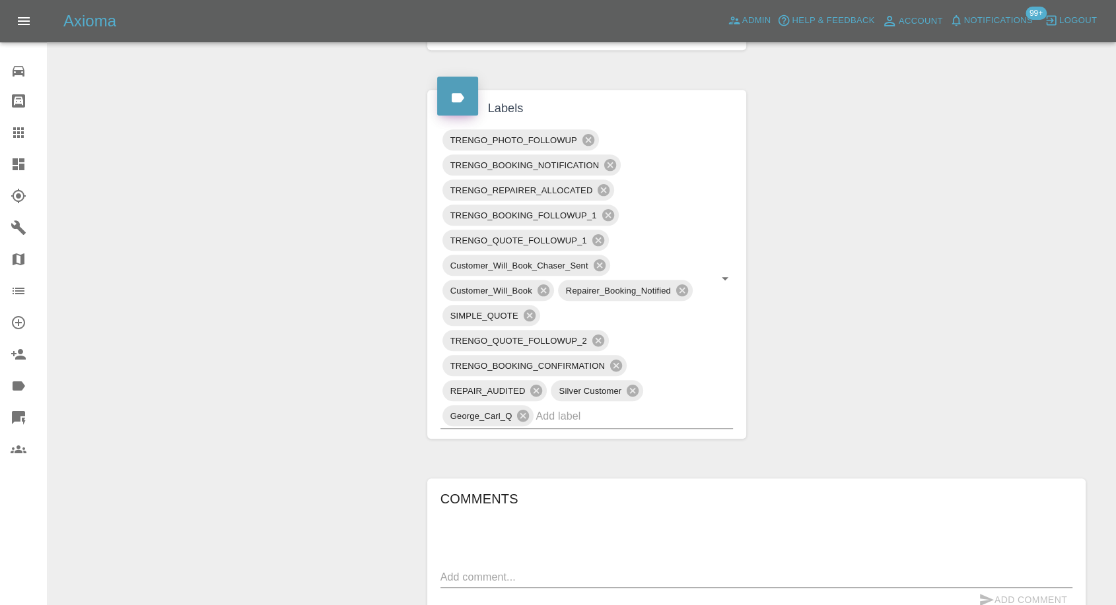
scroll to position [807, 0]
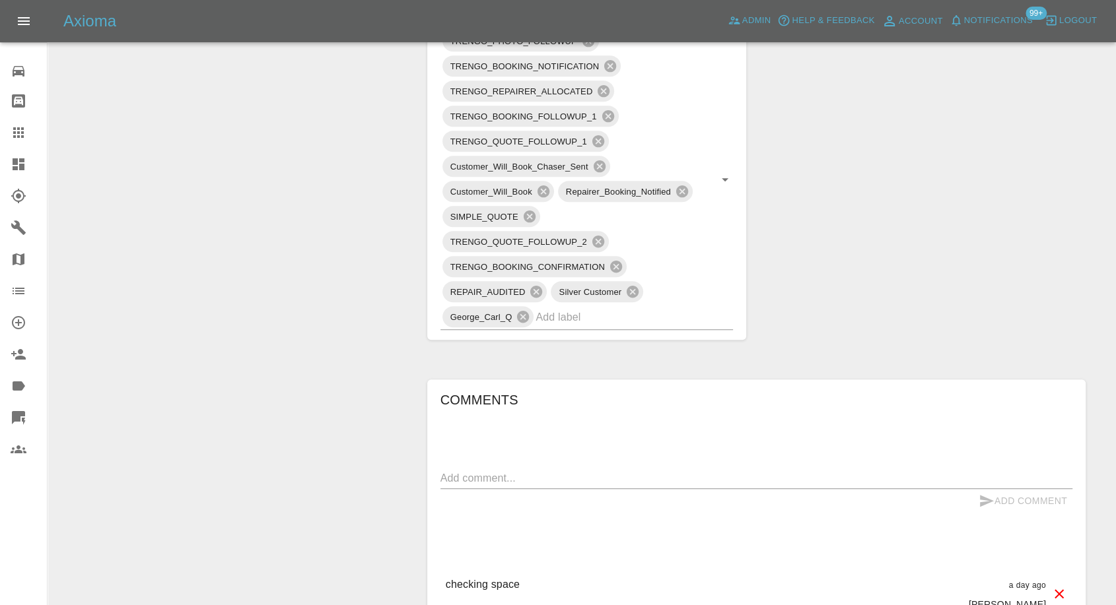
click at [535, 477] on textarea at bounding box center [756, 478] width 632 height 15
paste textarea "Yes I can confirm we have accessible off street parking plenty of room with acc…"
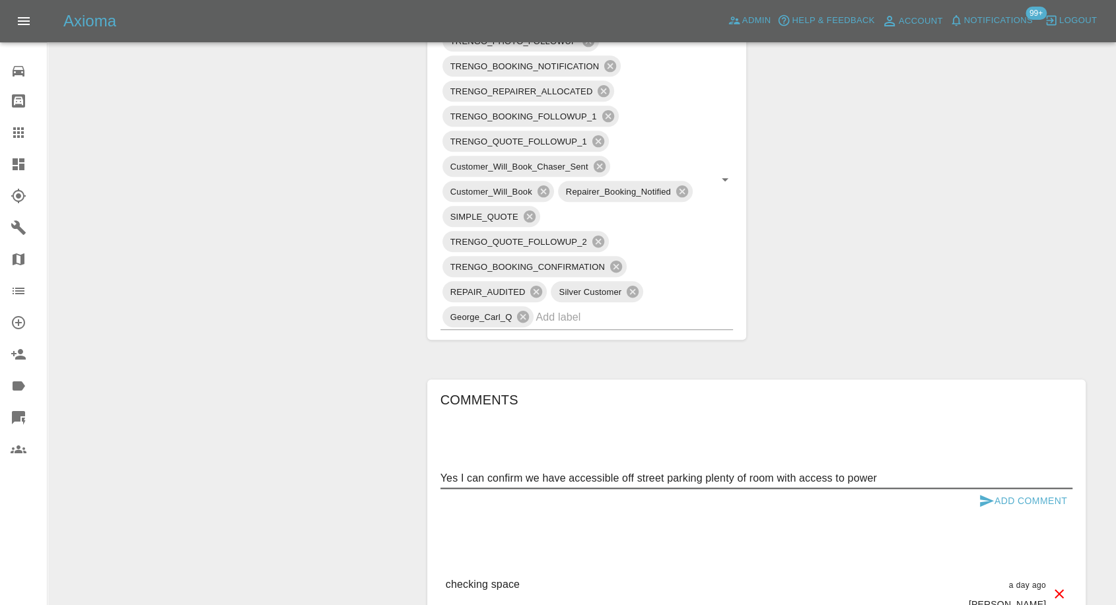
type textarea "Yes I can confirm we have accessible off street parking plenty of room with acc…"
click at [980, 498] on icon "submit" at bounding box center [987, 501] width 14 height 12
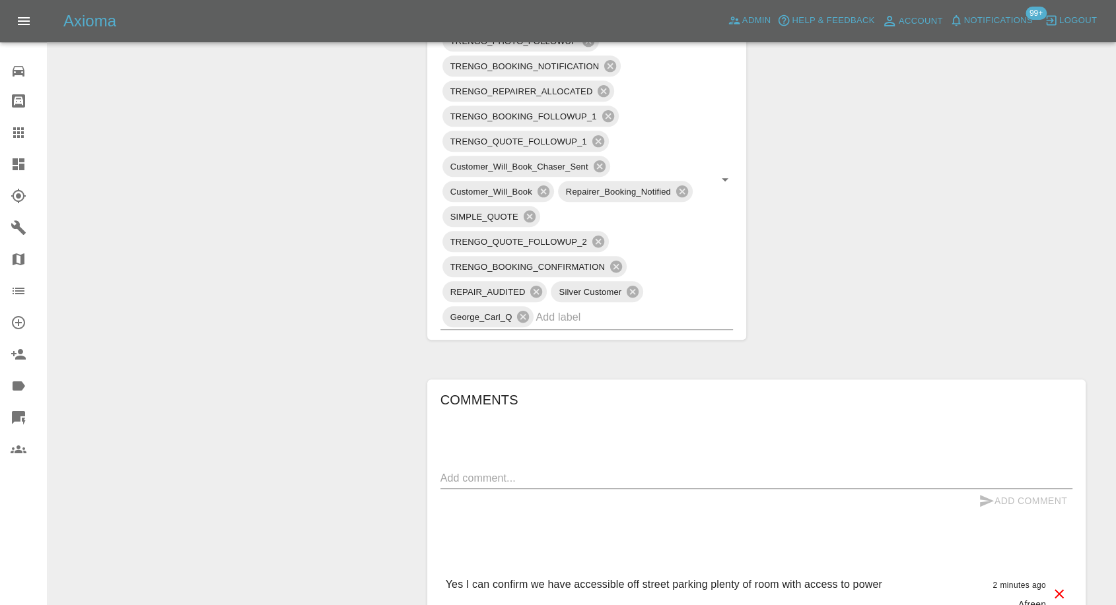
drag, startPoint x: 3, startPoint y: 125, endPoint x: 21, endPoint y: 136, distance: 20.7
click at [3, 126] on link "Claims" at bounding box center [23, 133] width 47 height 32
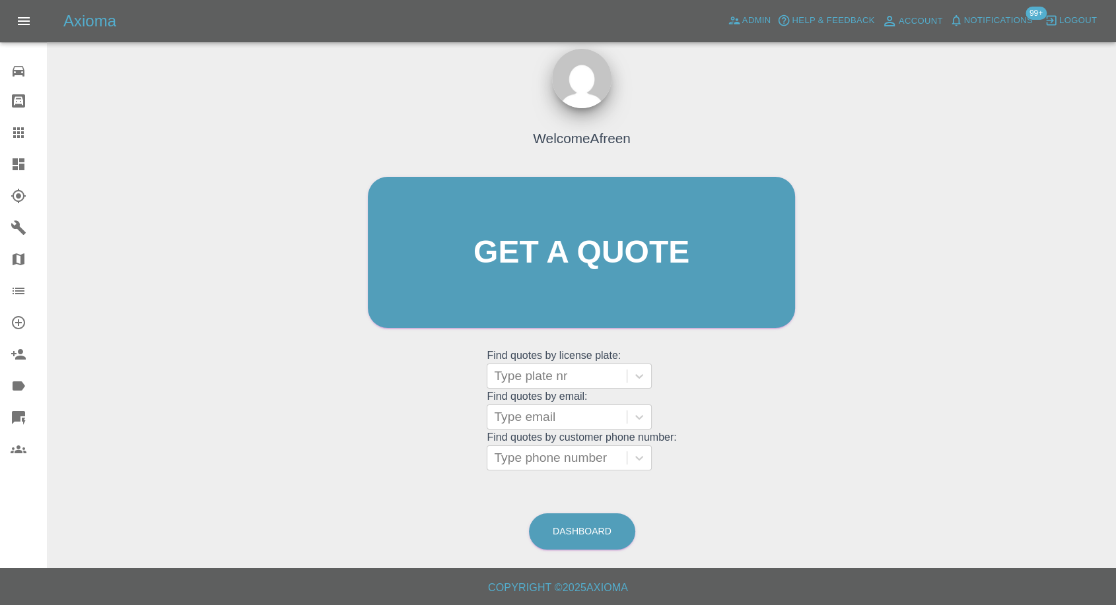
scroll to position [12, 0]
click at [21, 136] on icon at bounding box center [18, 132] width 11 height 11
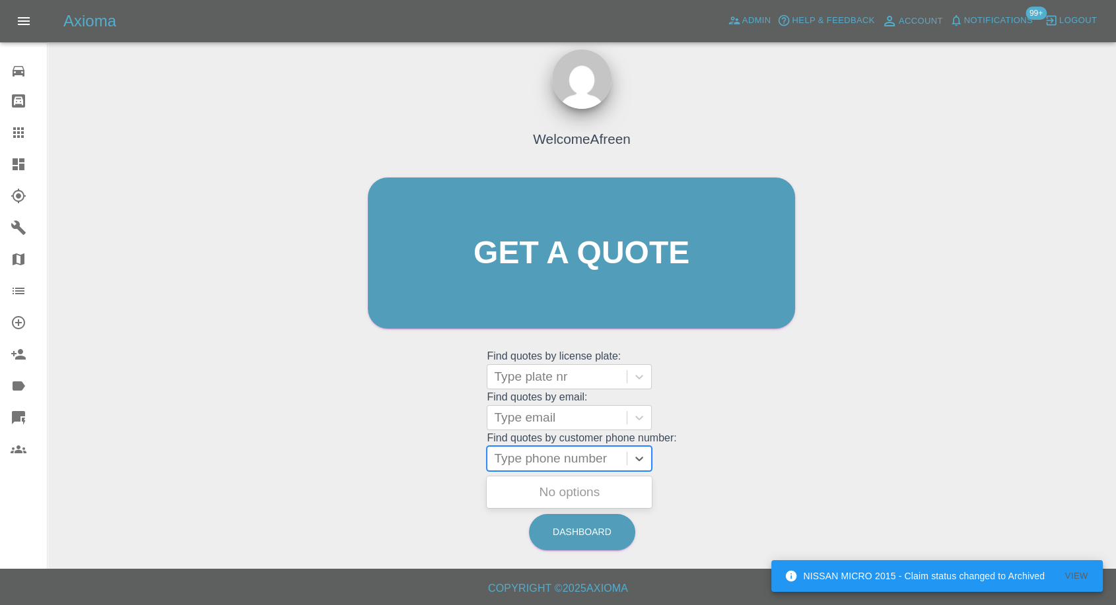
click at [555, 453] on div at bounding box center [557, 459] width 126 height 18
paste input "7523490016"
type input "07523490016"
click at [559, 485] on div "MM68PGZ, Awaiting Repair" at bounding box center [569, 500] width 165 height 42
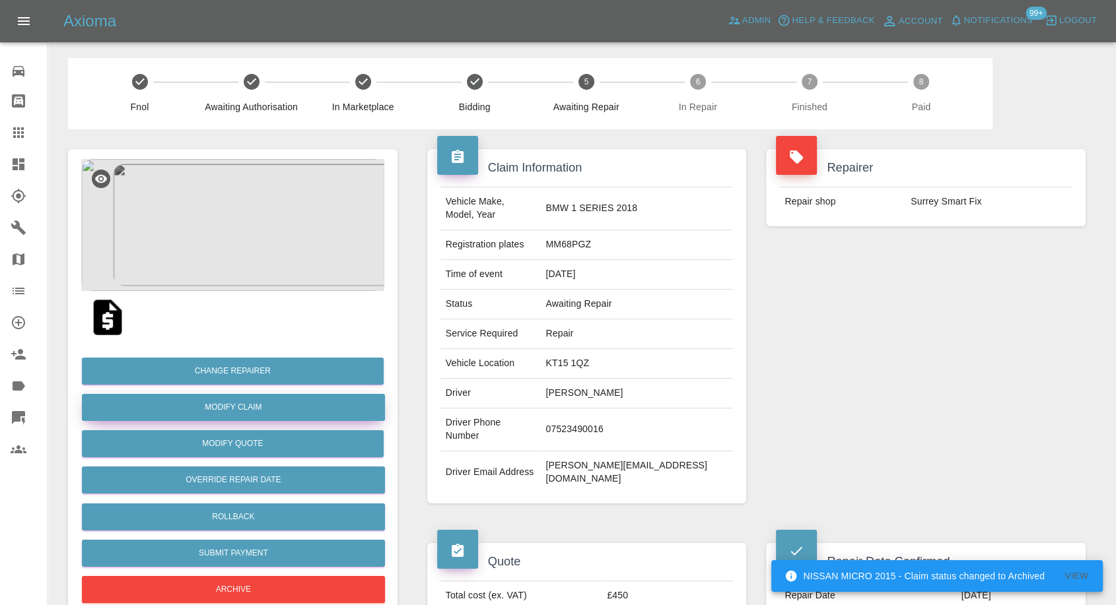
drag, startPoint x: 238, startPoint y: 408, endPoint x: 229, endPoint y: 408, distance: 8.6
click at [238, 408] on link "Modify Claim" at bounding box center [233, 407] width 303 height 27
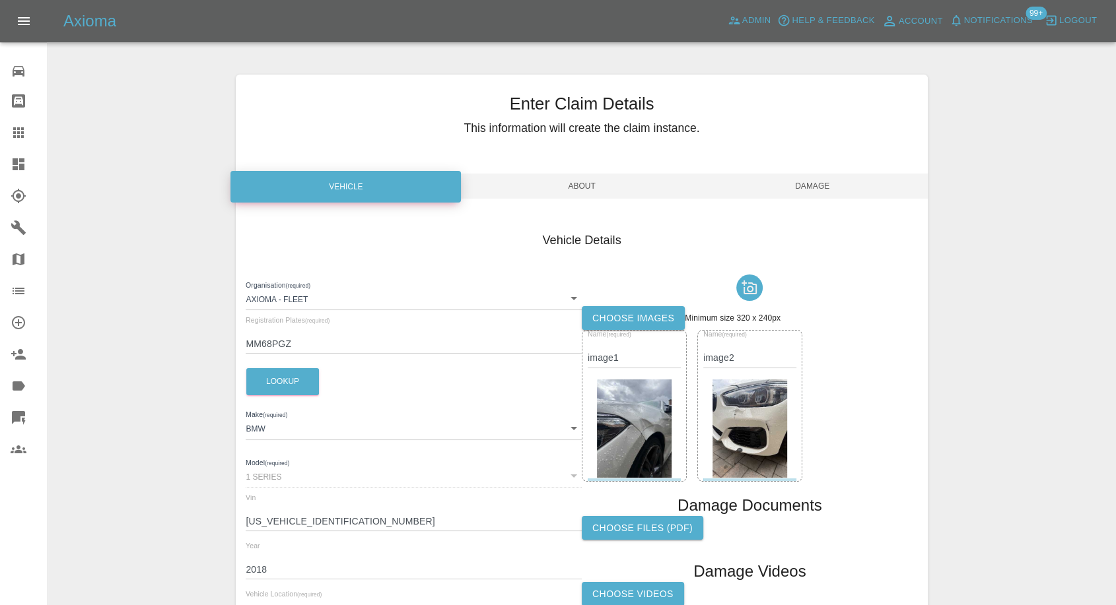
click at [607, 303] on div at bounding box center [750, 287] width 336 height 37
click at [607, 318] on label "Choose images" at bounding box center [633, 318] width 103 height 24
click at [0, 0] on input "Choose images" at bounding box center [0, 0] width 0 height 0
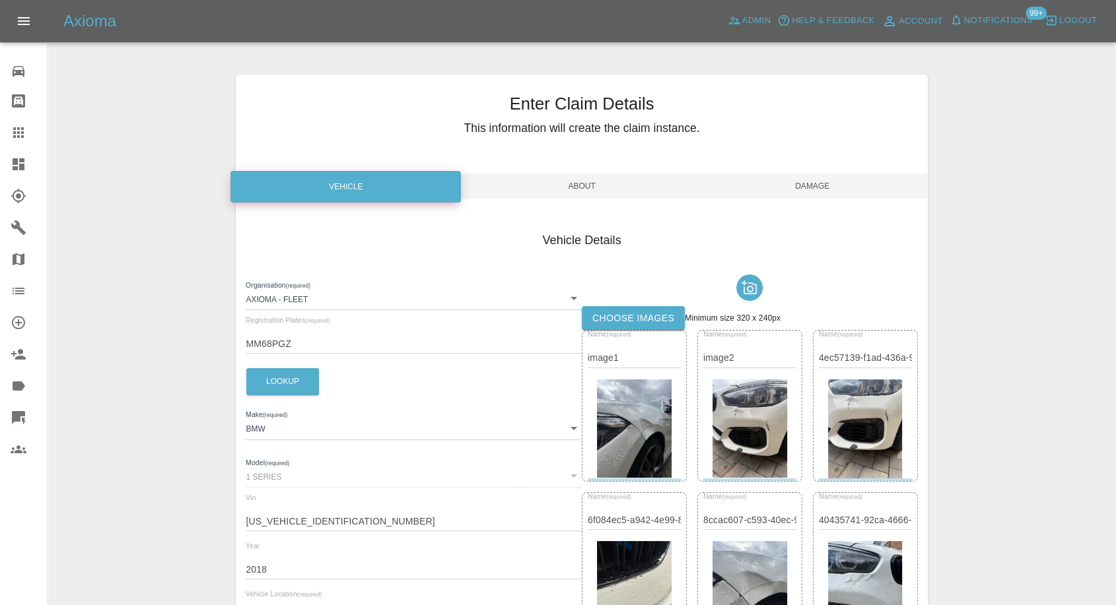
click at [827, 187] on span "Damage" at bounding box center [812, 186] width 230 height 25
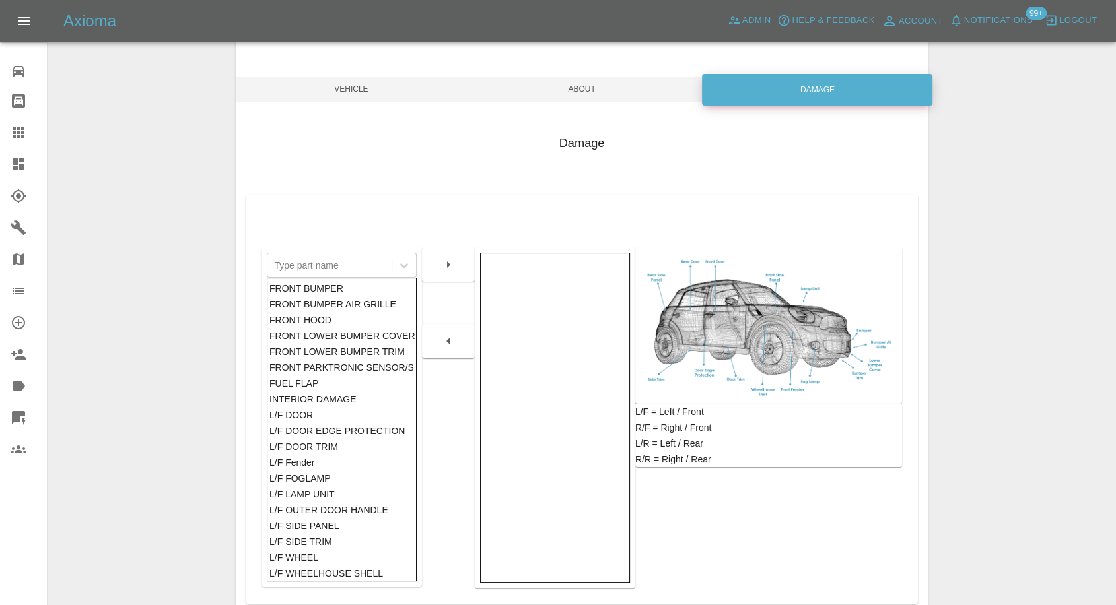
scroll to position [211, 0]
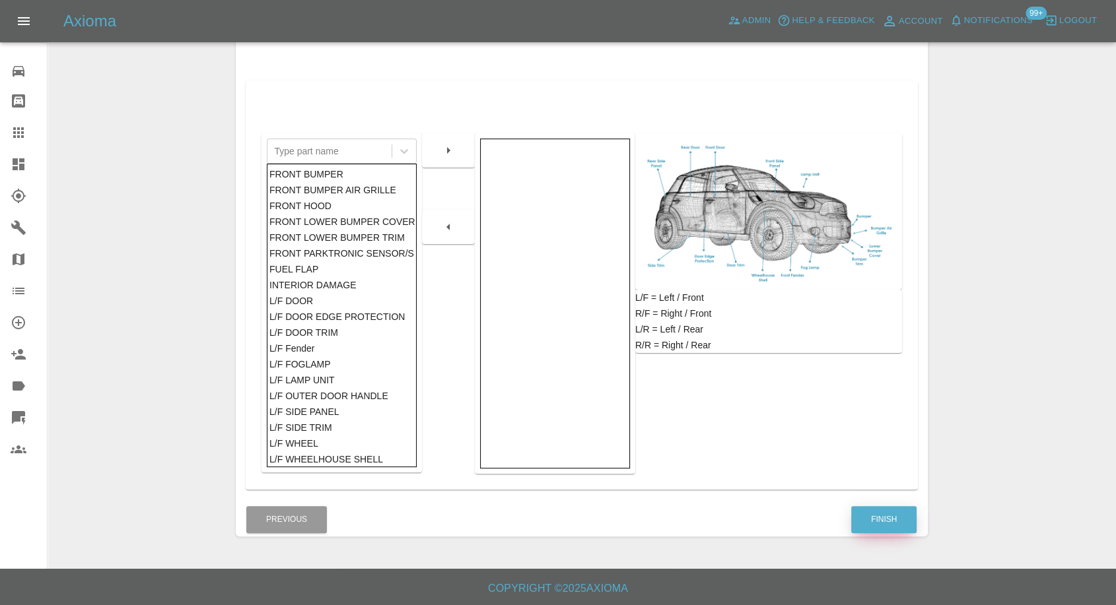
click at [867, 516] on button "Finish" at bounding box center [883, 519] width 65 height 27
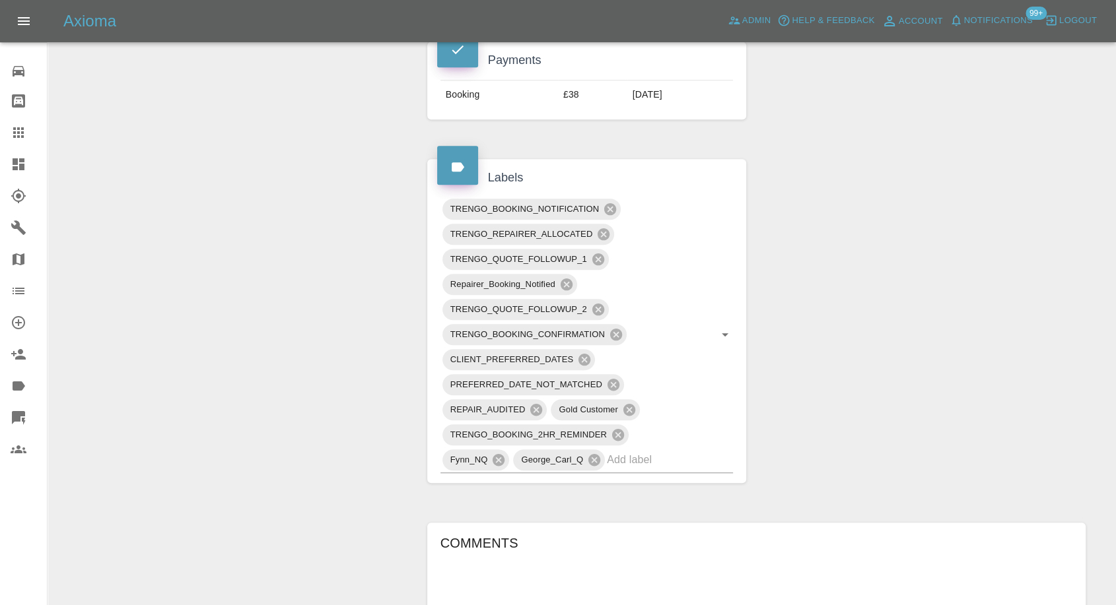
scroll to position [807, 0]
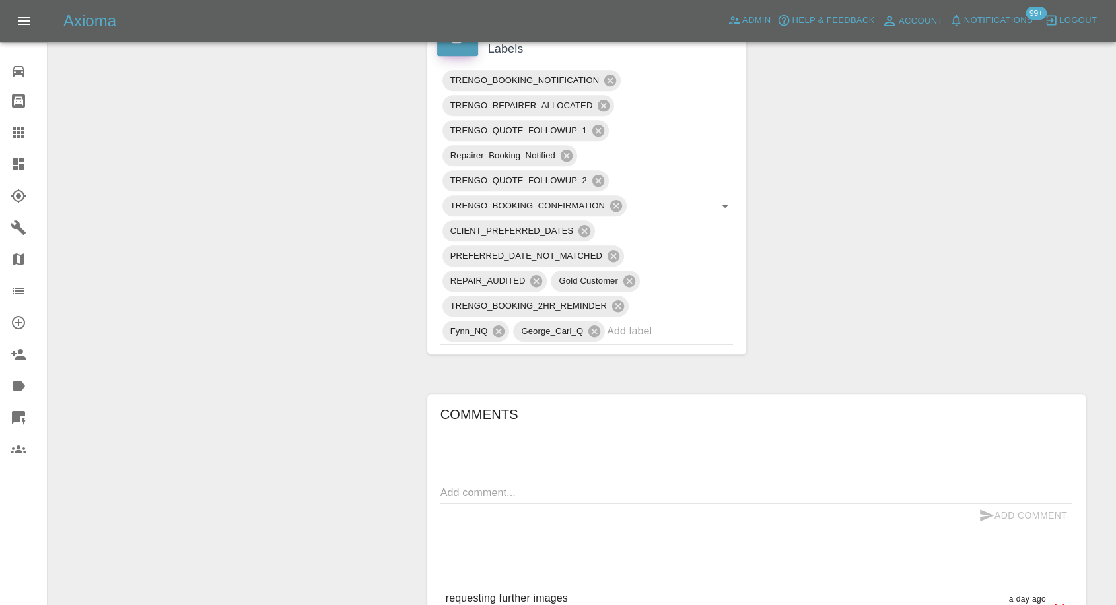
click at [534, 485] on textarea at bounding box center [756, 492] width 632 height 15
type textarea "Images added"
click at [977, 504] on button "Add Comment" at bounding box center [1022, 516] width 99 height 24
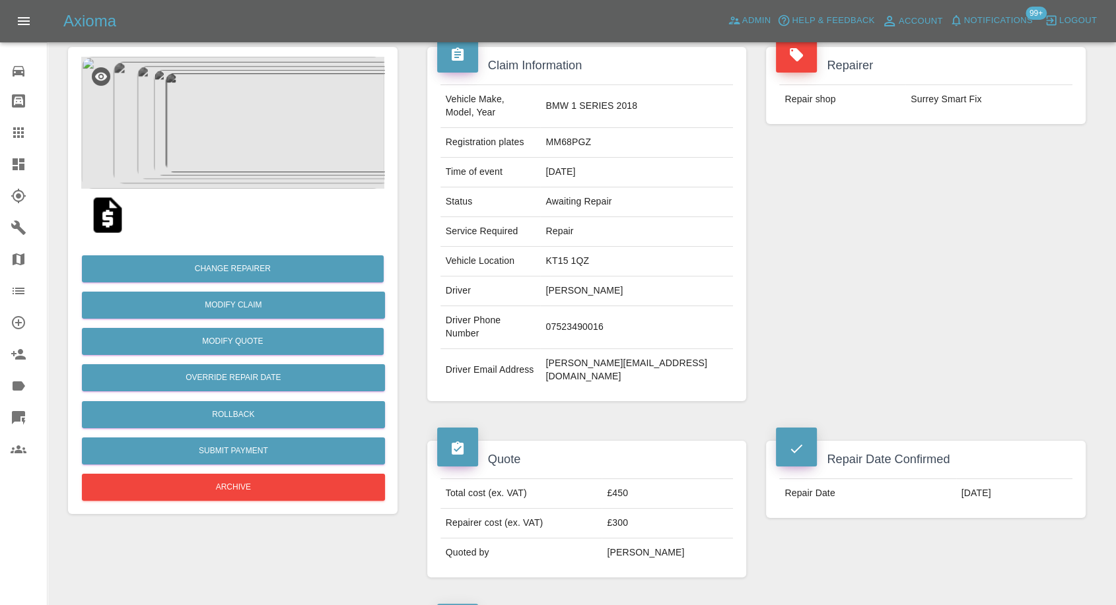
scroll to position [0, 0]
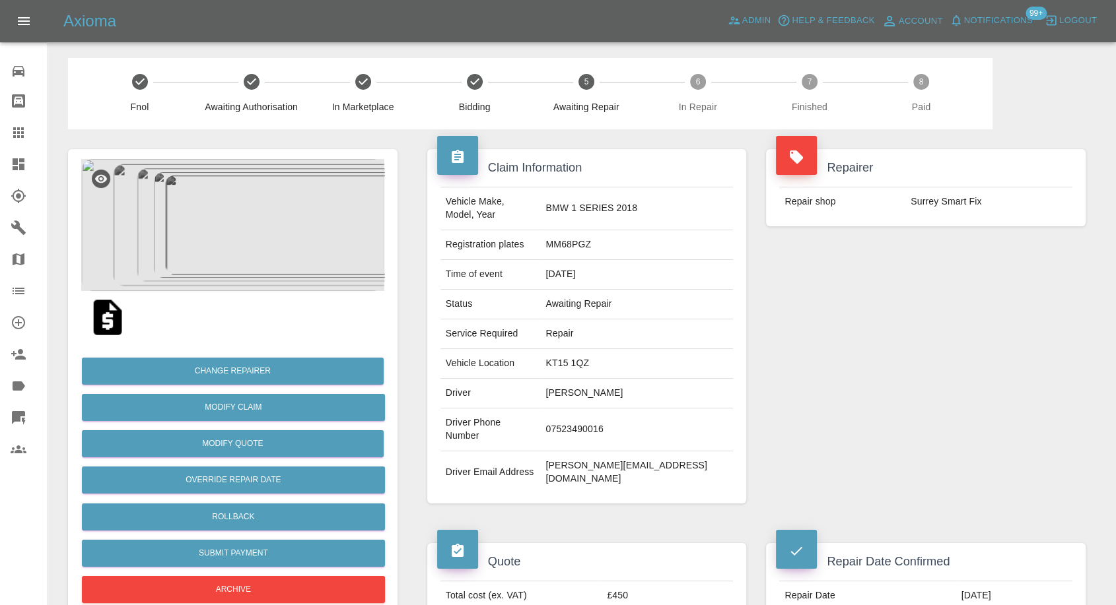
click at [11, 129] on icon at bounding box center [19, 133] width 16 height 16
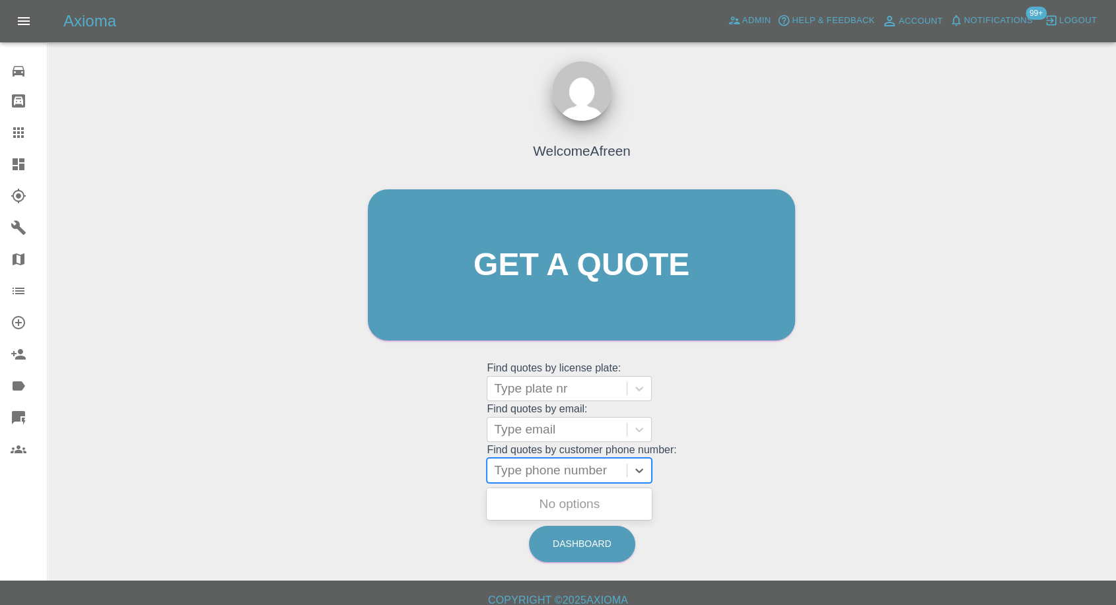
click at [565, 473] on div at bounding box center [557, 471] width 126 height 18
paste input "7980212317"
type input "07980212317"
click at [580, 502] on div "MW71KZG, Awaiting Repair" at bounding box center [569, 512] width 165 height 42
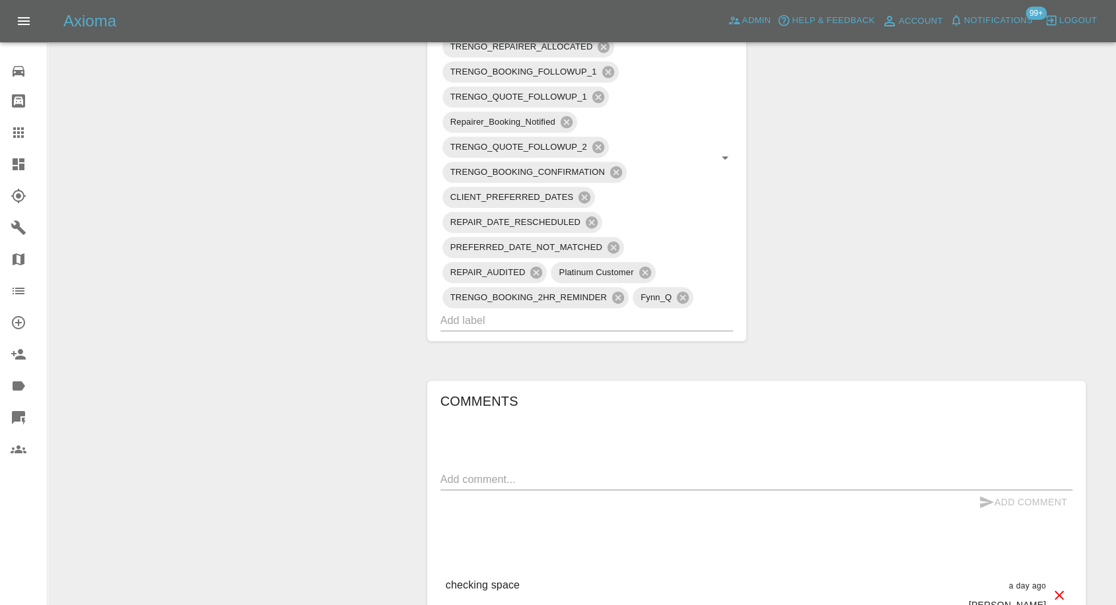
scroll to position [880, 0]
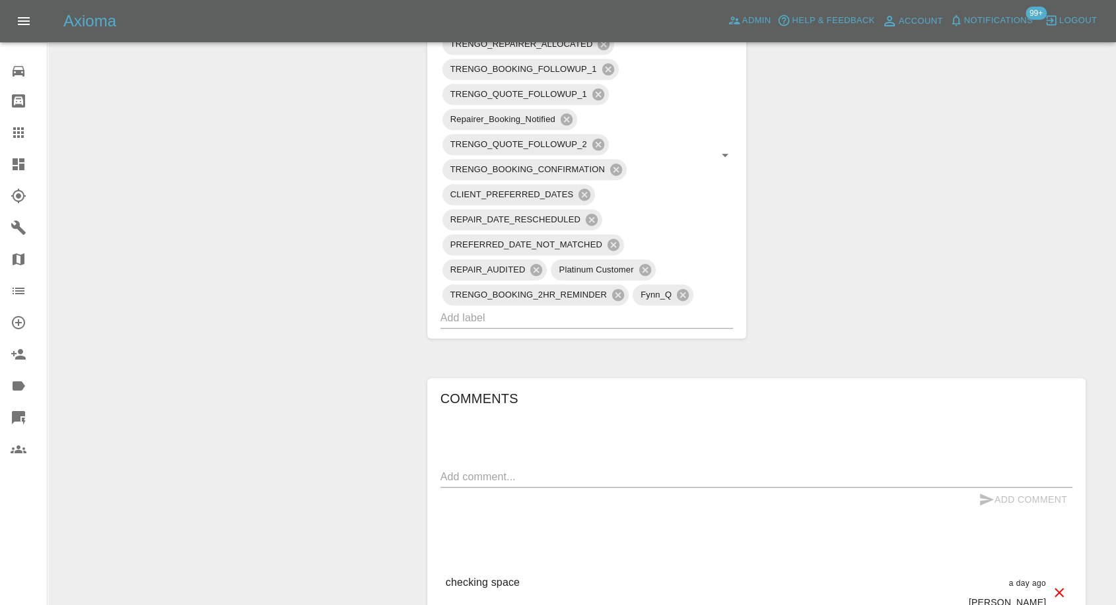
click at [544, 469] on textarea at bounding box center [756, 476] width 632 height 15
paste textarea "I can confirm both. My house is situated in an alley that is off road. The car …"
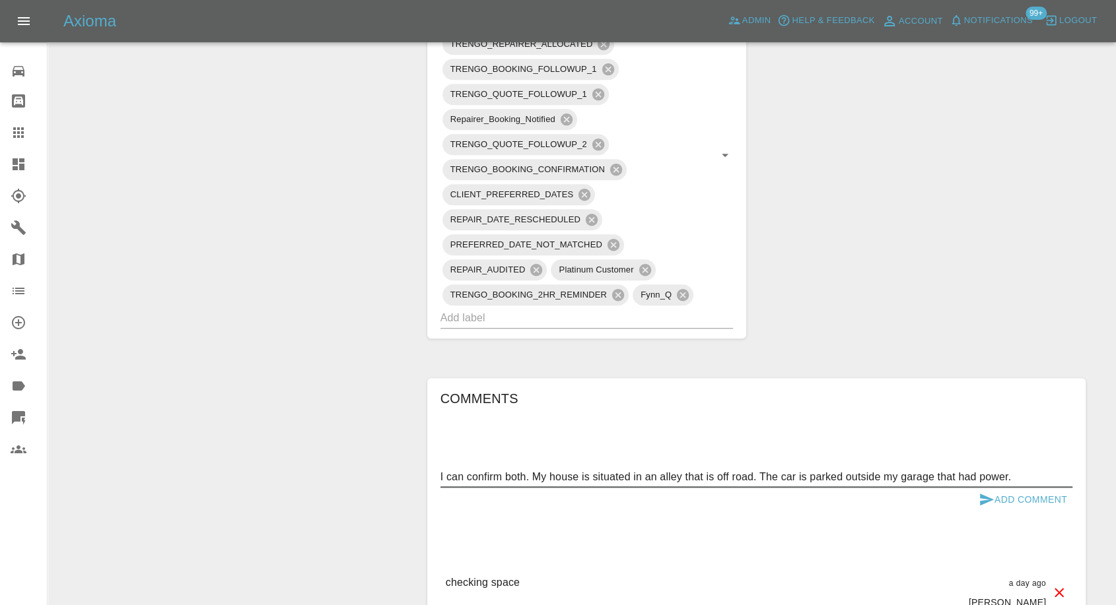
type textarea "I can confirm both. My house is situated in an alley that is off road. The car …"
click at [978, 492] on icon "submit" at bounding box center [986, 500] width 16 height 16
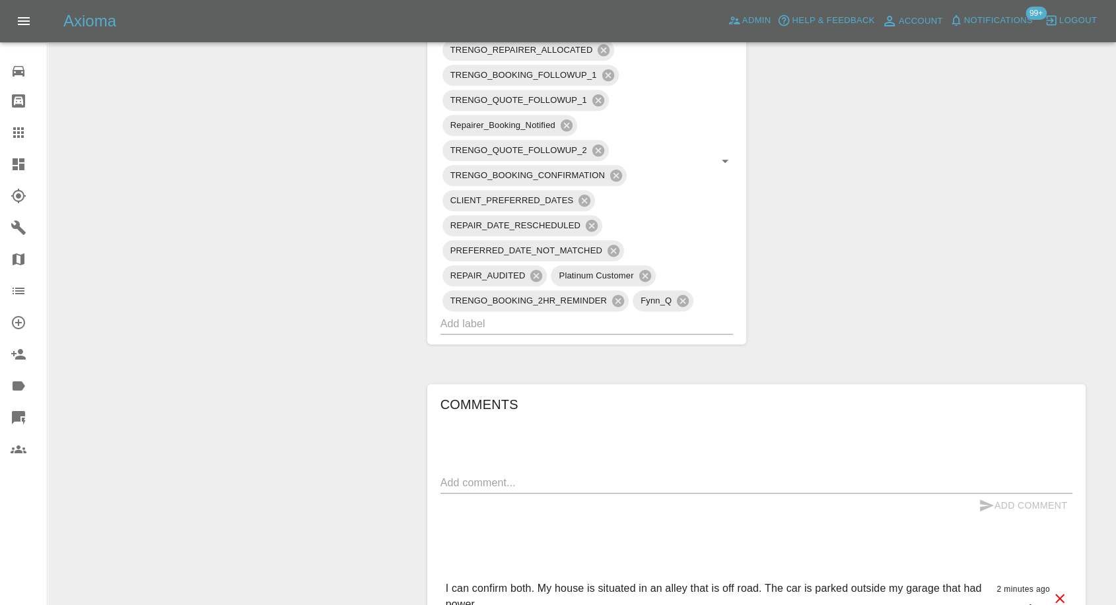
scroll to position [807, 0]
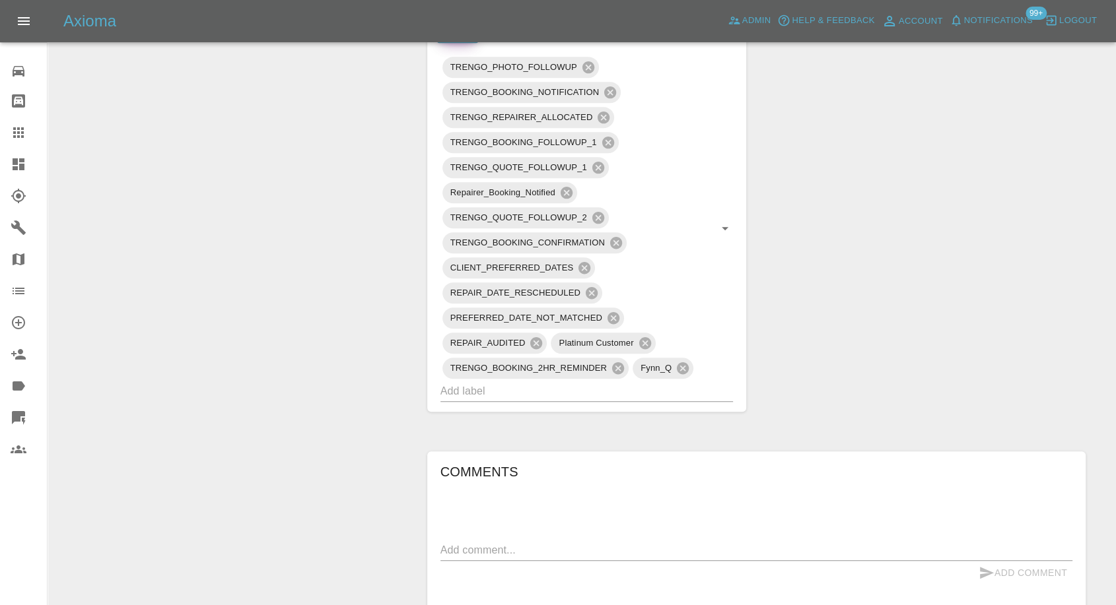
drag, startPoint x: 22, startPoint y: 136, endPoint x: 263, endPoint y: 236, distance: 261.0
click at [24, 137] on icon at bounding box center [19, 133] width 16 height 16
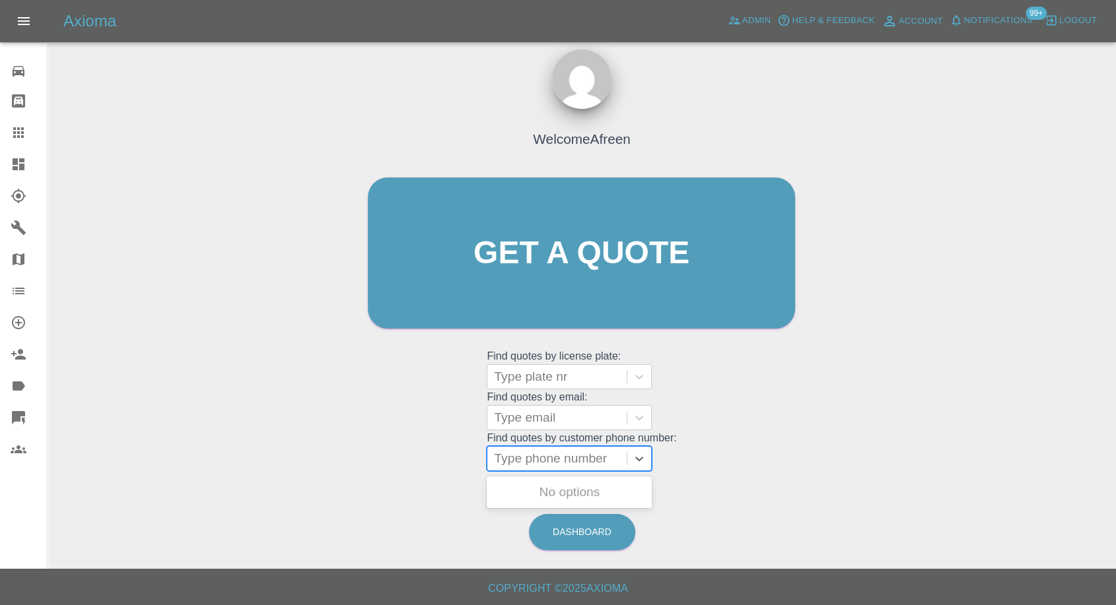
click at [533, 460] on div at bounding box center [557, 459] width 126 height 18
paste input "7988064425"
type input "07988064425"
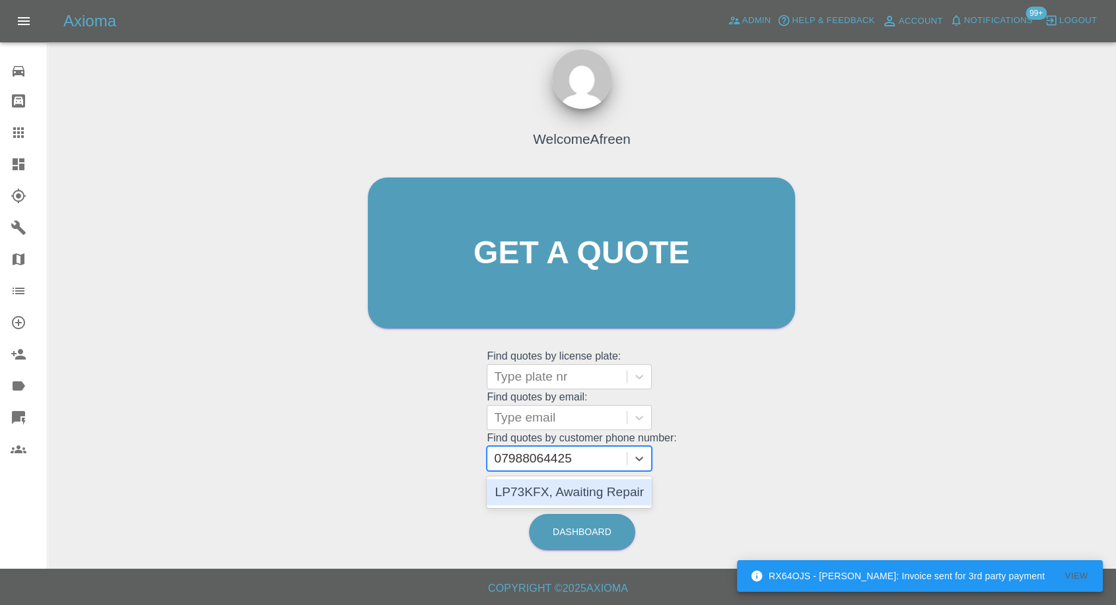
click at [549, 492] on div "LP73KFX, Awaiting Repair" at bounding box center [569, 492] width 165 height 26
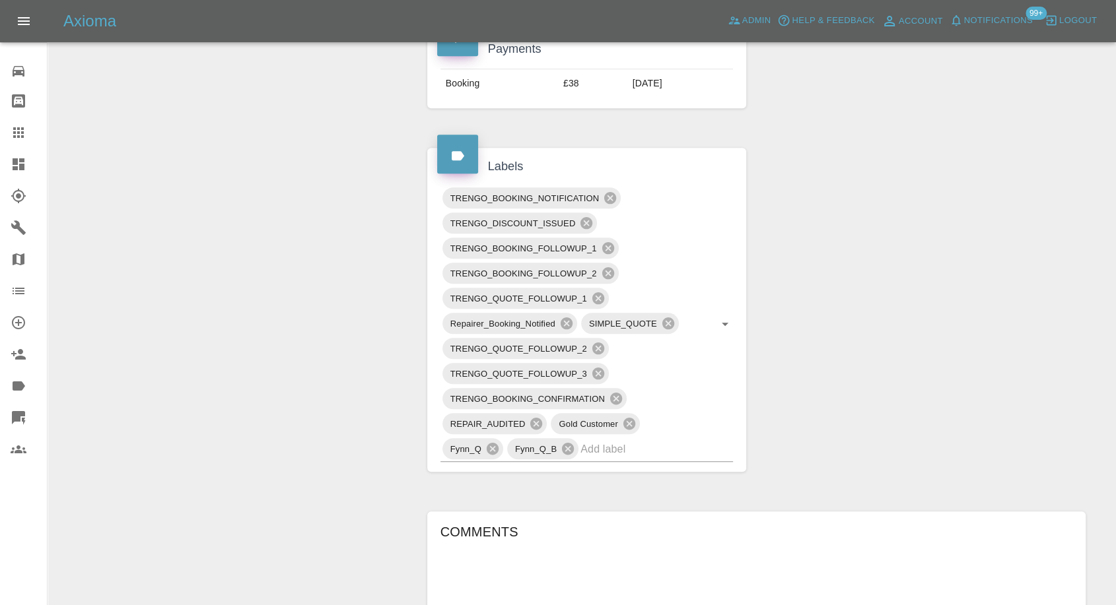
scroll to position [807, 0]
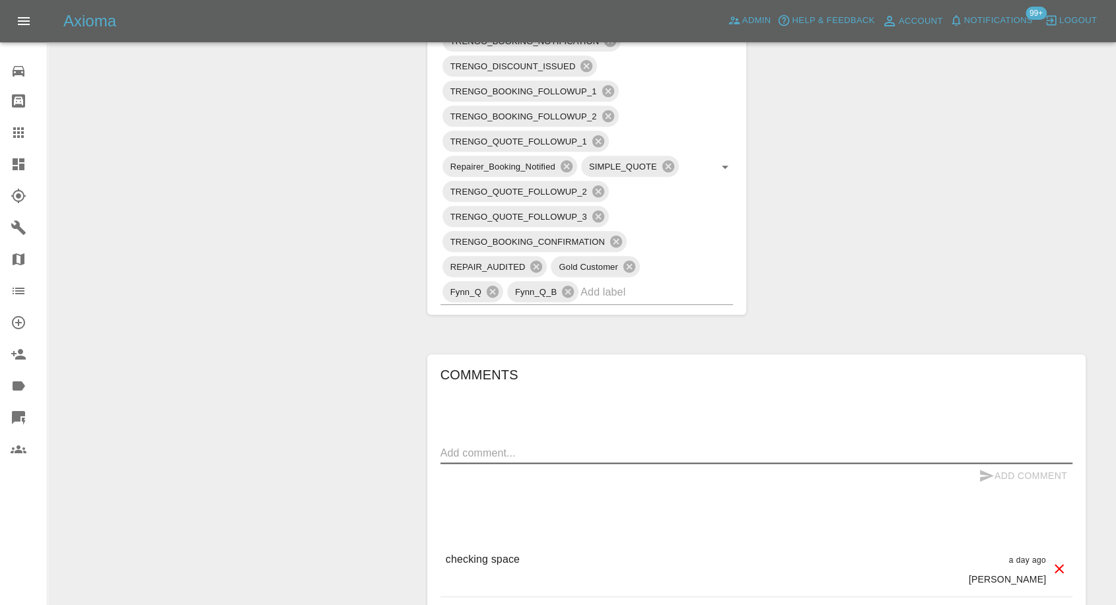
click at [501, 446] on textarea at bounding box center [756, 453] width 632 height 15
paste textarea "Hi there, we have a driveway that the car will be parked on and have access to …"
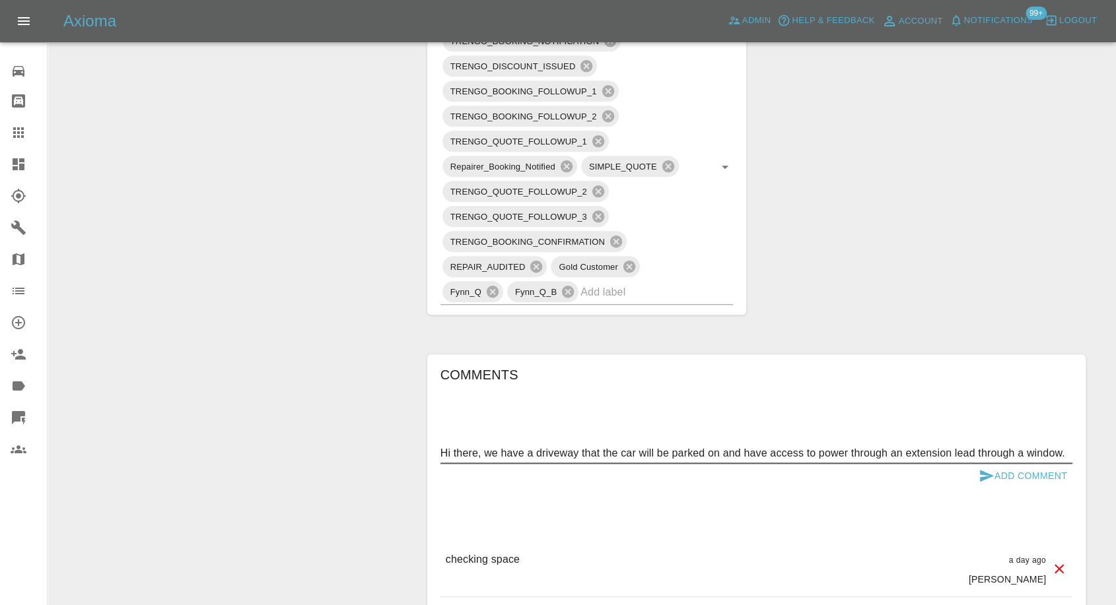
type textarea "Hi there, we have a driveway that the car will be parked on and have access to …"
click at [983, 475] on icon "submit" at bounding box center [986, 476] width 16 height 16
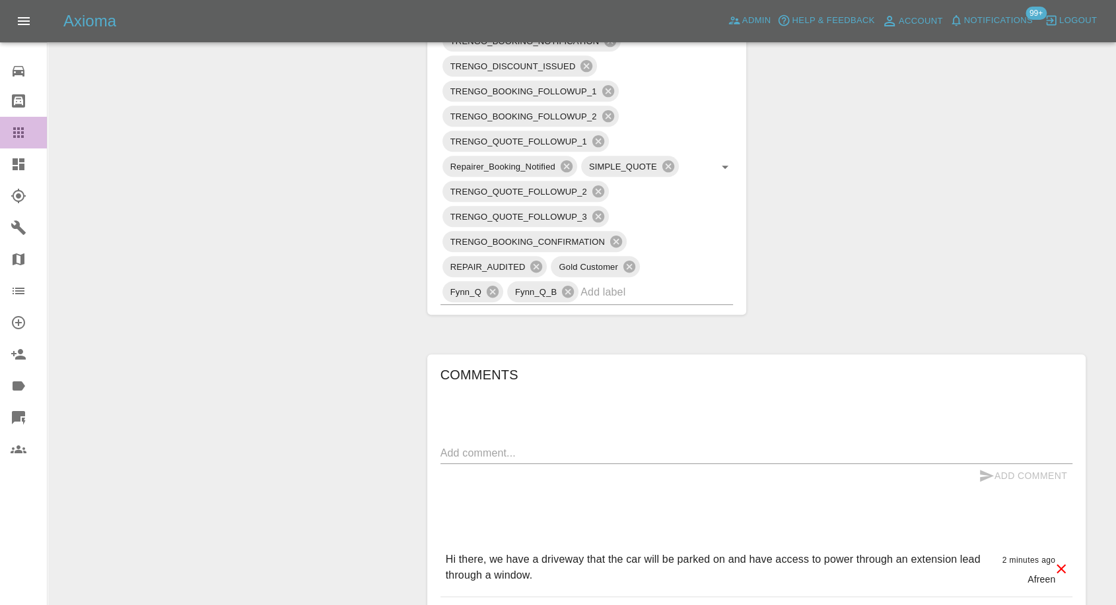
click at [15, 123] on link "Claims" at bounding box center [23, 133] width 47 height 32
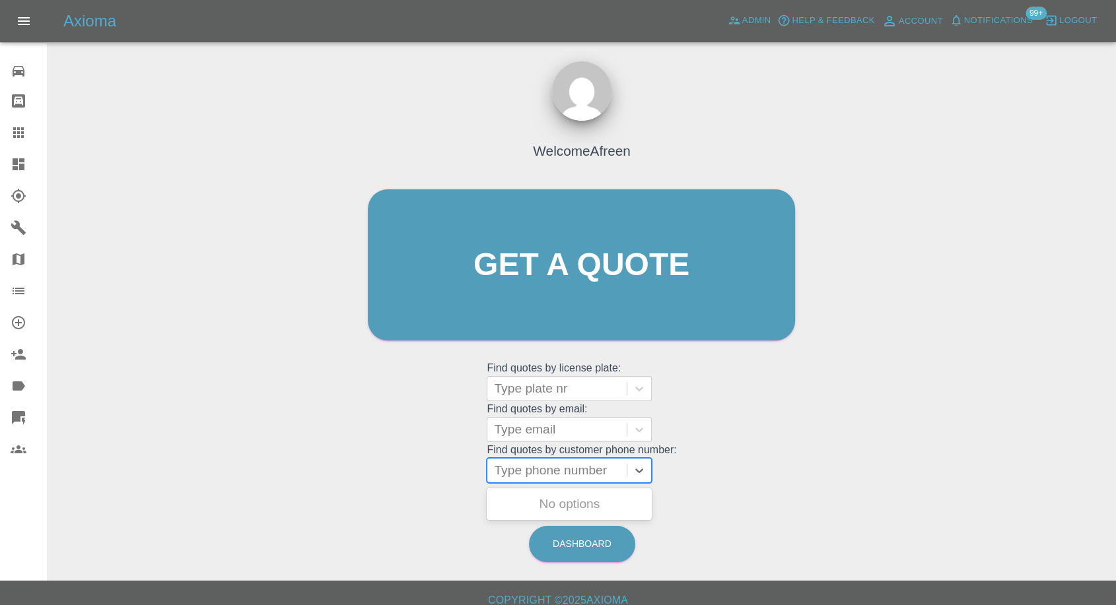
click at [559, 462] on div at bounding box center [557, 471] width 126 height 18
paste input "07585708825"
type input "07585708825"
click at [582, 510] on div "TESLA MODEL 3, Archived" at bounding box center [569, 512] width 165 height 42
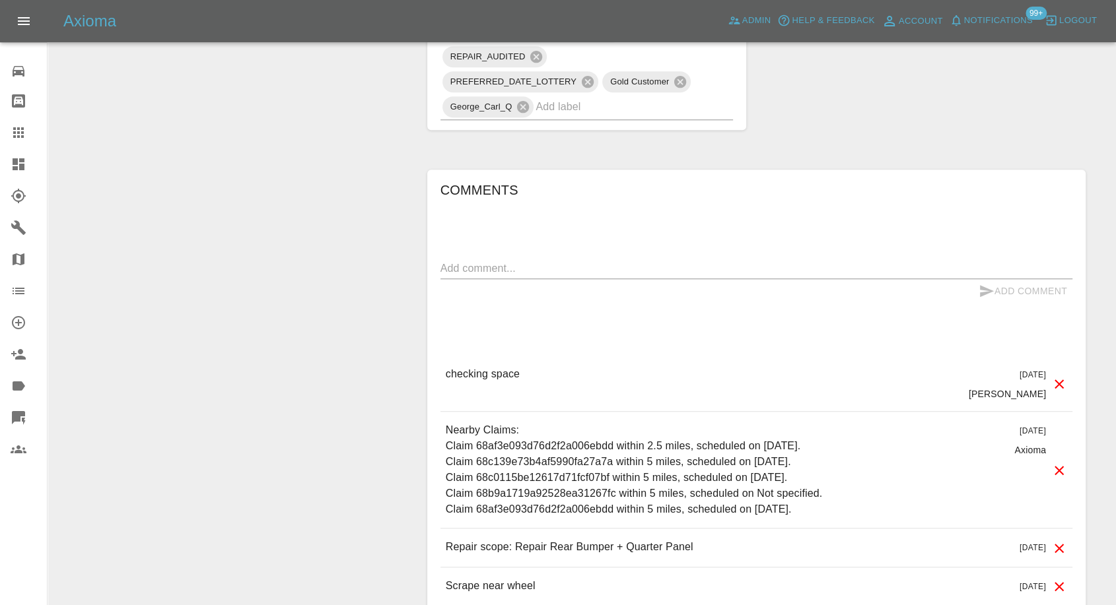
scroll to position [941, 0]
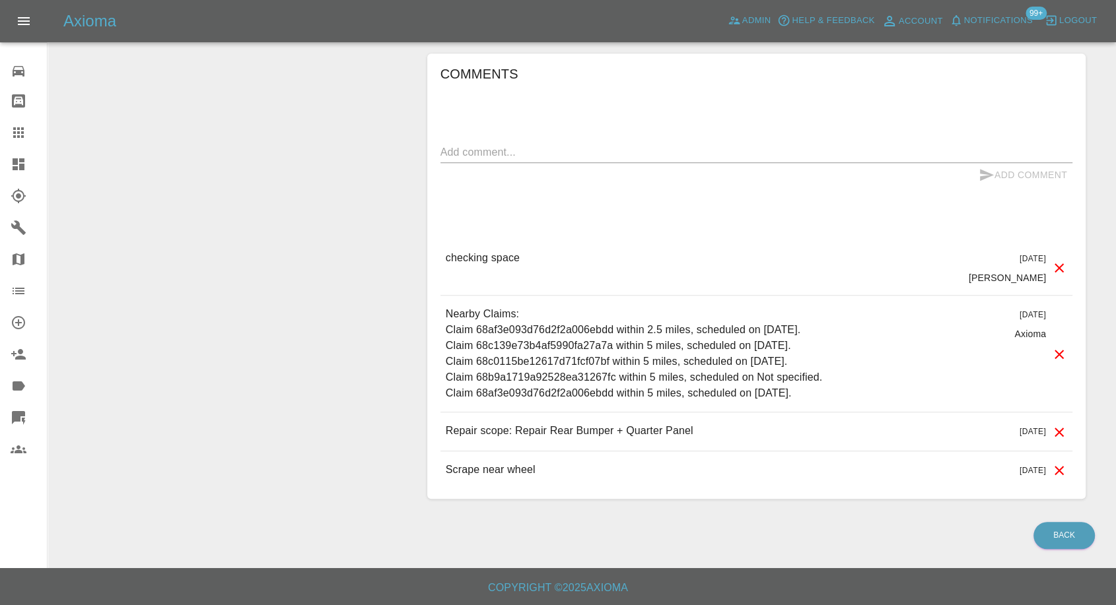
drag, startPoint x: 19, startPoint y: 129, endPoint x: 189, endPoint y: 259, distance: 214.7
click at [19, 129] on icon at bounding box center [18, 132] width 11 height 11
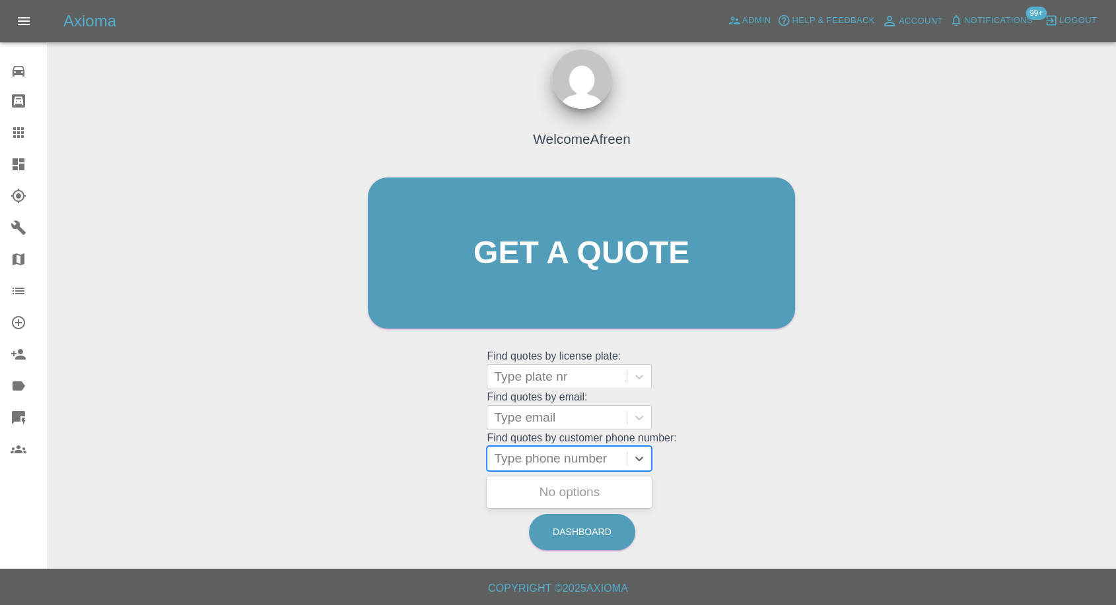
click at [551, 460] on div at bounding box center [557, 459] width 126 height 18
paste input "✅"
paste input "7497631724"
type input "07497631724"
click at [565, 491] on div "LS71JSX, Awaiting Repair" at bounding box center [569, 492] width 165 height 26
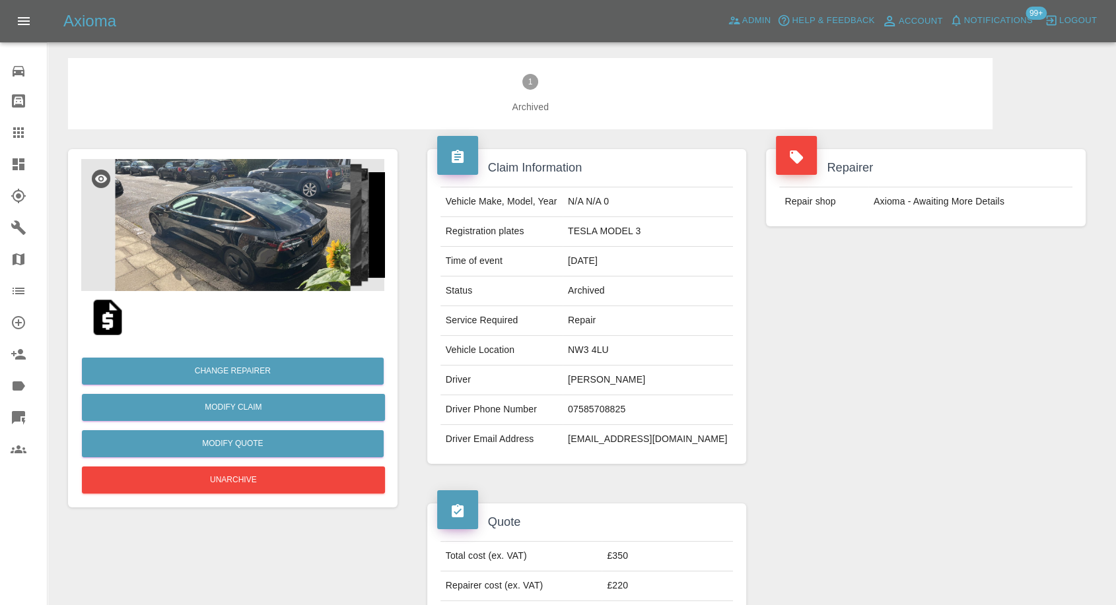
click at [596, 376] on td "Kevin Roseke" at bounding box center [648, 381] width 170 height 30
click at [623, 414] on td "07585708825" at bounding box center [648, 410] width 170 height 30
copy td "07585708825"
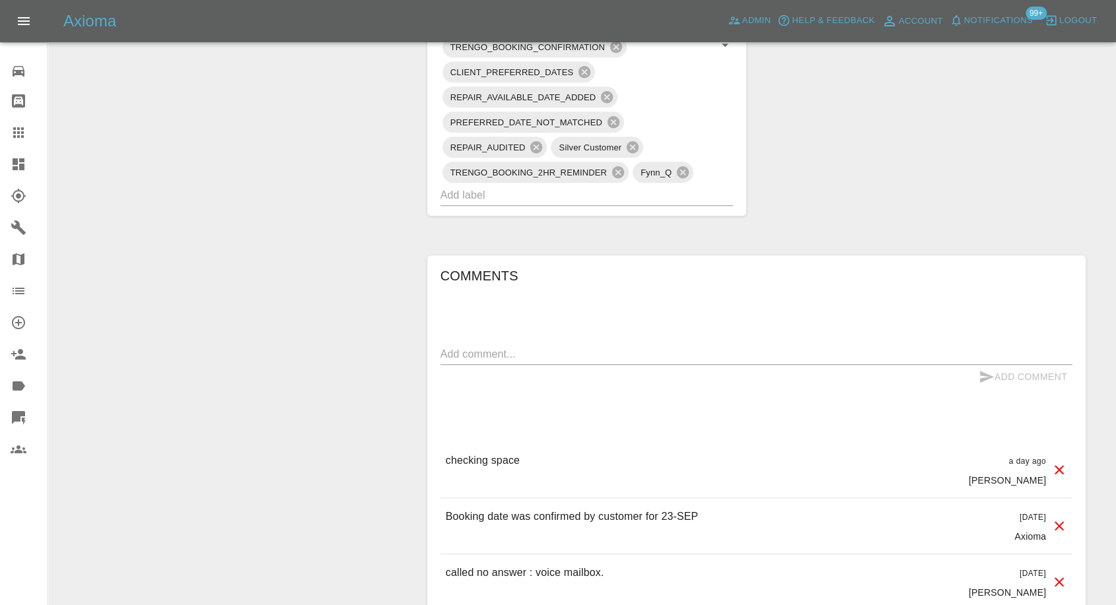
scroll to position [953, 0]
click at [530, 357] on textarea at bounding box center [756, 352] width 632 height 15
paste textarea "I have arranged to use my friend drive and also told over the phone to the spec…"
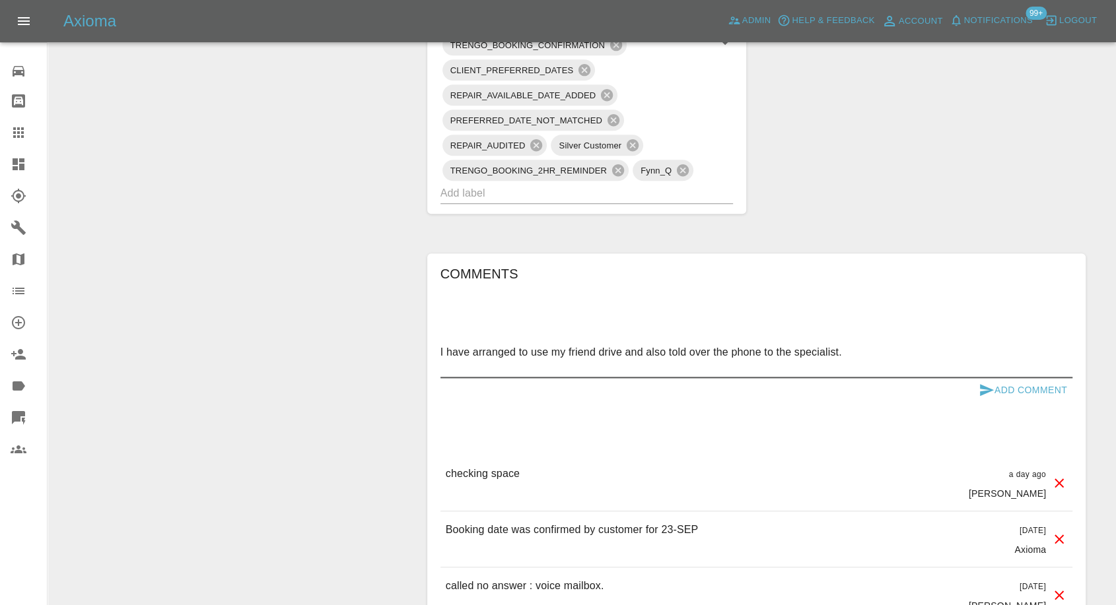
type textarea "I have arranged to use my friend drive and also told over the phone to the spec…"
click at [978, 388] on icon "submit" at bounding box center [986, 390] width 16 height 16
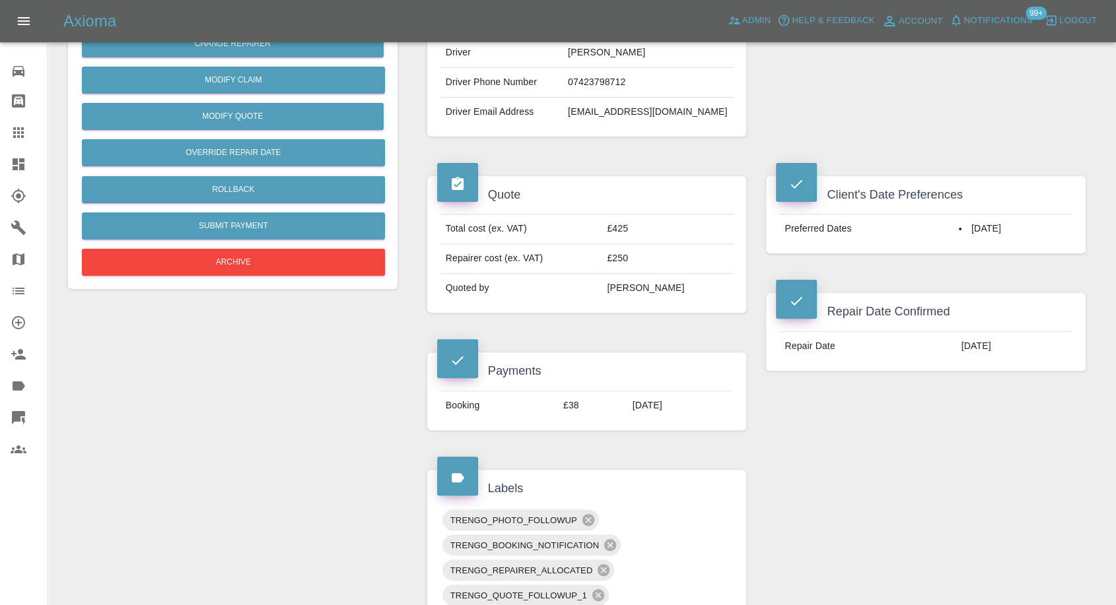
scroll to position [147, 0]
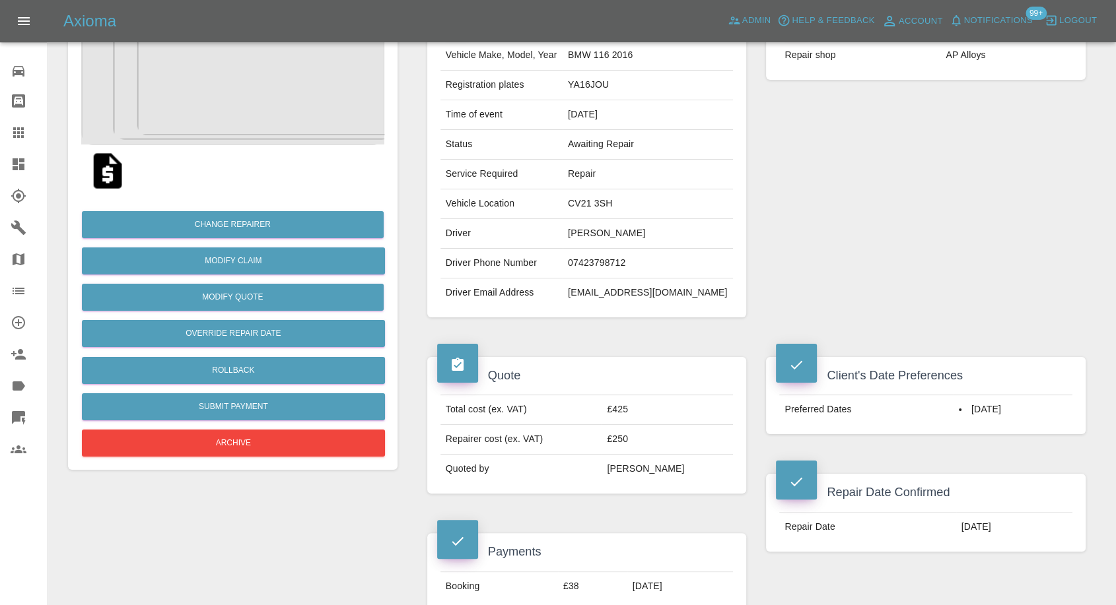
click at [9, 131] on link "Claims" at bounding box center [23, 133] width 47 height 32
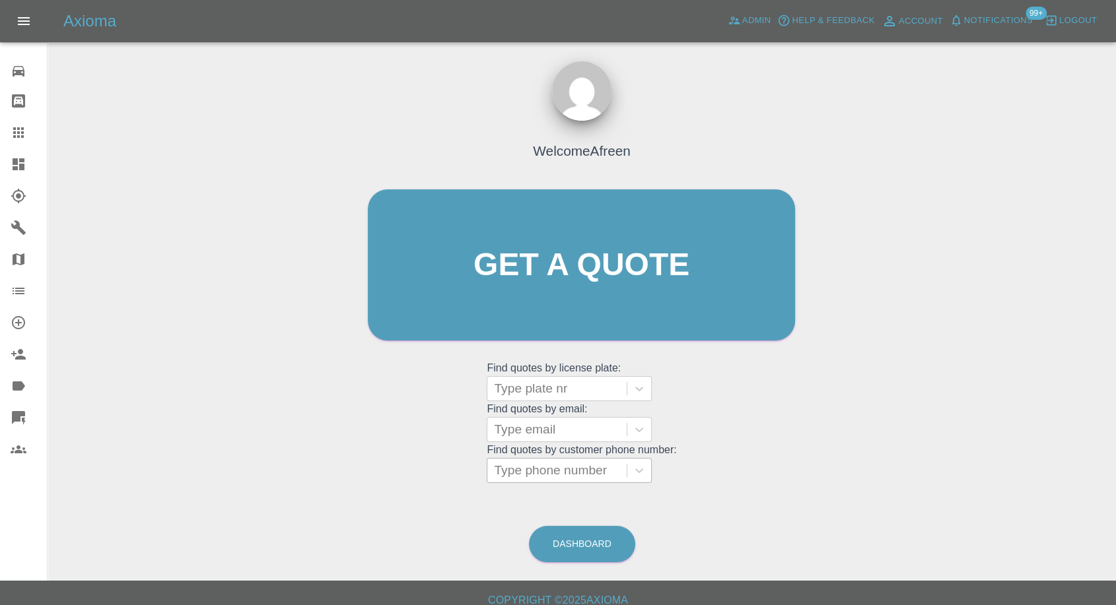
click at [537, 466] on div at bounding box center [557, 471] width 126 height 18
paste input "7749702992"
type input "07749702992"
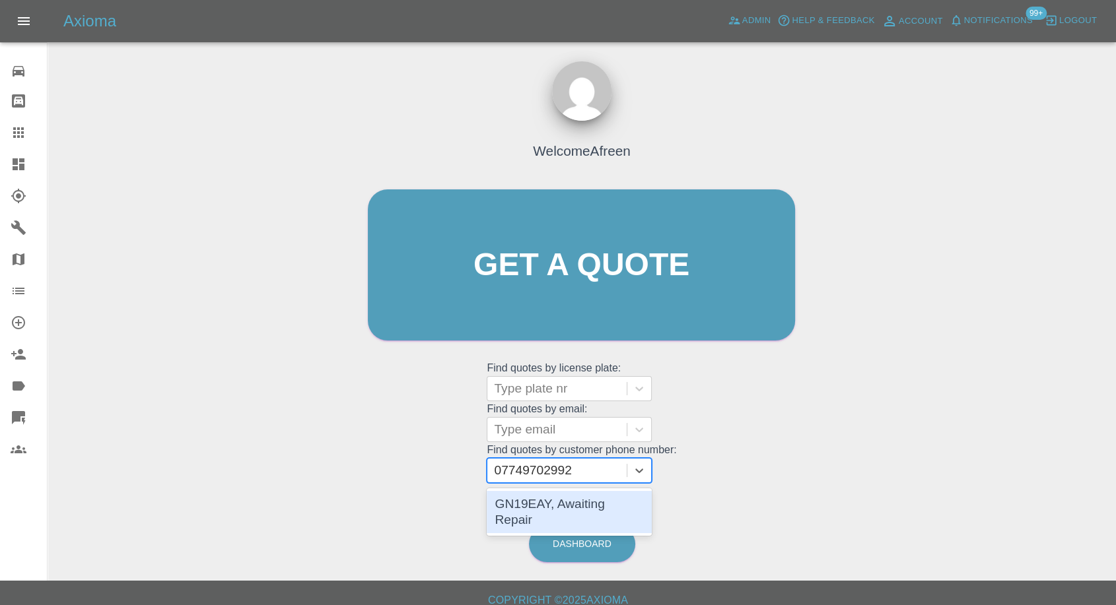
click at [557, 501] on div "GN19EAY, Awaiting Repair" at bounding box center [569, 512] width 165 height 42
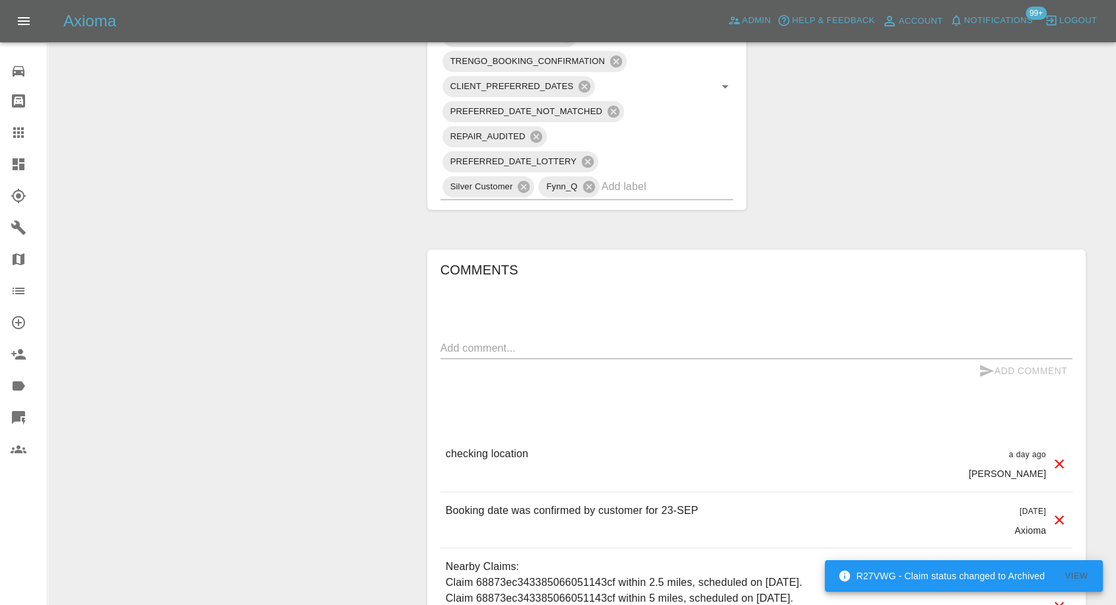
scroll to position [880, 0]
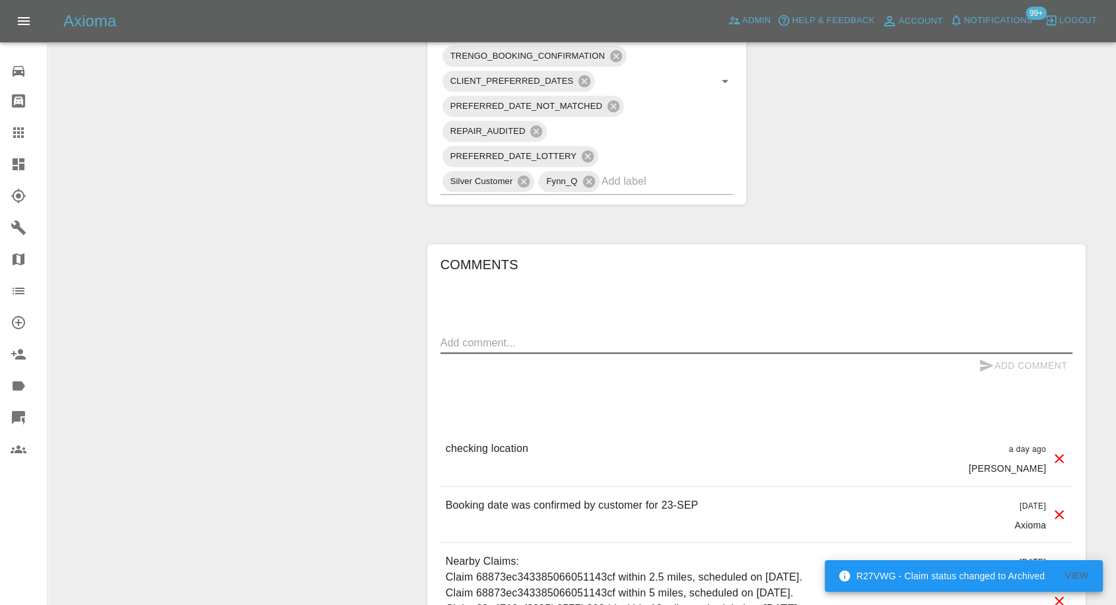
click at [550, 342] on textarea at bounding box center [756, 342] width 632 height 15
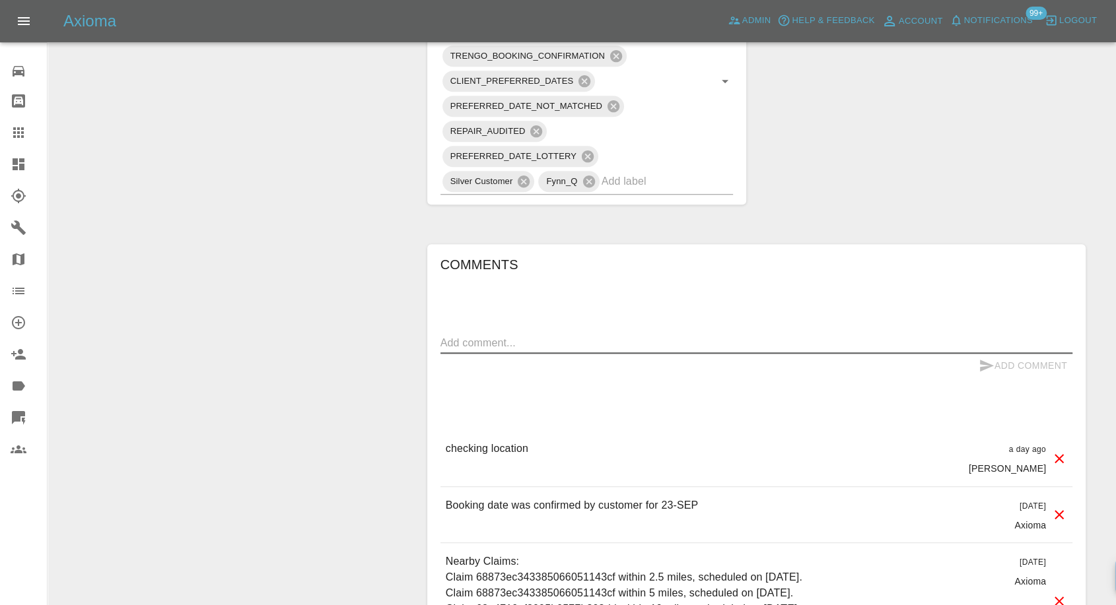
paste textarea "[12:19, 16/09/2025] +44 7749 702992: Location IS Eastbourne, not Brighton, hope…"
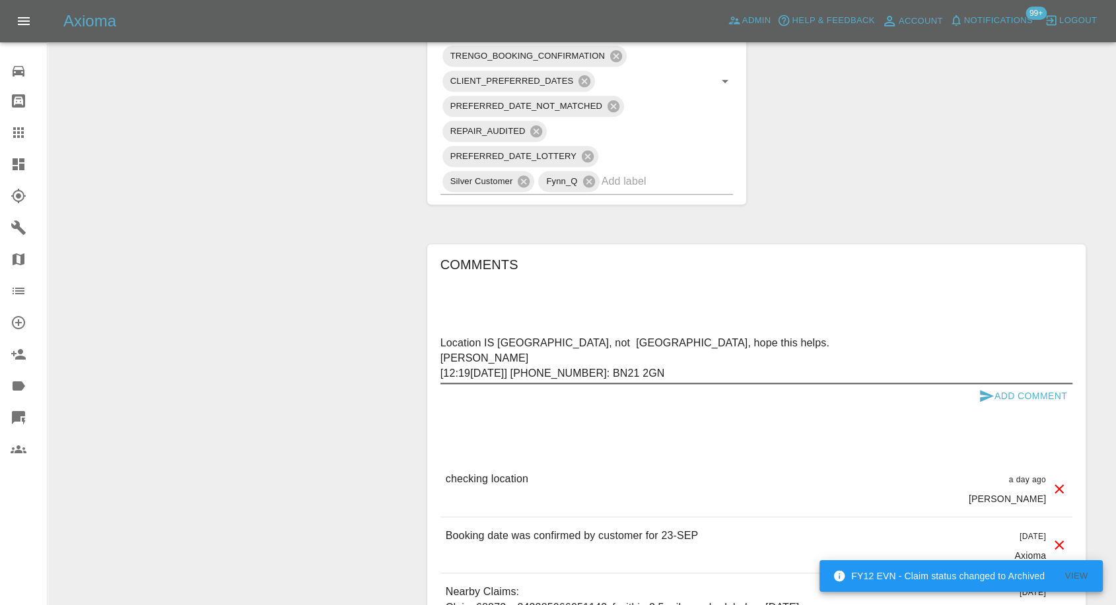
drag, startPoint x: 627, startPoint y: 340, endPoint x: 436, endPoint y: 347, distance: 190.9
drag, startPoint x: 481, startPoint y: 353, endPoint x: 419, endPoint y: 354, distance: 62.1
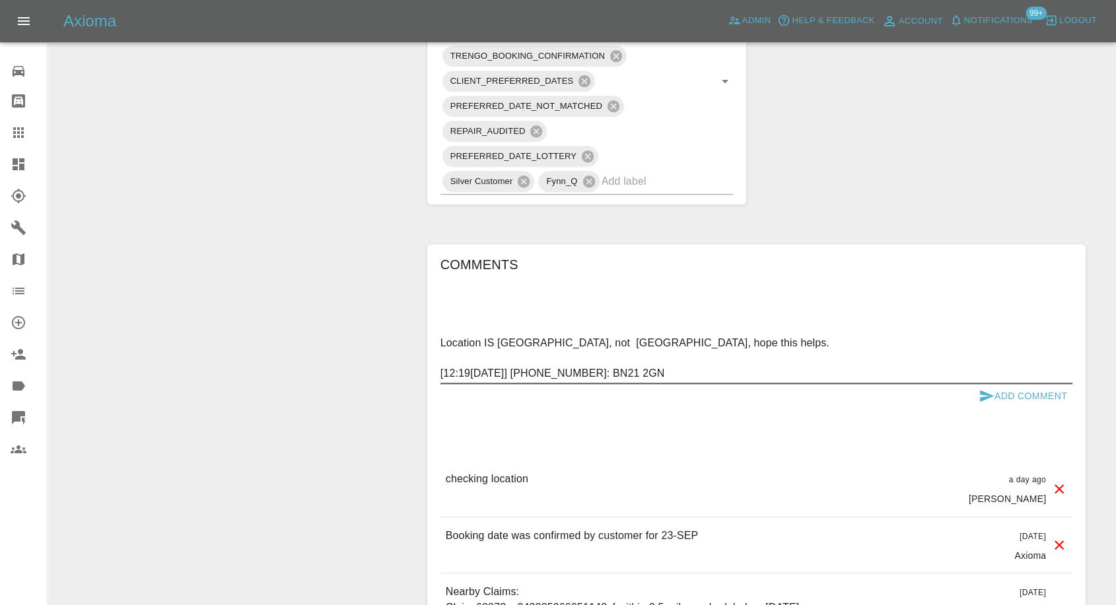
drag, startPoint x: 618, startPoint y: 374, endPoint x: 388, endPoint y: 386, distance: 230.7
click at [388, 386] on div "Change Repairer Modify Claim Modify Quote Override Repair Date Rollback Submit …" at bounding box center [581, 30] width 1047 height 1562
drag, startPoint x: 708, startPoint y: 335, endPoint x: 712, endPoint y: 341, distance: 7.7
click at [708, 337] on textarea "Location IS Eastbourne, not Brighton, hope this helps. BN21 2GN" at bounding box center [756, 358] width 632 height 46
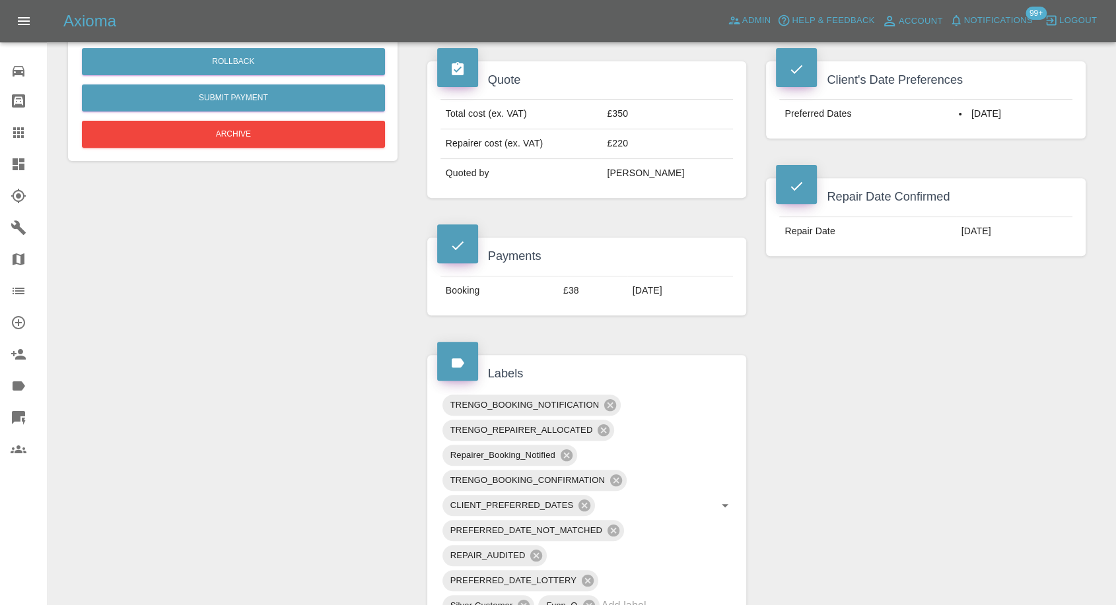
scroll to position [660, 0]
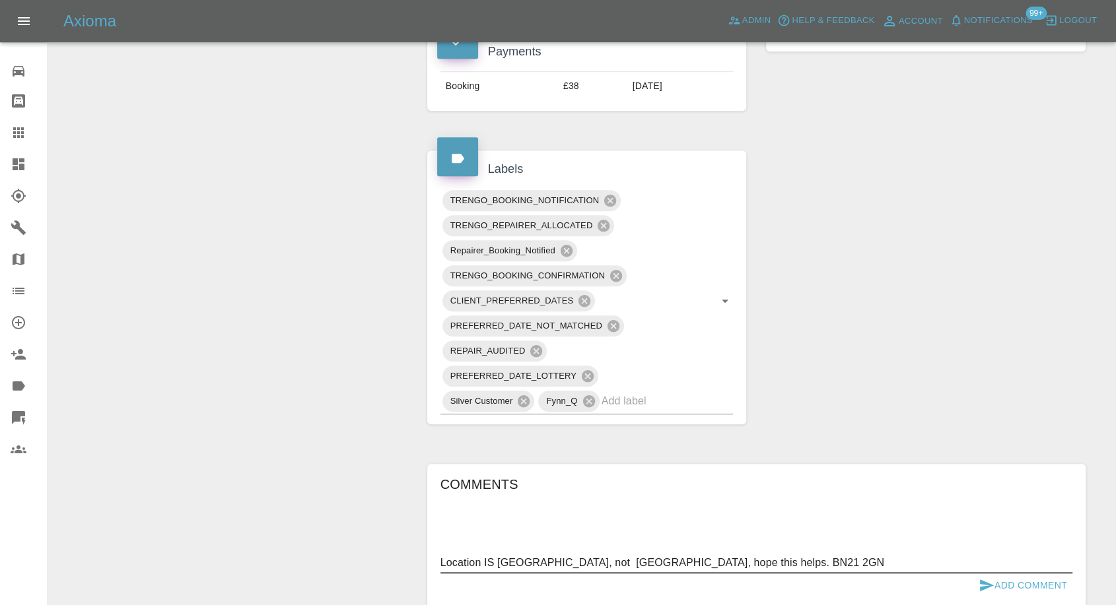
type textarea "Location IS Eastbourne, not Brighton, hope this helps. BN21 2GN"
click at [986, 584] on icon "submit" at bounding box center [987, 586] width 14 height 12
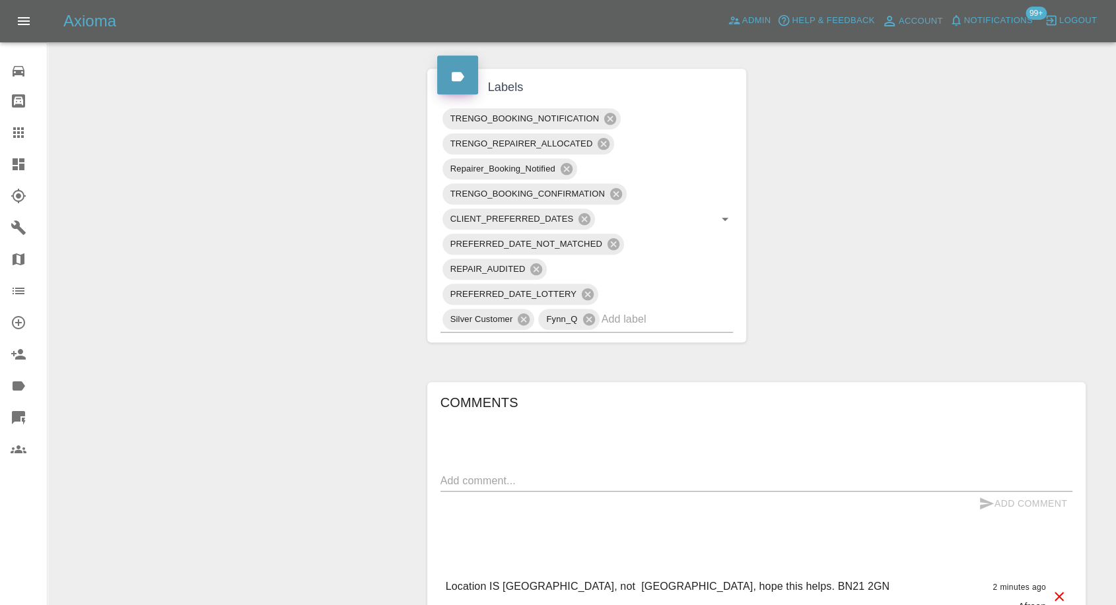
scroll to position [880, 0]
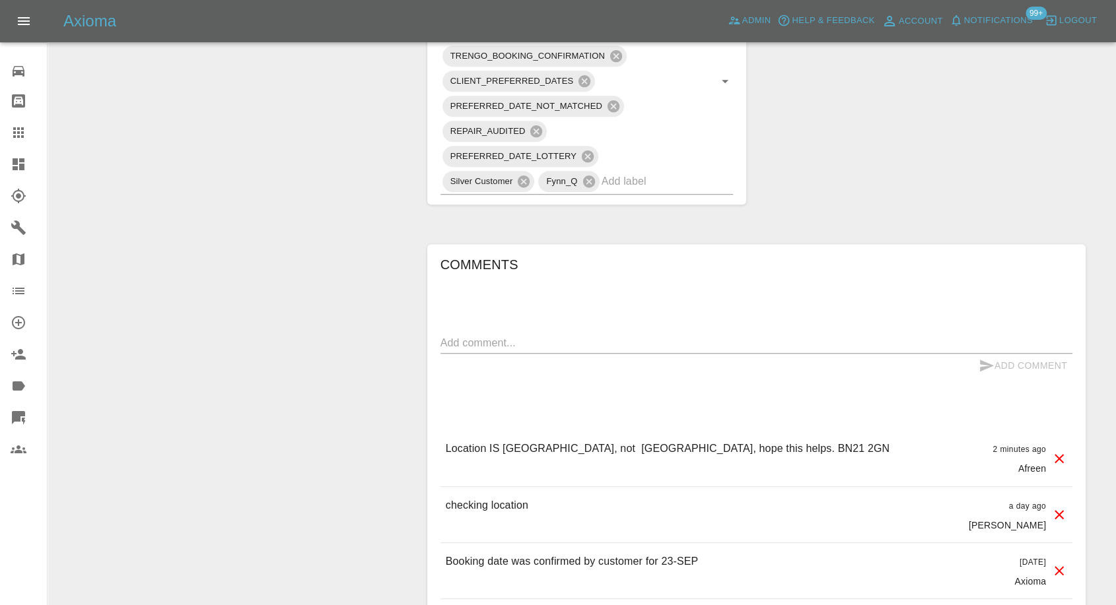
click at [526, 449] on p "Location IS Eastbourne, not Brighton, hope this helps. BN21 2GN" at bounding box center [668, 449] width 444 height 16
copy p "Eastbourne"
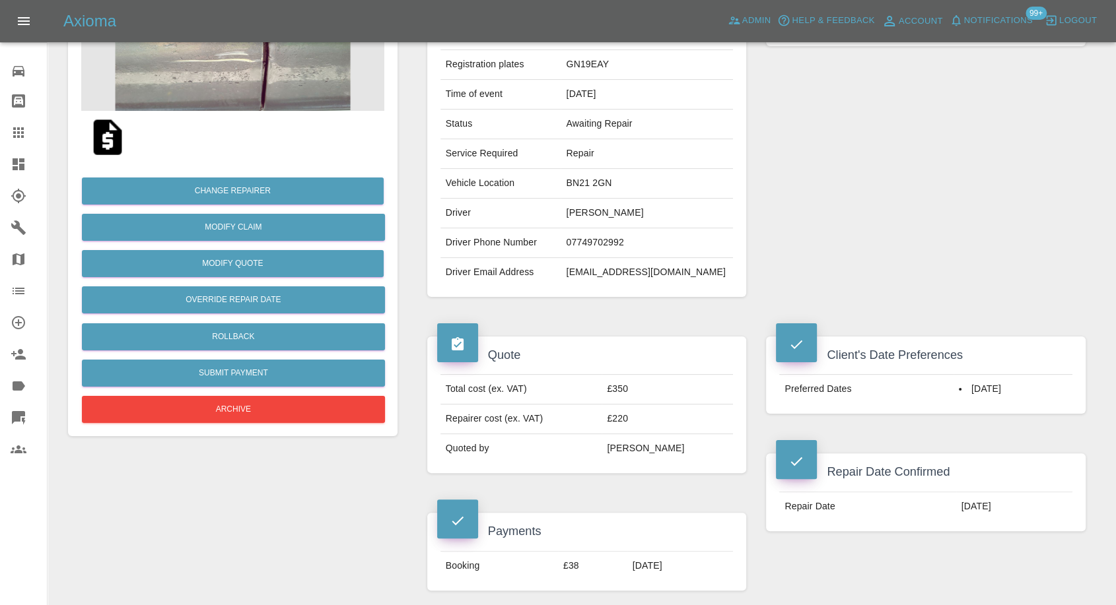
scroll to position [0, 0]
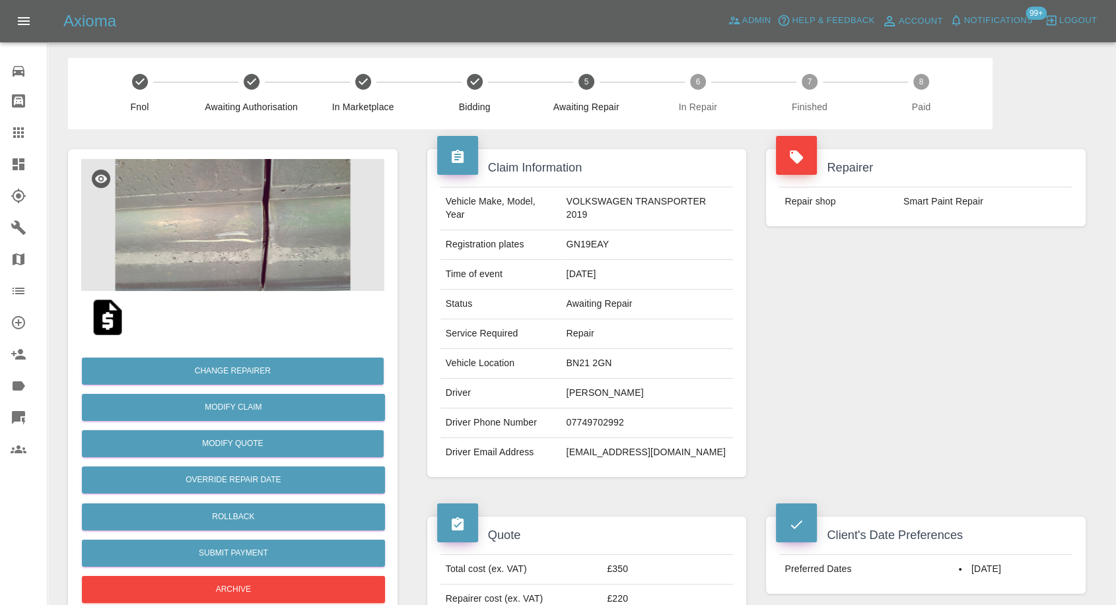
click at [23, 138] on icon at bounding box center [19, 133] width 16 height 16
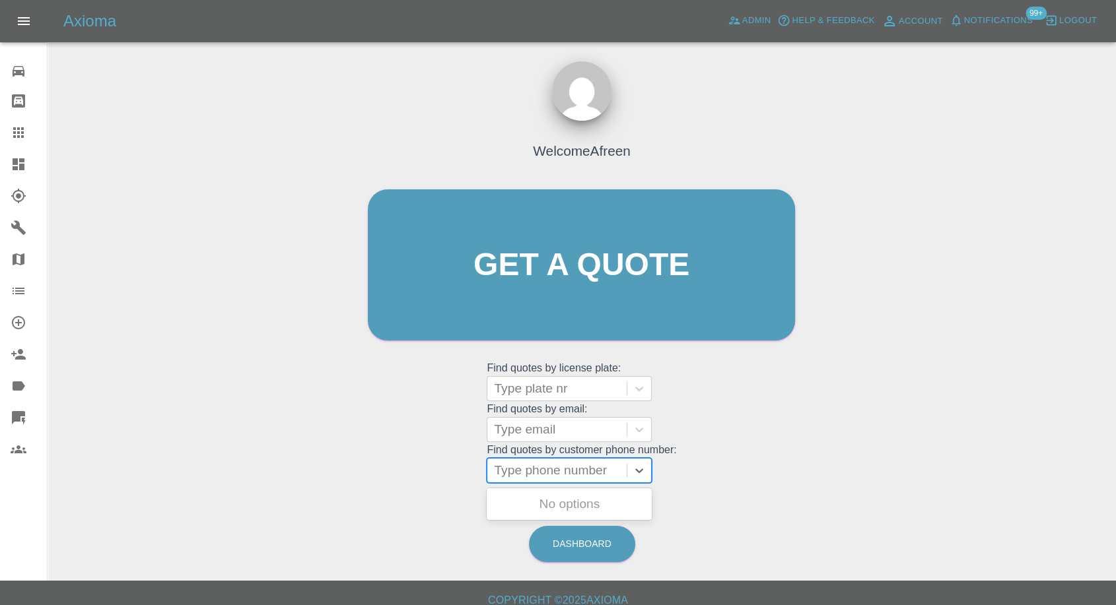
click at [544, 475] on div at bounding box center [557, 471] width 126 height 18
paste input "7779582342"
type input "07779582342"
click at [544, 503] on div "BC24SXF, Archived" at bounding box center [569, 504] width 165 height 26
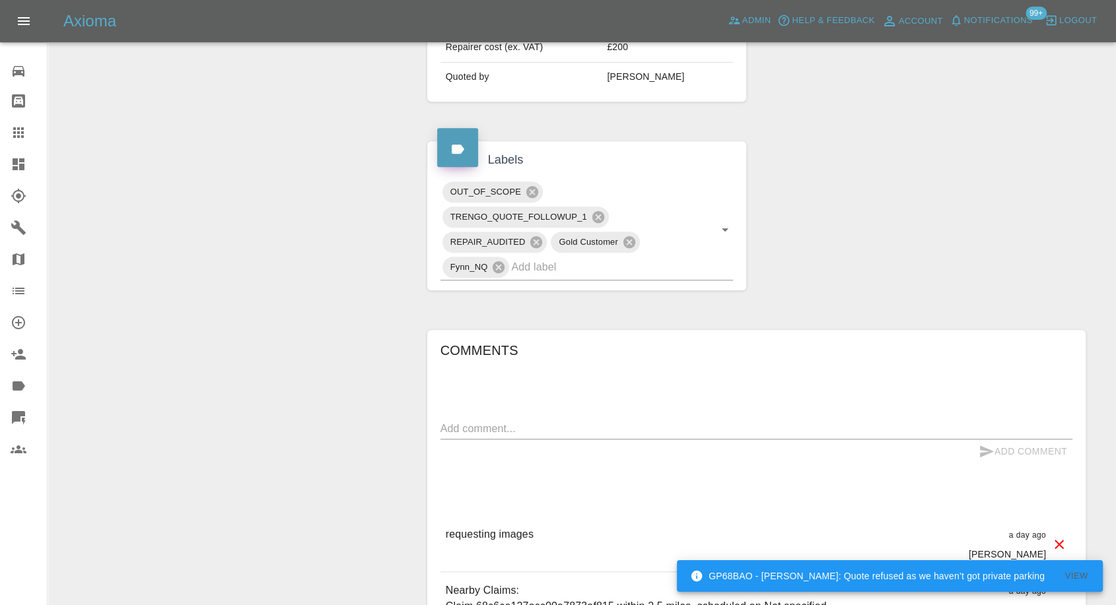
scroll to position [660, 0]
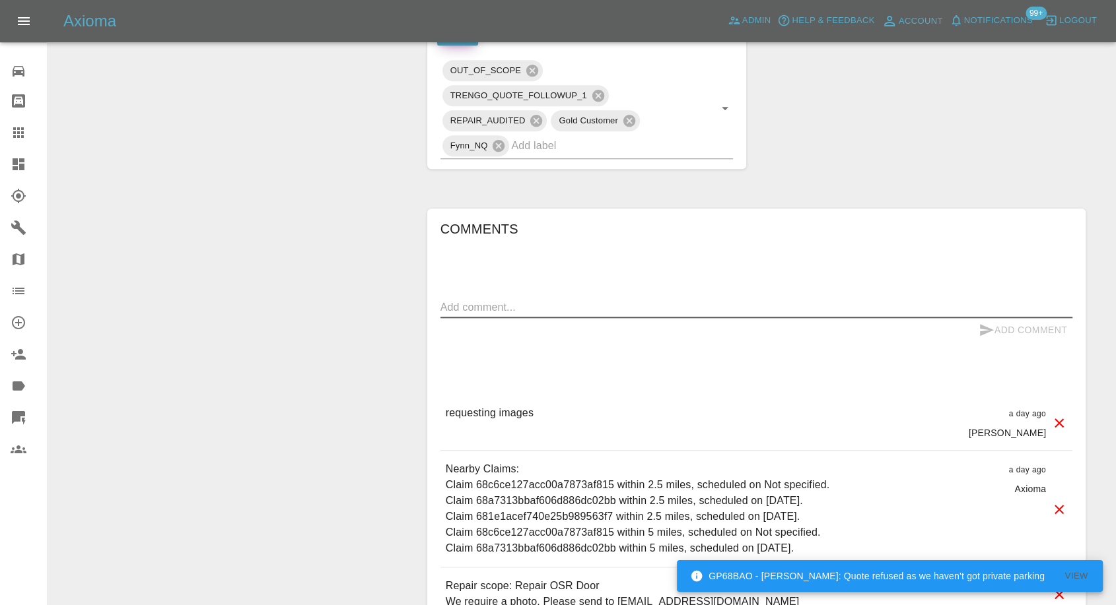
click at [565, 302] on textarea at bounding box center [756, 307] width 632 height 15
paste textarea "Hi I've sent a message with a photo to one of your team who have said it is irr…"
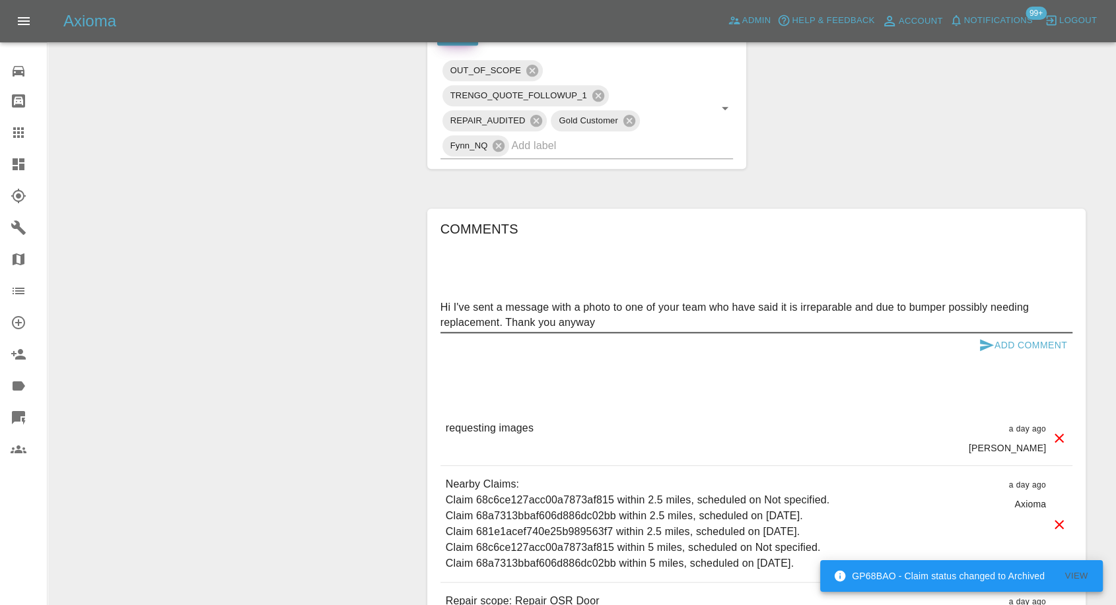
type textarea "Hi I've sent a message with a photo to one of your team who have said it is irr…"
click at [982, 345] on icon "submit" at bounding box center [986, 345] width 16 height 16
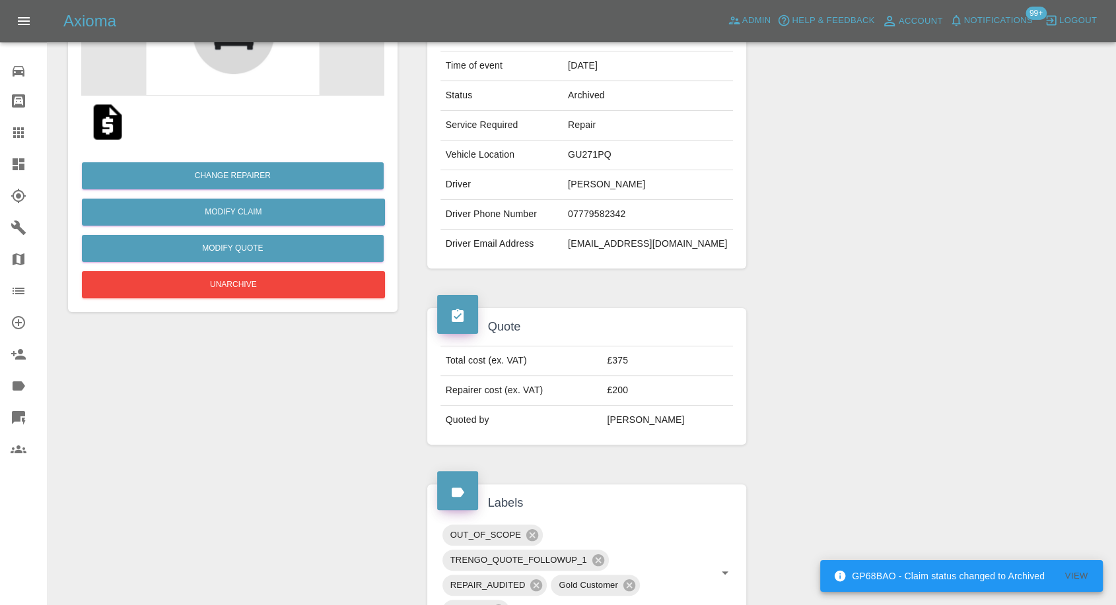
scroll to position [0, 0]
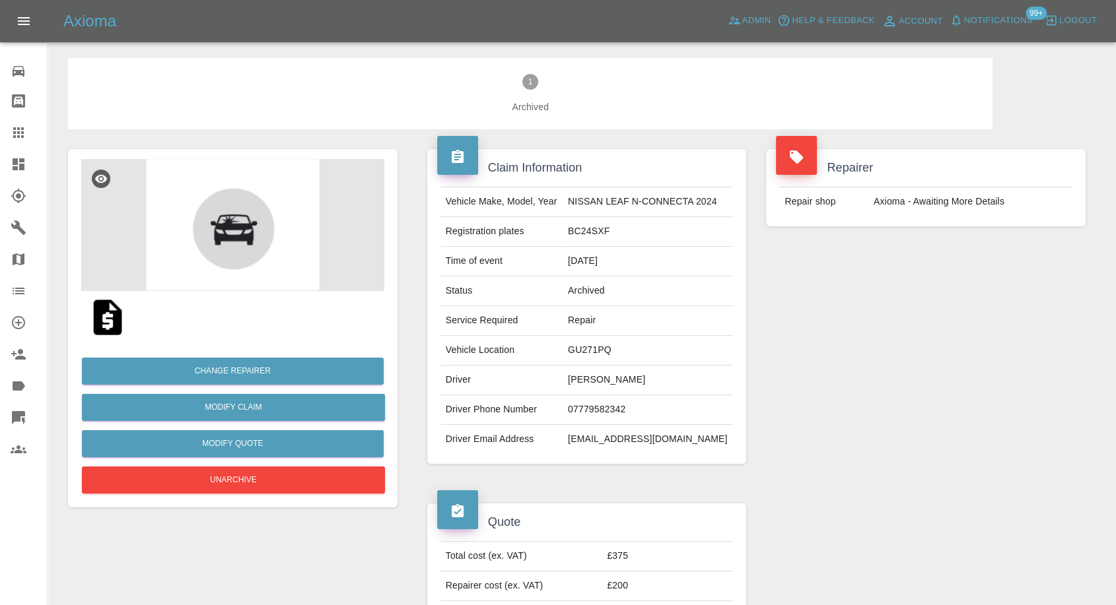
click at [594, 386] on td "Beth Farren" at bounding box center [648, 381] width 170 height 30
click at [594, 385] on td "Beth Farren" at bounding box center [648, 381] width 170 height 30
copy td "Beth Farren"
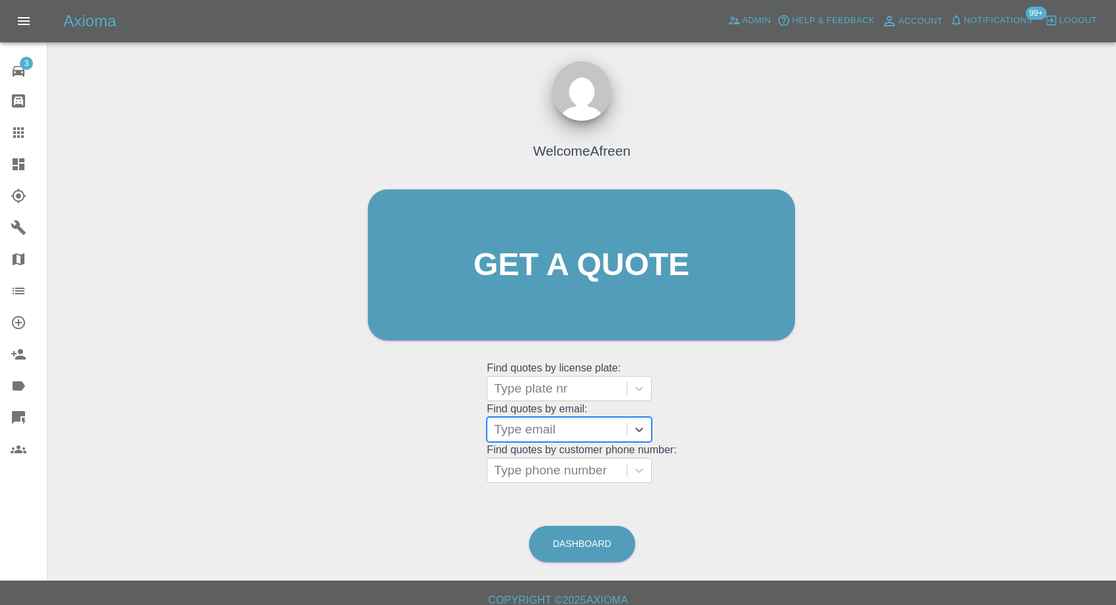
scroll to position [12, 0]
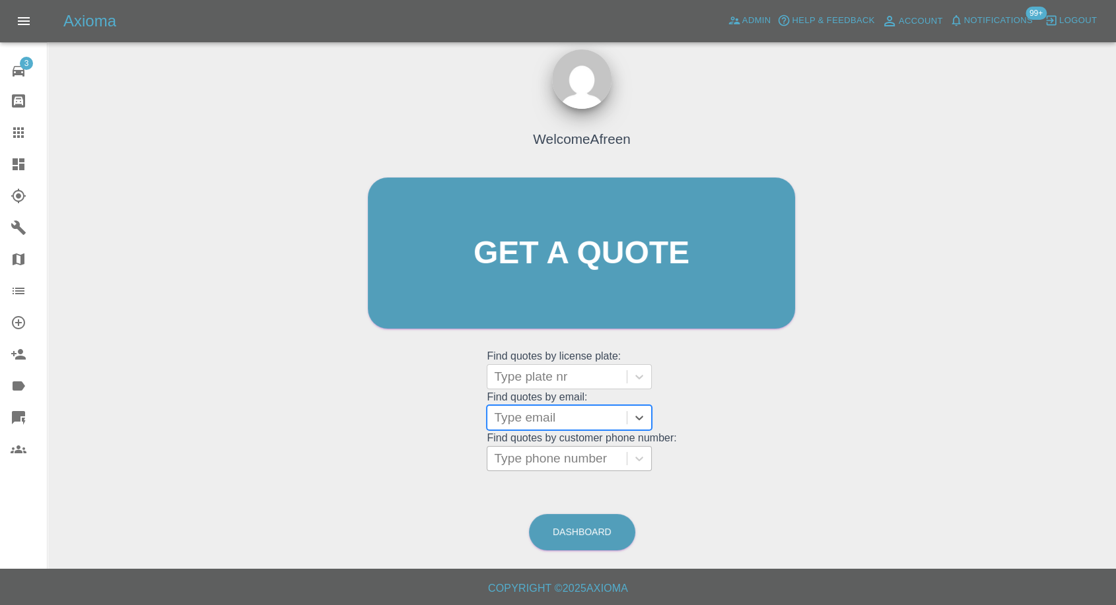
click at [553, 461] on div at bounding box center [557, 459] width 126 height 18
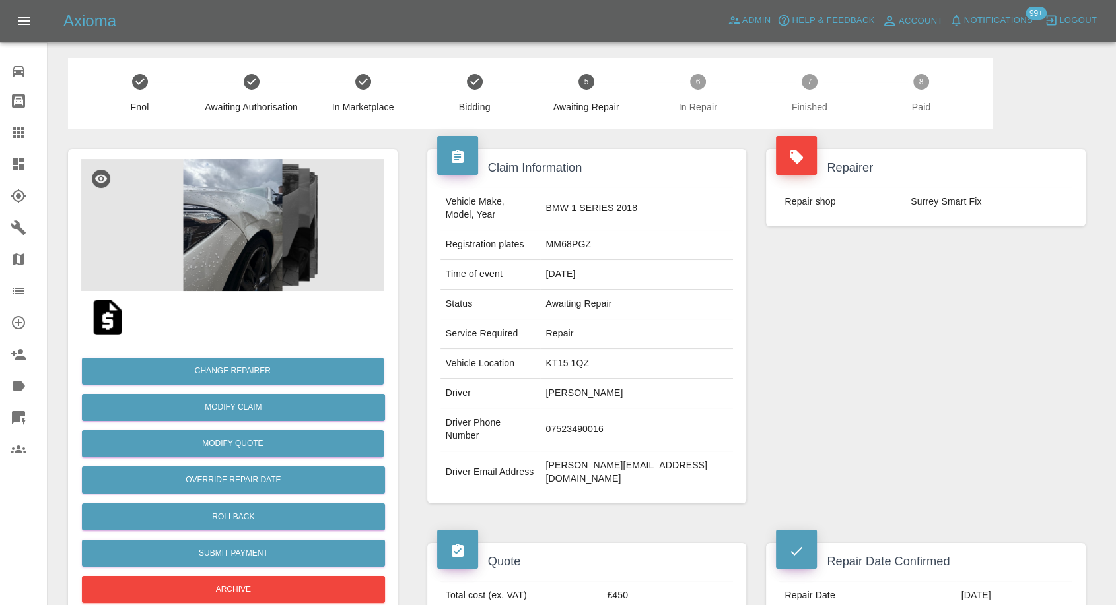
click at [609, 409] on td "07523490016" at bounding box center [636, 430] width 193 height 43
copy td "07523490016"
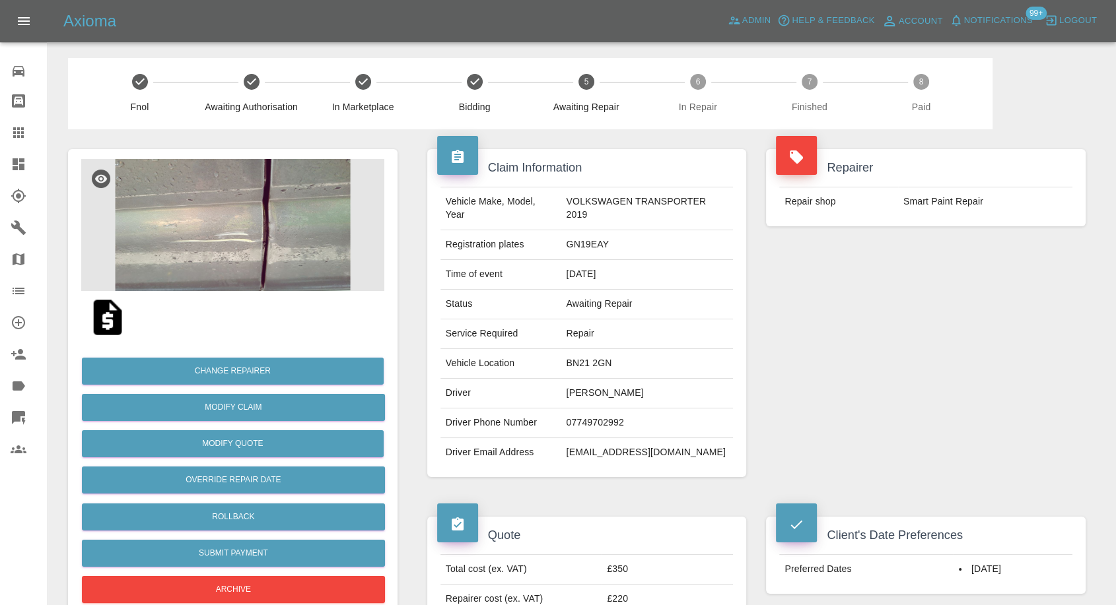
click at [618, 424] on td "07749702992" at bounding box center [647, 424] width 172 height 30
copy td "07749702992"
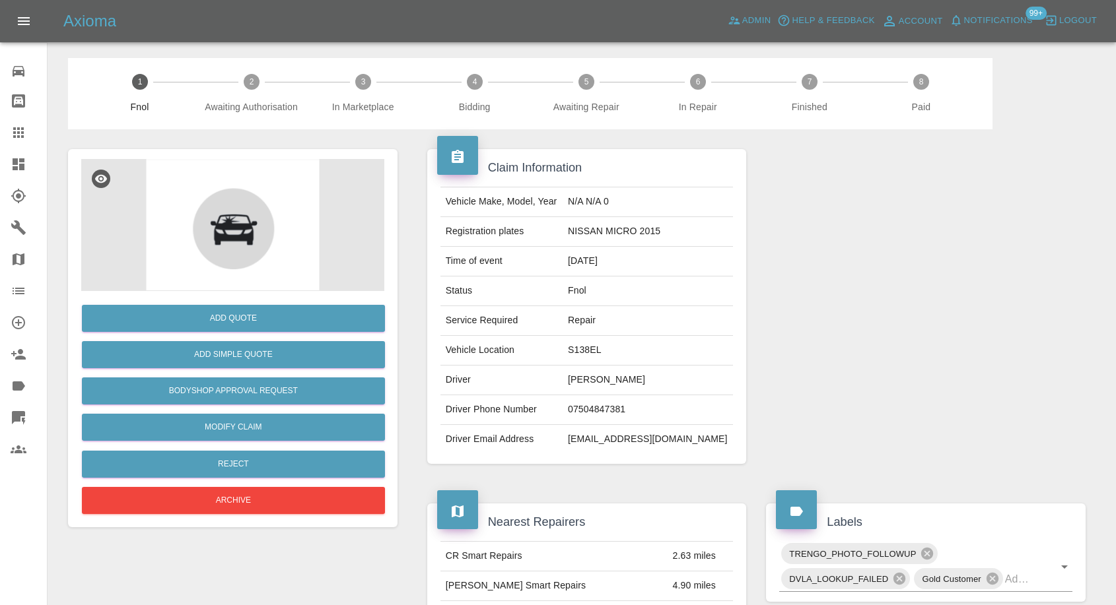
scroll to position [623, 0]
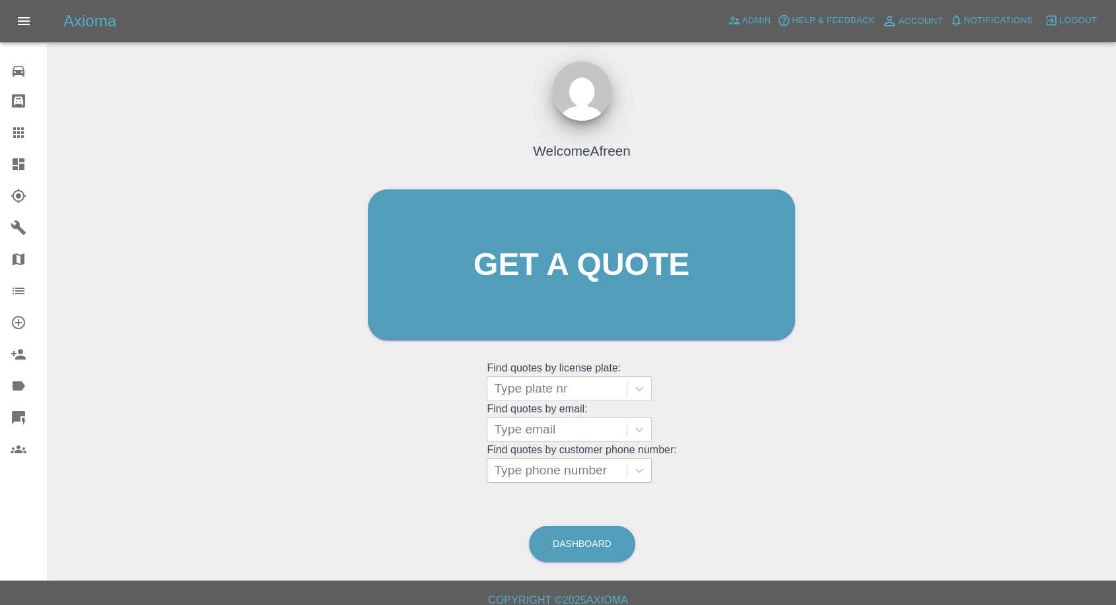
click at [556, 468] on div at bounding box center [557, 471] width 126 height 18
paste input "[PHONE_NUMBER]"
drag, startPoint x: 520, startPoint y: 471, endPoint x: 379, endPoint y: 472, distance: 141.3
click at [379, 472] on div "Welcome Afreen Get a quote Get a quote Find quotes by license plate: Type plate…" at bounding box center [581, 290] width 455 height 399
type input "07523845591"
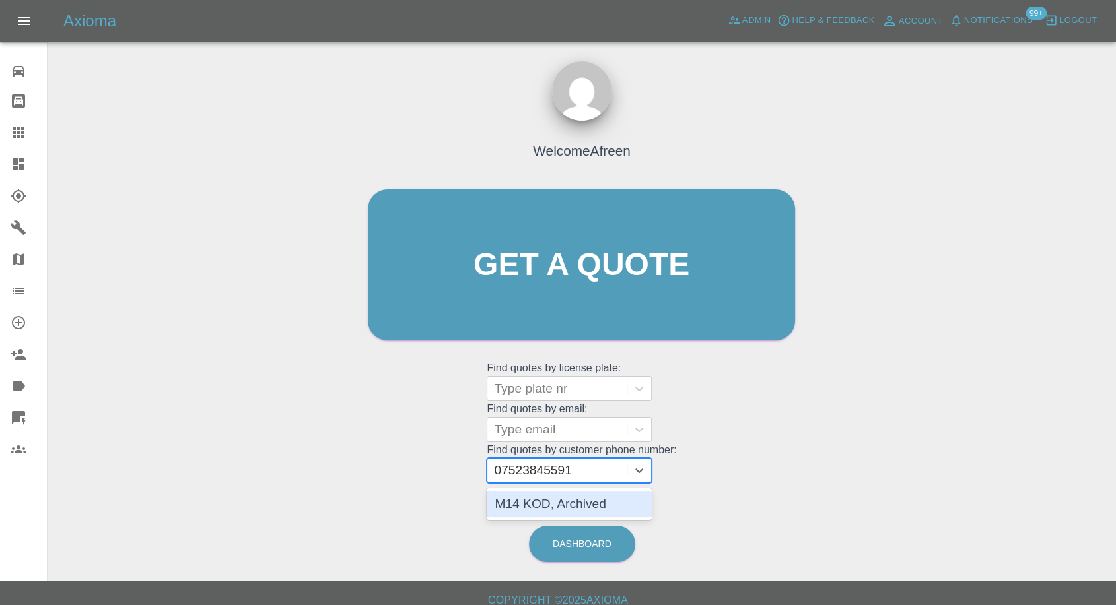
click at [571, 501] on div "M14 KOD, Archived" at bounding box center [569, 504] width 165 height 26
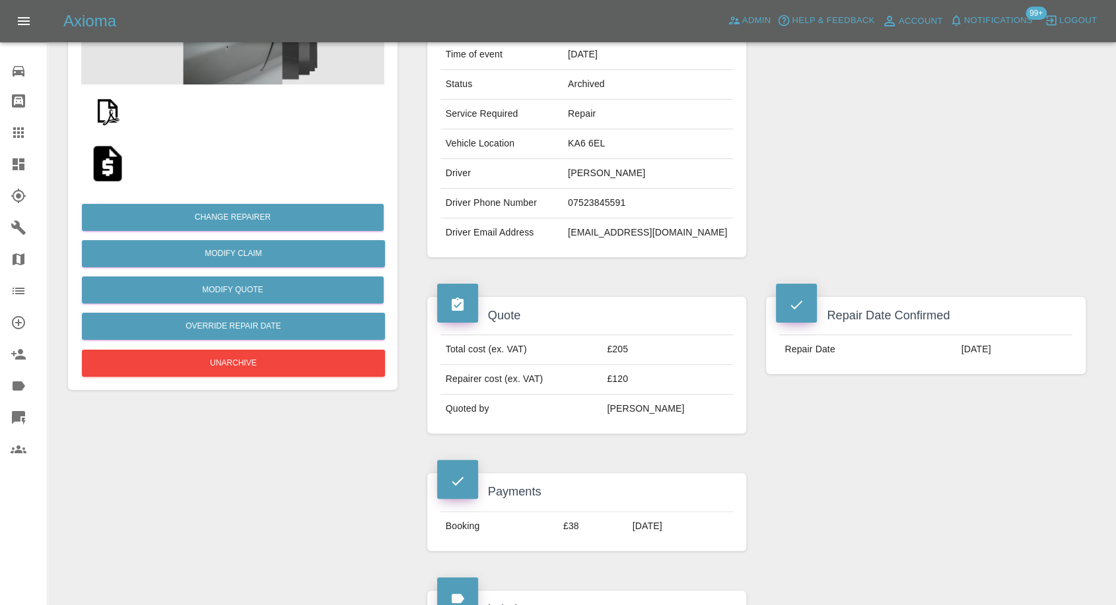
scroll to position [220, 0]
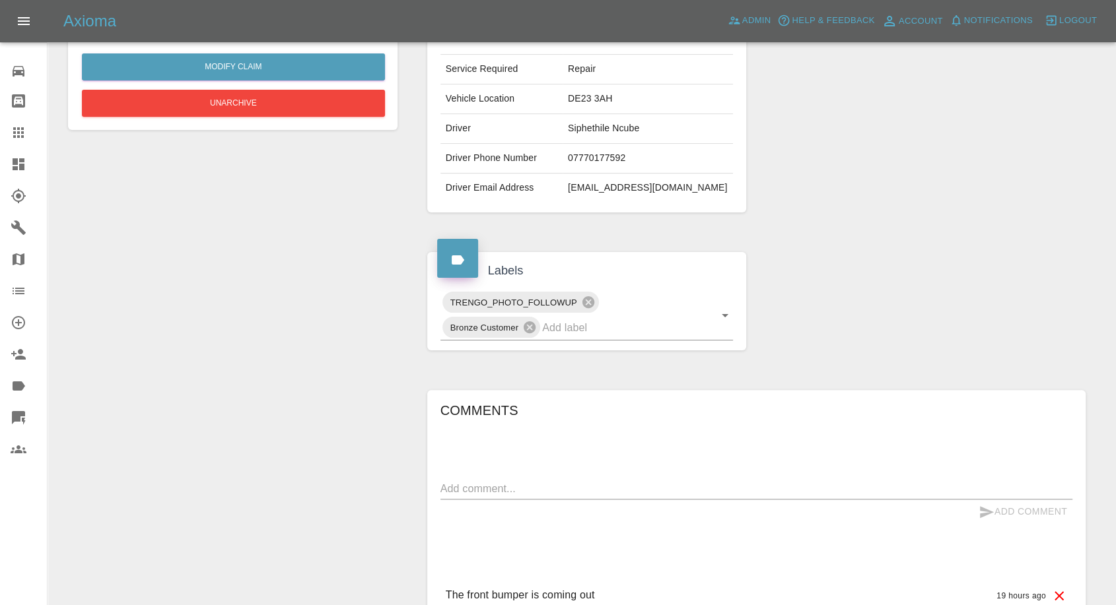
scroll to position [377, 0]
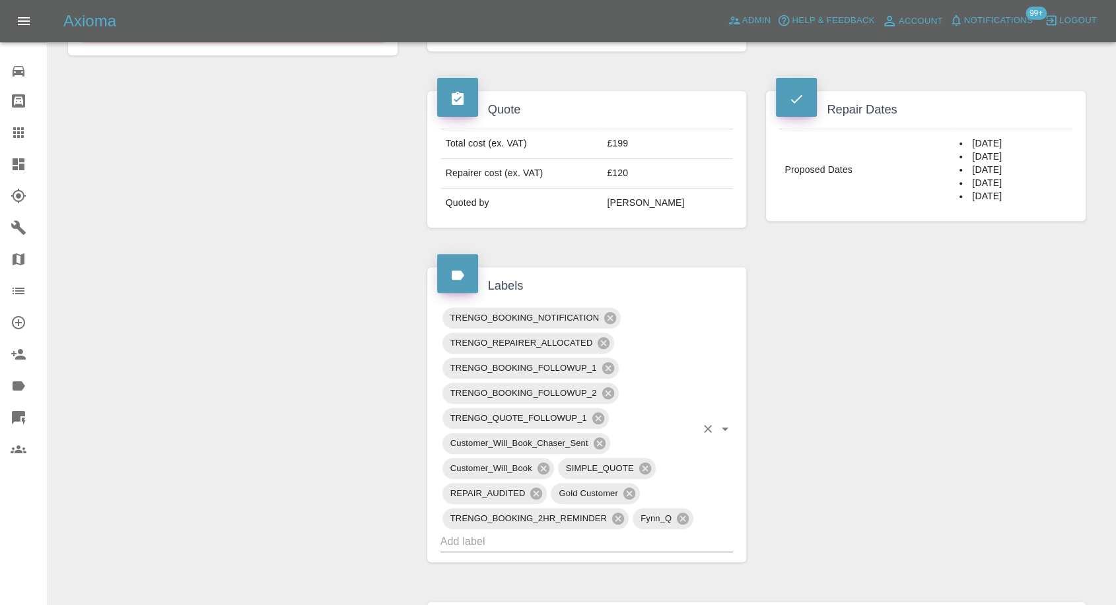
scroll to position [880, 0]
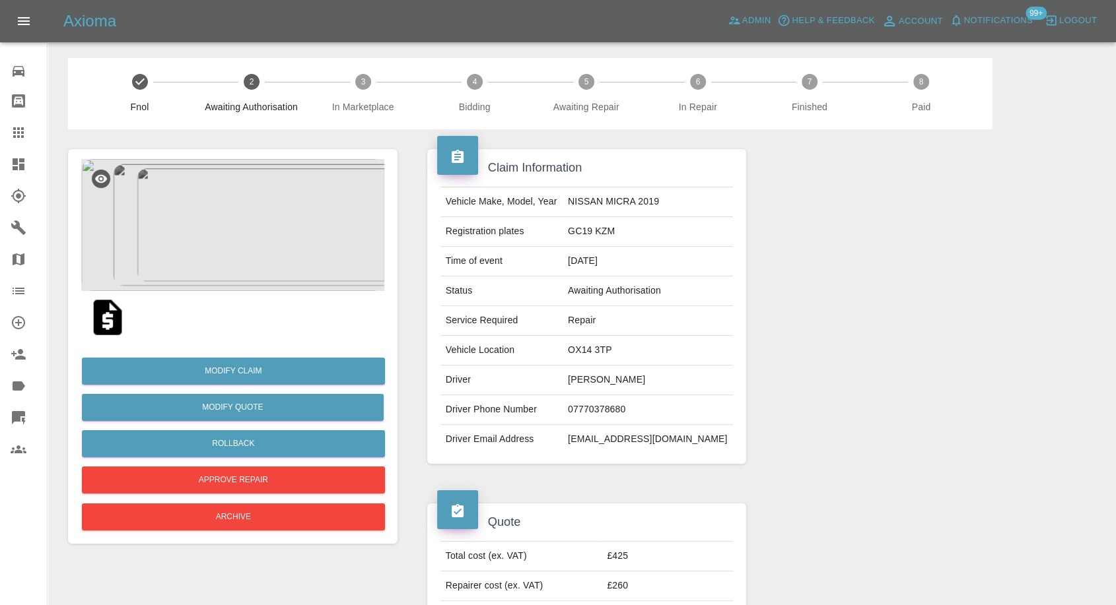
click at [104, 324] on img at bounding box center [107, 317] width 42 height 42
click at [291, 235] on img at bounding box center [232, 225] width 303 height 132
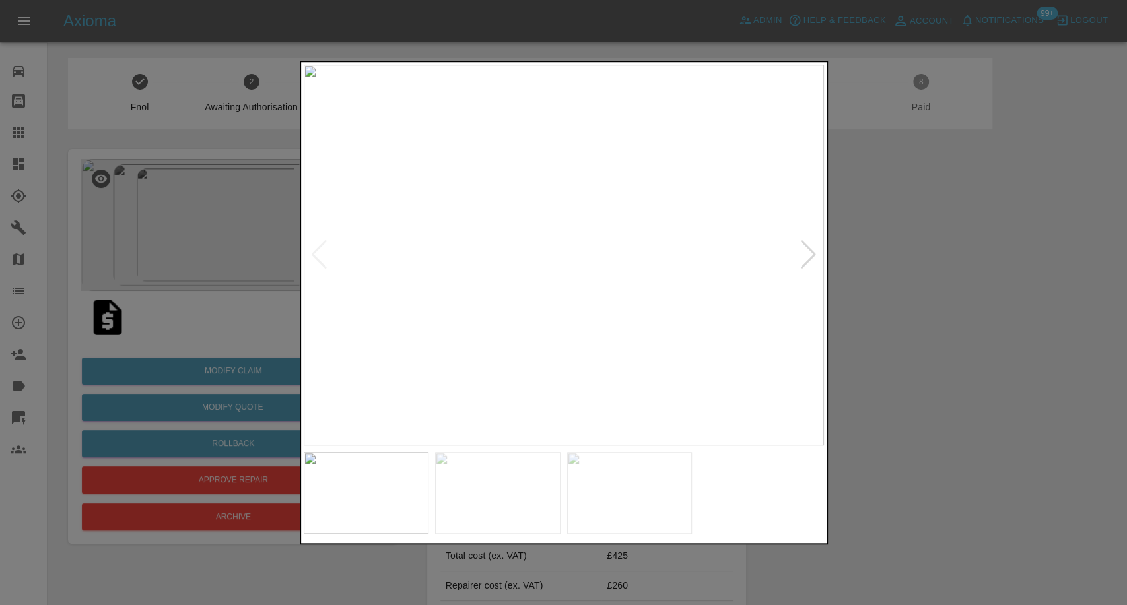
click at [506, 490] on img at bounding box center [497, 493] width 125 height 82
click at [611, 503] on img at bounding box center [629, 493] width 125 height 82
click at [993, 395] on div at bounding box center [563, 302] width 1127 height 605
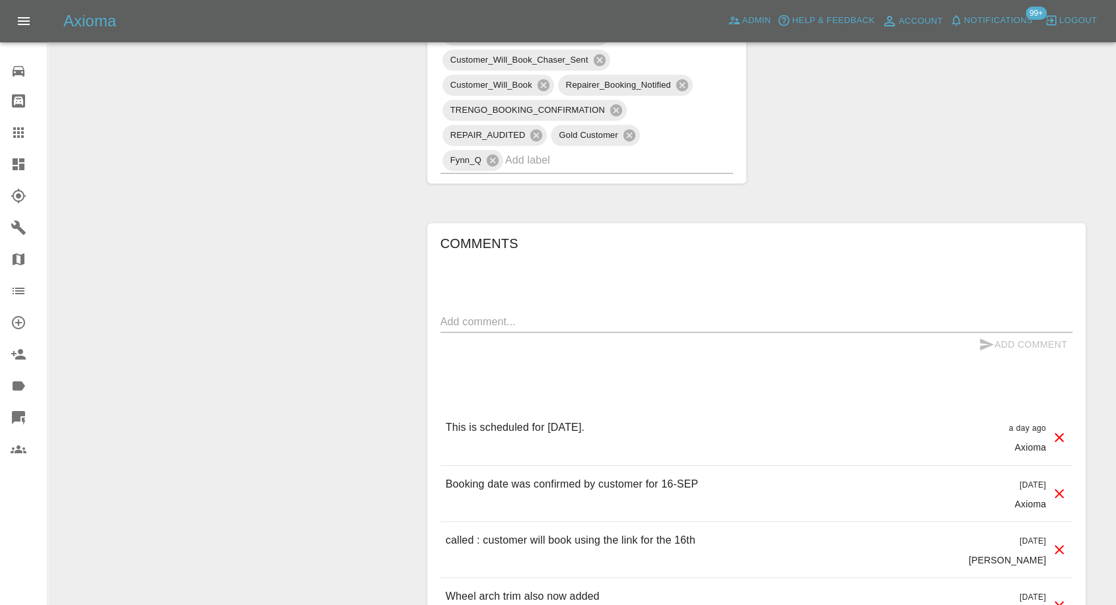
scroll to position [953, 0]
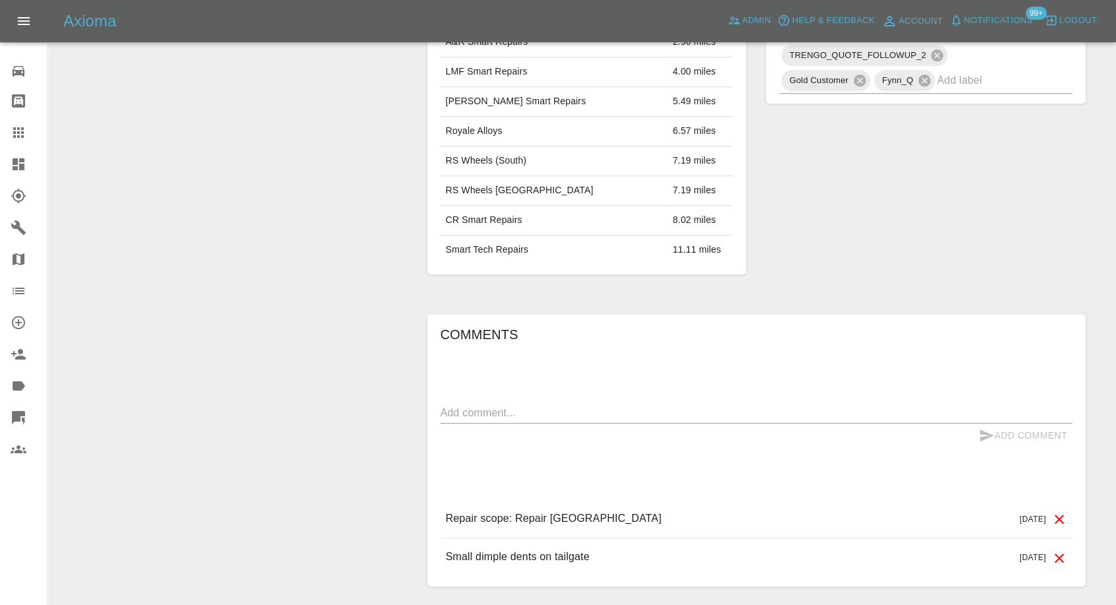
scroll to position [850, 0]
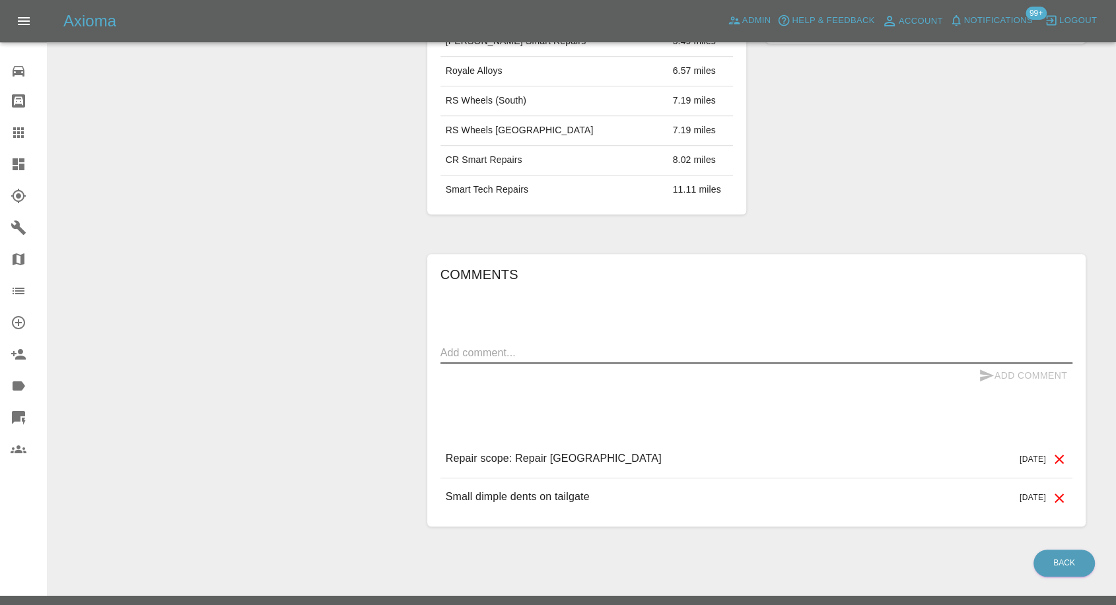
click at [555, 345] on textarea at bounding box center [756, 352] width 632 height 15
paste textarea "the dealership who are responsible for the damage are covering the cost and wil…"
type textarea "the dealership who are responsible for the damage are covering the cost and wil…"
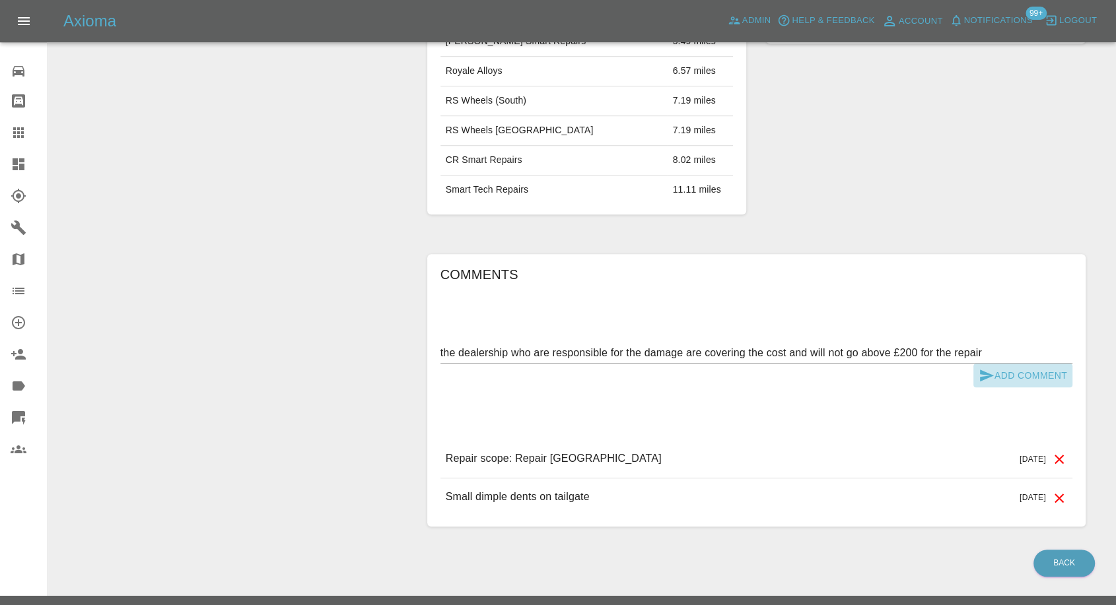
click at [987, 368] on icon "submit" at bounding box center [986, 376] width 16 height 16
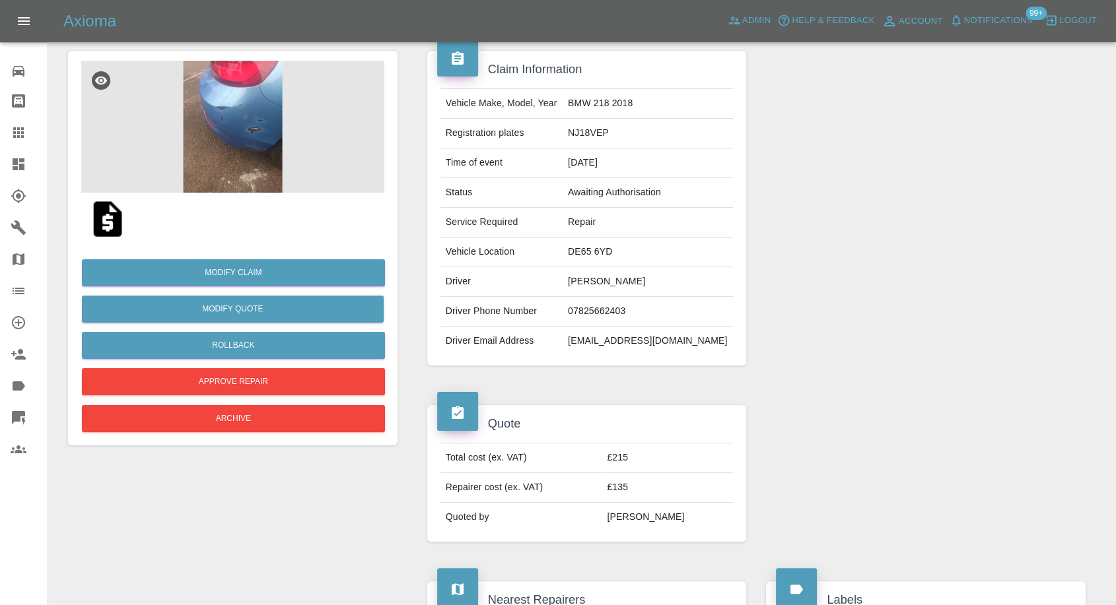
scroll to position [73, 0]
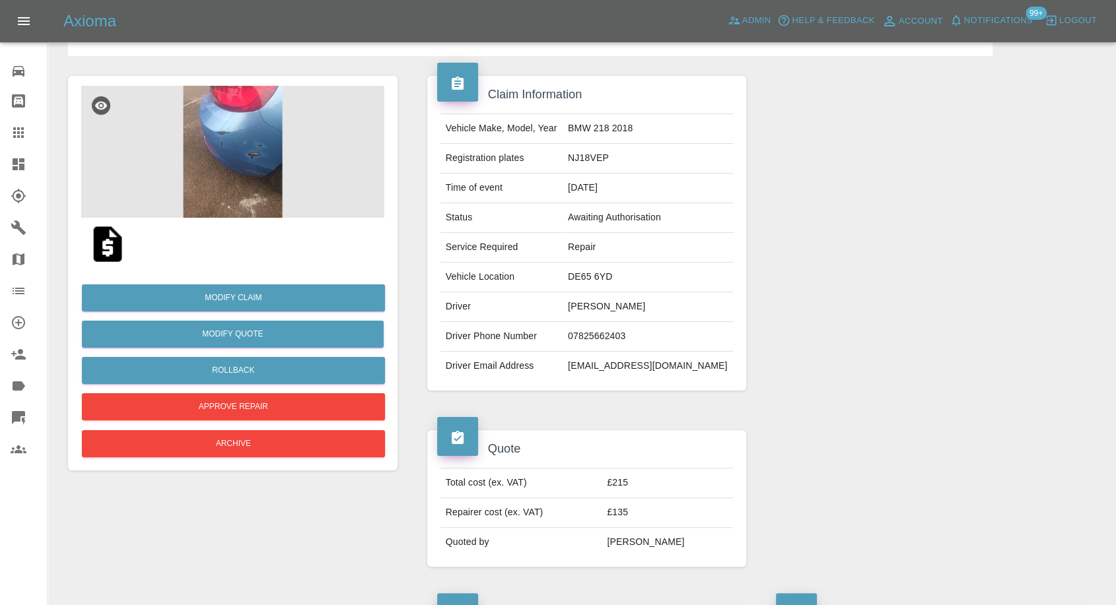
click at [211, 161] on img at bounding box center [232, 152] width 303 height 132
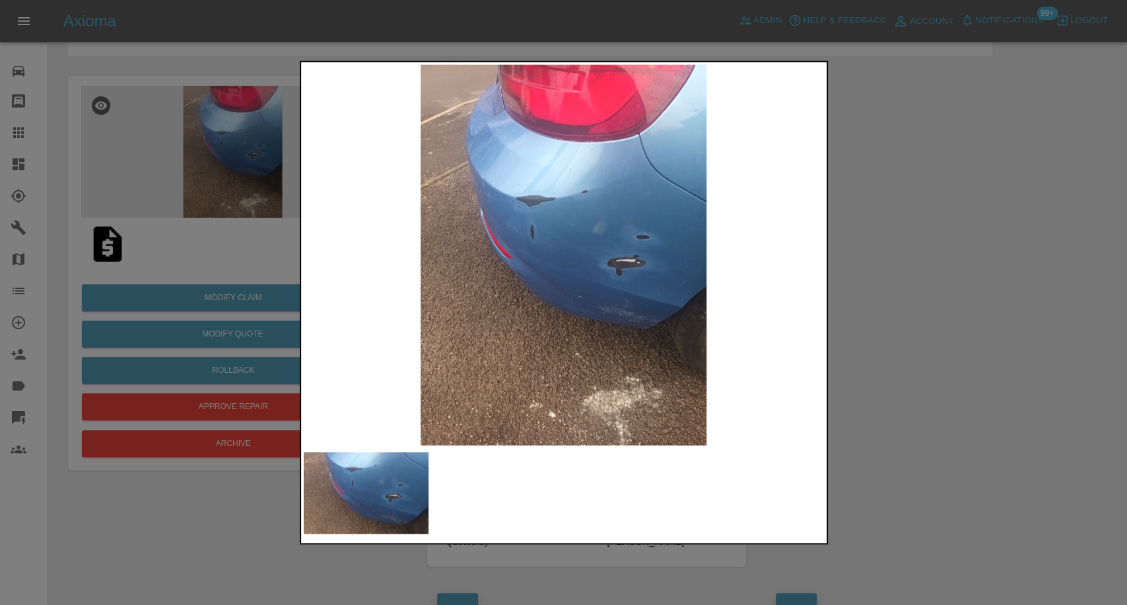
click at [970, 390] on div at bounding box center [563, 302] width 1127 height 605
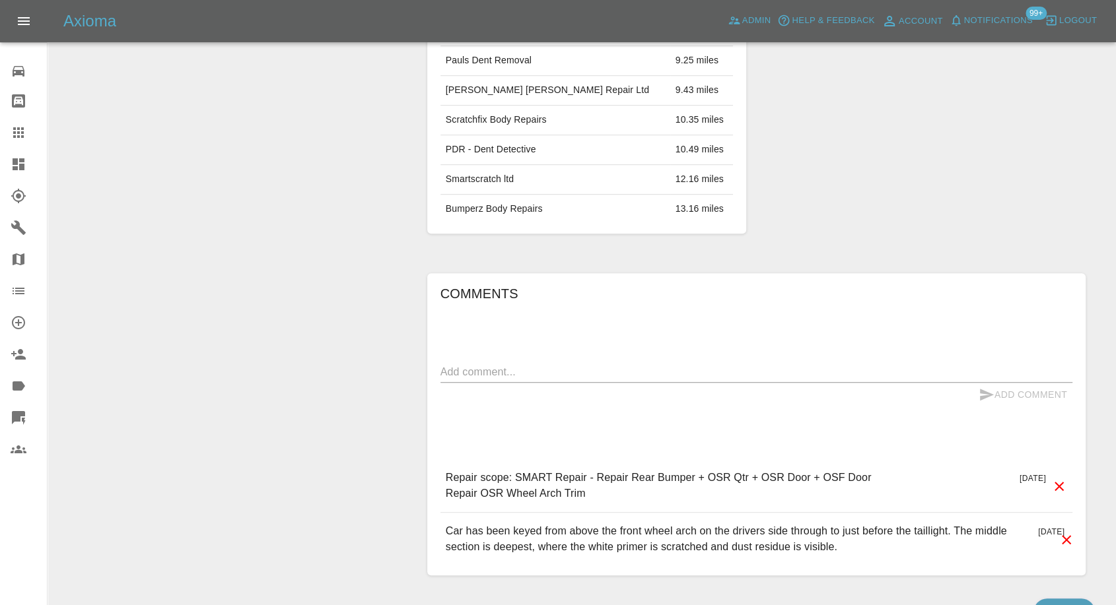
scroll to position [807, 0]
click at [507, 362] on textarea at bounding box center [756, 369] width 632 height 15
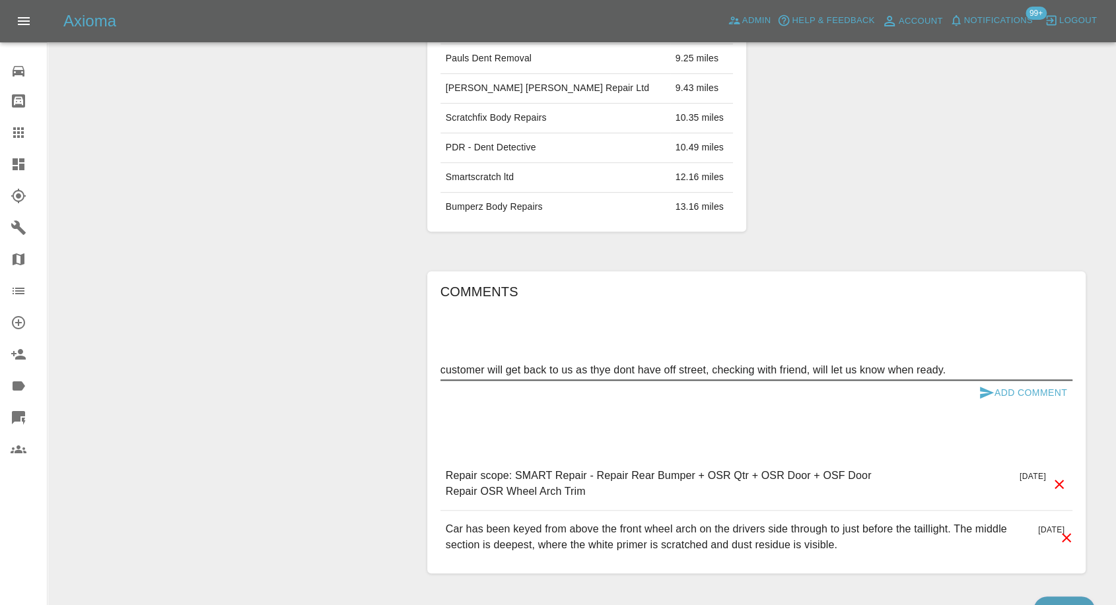
click at [598, 368] on textarea "customer will get back to us as thye dont have off street, checking with friend…" at bounding box center [756, 369] width 632 height 15
click at [623, 362] on textarea "customer will get back to us as they dont have off street, checking with friend…" at bounding box center [756, 369] width 632 height 15
click at [627, 369] on textarea "customer will get back to us as they dent have off street, checking with friend…" at bounding box center [756, 369] width 632 height 15
type textarea "customer will get back to us as they don't have off street, checking with frien…"
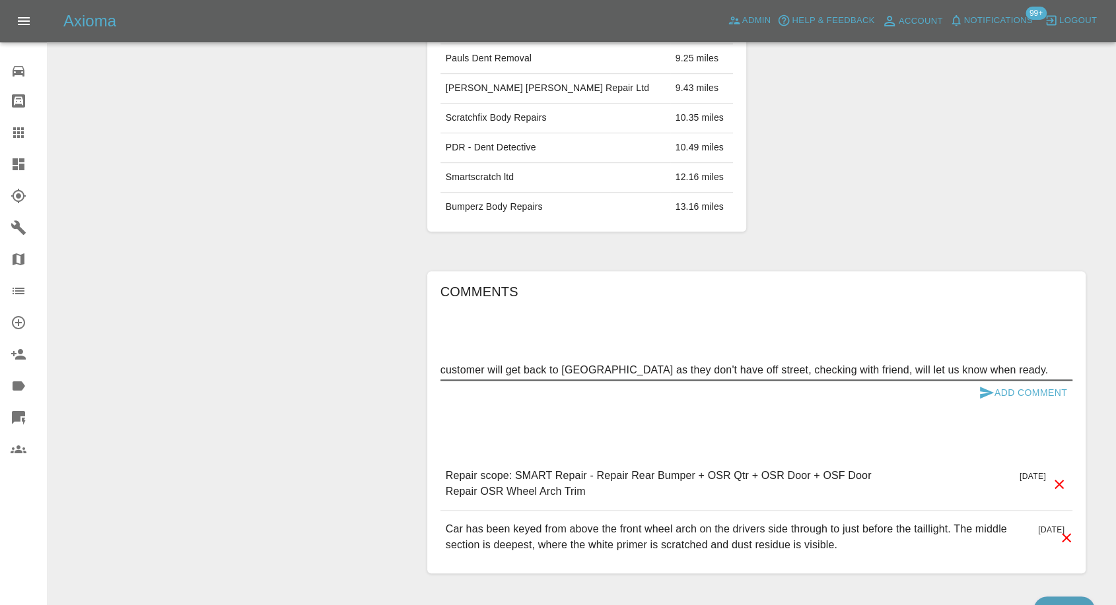
click at [973, 389] on button "Add Comment" at bounding box center [1022, 393] width 99 height 24
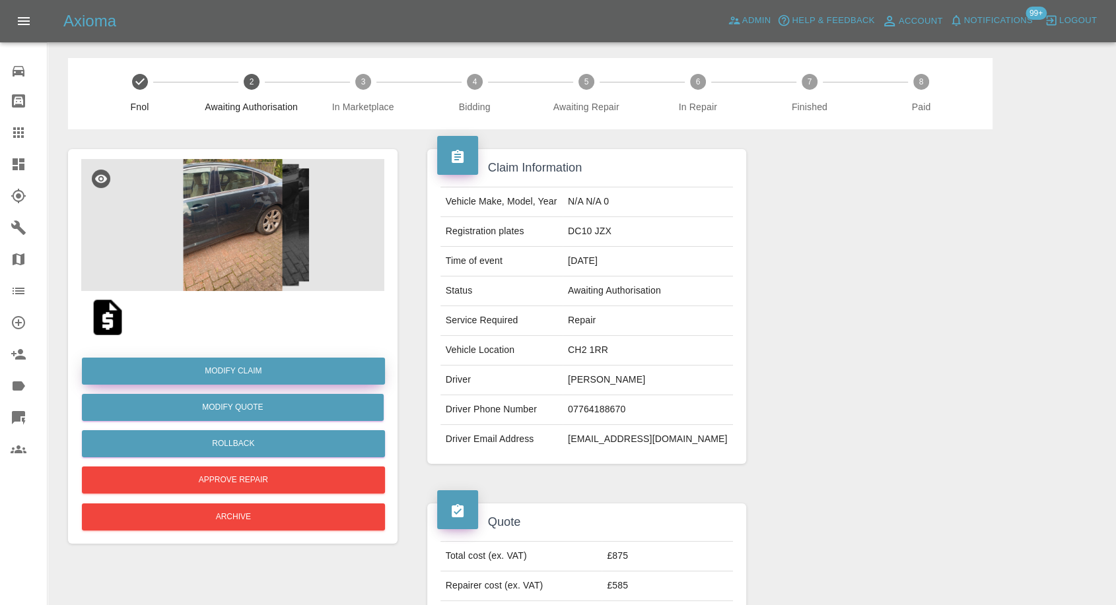
click at [253, 376] on link "Modify Claim" at bounding box center [233, 371] width 303 height 27
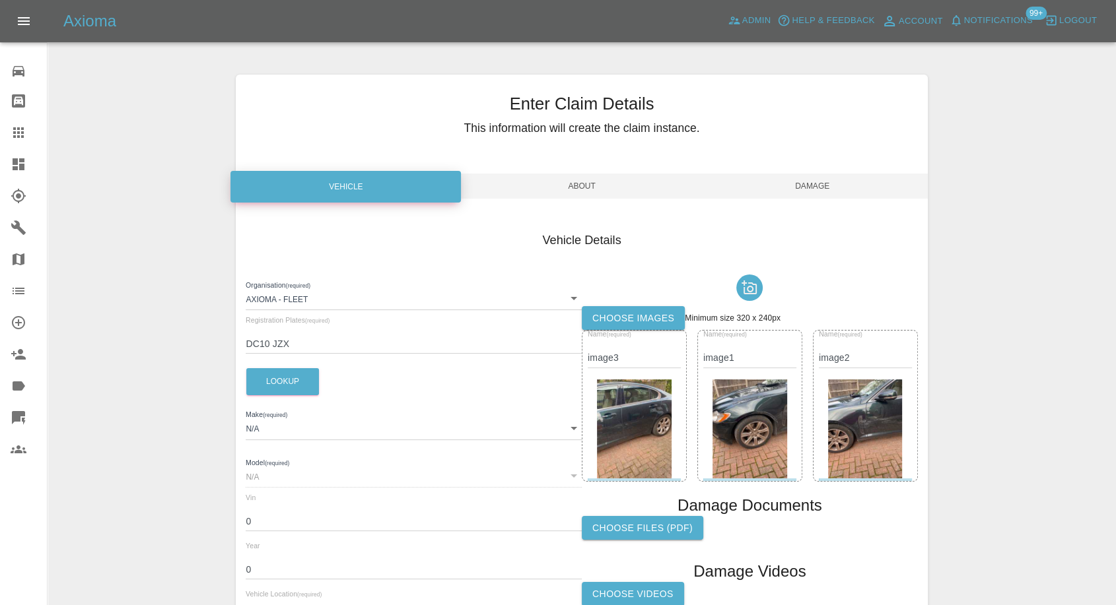
click at [261, 341] on input "DC10 JZX" at bounding box center [414, 344] width 336 height 19
click at [261, 345] on input "DC10 JZX" at bounding box center [414, 344] width 336 height 19
type input "DG10 JZX"
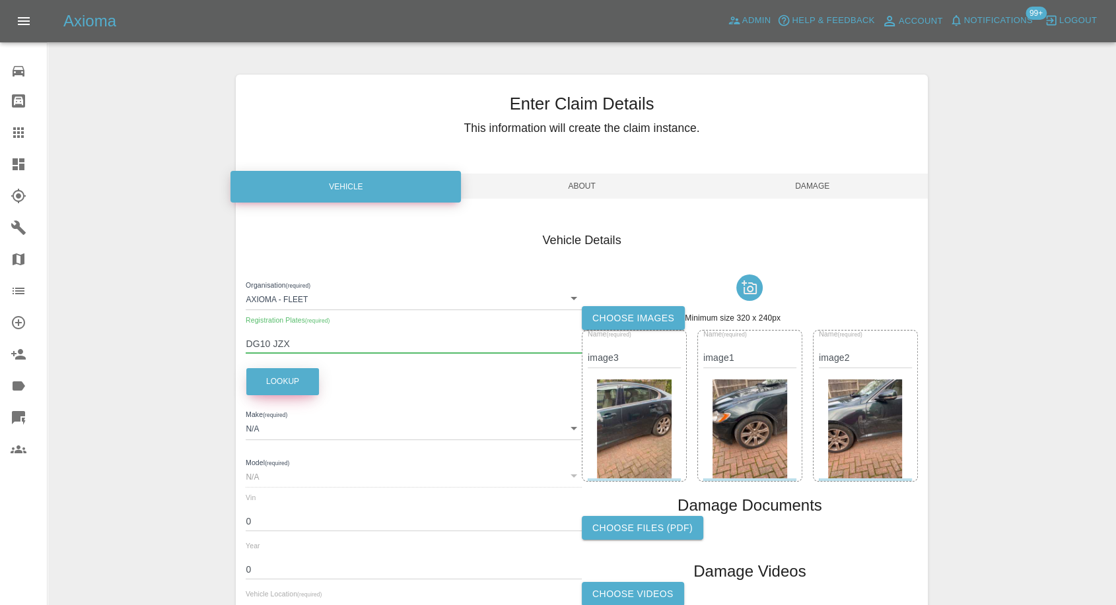
click at [274, 384] on button "Lookup" at bounding box center [282, 381] width 73 height 27
type input "JAGUAR"
type input "XF"
type input "SAJAC0543BNR79818"
type input "2010"
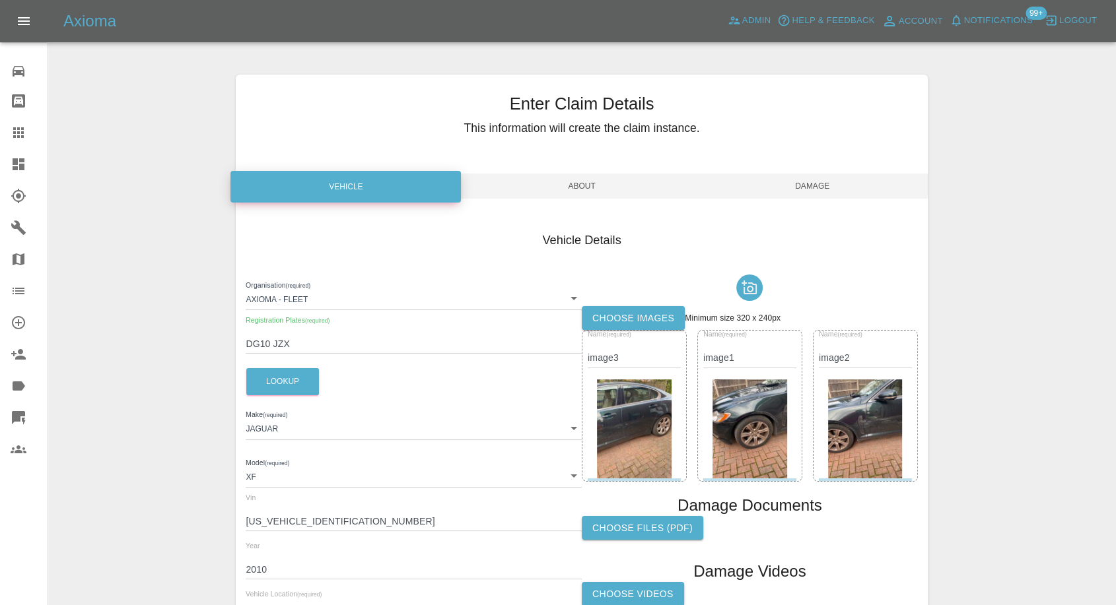
click at [822, 186] on span "Damage" at bounding box center [812, 186] width 230 height 25
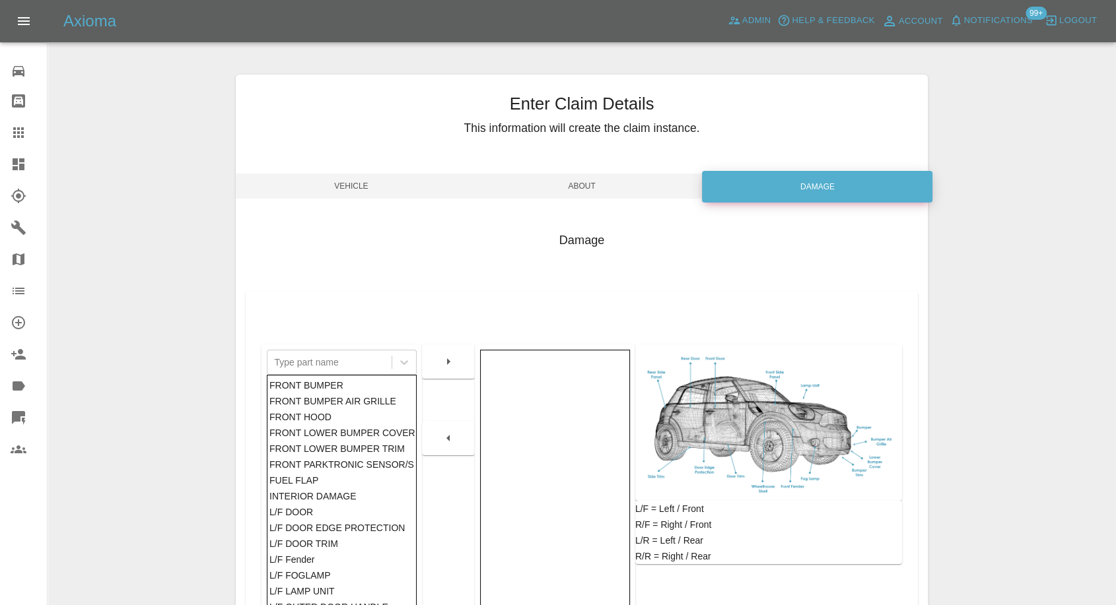
click at [334, 189] on span "Vehicle" at bounding box center [351, 186] width 230 height 25
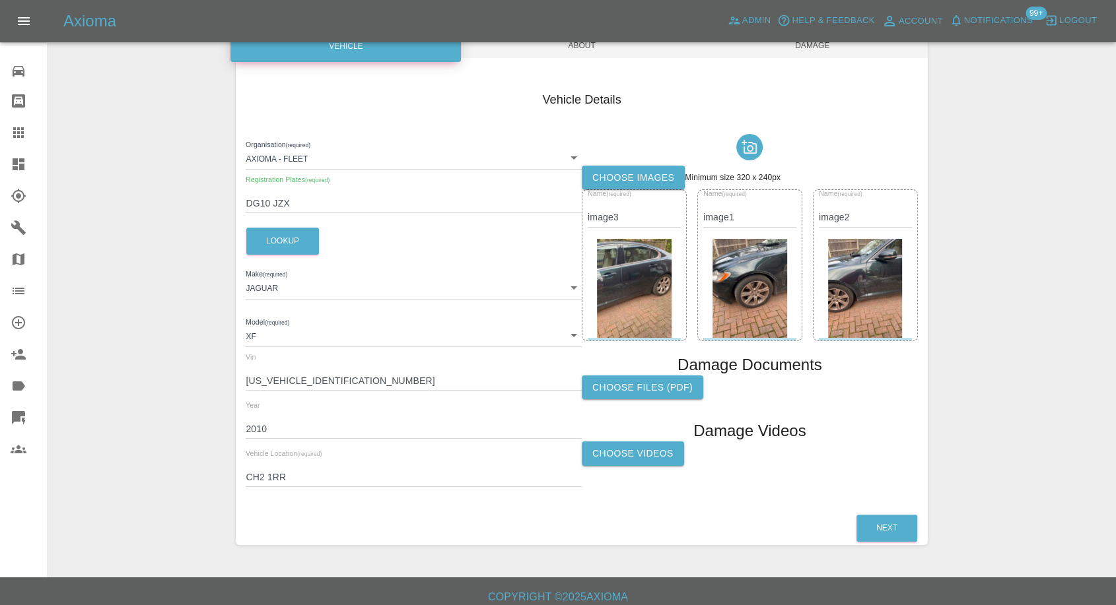
scroll to position [149, 0]
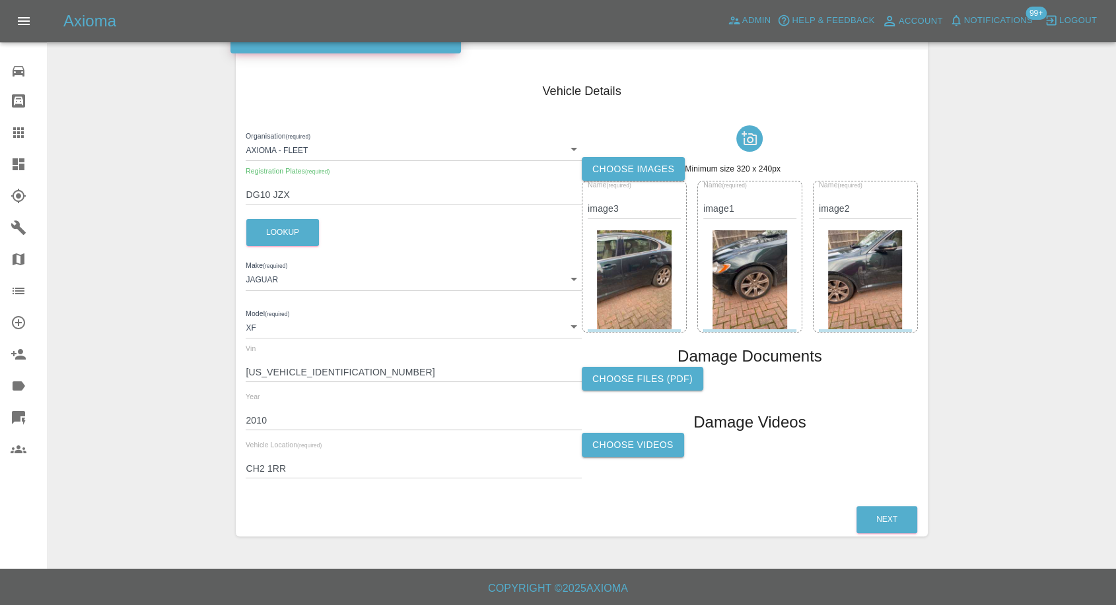
click at [650, 443] on label "Choose Videos" at bounding box center [633, 445] width 102 height 24
click at [0, 0] on input "Choose Videos" at bounding box center [0, 0] width 0 height 0
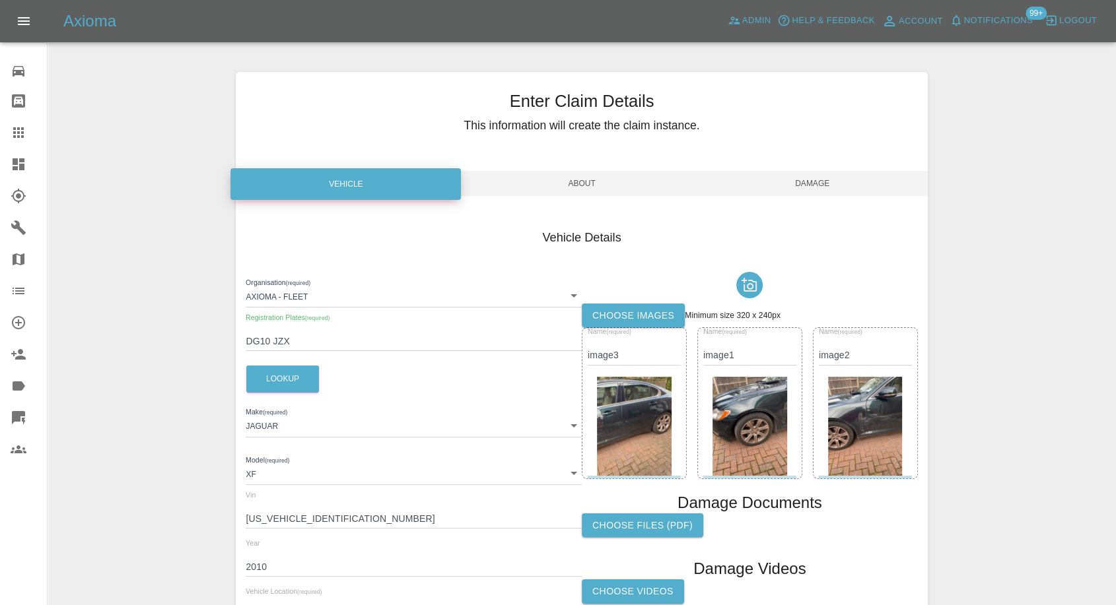
click at [802, 176] on span "Damage" at bounding box center [812, 183] width 230 height 25
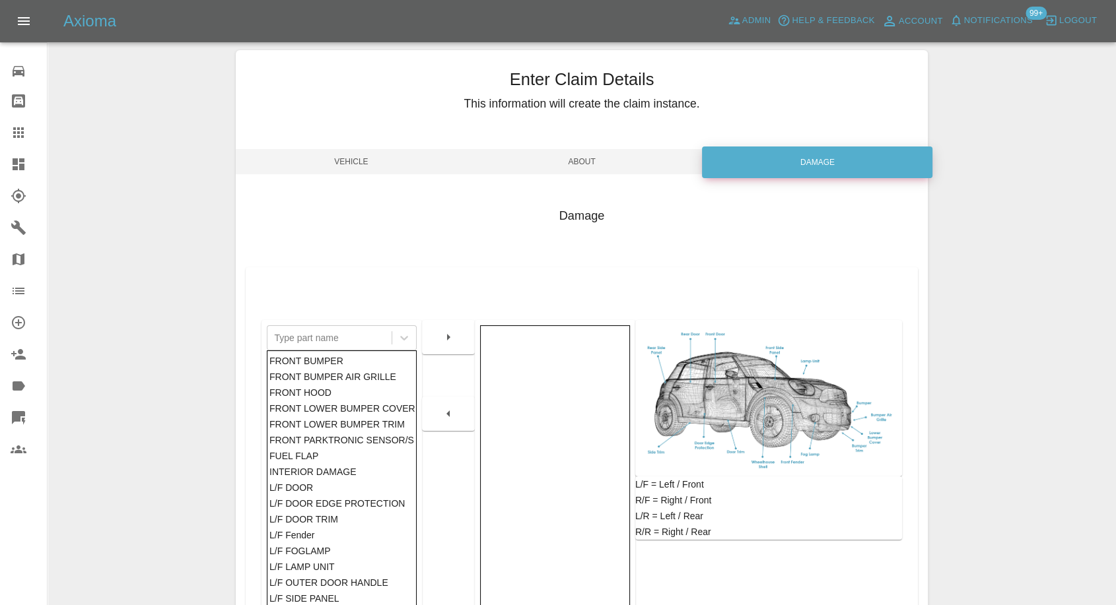
scroll to position [211, 0]
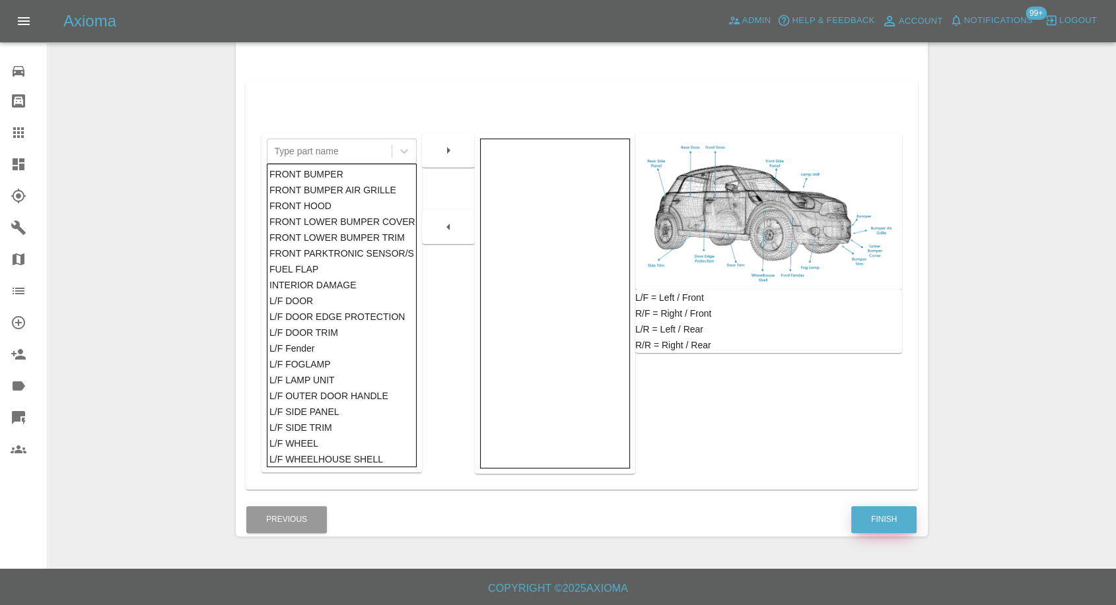
click at [880, 516] on button "Finish" at bounding box center [883, 519] width 65 height 27
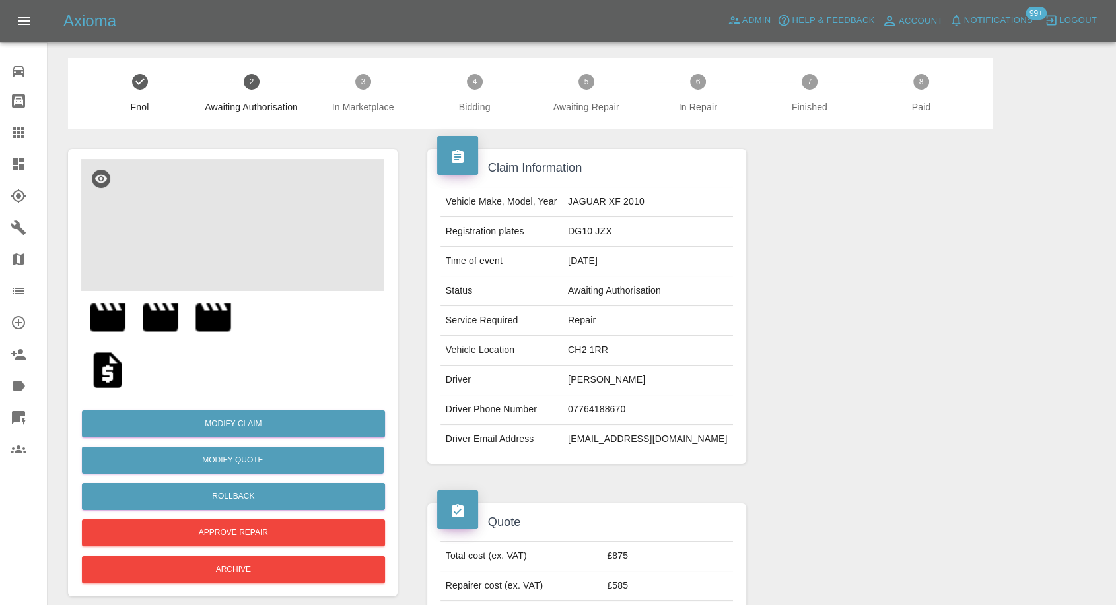
scroll to position [147, 0]
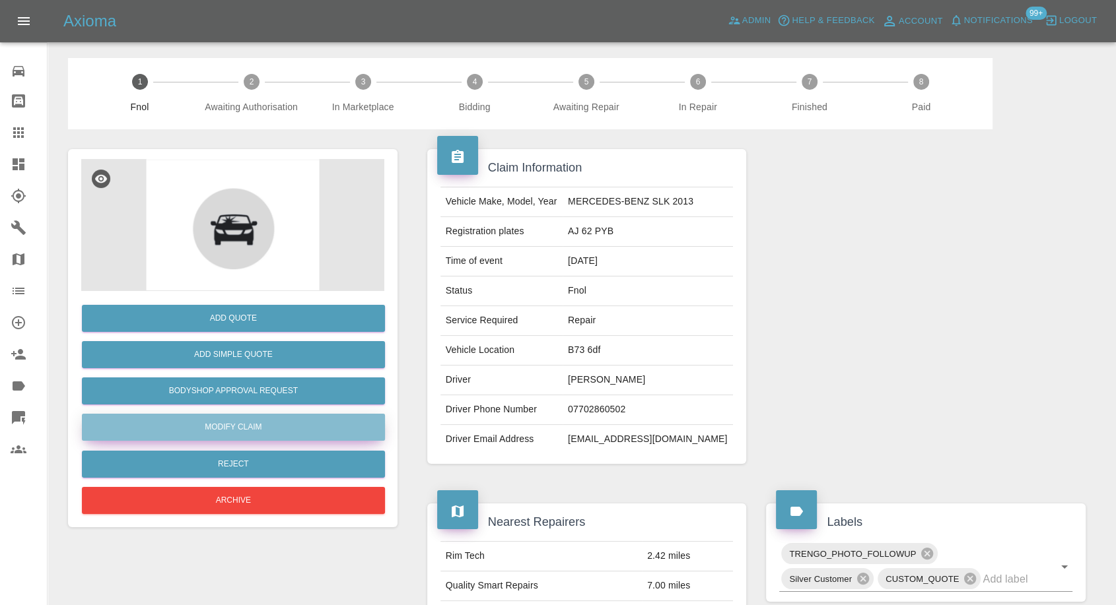
click at [230, 427] on link "Modify Claim" at bounding box center [233, 427] width 303 height 27
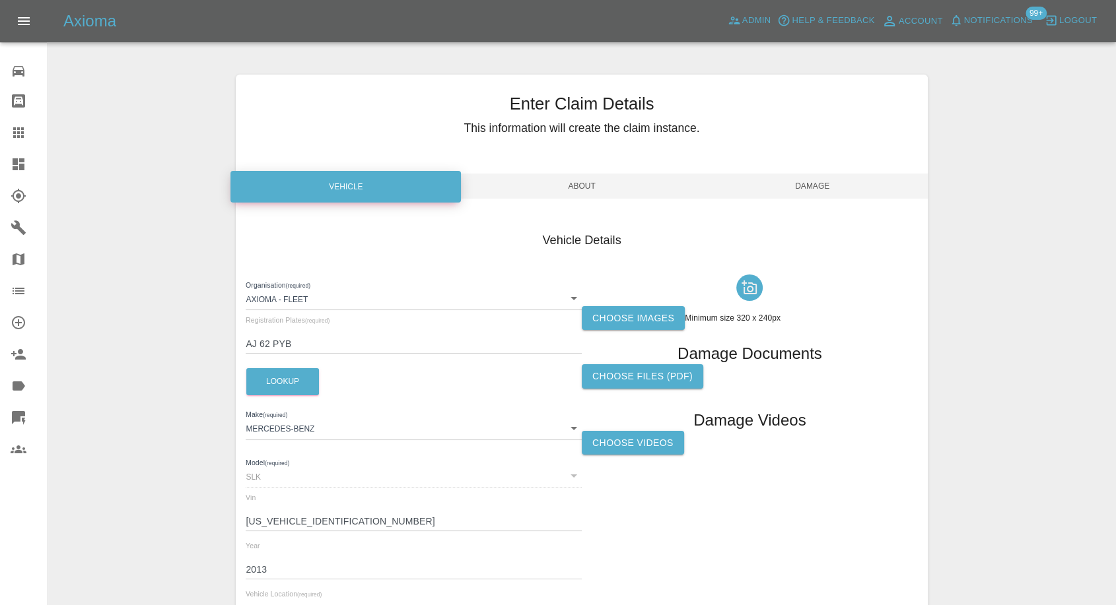
click at [629, 316] on label "Choose images" at bounding box center [633, 318] width 103 height 24
click at [0, 0] on input "Choose images" at bounding box center [0, 0] width 0 height 0
click at [602, 322] on label "Choose images" at bounding box center [633, 318] width 103 height 24
click at [0, 0] on input "Choose images" at bounding box center [0, 0] width 0 height 0
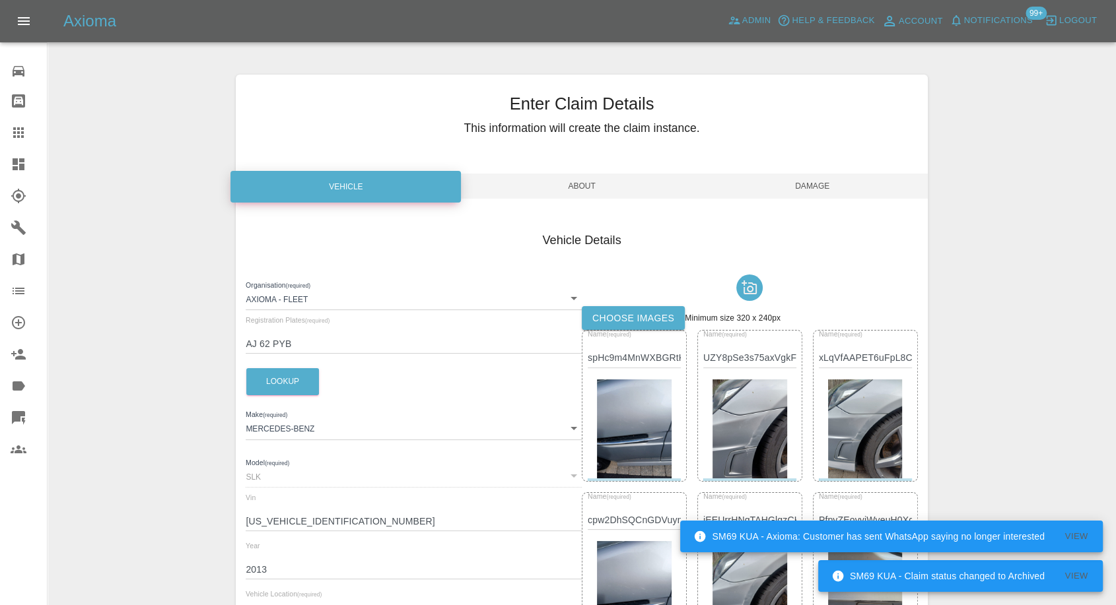
click at [808, 180] on span "Damage" at bounding box center [812, 186] width 230 height 25
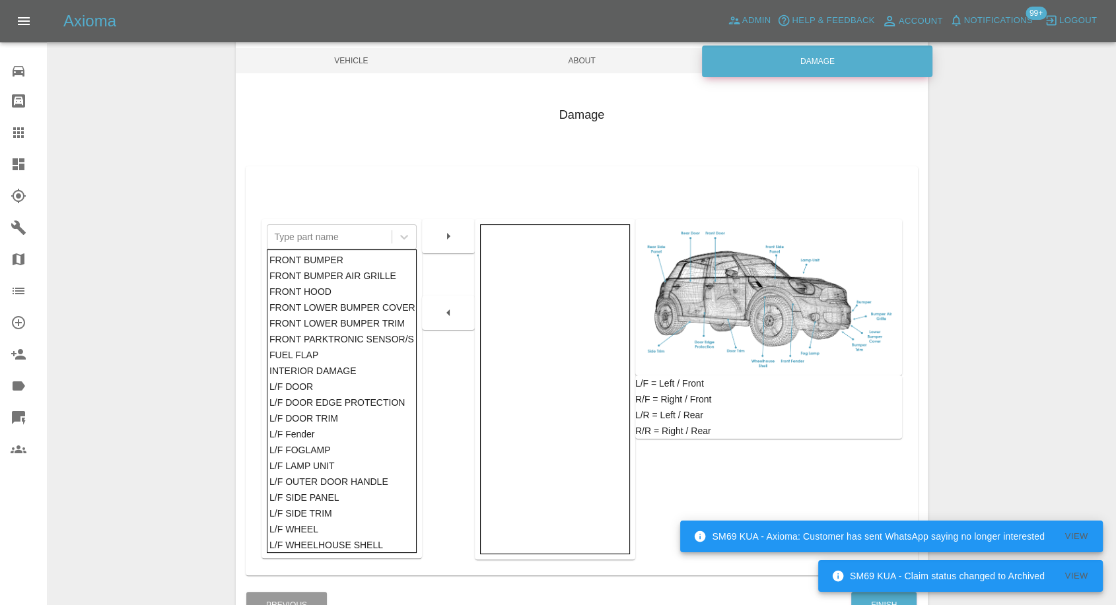
scroll to position [211, 0]
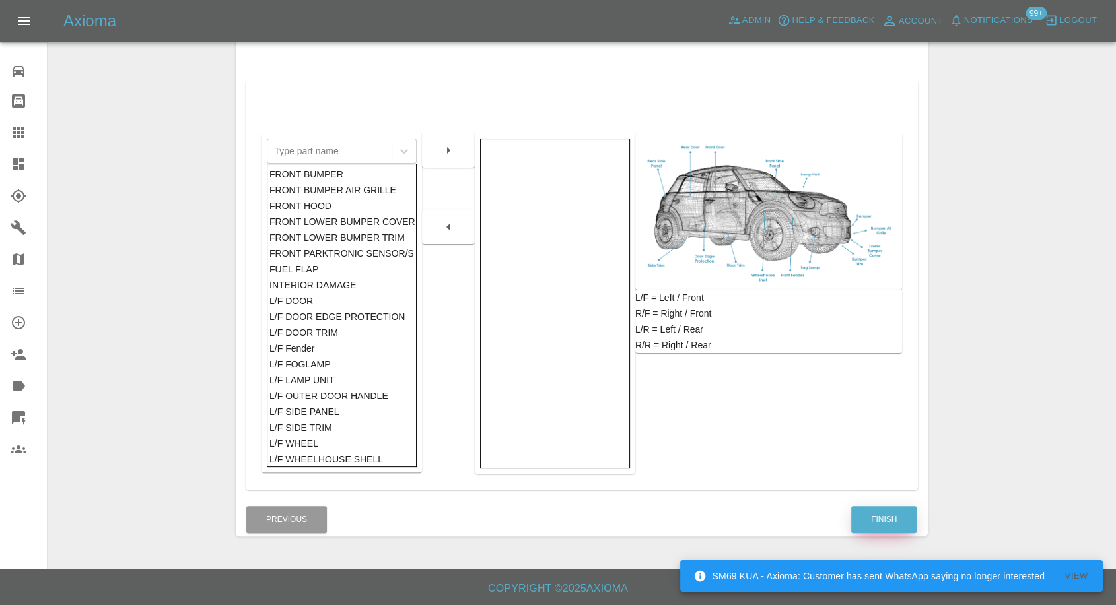
click at [881, 510] on button "Finish" at bounding box center [883, 519] width 65 height 27
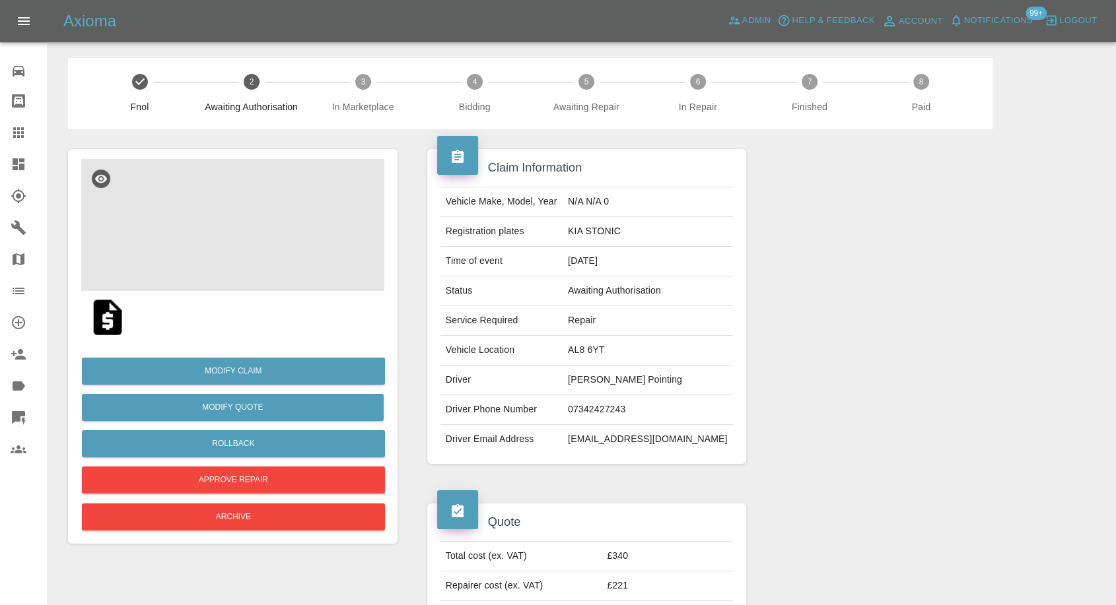
click at [214, 248] on img at bounding box center [232, 225] width 303 height 132
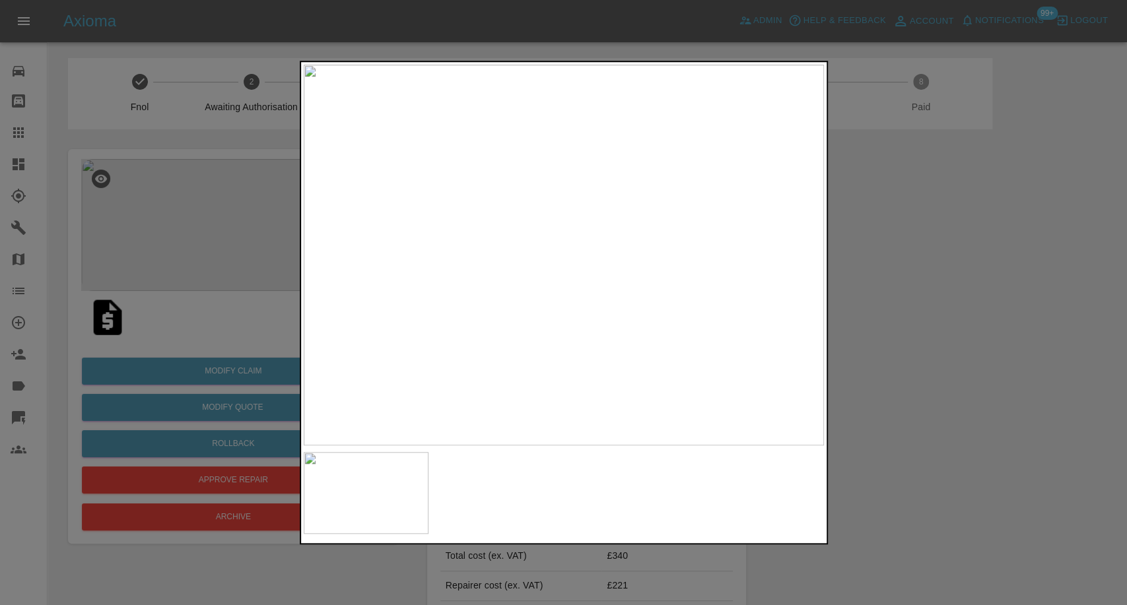
click at [858, 356] on div at bounding box center [563, 302] width 1127 height 605
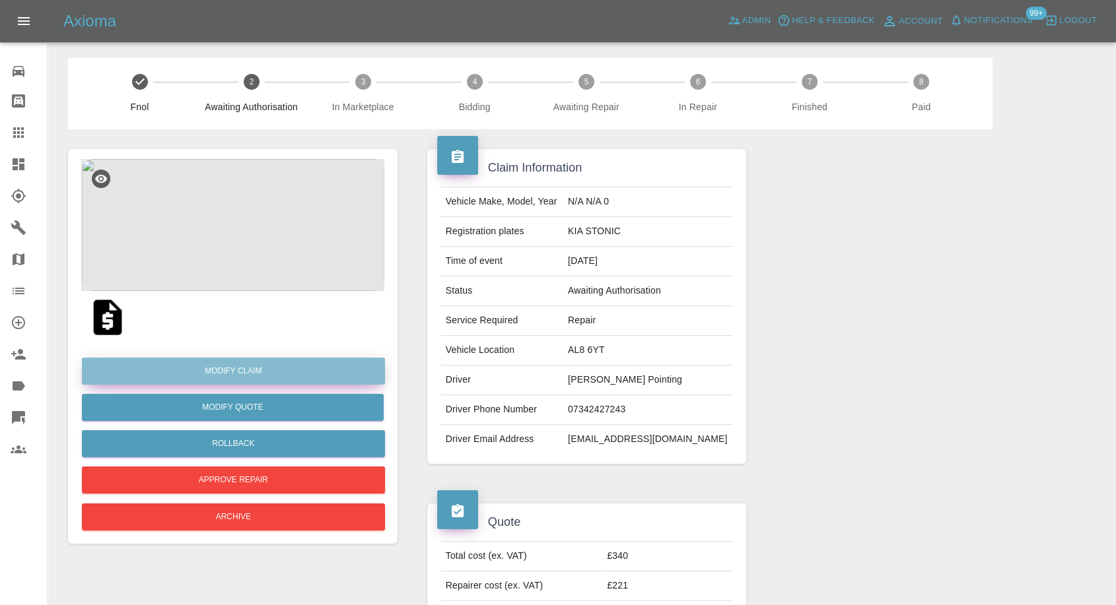
click at [209, 371] on link "Modify Claim" at bounding box center [233, 371] width 303 height 27
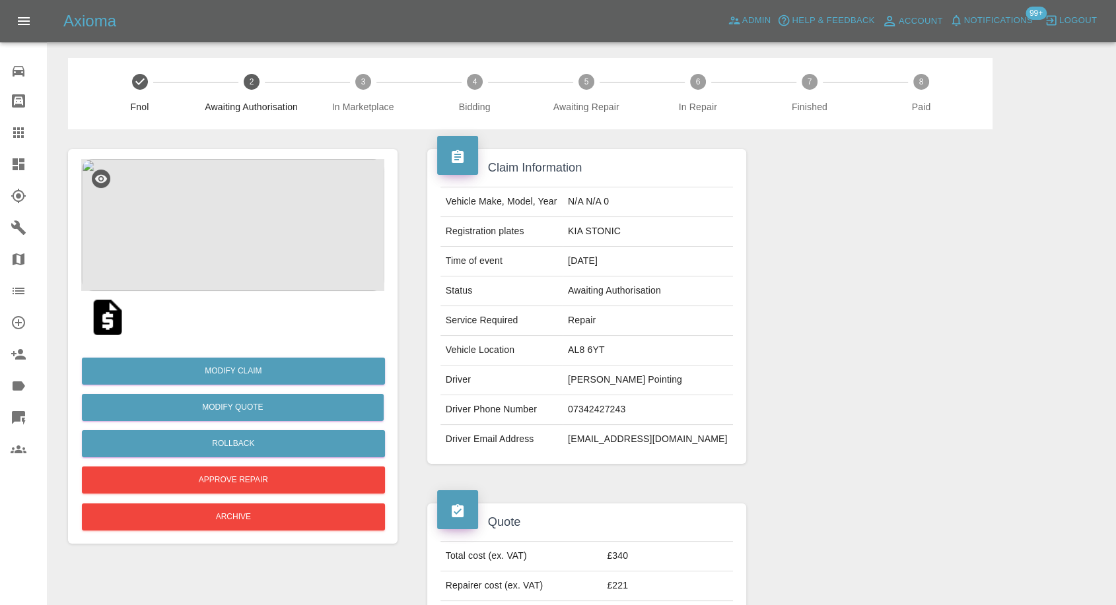
click at [218, 215] on img at bounding box center [232, 225] width 303 height 132
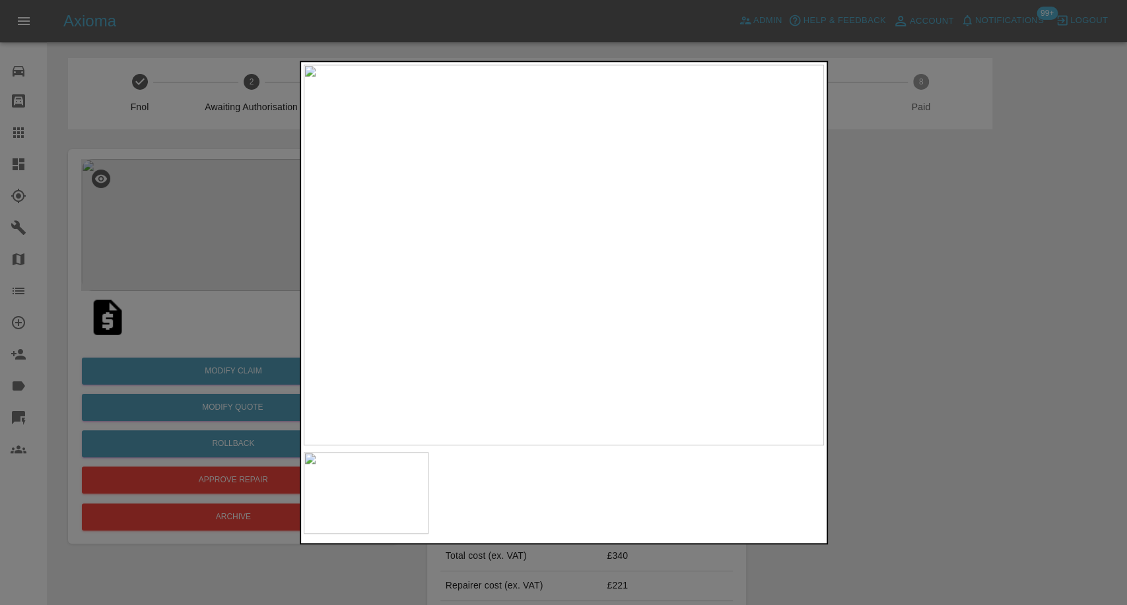
click at [570, 217] on img at bounding box center [564, 255] width 520 height 381
click at [947, 371] on div at bounding box center [563, 302] width 1127 height 605
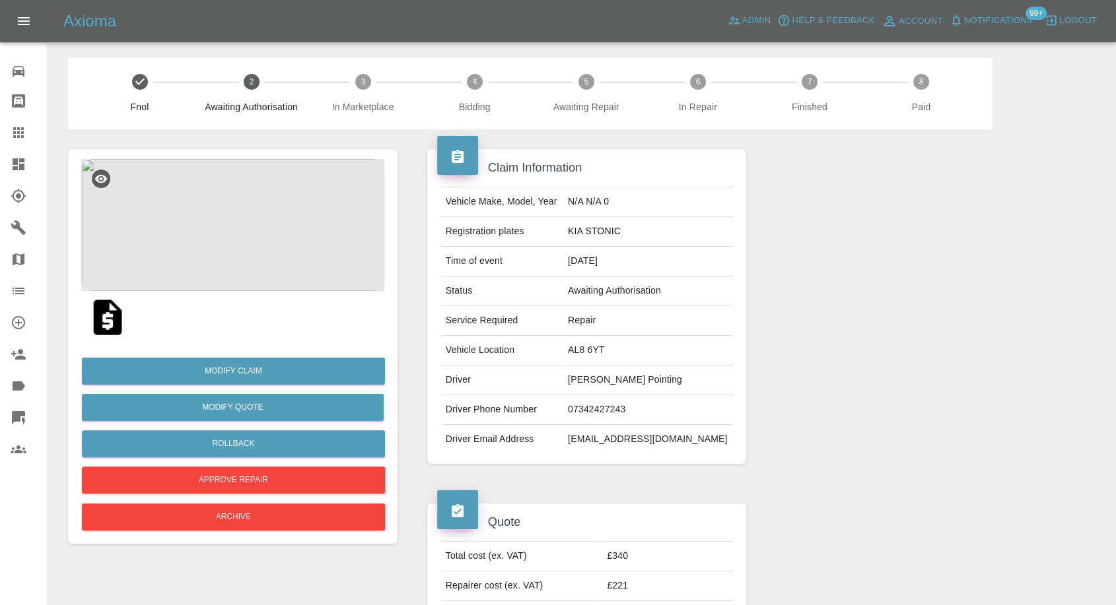
click at [207, 218] on img at bounding box center [232, 225] width 303 height 132
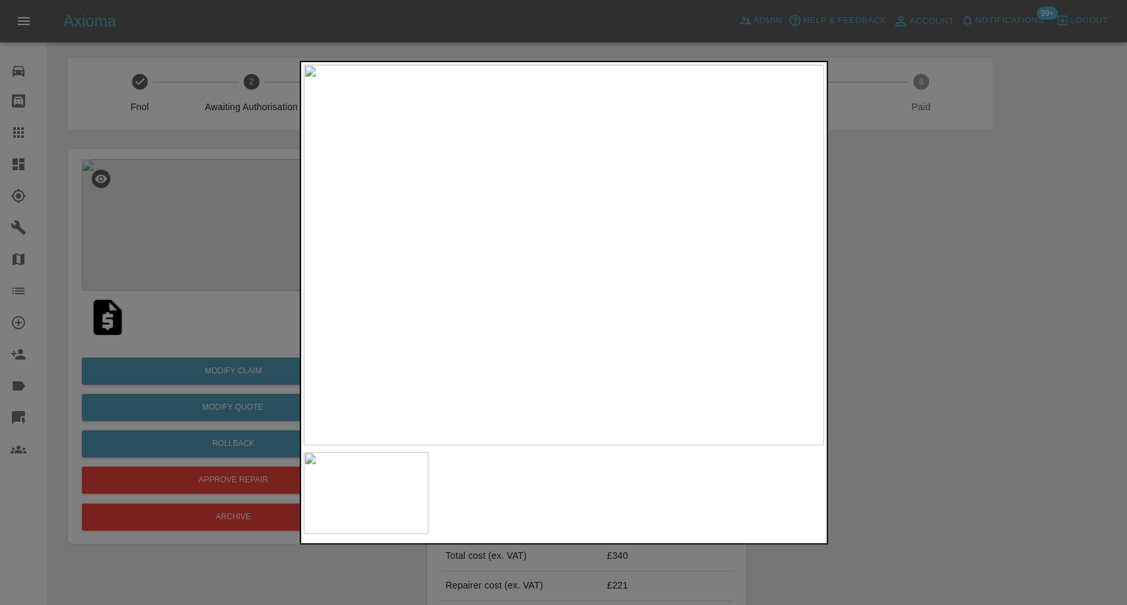
click at [898, 328] on div at bounding box center [563, 302] width 1127 height 605
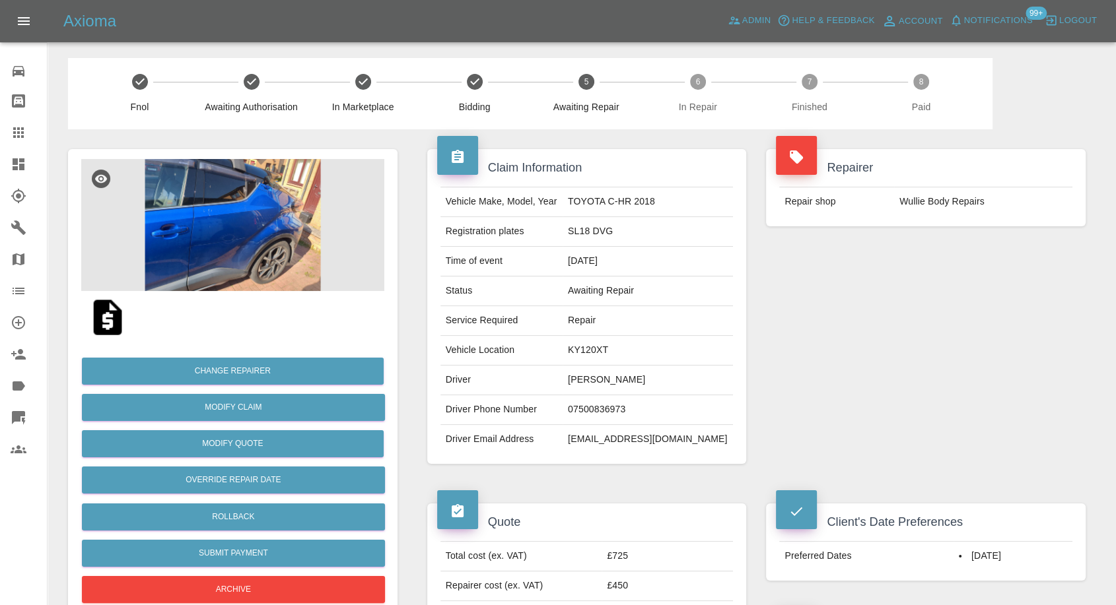
click at [910, 196] on td "Wullie Body Repairs" at bounding box center [983, 202] width 178 height 29
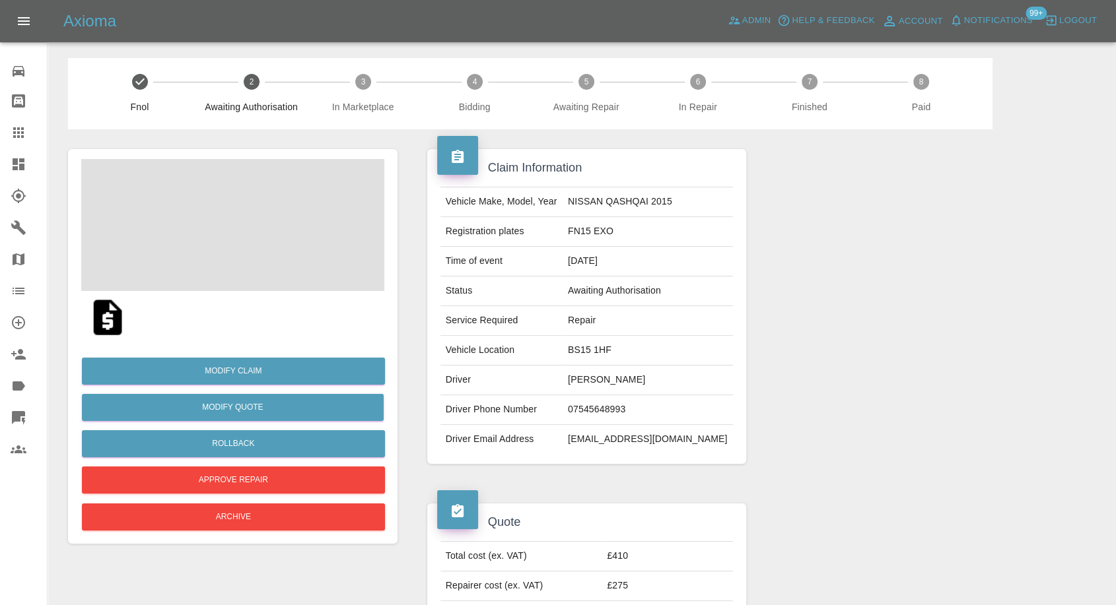
click at [116, 324] on img at bounding box center [107, 317] width 42 height 42
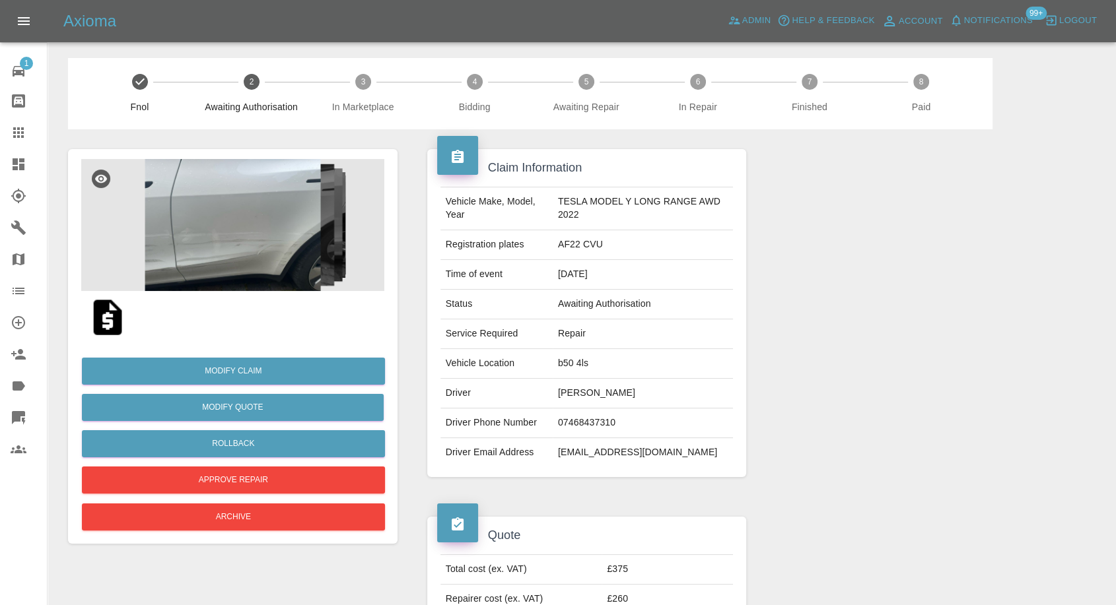
click at [232, 249] on img at bounding box center [232, 225] width 303 height 132
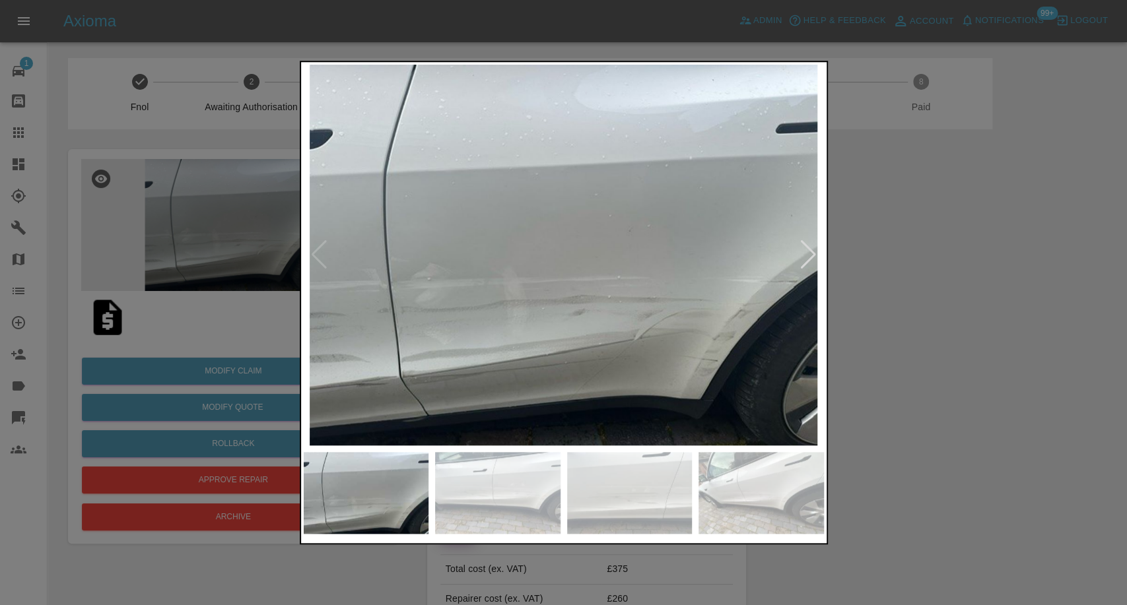
click at [481, 495] on img at bounding box center [497, 493] width 125 height 82
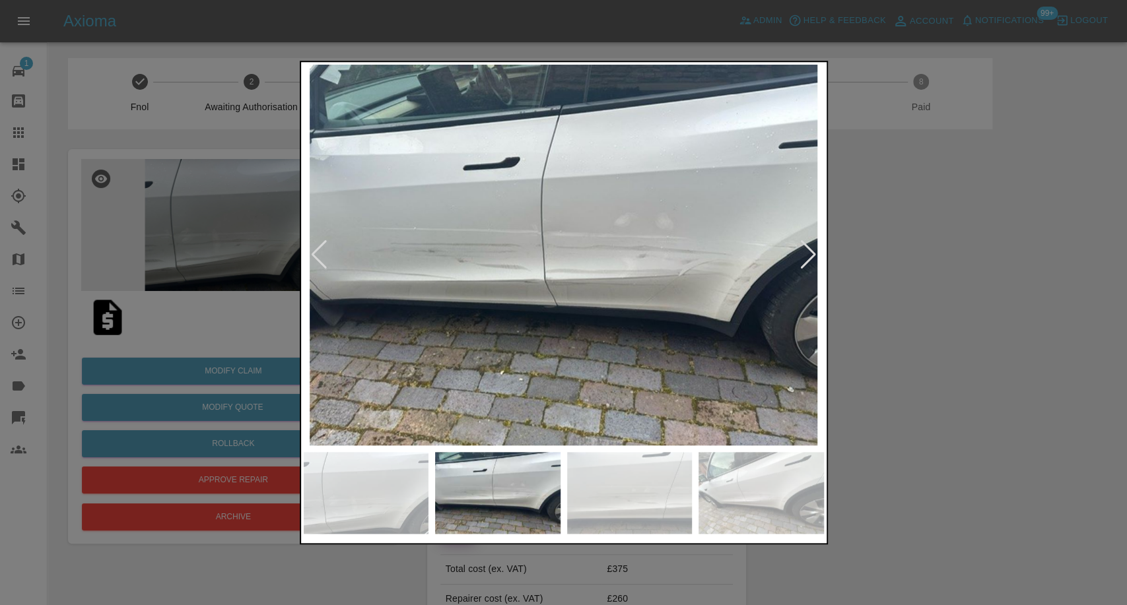
click at [613, 496] on img at bounding box center [629, 493] width 125 height 82
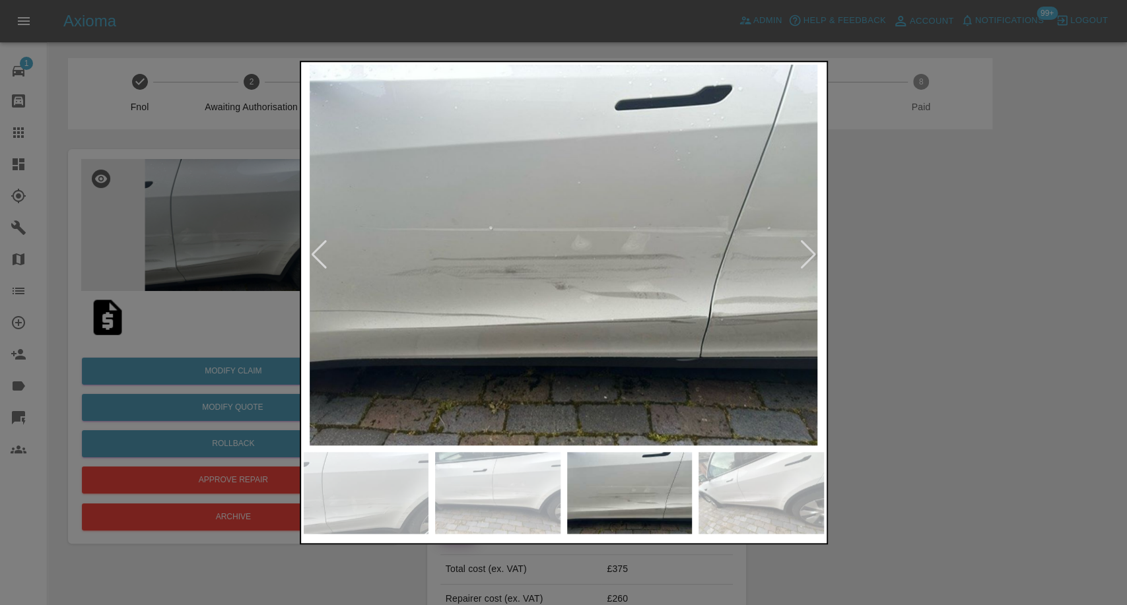
click at [744, 496] on img at bounding box center [761, 493] width 125 height 82
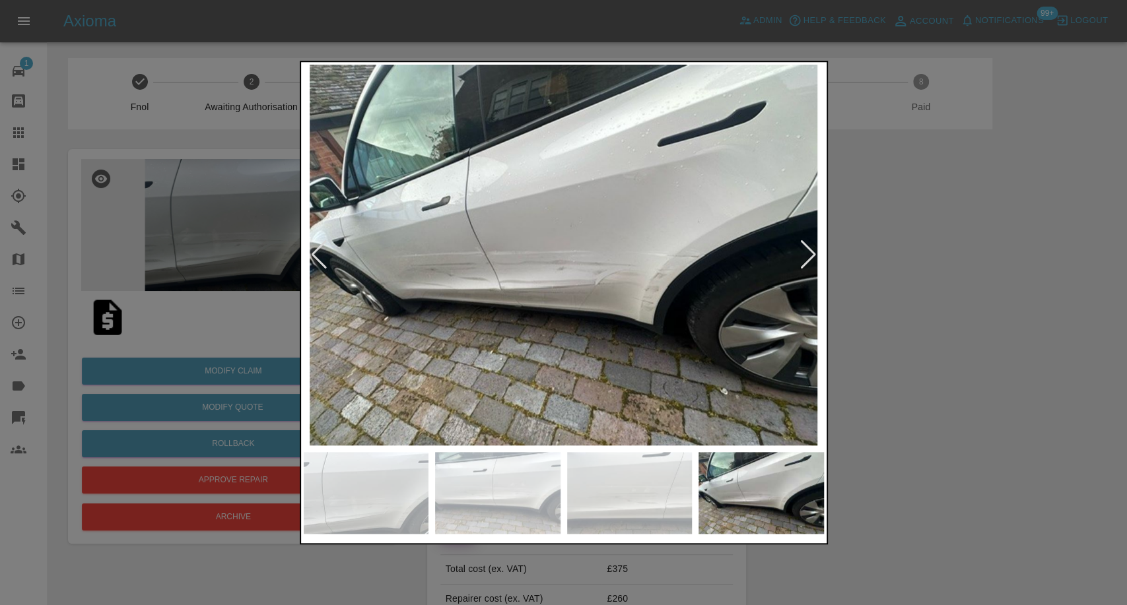
click at [802, 255] on div at bounding box center [809, 254] width 18 height 29
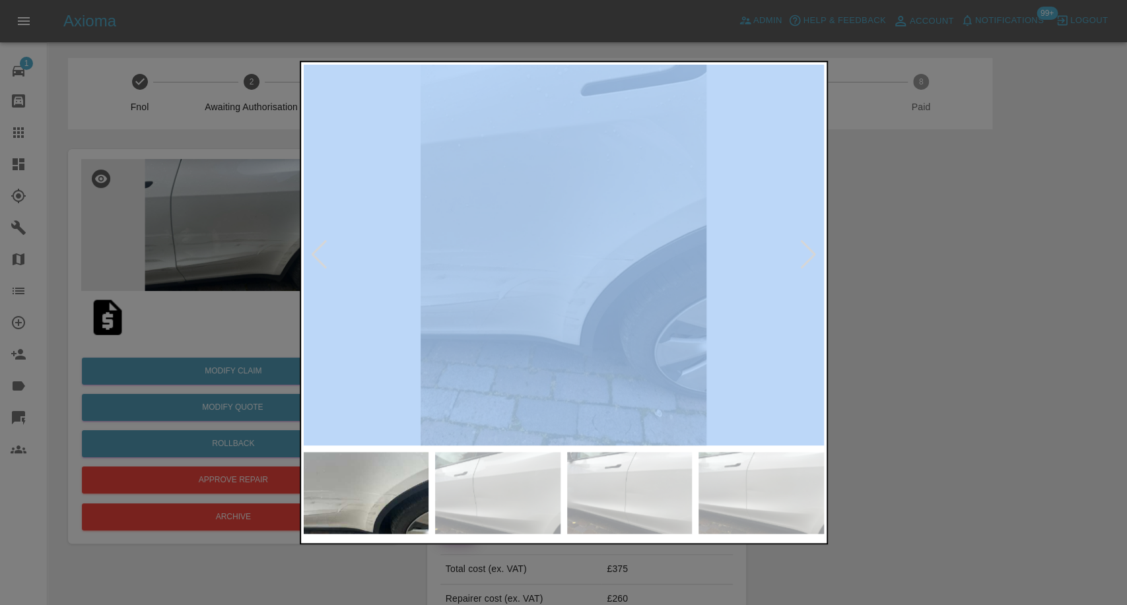
click at [802, 255] on div at bounding box center [809, 254] width 18 height 29
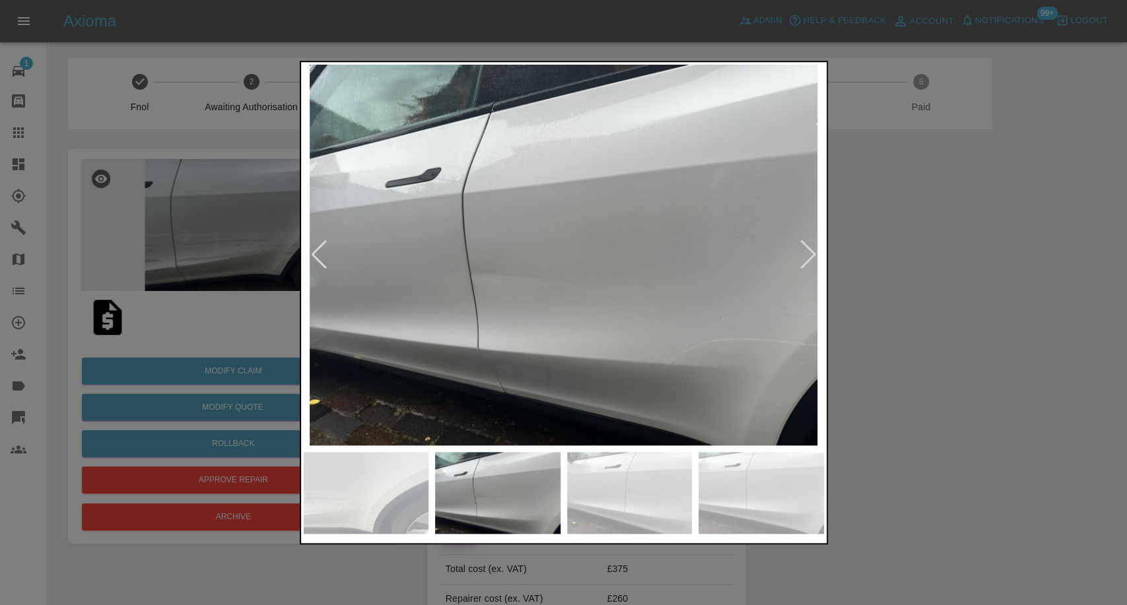
click at [802, 255] on div at bounding box center [809, 254] width 18 height 29
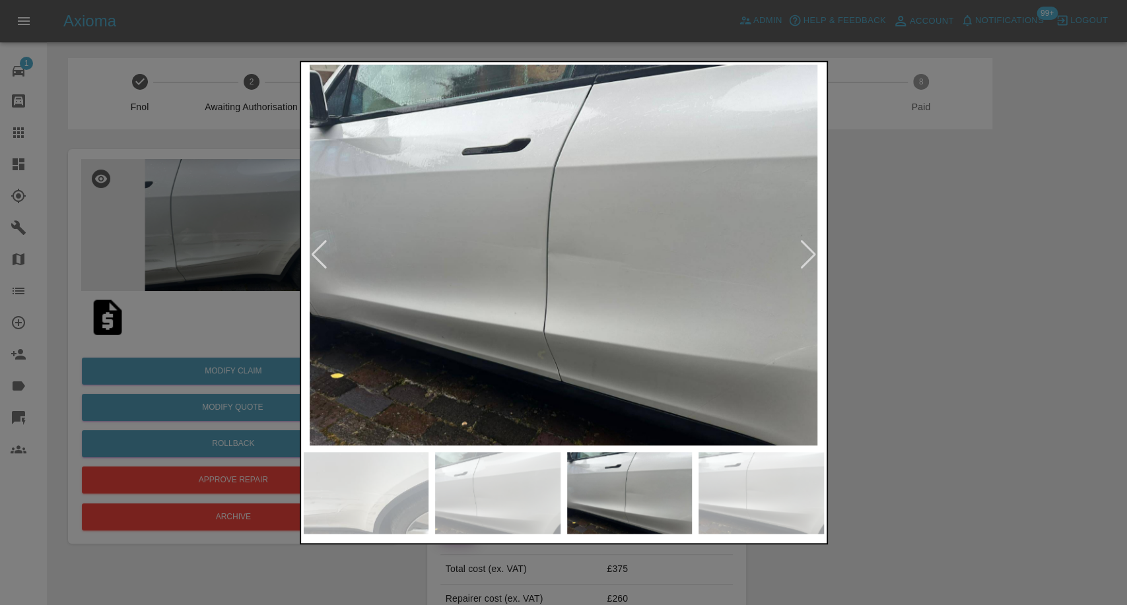
click at [802, 255] on div at bounding box center [809, 254] width 18 height 29
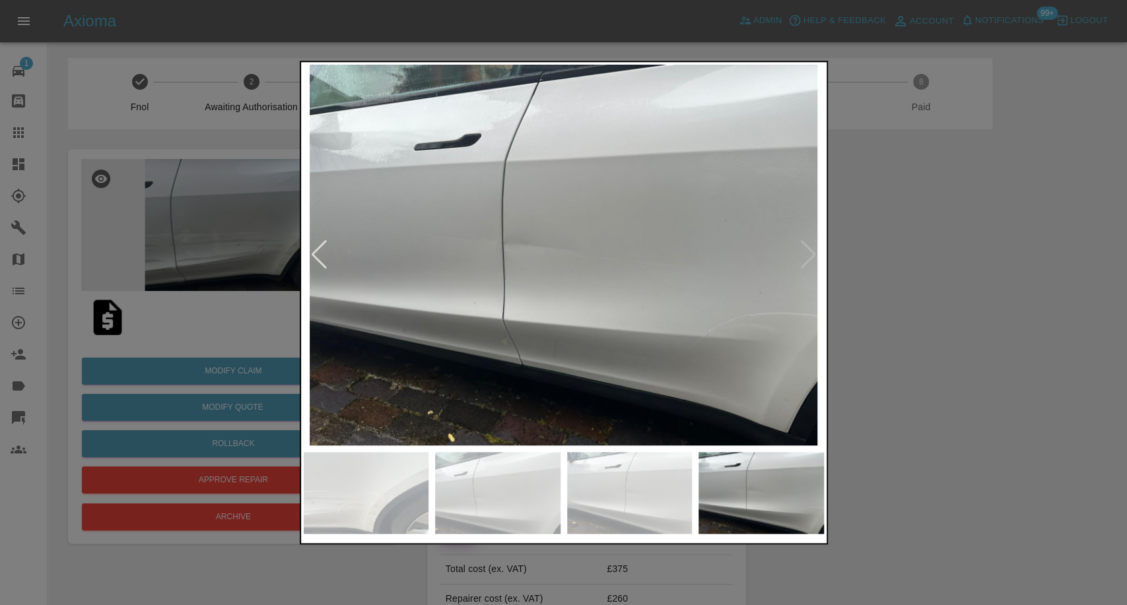
click at [802, 255] on img at bounding box center [564, 255] width 520 height 381
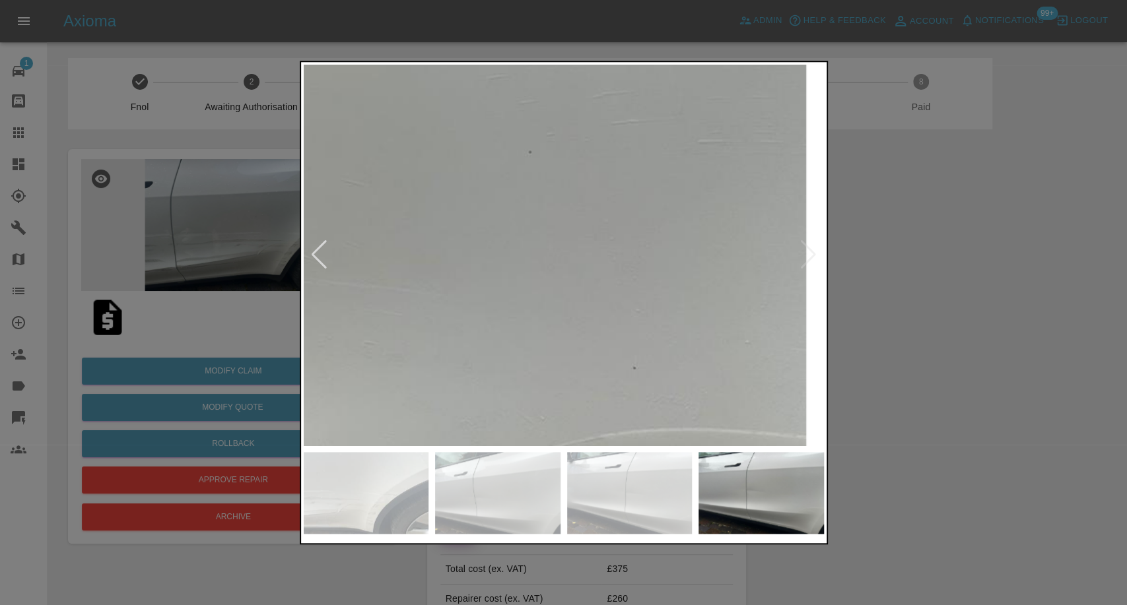
click at [924, 291] on div at bounding box center [563, 302] width 1127 height 605
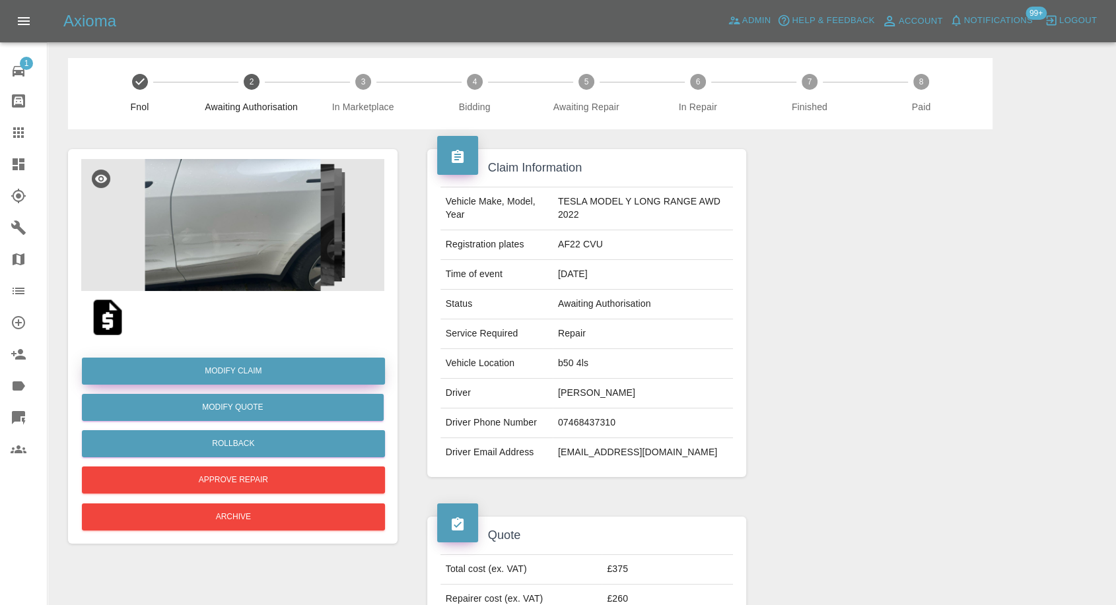
drag, startPoint x: 237, startPoint y: 375, endPoint x: 248, endPoint y: 370, distance: 11.5
click at [237, 375] on link "Modify Claim" at bounding box center [233, 371] width 303 height 27
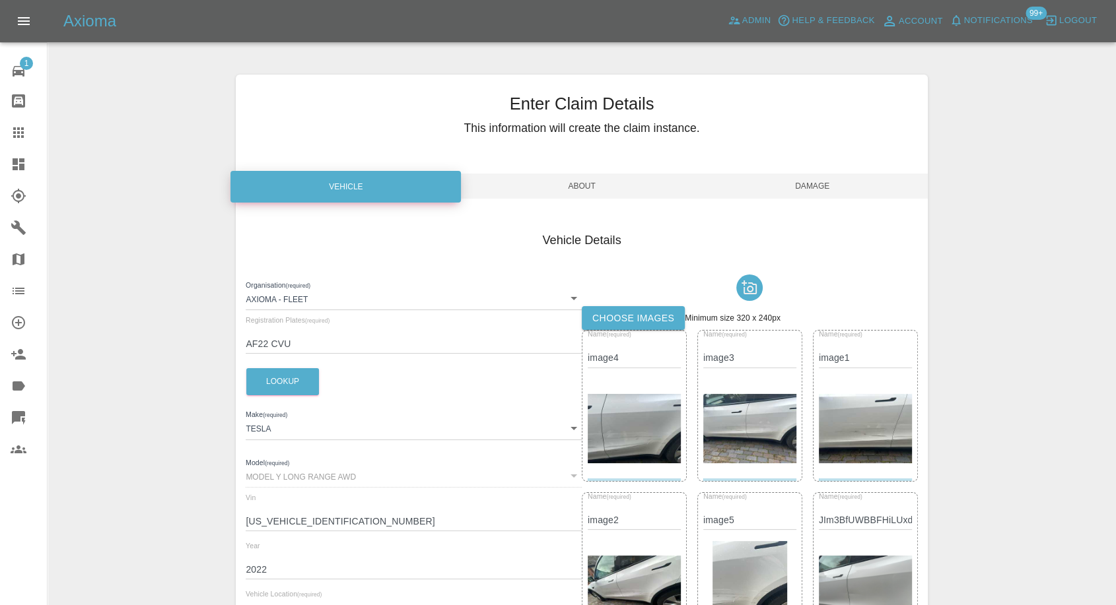
click at [647, 322] on label "Choose images" at bounding box center [633, 318] width 103 height 24
click at [0, 0] on input "Choose images" at bounding box center [0, 0] width 0 height 0
click at [829, 176] on span "Damage" at bounding box center [812, 186] width 230 height 25
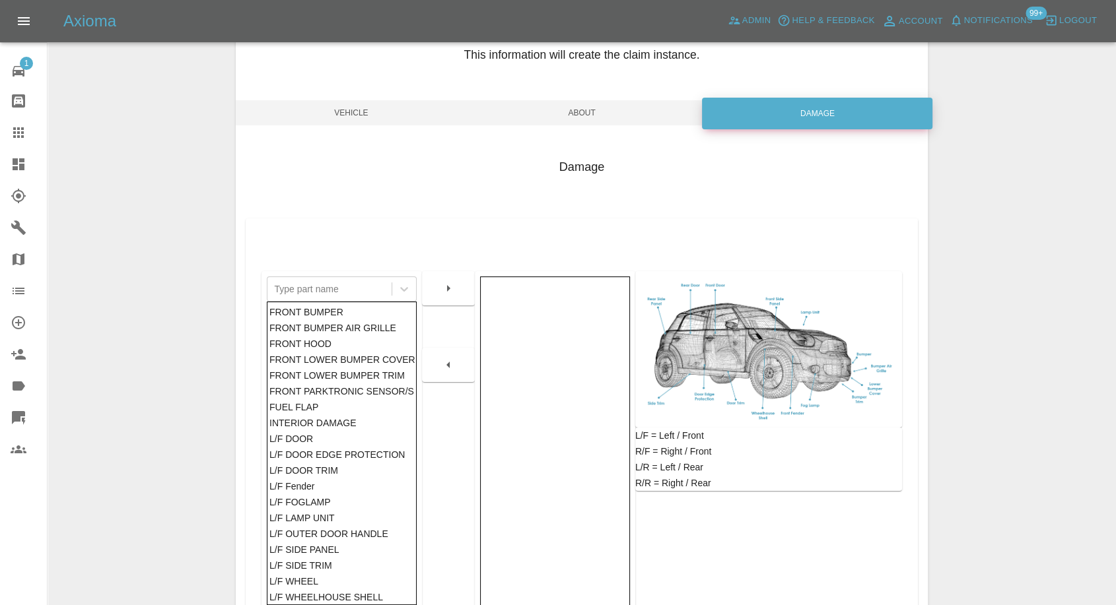
scroll to position [211, 0]
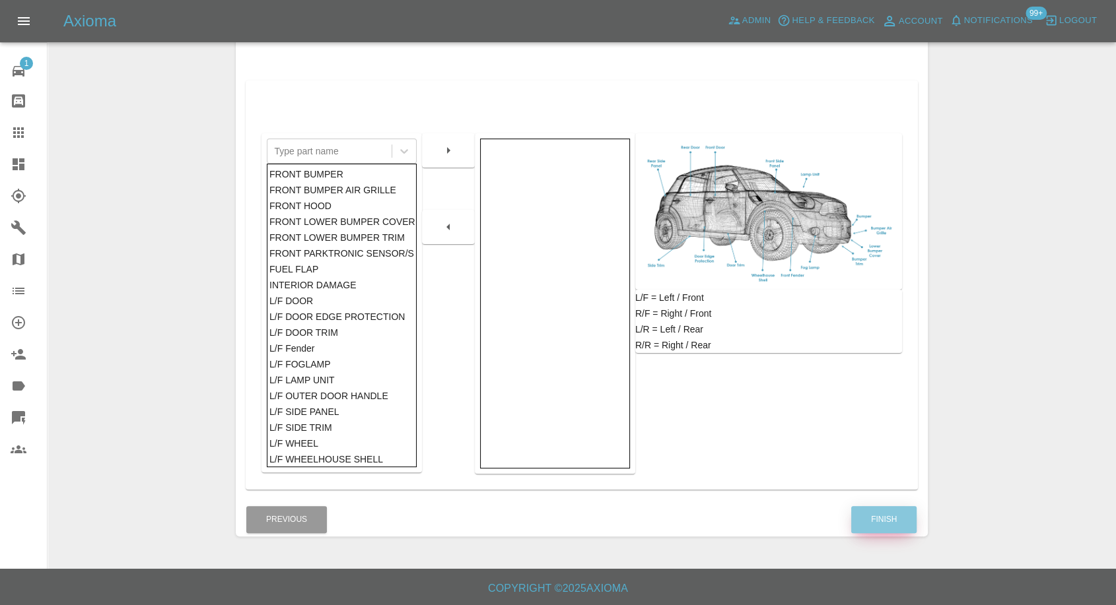
click at [881, 521] on button "Finish" at bounding box center [883, 519] width 65 height 27
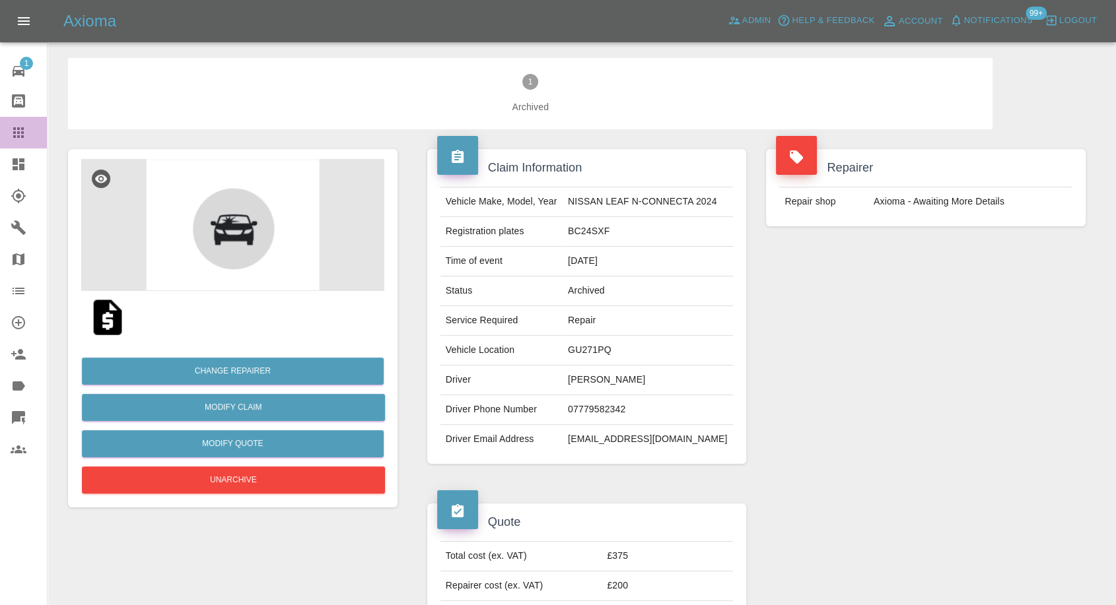
click at [23, 118] on link "Claims" at bounding box center [23, 133] width 47 height 32
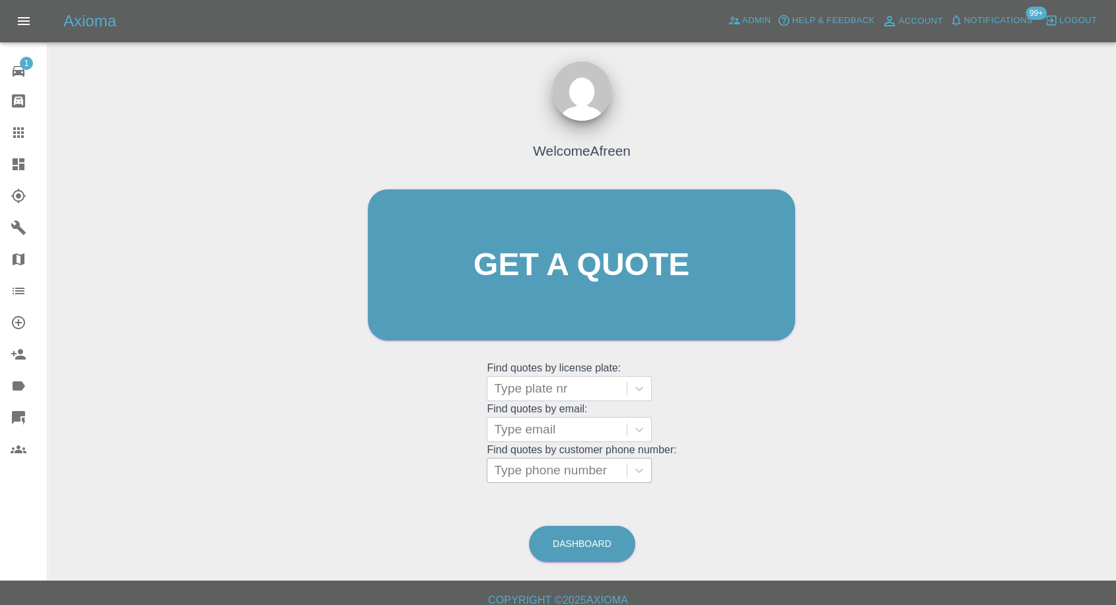
click at [532, 462] on div at bounding box center [557, 471] width 126 height 18
paste input "[PHONE_NUMBER]"
drag, startPoint x: 526, startPoint y: 466, endPoint x: 330, endPoint y: 467, distance: 195.4
click at [330, 467] on div "Welcome Afreen Get a quote Get a quote Find quotes by license plate: Type plate…" at bounding box center [581, 328] width 1047 height 474
click at [534, 465] on input "07749 702992" at bounding box center [536, 471] width 85 height 16
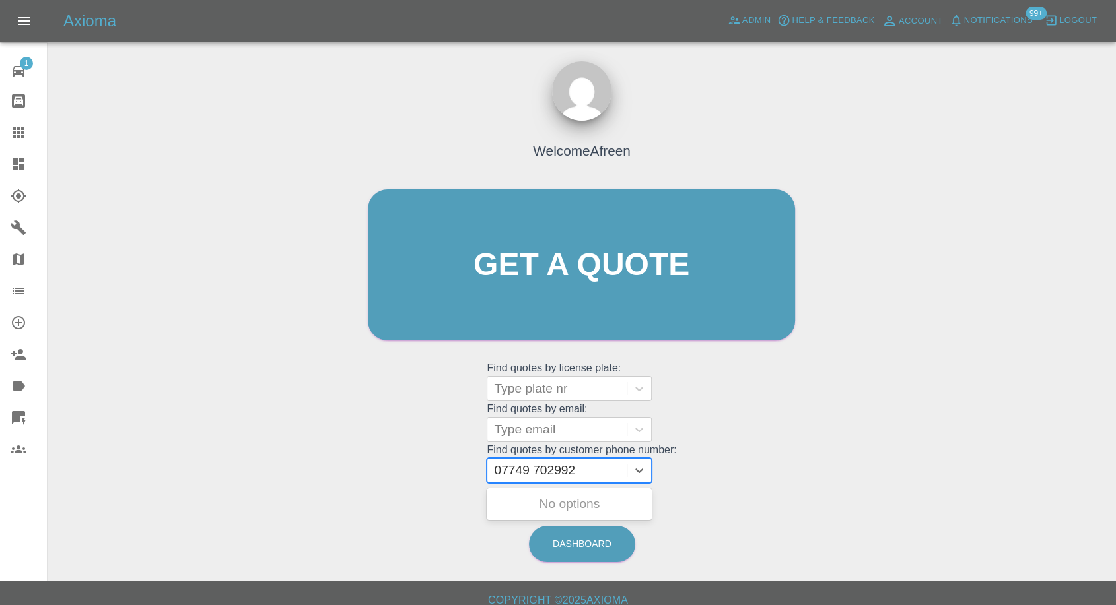
type input "07749702992"
click at [559, 504] on div "GN19EAY, Bidding" at bounding box center [569, 504] width 165 height 26
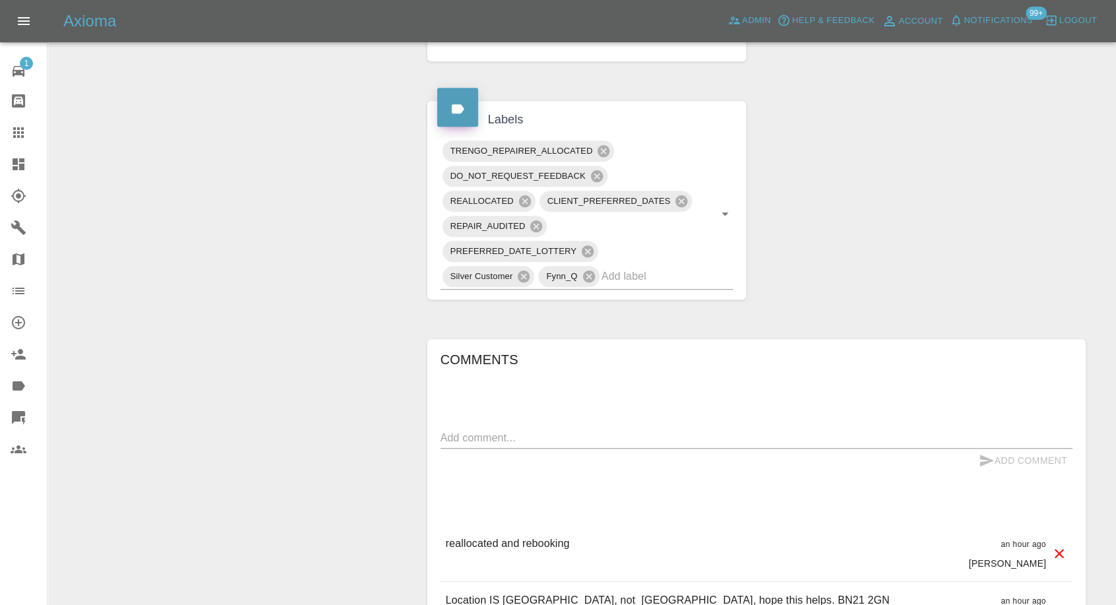
scroll to position [880, 0]
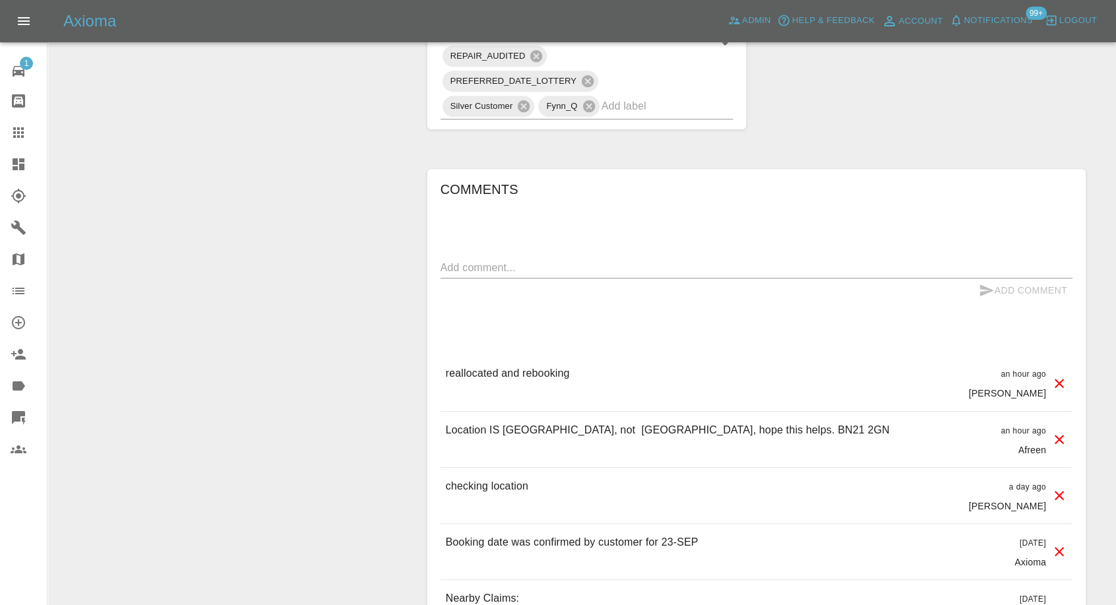
click at [531, 265] on textarea at bounding box center [756, 267] width 632 height 15
paste textarea "7 Churchfield Square Eastbourne BN21 2GN"
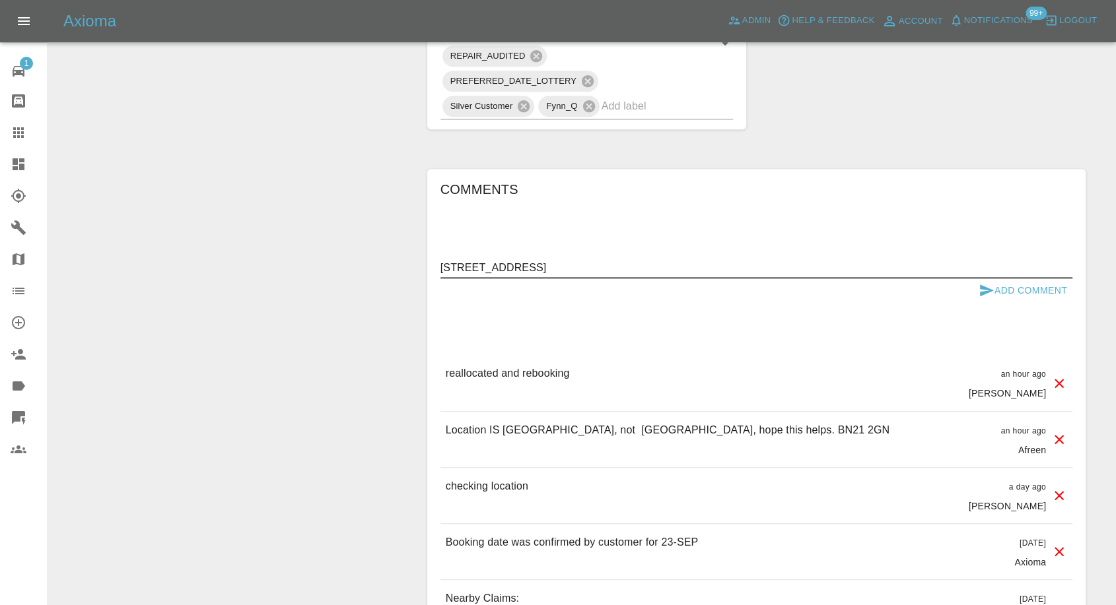
click at [442, 265] on textarea "7 Churchfield Square Eastbourne BN21 2GN" at bounding box center [756, 267] width 632 height 15
type textarea "Address - 7 Churchfield Square Eastbourne BN21 2GN"
click at [984, 287] on icon "submit" at bounding box center [987, 291] width 14 height 12
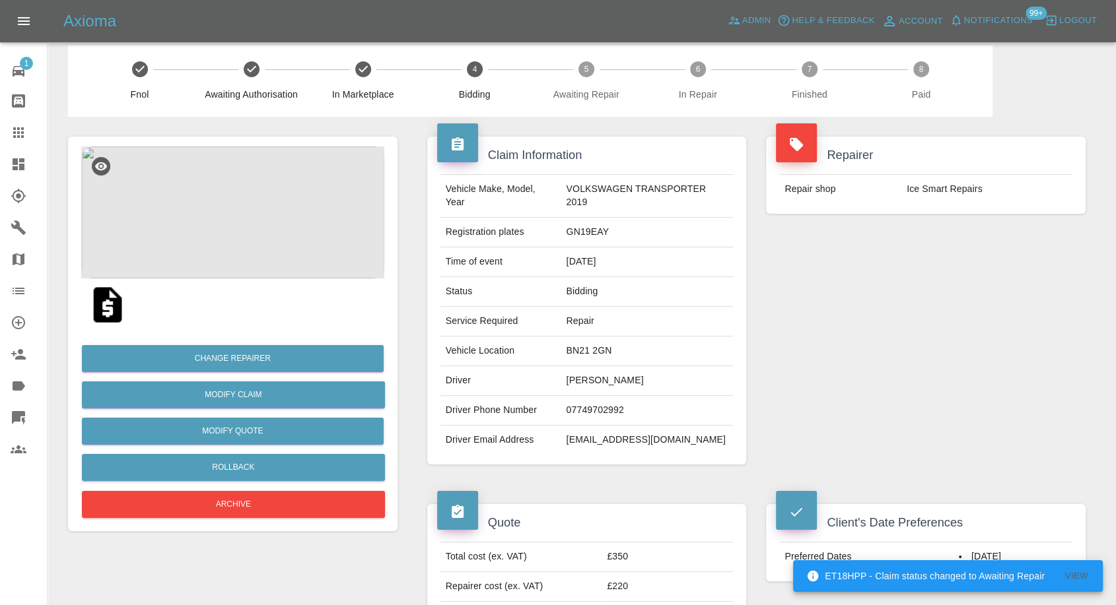
scroll to position [0, 0]
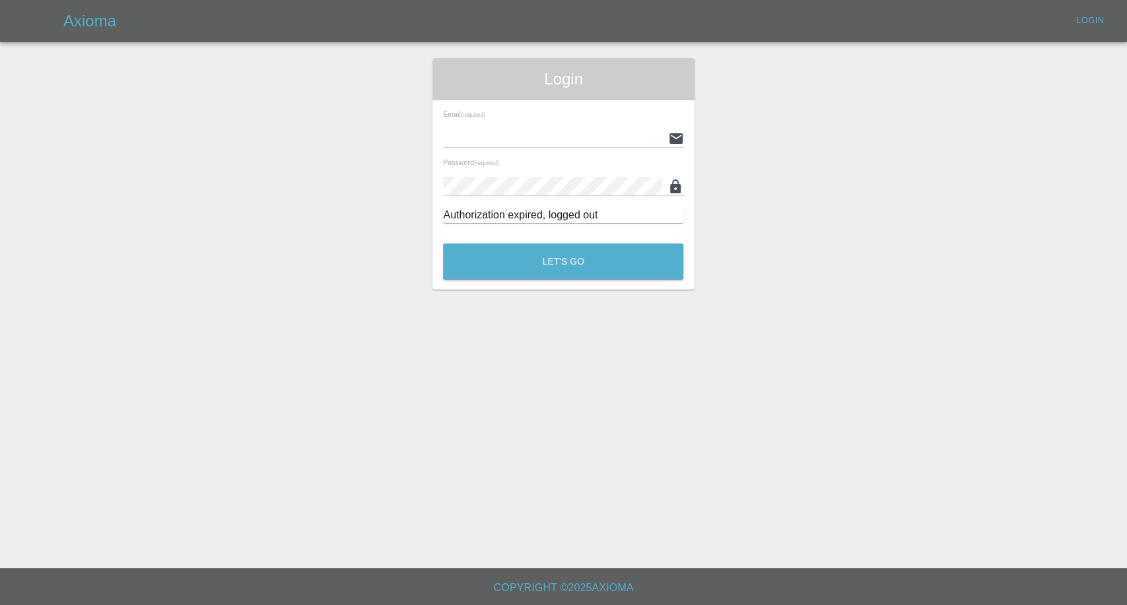
type input "[EMAIL_ADDRESS][DOMAIN_NAME]"
click at [529, 241] on div "Let's Go" at bounding box center [563, 259] width 242 height 50
click at [513, 256] on button "Let's Go" at bounding box center [563, 262] width 240 height 36
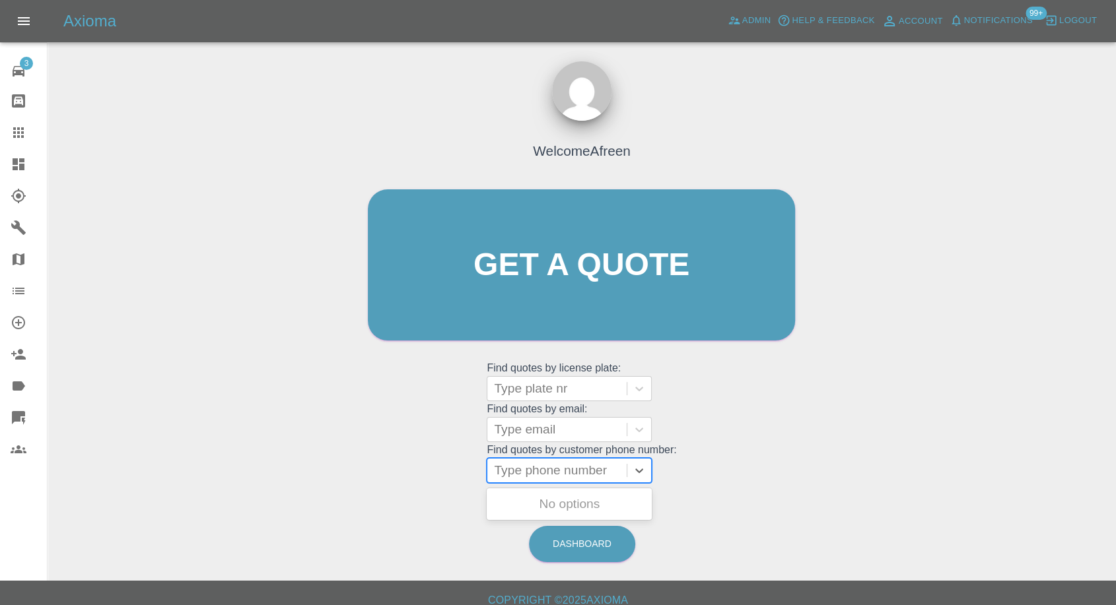
click at [550, 470] on div at bounding box center [557, 471] width 126 height 18
paste input "+447367389842"
drag, startPoint x: 518, startPoint y: 470, endPoint x: 384, endPoint y: 471, distance: 134.0
click at [384, 471] on div "Welcome Afreen Get a quote Get a quote Find quotes by license plate: Type plate…" at bounding box center [581, 290] width 455 height 399
type input "07367389842"
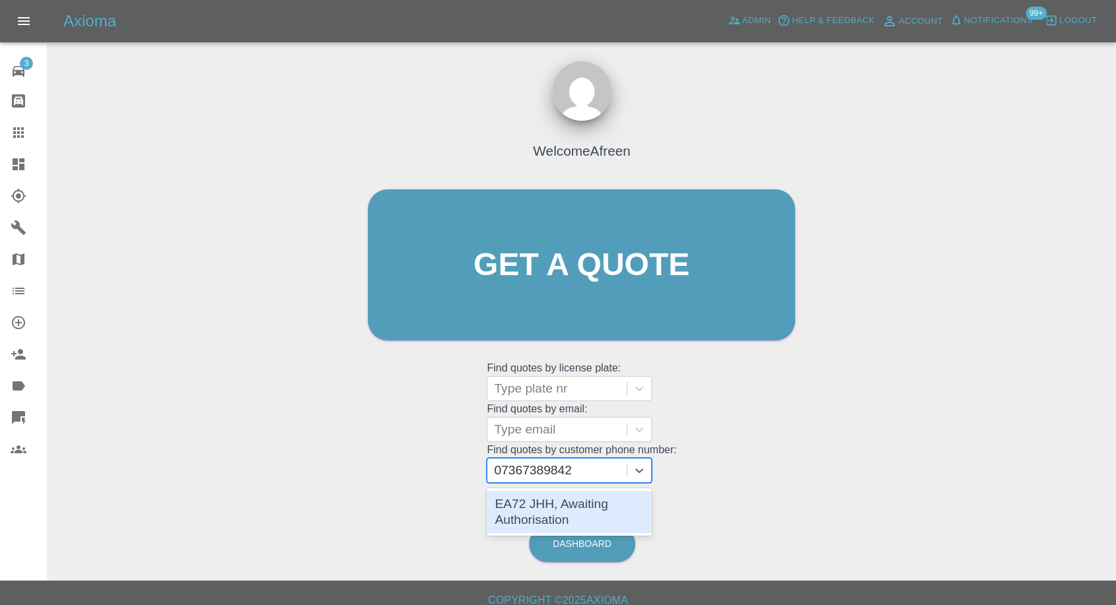
click at [549, 501] on div "EA72 JHH, Awaiting Authorisation" at bounding box center [569, 512] width 165 height 42
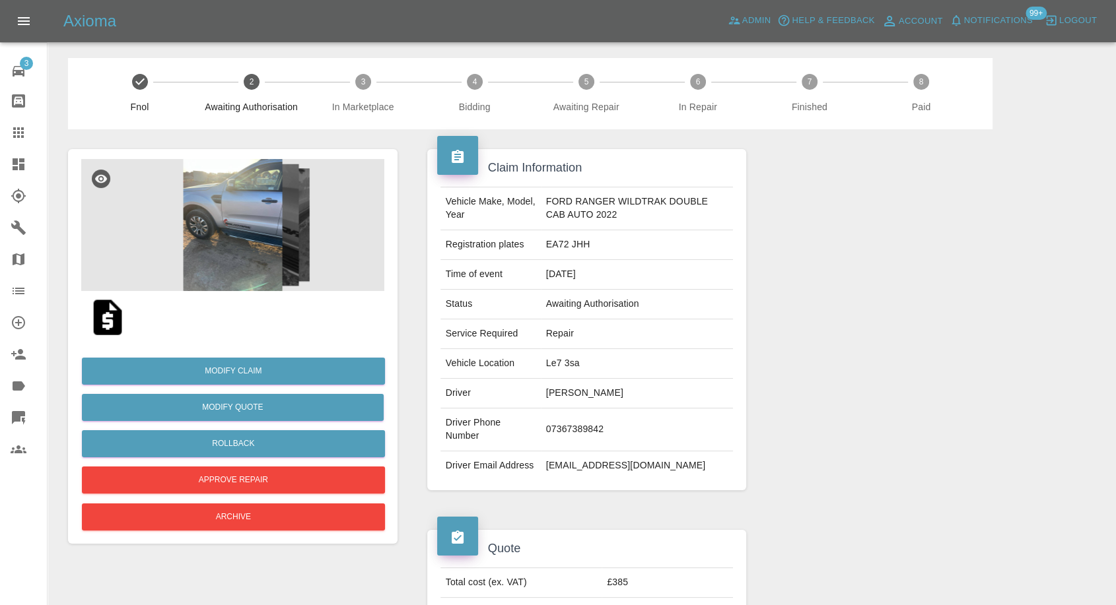
click at [162, 232] on img at bounding box center [232, 225] width 303 height 132
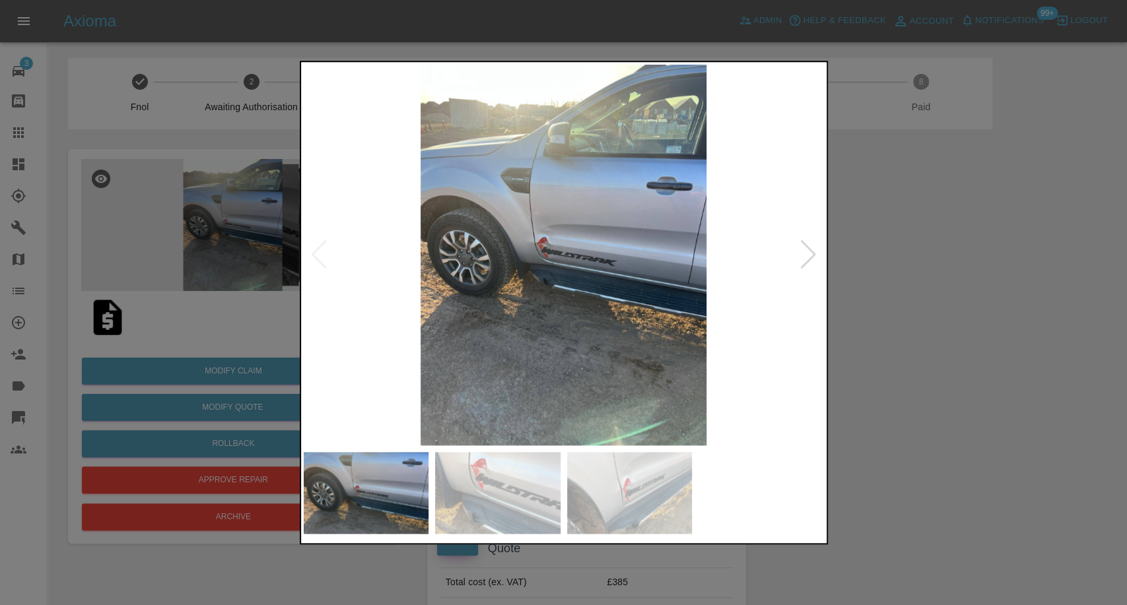
click at [523, 490] on img at bounding box center [497, 493] width 125 height 82
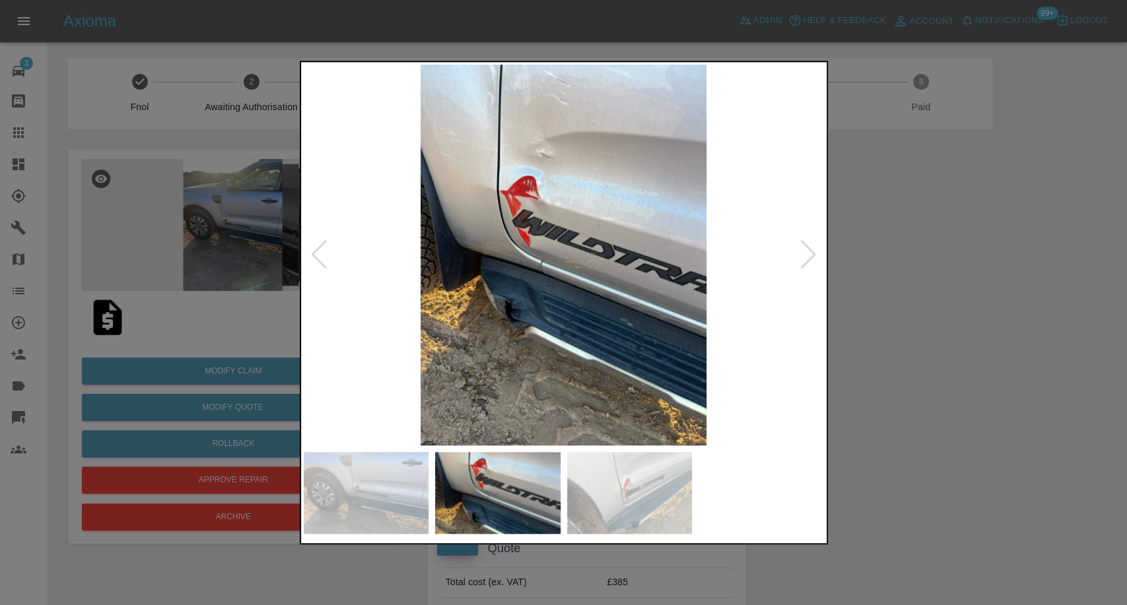
click at [690, 512] on img at bounding box center [629, 493] width 125 height 82
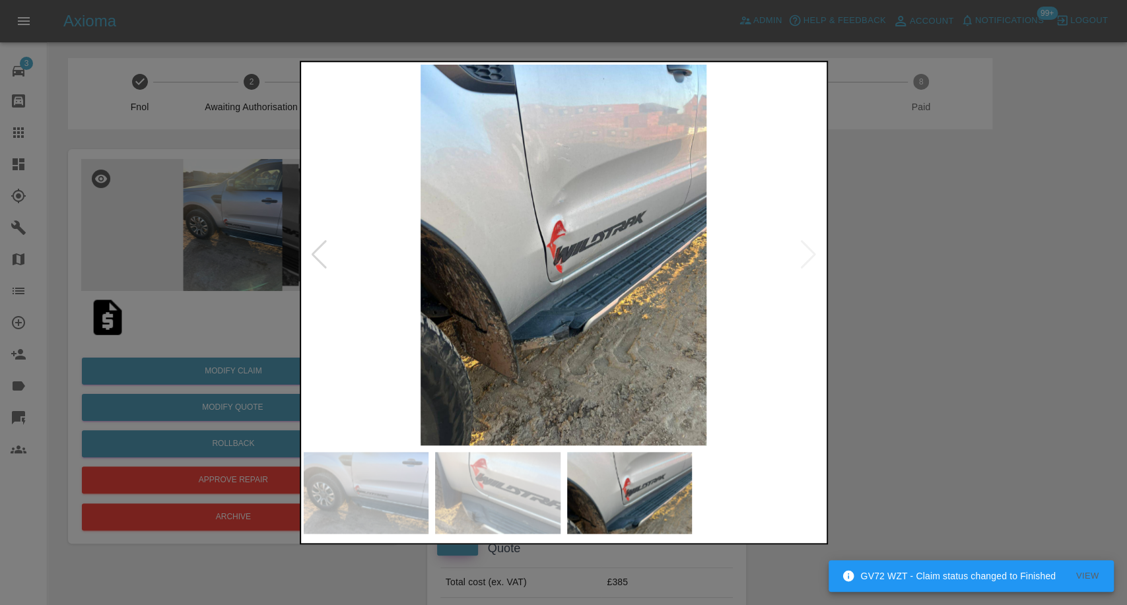
click at [505, 489] on img at bounding box center [497, 493] width 125 height 82
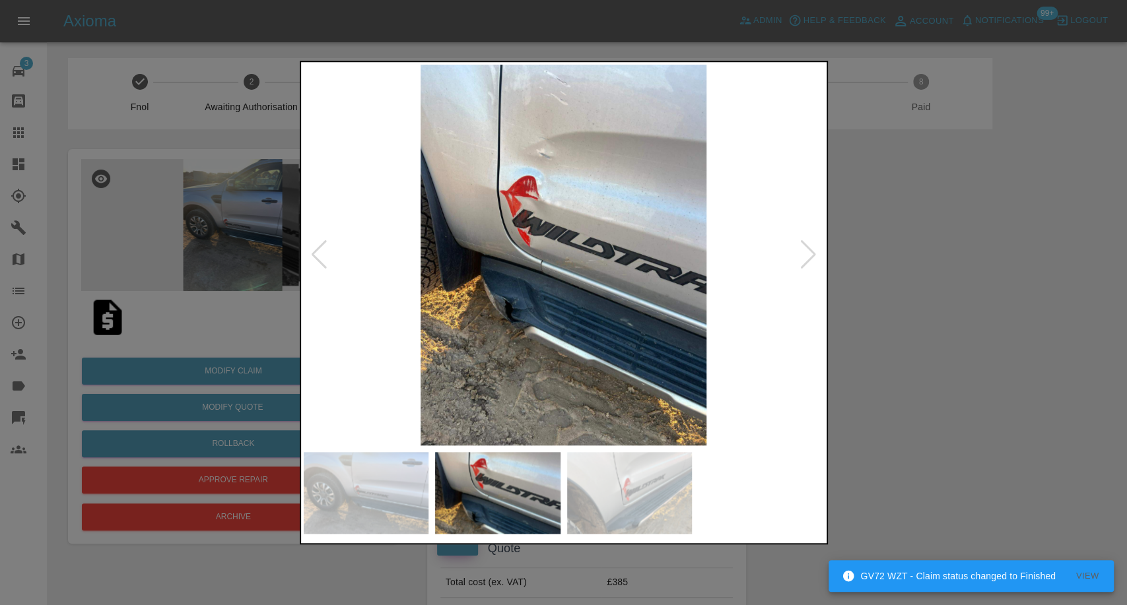
click at [349, 464] on img at bounding box center [366, 493] width 125 height 82
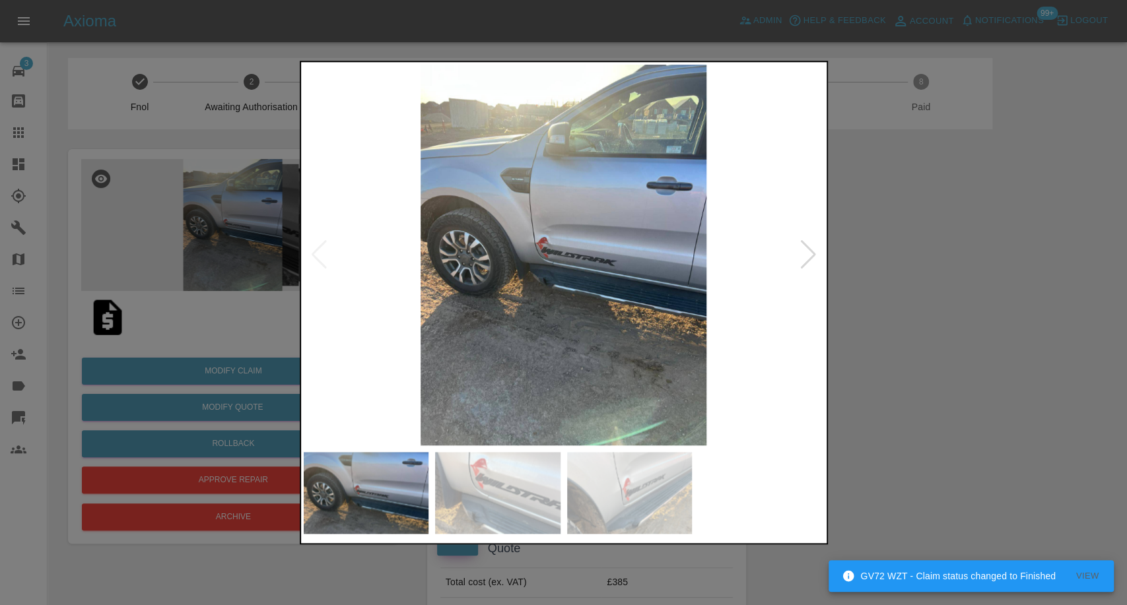
click at [909, 413] on div at bounding box center [563, 302] width 1127 height 605
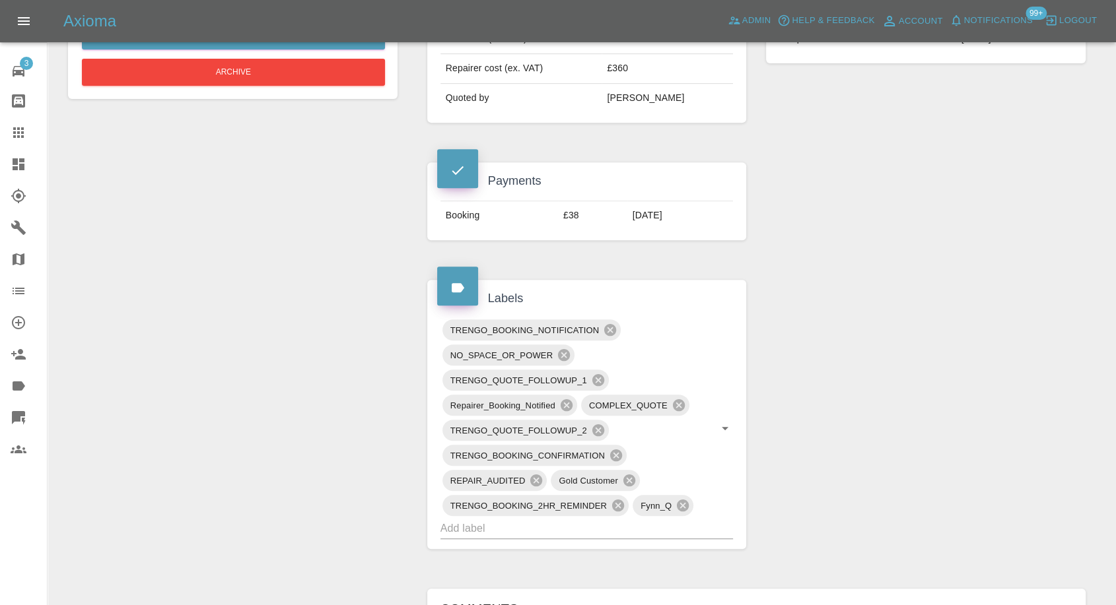
scroll to position [953, 0]
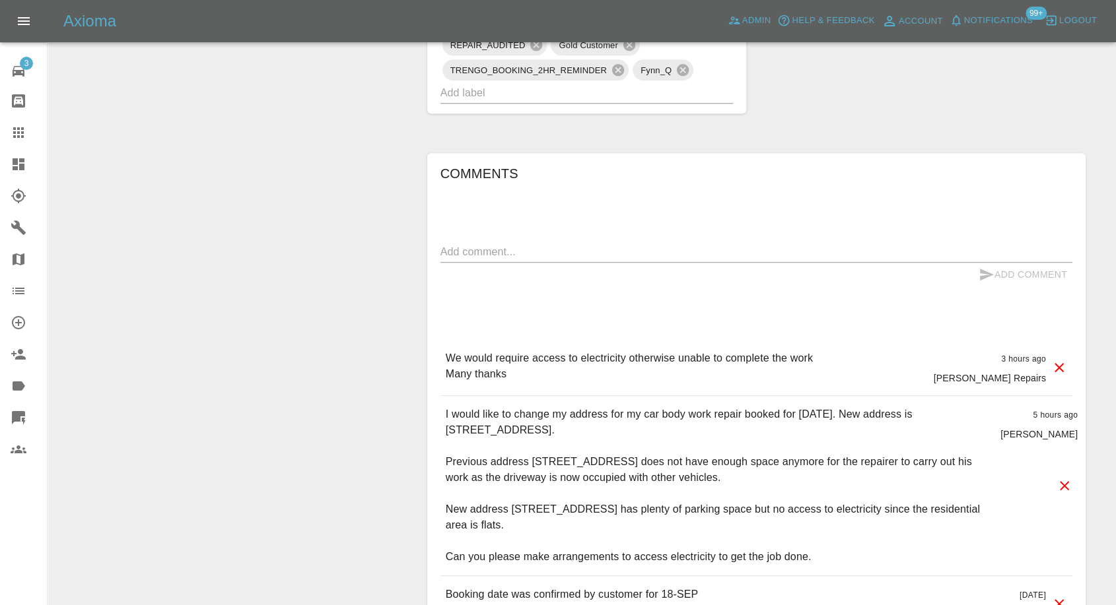
click at [539, 239] on div "Comments x Add Comment We would require access to electricity otherwise unable …" at bounding box center [756, 517] width 632 height 709
click at [528, 251] on textarea at bounding box center [756, 251] width 632 height 15
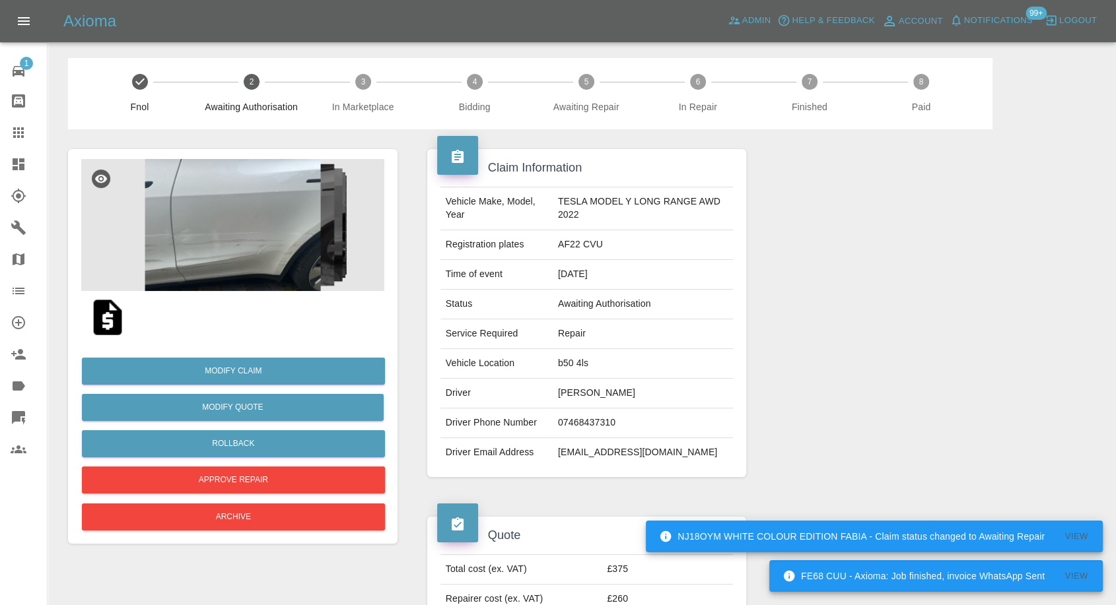
click at [582, 392] on td "[PERSON_NAME]" at bounding box center [643, 394] width 181 height 30
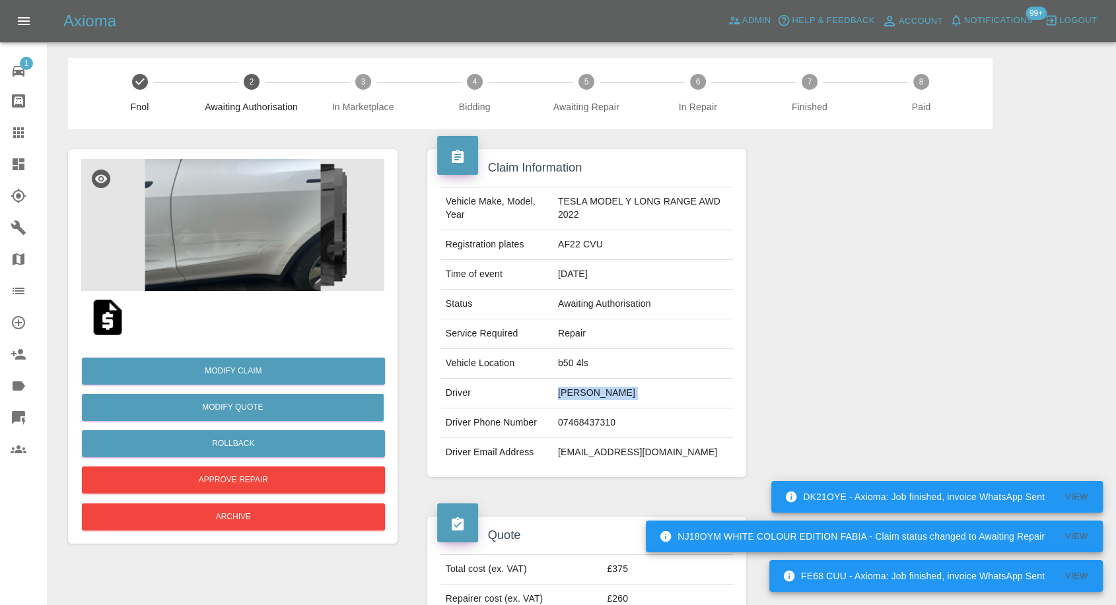
click at [582, 392] on td "[PERSON_NAME]" at bounding box center [643, 394] width 181 height 30
copy td "[PERSON_NAME]"
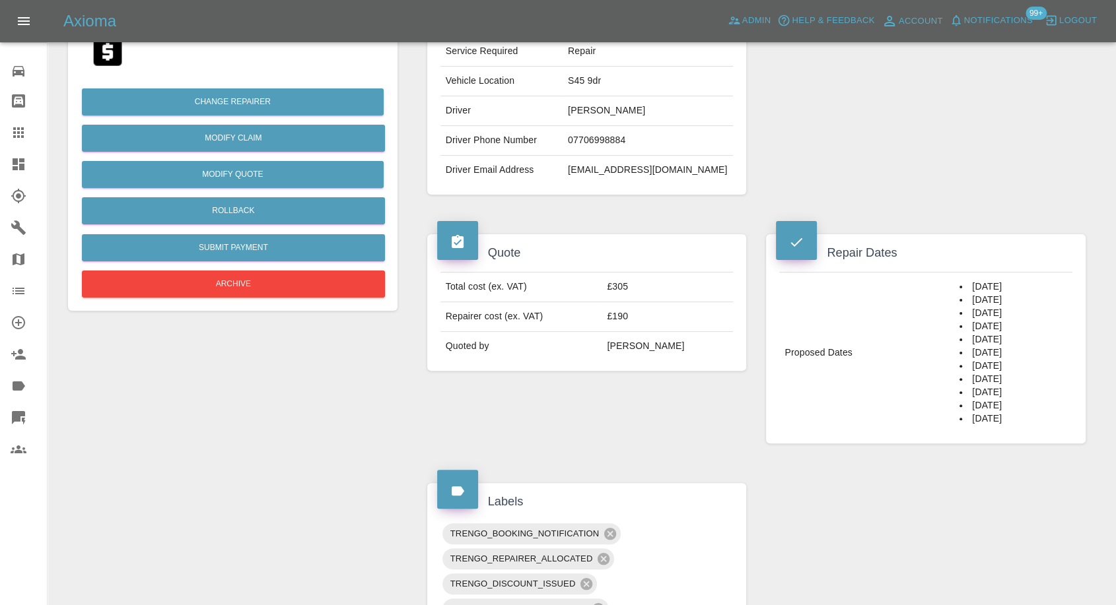
scroll to position [293, 0]
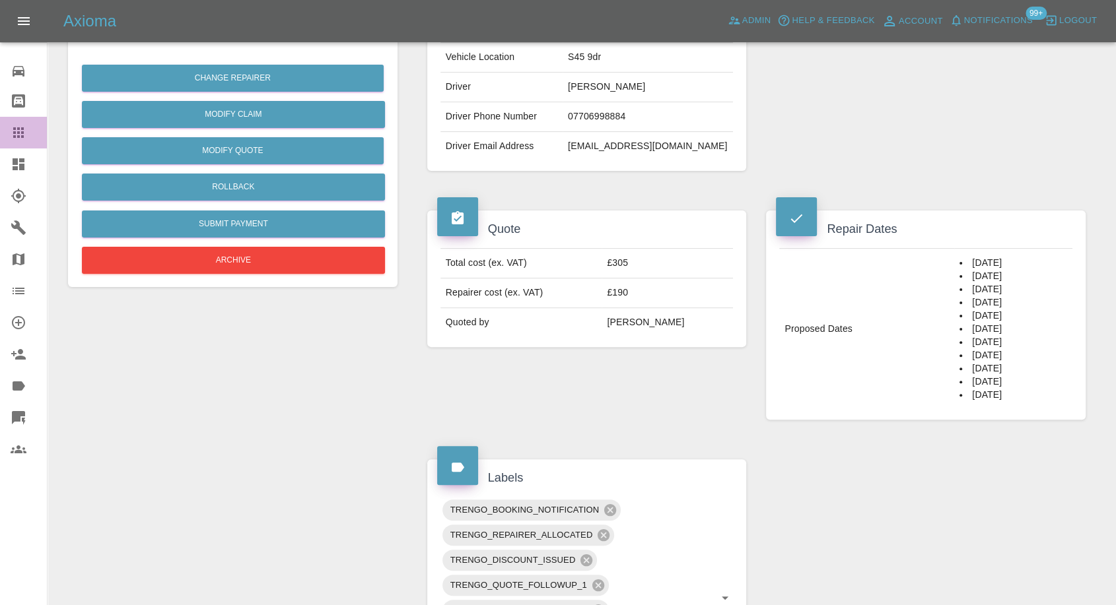
click at [6, 124] on link "Claims" at bounding box center [23, 133] width 47 height 32
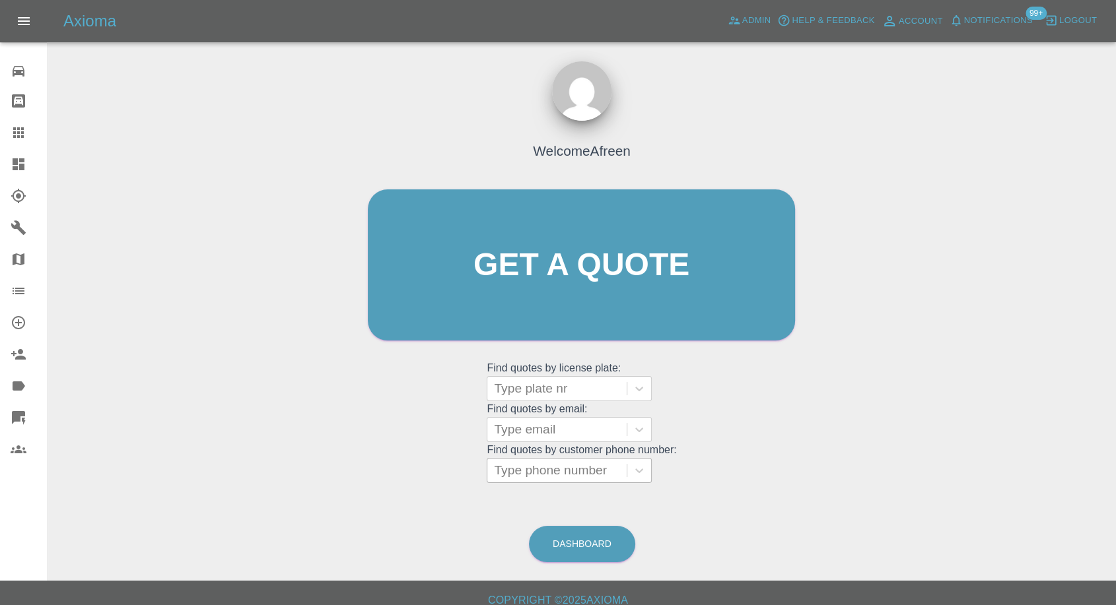
click at [545, 475] on div at bounding box center [557, 471] width 126 height 18
paste input "MW66EVT"
type input "MW66EVT"
click at [559, 392] on div at bounding box center [557, 389] width 126 height 18
paste input "MW66EVT"
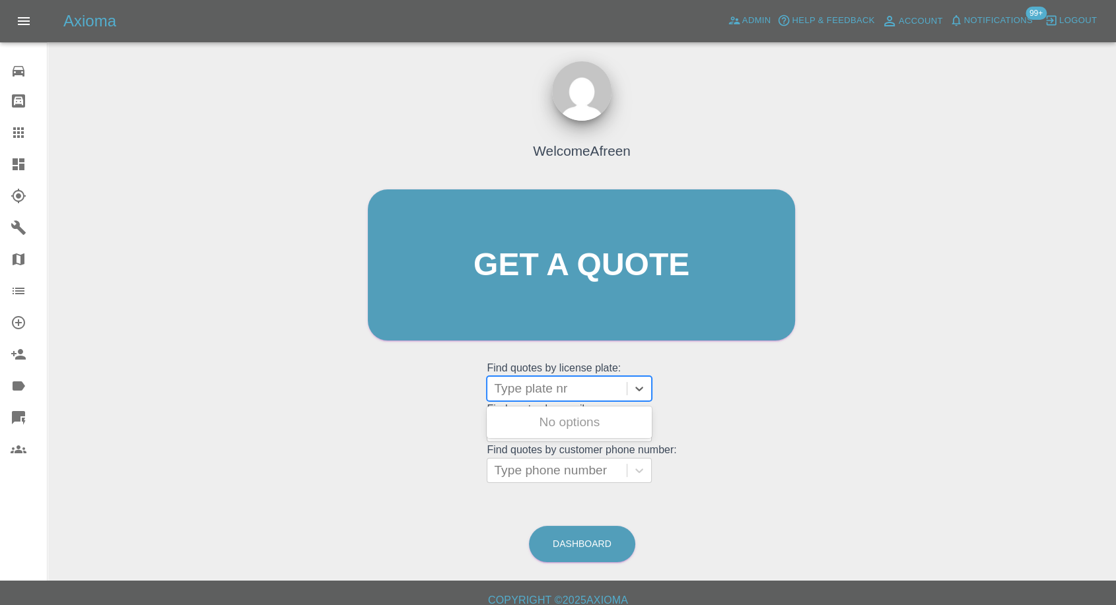
type input "MW66EVT"
click at [546, 438] on div "MW66EVT VAUXHALL CORSA, Archived" at bounding box center [569, 430] width 165 height 42
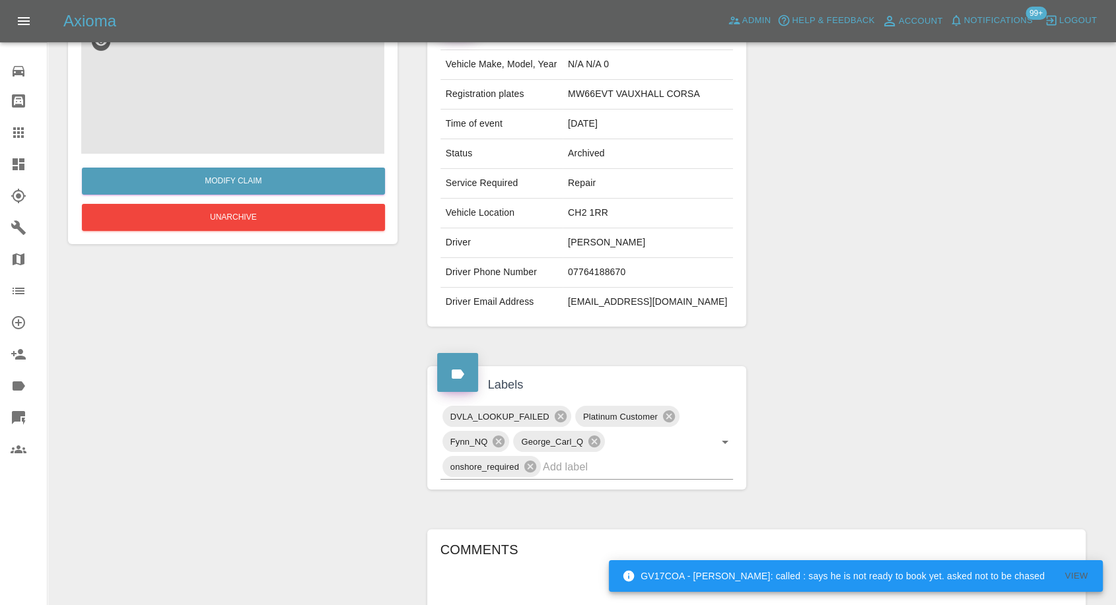
scroll to position [50, 0]
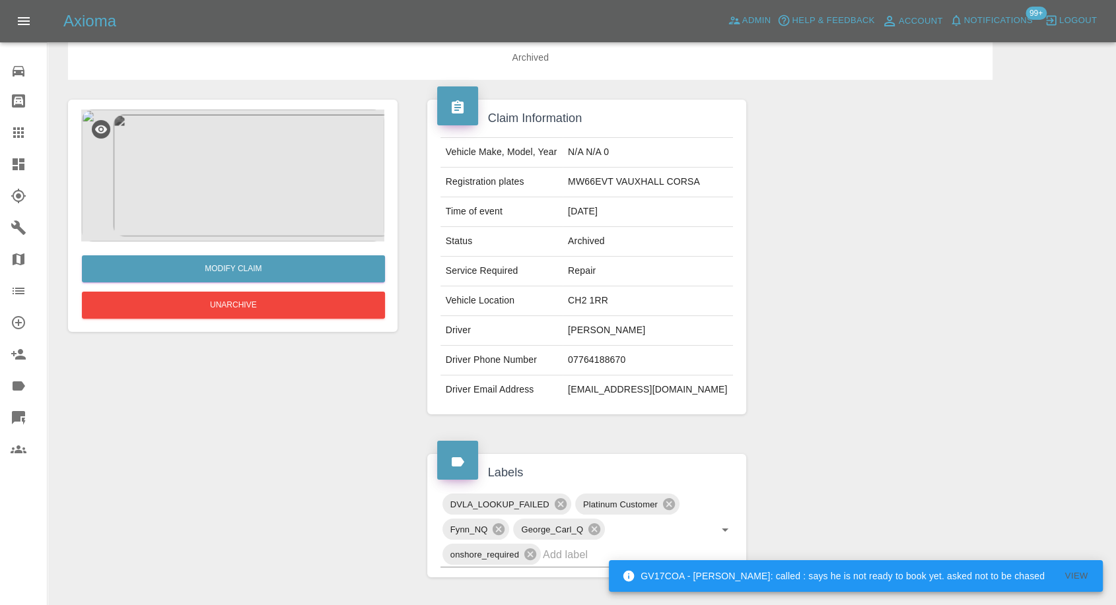
click at [215, 174] on img at bounding box center [232, 176] width 303 height 132
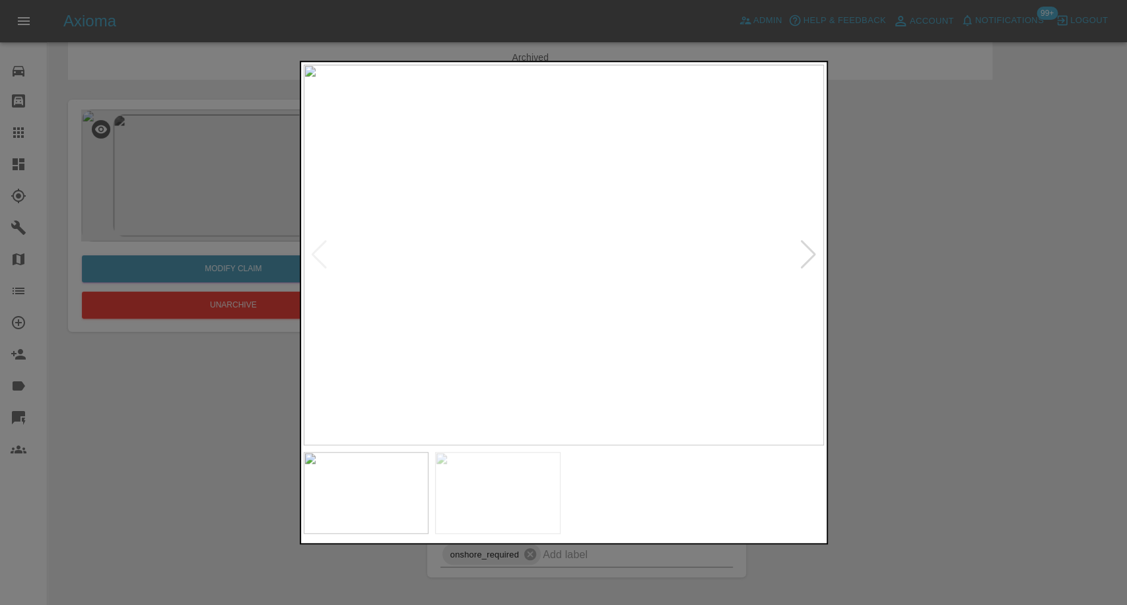
click at [507, 476] on img at bounding box center [497, 493] width 125 height 82
click at [925, 400] on div at bounding box center [563, 302] width 1127 height 605
